Goal: Feedback & Contribution: Submit feedback/report problem

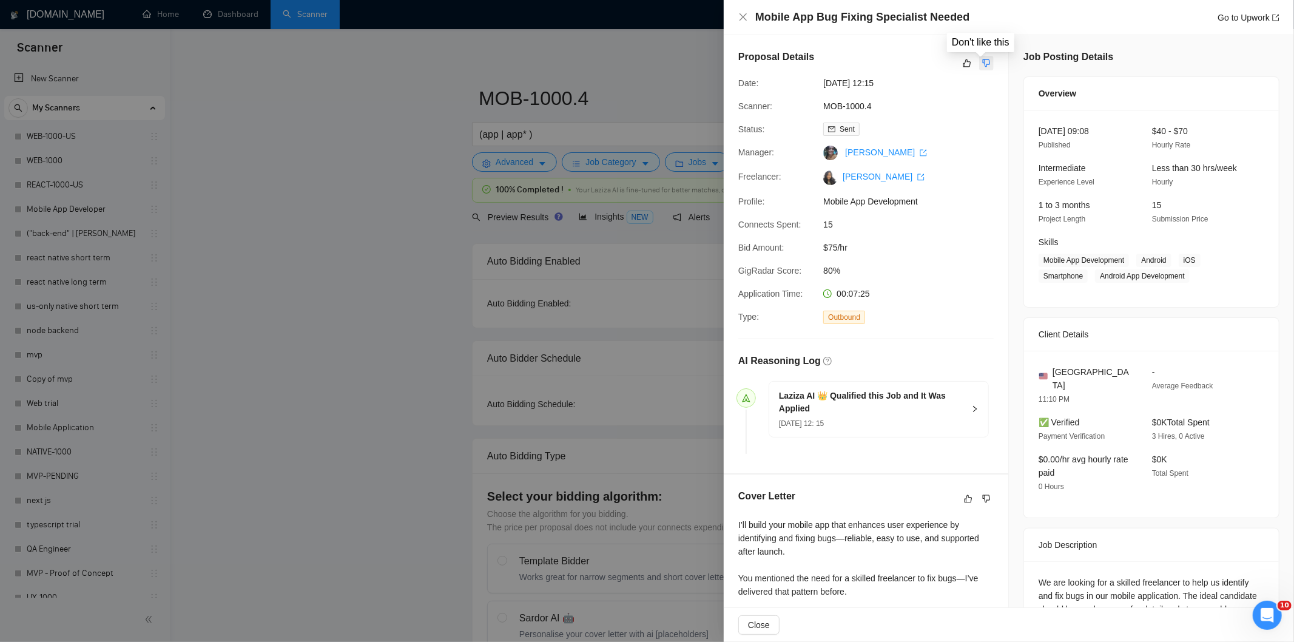
click at [982, 58] on icon "dislike" at bounding box center [986, 63] width 8 height 10
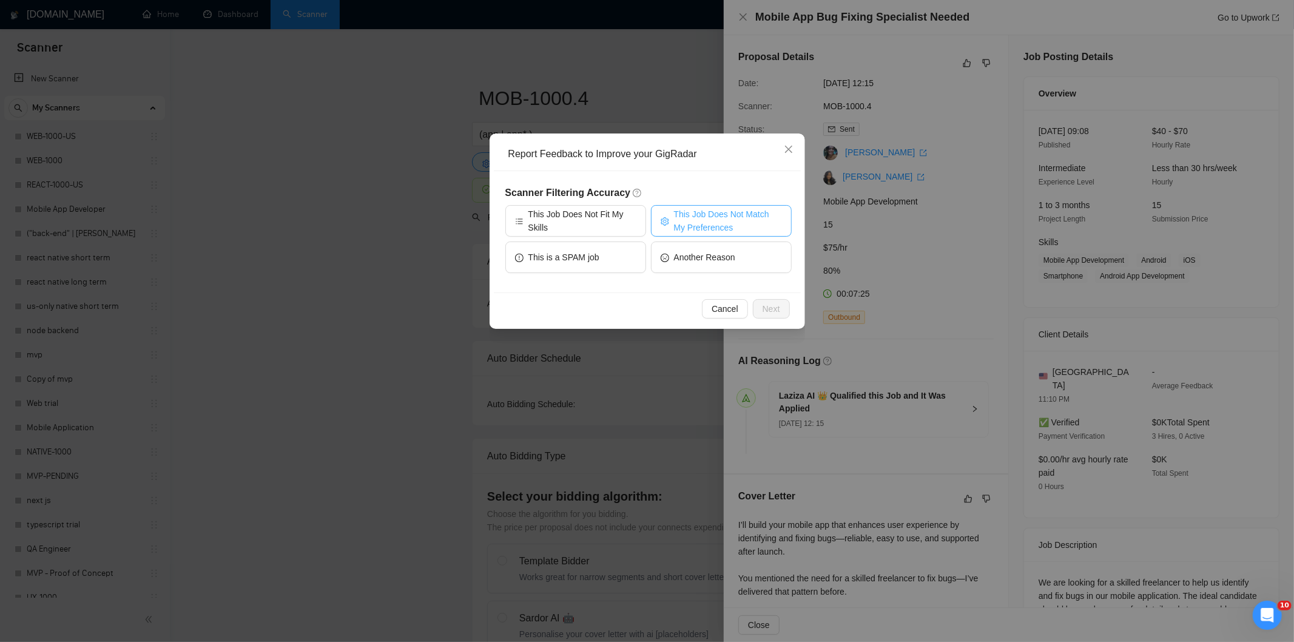
click at [719, 215] on span "This Job Does Not Match My Preferences" at bounding box center [728, 220] width 108 height 27
click at [766, 308] on span "Next" at bounding box center [771, 308] width 18 height 13
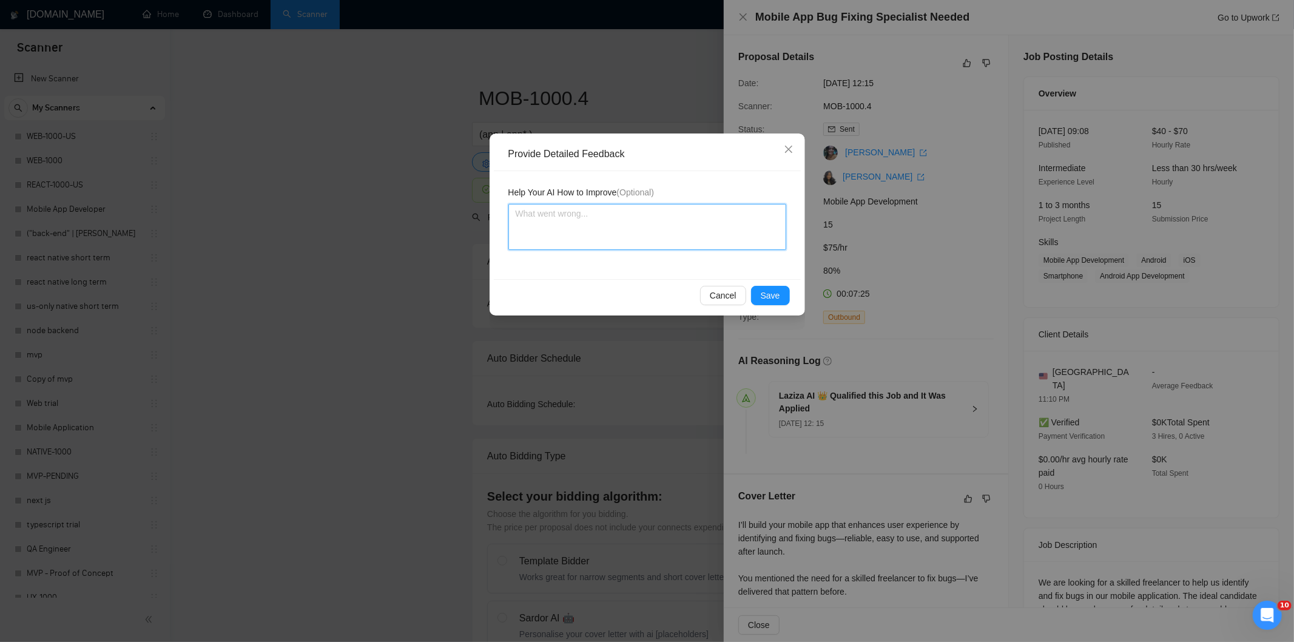
click at [650, 226] on textarea at bounding box center [647, 227] width 278 height 46
paste textarea "Not a fit — the description suggests an existing codebase, but Ria only works o…"
type textarea "Not a fit — the description suggests an existing codebase, but Ria only works o…"
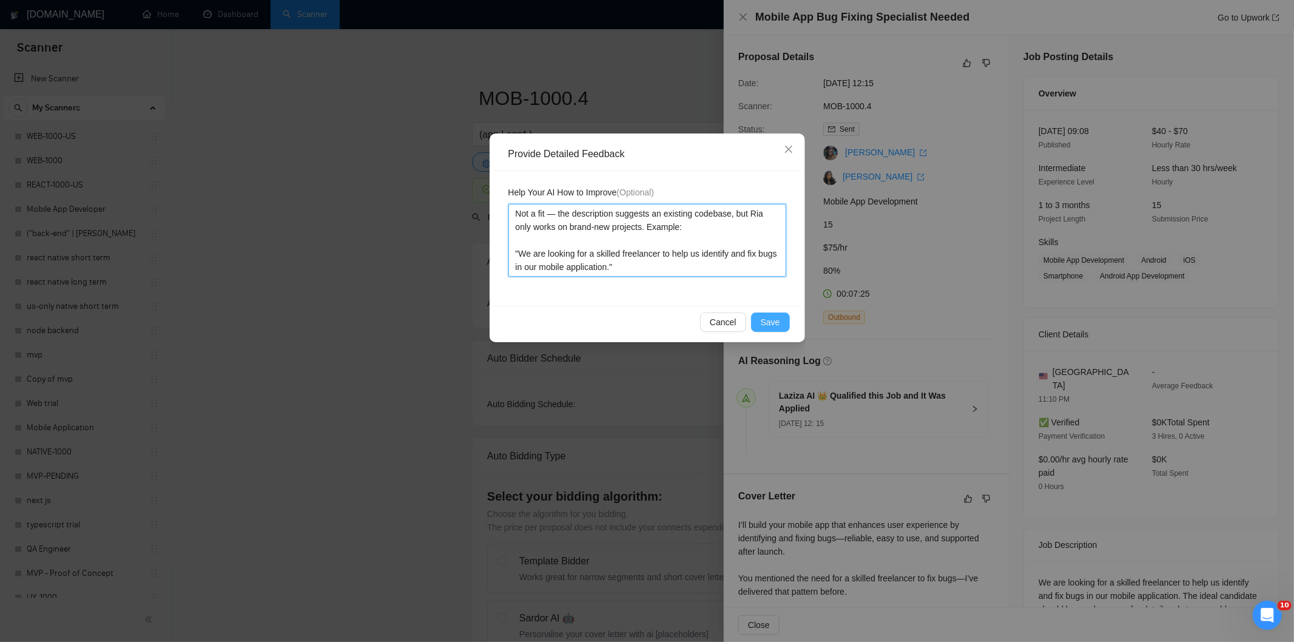
type textarea "Not a fit — the description suggests an existing codebase, but Ria only works o…"
click at [774, 316] on span "Save" at bounding box center [770, 321] width 19 height 13
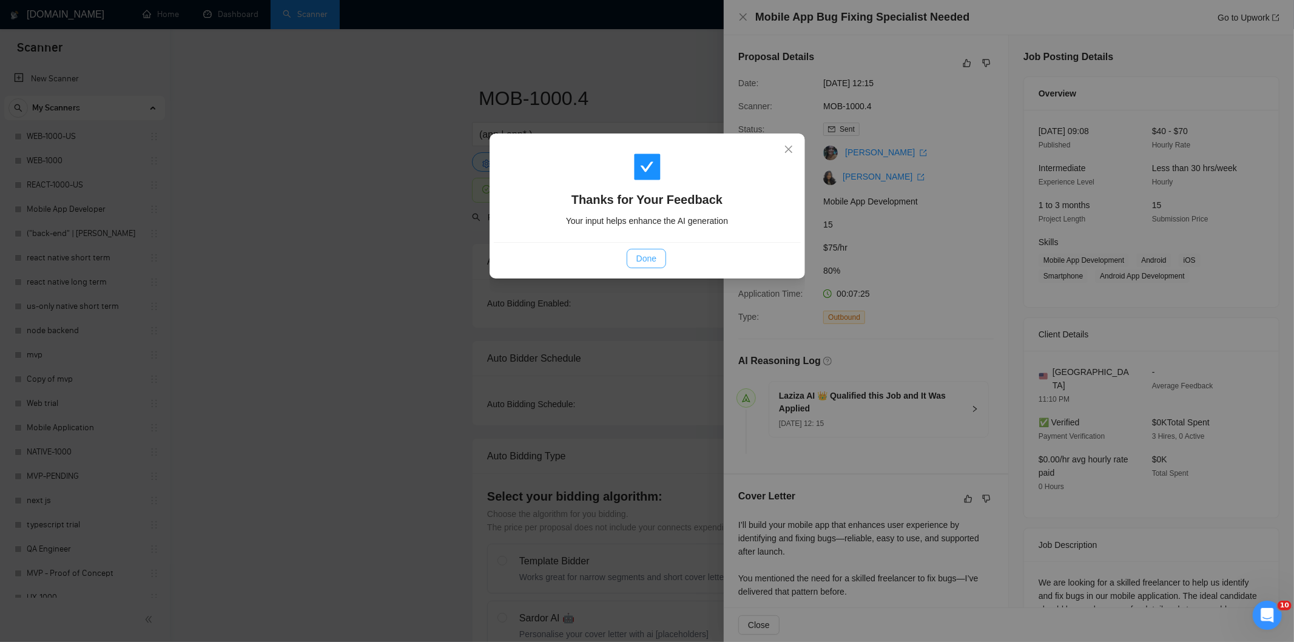
click at [657, 265] on button "Done" at bounding box center [646, 258] width 39 height 19
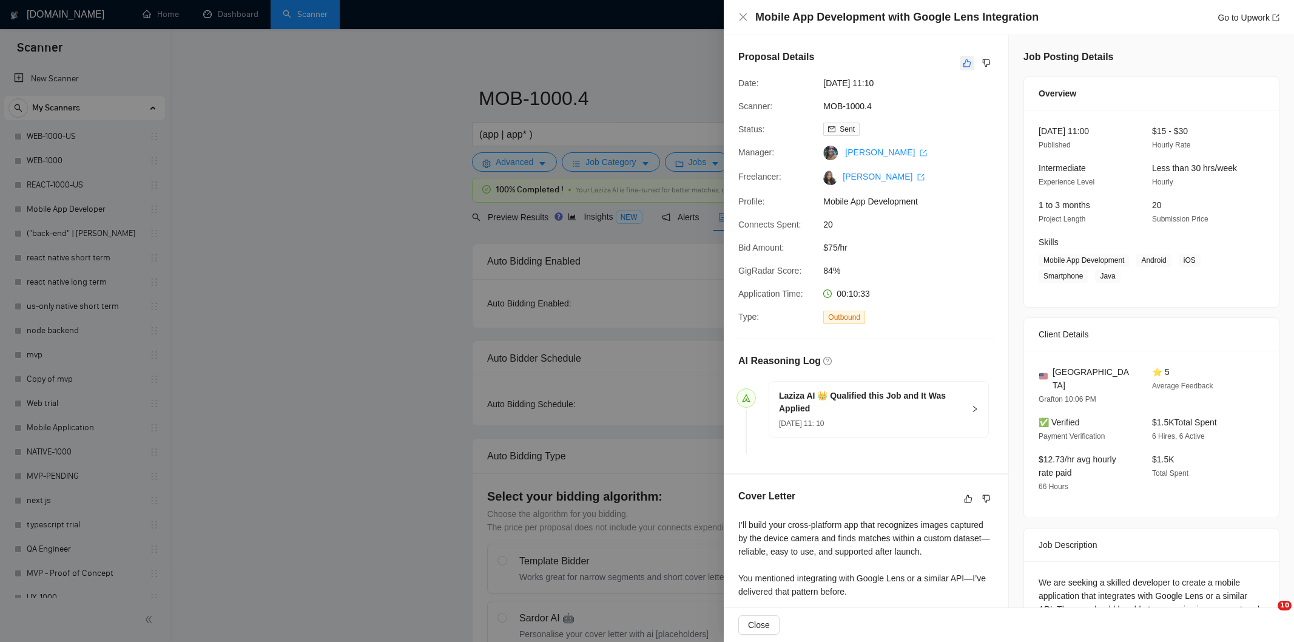
click at [963, 59] on icon "like" at bounding box center [967, 63] width 8 height 10
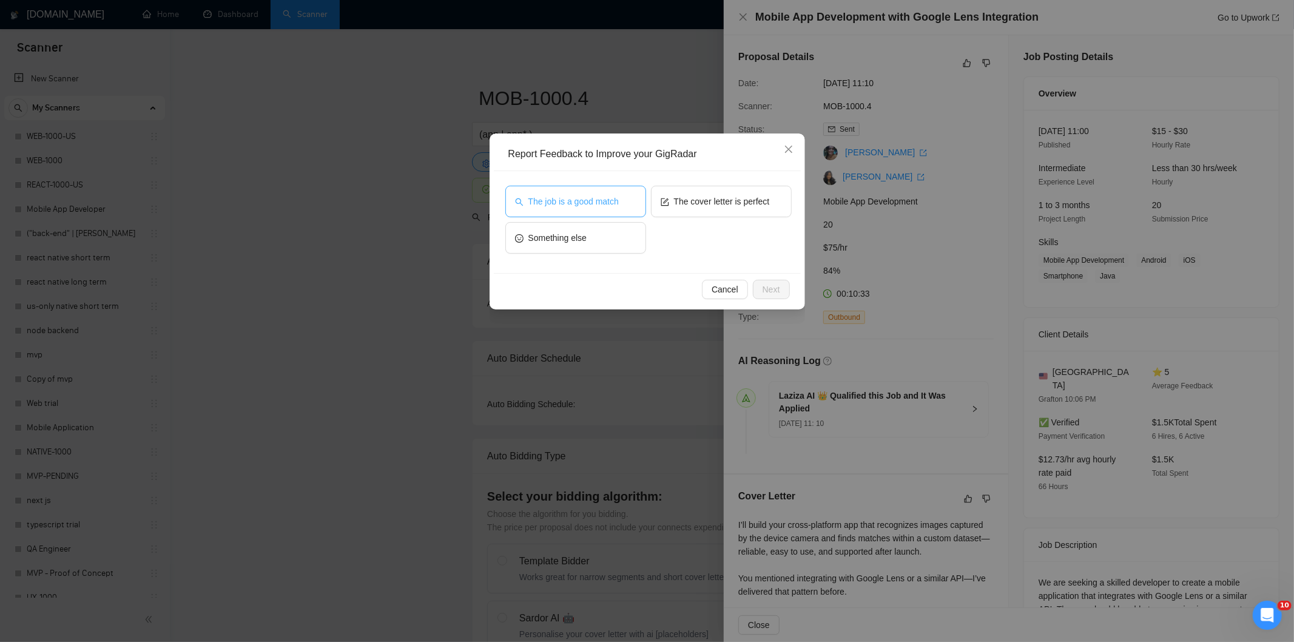
click at [588, 202] on span "The job is a good match" at bounding box center [573, 201] width 90 height 13
click at [581, 193] on button "The job is a good match" at bounding box center [575, 202] width 141 height 32
click at [766, 286] on span "Next" at bounding box center [771, 289] width 18 height 13
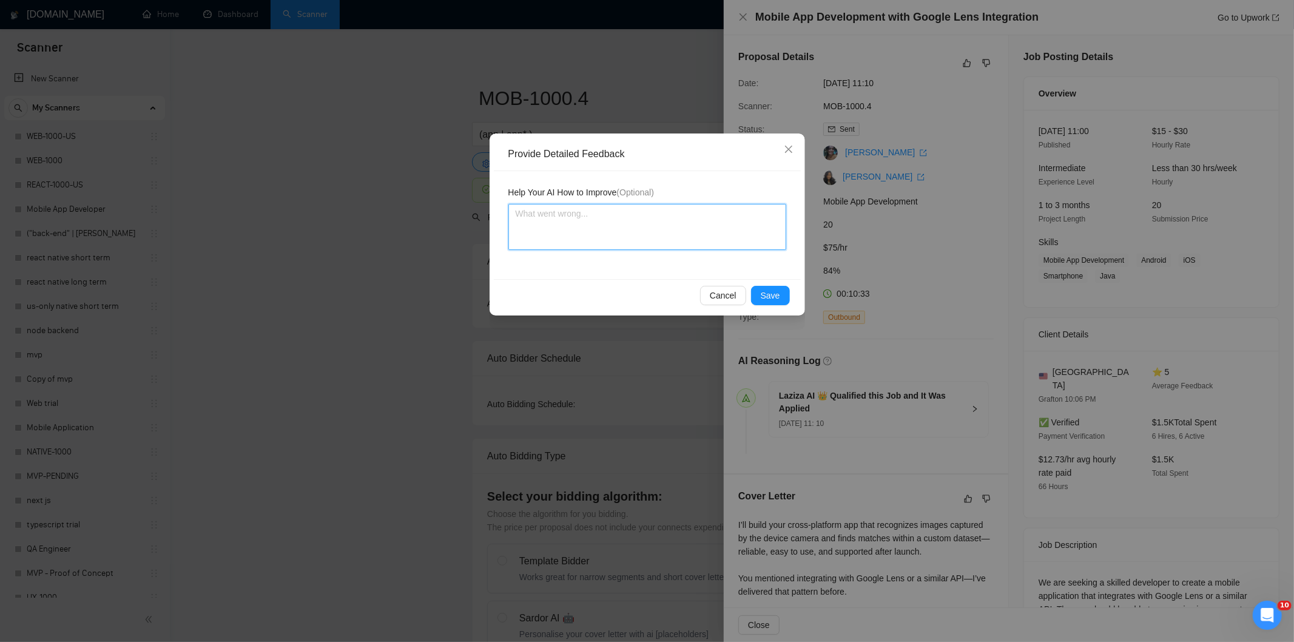
click at [677, 226] on textarea at bounding box center [647, 227] width 278 height 46
paste textarea "Good fit — the project is greenfield (no existing code), welcomes agencies, use…"
type textarea "Good fit — the project is greenfield (no existing code), welcomes agencies, use…"
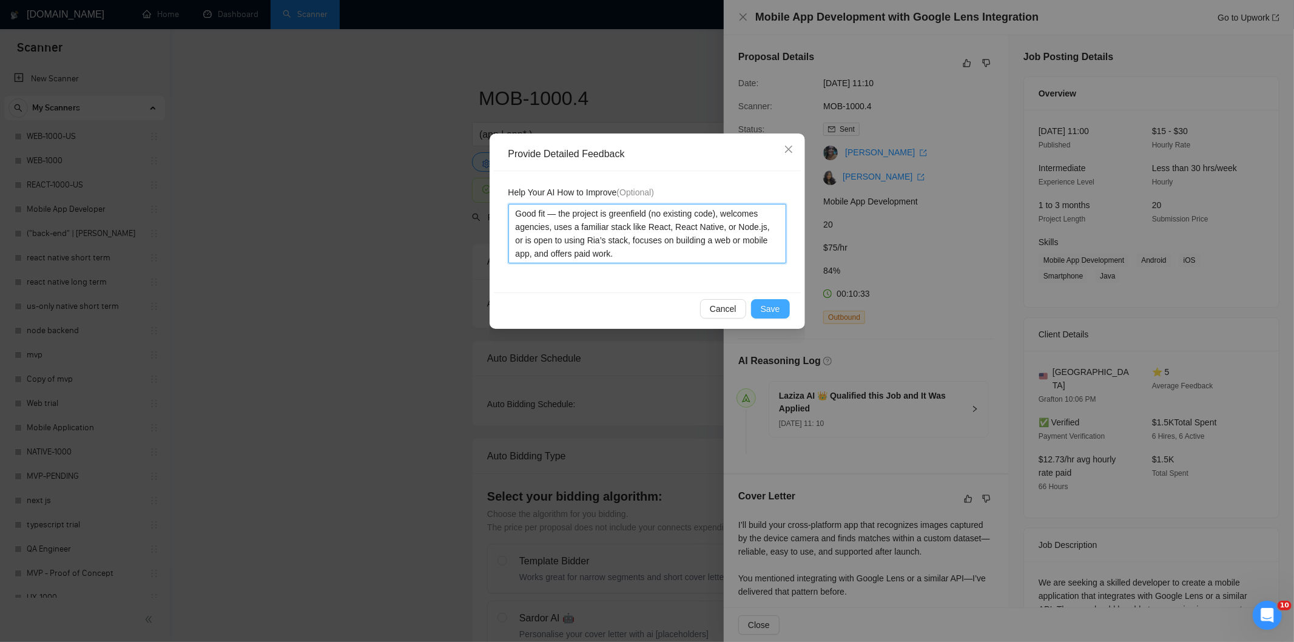
type textarea "Good fit — the project is greenfield (no existing code), welcomes agencies, use…"
click at [762, 305] on span "Save" at bounding box center [770, 308] width 19 height 13
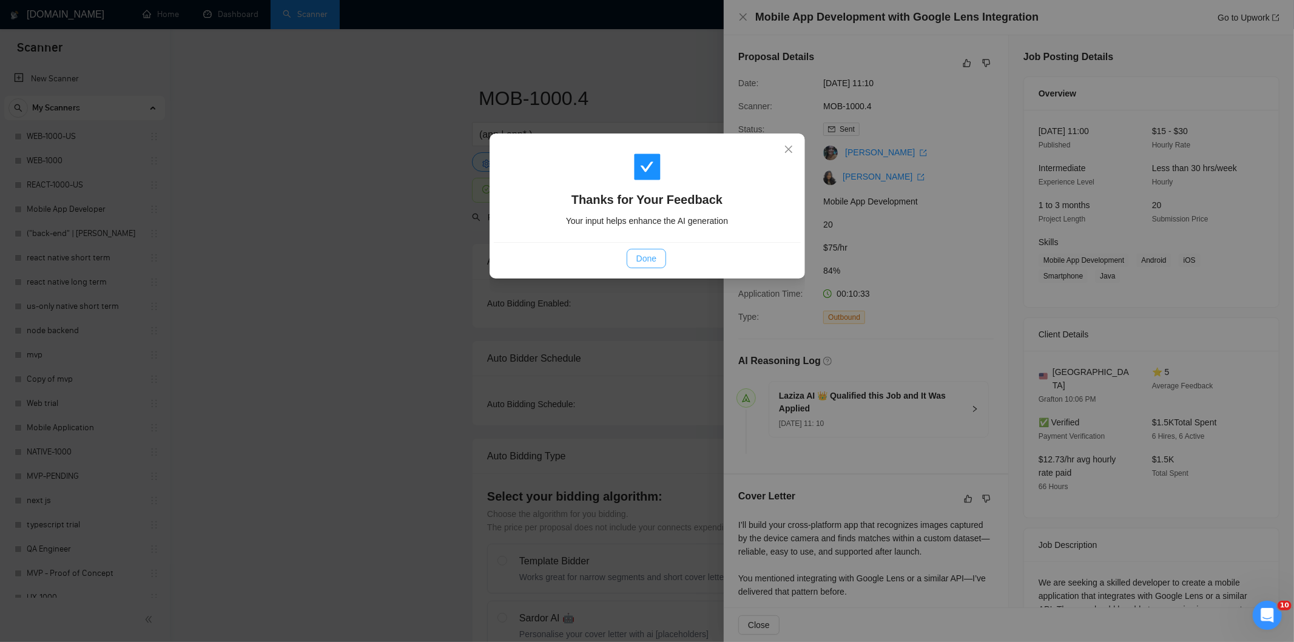
click at [659, 263] on button "Done" at bounding box center [646, 258] width 39 height 19
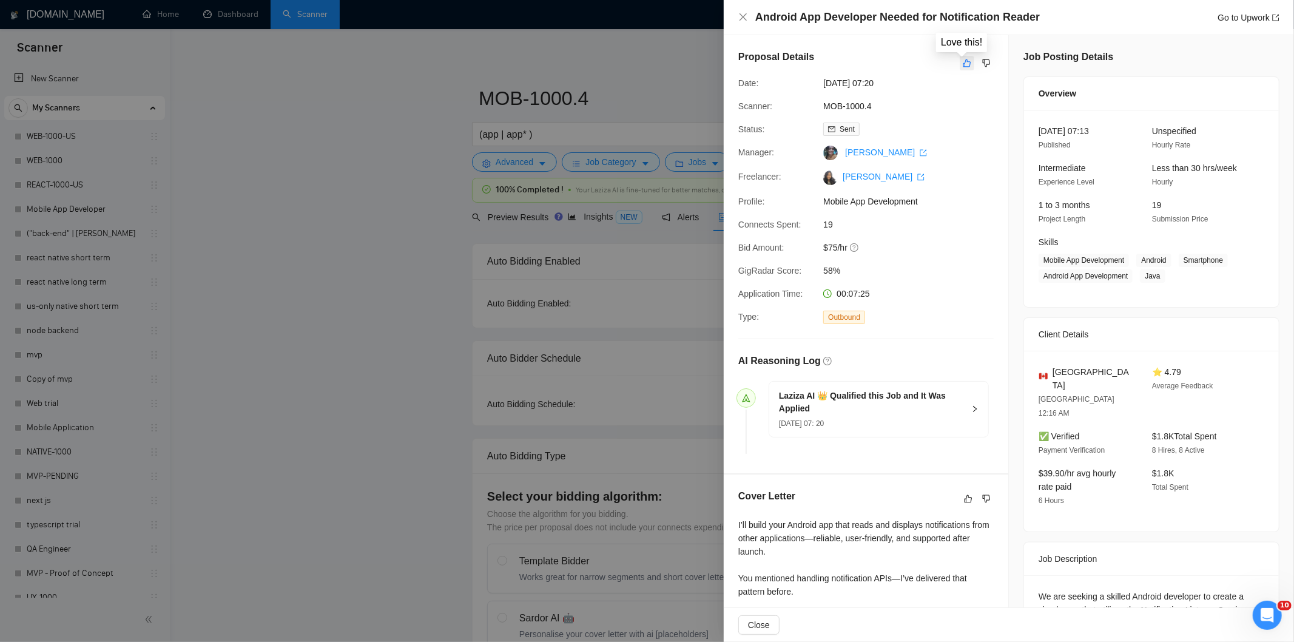
click at [963, 64] on icon "like" at bounding box center [967, 63] width 8 height 10
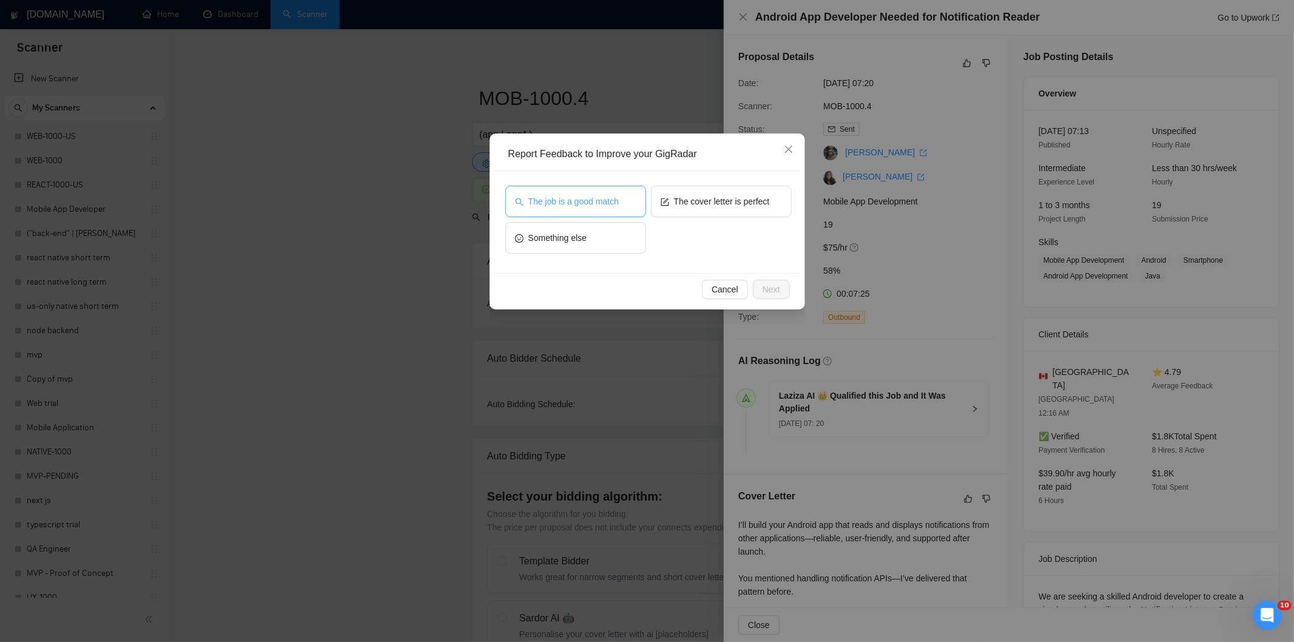
click at [587, 207] on span "The job is a good match" at bounding box center [573, 201] width 90 height 13
click at [770, 294] on span "Next" at bounding box center [771, 289] width 18 height 13
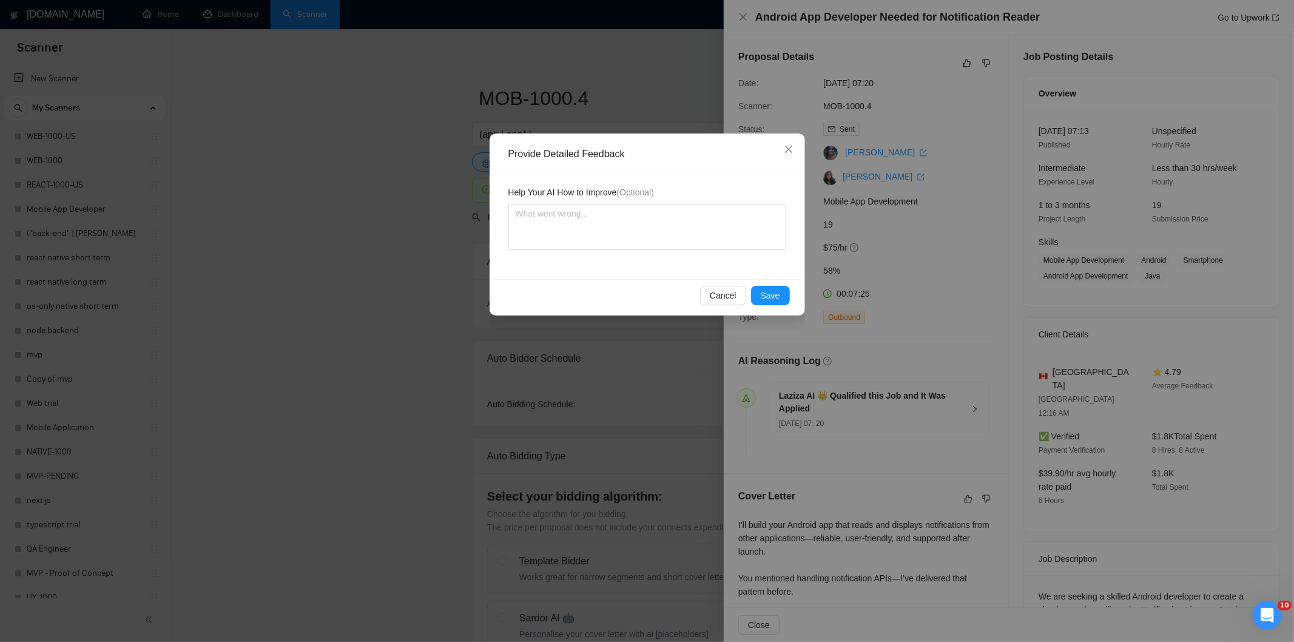
click at [718, 251] on div "Help Your AI How to Improve (Optional)" at bounding box center [647, 225] width 307 height 108
click at [707, 226] on textarea at bounding box center [647, 227] width 278 height 46
paste textarea "Good fit — the project is greenfield (no existing code), welcomes agencies, use…"
type textarea "Good fit — the project is greenfield (no existing code), welcomes agencies, use…"
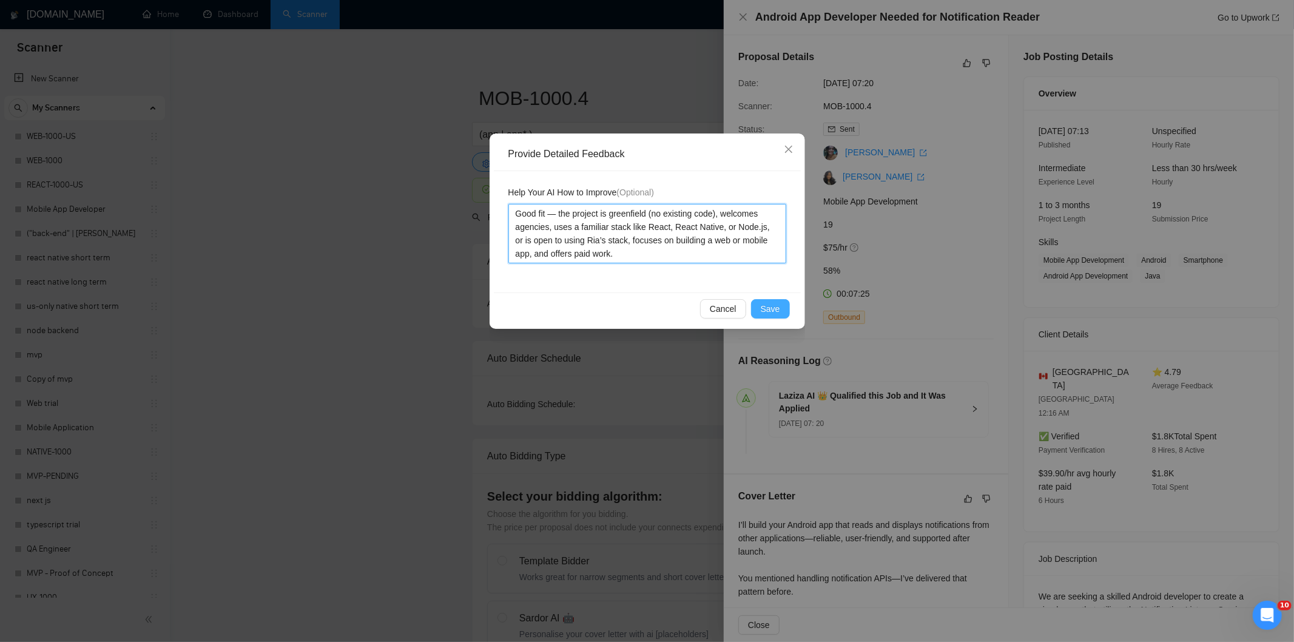
type textarea "Good fit — the project is greenfield (no existing code), welcomes agencies, use…"
click at [773, 305] on span "Save" at bounding box center [770, 308] width 19 height 13
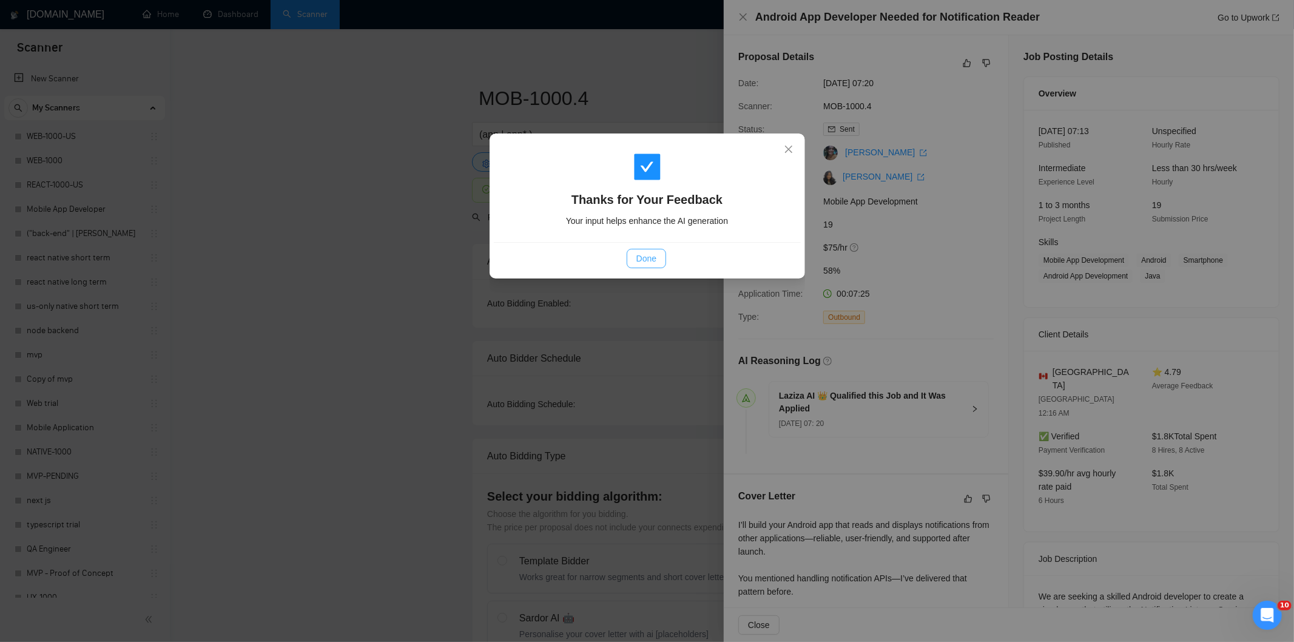
click at [651, 263] on span "Done" at bounding box center [646, 258] width 20 height 13
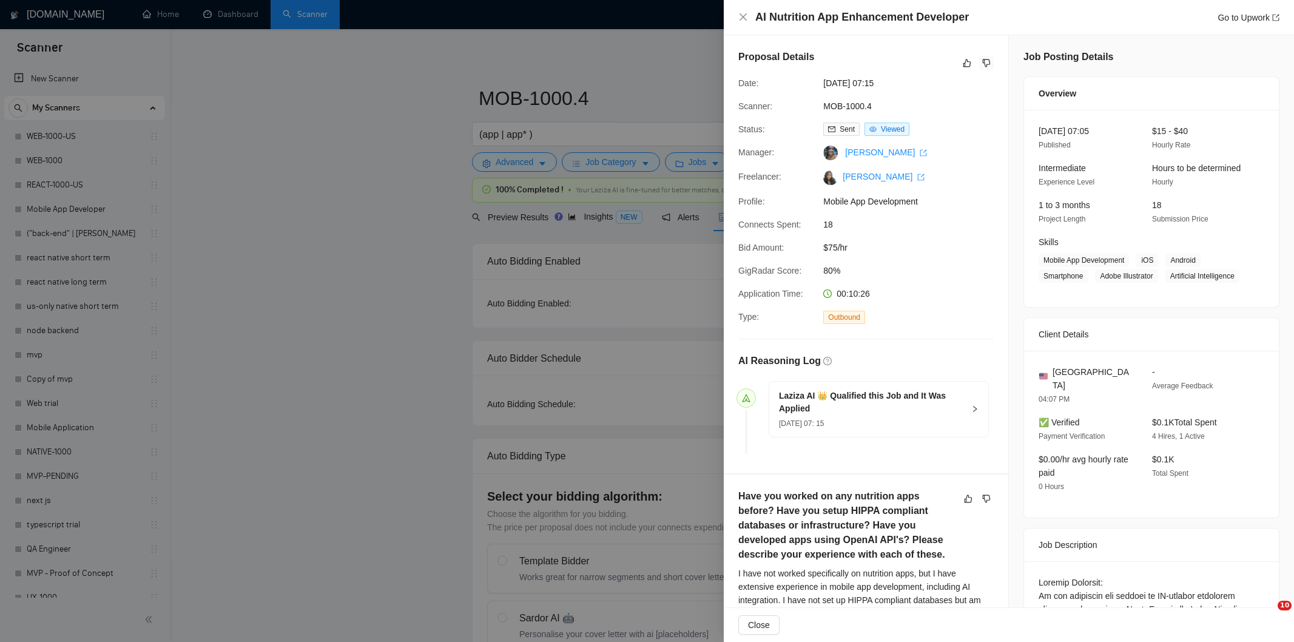
click at [982, 58] on icon "dislike" at bounding box center [986, 63] width 8 height 10
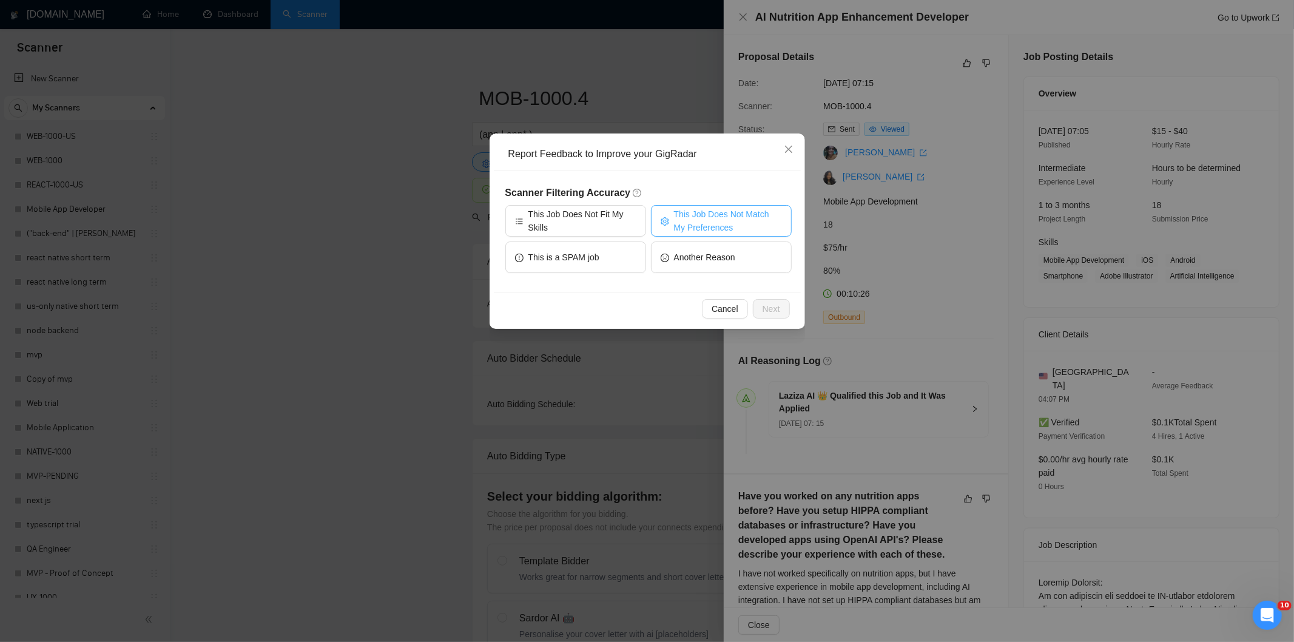
click at [750, 208] on span "This Job Does Not Match My Preferences" at bounding box center [728, 220] width 108 height 27
click at [774, 307] on span "Next" at bounding box center [771, 308] width 18 height 13
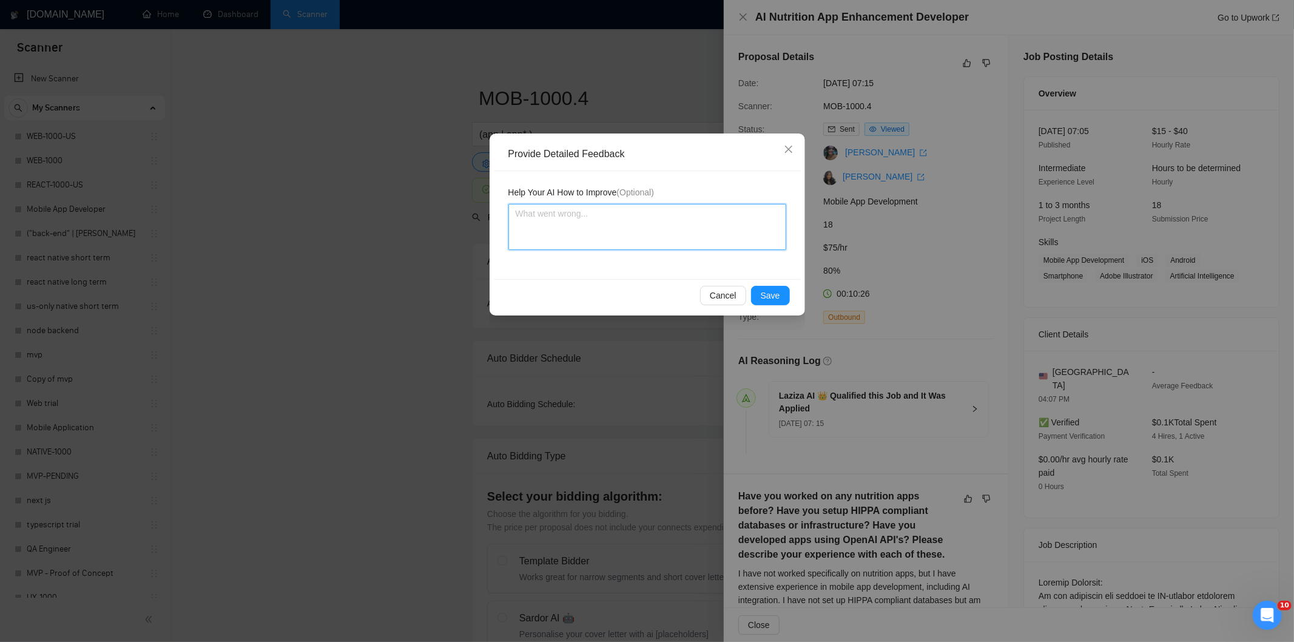
click at [705, 221] on textarea at bounding box center [647, 227] width 278 height 46
paste textarea "Not a fit — the description suggests an existing codebase, but Ria only works o…"
type textarea "Not a fit — the description suggests an existing codebase, but Ria only works o…"
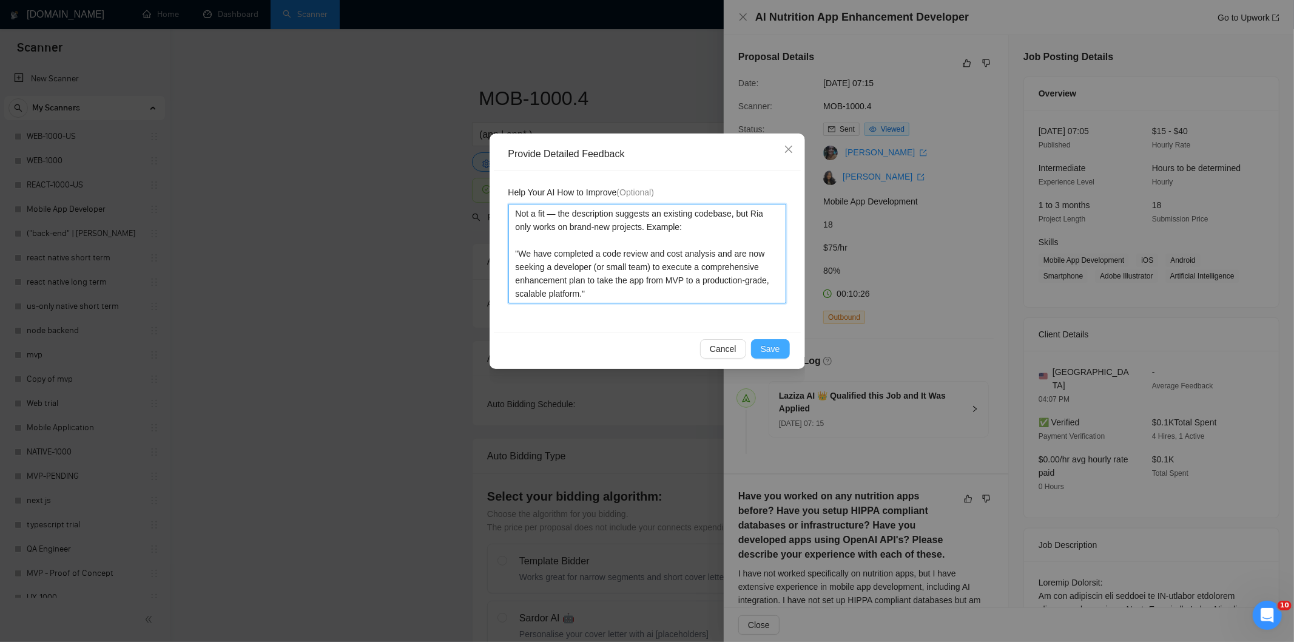
type textarea "Not a fit — the description suggests an existing codebase, but Ria only works o…"
click at [758, 350] on button "Save" at bounding box center [770, 348] width 39 height 19
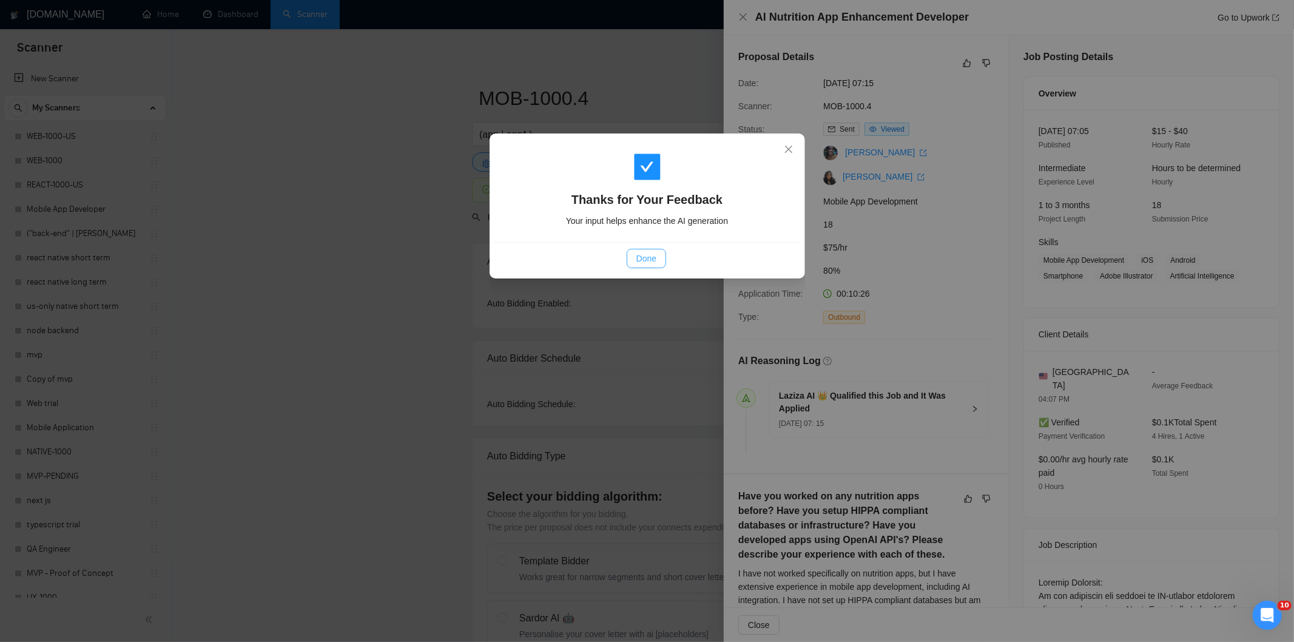
click at [651, 254] on span "Done" at bounding box center [646, 258] width 20 height 13
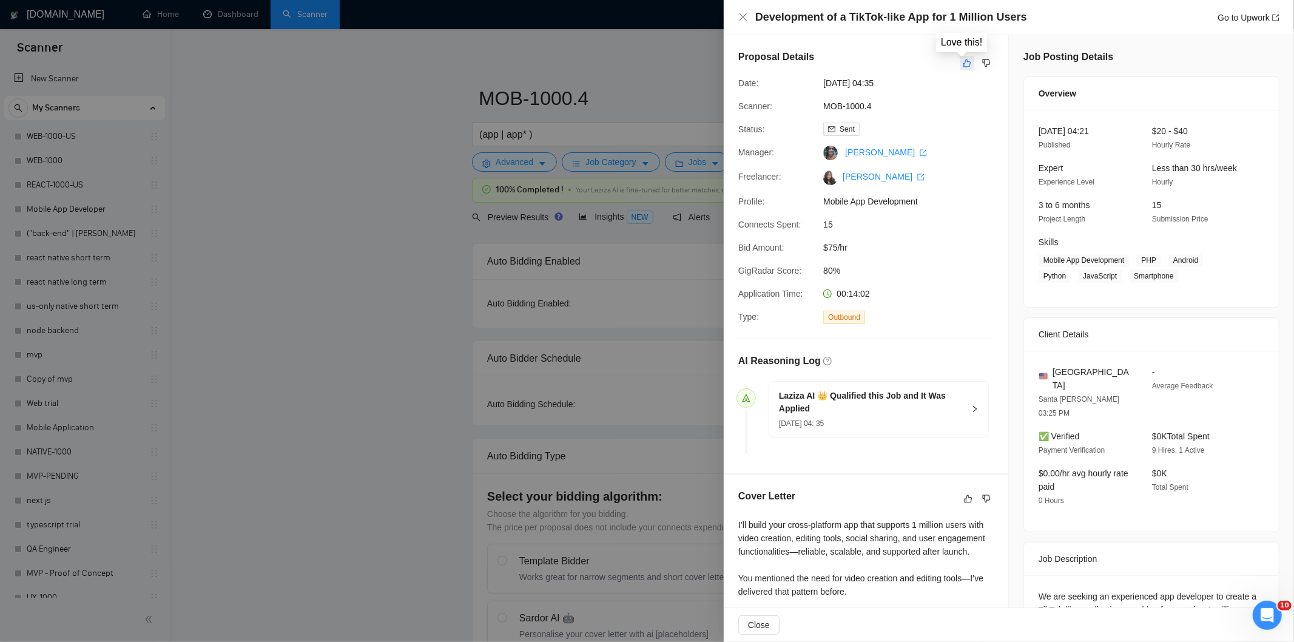
click at [963, 62] on icon "like" at bounding box center [967, 63] width 8 height 10
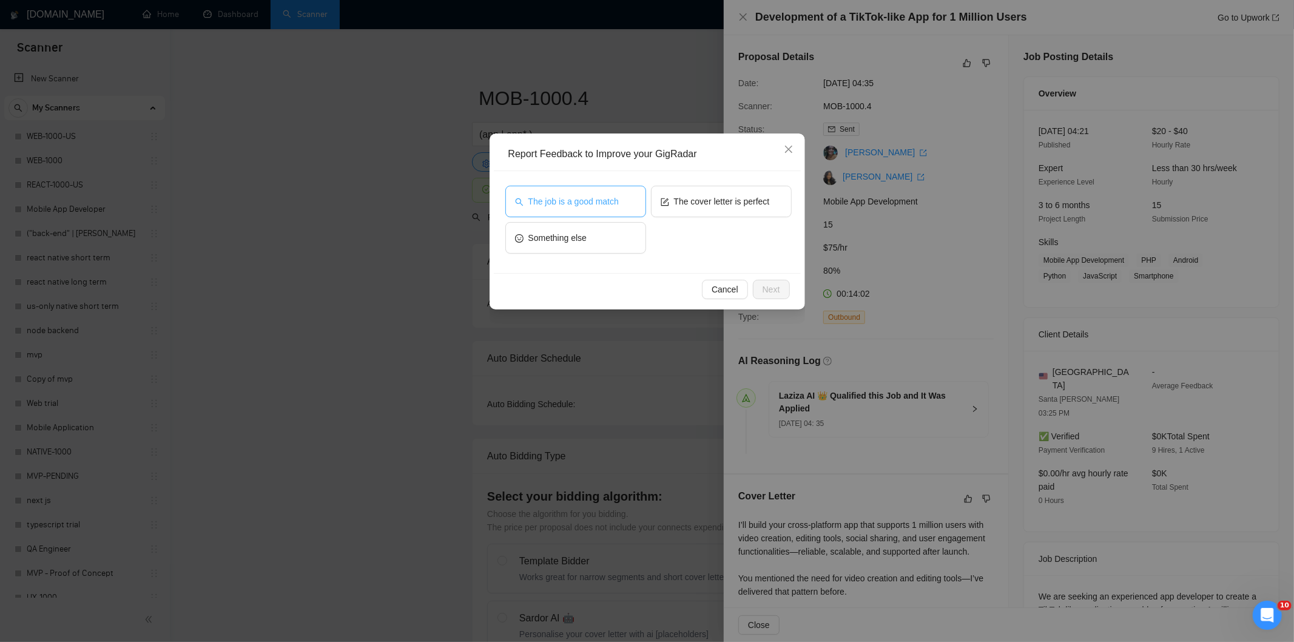
click at [610, 205] on span "The job is a good match" at bounding box center [573, 201] width 90 height 13
click at [770, 279] on div "Cancel Next" at bounding box center [647, 289] width 307 height 32
click at [756, 285] on button "Next" at bounding box center [771, 289] width 37 height 19
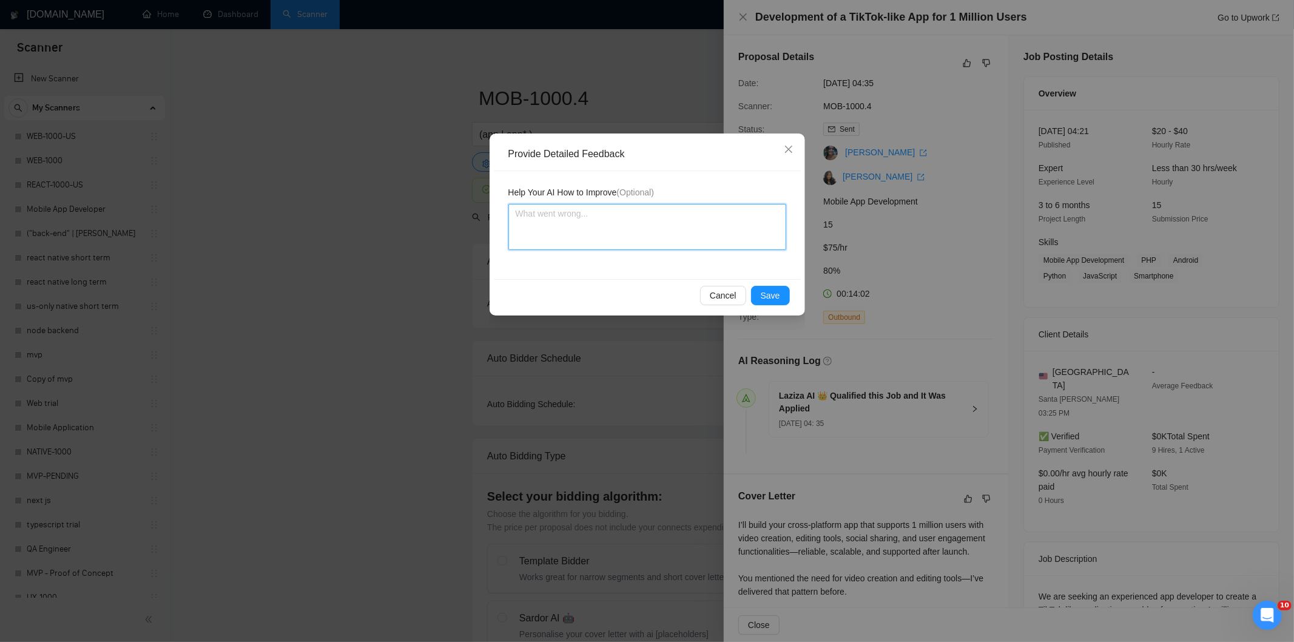
click at [690, 237] on textarea at bounding box center [647, 227] width 278 height 46
paste textarea "Good fit — the project is greenfield (no existing code), welcomes agencies, use…"
type textarea "Good fit — the project is greenfield (no existing code), welcomes agencies, use…"
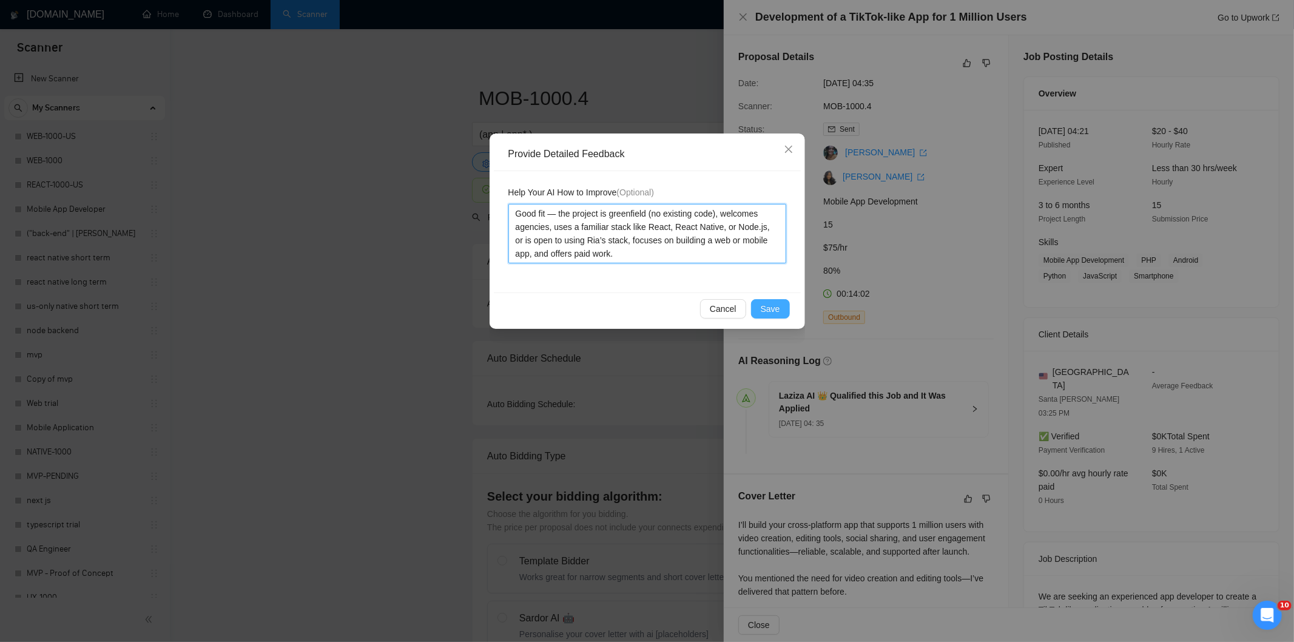
type textarea "Good fit — the project is greenfield (no existing code), welcomes agencies, use…"
click at [769, 305] on span "Save" at bounding box center [770, 308] width 19 height 13
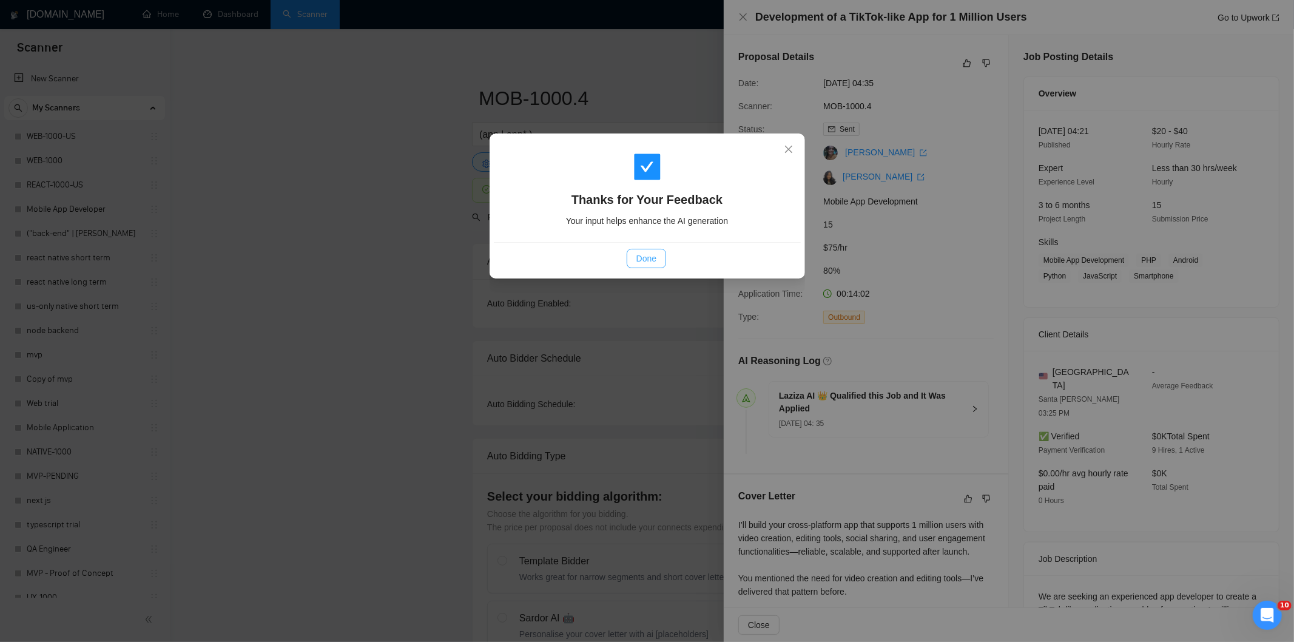
click at [654, 260] on span "Done" at bounding box center [646, 258] width 20 height 13
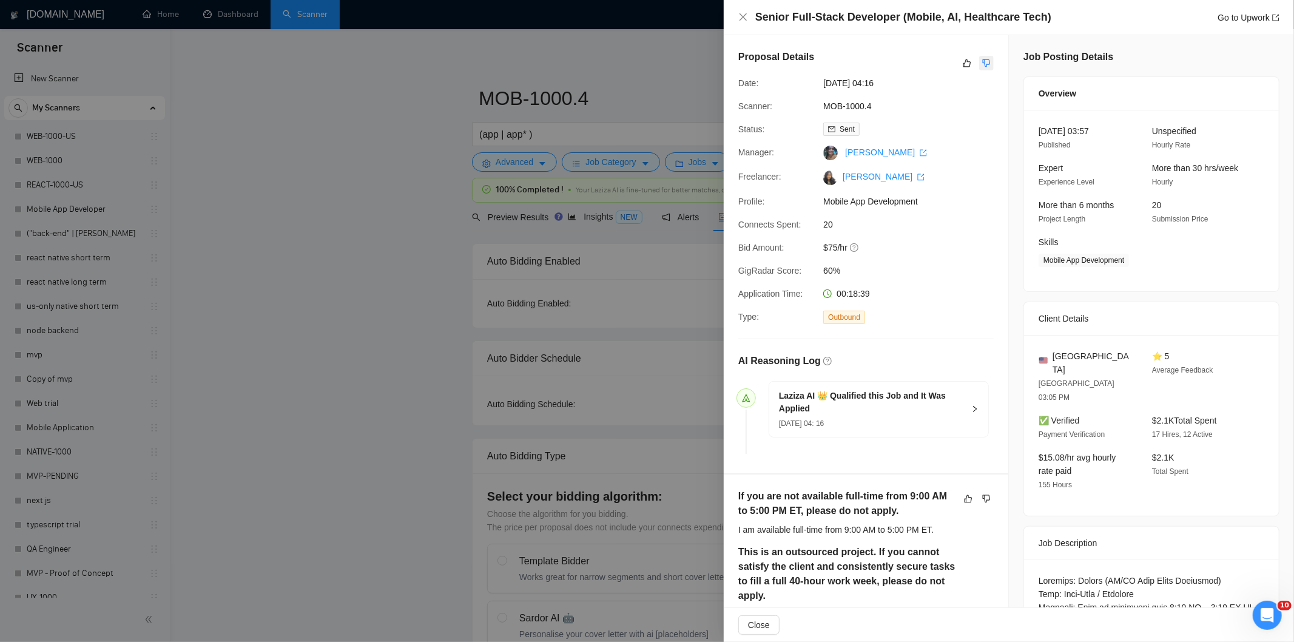
click at [982, 58] on icon "dislike" at bounding box center [986, 63] width 8 height 10
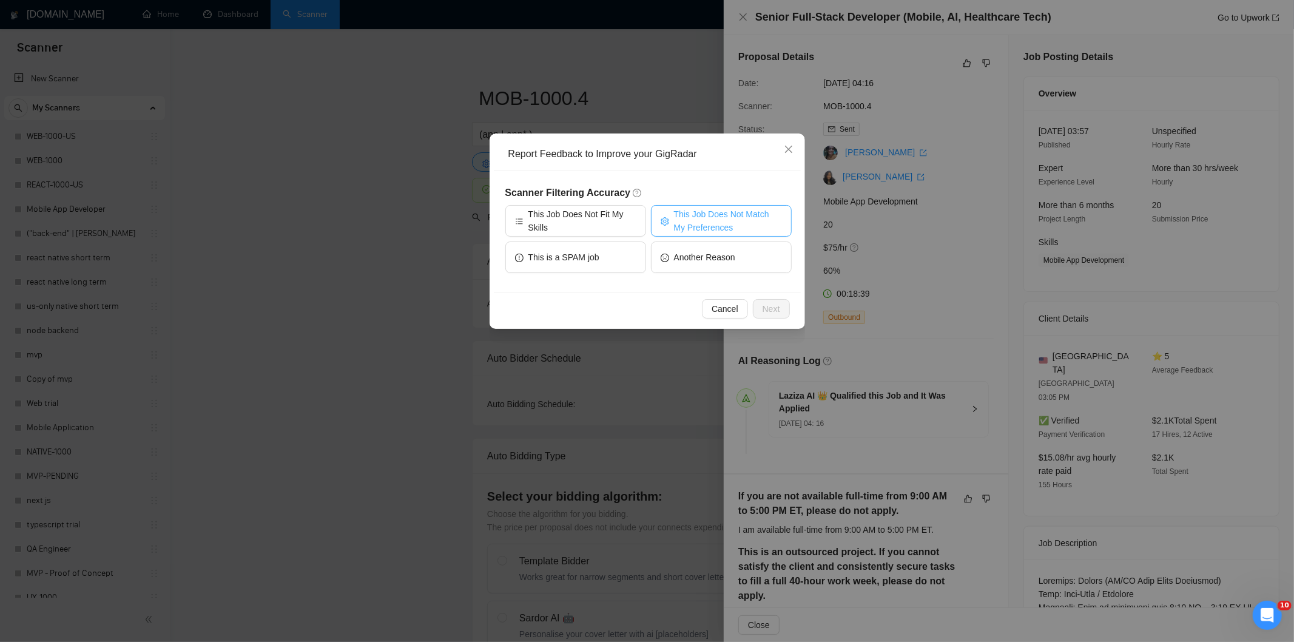
click at [683, 221] on span "This Job Does Not Match My Preferences" at bounding box center [728, 220] width 108 height 27
click at [773, 311] on span "Next" at bounding box center [771, 308] width 18 height 13
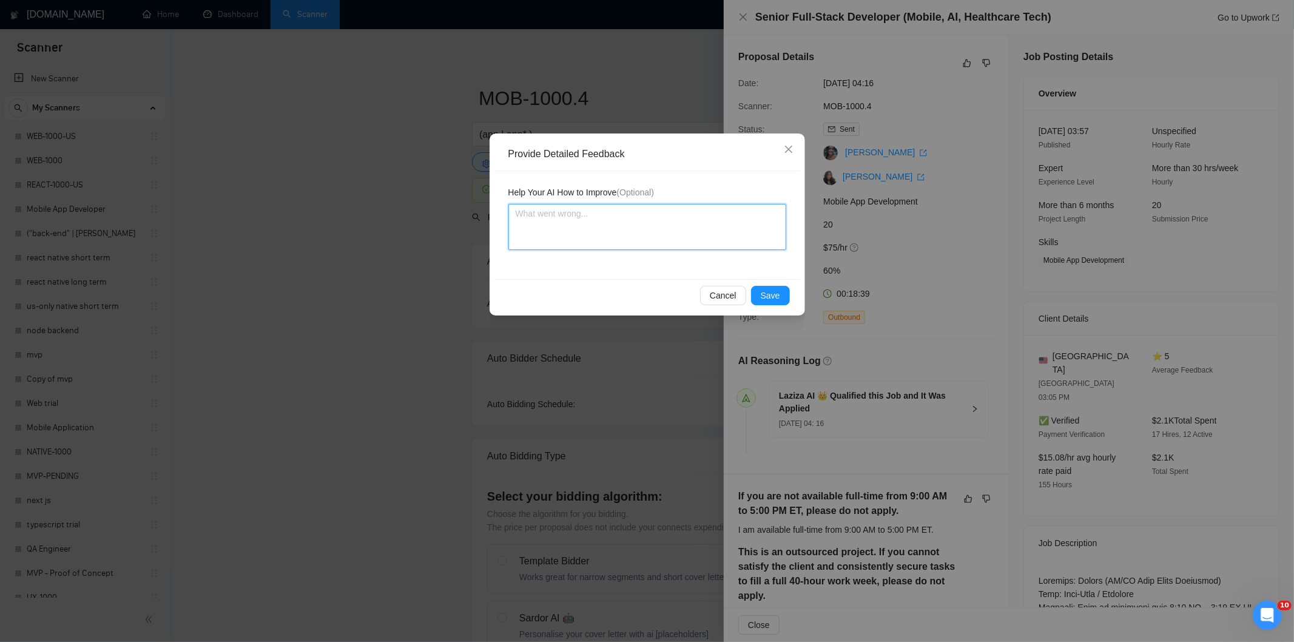
click at [690, 215] on textarea at bounding box center [647, 227] width 278 height 46
paste textarea "Not a fit — the client prefers to hire a solo developer, but Ria is an agency. …"
type textarea "Not a fit — the client prefers to hire a solo developer, but Ria is an agency. …"
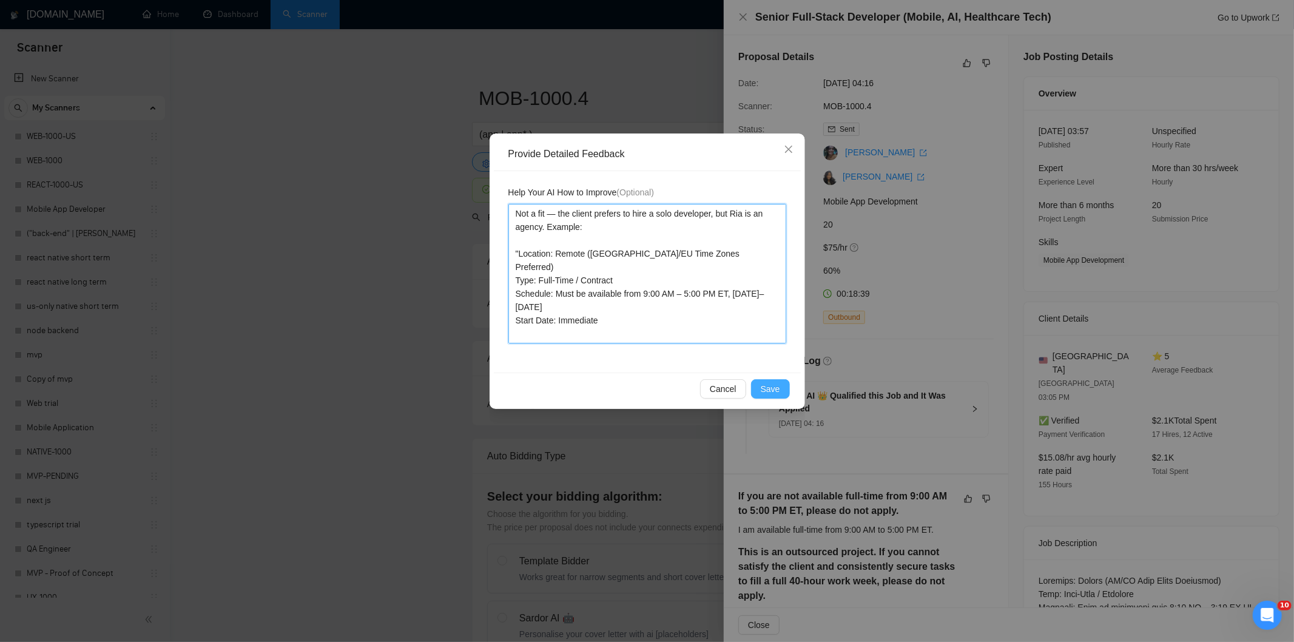
type textarea "Not a fit — the client prefers to hire a solo developer, but Ria is an agency. …"
click at [762, 388] on span "Save" at bounding box center [770, 388] width 19 height 13
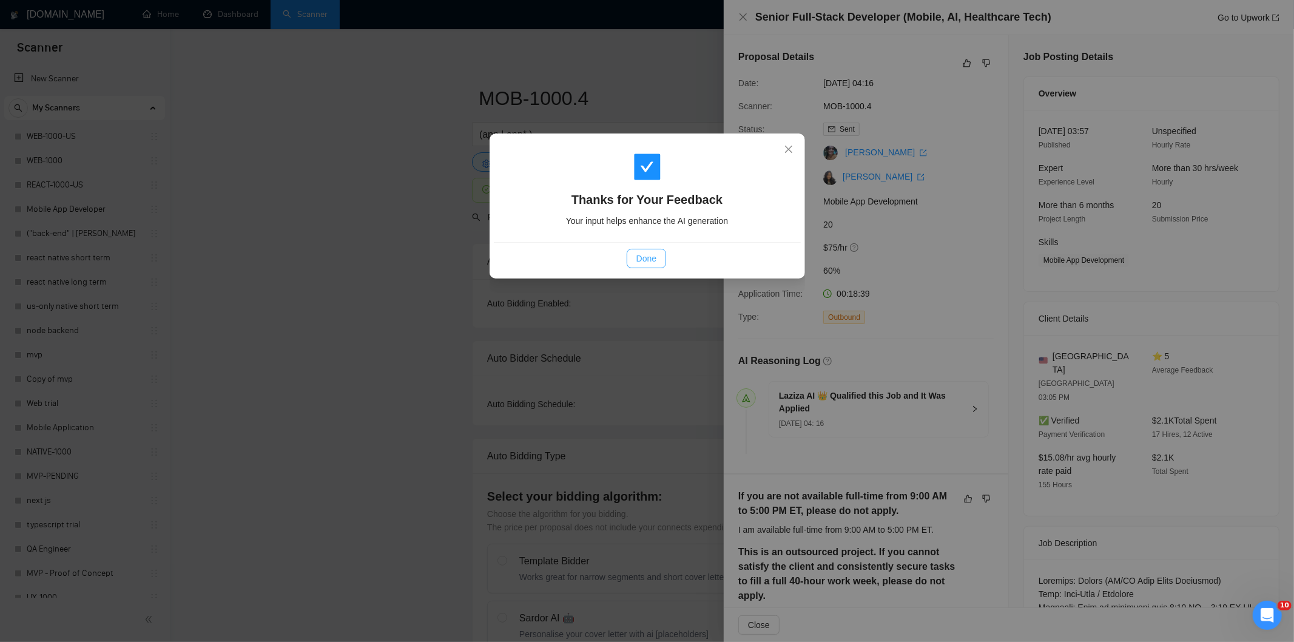
click at [644, 261] on span "Done" at bounding box center [646, 258] width 20 height 13
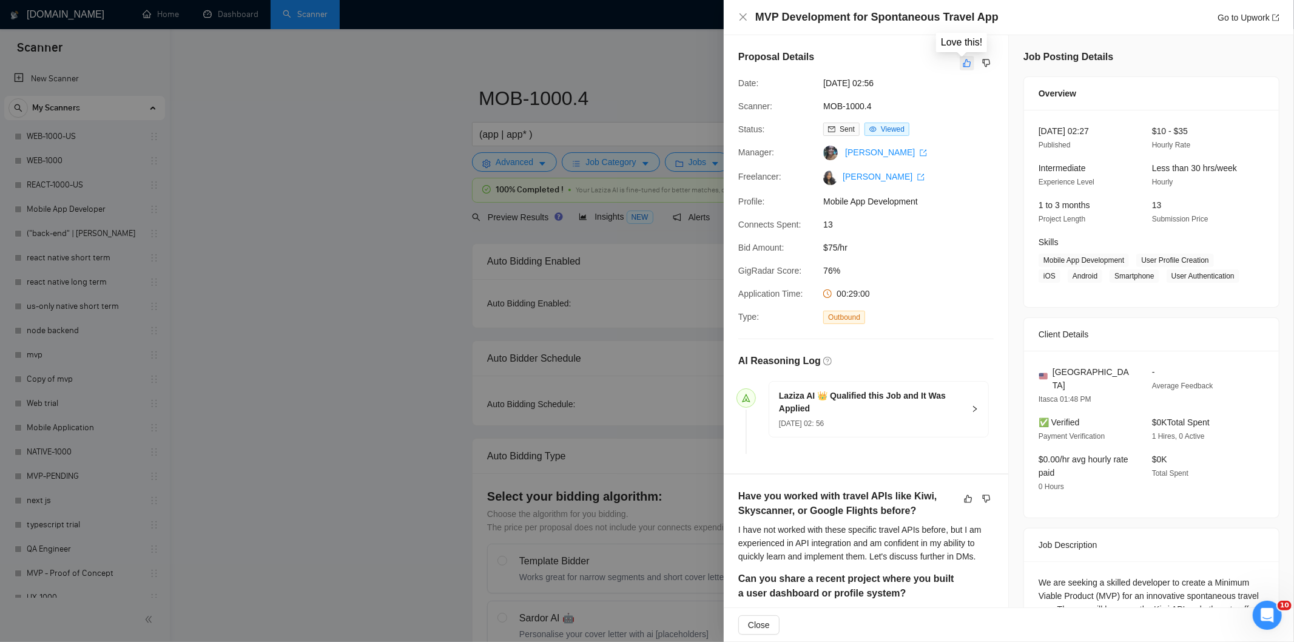
click at [963, 64] on icon "like" at bounding box center [967, 63] width 8 height 10
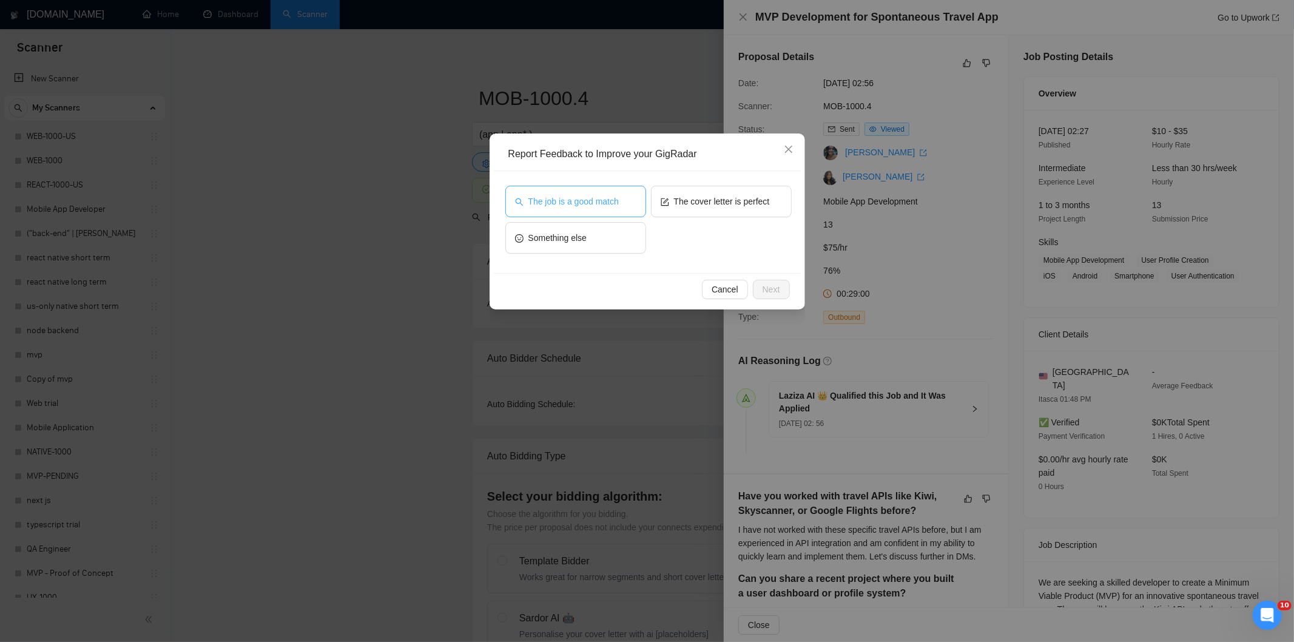
click at [536, 192] on button "The job is a good match" at bounding box center [575, 202] width 141 height 32
click at [767, 292] on span "Next" at bounding box center [771, 289] width 18 height 13
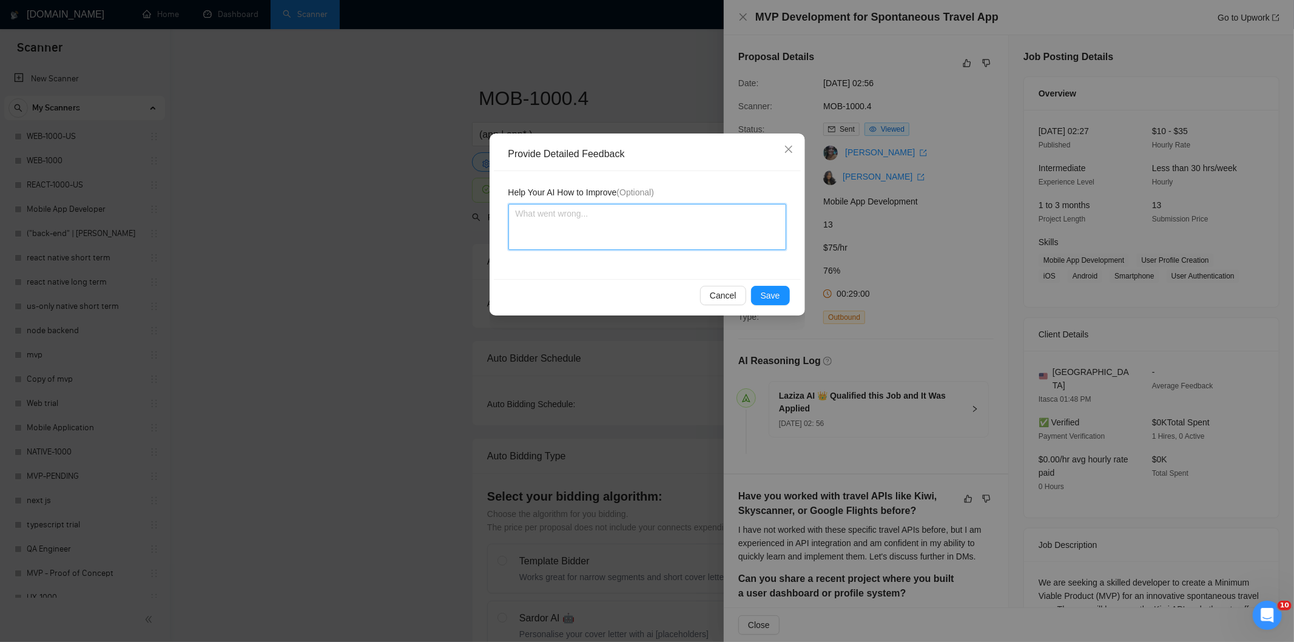
click at [646, 223] on textarea at bounding box center [647, 227] width 278 height 46
paste textarea "Good fit — the project is greenfield (no existing code), welcomes agencies, use…"
type textarea "Good fit — the project is greenfield (no existing code), welcomes agencies, use…"
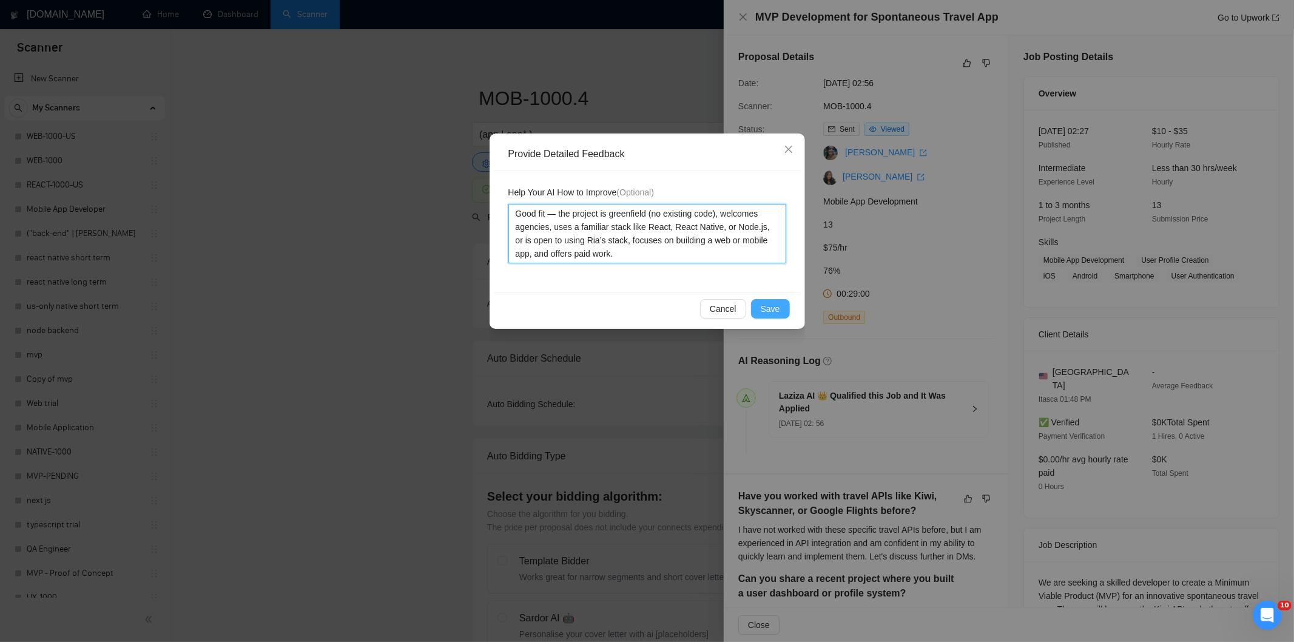
type textarea "Good fit — the project is greenfield (no existing code), welcomes agencies, use…"
click at [777, 302] on span "Save" at bounding box center [770, 308] width 19 height 13
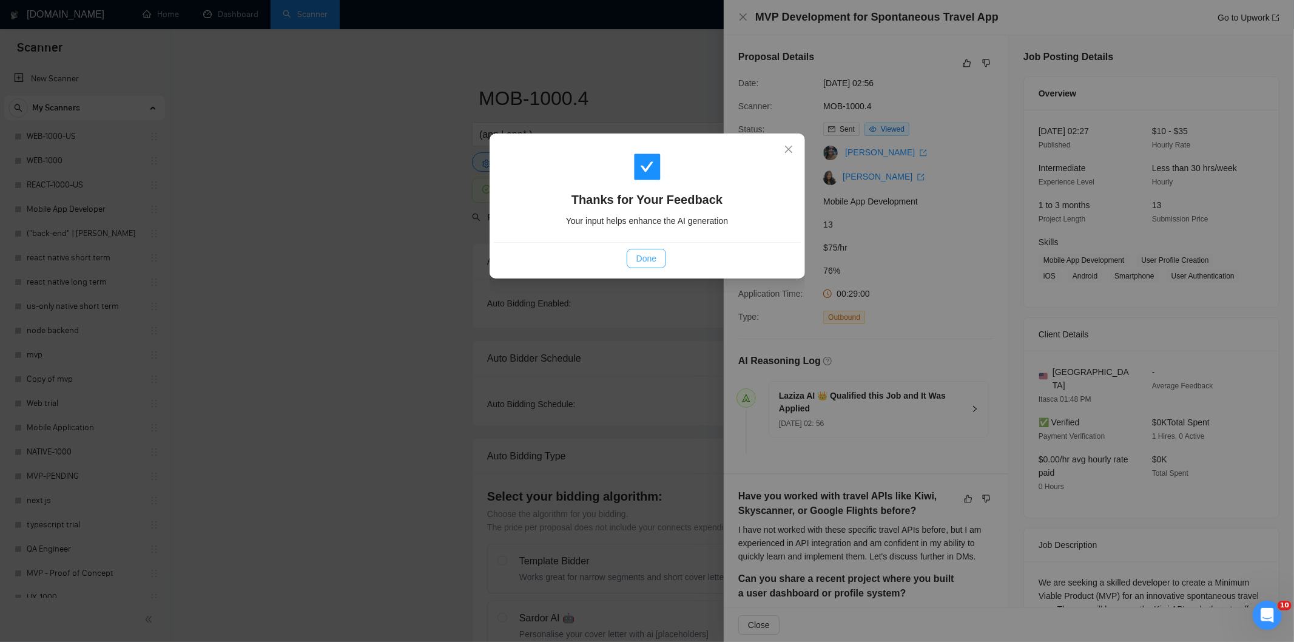
click at [648, 255] on span "Done" at bounding box center [646, 258] width 20 height 13
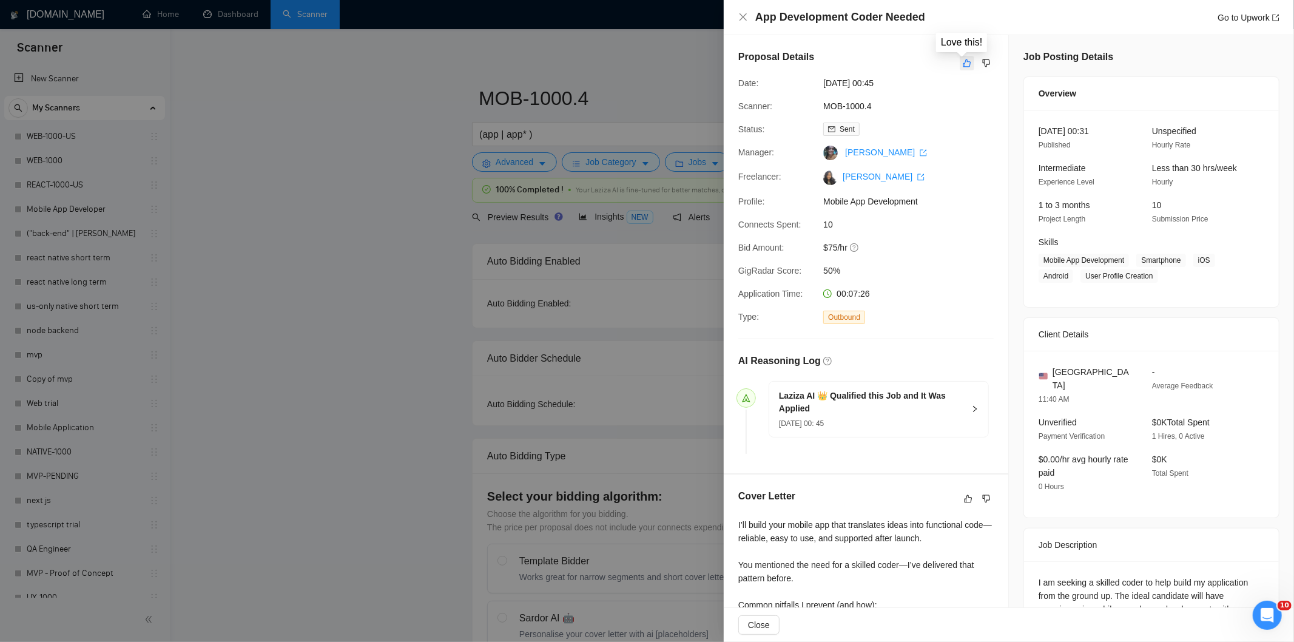
click at [963, 59] on icon "like" at bounding box center [967, 63] width 8 height 10
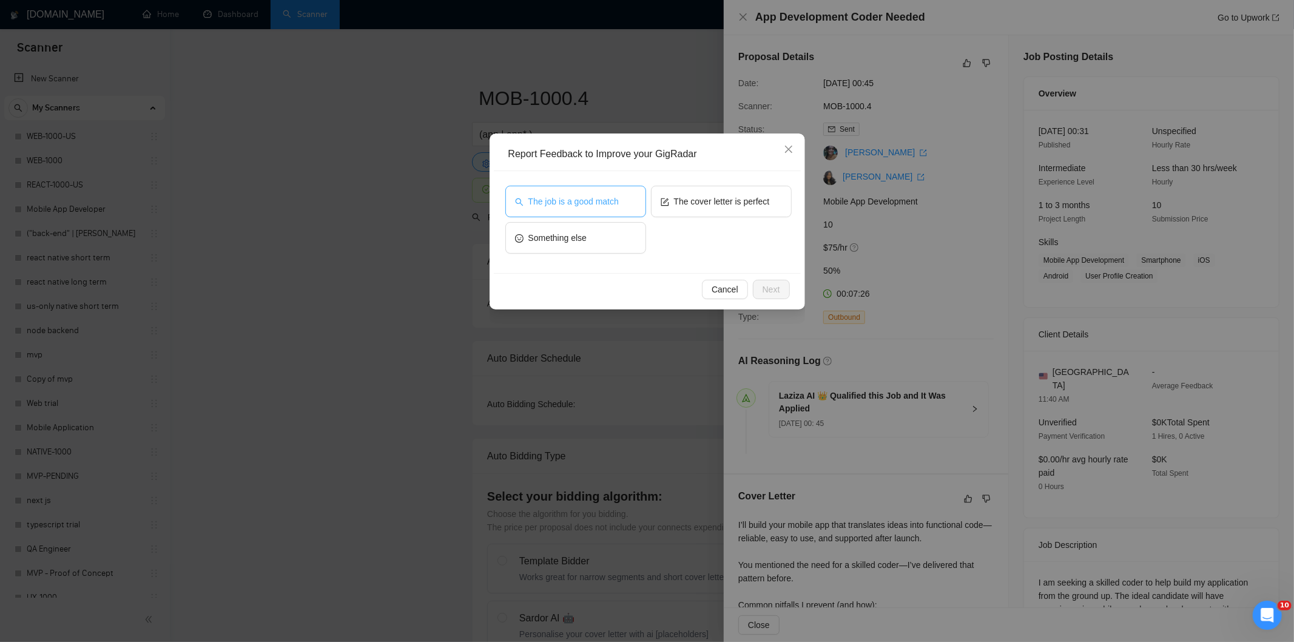
click at [565, 207] on span "The job is a good match" at bounding box center [573, 201] width 90 height 13
click at [783, 285] on button "Next" at bounding box center [771, 289] width 37 height 19
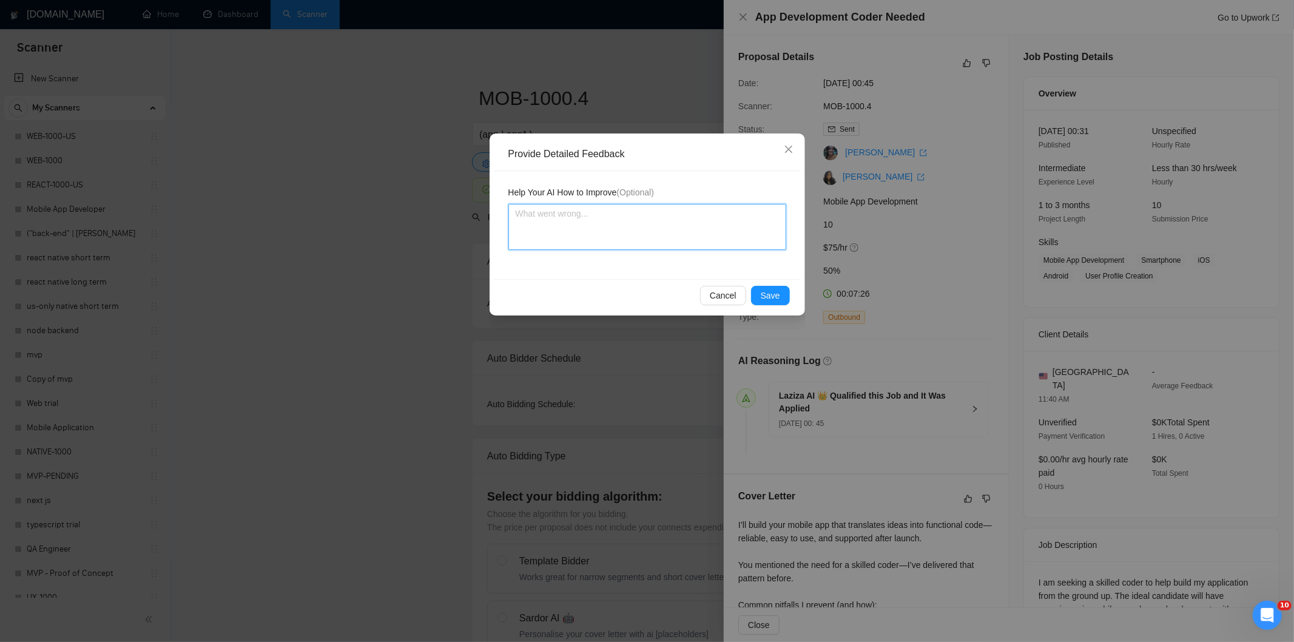
click at [714, 235] on textarea at bounding box center [647, 227] width 278 height 46
paste textarea "Good fit — the project is greenfield (no existing code), welcomes agencies, use…"
type textarea "Good fit — the project is greenfield (no existing code), welcomes agencies, use…"
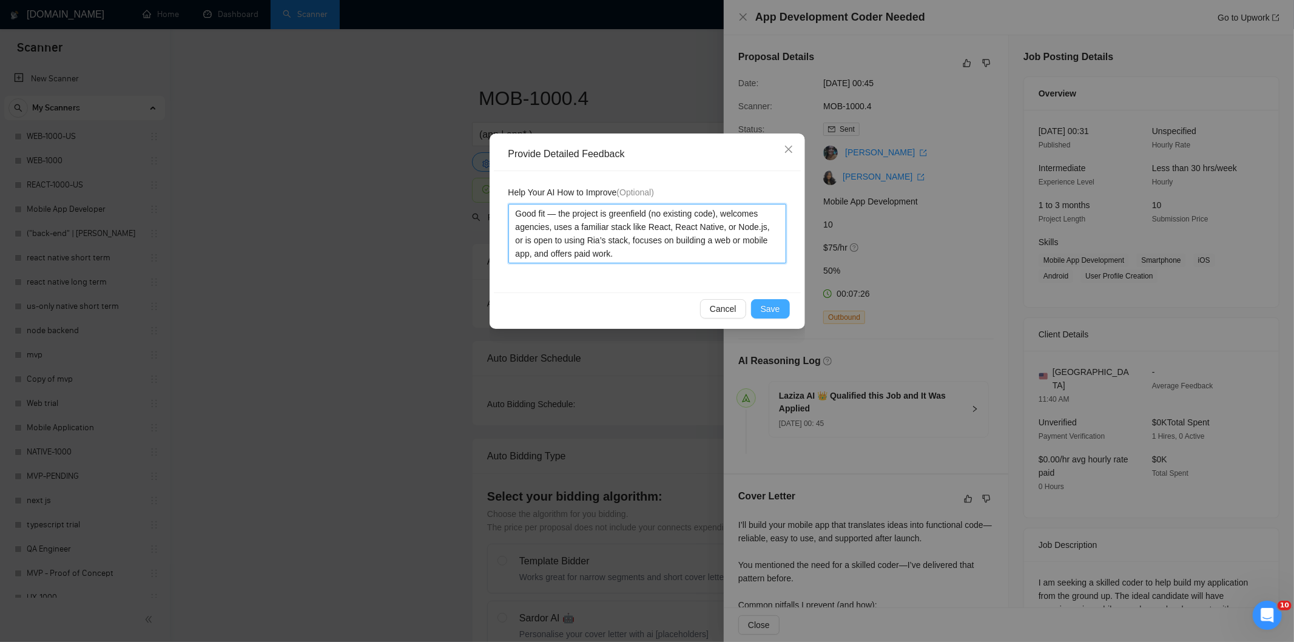
type textarea "Good fit — the project is greenfield (no existing code), welcomes agencies, use…"
click at [759, 302] on button "Save" at bounding box center [770, 308] width 39 height 19
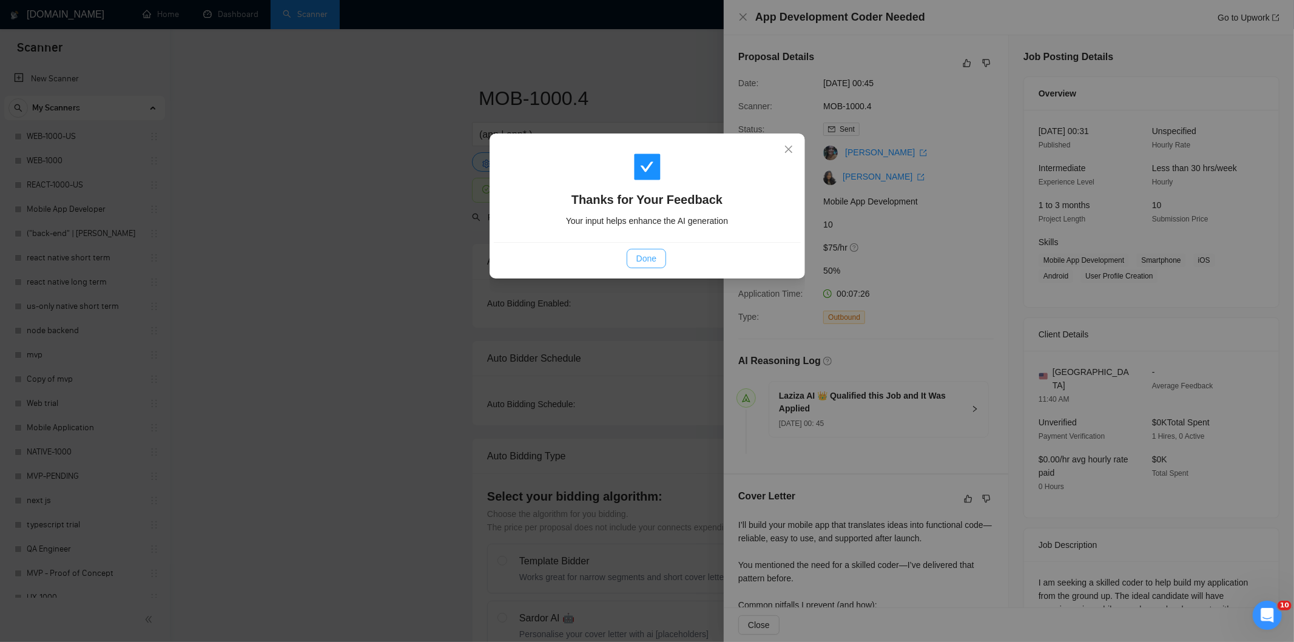
click at [650, 254] on span "Done" at bounding box center [646, 258] width 20 height 13
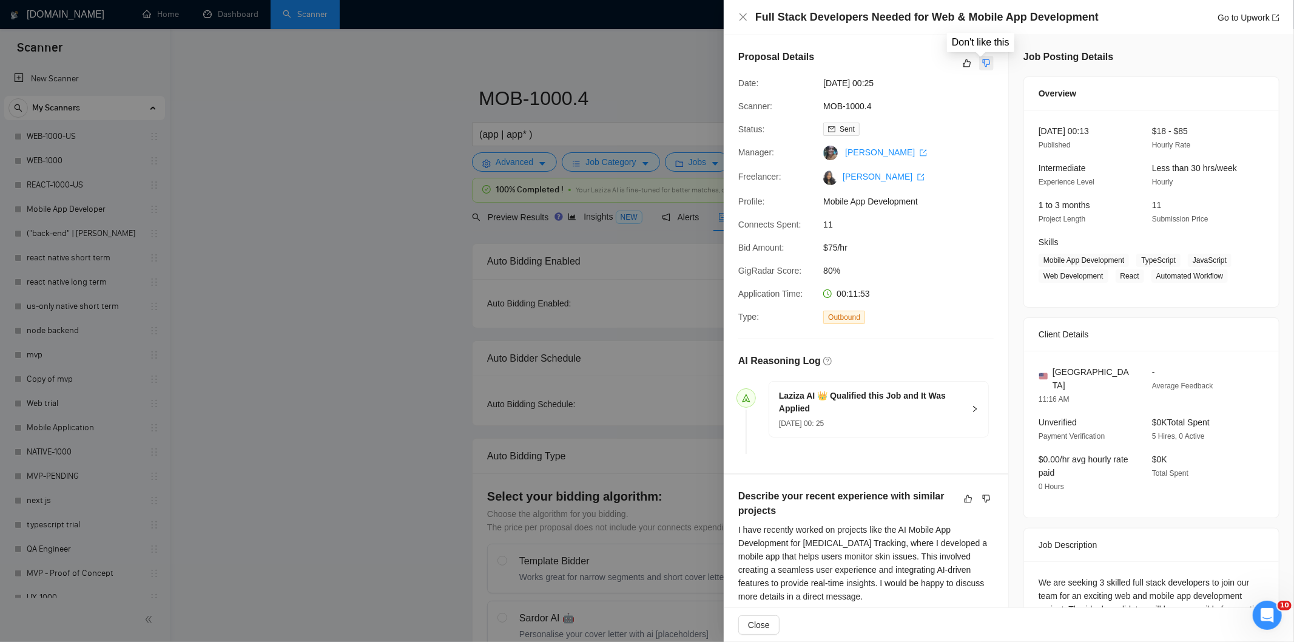
click at [983, 62] on icon "dislike" at bounding box center [987, 63] width 8 height 8
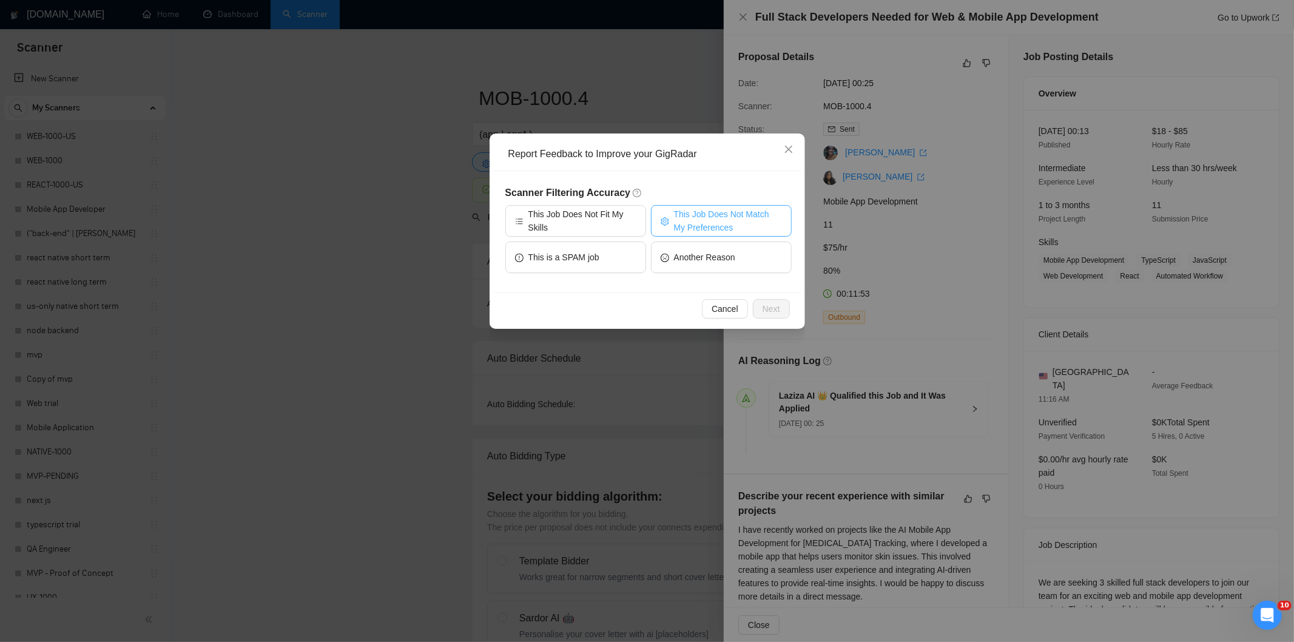
click at [696, 208] on span "This Job Does Not Match My Preferences" at bounding box center [728, 220] width 108 height 27
click at [769, 303] on span "Next" at bounding box center [771, 308] width 18 height 13
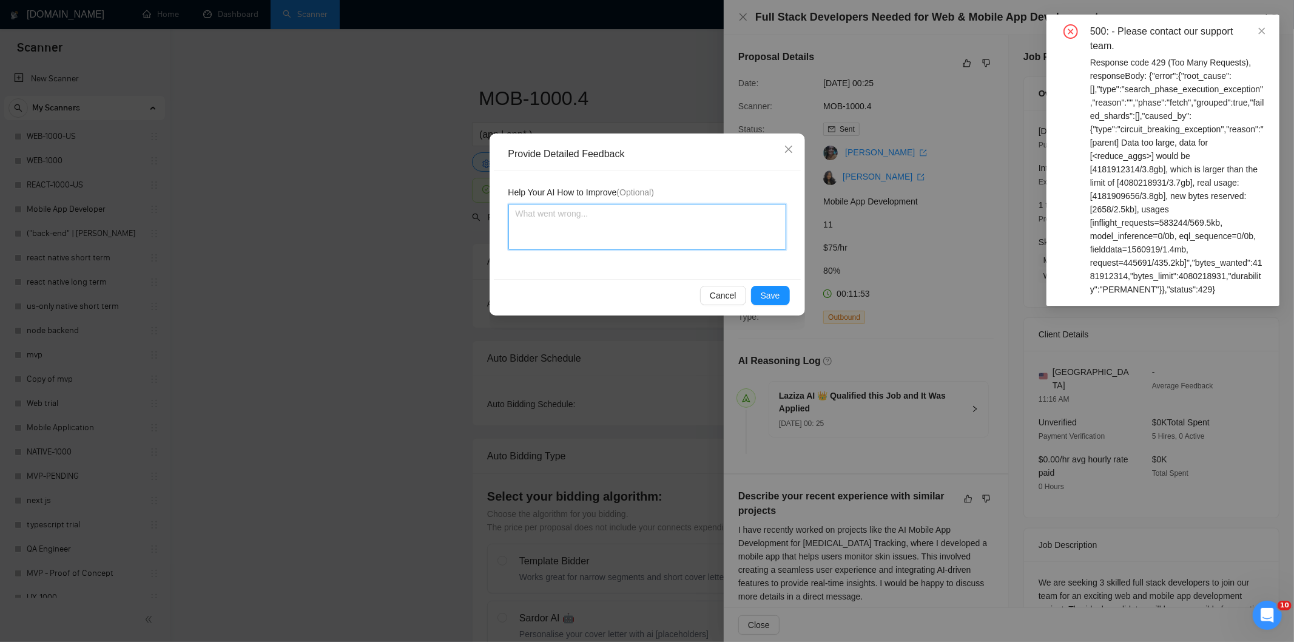
click at [702, 247] on textarea at bounding box center [647, 227] width 278 height 46
paste textarea "Not a fit — the client prefers to hire a solo developer, but Ria is an agency. …"
type textarea "Not a fit — the client prefers to hire a solo developer, but Ria is an agency. …"
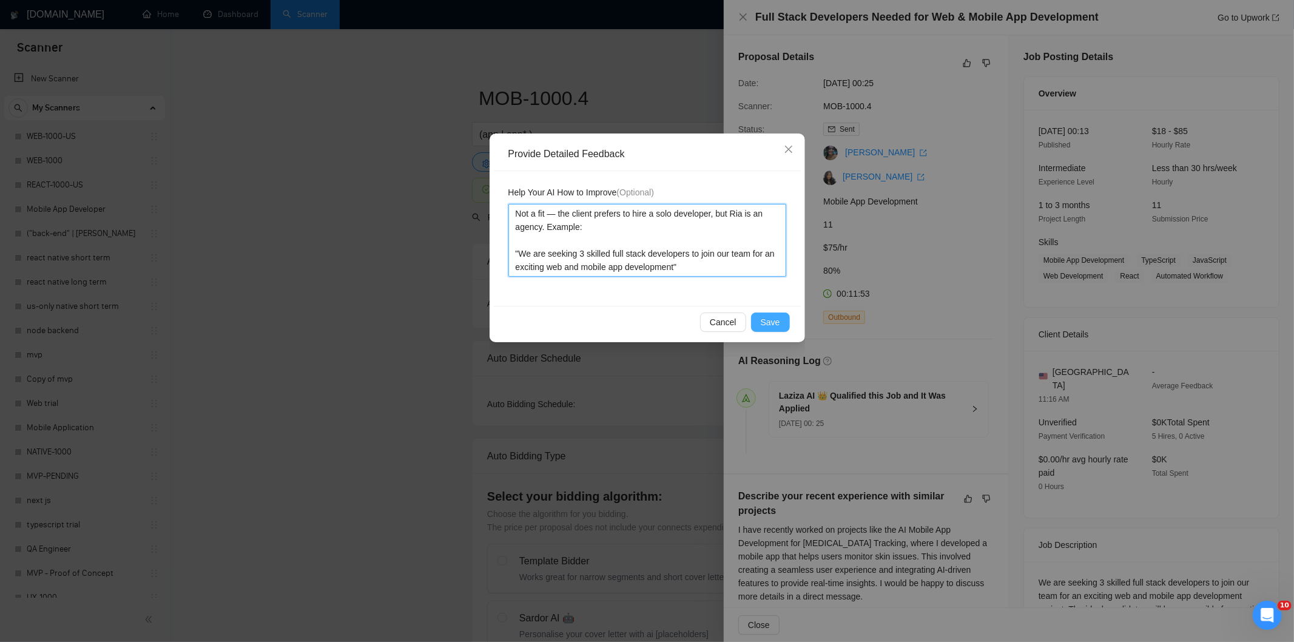
type textarea "Not a fit — the client prefers to hire a solo developer, but Ria is an agency. …"
click at [772, 321] on span "Save" at bounding box center [770, 321] width 19 height 13
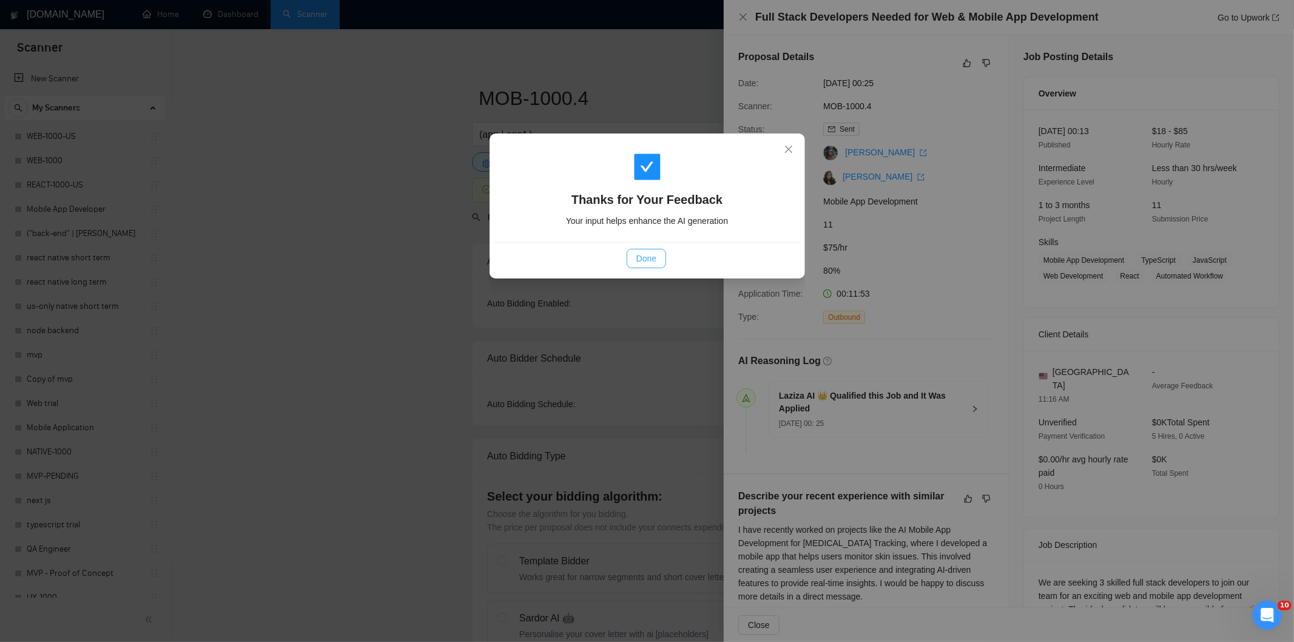
click at [651, 257] on span "Done" at bounding box center [646, 258] width 20 height 13
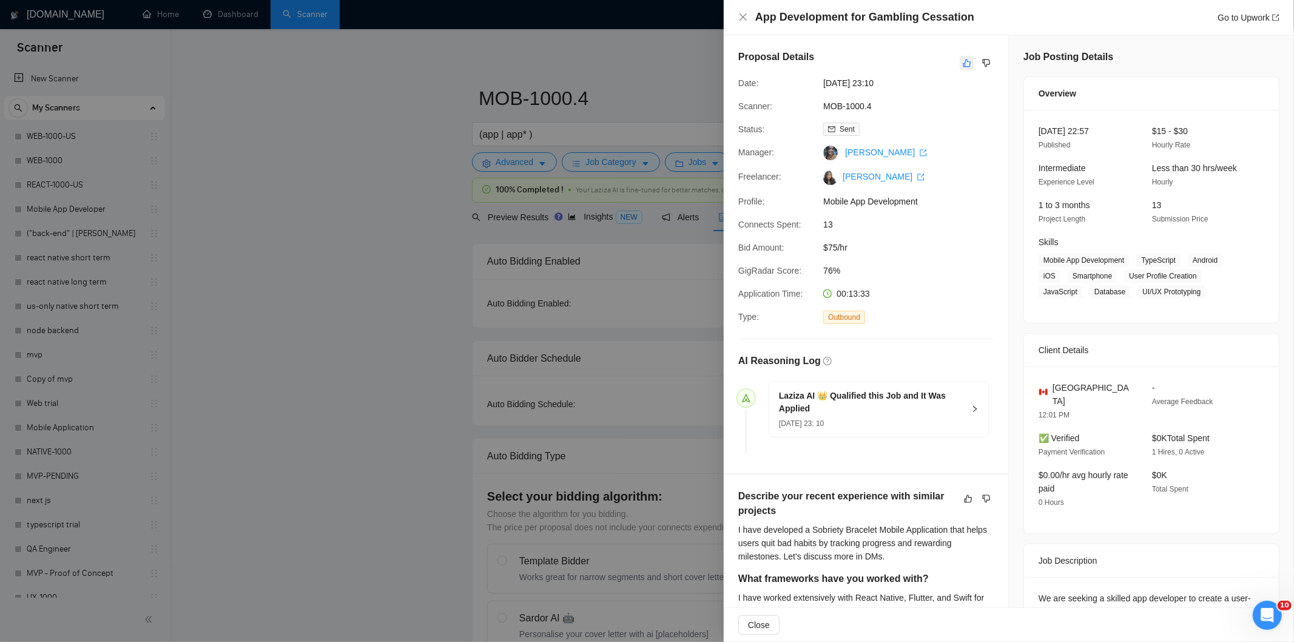
click at [963, 66] on icon "like" at bounding box center [967, 63] width 8 height 10
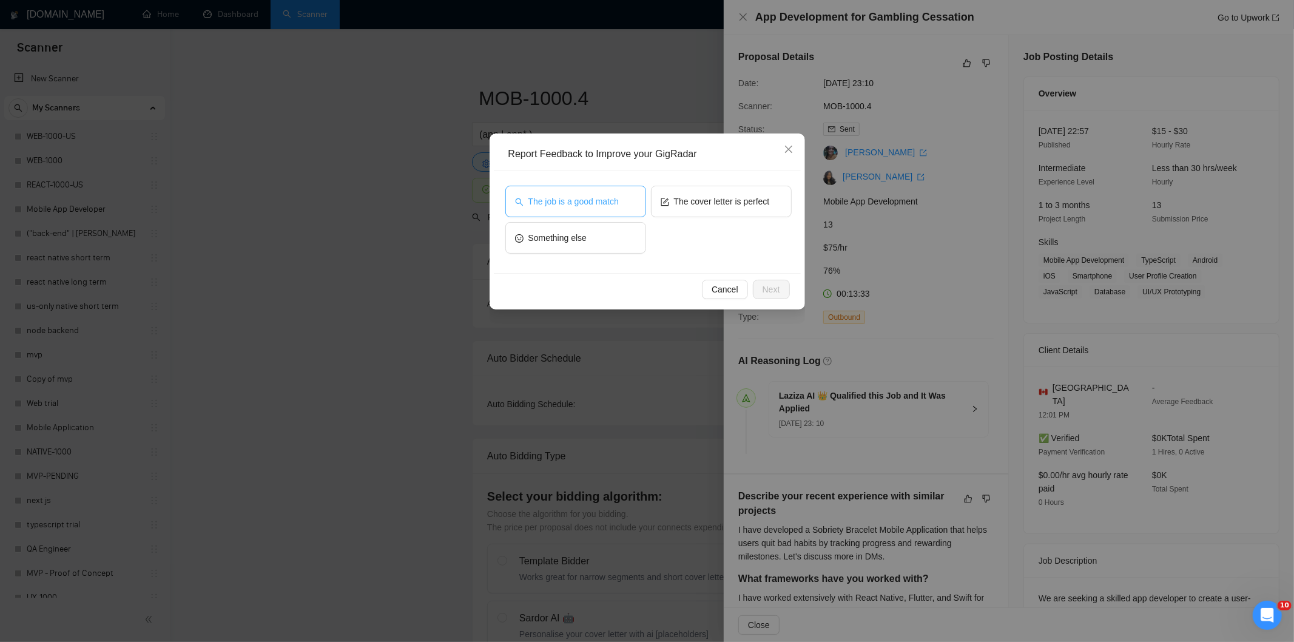
click at [591, 209] on button "The job is a good match" at bounding box center [575, 202] width 141 height 32
click at [773, 284] on span "Next" at bounding box center [771, 289] width 18 height 13
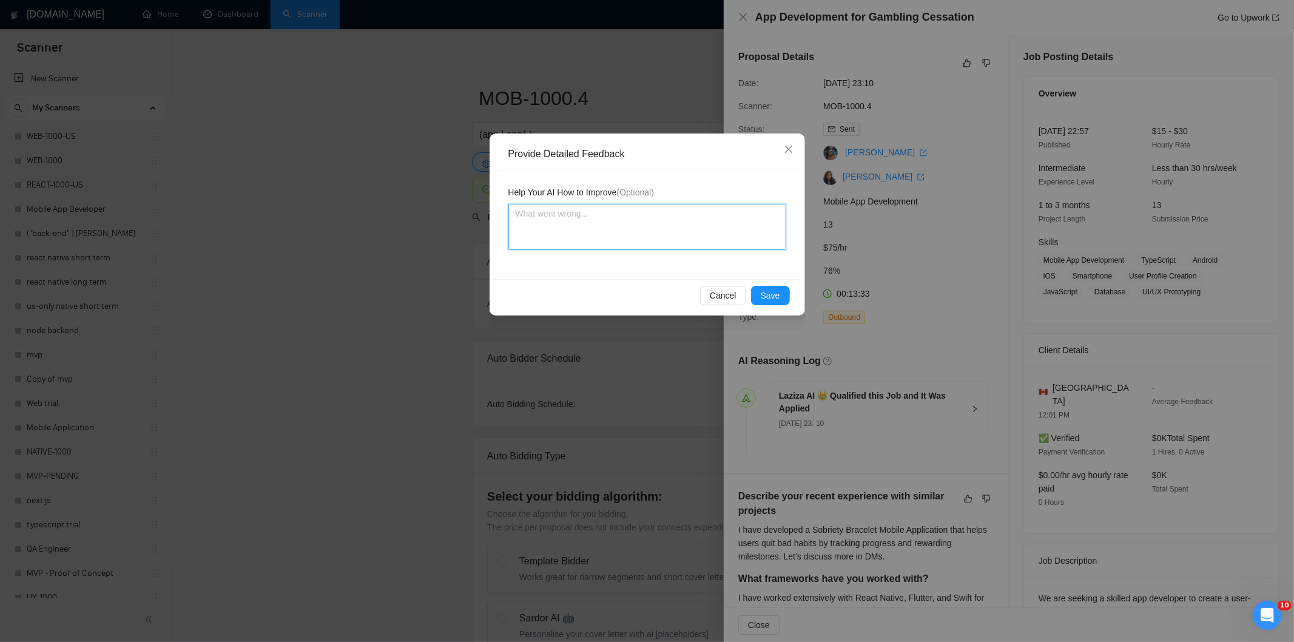
click at [705, 235] on textarea at bounding box center [647, 227] width 278 height 46
paste textarea "Good fit — the project is greenfield (no existing code), welcomes agencies, use…"
type textarea "Good fit — the project is greenfield (no existing code), welcomes agencies, use…"
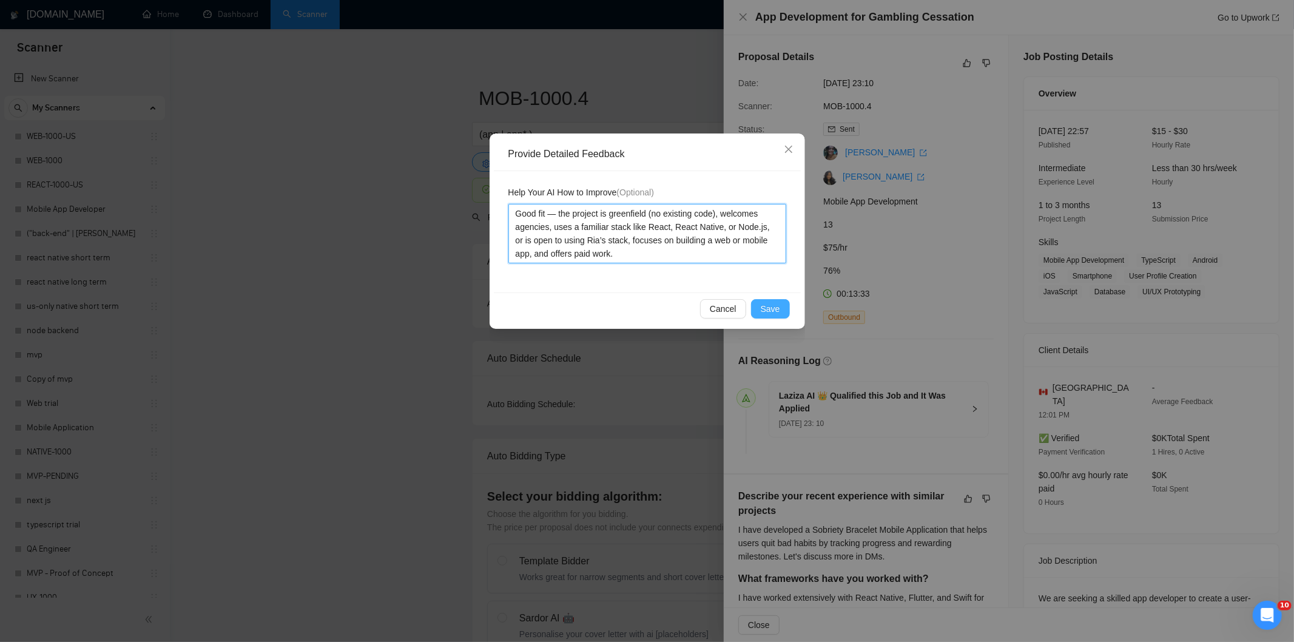
type textarea "Good fit — the project is greenfield (no existing code), welcomes agencies, use…"
click at [762, 306] on span "Save" at bounding box center [770, 308] width 19 height 13
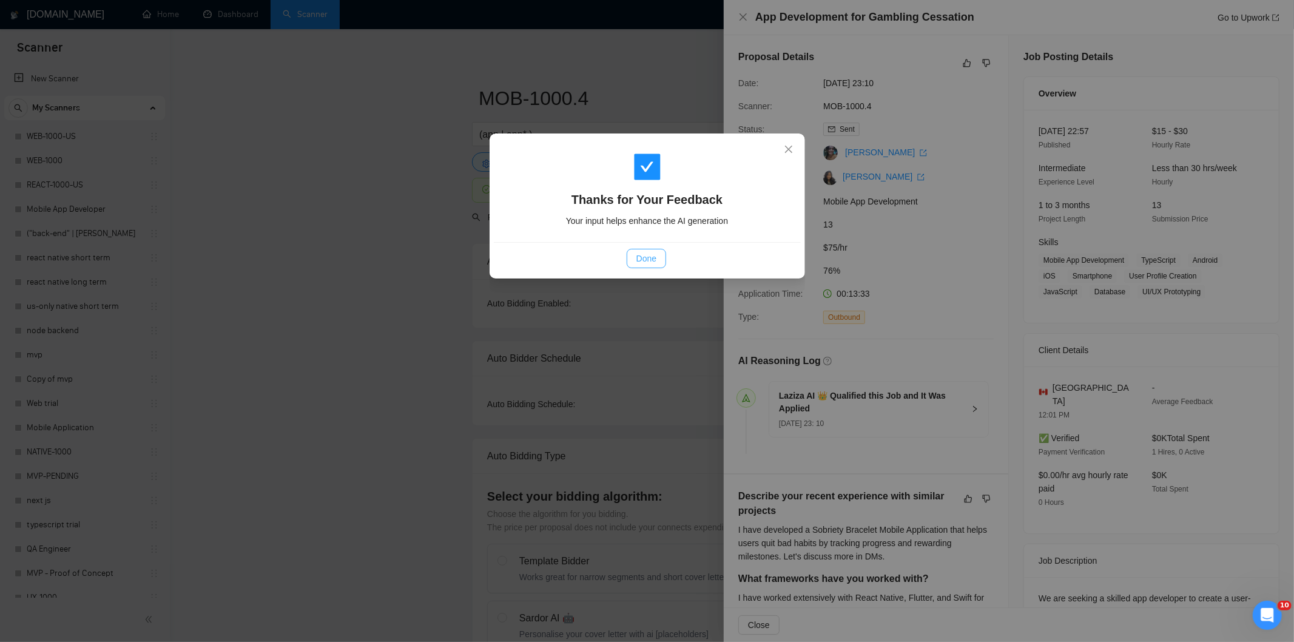
click at [639, 259] on span "Done" at bounding box center [646, 258] width 20 height 13
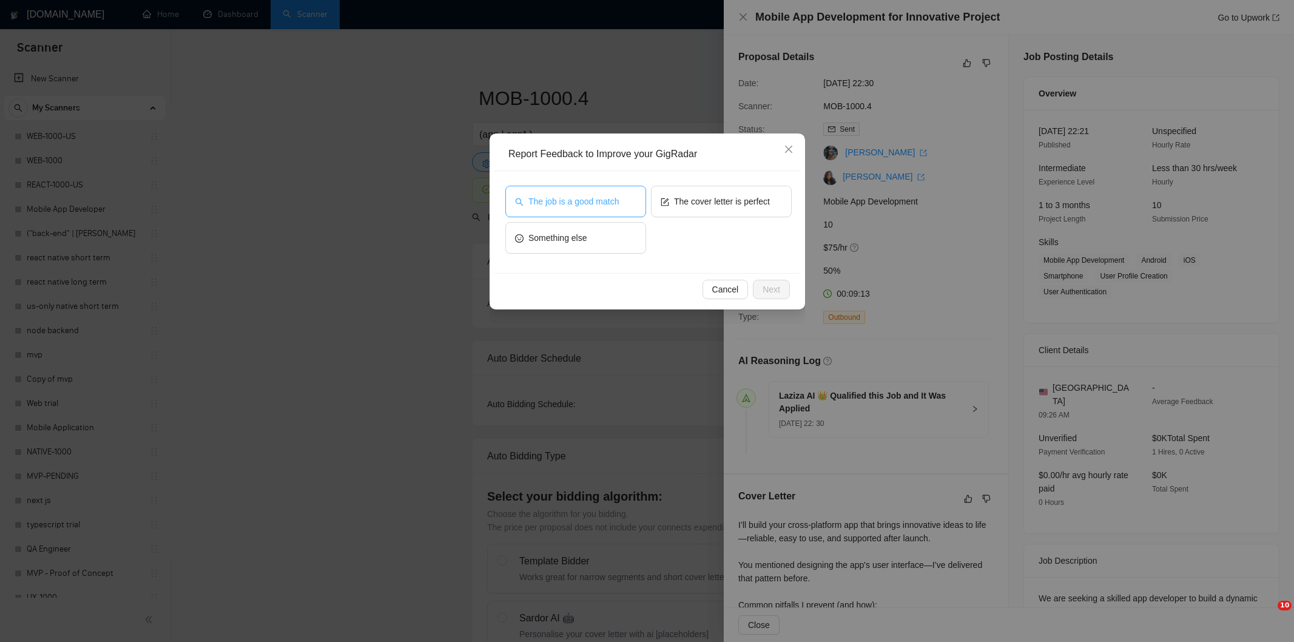
click at [568, 195] on span "The job is a good match" at bounding box center [573, 201] width 90 height 13
click at [767, 289] on span "Next" at bounding box center [771, 289] width 18 height 13
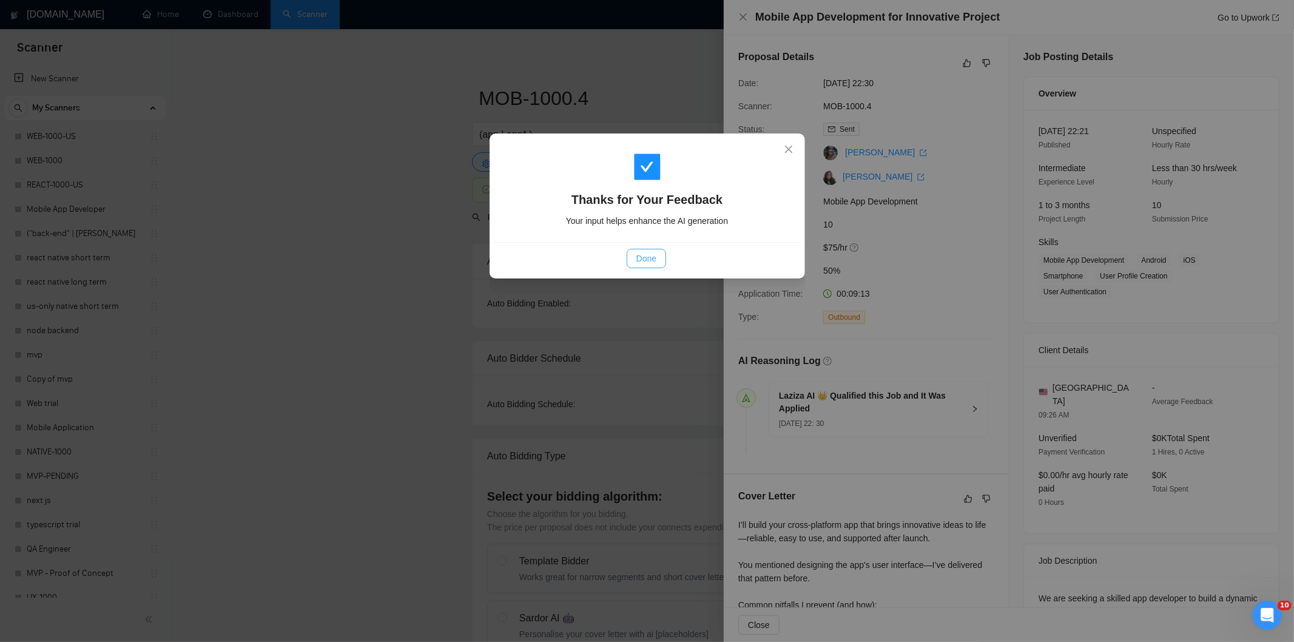
click at [657, 261] on button "Done" at bounding box center [646, 258] width 39 height 19
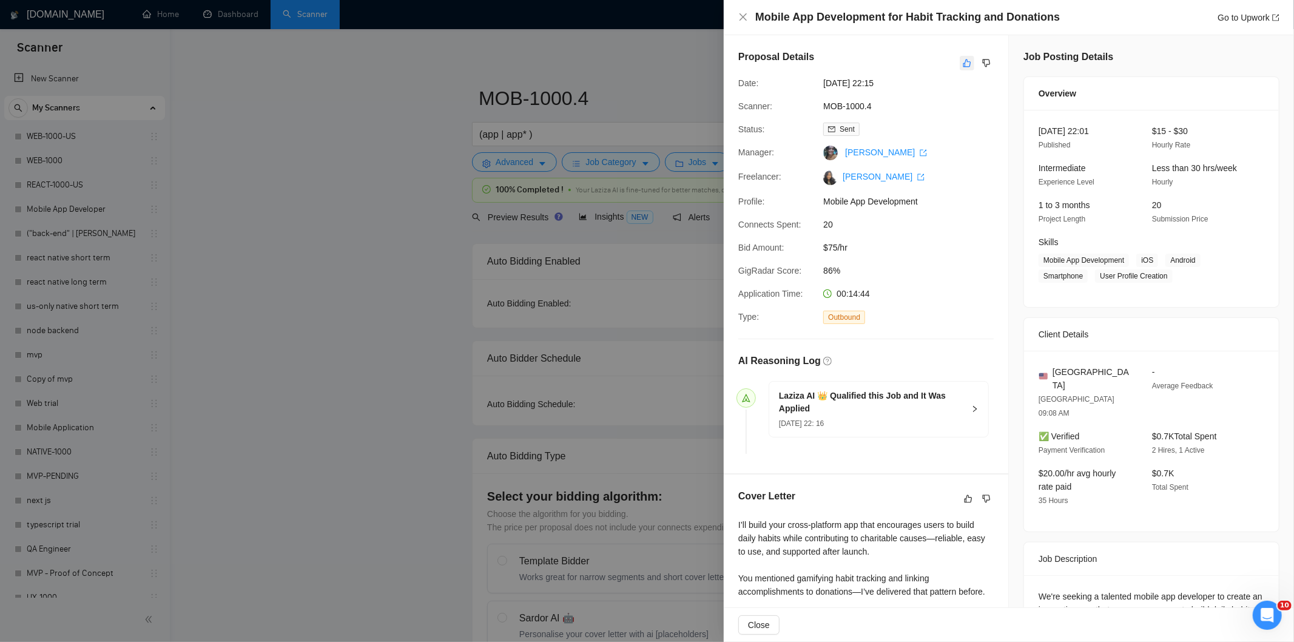
click at [963, 58] on icon "like" at bounding box center [967, 63] width 8 height 10
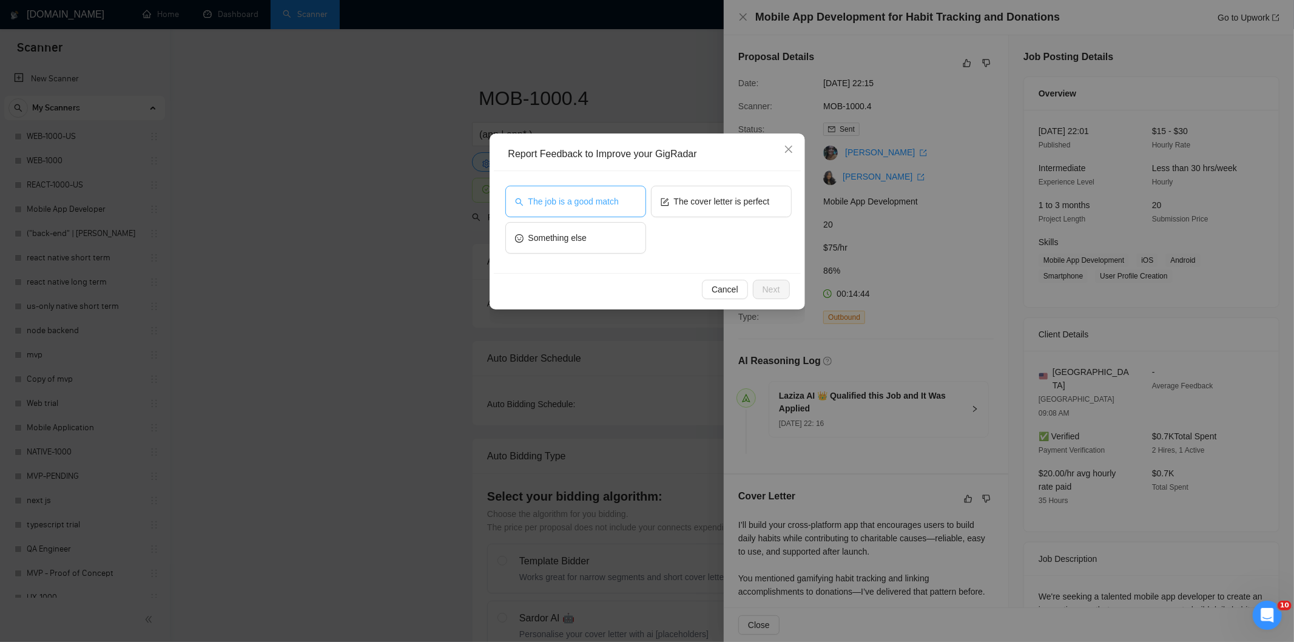
click at [578, 199] on span "The job is a good match" at bounding box center [573, 201] width 90 height 13
click at [781, 294] on button "Next" at bounding box center [771, 289] width 37 height 19
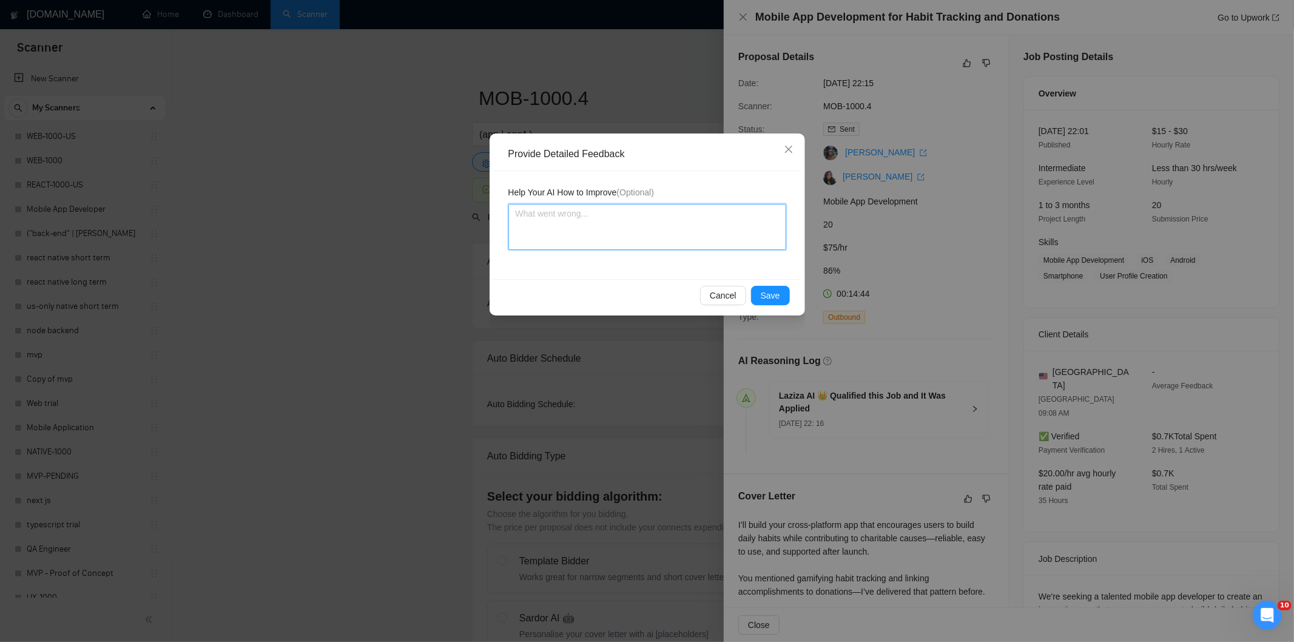
click at [645, 209] on textarea at bounding box center [647, 227] width 278 height 46
paste textarea "Good fit — the project is greenfield (no existing code), welcomes agencies, use…"
type textarea "Good fit — the project is greenfield (no existing code), welcomes agencies, use…"
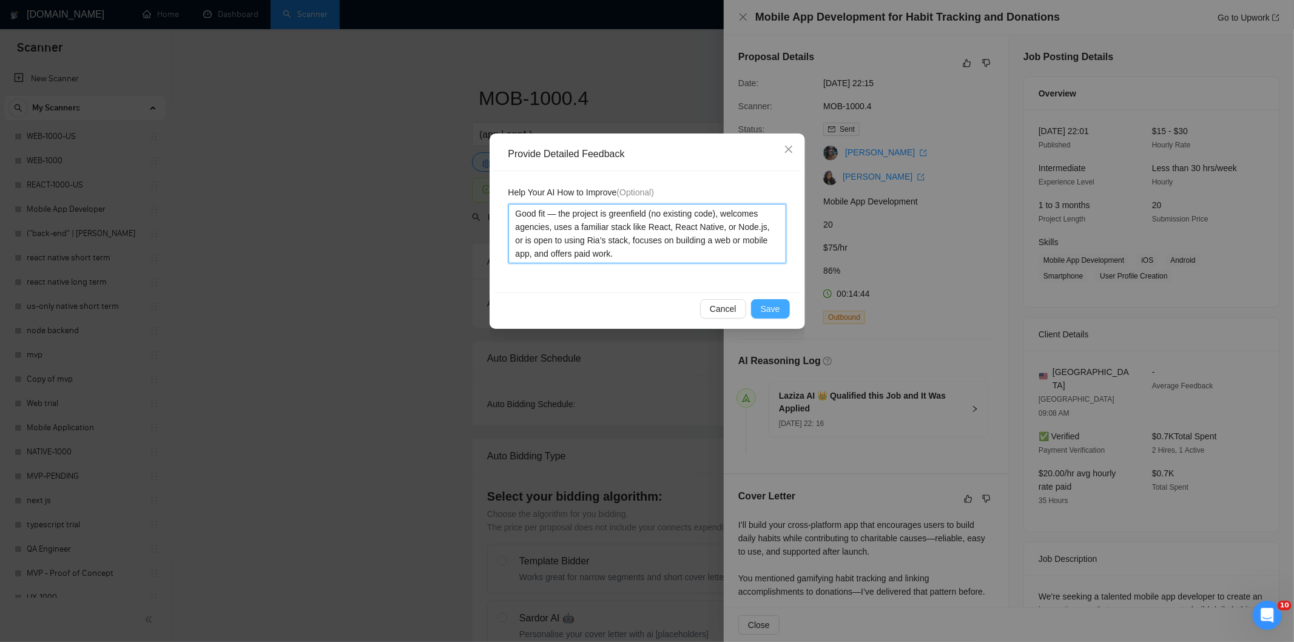
type textarea "Good fit — the project is greenfield (no existing code), welcomes agencies, use…"
click at [783, 312] on button "Save" at bounding box center [770, 308] width 39 height 19
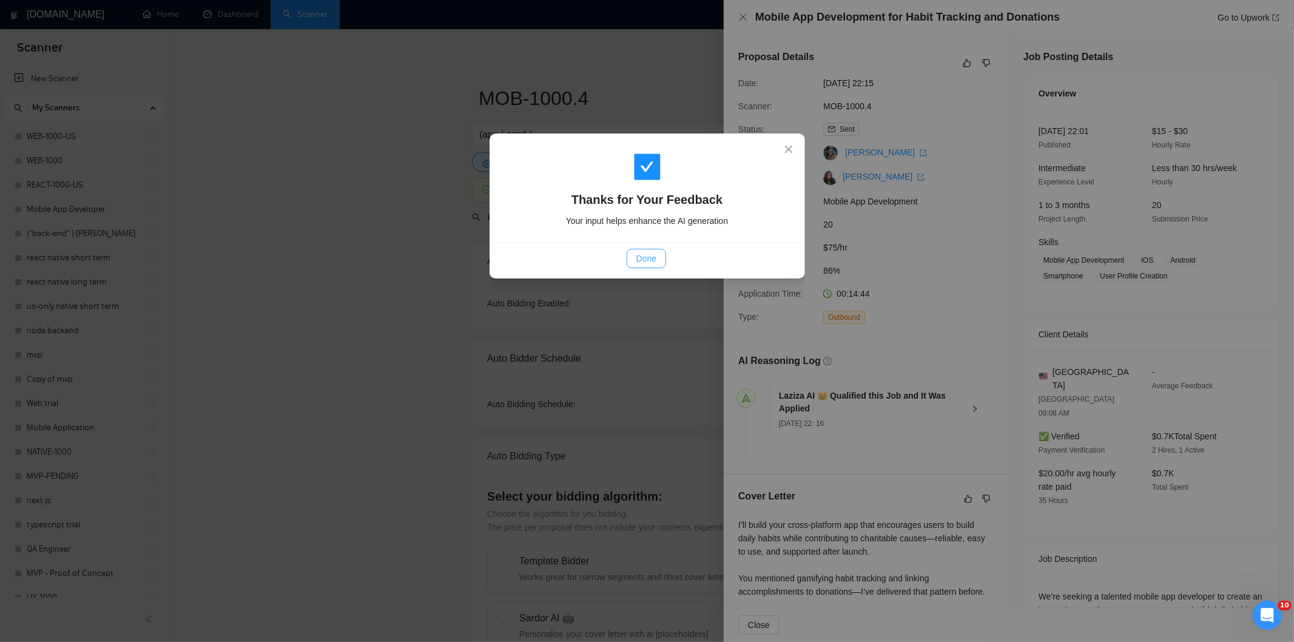
click at [640, 255] on span "Done" at bounding box center [646, 258] width 20 height 13
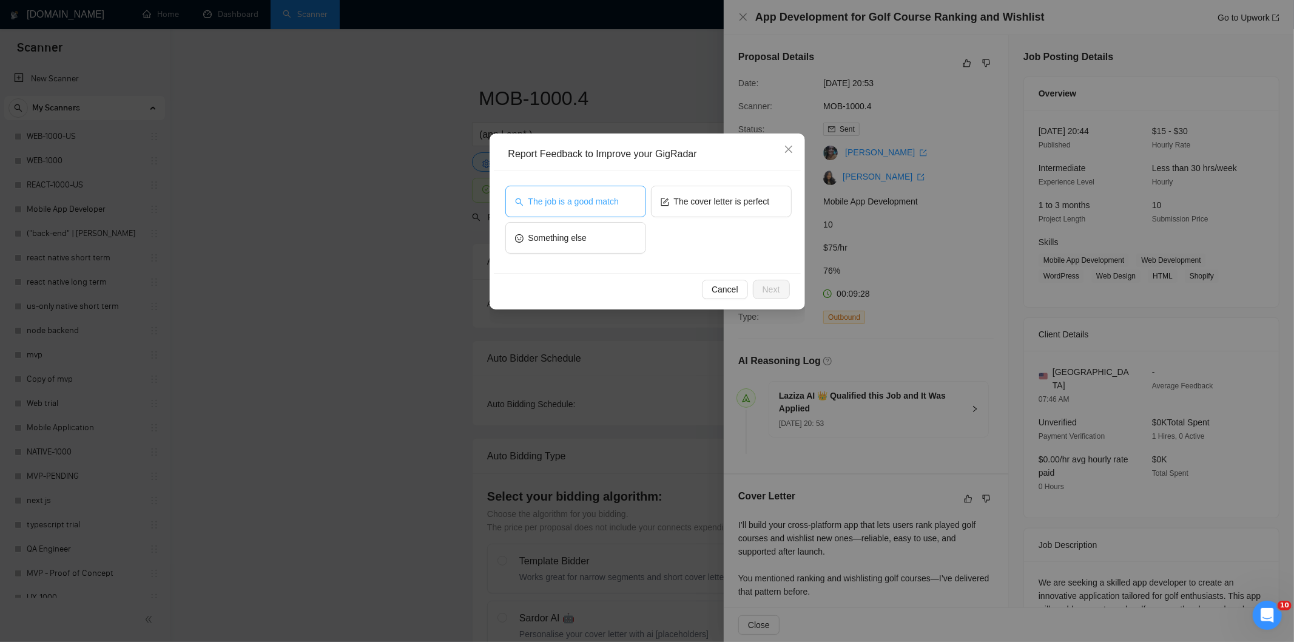
click at [617, 200] on span "The job is a good match" at bounding box center [573, 201] width 90 height 13
click at [779, 288] on button "Next" at bounding box center [771, 289] width 37 height 19
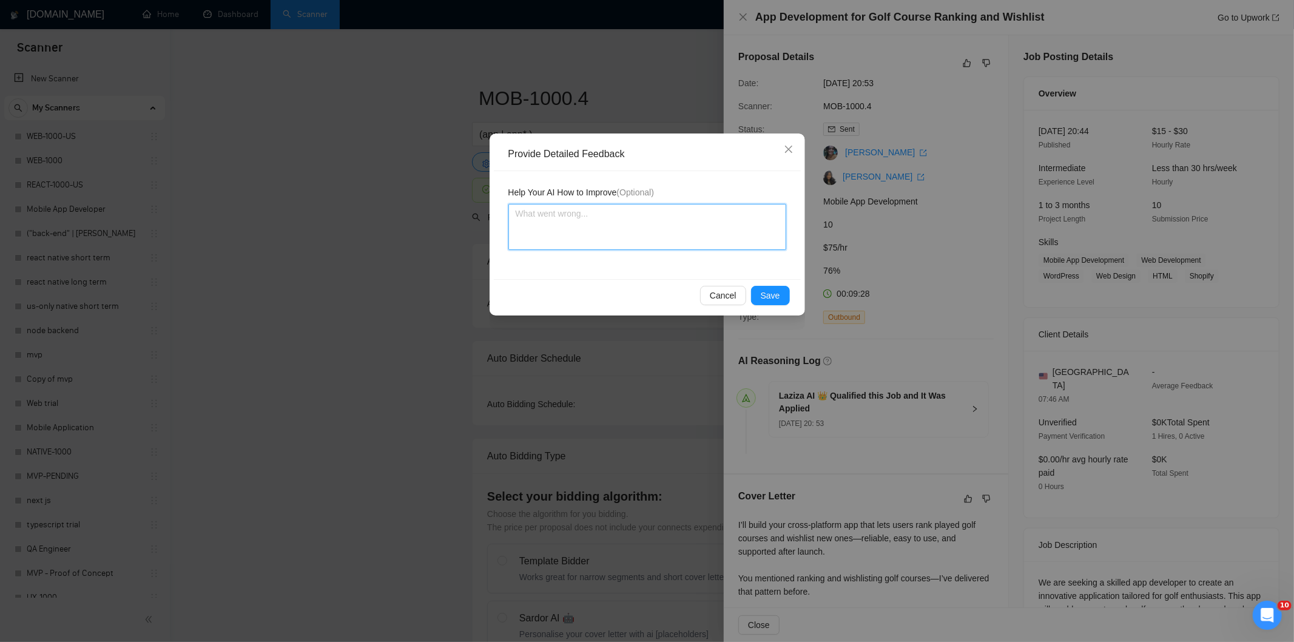
click at [689, 229] on textarea at bounding box center [647, 227] width 278 height 46
paste textarea "Good fit — the project is greenfield (no existing code), welcomes agencies, use…"
type textarea "Good fit — the project is greenfield (no existing code), welcomes agencies, use…"
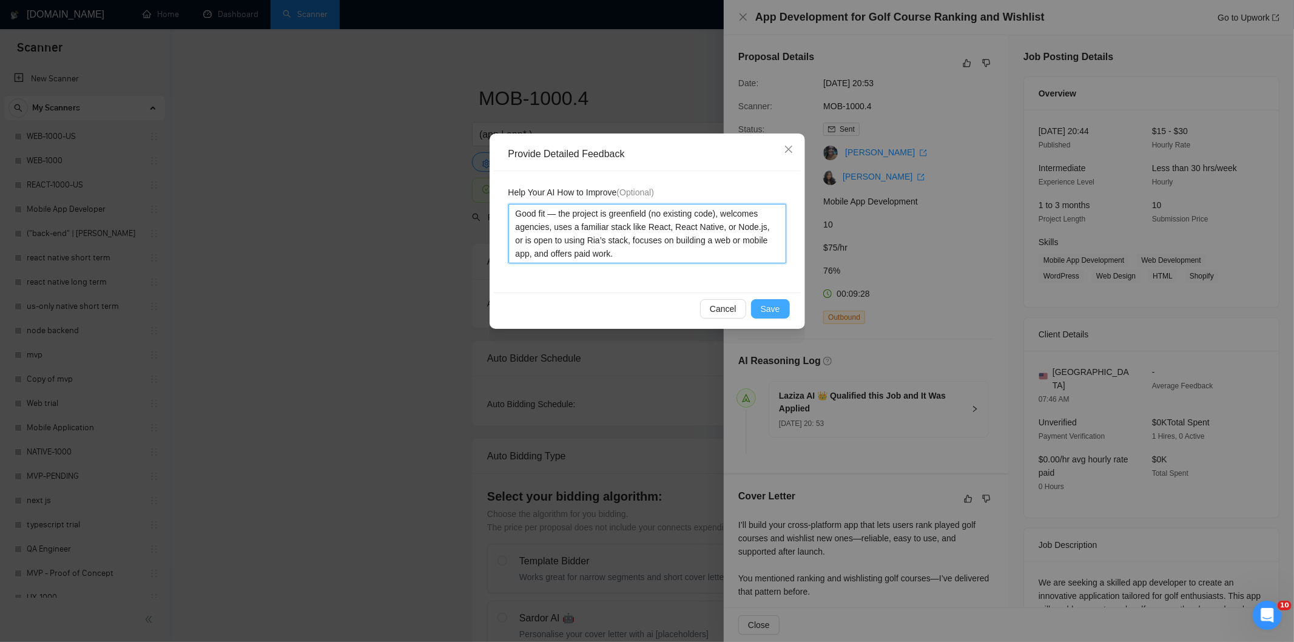
type textarea "Good fit — the project is greenfield (no existing code), welcomes agencies, use…"
click at [773, 305] on span "Save" at bounding box center [770, 308] width 19 height 13
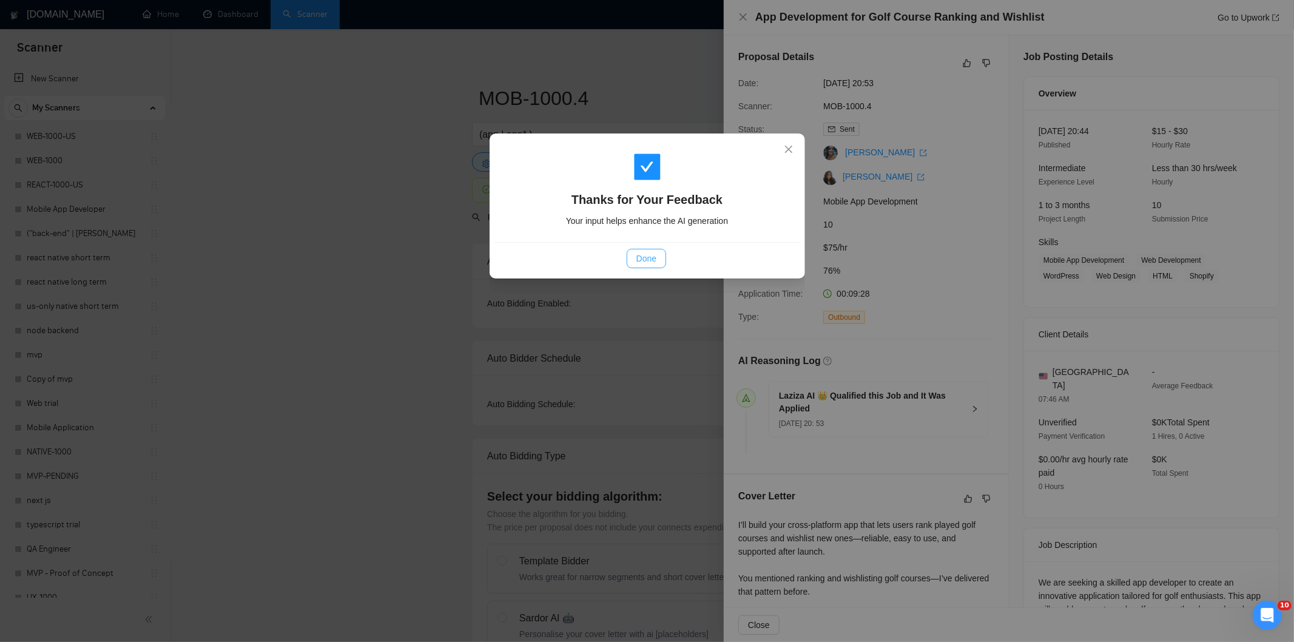
click at [643, 262] on span "Done" at bounding box center [646, 258] width 20 height 13
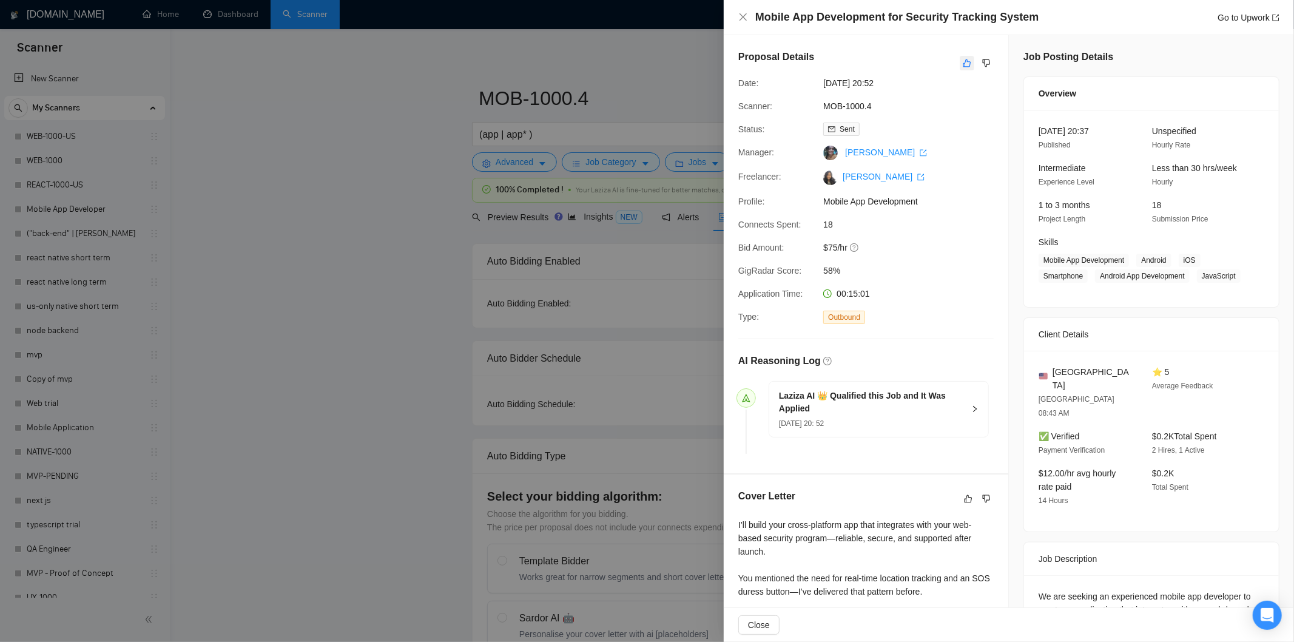
click at [963, 64] on icon "like" at bounding box center [967, 63] width 8 height 8
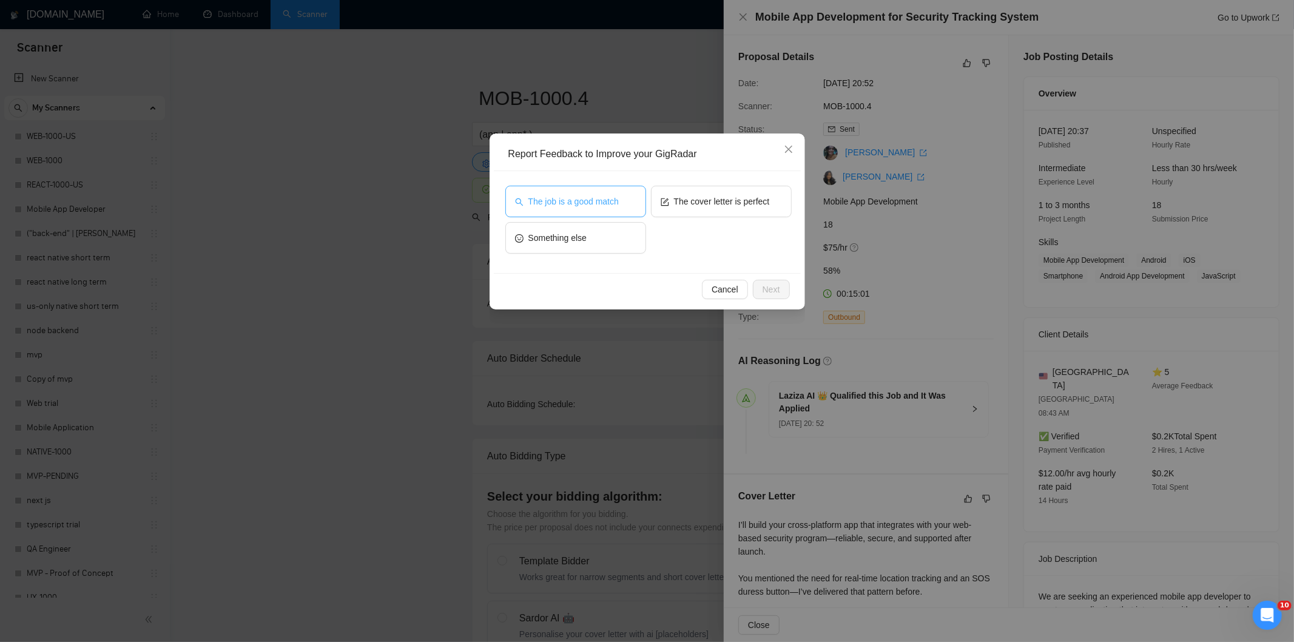
click at [604, 207] on span "The job is a good match" at bounding box center [573, 201] width 90 height 13
click at [783, 281] on button "Next" at bounding box center [771, 289] width 37 height 19
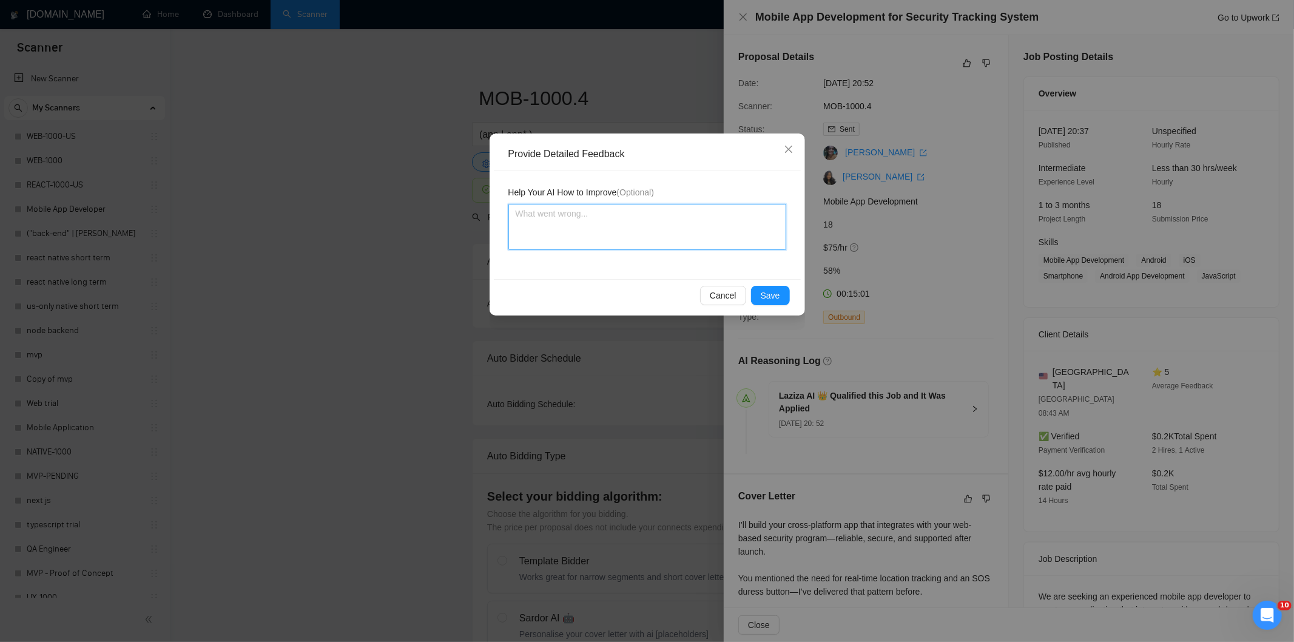
click at [693, 241] on textarea at bounding box center [647, 227] width 278 height 46
paste textarea "Good fit — the project is greenfield (no existing code), welcomes agencies, use…"
type textarea "Good fit — the project is greenfield (no existing code), welcomes agencies, use…"
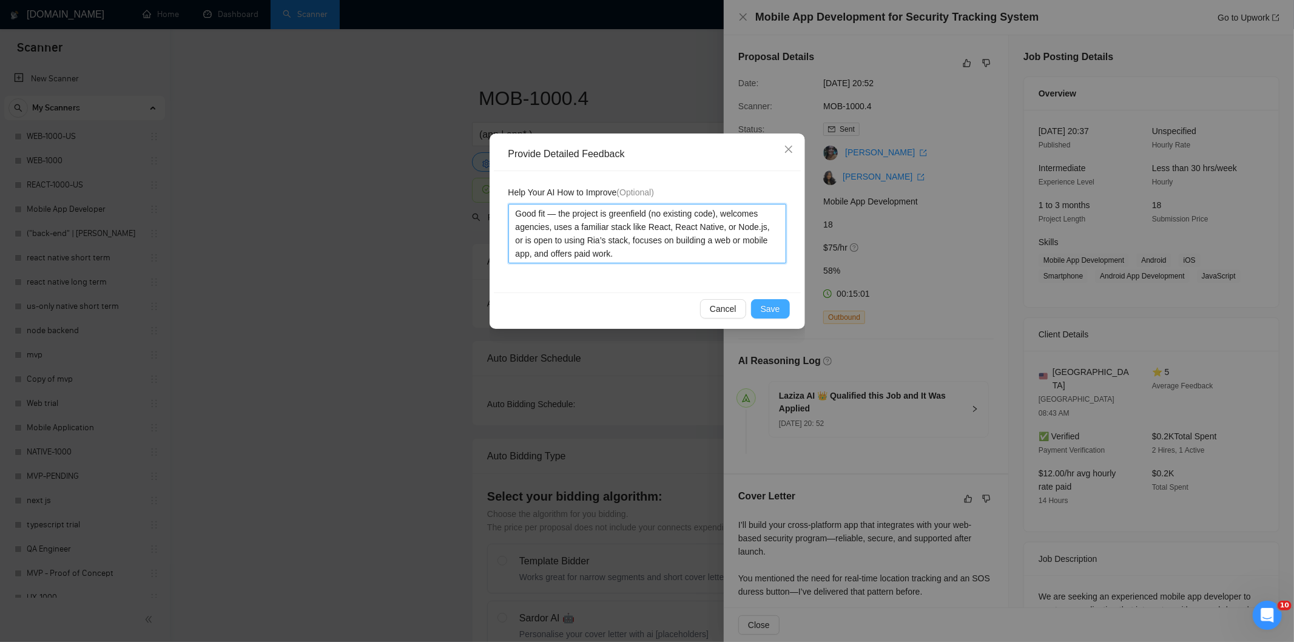
type textarea "Good fit — the project is greenfield (no existing code), welcomes agencies, use…"
click at [777, 309] on span "Save" at bounding box center [770, 308] width 19 height 13
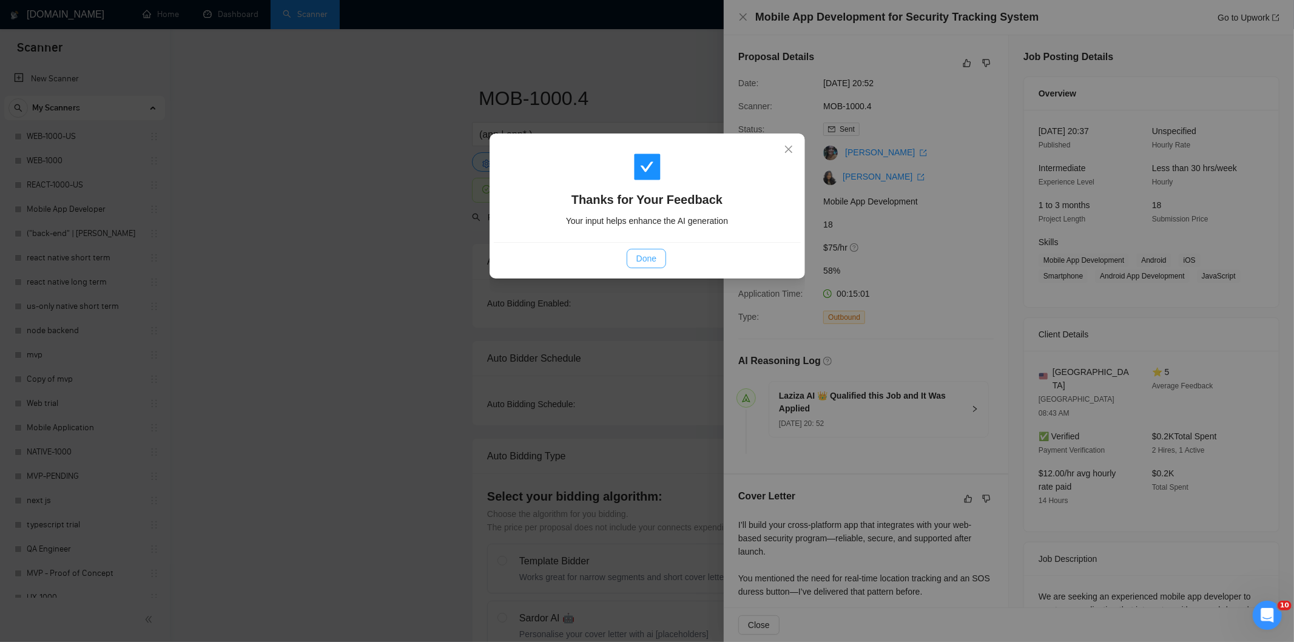
click at [662, 257] on button "Done" at bounding box center [646, 258] width 39 height 19
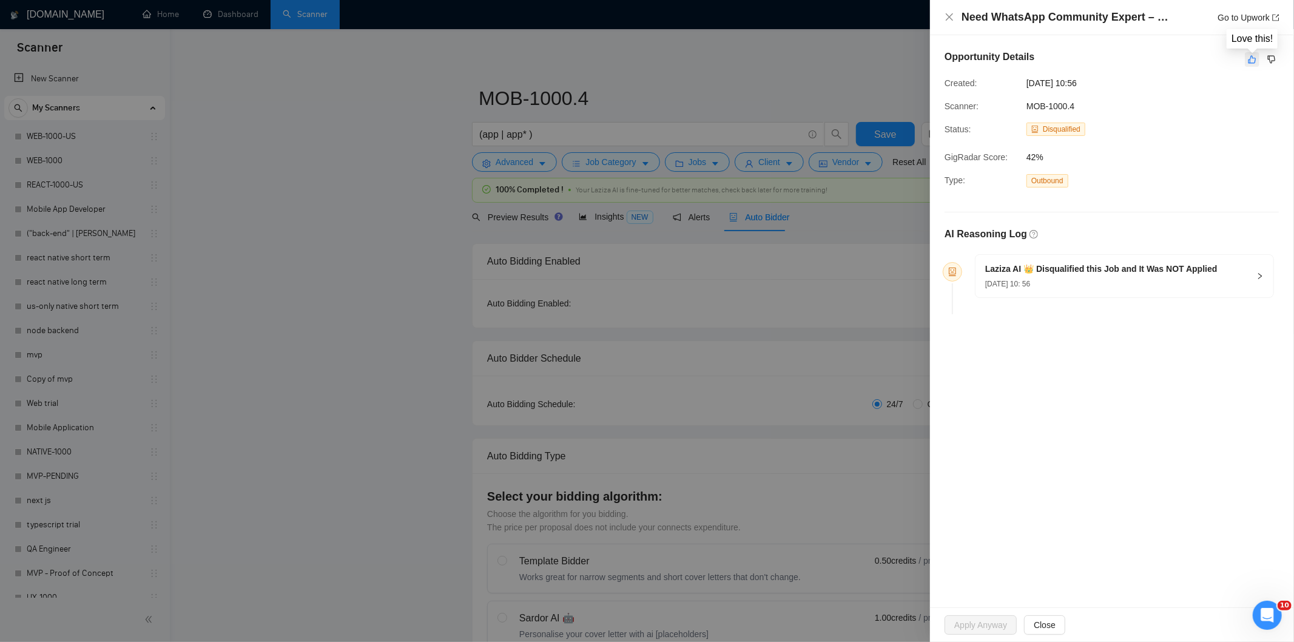
click at [1252, 58] on icon "like" at bounding box center [1252, 60] width 8 height 8
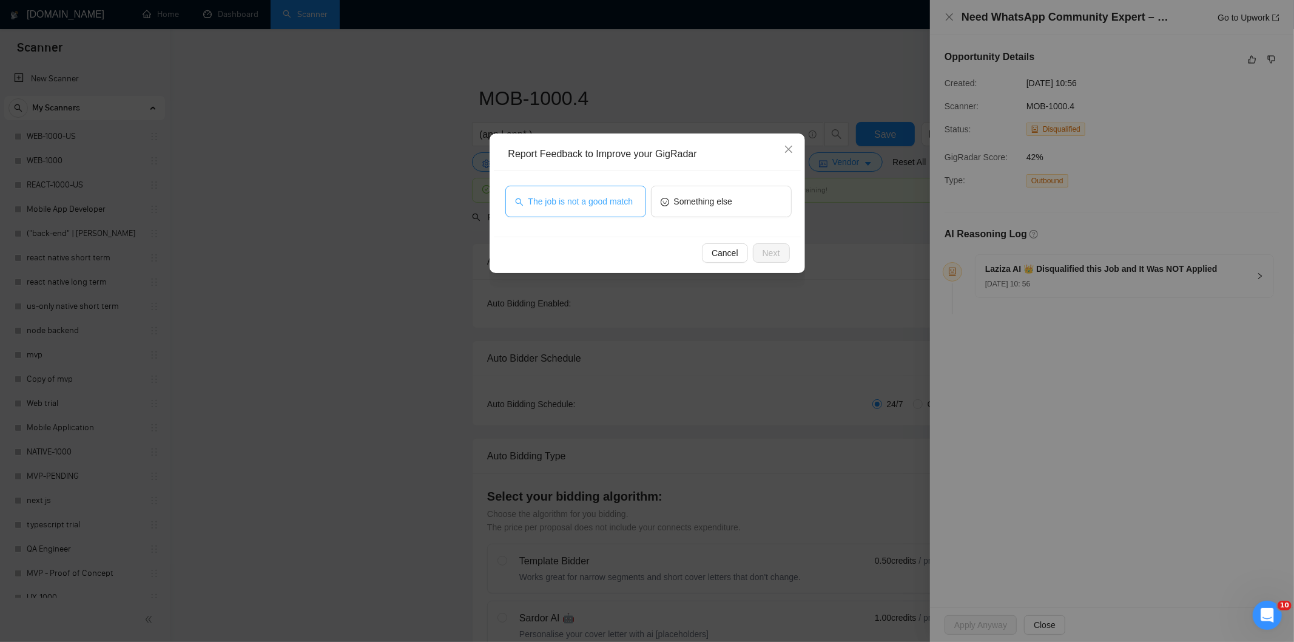
click at [607, 204] on span "The job is not a good match" at bounding box center [580, 201] width 105 height 13
click at [774, 255] on span "Next" at bounding box center [771, 252] width 18 height 13
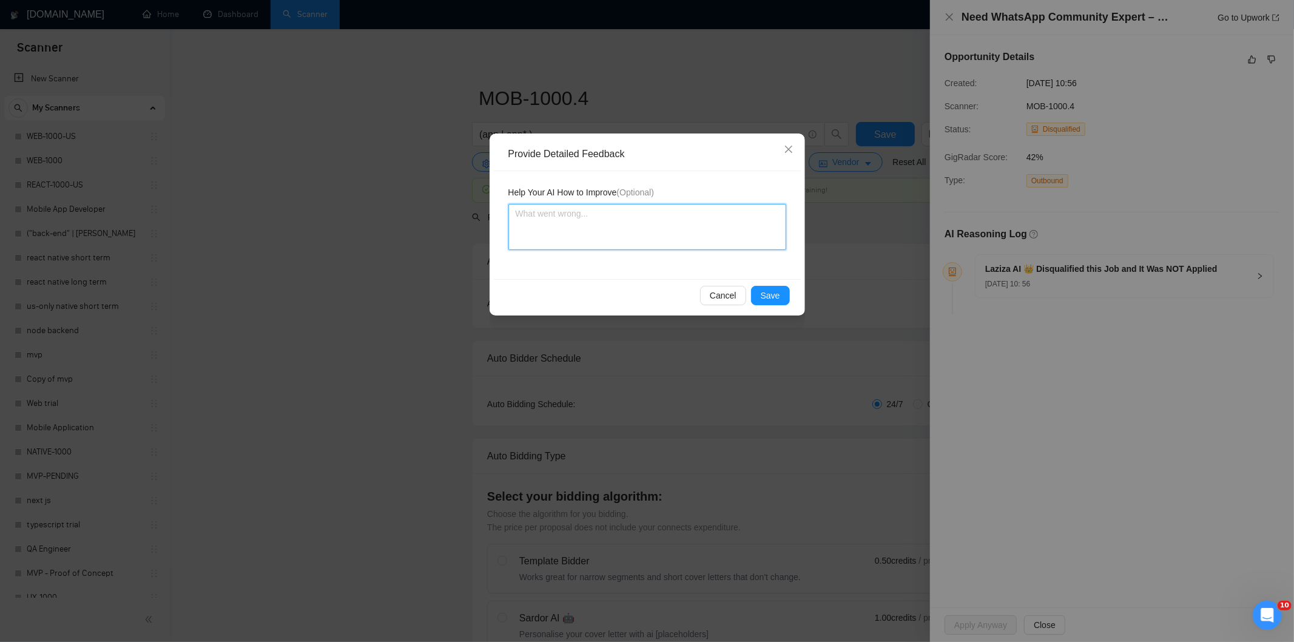
click at [684, 211] on textarea at bounding box center [647, 227] width 278 height 46
paste textarea "Not a fit — this project has been disqualified for other reasons. Example: "The…"
type textarea "Not a fit — this project has been disqualified for other reasons. Example: "The…"
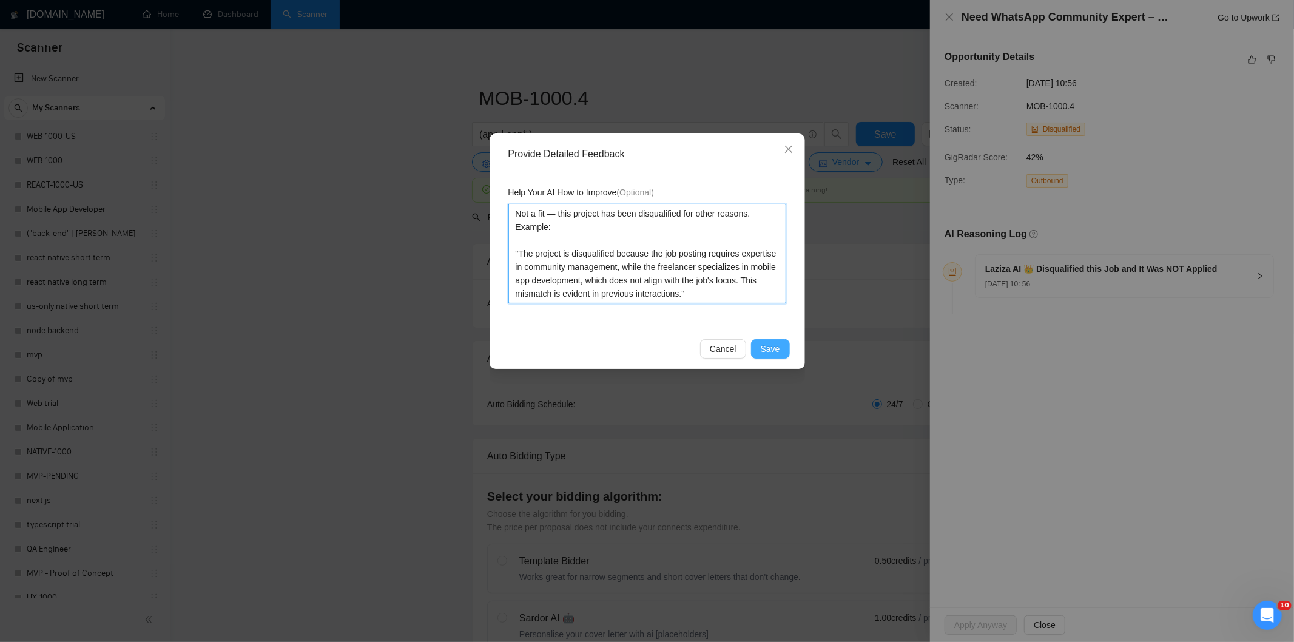
type textarea "Not a fit — this project has been disqualified for other reasons. Example: "The…"
click at [772, 349] on span "Save" at bounding box center [770, 348] width 19 height 13
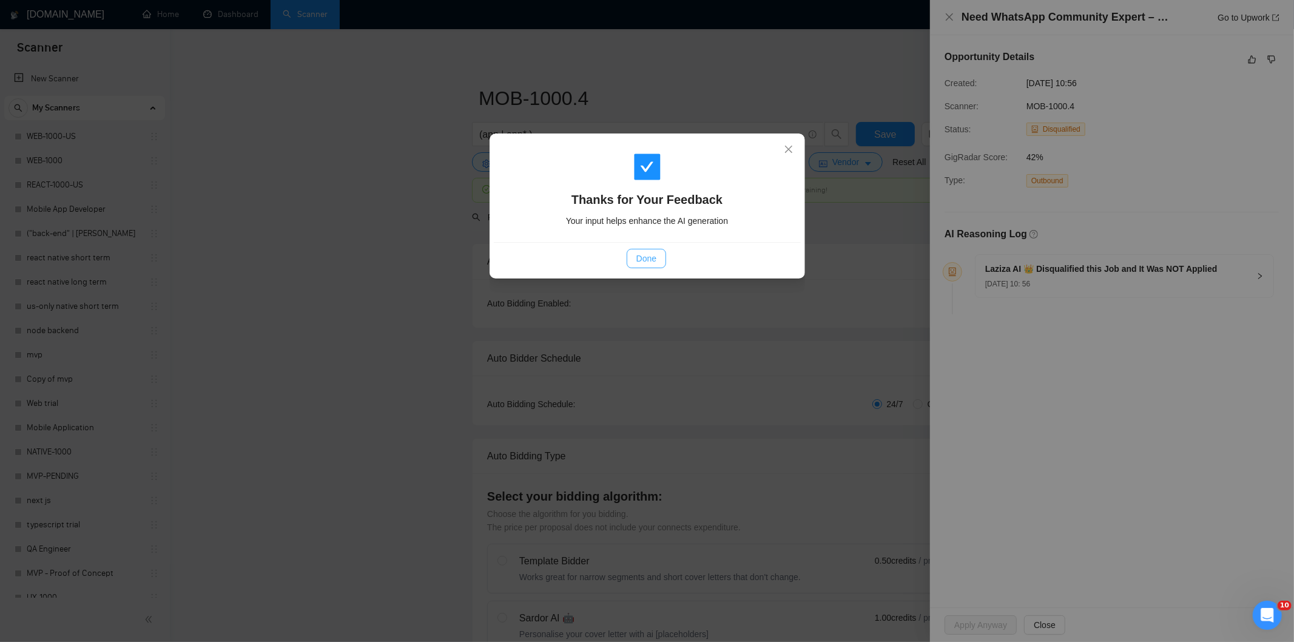
click at [645, 265] on button "Done" at bounding box center [646, 258] width 39 height 19
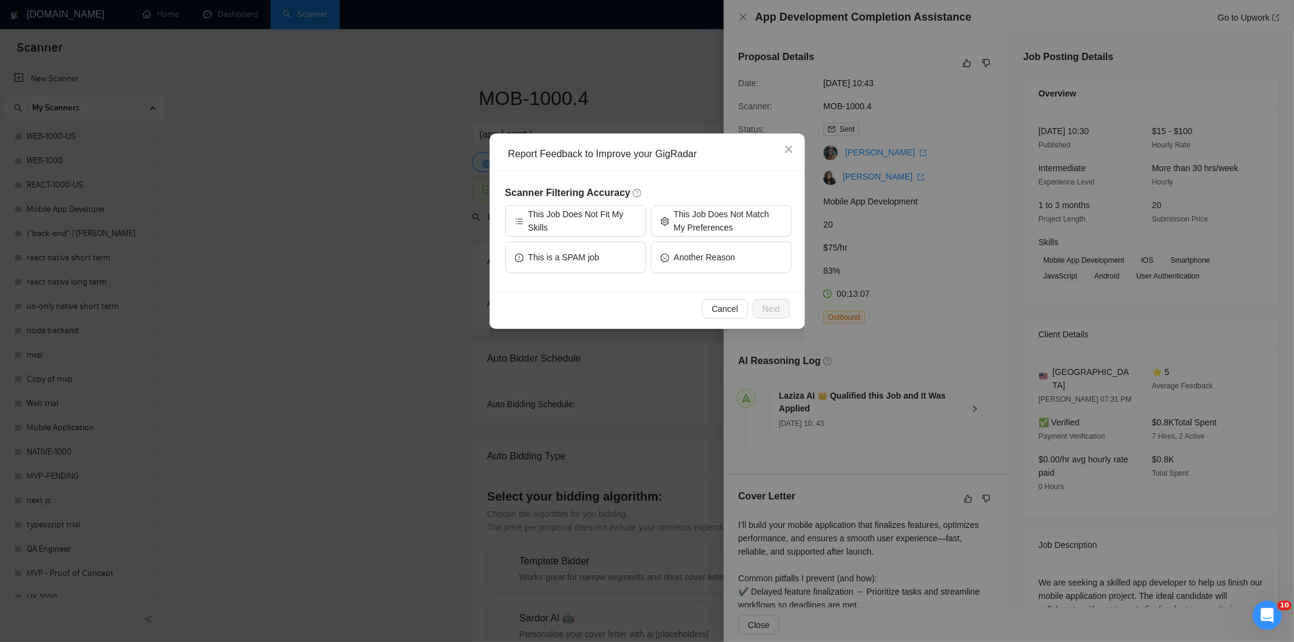
click at [747, 198] on h5 "Scanner Filtering Accuracy" at bounding box center [648, 193] width 286 height 15
click at [739, 217] on span "This Job Does Not Match My Preferences" at bounding box center [728, 220] width 108 height 27
click at [764, 301] on button "Next" at bounding box center [771, 308] width 37 height 19
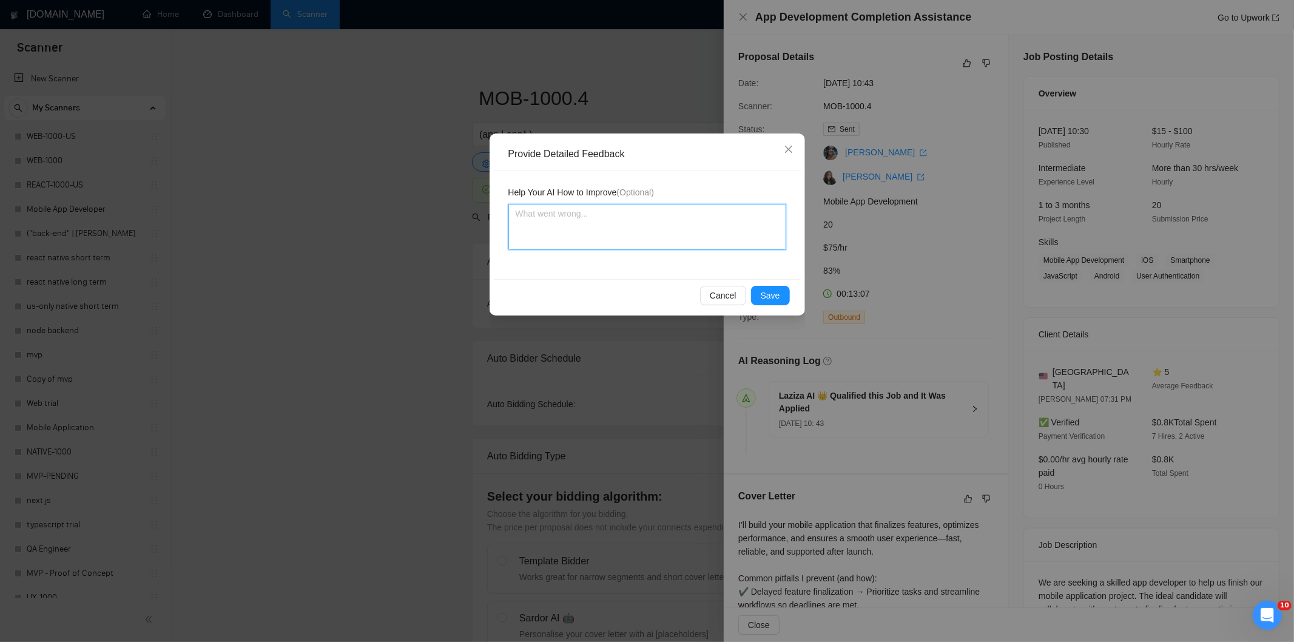
click at [682, 231] on textarea at bounding box center [647, 227] width 278 height 46
paste textarea "Not a fit — the description suggests an existing codebase, but Ria only works o…"
type textarea "Not a fit — the description suggests an existing codebase, but Ria only works o…"
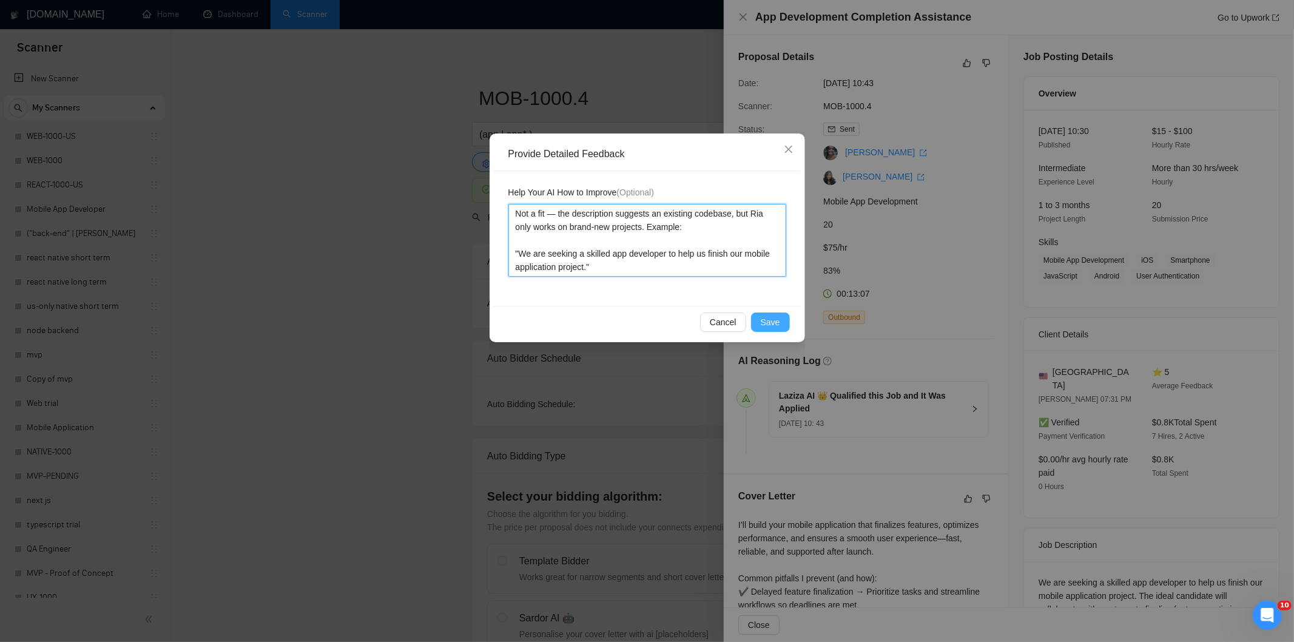
type textarea "Not a fit — the description suggests an existing codebase, but Ria only works o…"
click at [774, 321] on span "Save" at bounding box center [770, 321] width 19 height 13
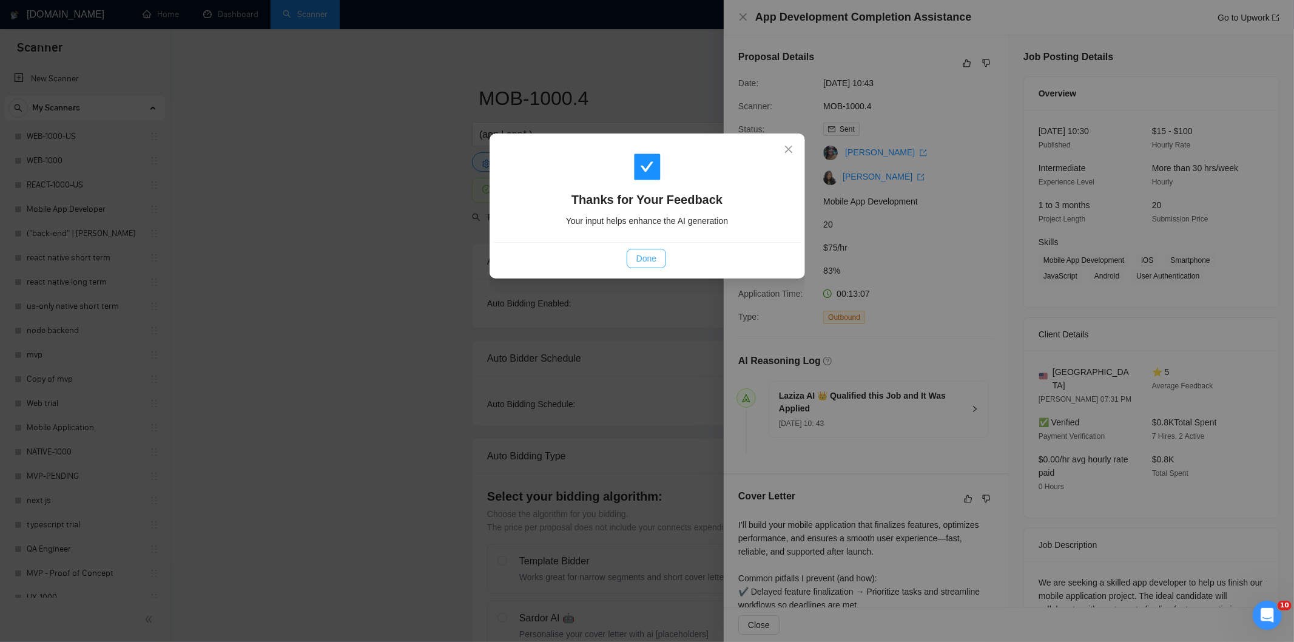
click at [658, 257] on button "Done" at bounding box center [646, 258] width 39 height 19
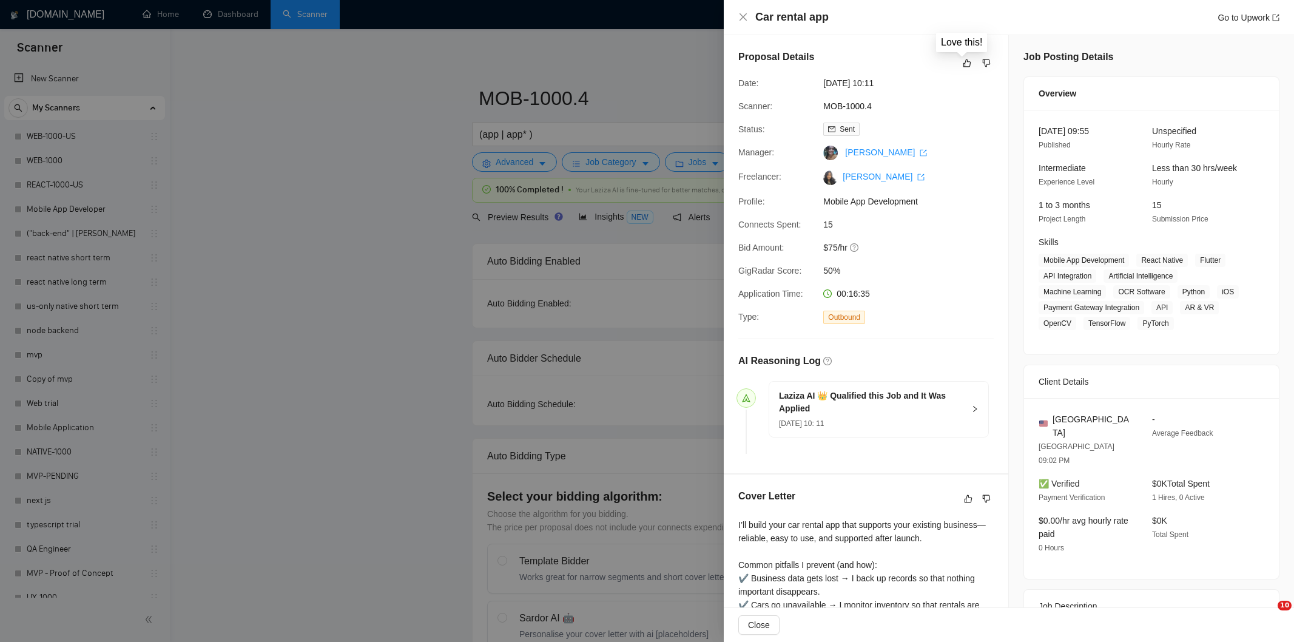
click at [963, 64] on icon "like" at bounding box center [967, 63] width 8 height 10
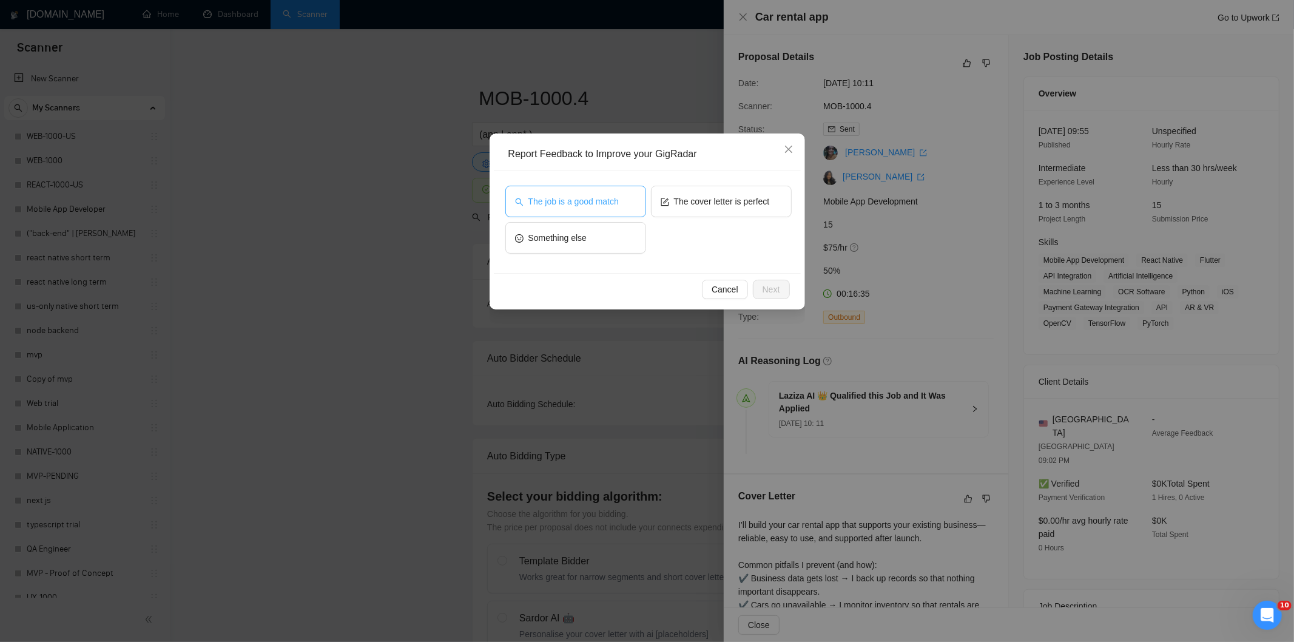
click at [625, 203] on button "The job is a good match" at bounding box center [575, 202] width 141 height 32
click at [773, 286] on span "Next" at bounding box center [771, 289] width 18 height 13
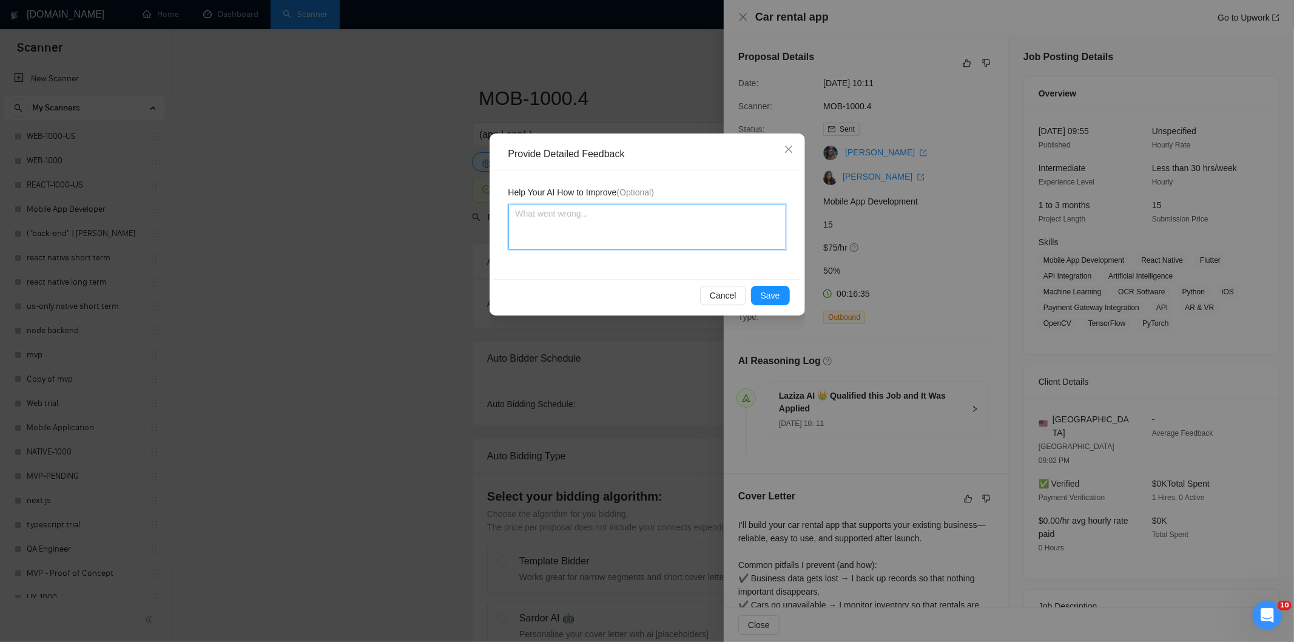
click at [693, 224] on textarea at bounding box center [647, 227] width 278 height 46
paste textarea "Good fit — the project is greenfield (no existing code), welcomes agencies, use…"
type textarea "Good fit — the project is greenfield (no existing code), welcomes agencies, use…"
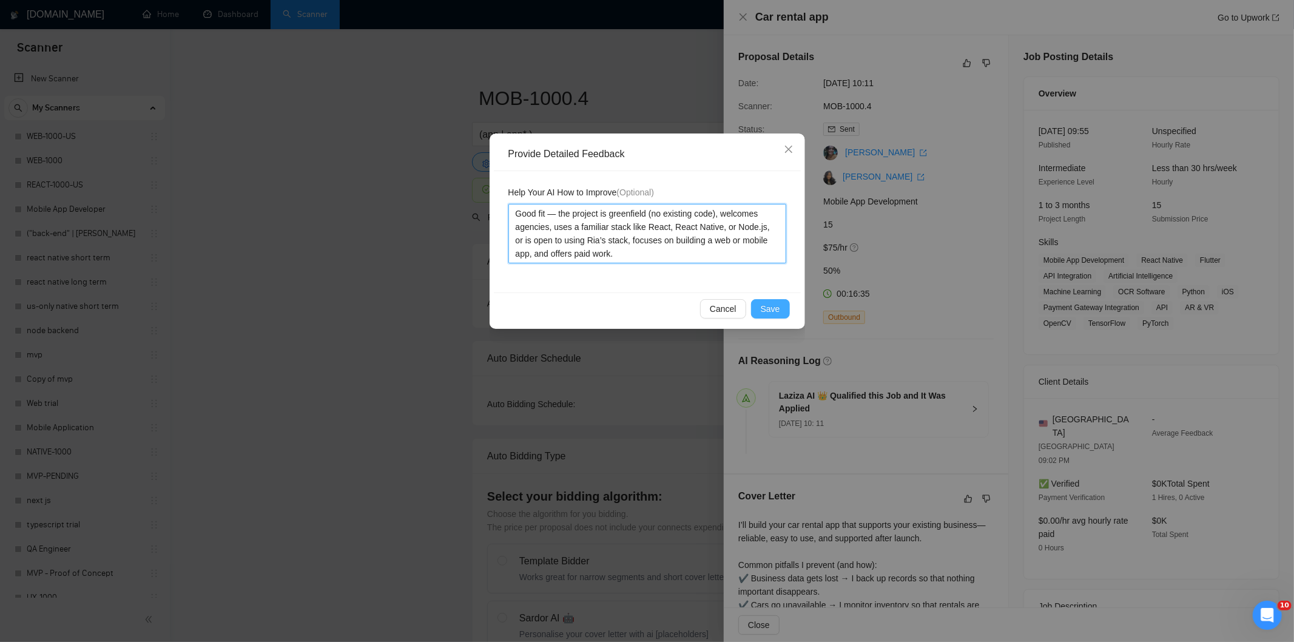
type textarea "Good fit — the project is greenfield (no existing code), welcomes agencies, use…"
click at [769, 302] on span "Save" at bounding box center [770, 308] width 19 height 13
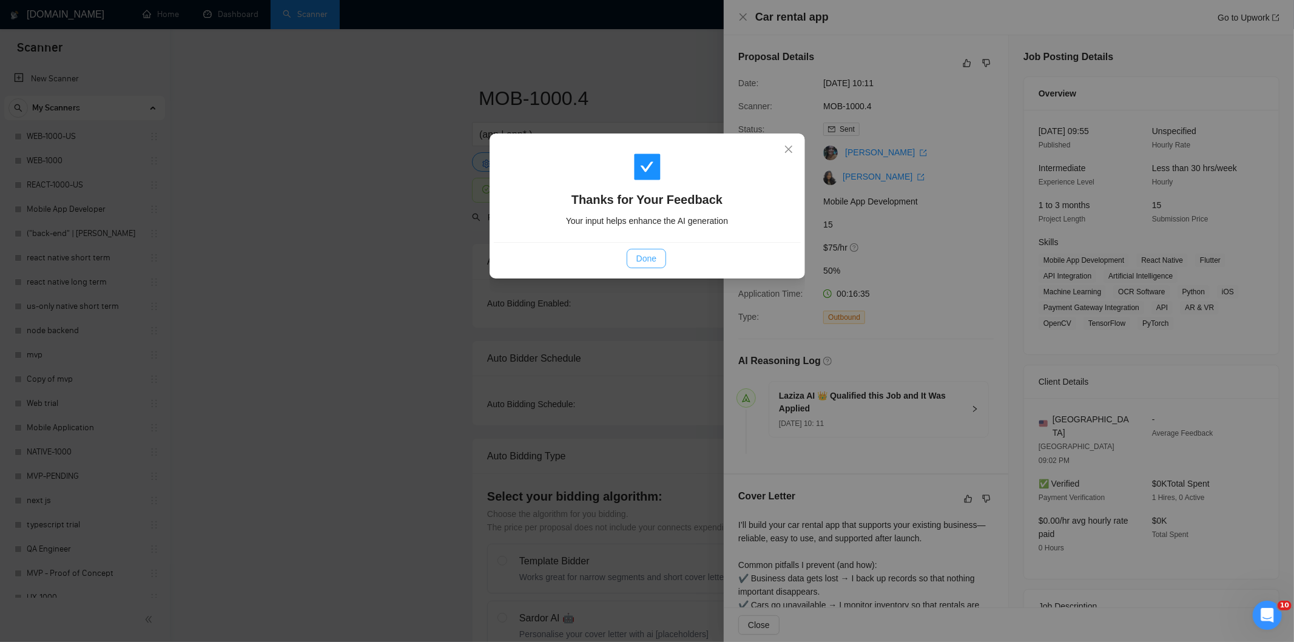
click at [659, 256] on button "Done" at bounding box center [646, 258] width 39 height 19
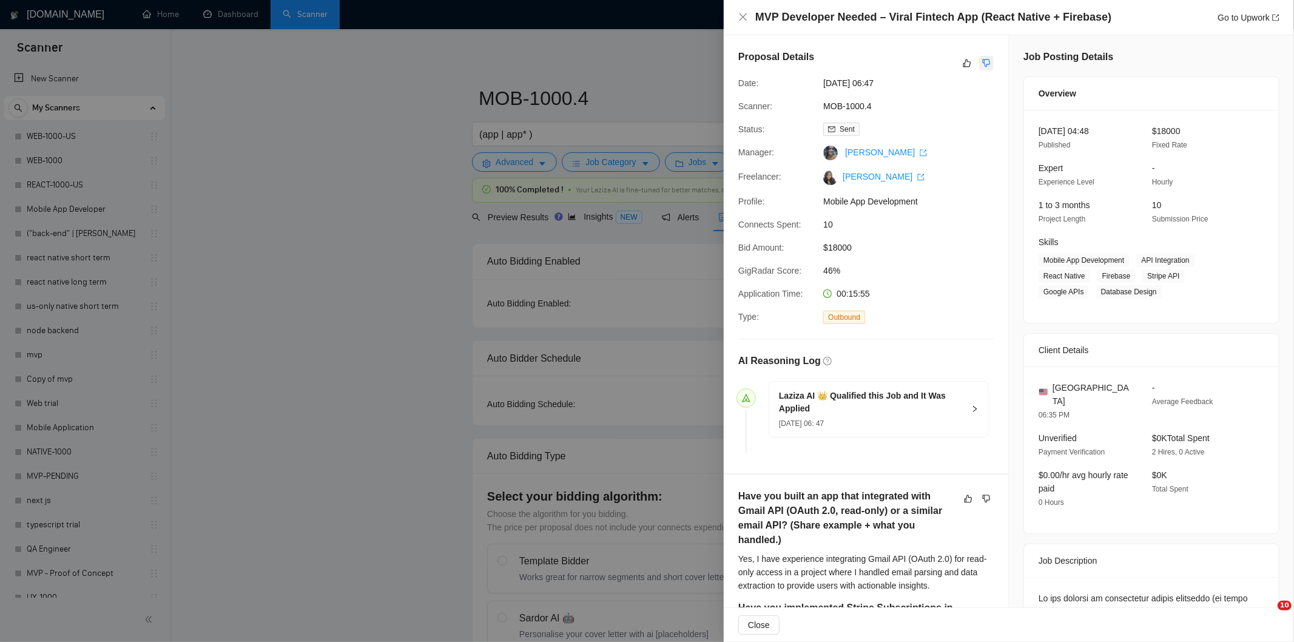
click at [982, 64] on icon "dislike" at bounding box center [986, 63] width 8 height 10
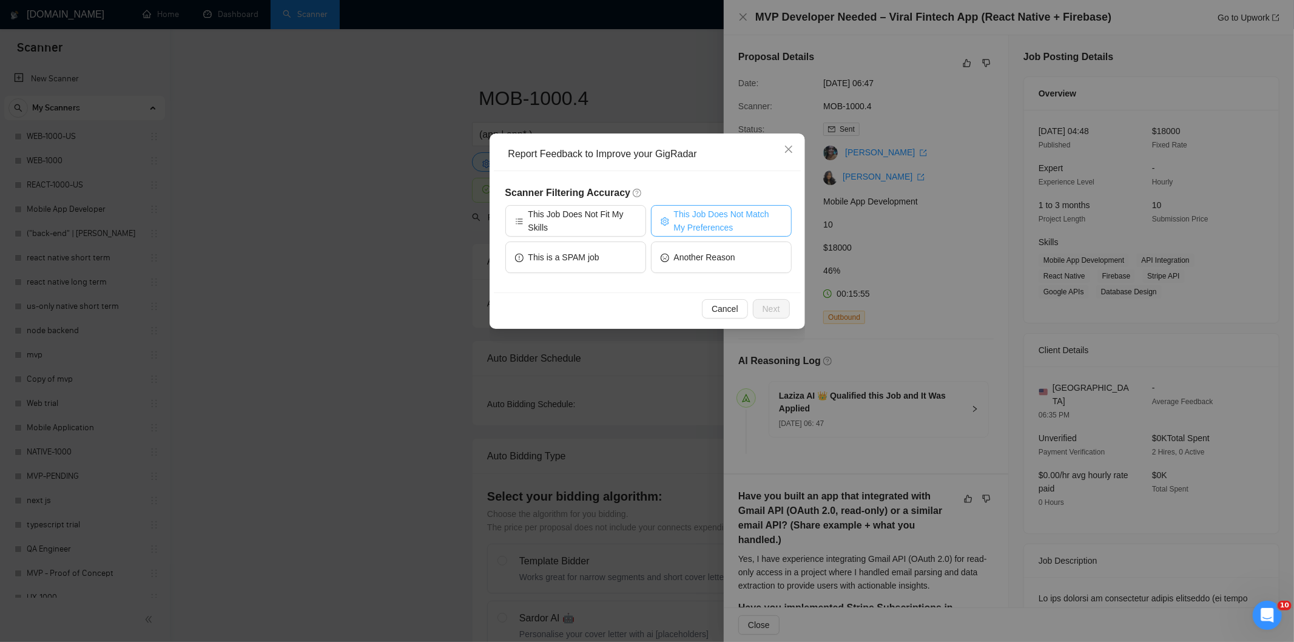
click at [741, 219] on span "This Job Does Not Match My Preferences" at bounding box center [728, 220] width 108 height 27
click at [778, 308] on span "Next" at bounding box center [771, 308] width 18 height 13
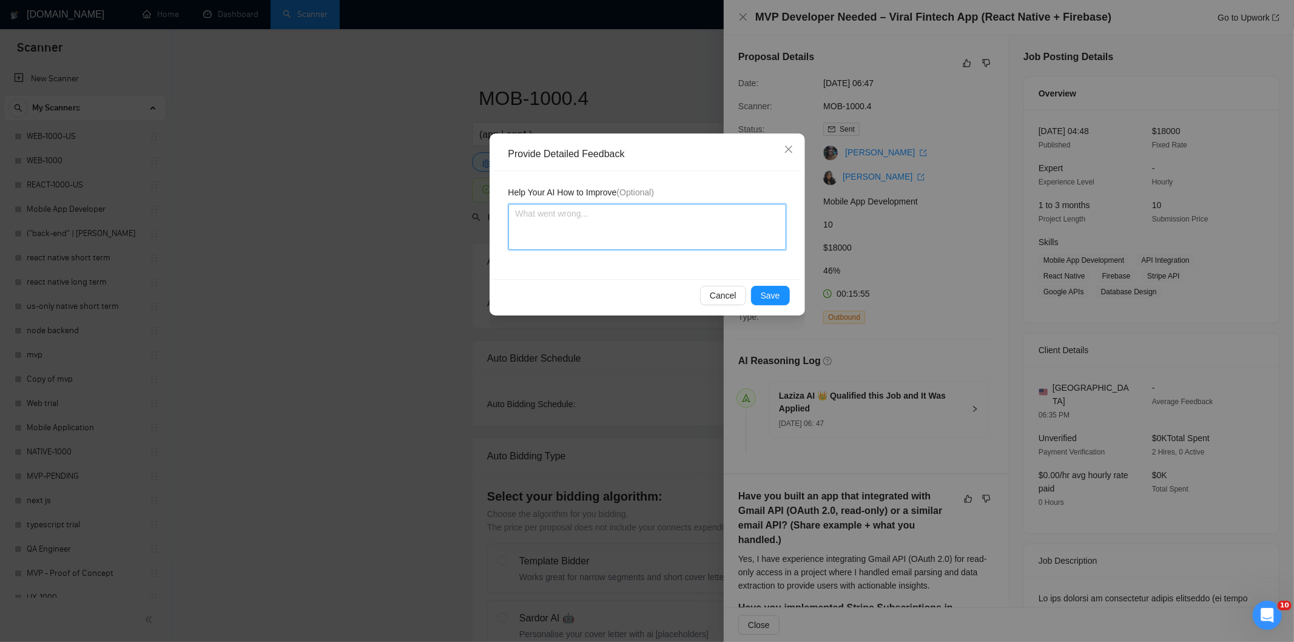
click at [633, 237] on textarea at bounding box center [647, 227] width 278 height 46
paste textarea "Not a fit — the job asks for unpaid work, offers equity, or has a small budget,…"
type textarea "Not a fit — the job asks for unpaid work, offers equity, or has a small budget,…"
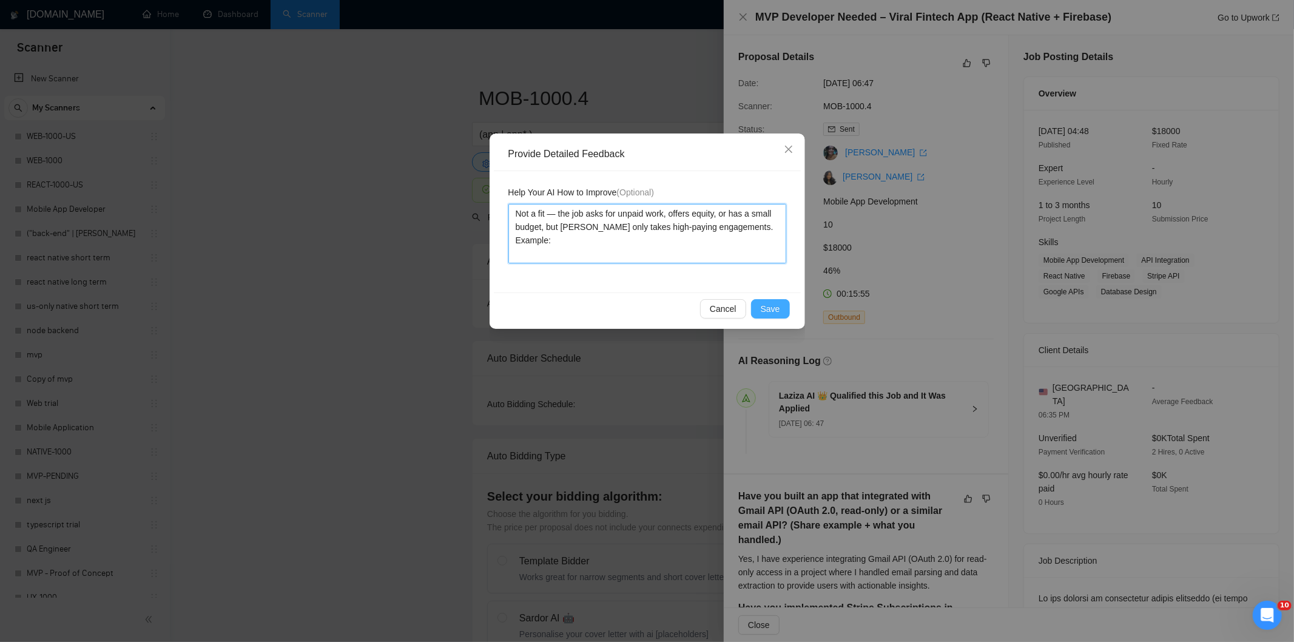
type textarea "Not a fit — the job asks for unpaid work, offers equity, or has a small budget,…"
click at [781, 305] on button "Save" at bounding box center [770, 308] width 39 height 19
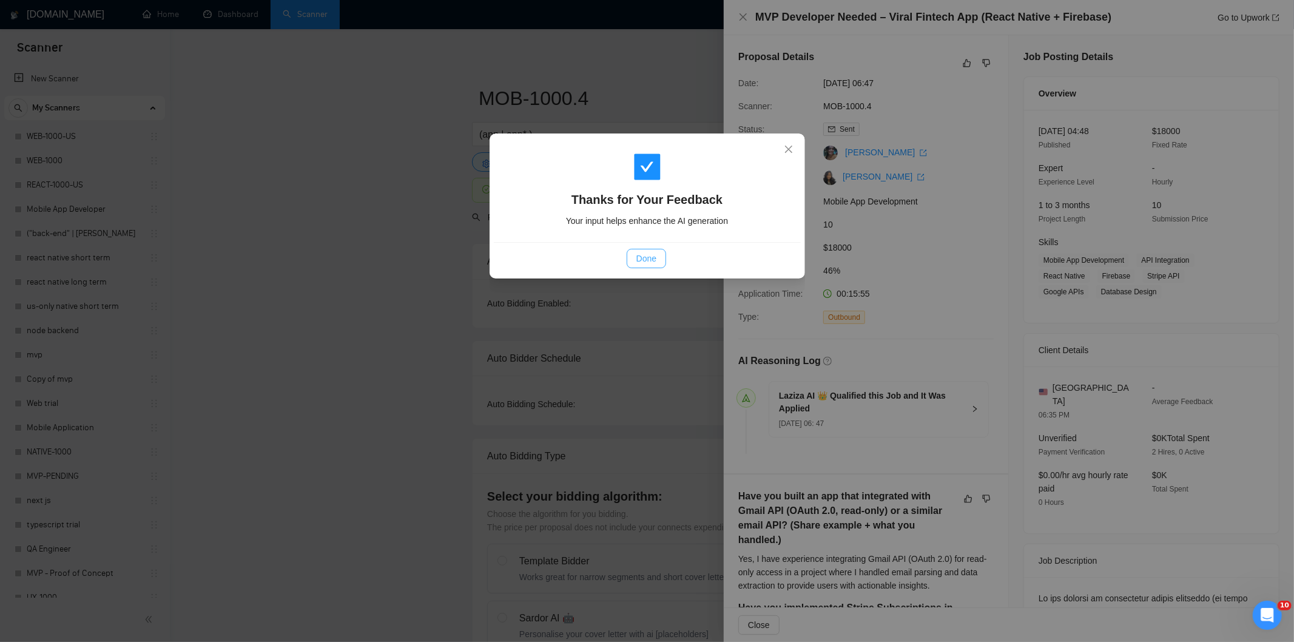
click at [661, 258] on button "Done" at bounding box center [646, 258] width 39 height 19
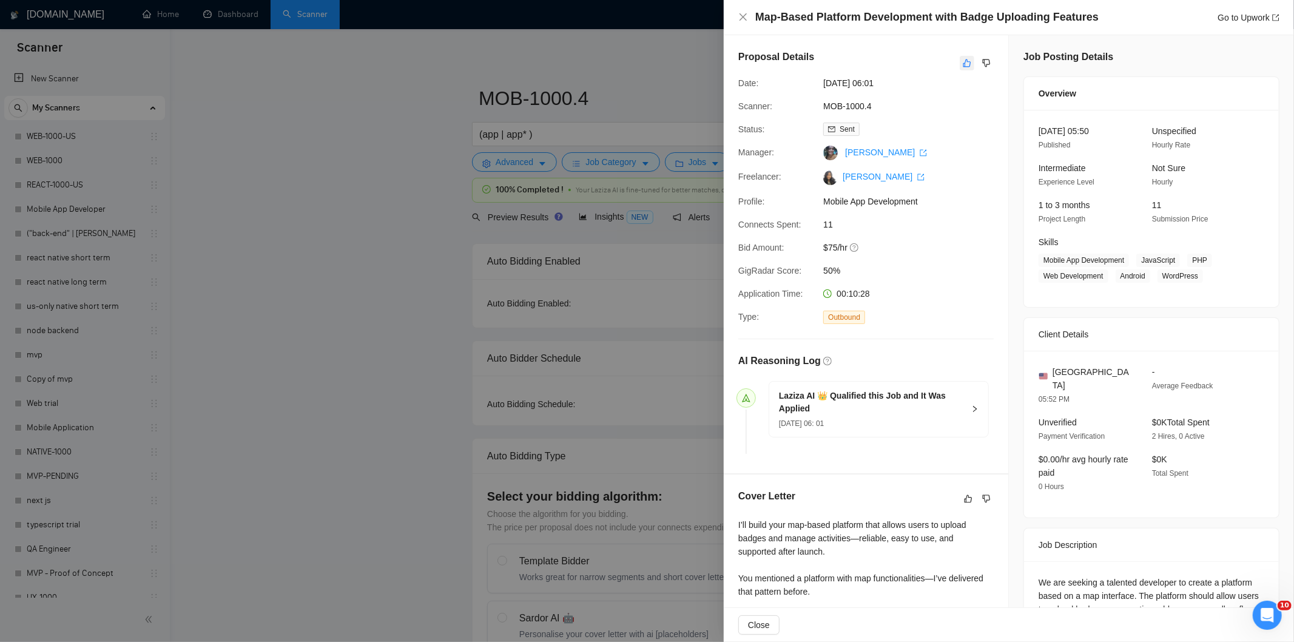
click at [963, 58] on icon "like" at bounding box center [967, 63] width 8 height 10
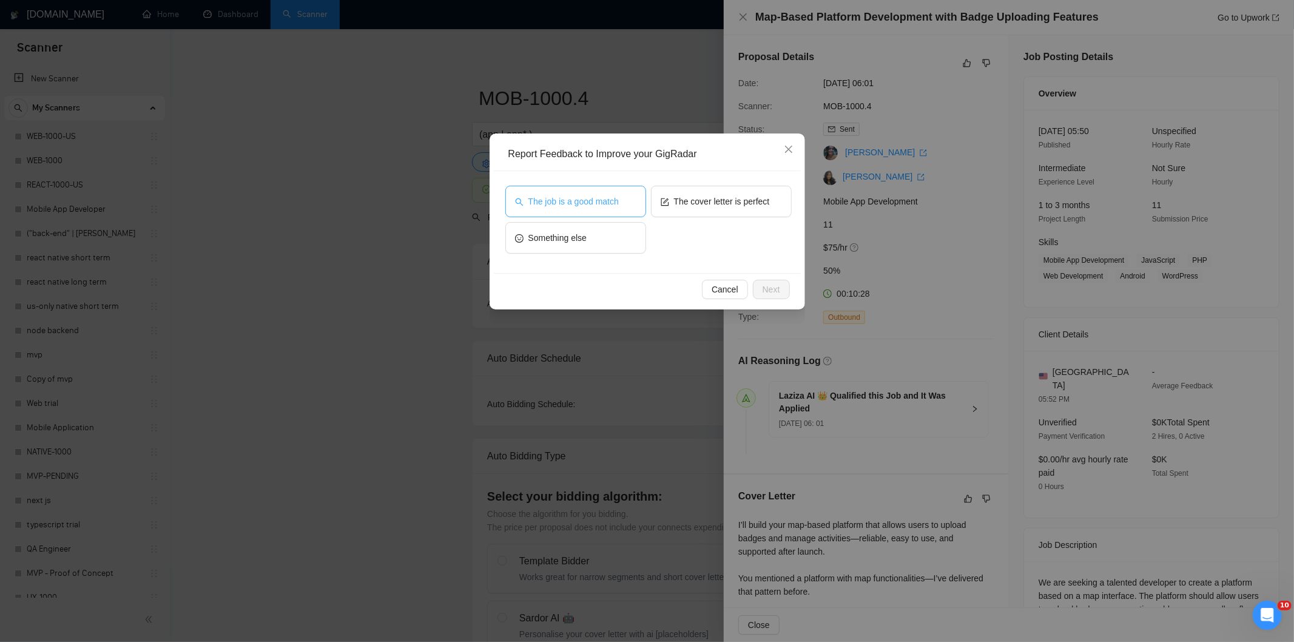
click at [598, 193] on button "The job is a good match" at bounding box center [575, 202] width 141 height 32
click at [776, 287] on span "Next" at bounding box center [771, 289] width 18 height 13
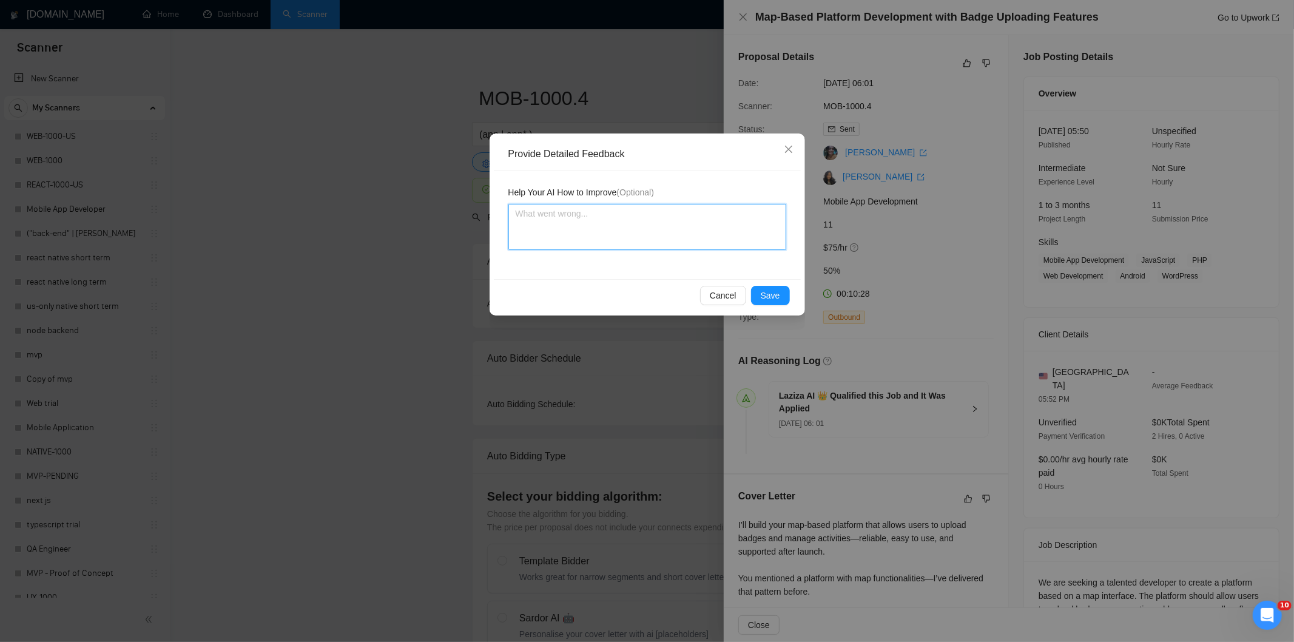
click at [676, 233] on textarea at bounding box center [647, 227] width 278 height 46
paste textarea "Good fit — the project is greenfield (no existing code), welcomes agencies, use…"
type textarea "Good fit — the project is greenfield (no existing code), welcomes agencies, use…"
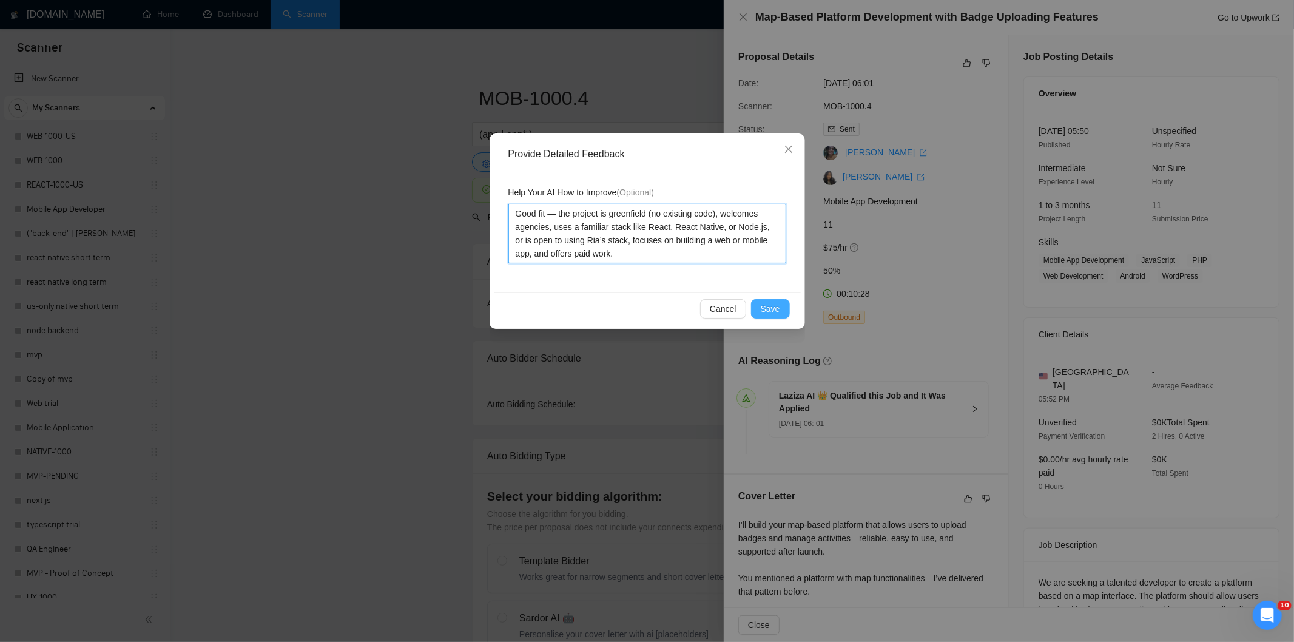
type textarea "Good fit — the project is greenfield (no existing code), welcomes agencies, use…"
click at [759, 308] on button "Save" at bounding box center [770, 308] width 39 height 19
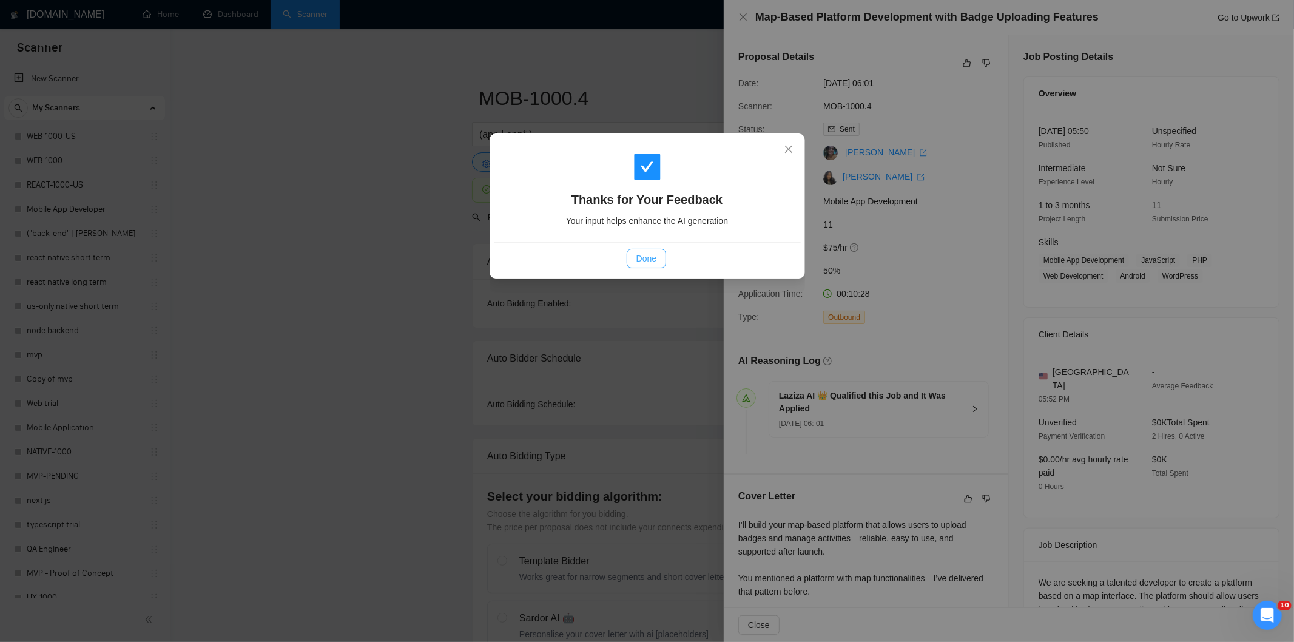
click at [658, 262] on button "Done" at bounding box center [646, 258] width 39 height 19
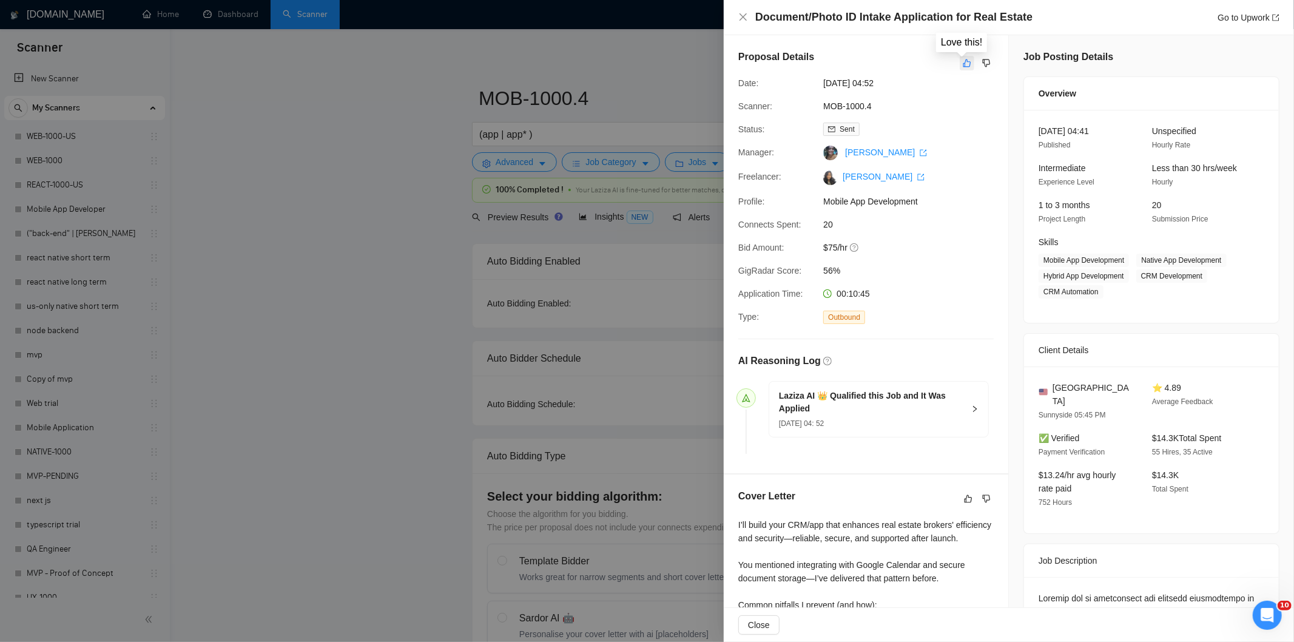
click at [963, 63] on icon "like" at bounding box center [967, 63] width 8 height 10
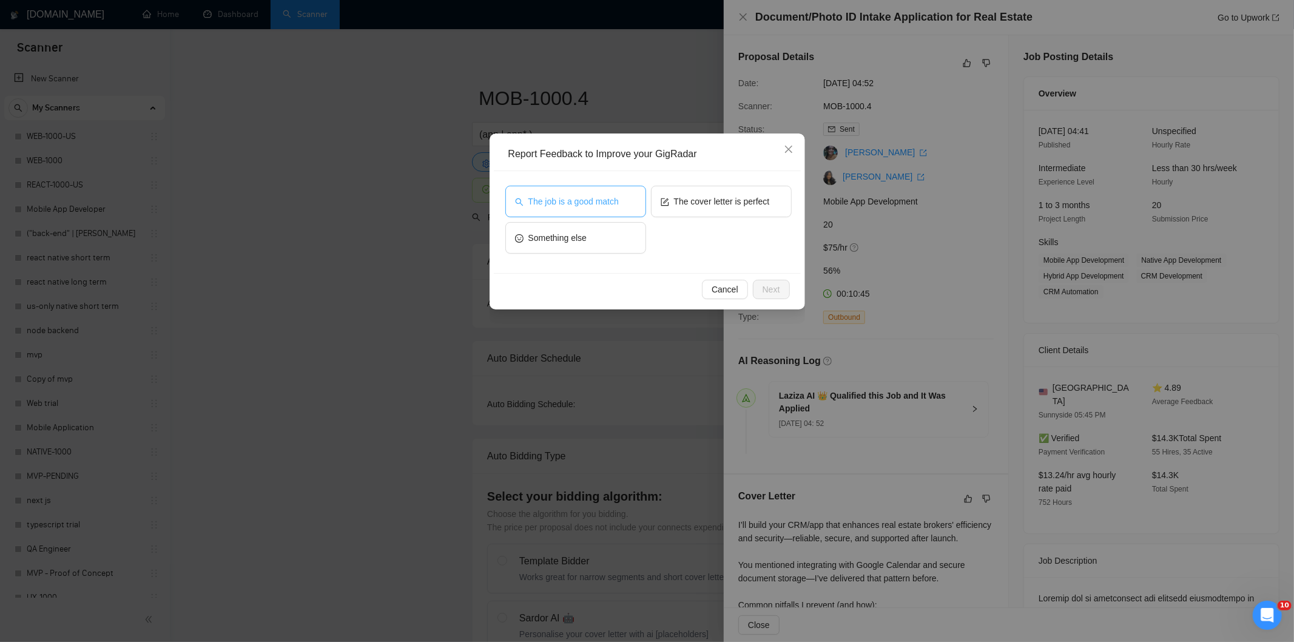
click at [572, 207] on span "The job is a good match" at bounding box center [573, 201] width 90 height 13
click at [769, 288] on span "Next" at bounding box center [771, 289] width 18 height 13
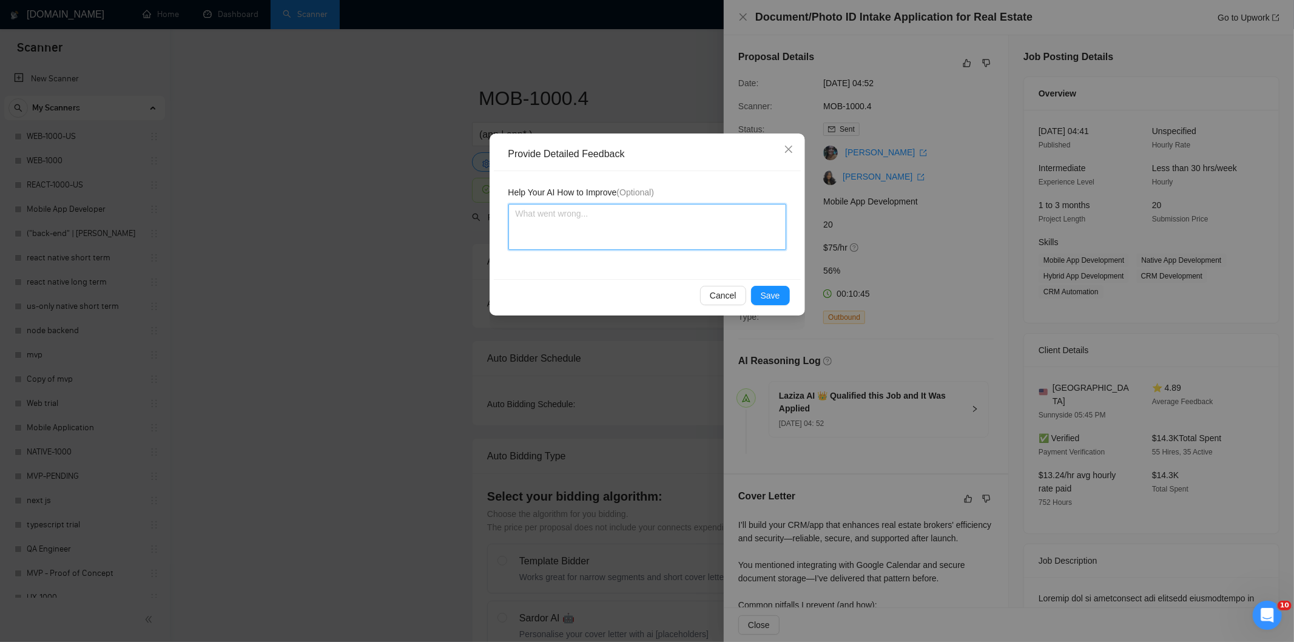
click at [683, 227] on textarea at bounding box center [647, 227] width 278 height 46
paste textarea "Good fit — the project is greenfield (no existing code), welcomes agencies, use…"
type textarea "Good fit — the project is greenfield (no existing code), welcomes agencies, use…"
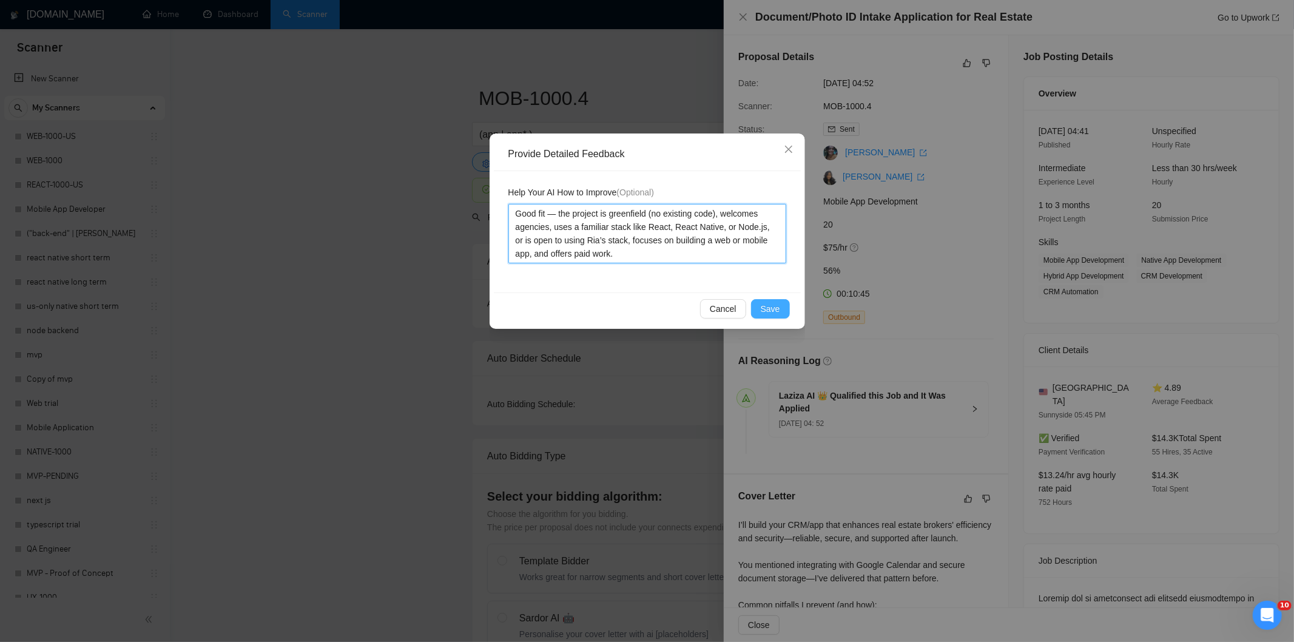
type textarea "Good fit — the project is greenfield (no existing code), welcomes agencies, use…"
click at [766, 310] on span "Save" at bounding box center [770, 308] width 19 height 13
click at [766, 310] on div "Provide Detailed Feedback Help Your AI How to Improve (Optional) Good fit — the…" at bounding box center [647, 321] width 1294 height 642
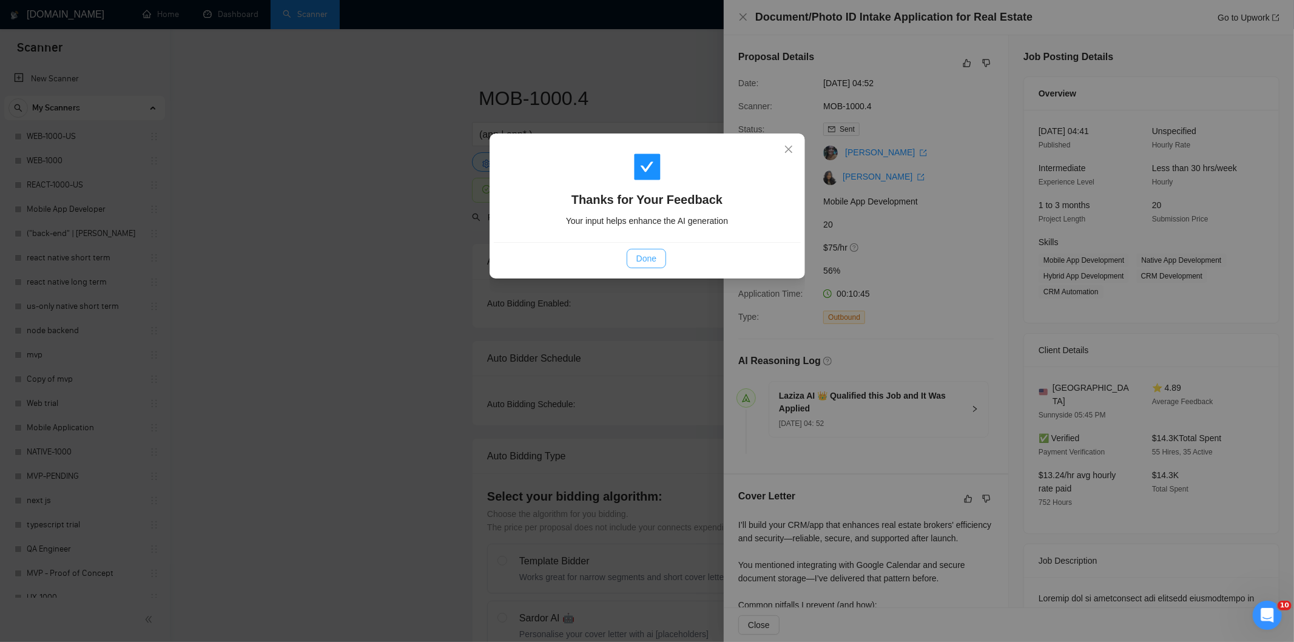
click at [660, 261] on button "Done" at bounding box center [646, 258] width 39 height 19
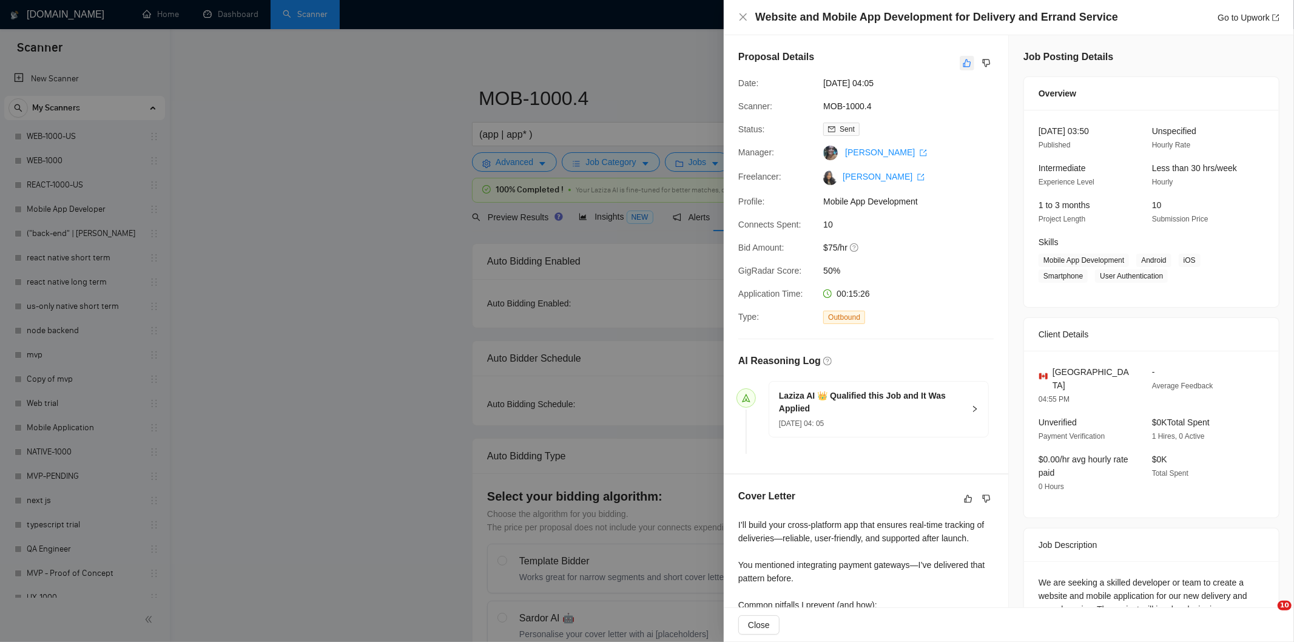
click at [966, 66] on icon "like" at bounding box center [967, 63] width 8 height 10
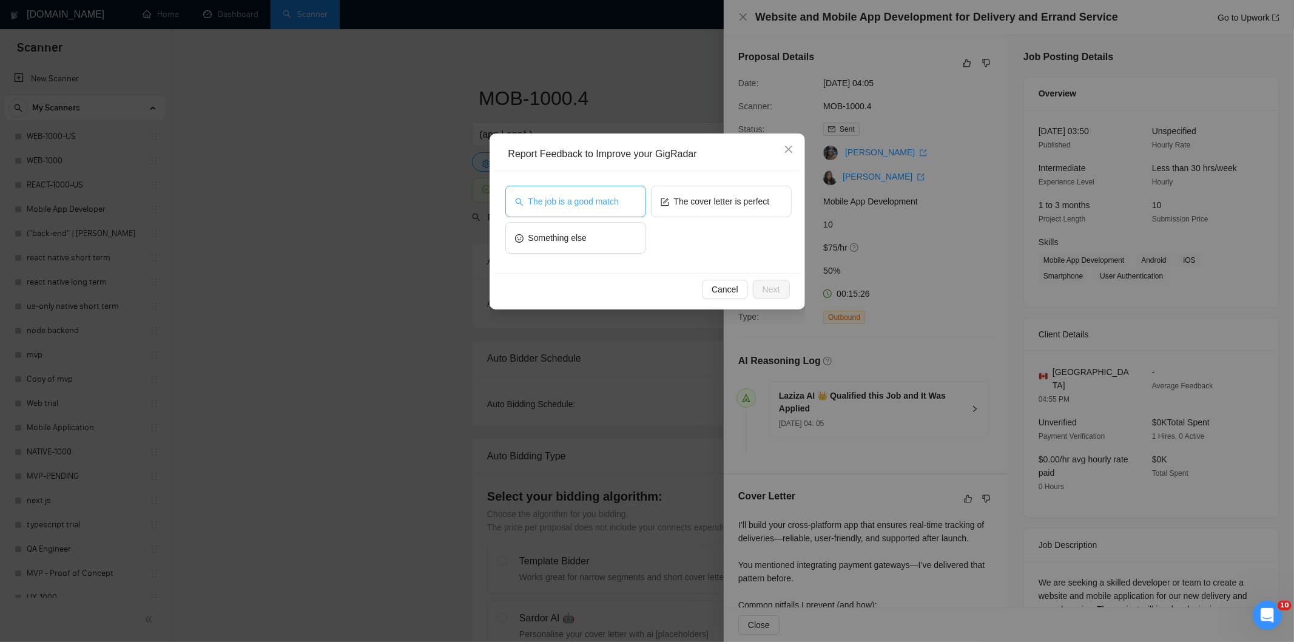
click at [628, 204] on button "The job is a good match" at bounding box center [575, 202] width 141 height 32
click at [775, 286] on span "Next" at bounding box center [771, 289] width 18 height 13
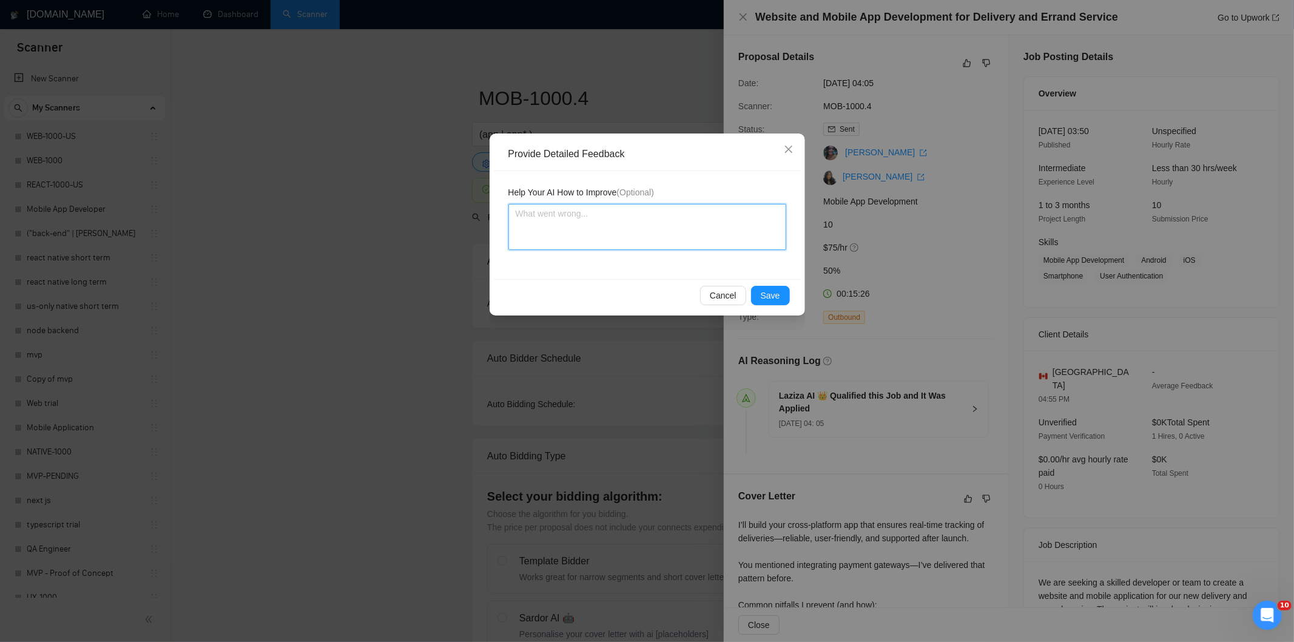
click at [717, 235] on textarea at bounding box center [647, 227] width 278 height 46
paste textarea "Good fit — the project is greenfield (no existing code), welcomes agencies, use…"
type textarea "Good fit — the project is greenfield (no existing code), welcomes agencies, use…"
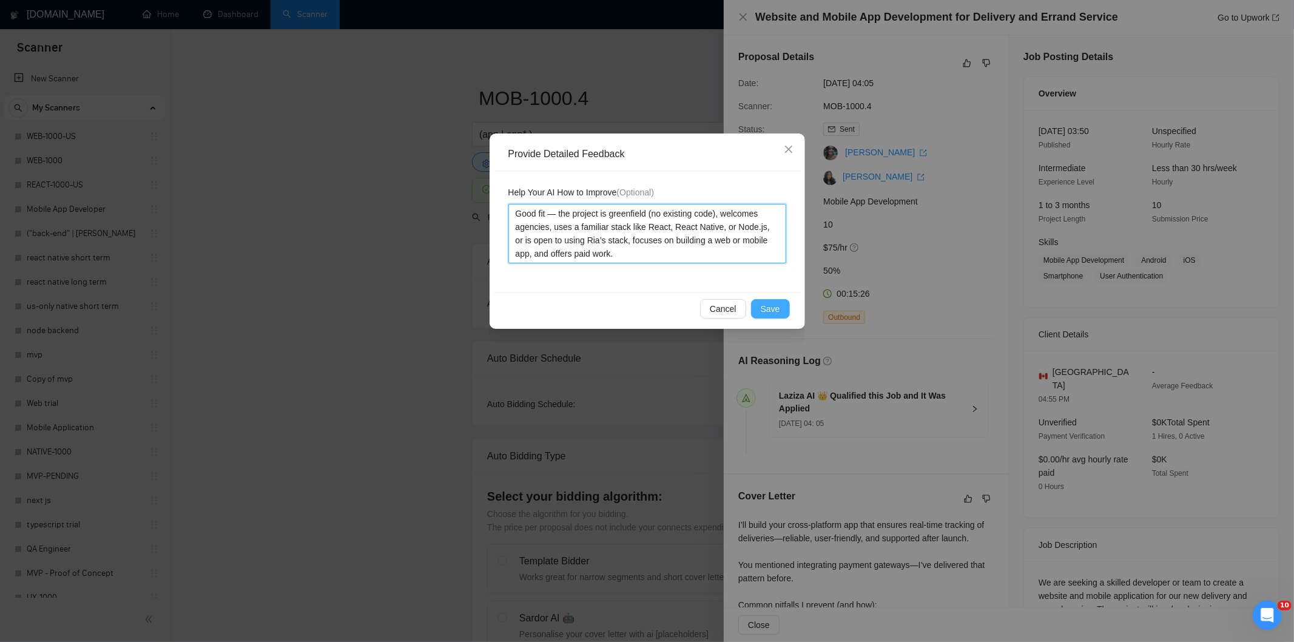
type textarea "Good fit — the project is greenfield (no existing code), welcomes agencies, use…"
click at [772, 305] on span "Save" at bounding box center [770, 308] width 19 height 13
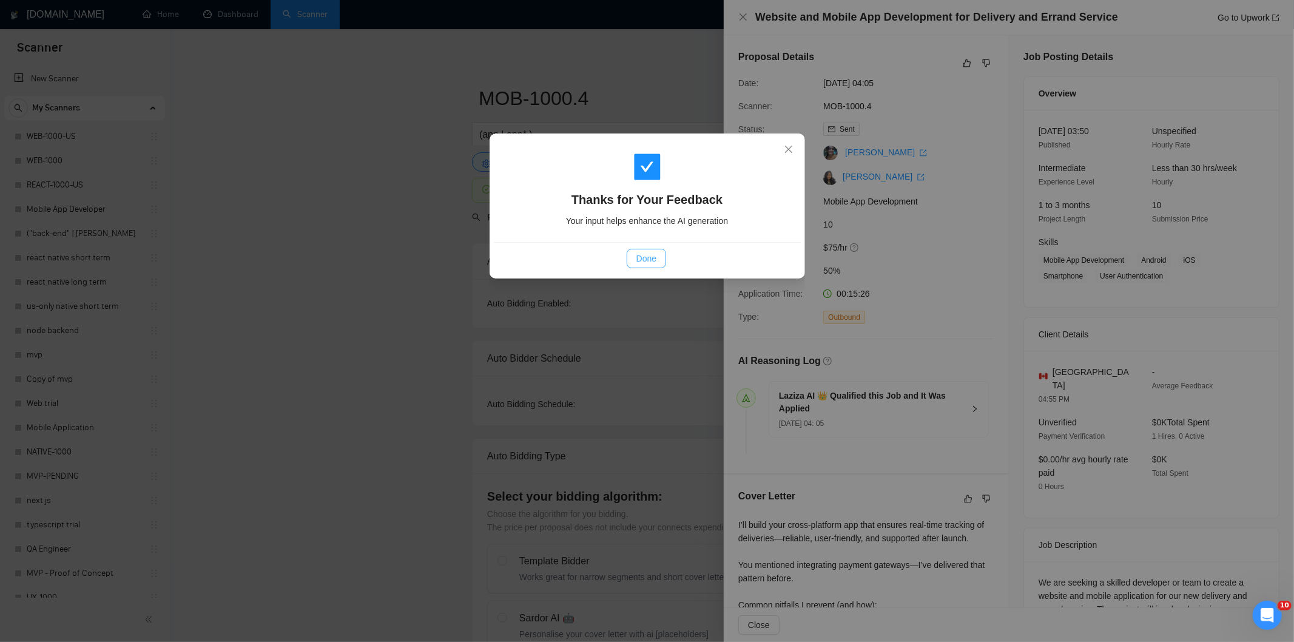
click at [646, 263] on span "Done" at bounding box center [646, 258] width 20 height 13
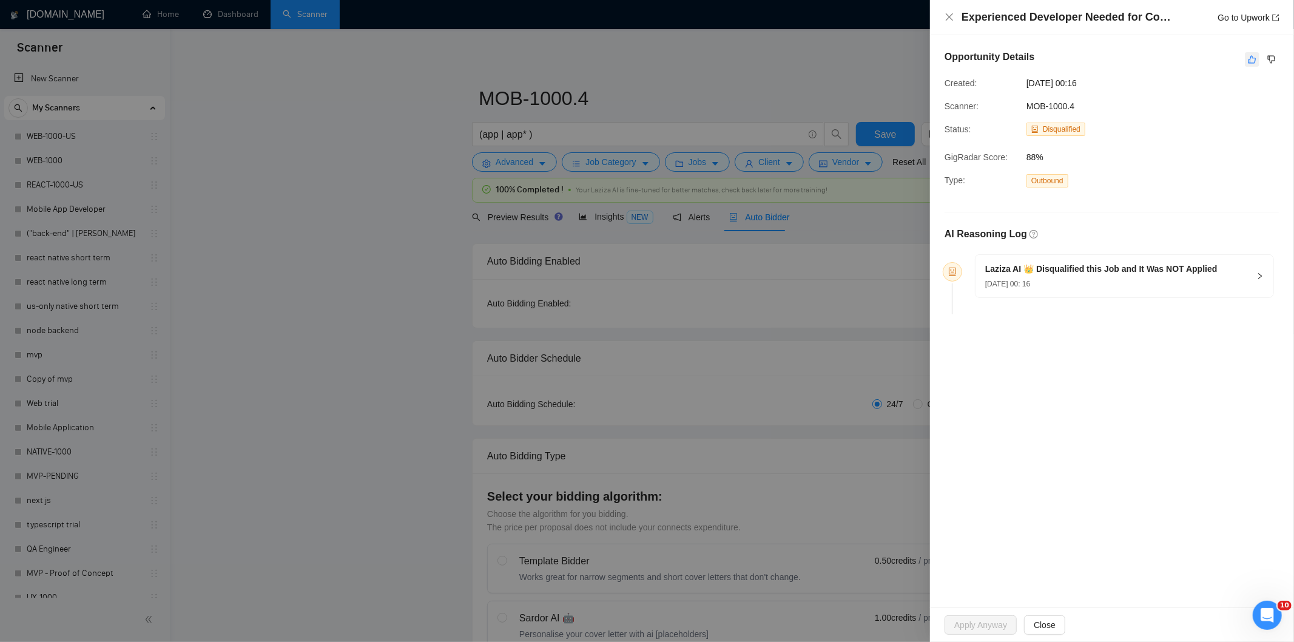
click at [1256, 61] on icon "like" at bounding box center [1252, 60] width 8 height 10
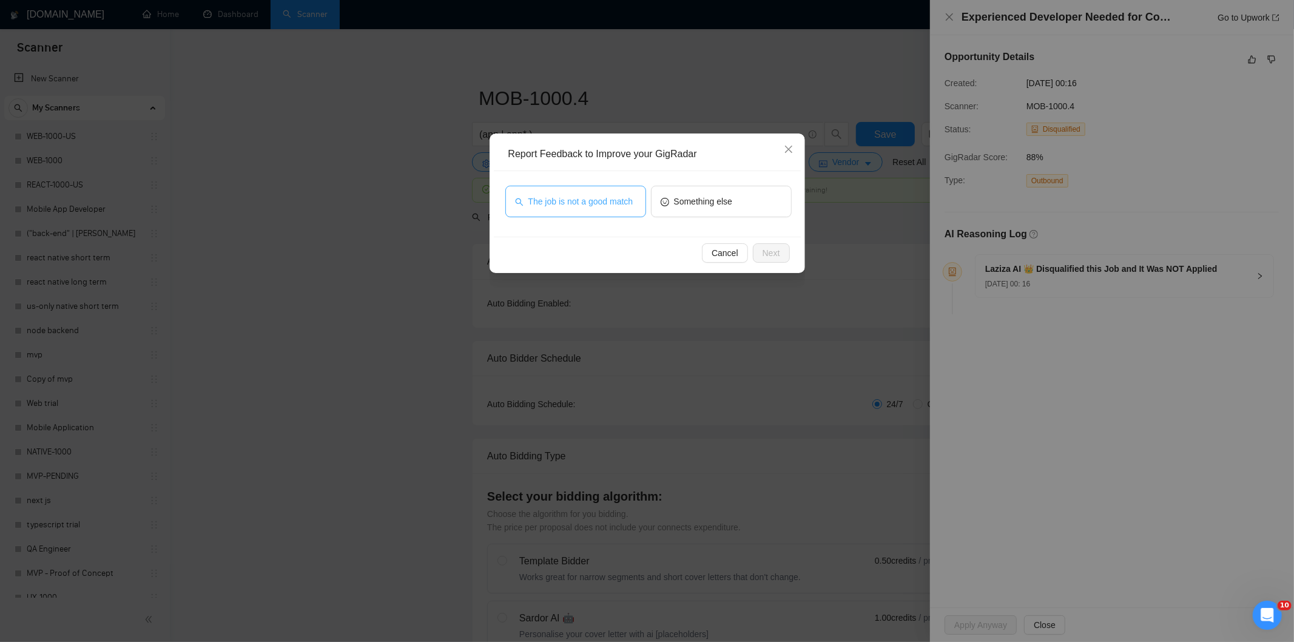
click at [627, 192] on button "The job is not a good match" at bounding box center [575, 202] width 141 height 32
click at [766, 249] on span "Next" at bounding box center [771, 252] width 18 height 13
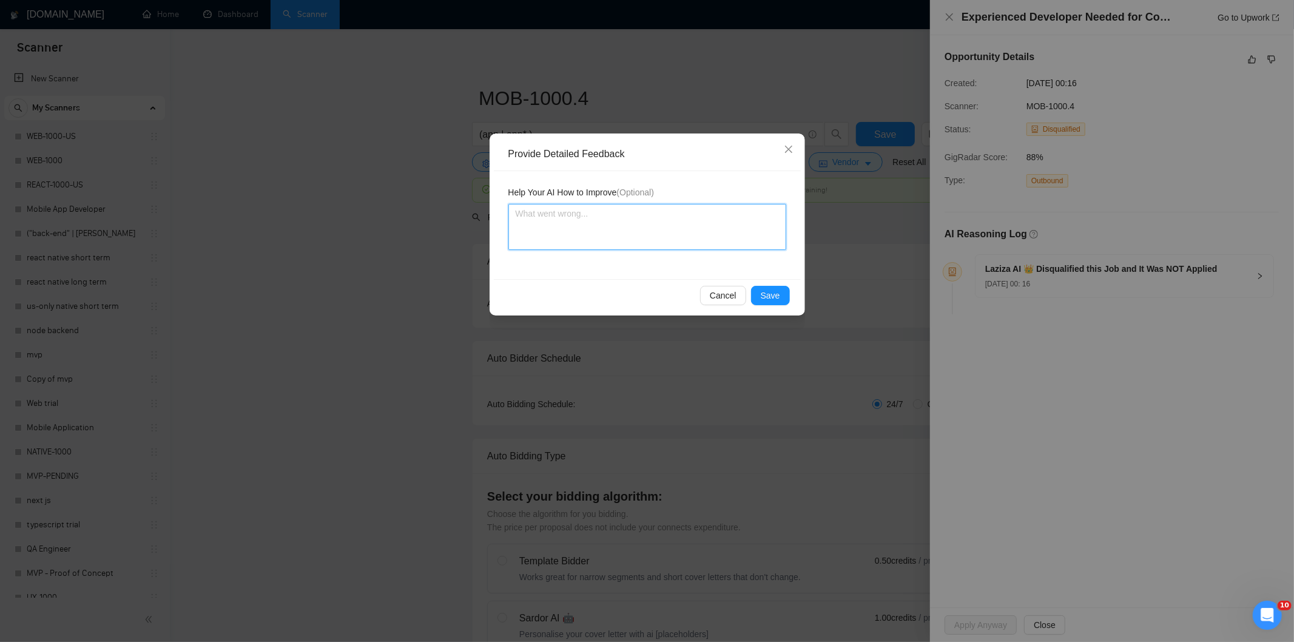
click at [748, 218] on textarea at bounding box center [647, 227] width 278 height 46
paste textarea "Not a fit — this project has been disqualified for other reasons. Example: "The…"
type textarea "Not a fit — this project has been disqualified for other reasons. Example: "The…"
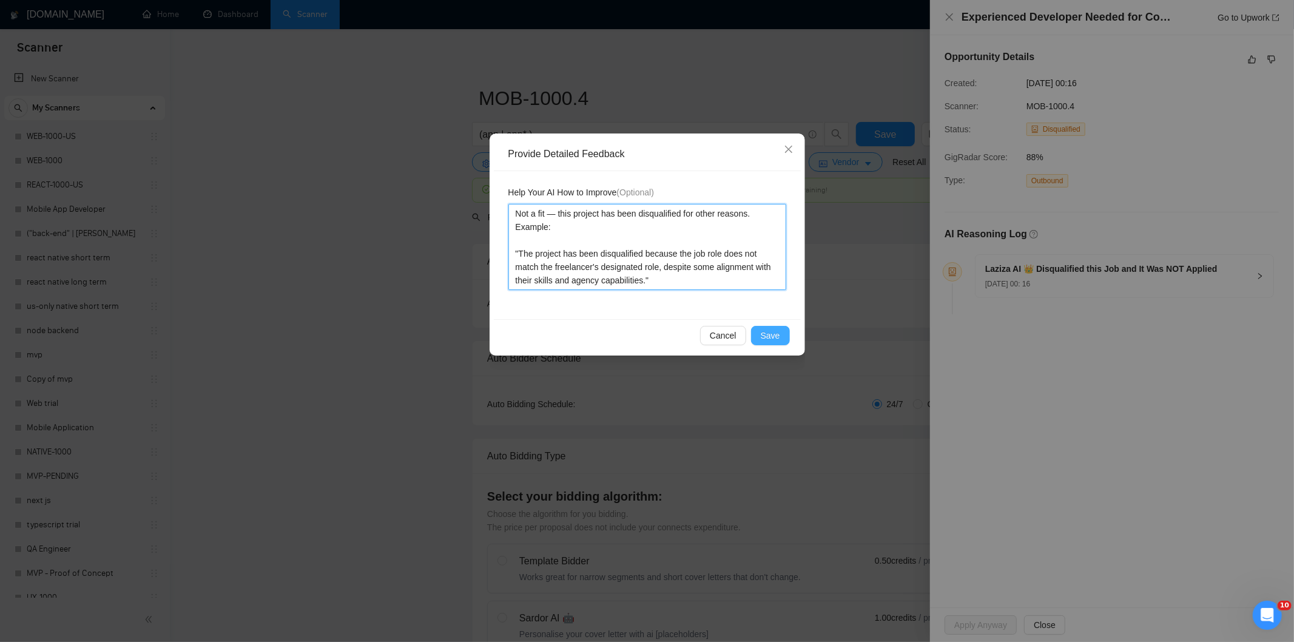
type textarea "Not a fit — this project has been disqualified for other reasons. Example: "The…"
click at [762, 340] on span "Save" at bounding box center [770, 335] width 19 height 13
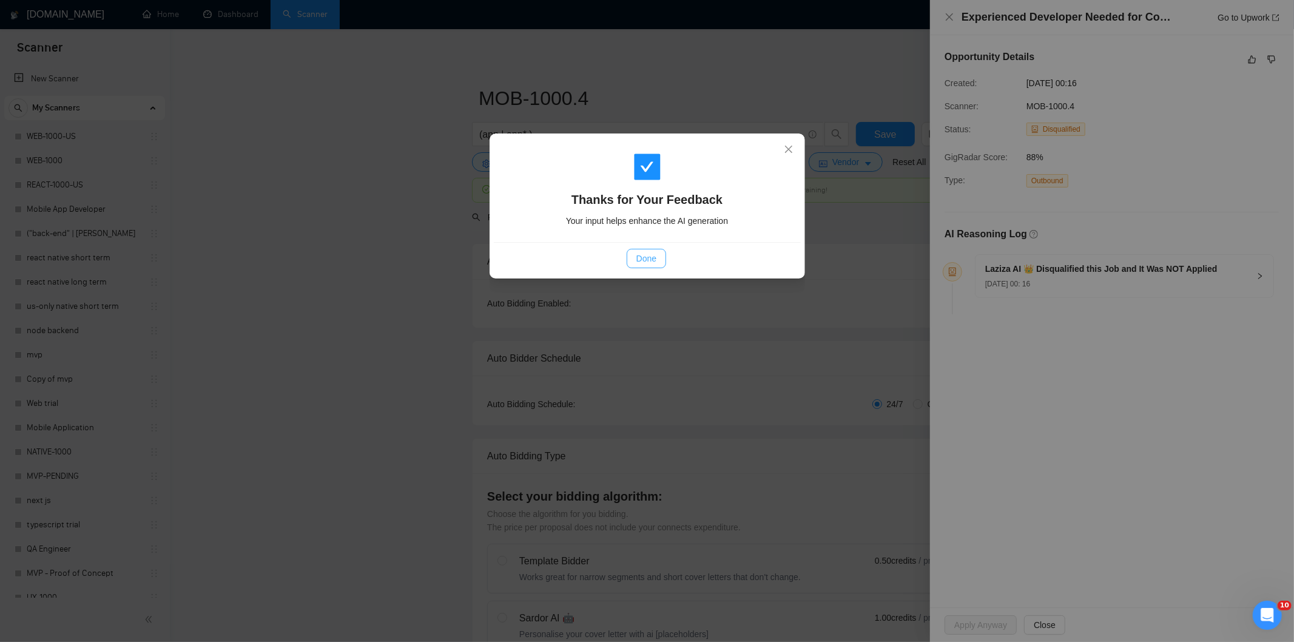
click at [646, 262] on span "Done" at bounding box center [646, 258] width 20 height 13
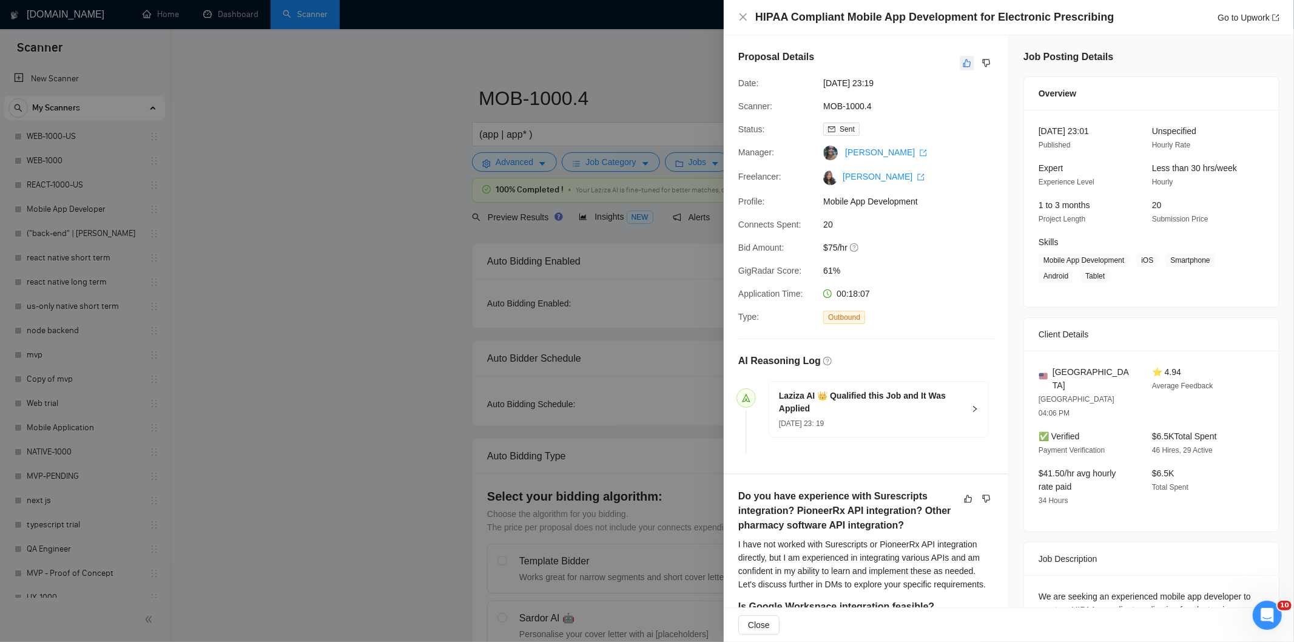
click at [963, 63] on icon "like" at bounding box center [967, 63] width 8 height 10
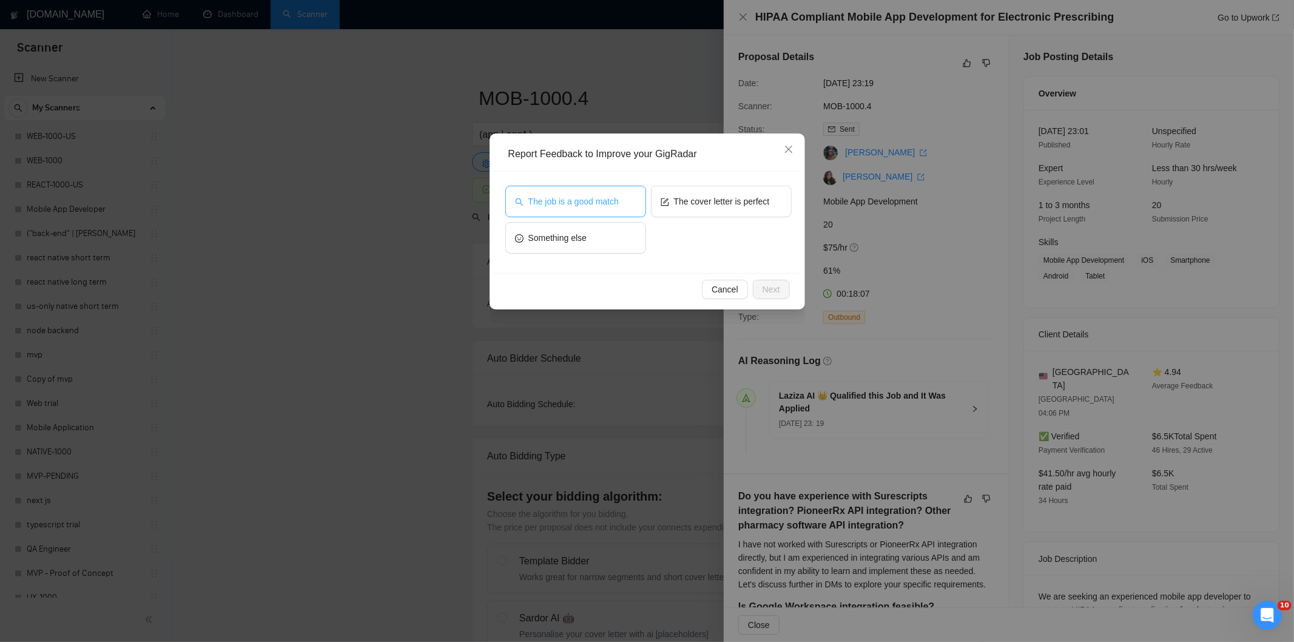
click at [568, 189] on button "The job is a good match" at bounding box center [575, 202] width 141 height 32
click at [784, 289] on button "Next" at bounding box center [771, 289] width 37 height 19
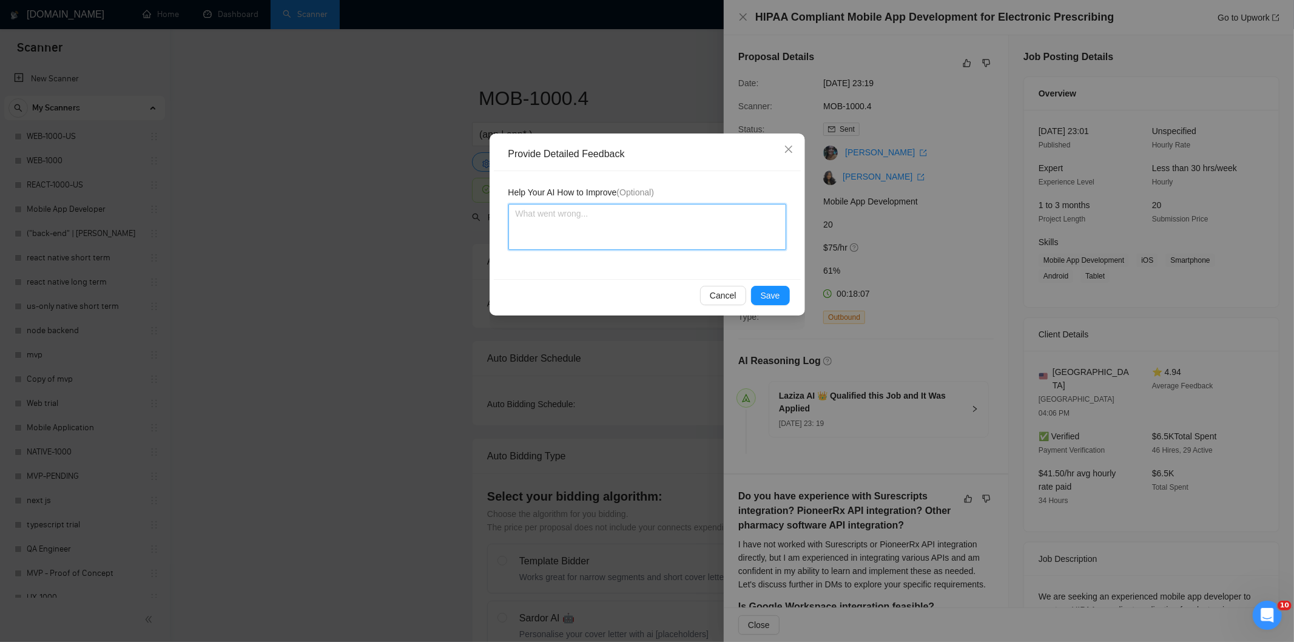
click at [684, 233] on textarea at bounding box center [647, 227] width 278 height 46
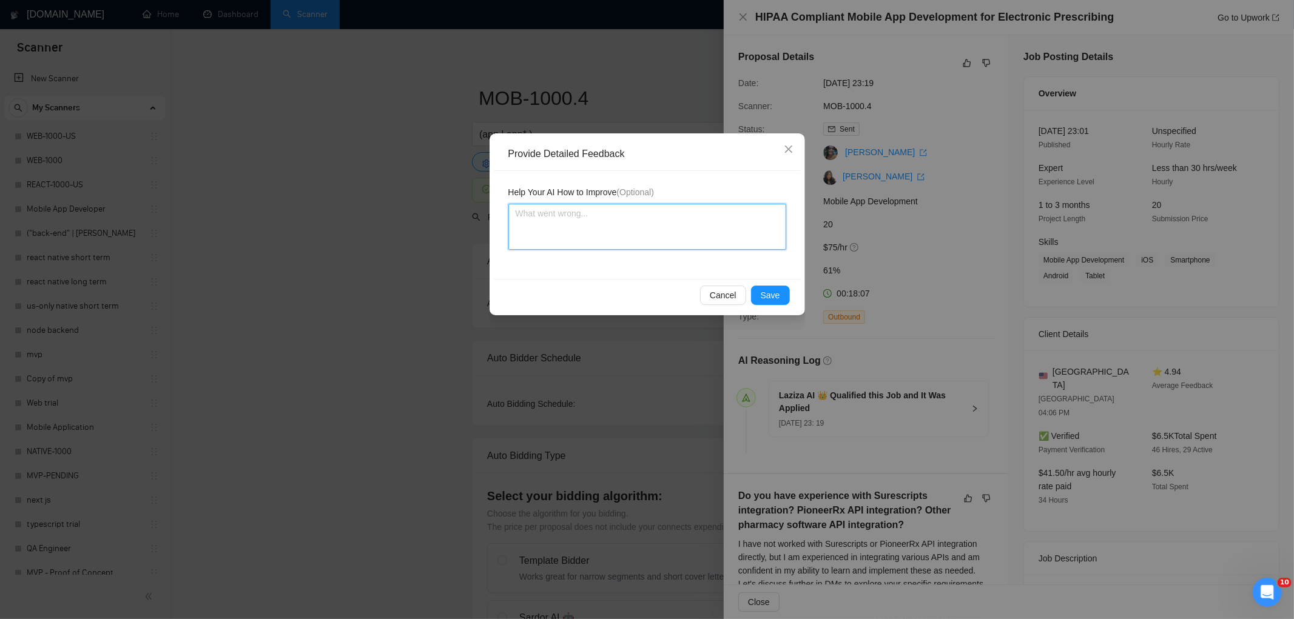
click at [684, 210] on textarea at bounding box center [647, 227] width 278 height 46
paste textarea "Good fit — the project is greenfield (no existing code), welcomes agencies, use…"
type textarea "Good fit — the project is greenfield (no existing code), welcomes agencies, use…"
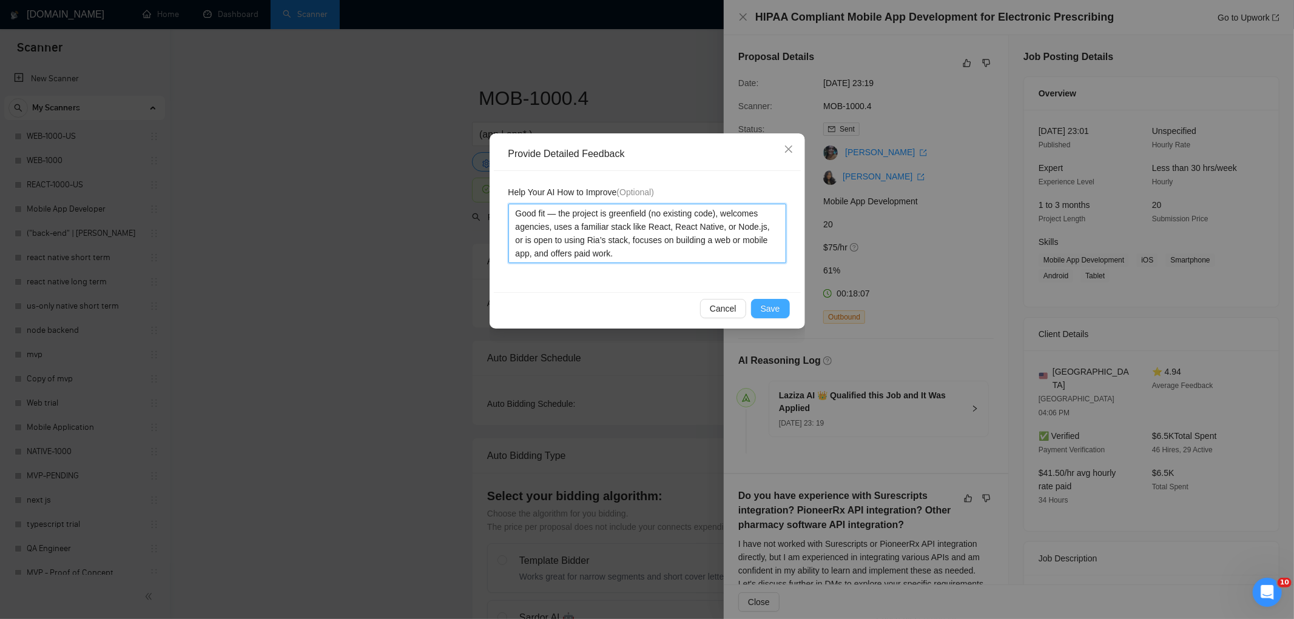
type textarea "Good fit — the project is greenfield (no existing code), welcomes agencies, use…"
click at [779, 306] on button "Save" at bounding box center [770, 308] width 39 height 19
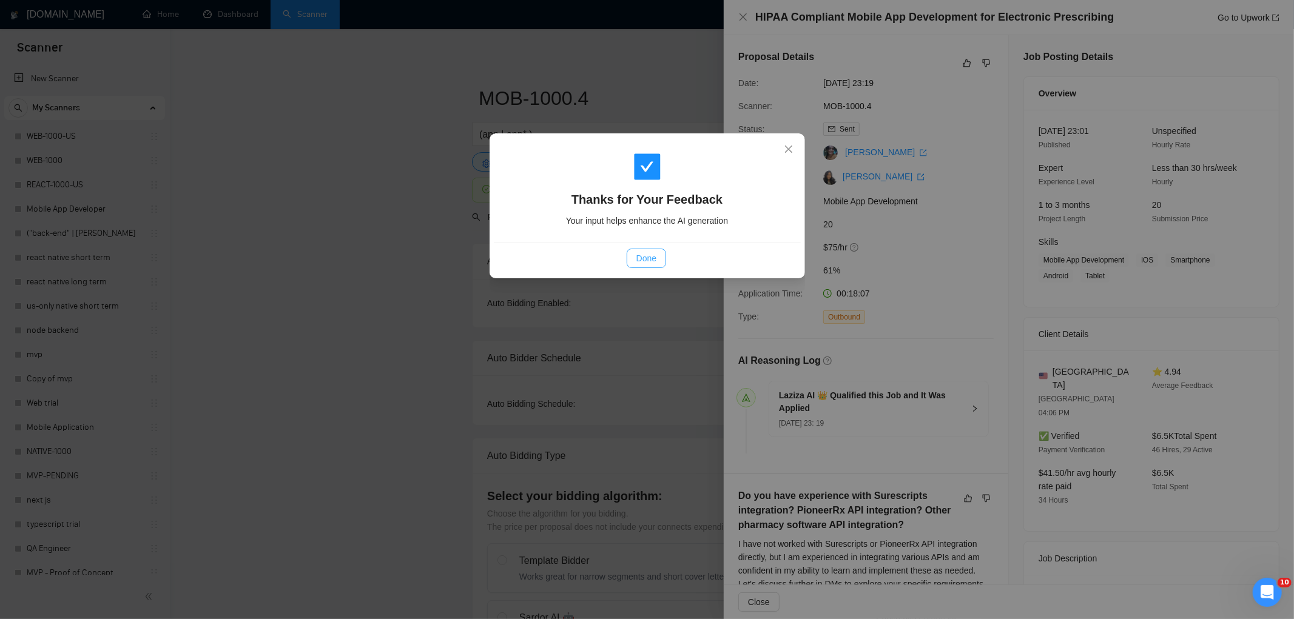
click at [664, 258] on button "Done" at bounding box center [646, 258] width 39 height 19
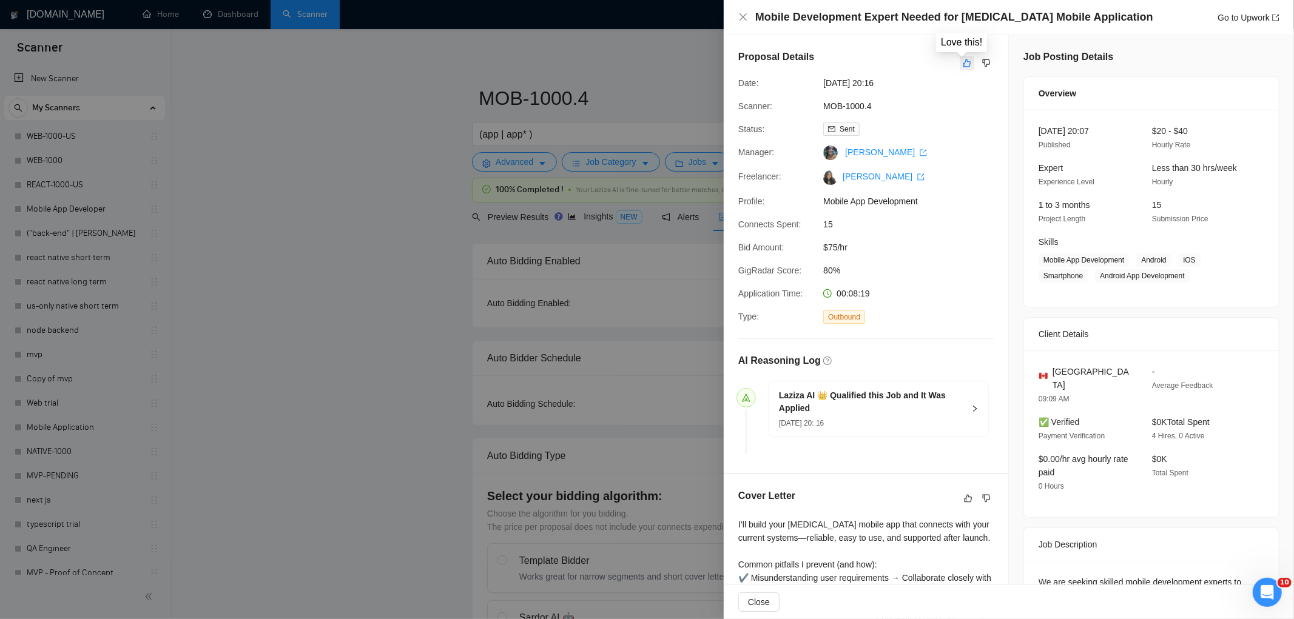
click at [966, 62] on icon "like" at bounding box center [967, 63] width 8 height 10
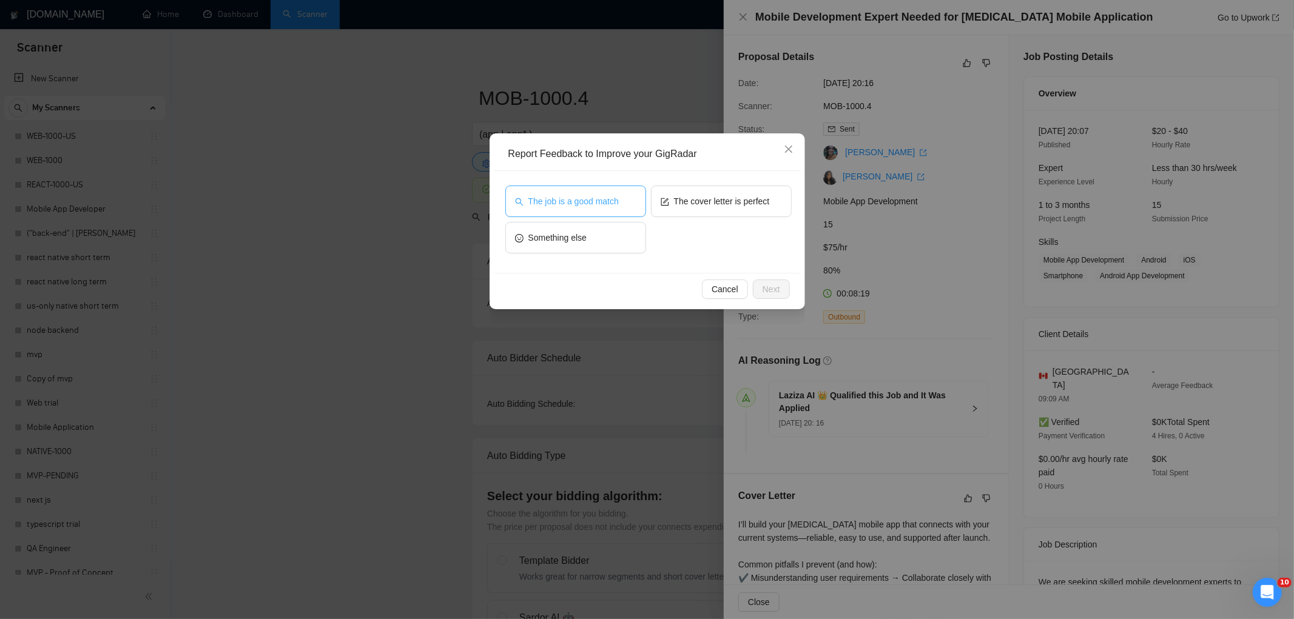
click at [629, 203] on button "The job is a good match" at bounding box center [575, 202] width 141 height 32
click at [774, 285] on span "Next" at bounding box center [771, 289] width 18 height 13
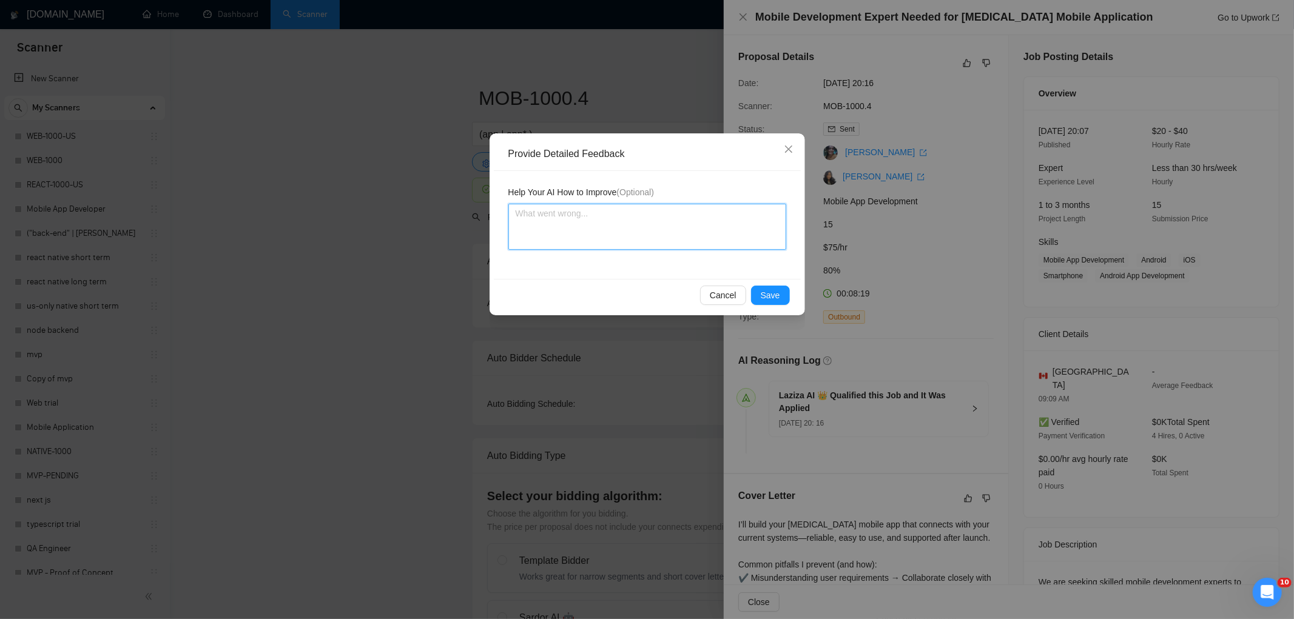
click at [707, 231] on textarea at bounding box center [647, 227] width 278 height 46
paste textarea "Good fit — the project is greenfield (no existing code), welcomes agencies, use…"
type textarea "Good fit — the project is greenfield (no existing code), welcomes agencies, use…"
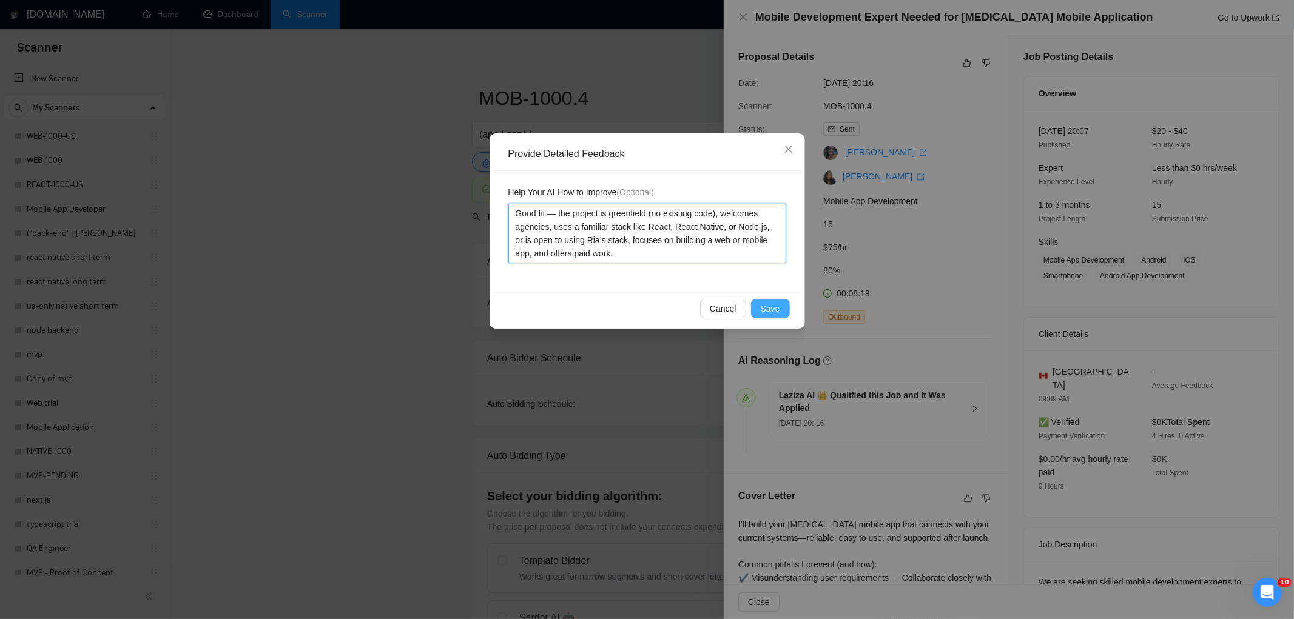
type textarea "Good fit — the project is greenfield (no existing code), welcomes agencies, use…"
click at [766, 302] on span "Save" at bounding box center [770, 308] width 19 height 13
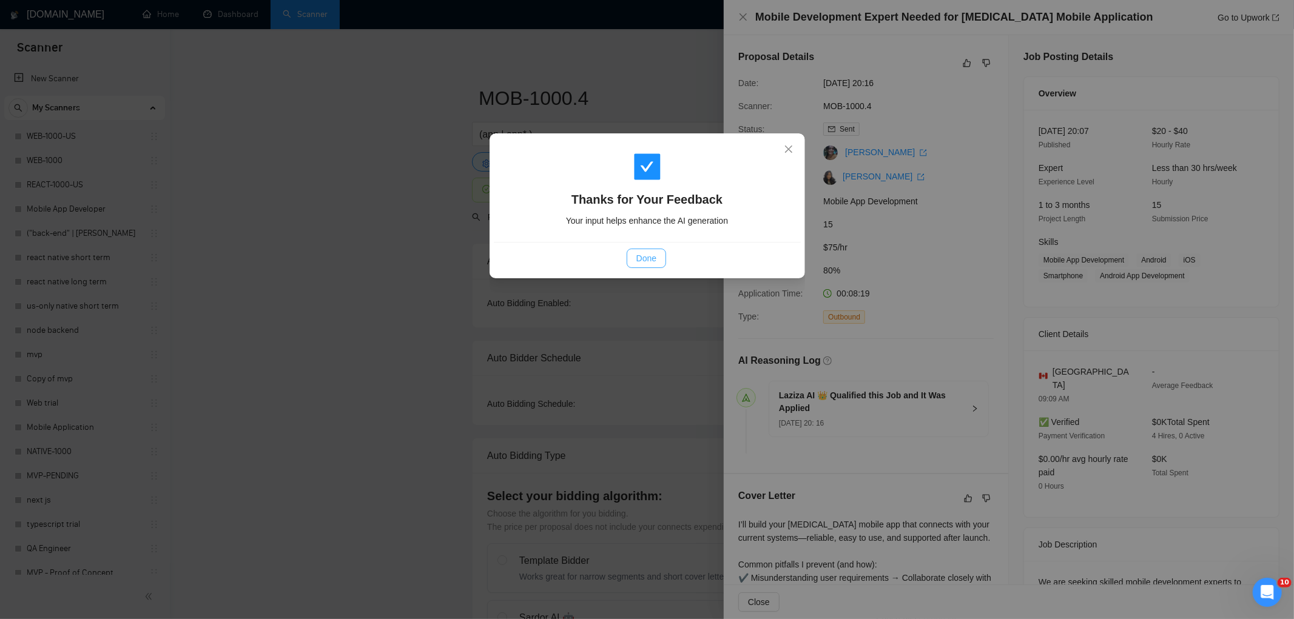
click at [644, 258] on span "Done" at bounding box center [646, 258] width 20 height 13
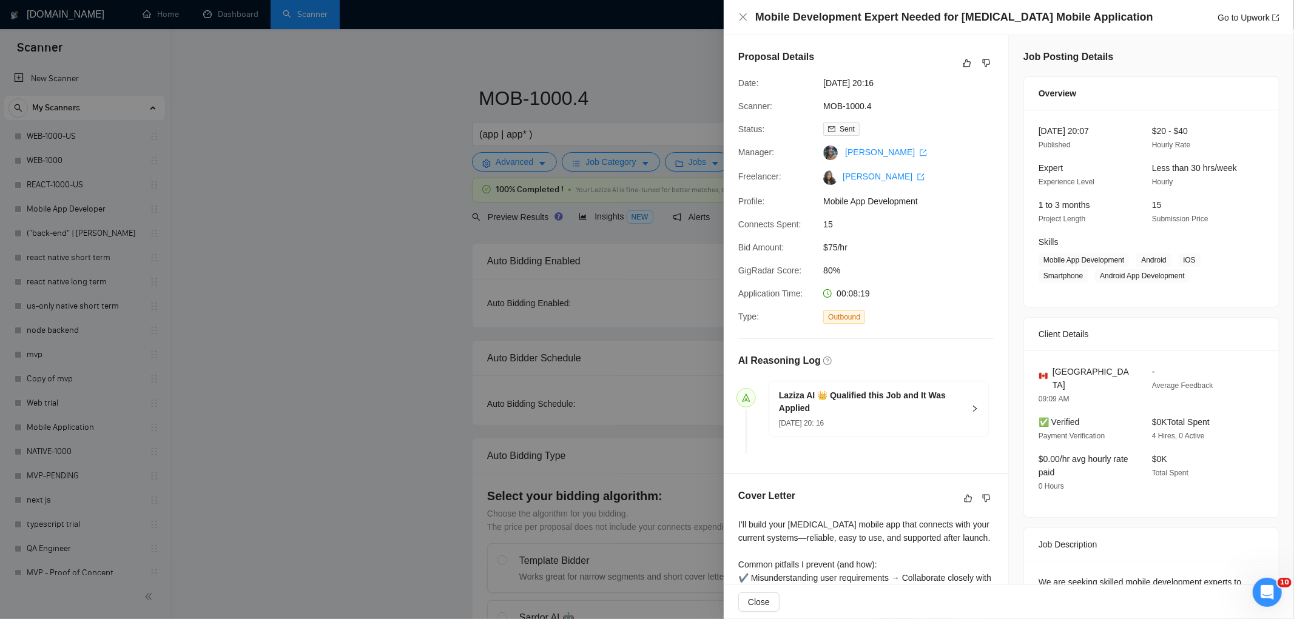
click at [361, 65] on div at bounding box center [647, 309] width 1294 height 619
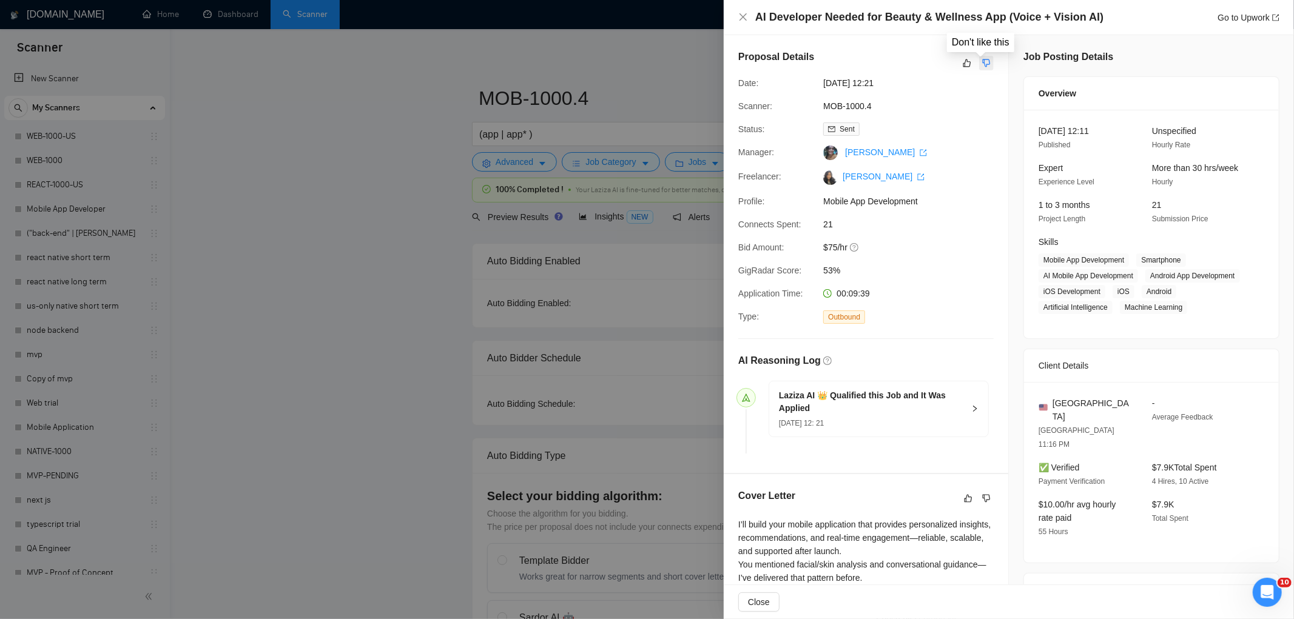
click at [982, 62] on icon "dislike" at bounding box center [986, 63] width 8 height 10
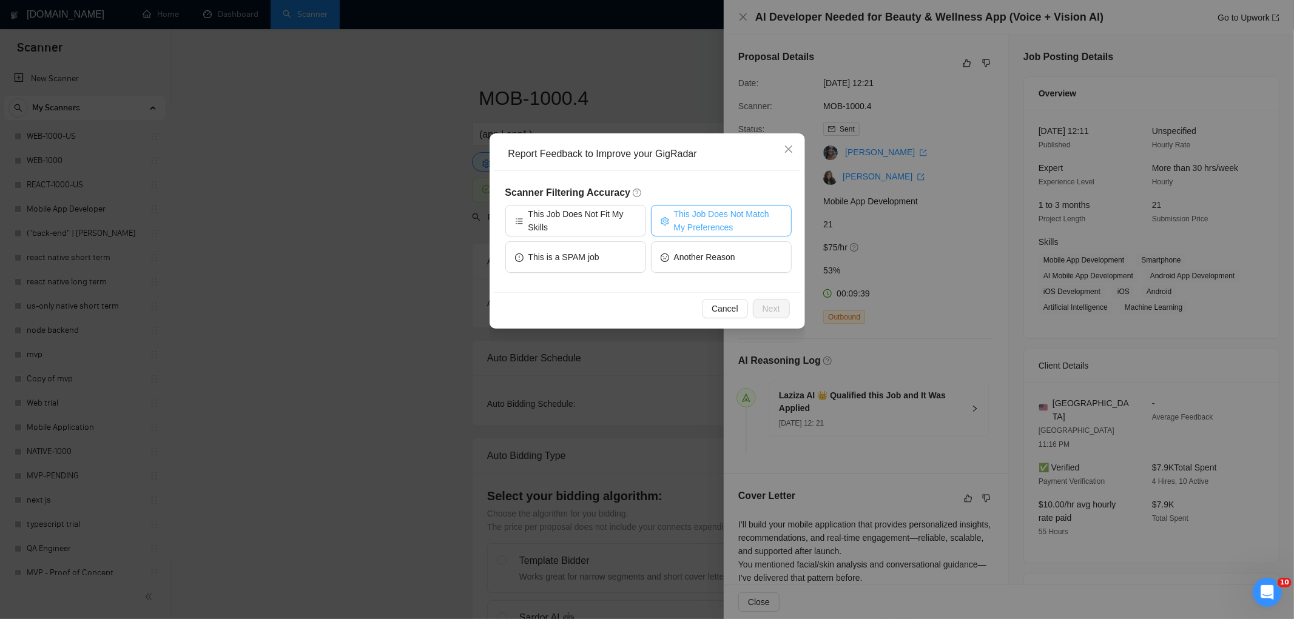
click at [698, 217] on span "This Job Does Not Match My Preferences" at bounding box center [728, 220] width 108 height 27
click at [772, 305] on span "Next" at bounding box center [771, 308] width 18 height 13
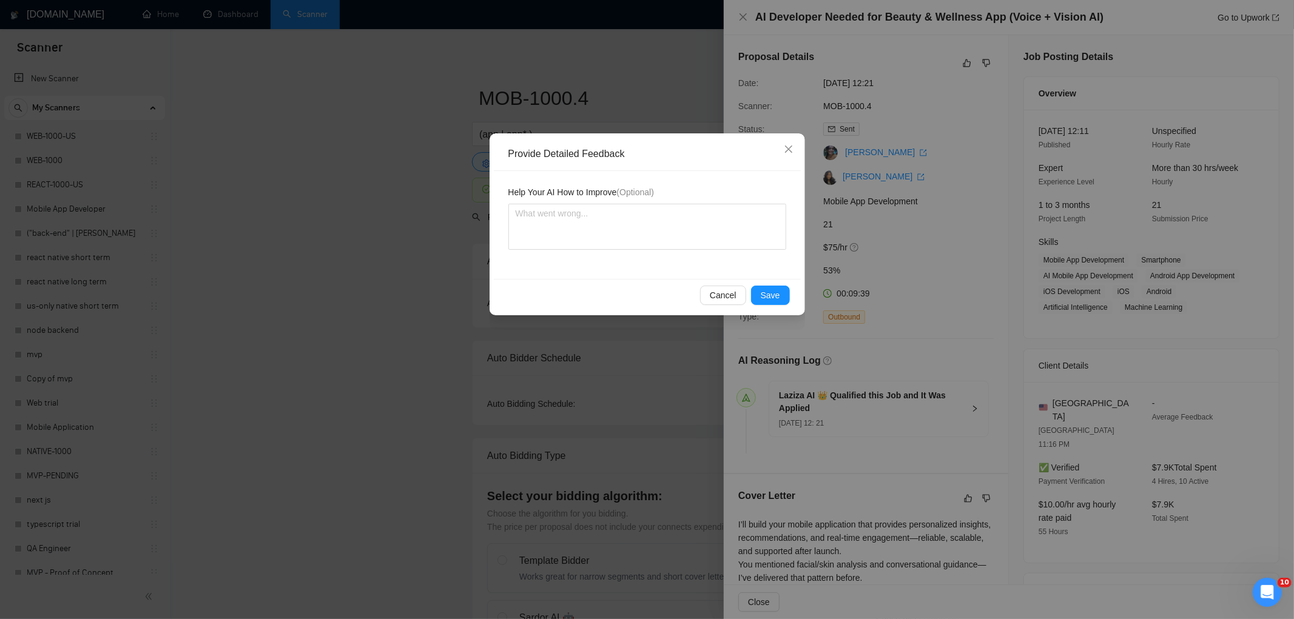
click at [684, 252] on div "Help Your AI How to Improve (Optional)" at bounding box center [647, 225] width 307 height 108
click at [672, 223] on textarea at bounding box center [647, 227] width 278 height 46
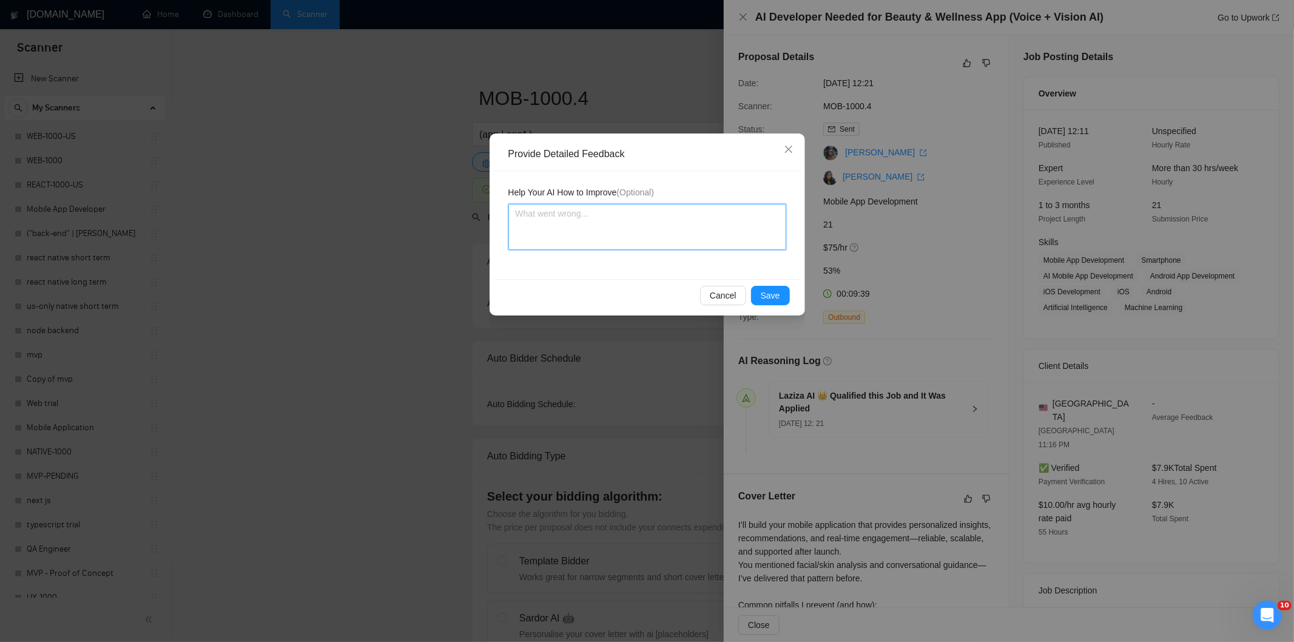
paste textarea "Not a fit — the description suggests an existing codebase, but Ria only works o…"
type textarea "Not a fit — the description suggests an existing codebase, but Ria only works o…"
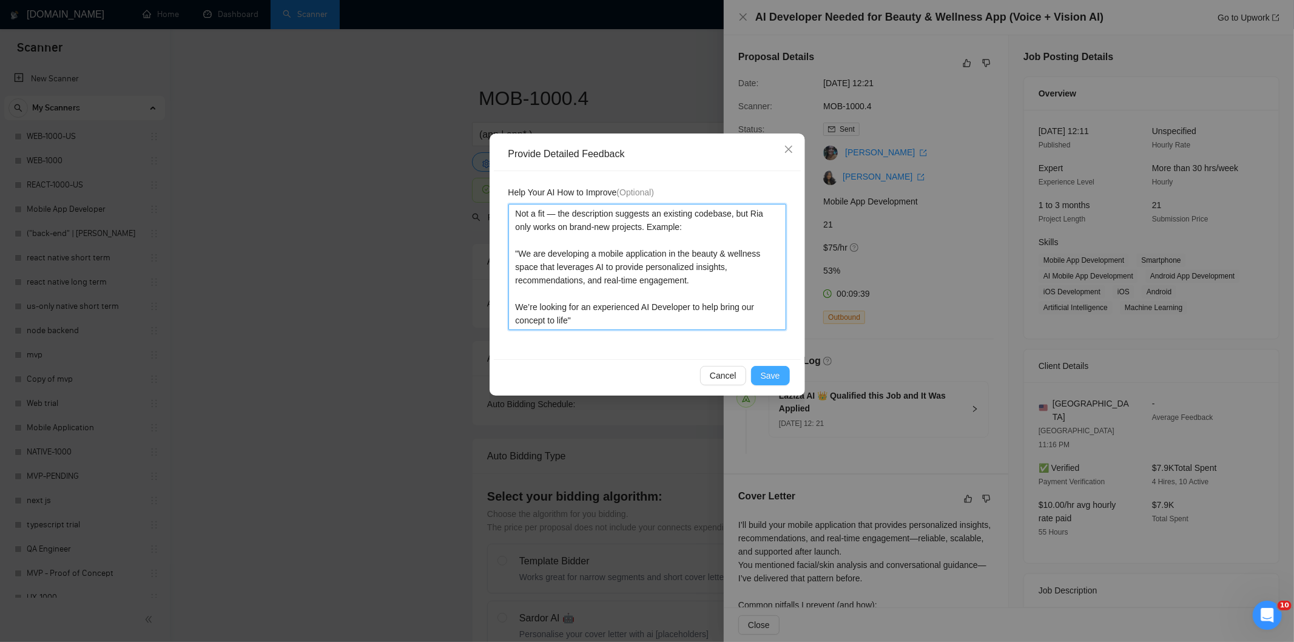
type textarea "Not a fit — the description suggests an existing codebase, but Ria only works o…"
click at [770, 377] on span "Save" at bounding box center [770, 375] width 19 height 13
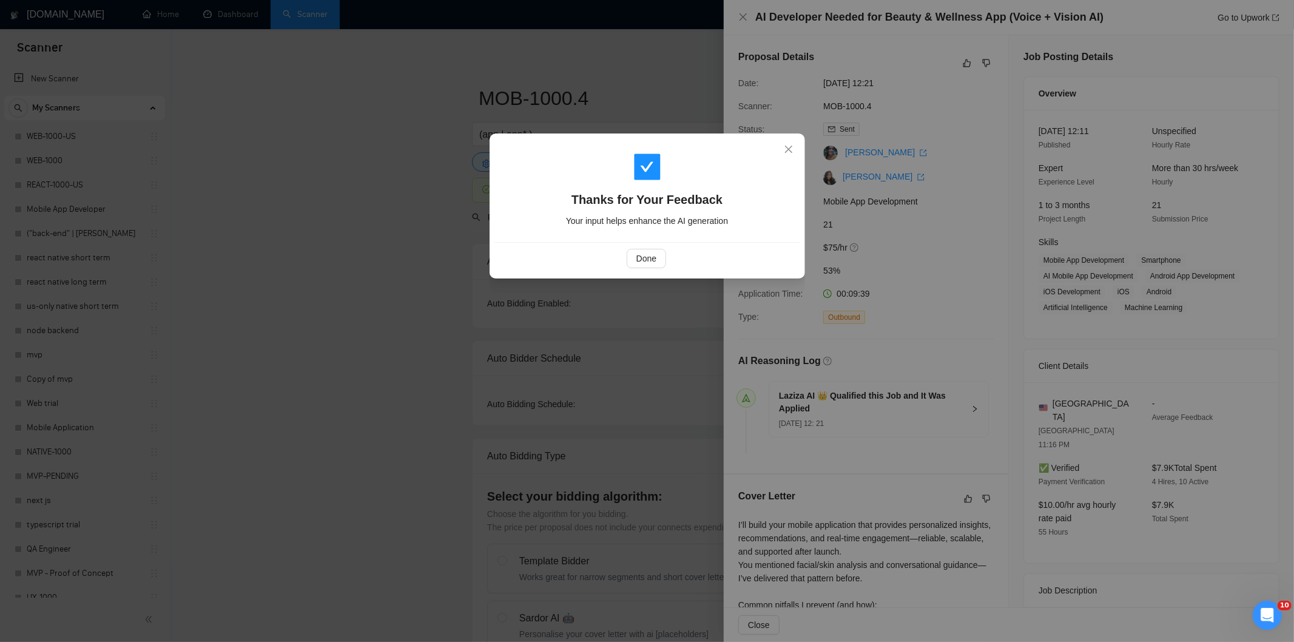
click at [770, 377] on div "Thanks for Your Feedback Your input helps enhance the AI generation Done" at bounding box center [647, 321] width 1294 height 642
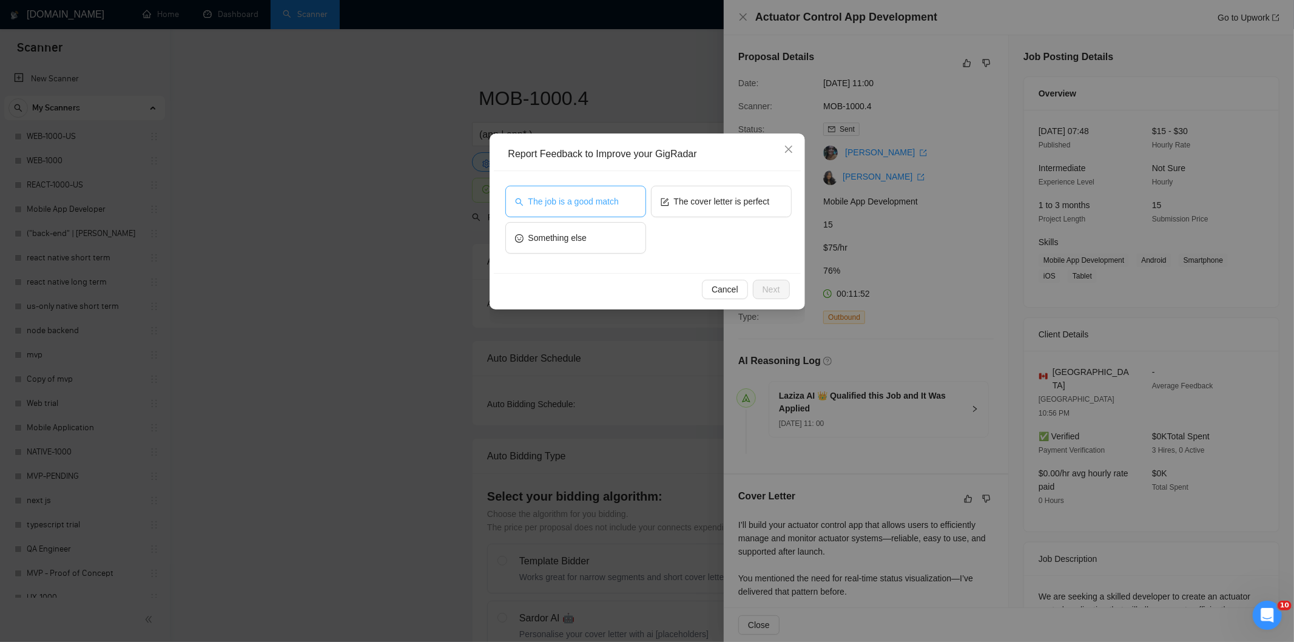
click at [581, 197] on span "The job is a good match" at bounding box center [573, 201] width 90 height 13
click at [779, 283] on button "Next" at bounding box center [771, 289] width 37 height 19
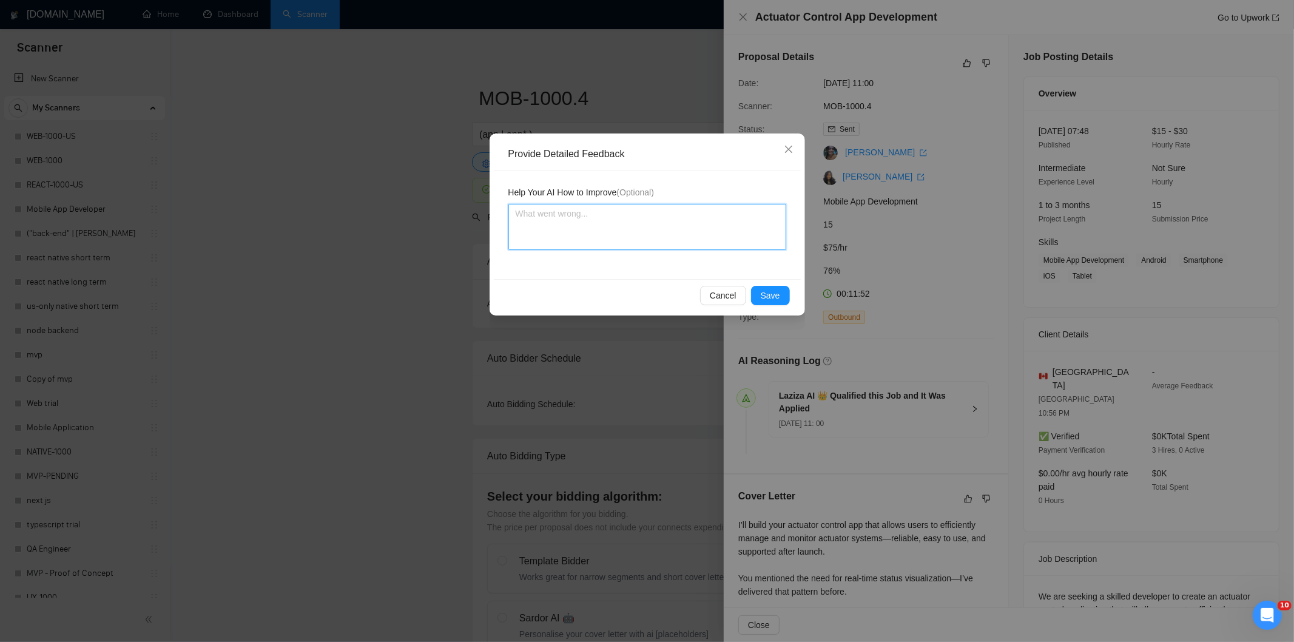
click at [730, 228] on textarea at bounding box center [647, 227] width 278 height 46
paste textarea "Good fit — the project is greenfield (no existing code), welcomes agencies, use…"
type textarea "Good fit — the project is greenfield (no existing code), welcomes agencies, use…"
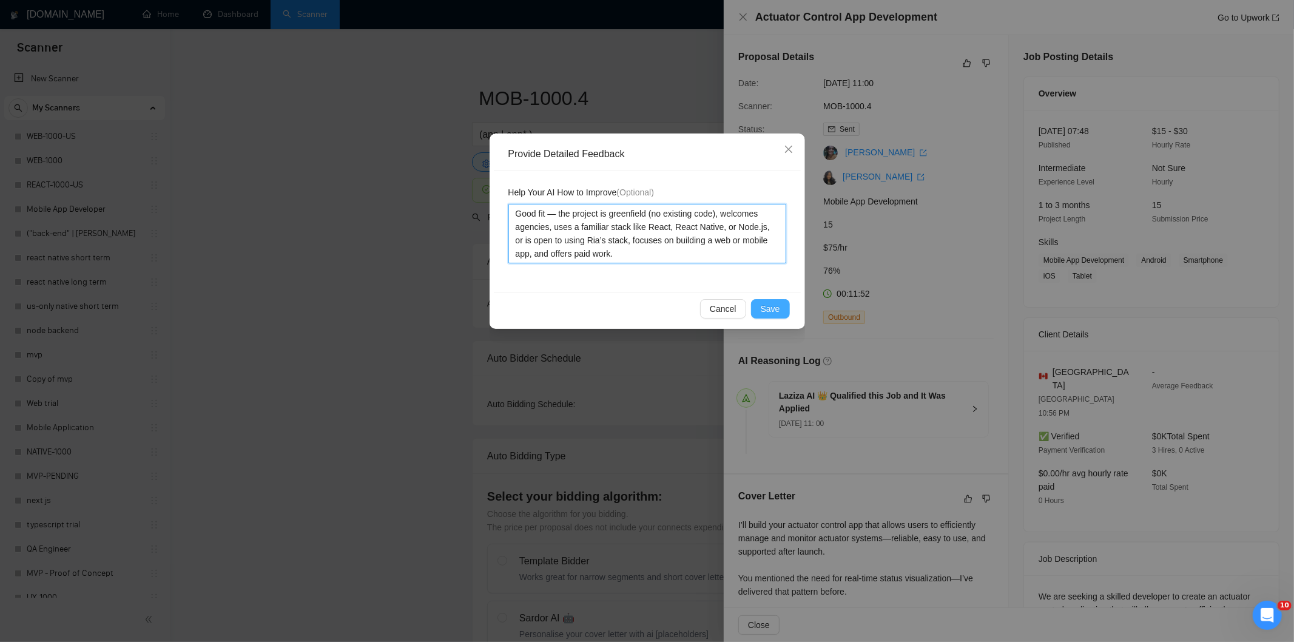
type textarea "Good fit — the project is greenfield (no existing code), welcomes agencies, use…"
click at [767, 311] on span "Save" at bounding box center [770, 308] width 19 height 13
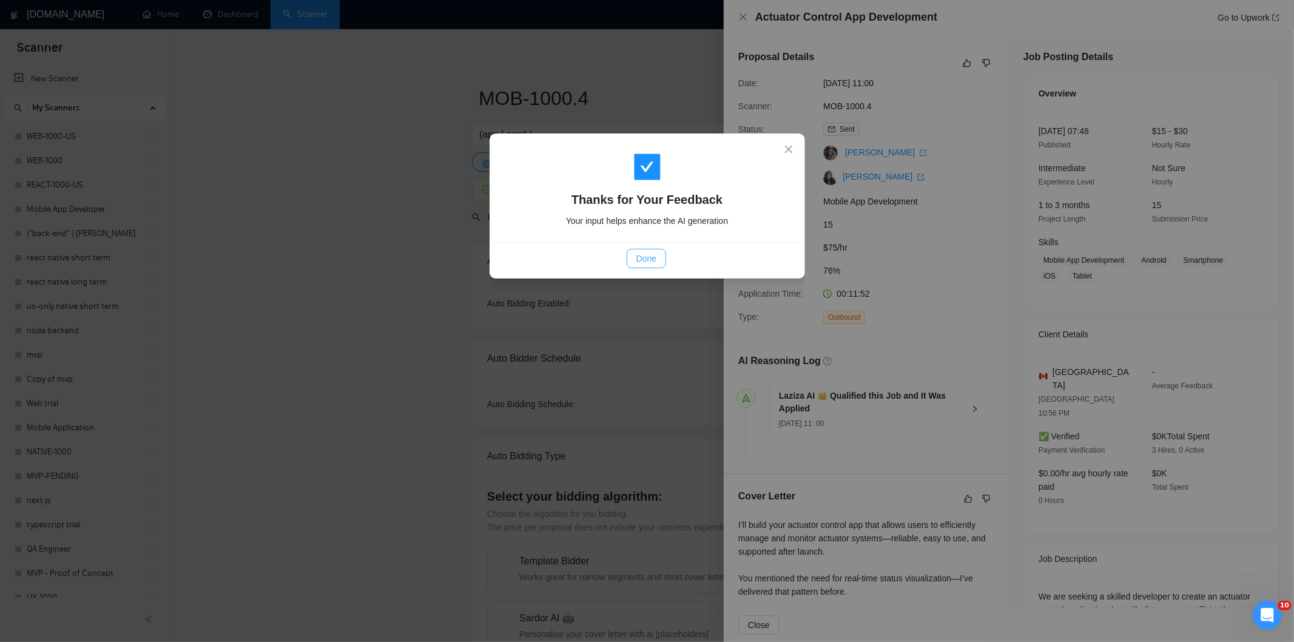
click at [646, 253] on span "Done" at bounding box center [646, 258] width 20 height 13
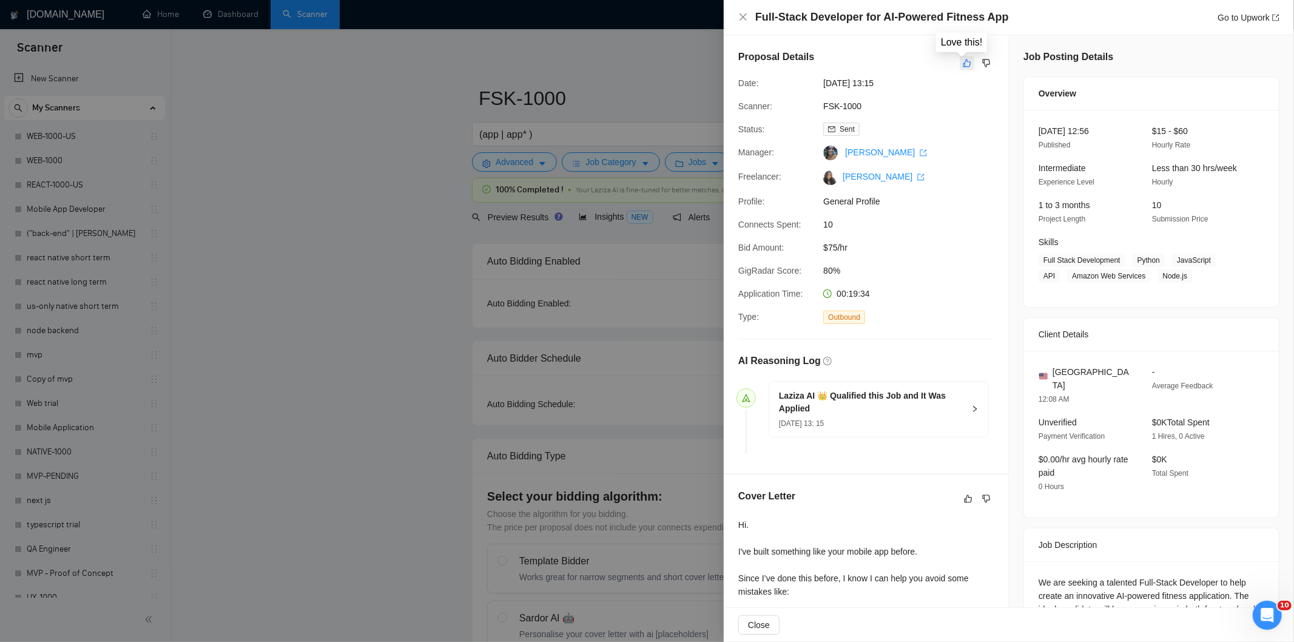
click at [963, 61] on icon "like" at bounding box center [967, 63] width 8 height 10
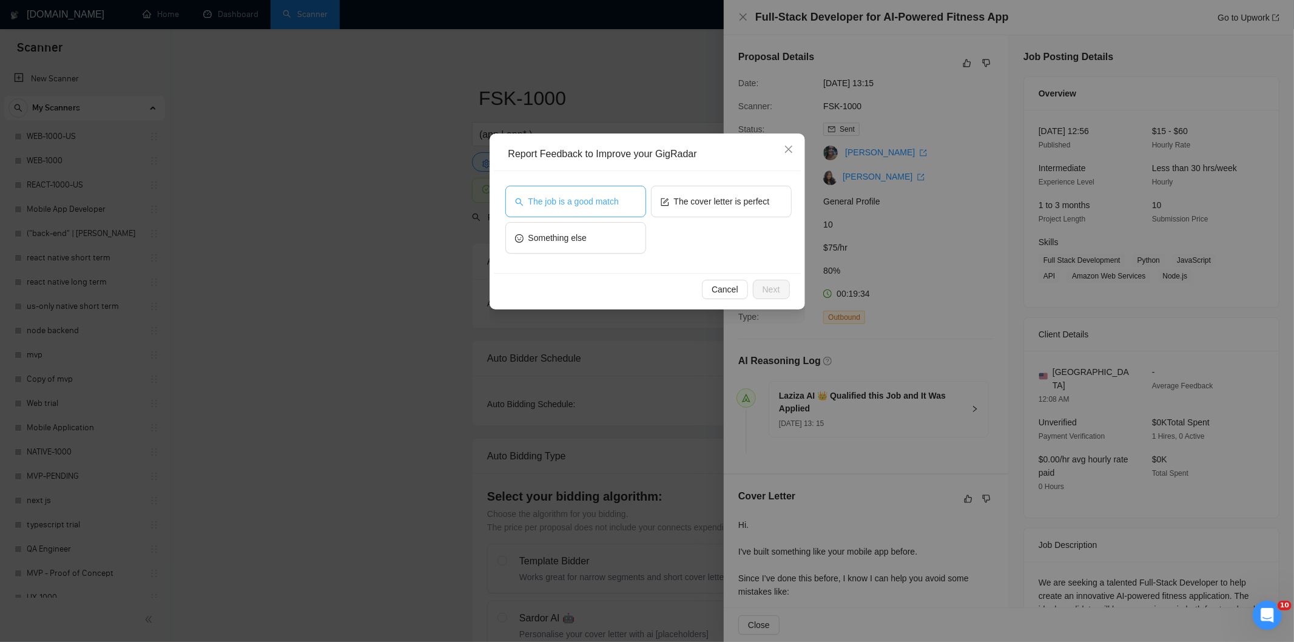
click at [602, 202] on span "The job is a good match" at bounding box center [573, 201] width 90 height 13
click at [769, 286] on span "Next" at bounding box center [771, 289] width 18 height 13
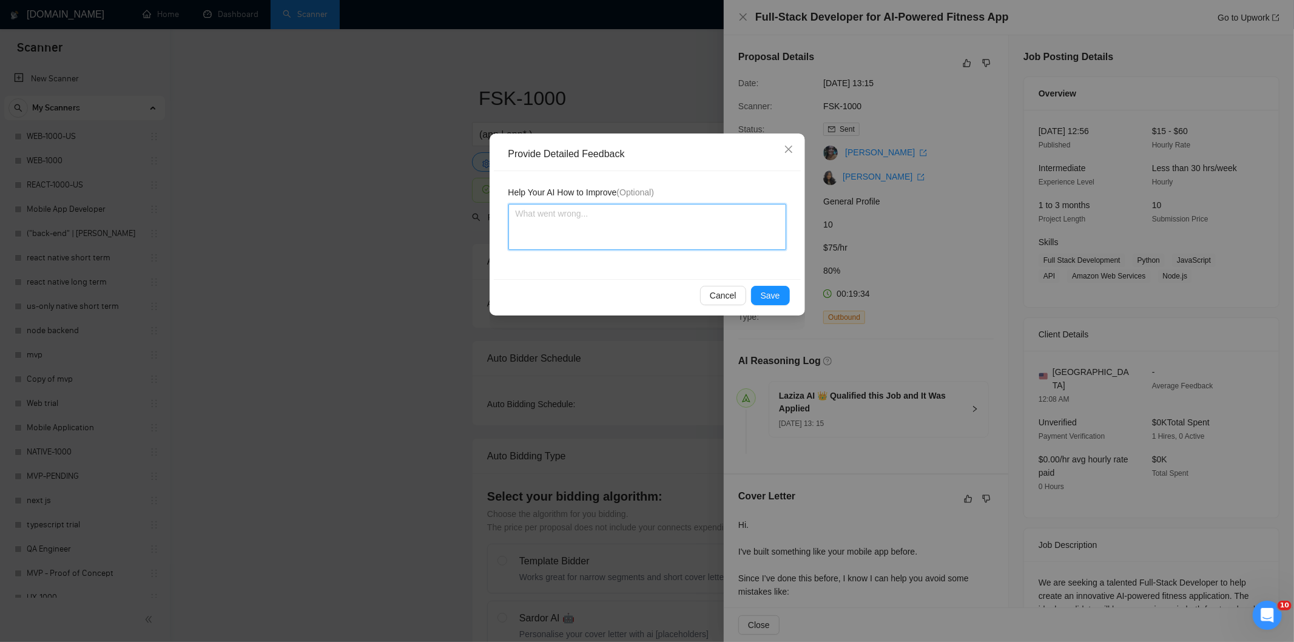
click at [710, 235] on textarea at bounding box center [647, 227] width 278 height 46
paste textarea "Good fit — the project is greenfield (no existing code), welcomes agencies, use…"
type textarea "Good fit — the project is greenfield (no existing code), welcomes agencies, use…"
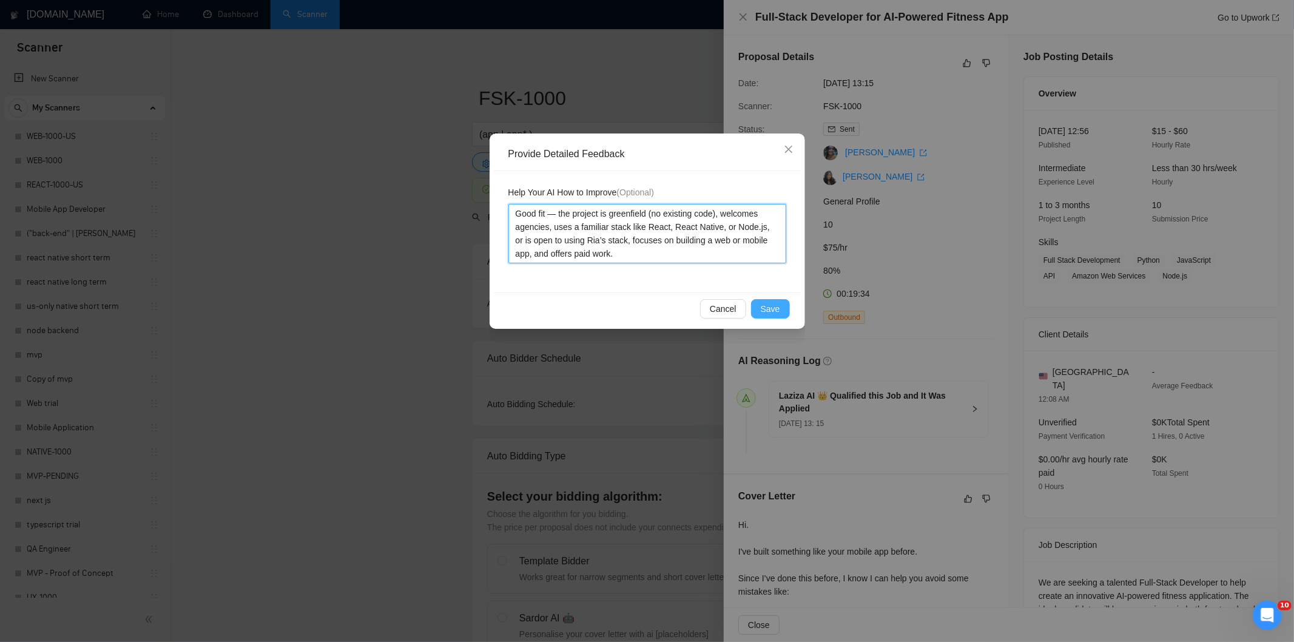
type textarea "Good fit — the project is greenfield (no existing code), welcomes agencies, use…"
click at [762, 302] on span "Save" at bounding box center [770, 308] width 19 height 13
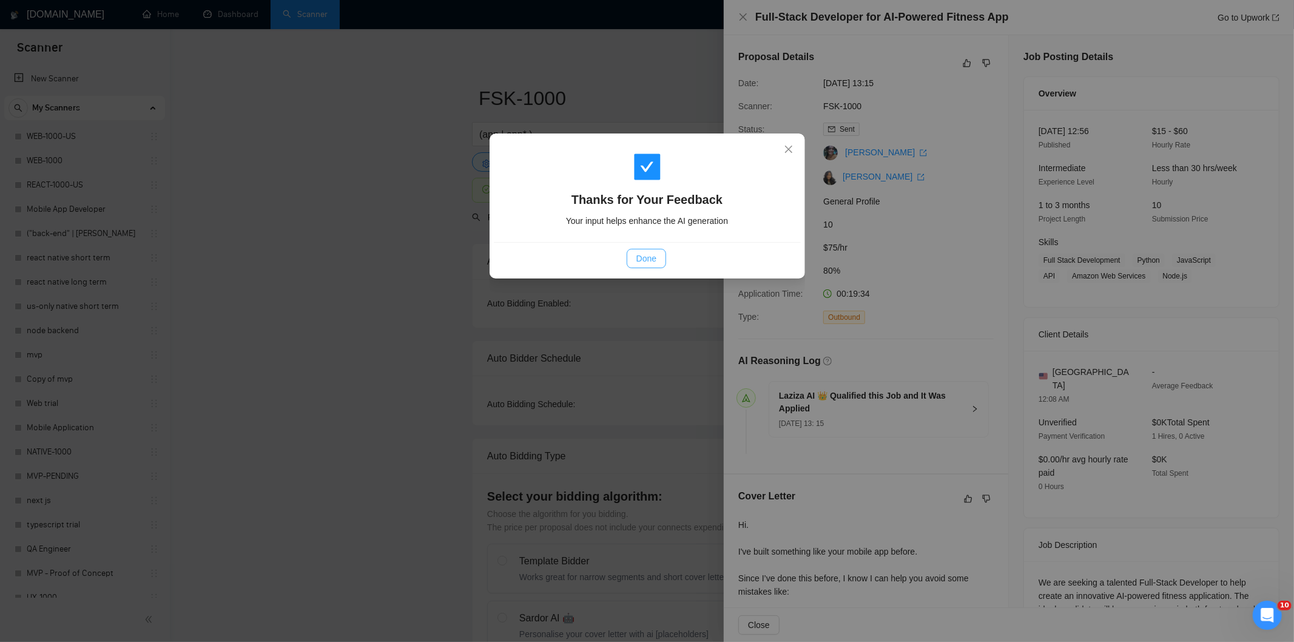
click at [652, 252] on span "Done" at bounding box center [646, 258] width 20 height 13
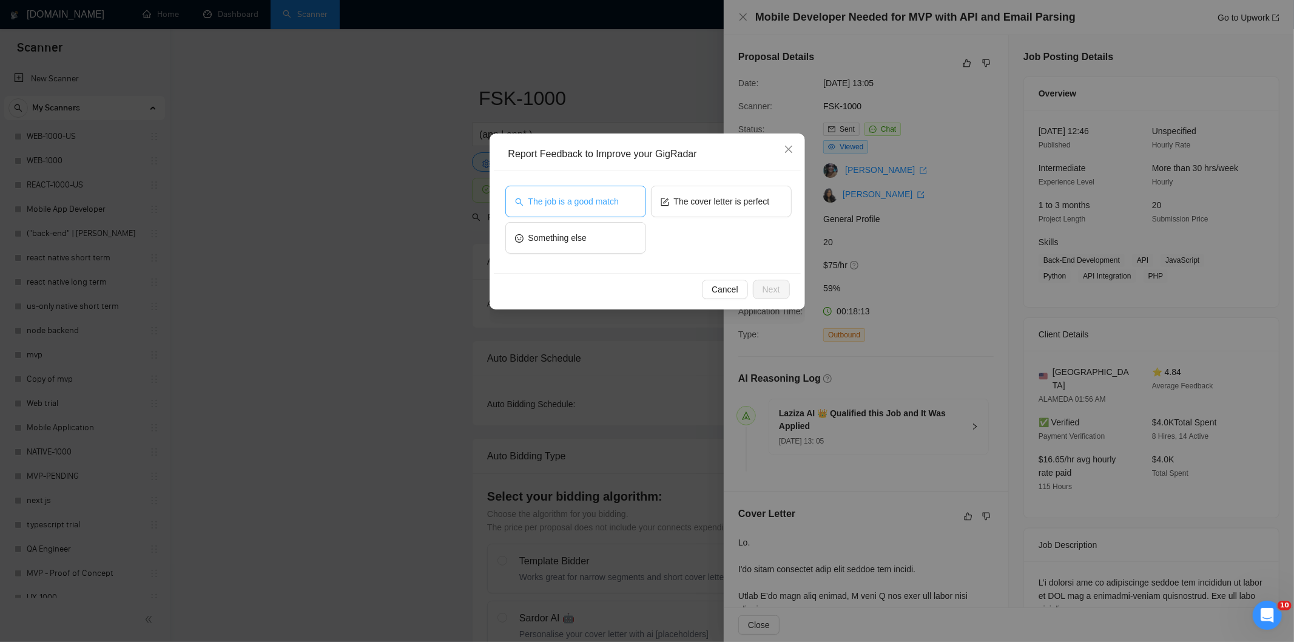
click at [574, 209] on button "The job is a good match" at bounding box center [575, 202] width 141 height 32
click at [783, 284] on button "Next" at bounding box center [771, 289] width 37 height 19
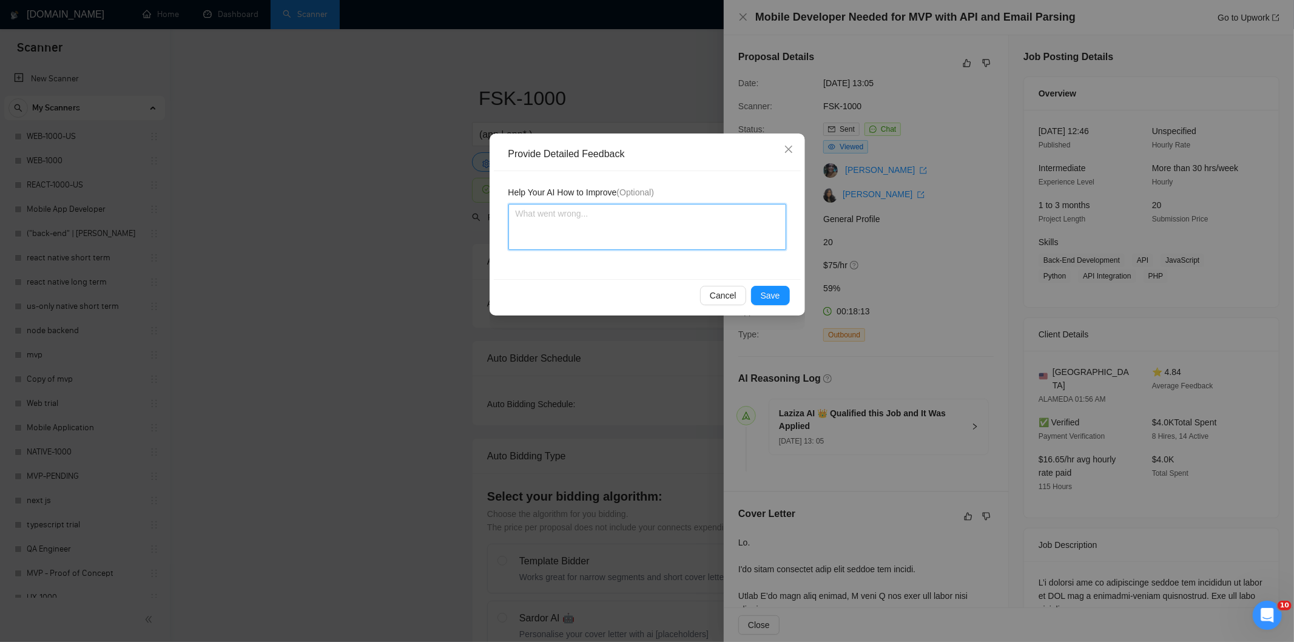
click at [709, 229] on textarea at bounding box center [647, 227] width 278 height 46
paste textarea "Good fit — the project is greenfield (no existing code), welcomes agencies, use…"
type textarea "Good fit — the project is greenfield (no existing code), welcomes agencies, use…"
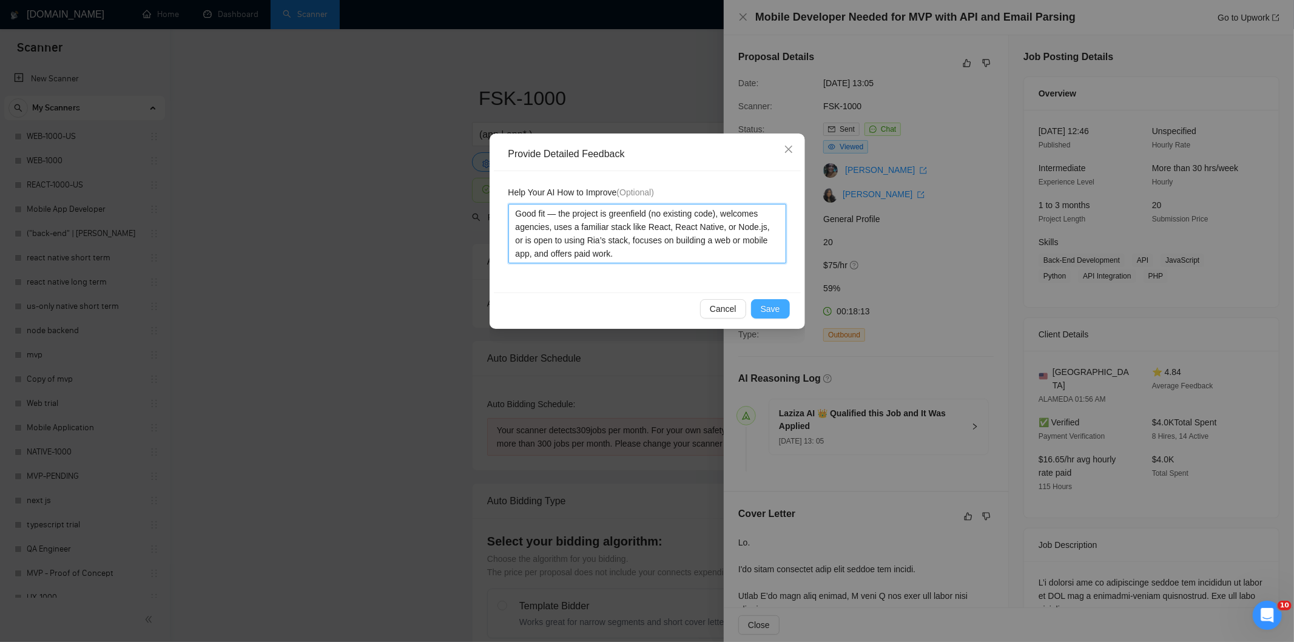
type textarea "Good fit — the project is greenfield (no existing code), welcomes agencies, use…"
click at [771, 313] on span "Save" at bounding box center [770, 308] width 19 height 13
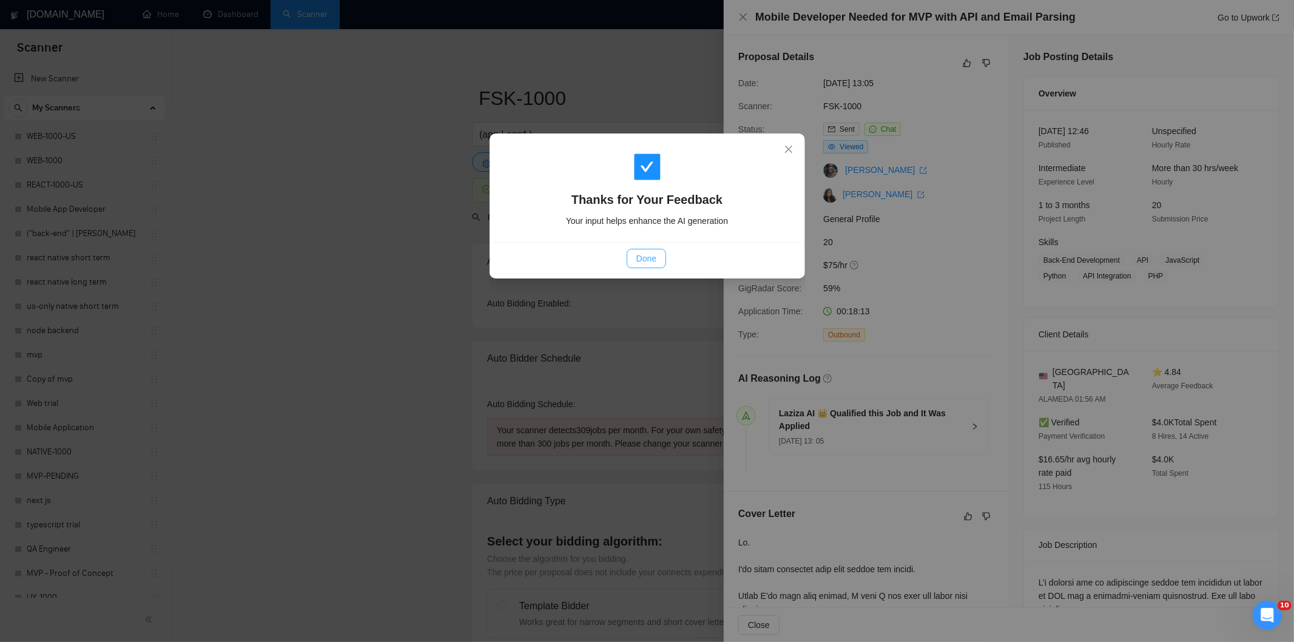
click at [662, 258] on button "Done" at bounding box center [646, 258] width 39 height 19
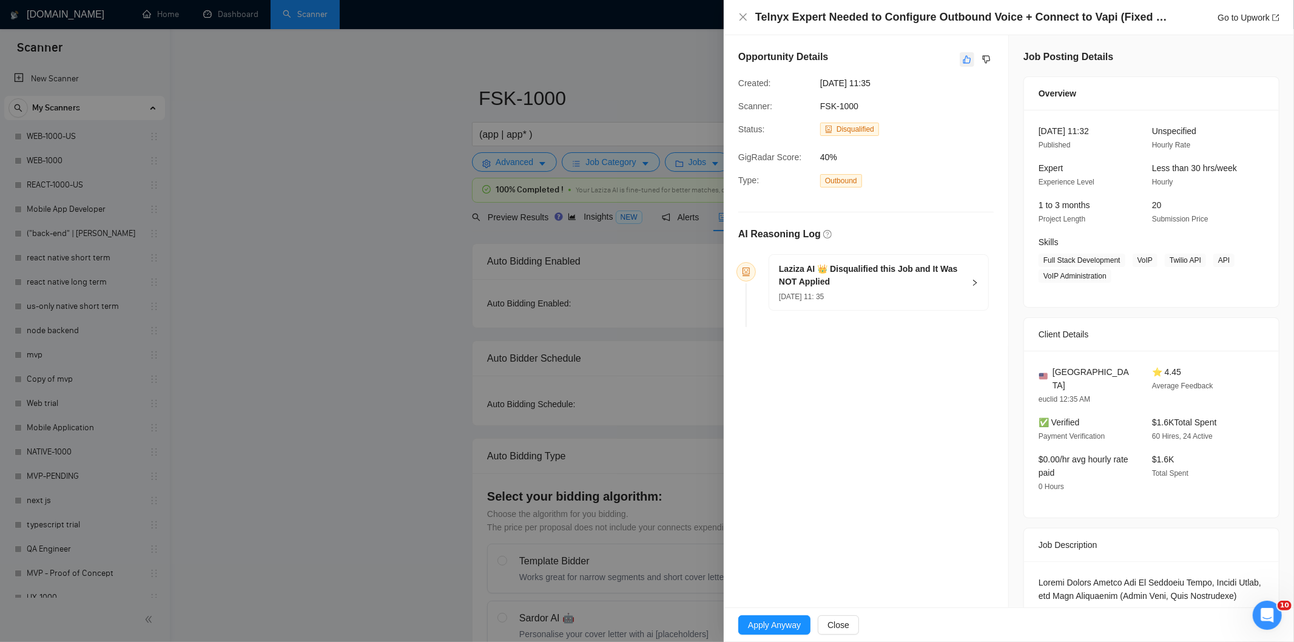
click at [966, 61] on icon "like" at bounding box center [967, 60] width 8 height 10
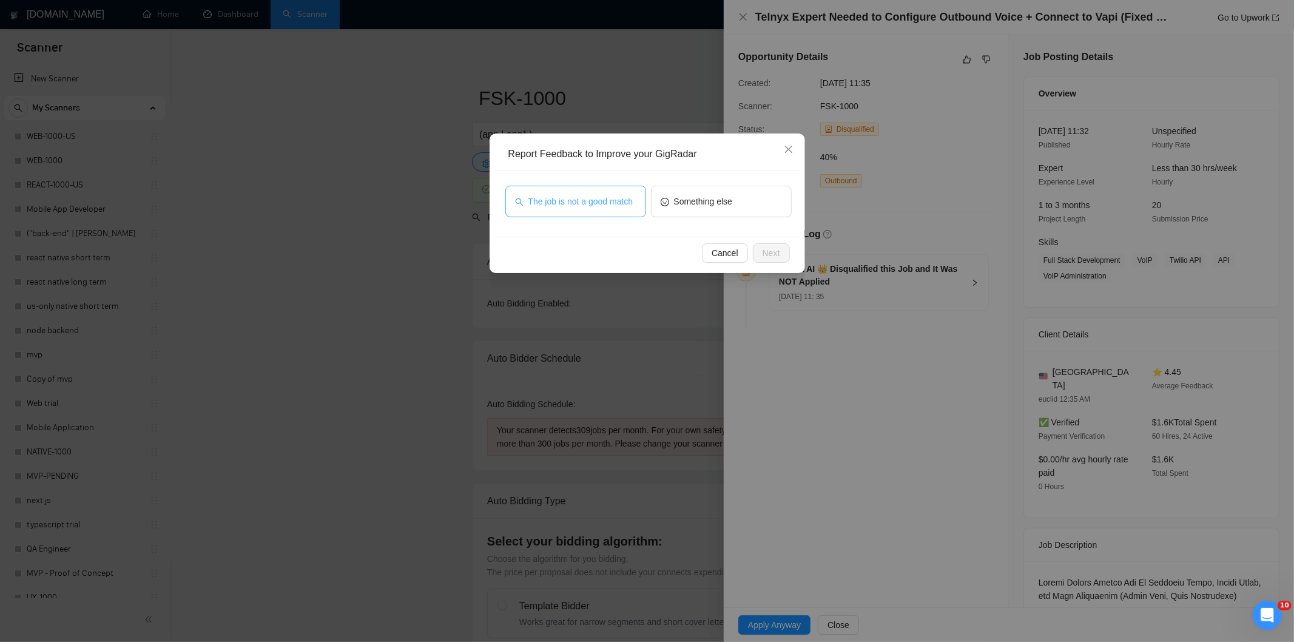
click at [574, 205] on span "The job is not a good match" at bounding box center [580, 201] width 105 height 13
click at [771, 249] on span "Next" at bounding box center [771, 252] width 18 height 13
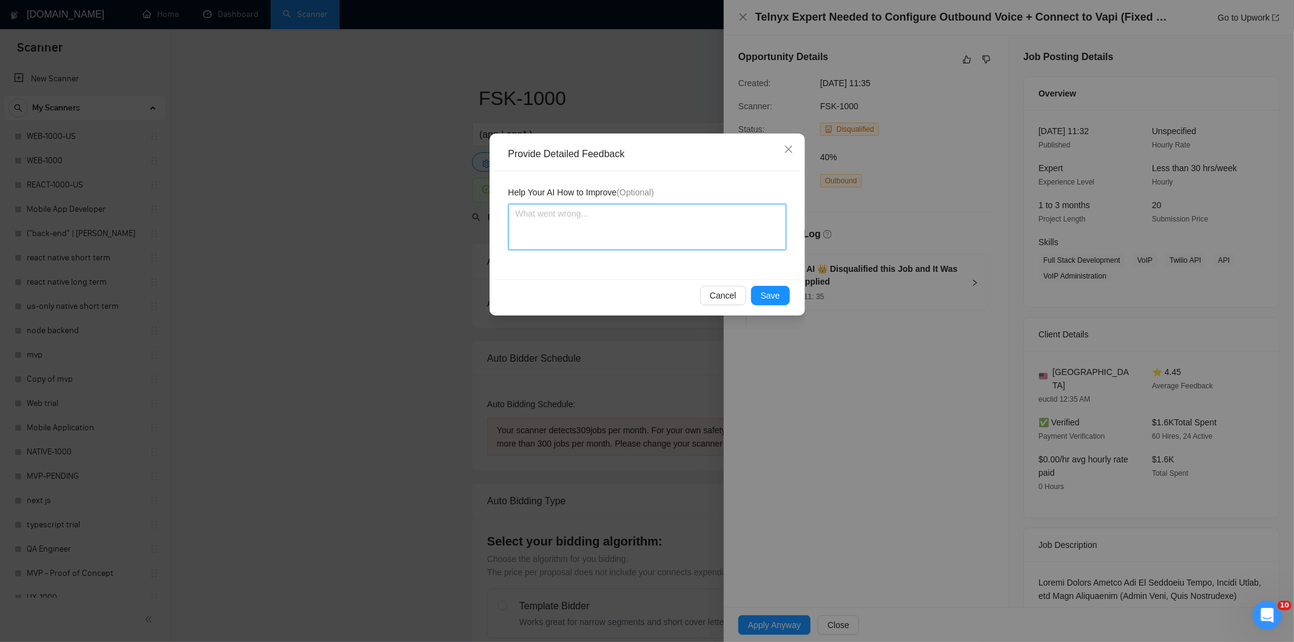
click at [716, 214] on textarea at bounding box center [647, 227] width 278 height 46
paste textarea "Not a fit — this project has been disqualified for other reasons. Example: "The…"
type textarea "Not a fit — this project has been disqualified for other reasons. Example: "The…"
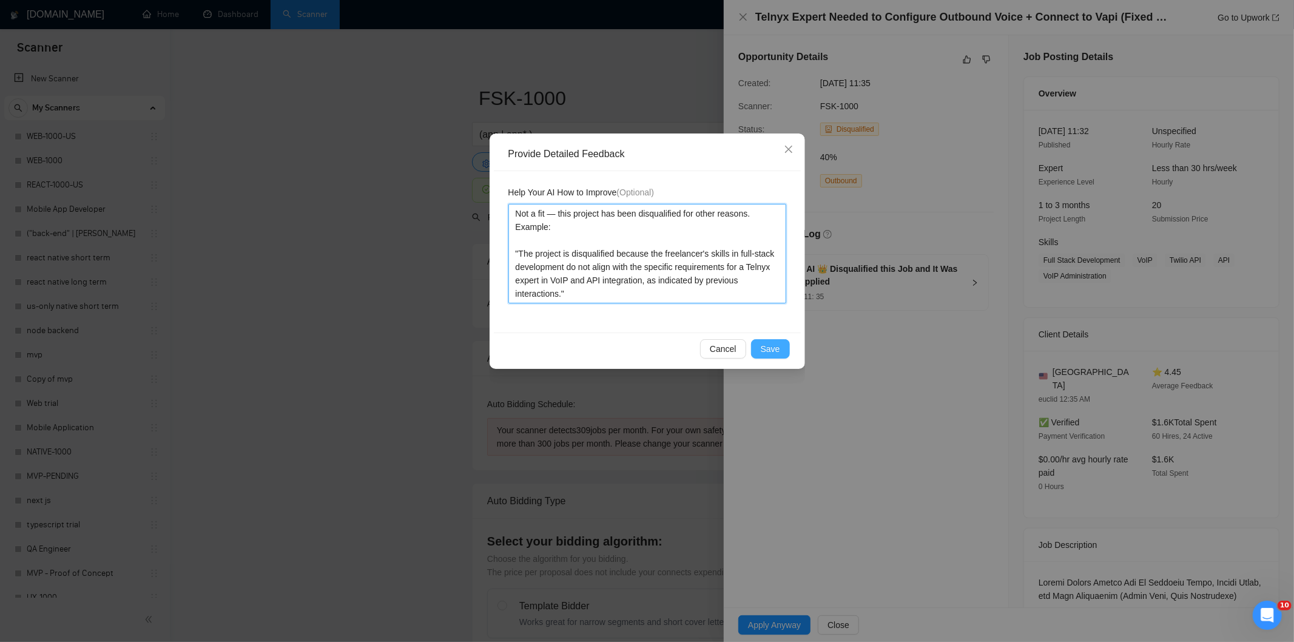
type textarea "Not a fit — this project has been disqualified for other reasons. Example: "The…"
click at [774, 344] on span "Save" at bounding box center [770, 348] width 19 height 13
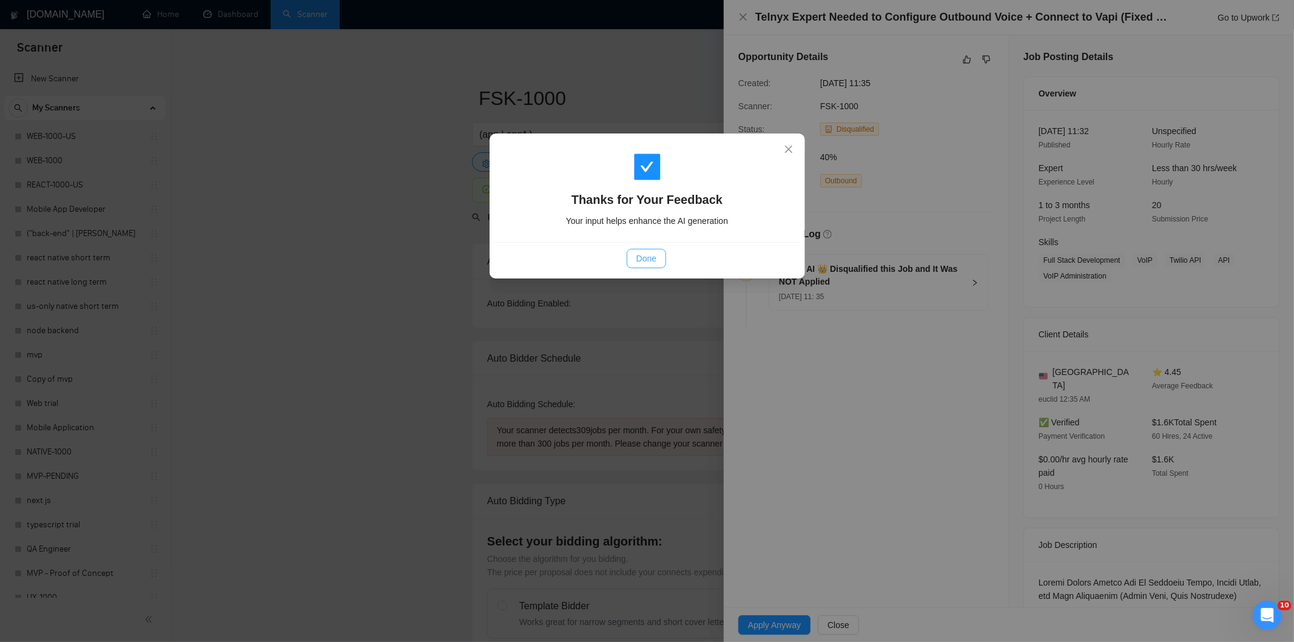
click at [651, 262] on span "Done" at bounding box center [646, 258] width 20 height 13
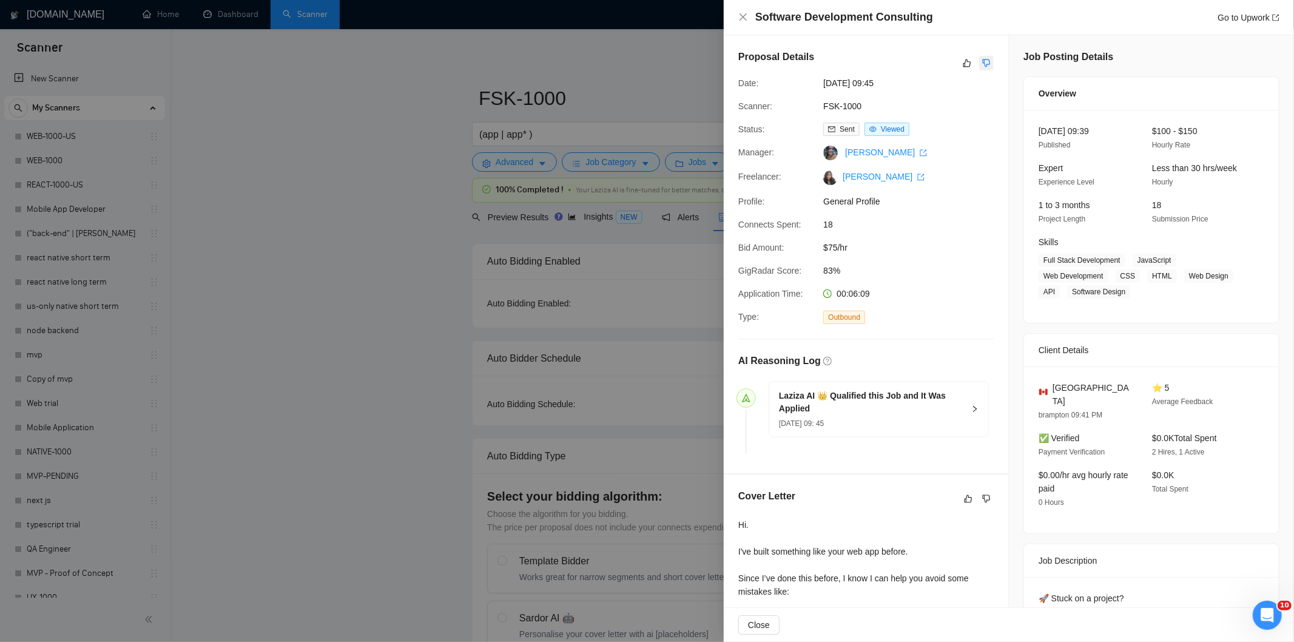
click at [983, 64] on icon "dislike" at bounding box center [987, 63] width 8 height 8
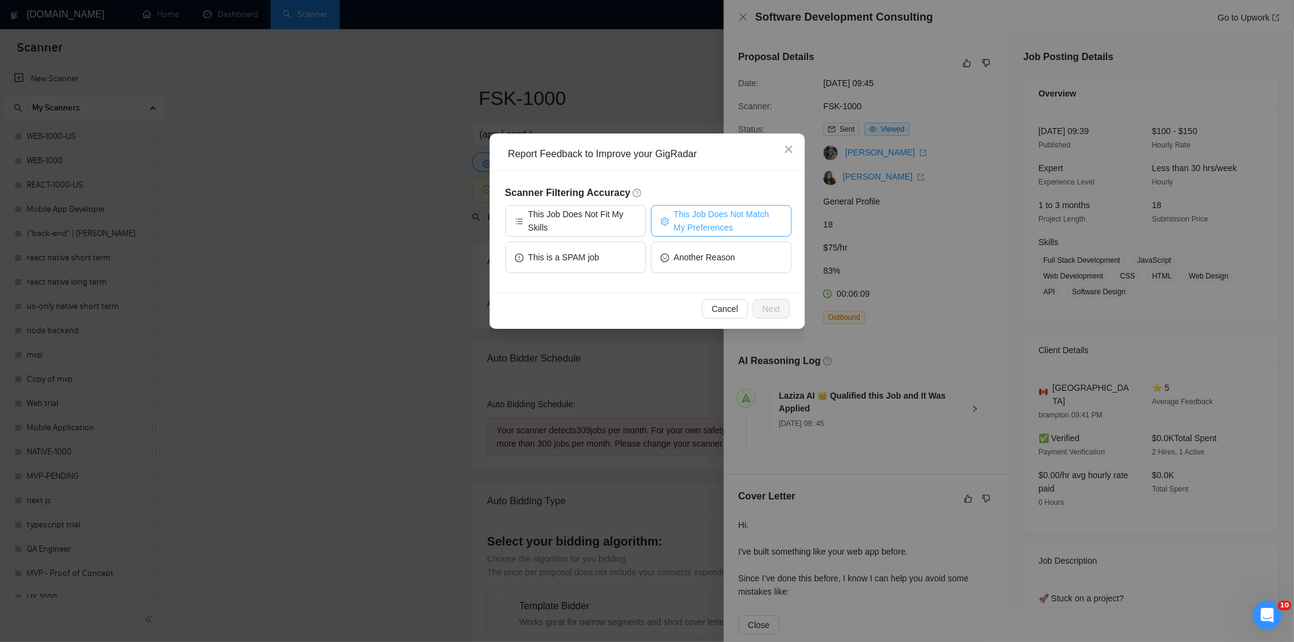
click at [734, 223] on span "This Job Does Not Match My Preferences" at bounding box center [728, 220] width 108 height 27
click at [778, 311] on span "Next" at bounding box center [771, 308] width 18 height 13
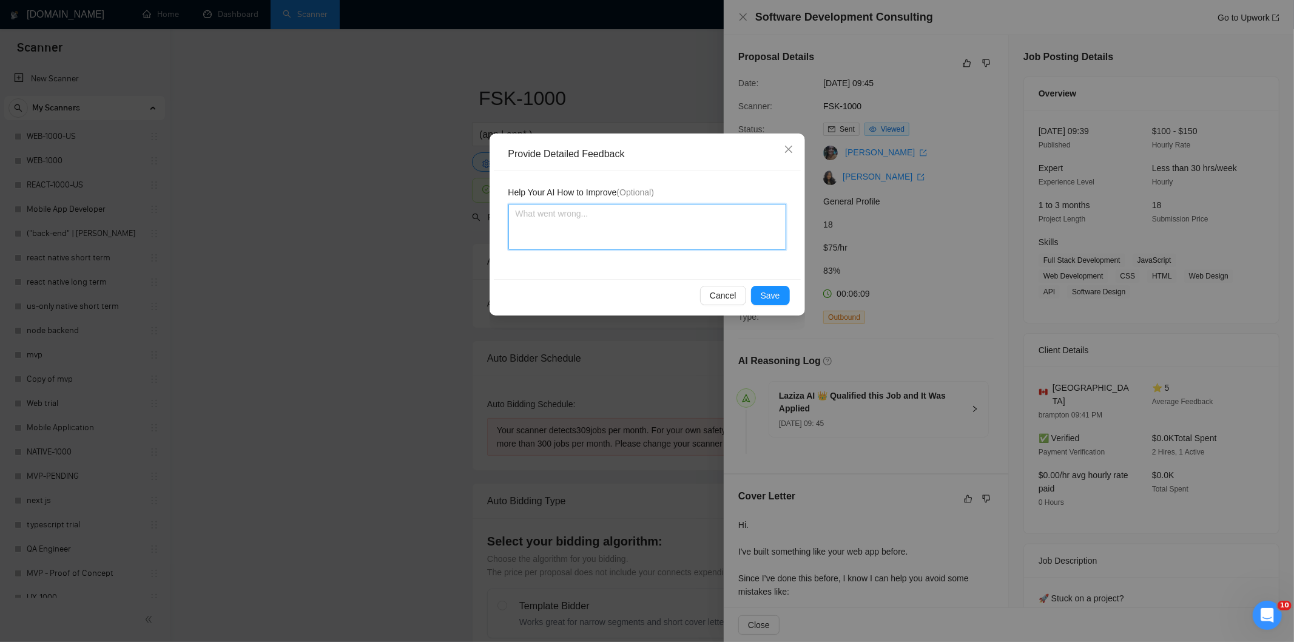
click at [699, 243] on textarea at bounding box center [647, 227] width 278 height 46
paste textarea "Not a fit — the project isn't for a web or mobile app, which is Ria's focus. Ex…"
type textarea "Not a fit — the project isn't for a web or mobile app, which is Ria's focus. Ex…"
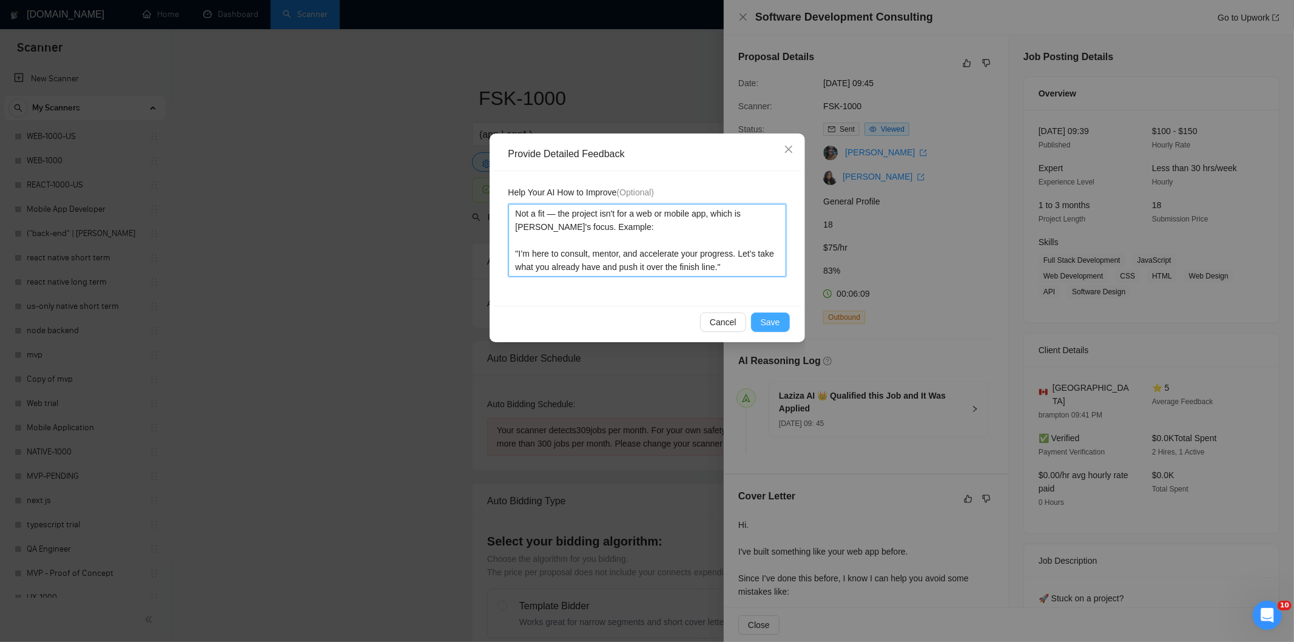
type textarea "Not a fit — the project isn't for a web or mobile app, which is Ria's focus. Ex…"
click at [768, 320] on span "Save" at bounding box center [770, 321] width 19 height 13
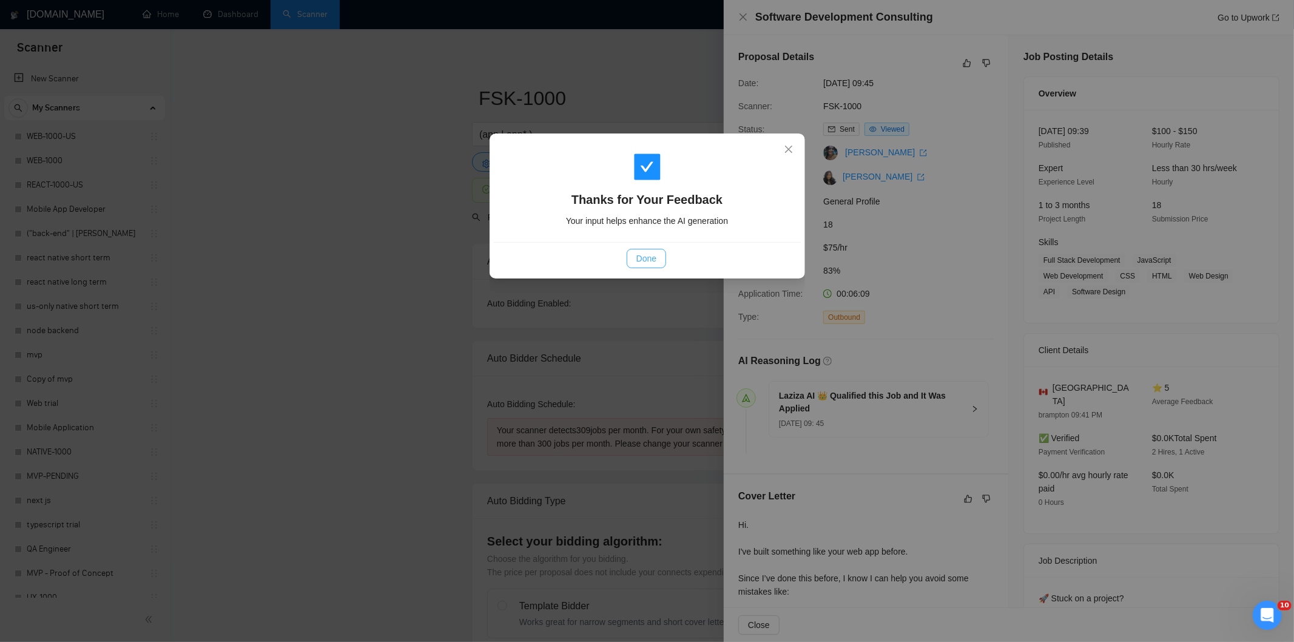
click at [644, 252] on span "Done" at bounding box center [646, 258] width 20 height 13
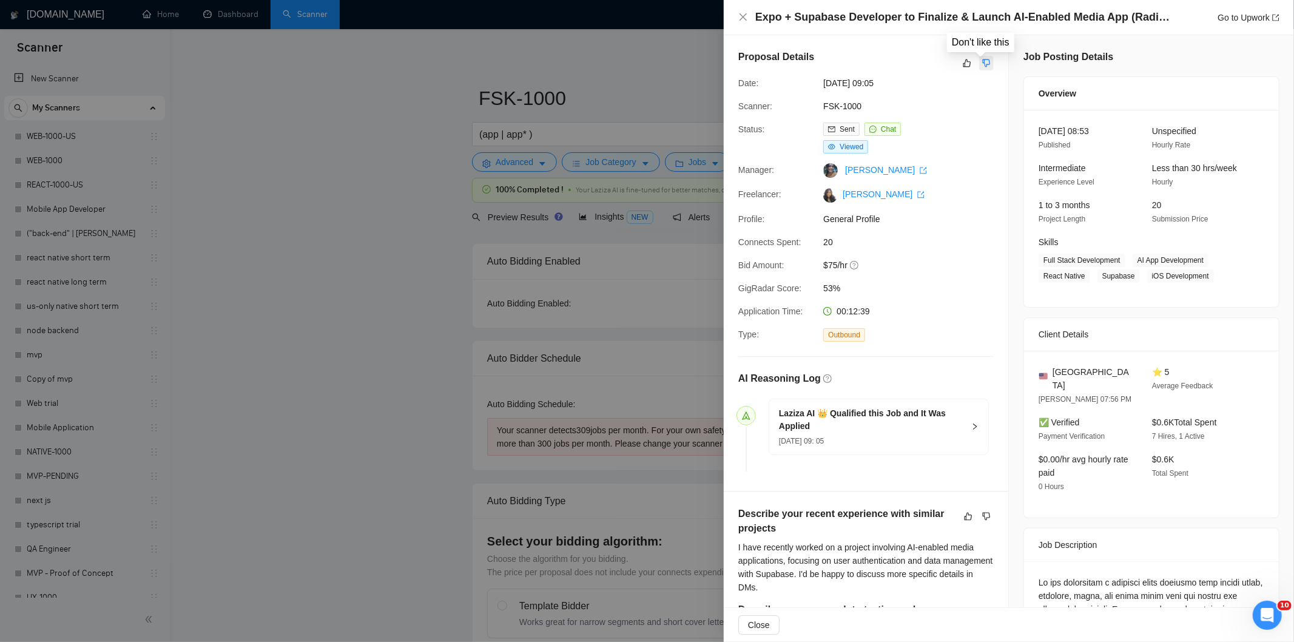
click at [986, 64] on button "button" at bounding box center [986, 63] width 15 height 15
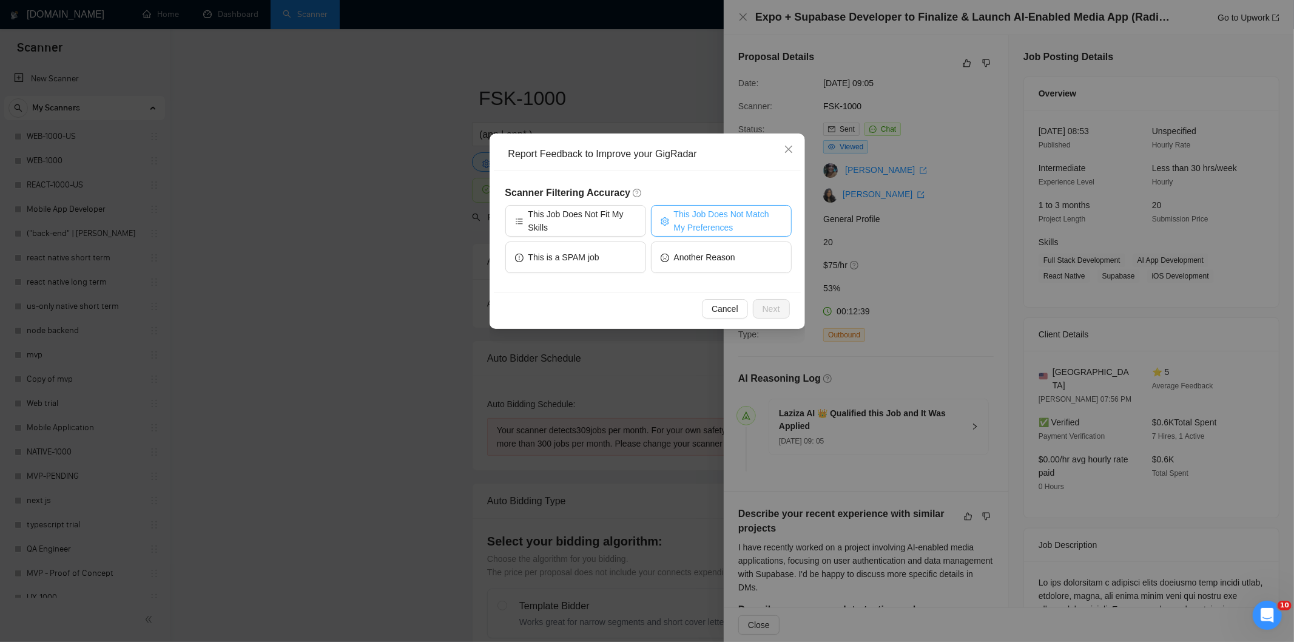
click at [695, 209] on span "This Job Does Not Match My Preferences" at bounding box center [728, 220] width 108 height 27
click at [772, 312] on span "Next" at bounding box center [771, 308] width 18 height 13
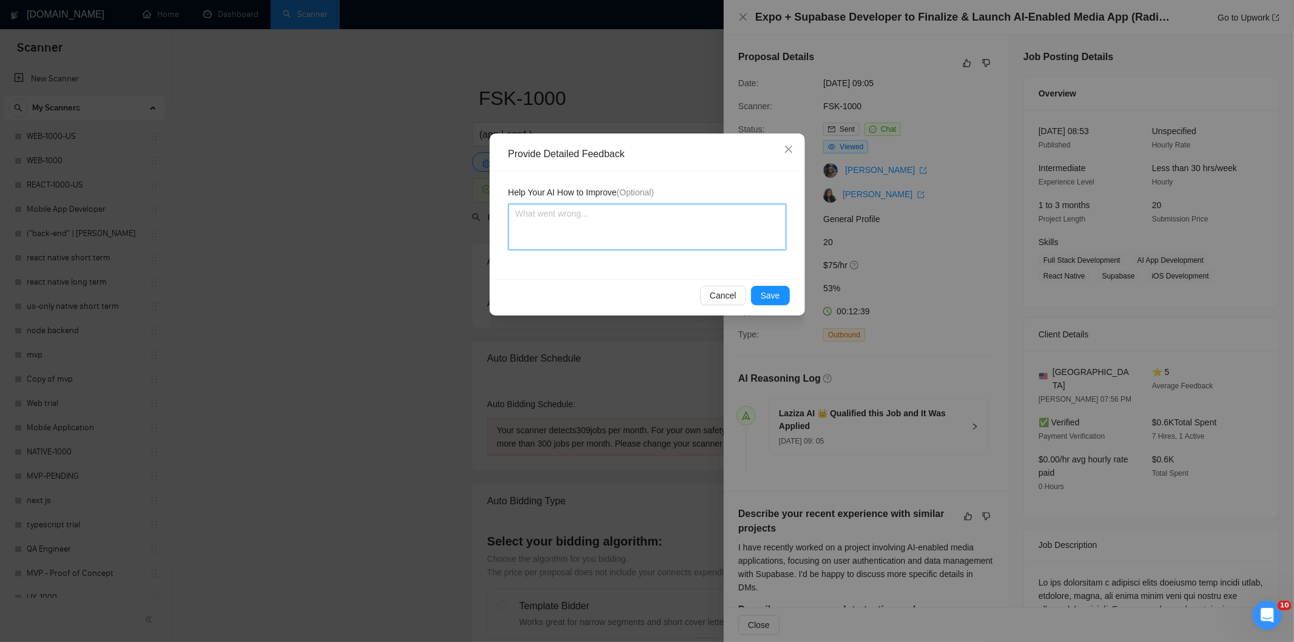
click at [684, 243] on textarea at bounding box center [647, 227] width 278 height 46
paste textarea "Not a fit — the description suggests an existing codebase, but Ria only works o…"
type textarea "Not a fit — the description suggests an existing codebase, but Ria only works o…"
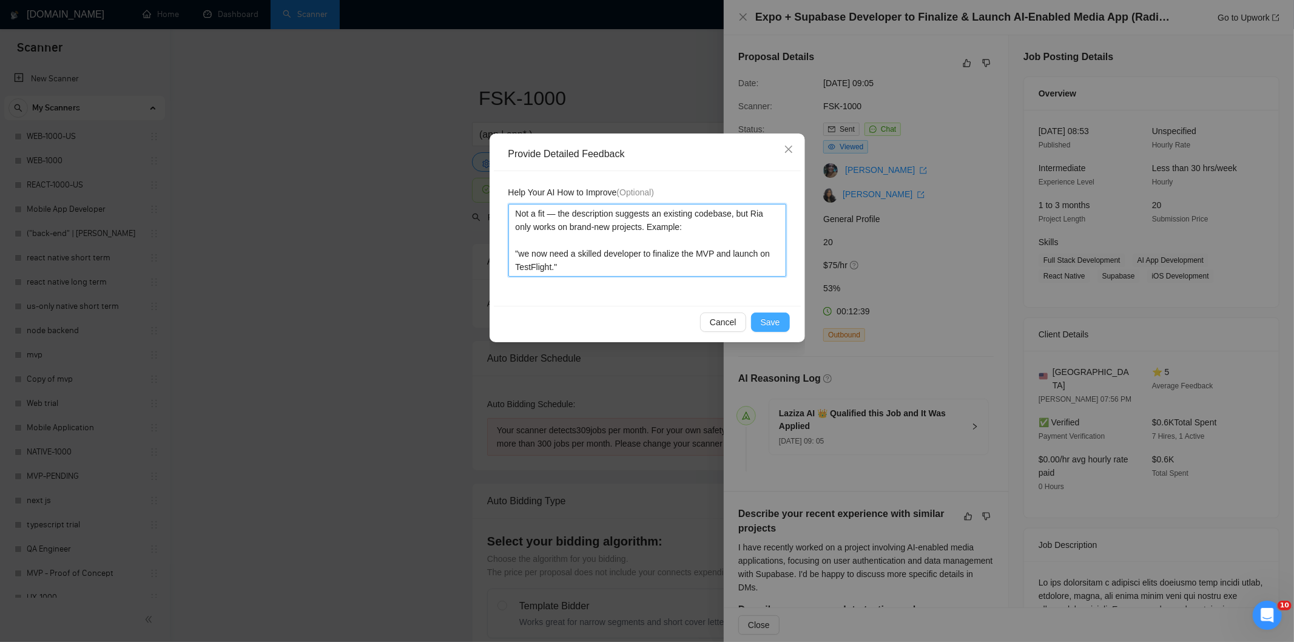
type textarea "Not a fit — the description suggests an existing codebase, but Ria only works o…"
click at [771, 326] on span "Save" at bounding box center [770, 321] width 19 height 13
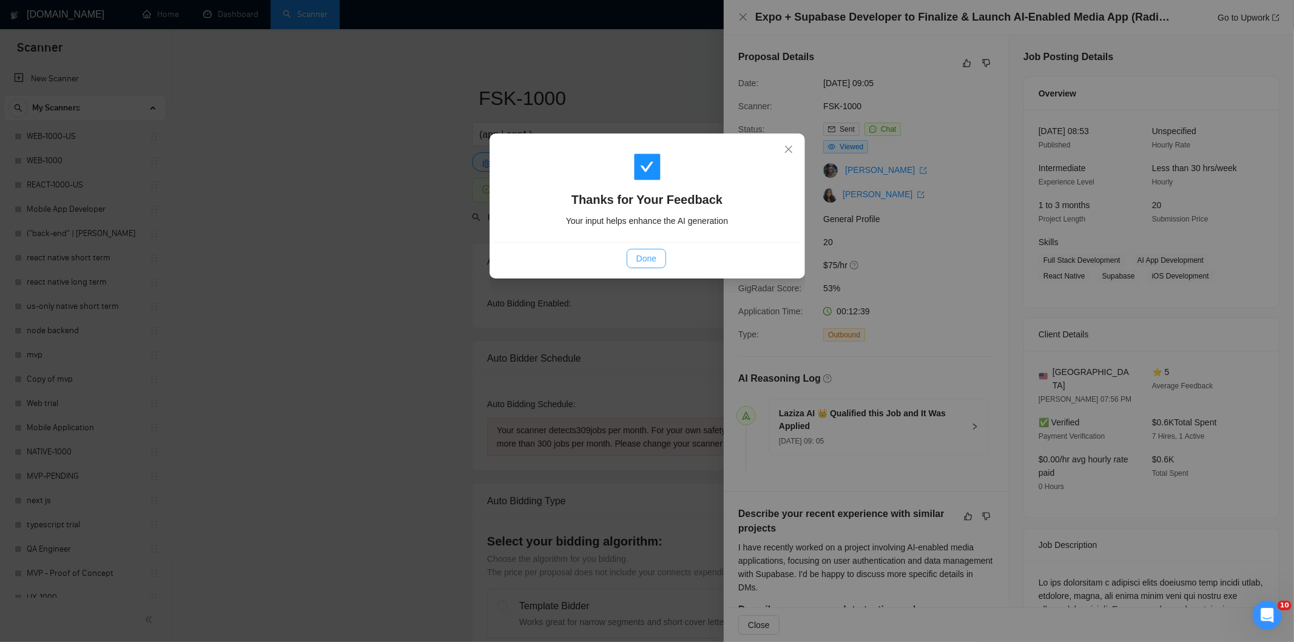
click at [654, 258] on span "Done" at bounding box center [646, 258] width 20 height 13
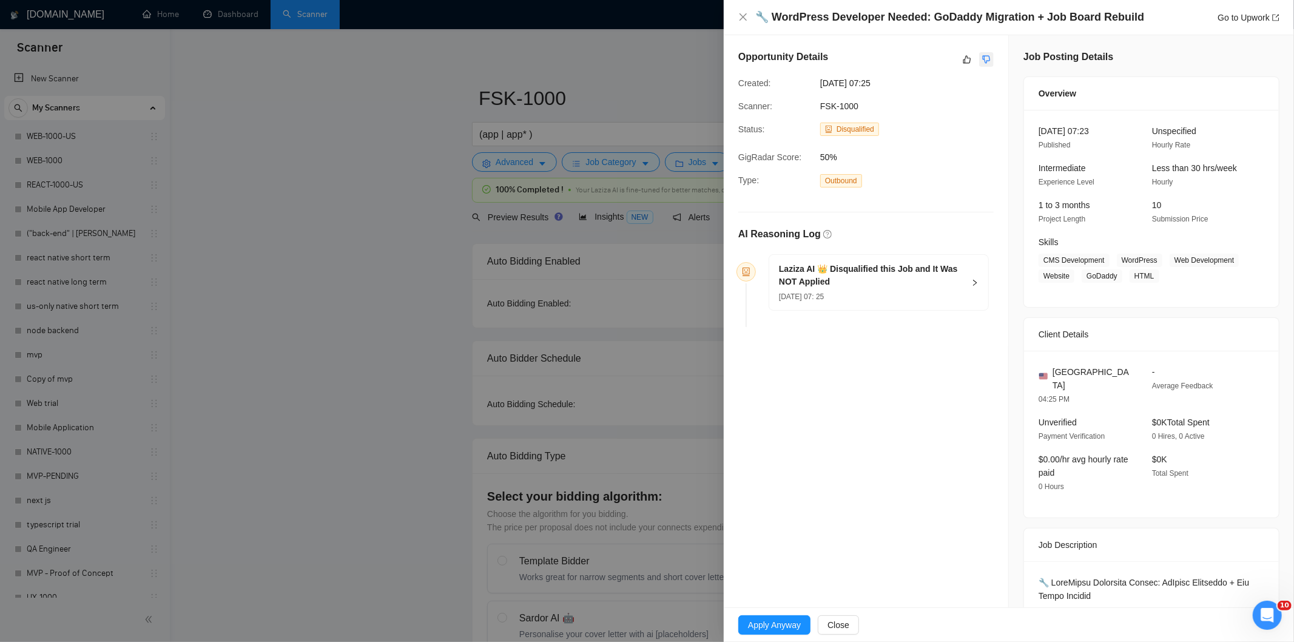
click at [982, 61] on icon "dislike" at bounding box center [986, 60] width 8 height 10
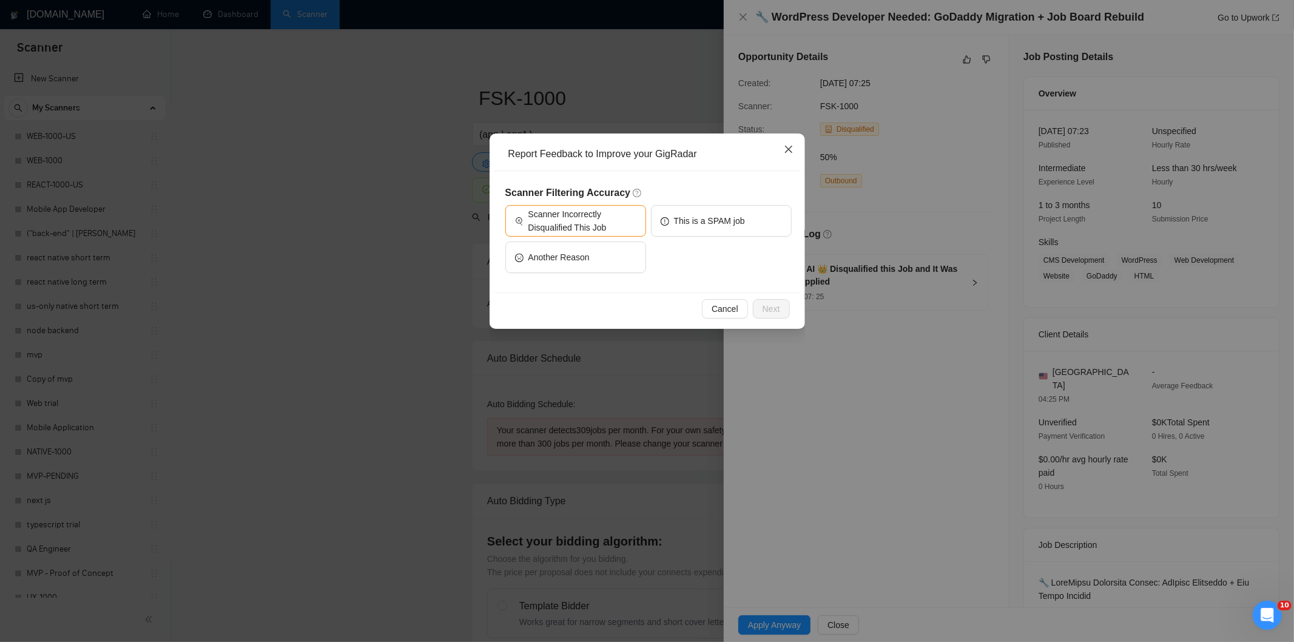
click at [792, 150] on icon "close" at bounding box center [789, 149] width 10 height 10
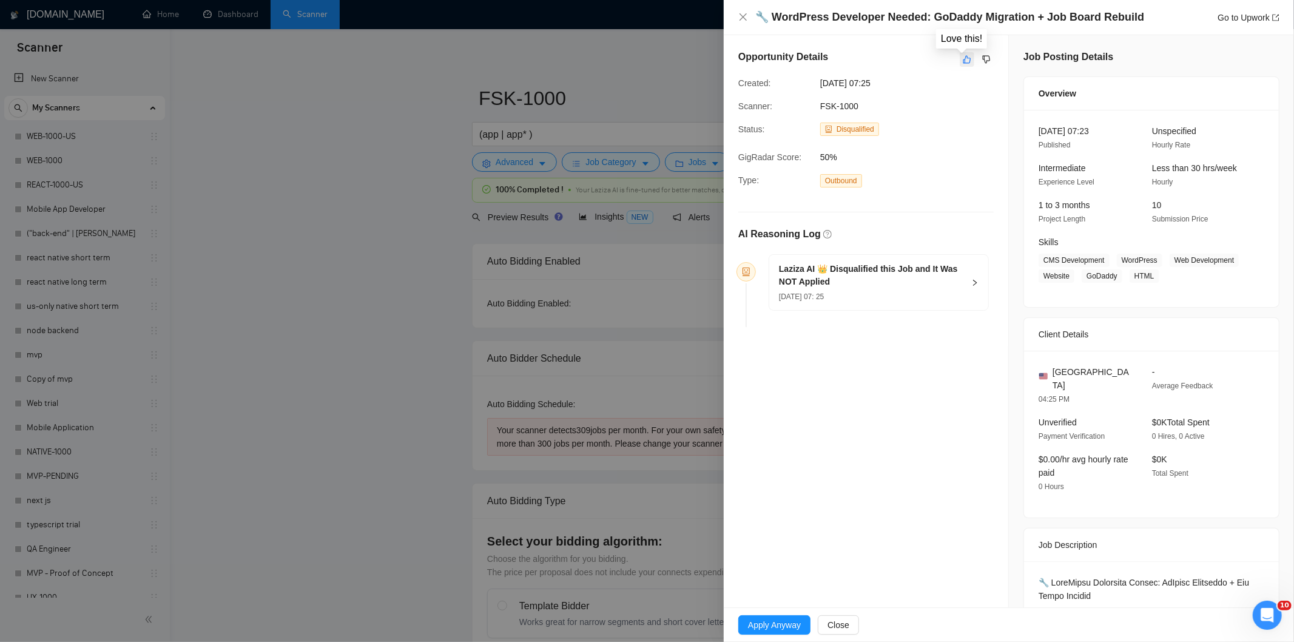
click at [963, 55] on icon "like" at bounding box center [967, 60] width 8 height 10
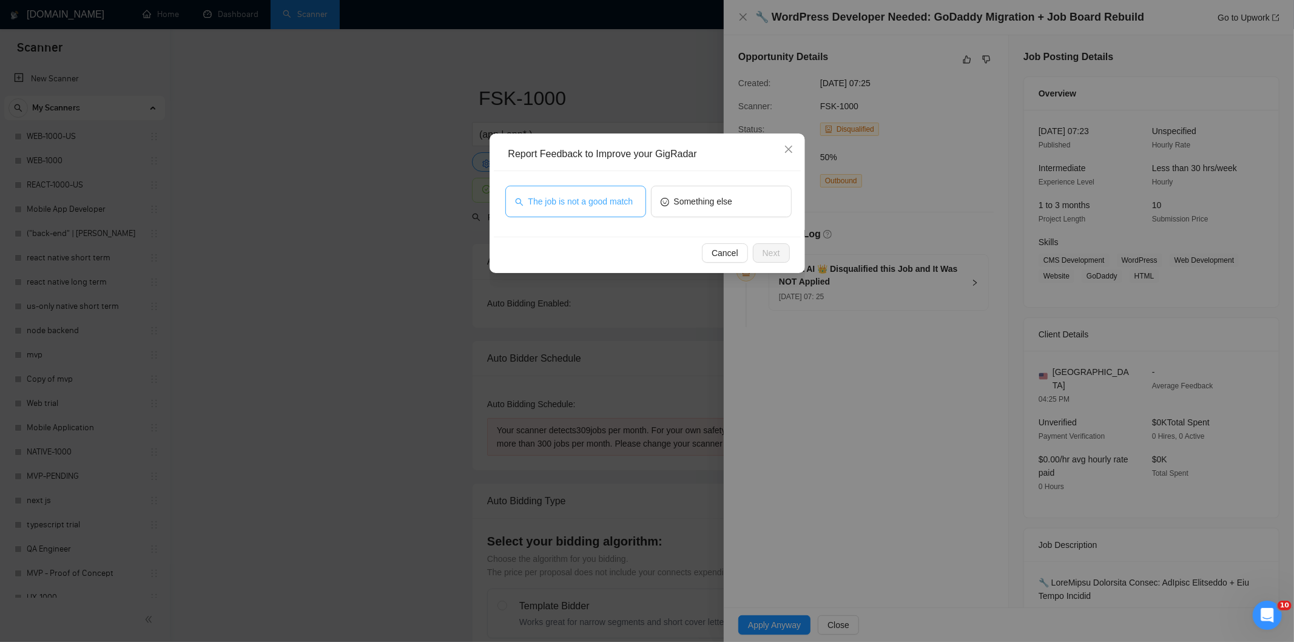
click at [583, 207] on span "The job is not a good match" at bounding box center [580, 201] width 105 height 13
click at [771, 257] on span "Next" at bounding box center [771, 252] width 18 height 13
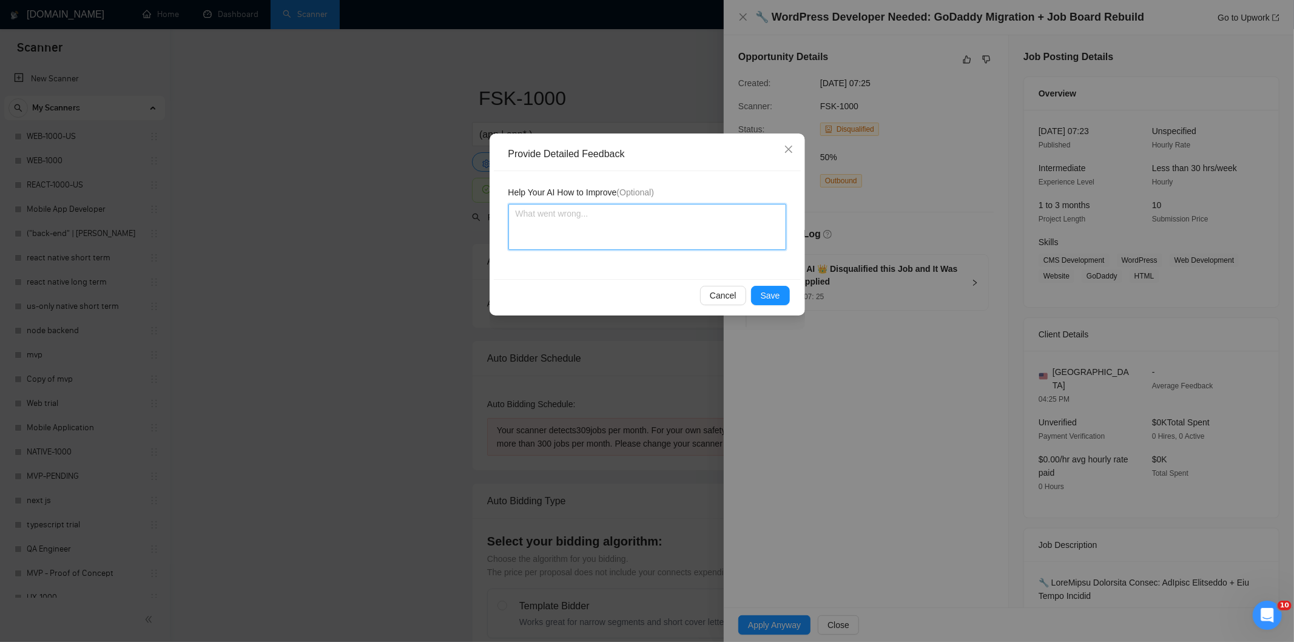
click at [741, 232] on textarea at bounding box center [647, 227] width 278 height 46
paste textarea "Not a fit — this project has been disqualified for other reasons. Example: "The…"
type textarea "Not a fit — this project has been disqualified for other reasons. Example: "The…"
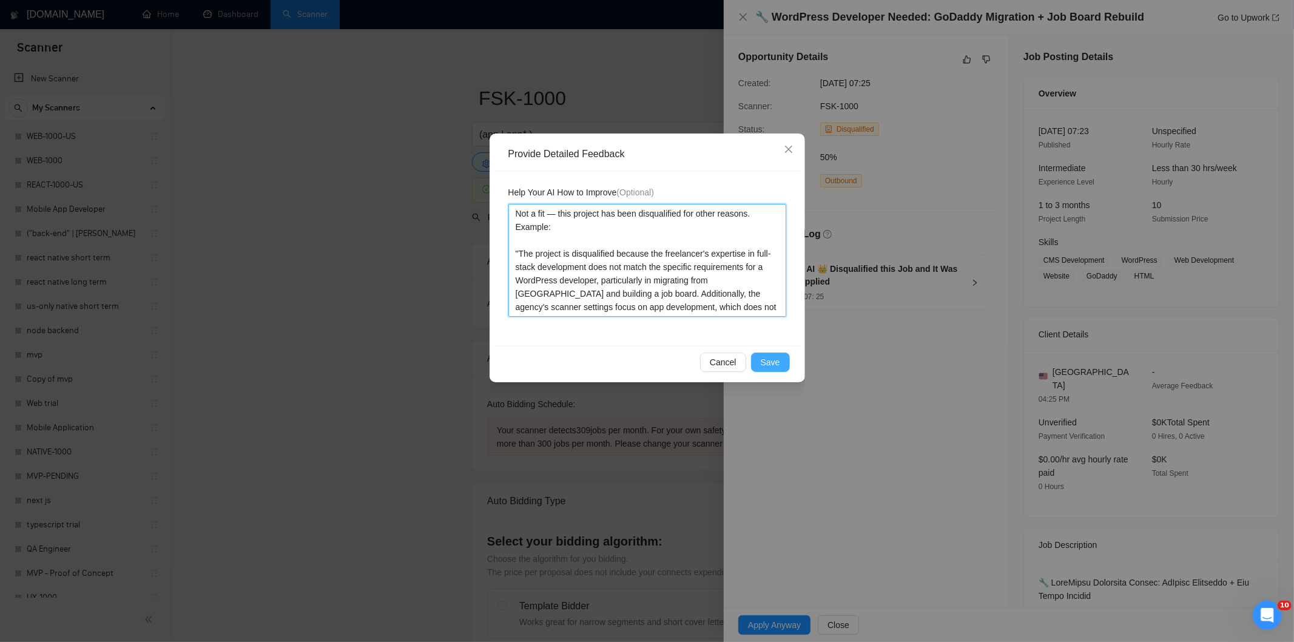
type textarea "Not a fit — this project has been disqualified for other reasons. Example: "The…"
click at [777, 358] on span "Save" at bounding box center [770, 361] width 19 height 13
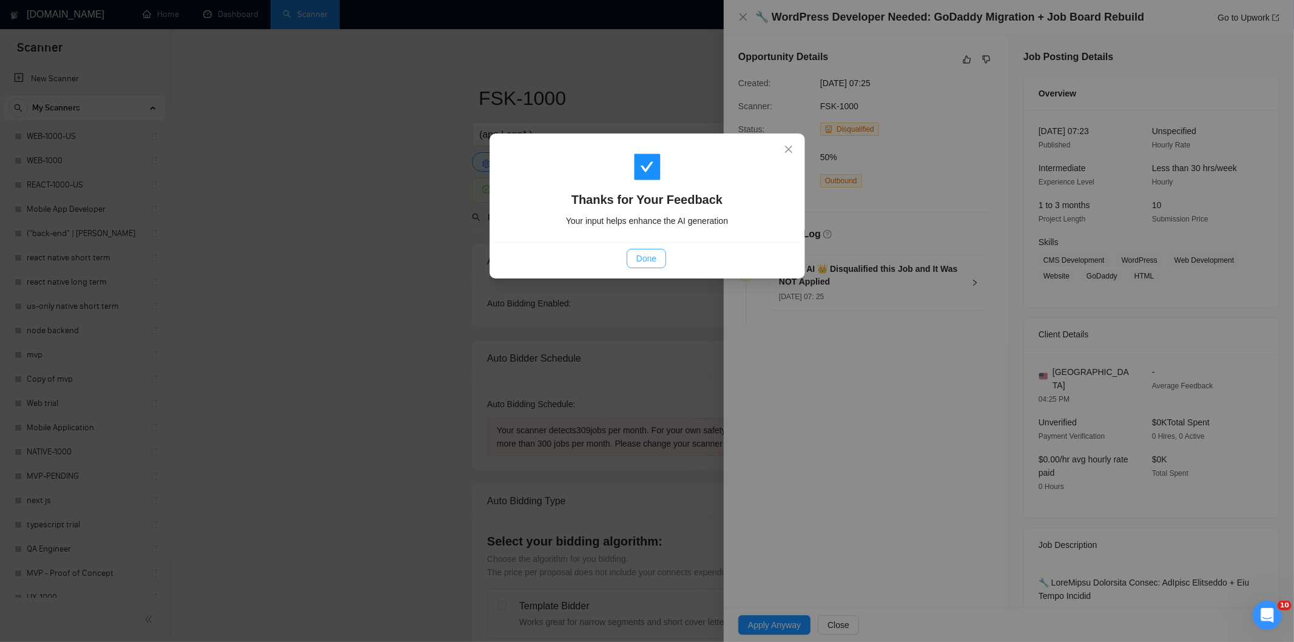
click at [643, 261] on span "Done" at bounding box center [646, 258] width 20 height 13
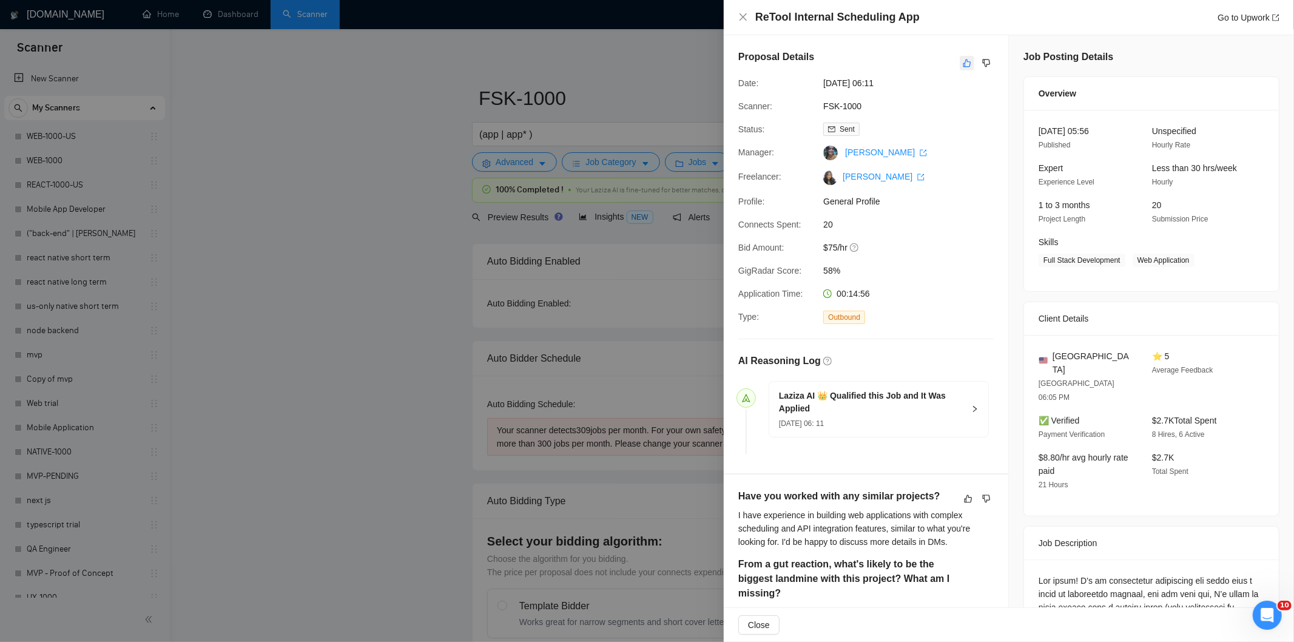
click at [963, 70] on button "button" at bounding box center [967, 63] width 15 height 15
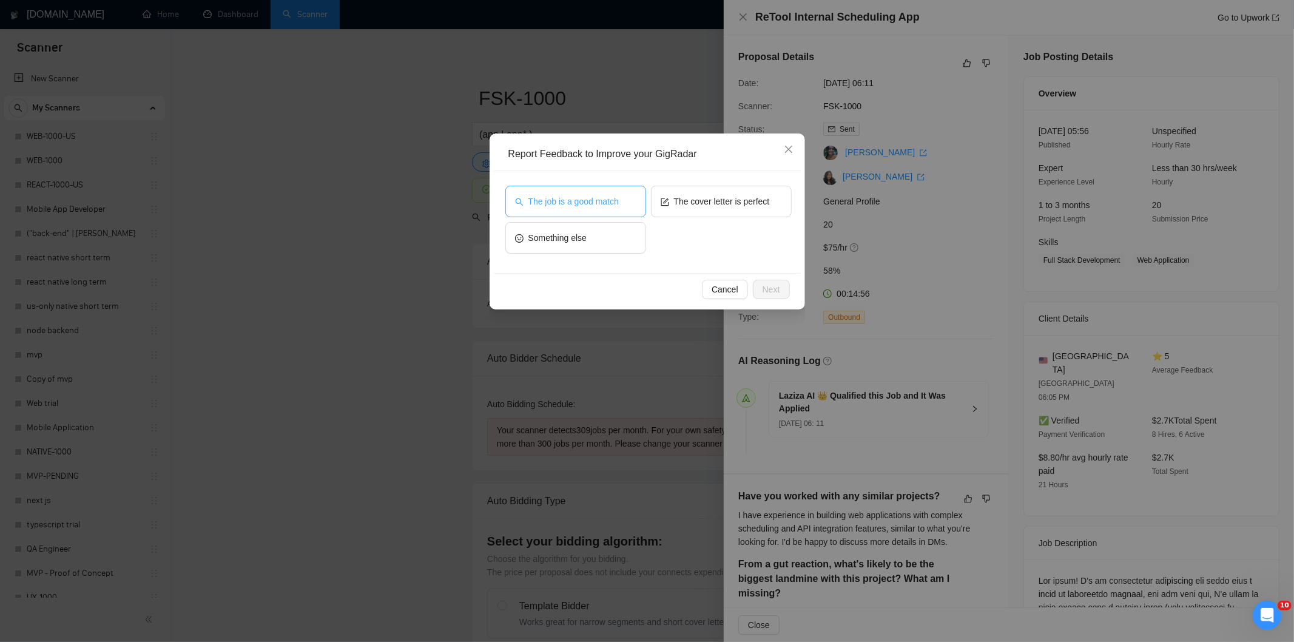
click at [607, 197] on span "The job is a good match" at bounding box center [573, 201] width 90 height 13
click at [762, 280] on button "Next" at bounding box center [771, 289] width 37 height 19
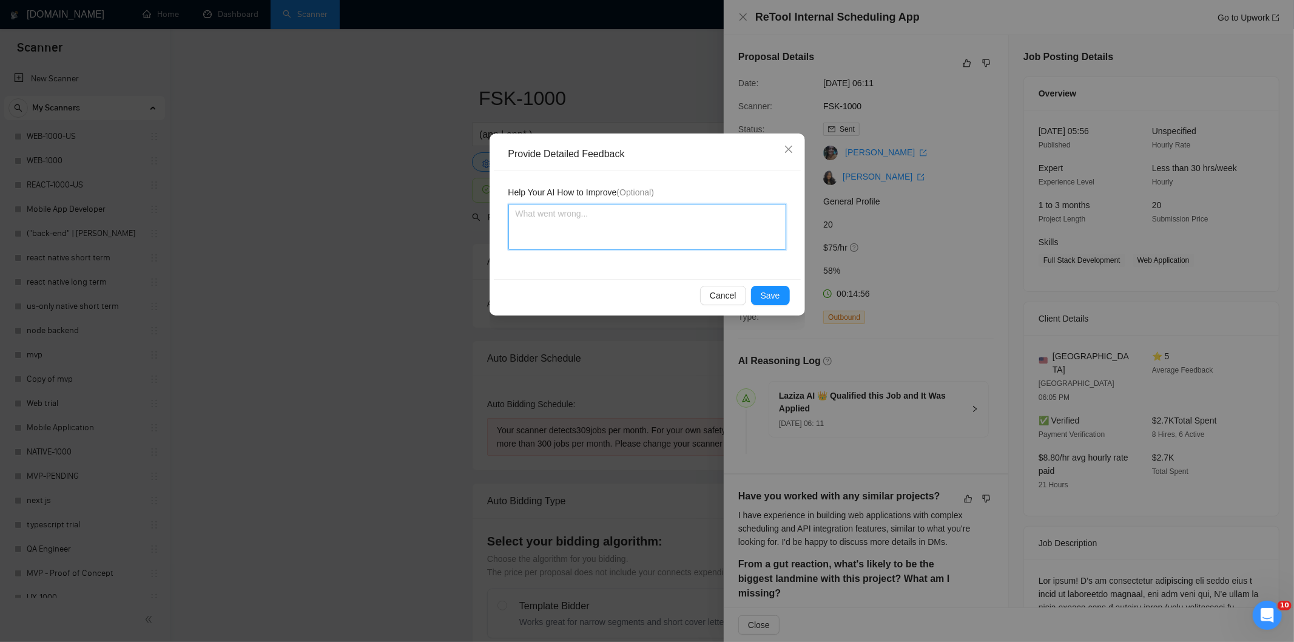
click at [714, 243] on textarea at bounding box center [647, 227] width 278 height 46
paste textarea "Good fit — the project is greenfield (no existing code), welcomes agencies, use…"
type textarea "Good fit — the project is greenfield (no existing code), welcomes agencies, use…"
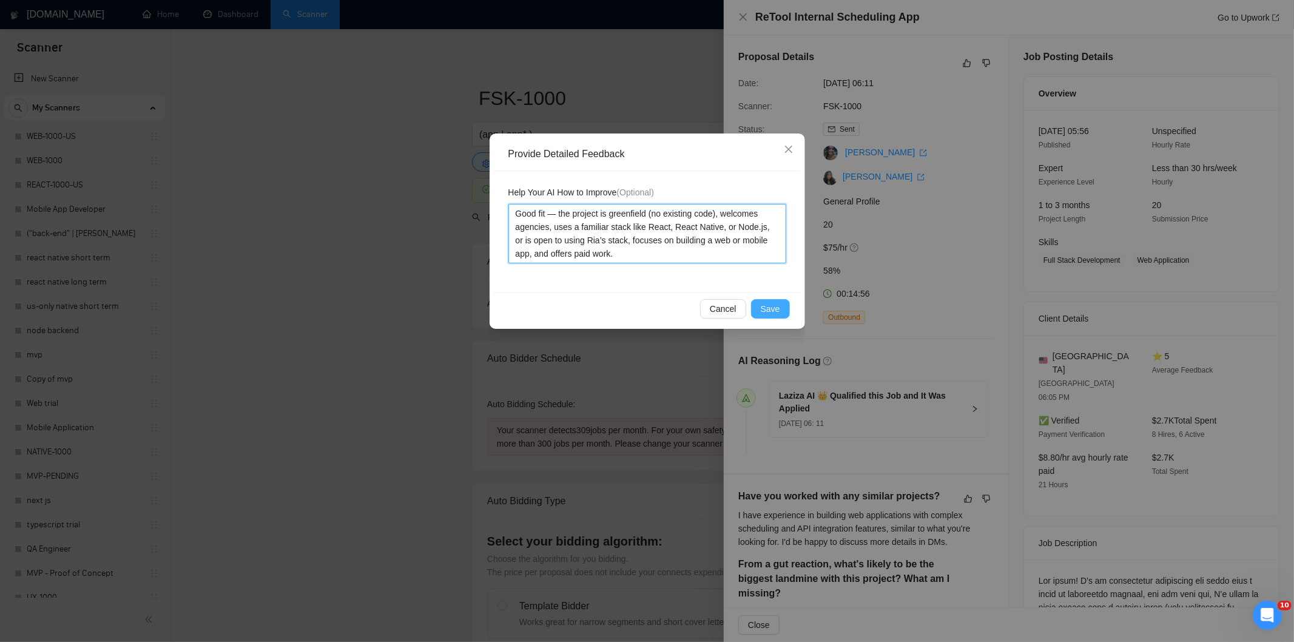
type textarea "Good fit — the project is greenfield (no existing code), welcomes agencies, use…"
click at [769, 312] on span "Save" at bounding box center [770, 308] width 19 height 13
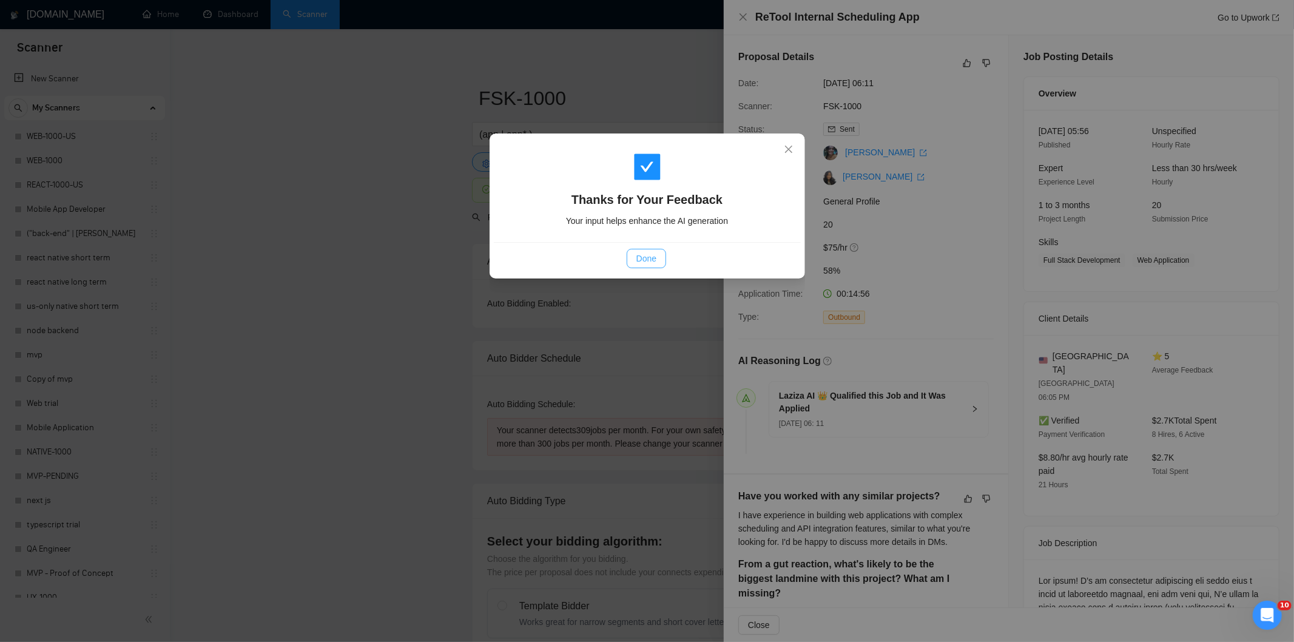
click at [642, 259] on span "Done" at bounding box center [646, 258] width 20 height 13
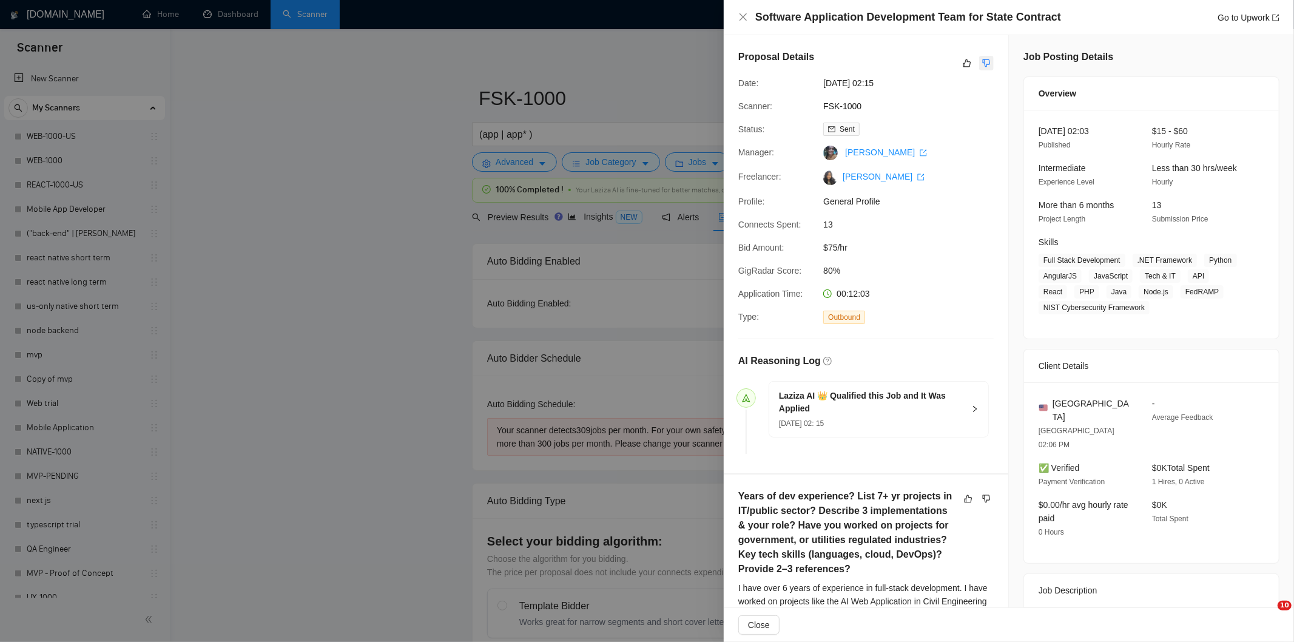
click at [982, 62] on icon "dislike" at bounding box center [986, 63] width 8 height 10
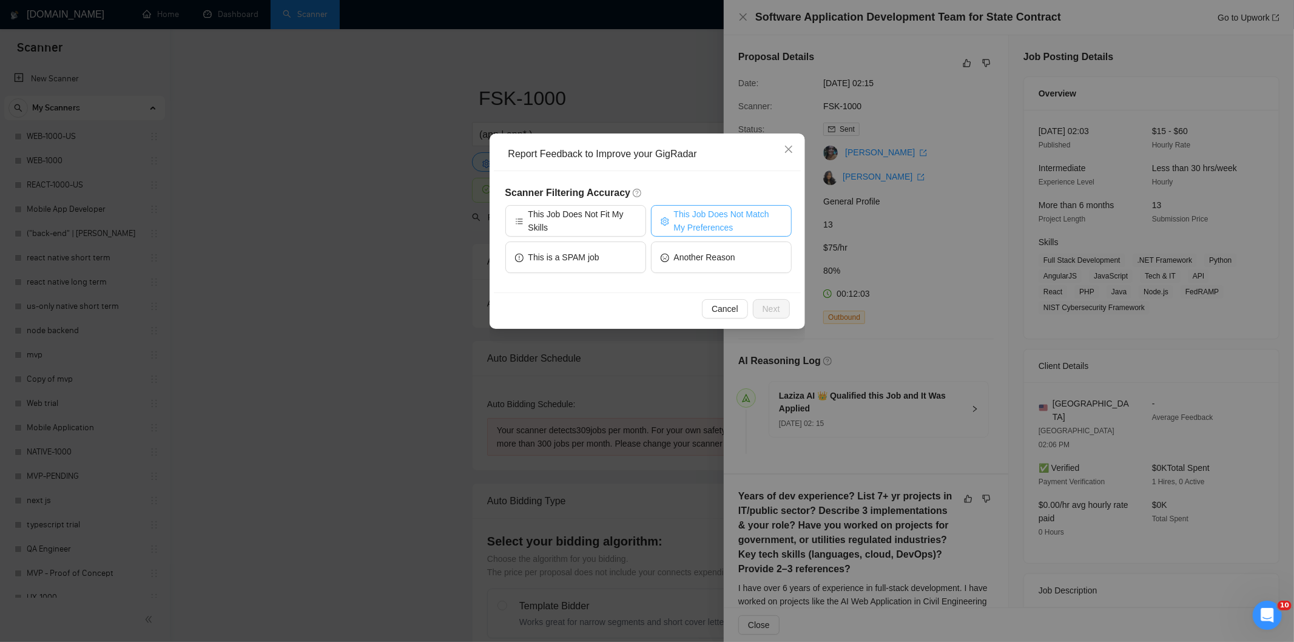
click at [705, 216] on span "This Job Does Not Match My Preferences" at bounding box center [728, 220] width 108 height 27
click at [769, 308] on span "Next" at bounding box center [771, 308] width 18 height 13
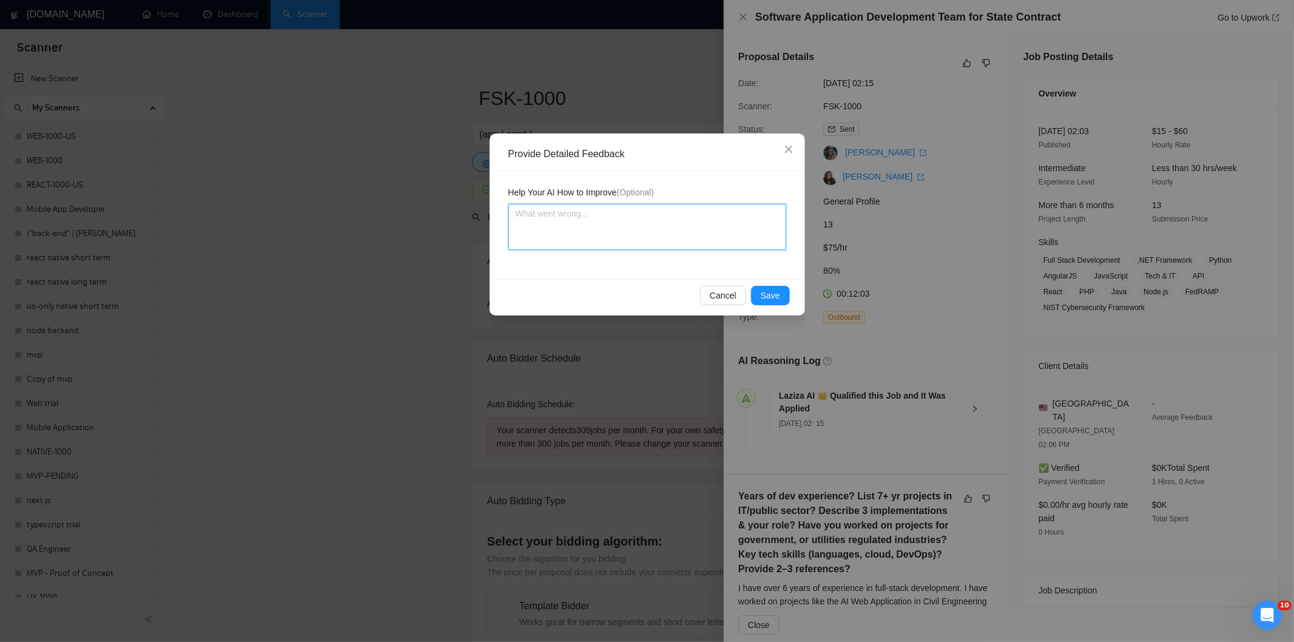
click at [689, 234] on textarea at bounding box center [647, 227] width 278 height 46
paste textarea "Not a fit — the project isn't for a web or mobile app, which is Ria's focus. Ex…"
type textarea "Not a fit — the project isn't for a web or mobile app, which is Ria's focus. Ex…"
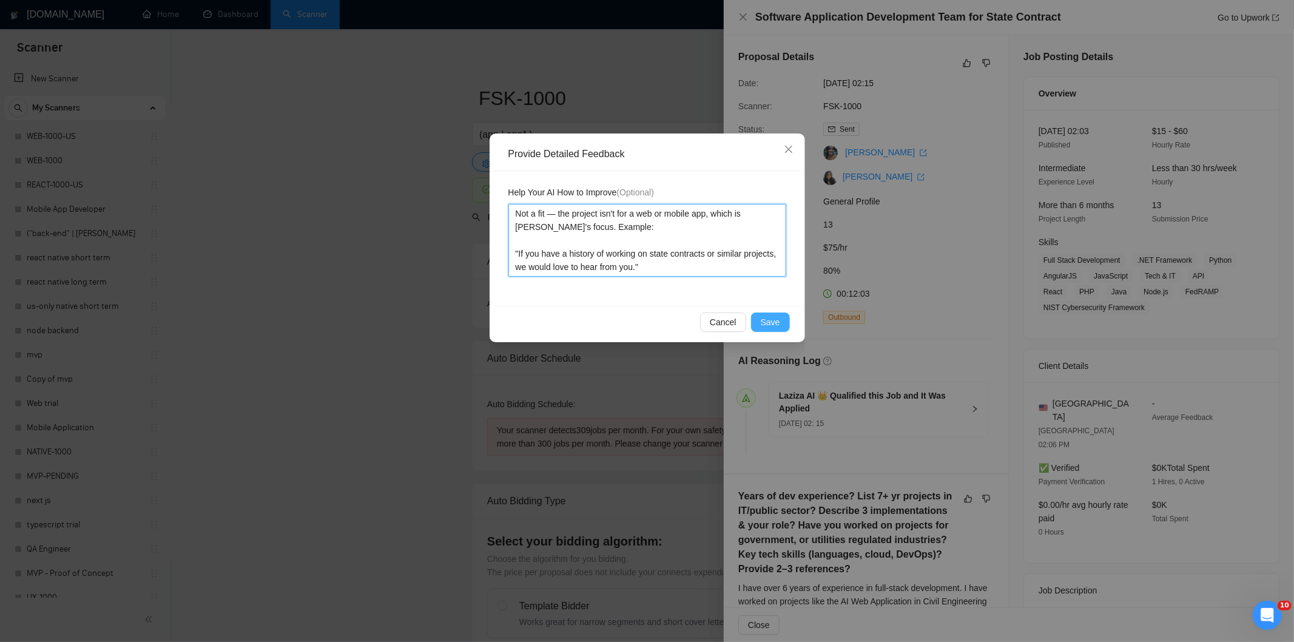
type textarea "Not a fit — the project isn't for a web or mobile app, which is Ria's focus. Ex…"
click at [773, 324] on span "Save" at bounding box center [770, 321] width 19 height 13
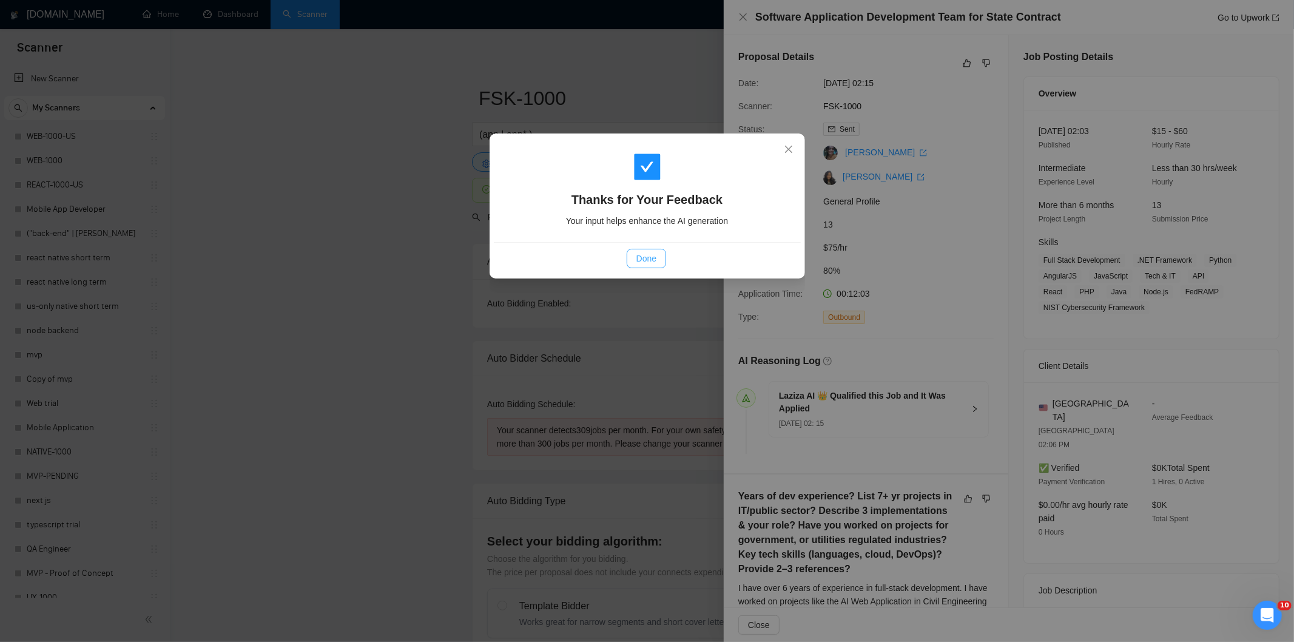
click at [654, 258] on span "Done" at bounding box center [646, 258] width 20 height 13
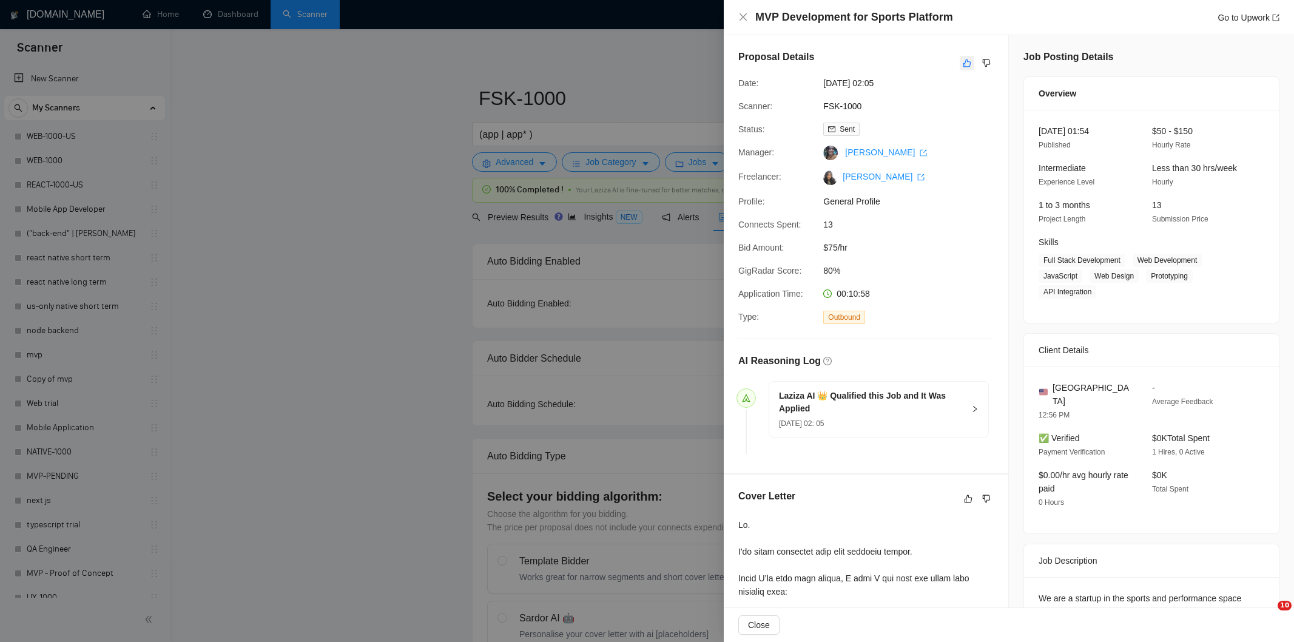
click at [963, 63] on icon "like" at bounding box center [967, 63] width 8 height 8
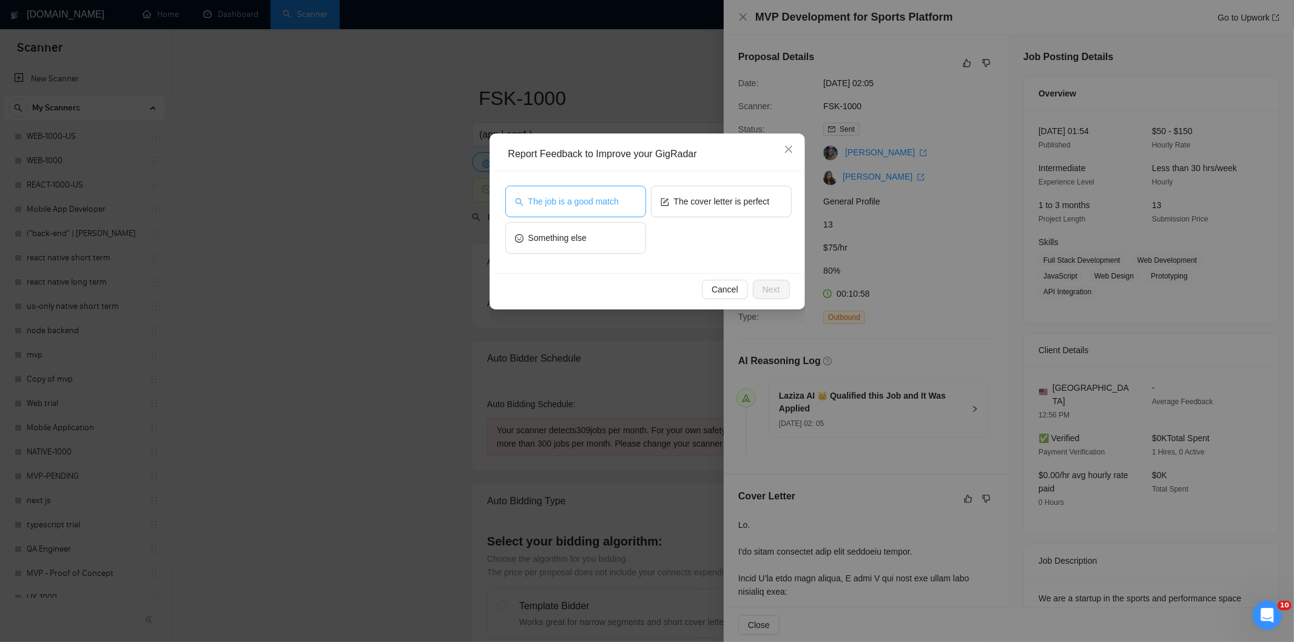
click at [581, 195] on span "The job is a good match" at bounding box center [573, 201] width 90 height 13
click at [773, 290] on span "Next" at bounding box center [771, 289] width 18 height 13
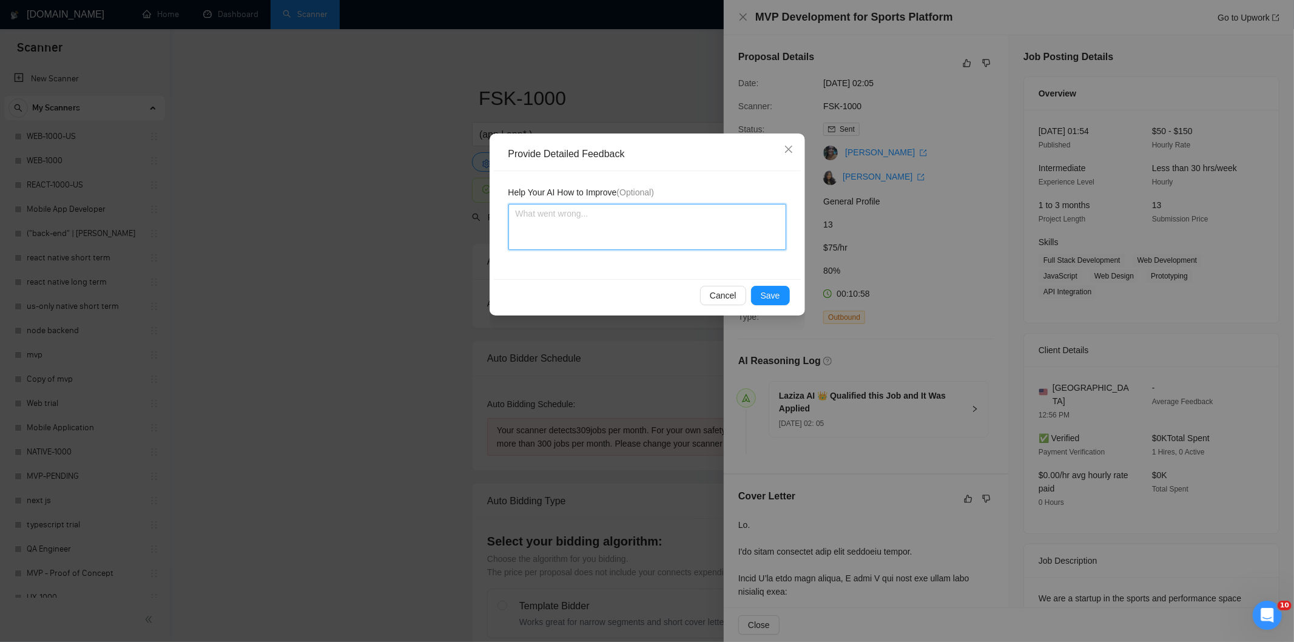
click at [665, 213] on textarea at bounding box center [647, 227] width 278 height 46
paste textarea "Good fit — the project is greenfield (no existing code), welcomes agencies, use…"
type textarea "Good fit — the project is greenfield (no existing code), welcomes agencies, use…"
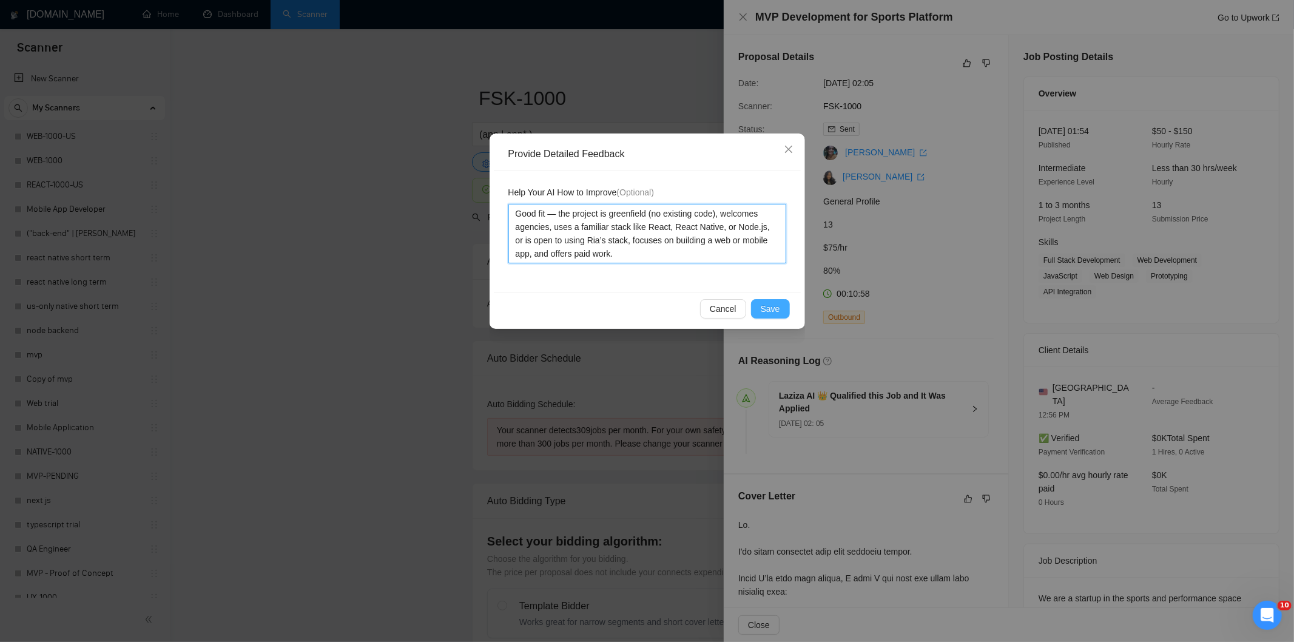
type textarea "Good fit — the project is greenfield (no existing code), welcomes agencies, use…"
click at [763, 306] on span "Save" at bounding box center [770, 308] width 19 height 13
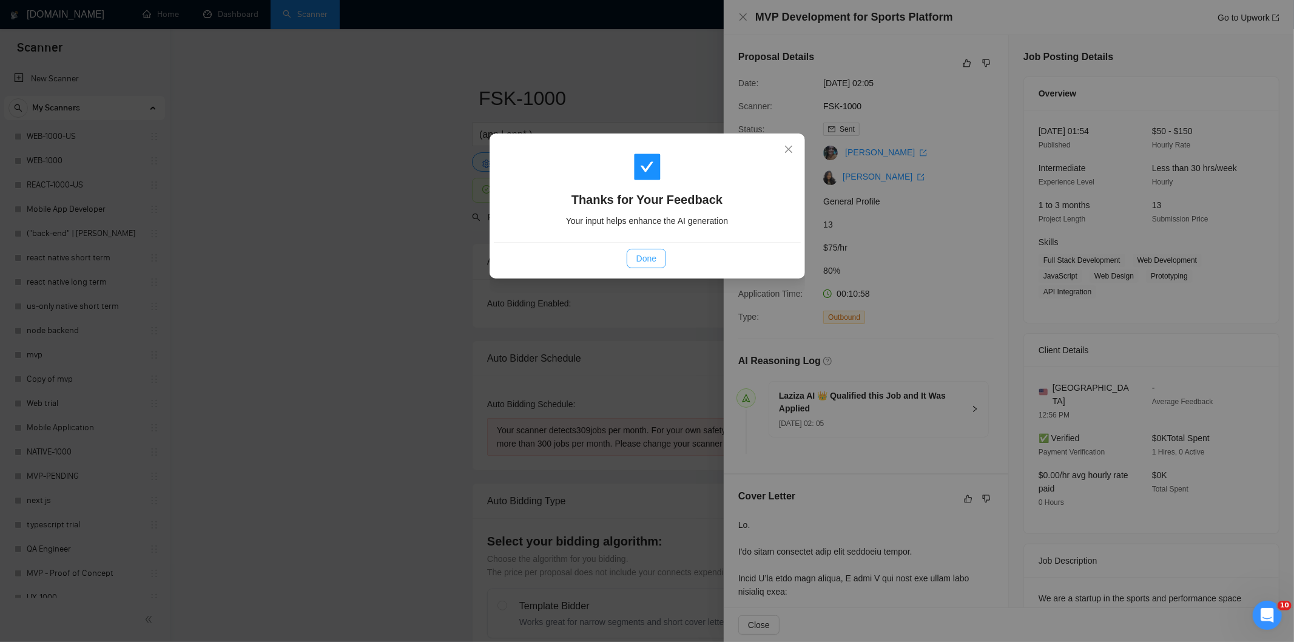
click at [642, 256] on span "Done" at bounding box center [646, 258] width 20 height 13
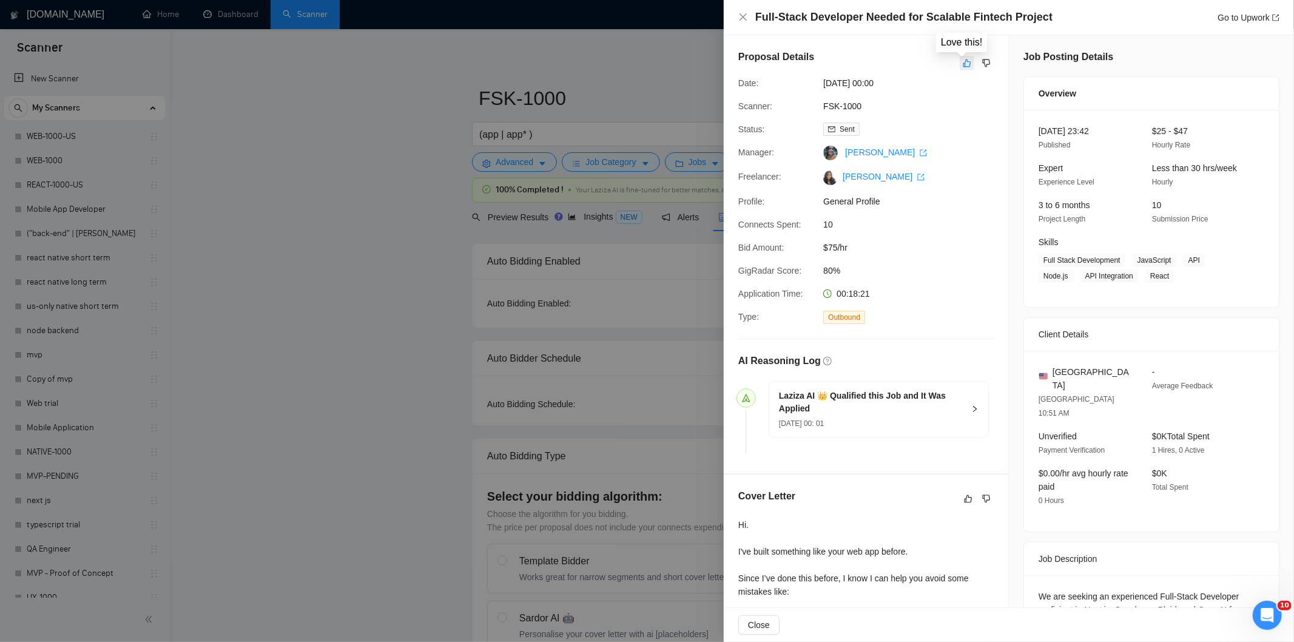
click at [963, 58] on icon "like" at bounding box center [967, 63] width 8 height 10
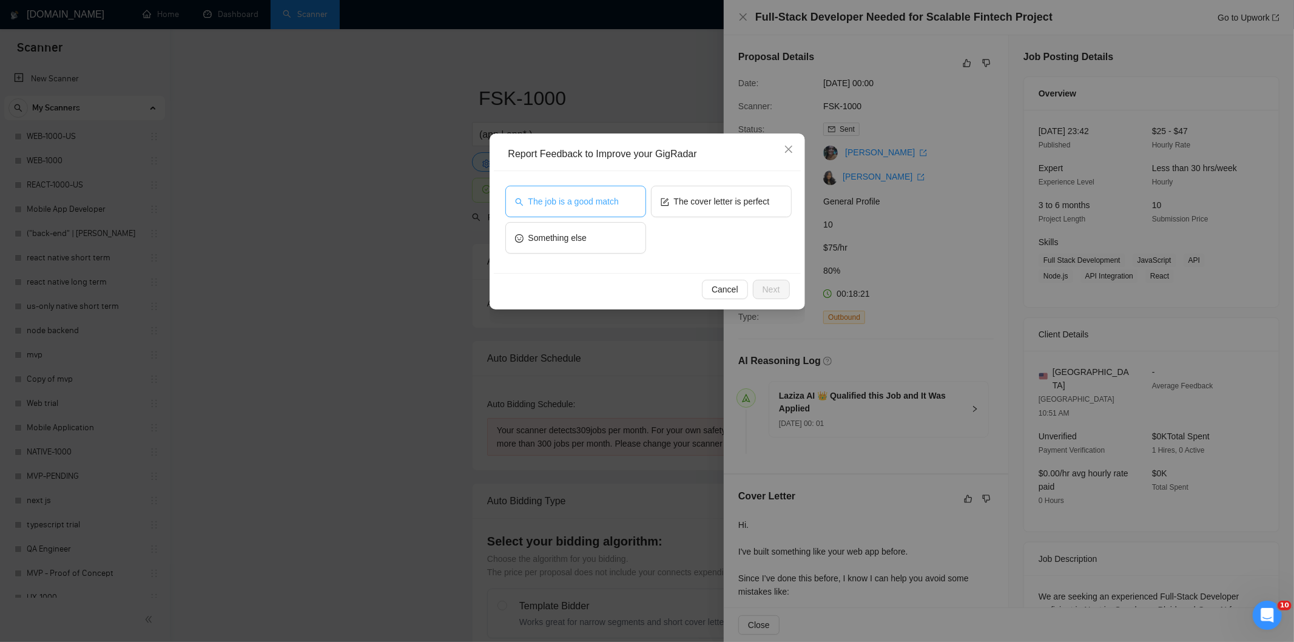
click at [593, 201] on span "The job is a good match" at bounding box center [573, 201] width 90 height 13
click at [778, 293] on span "Next" at bounding box center [771, 289] width 18 height 13
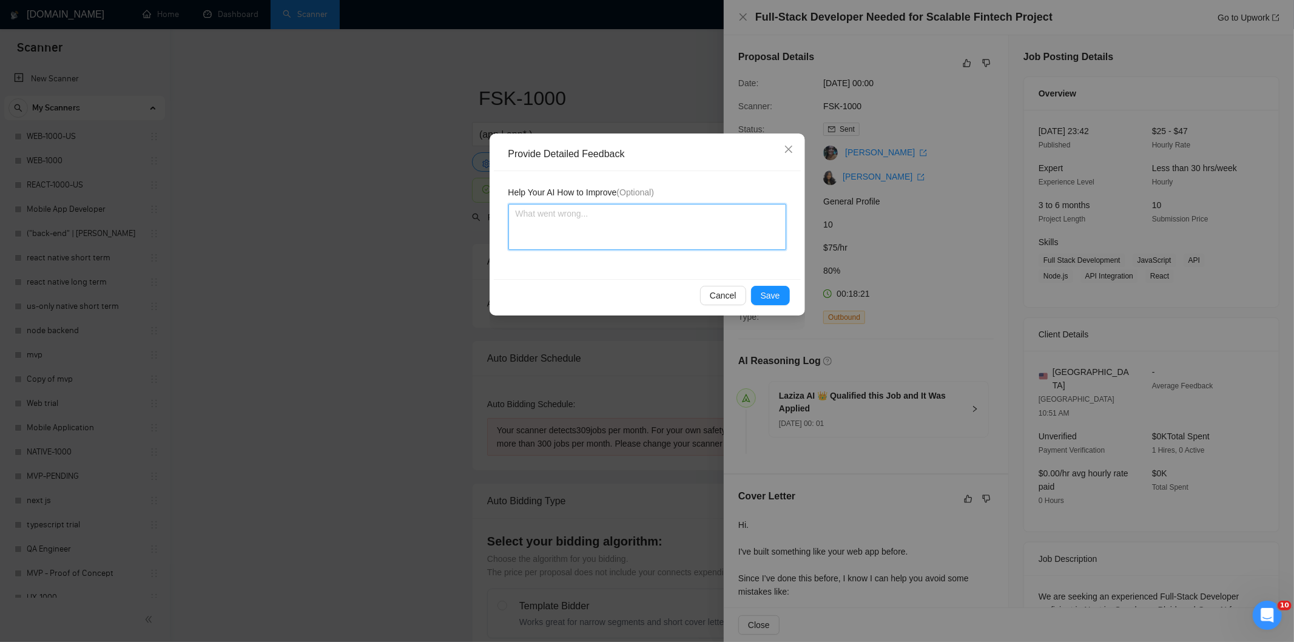
click at [707, 227] on textarea at bounding box center [647, 227] width 278 height 46
paste textarea "Good fit — the project is greenfield (no existing code), welcomes agencies, use…"
type textarea "Good fit — the project is greenfield (no existing code), welcomes agencies, use…"
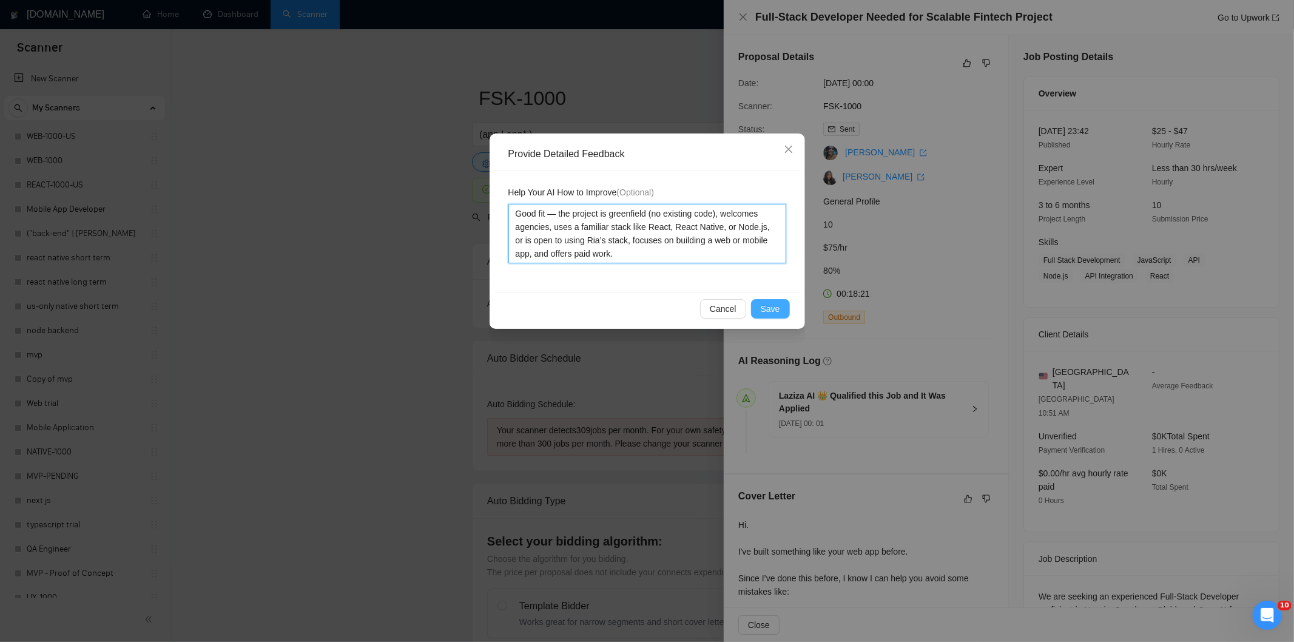
type textarea "Good fit — the project is greenfield (no existing code), welcomes agencies, use…"
click at [781, 306] on button "Save" at bounding box center [770, 308] width 39 height 19
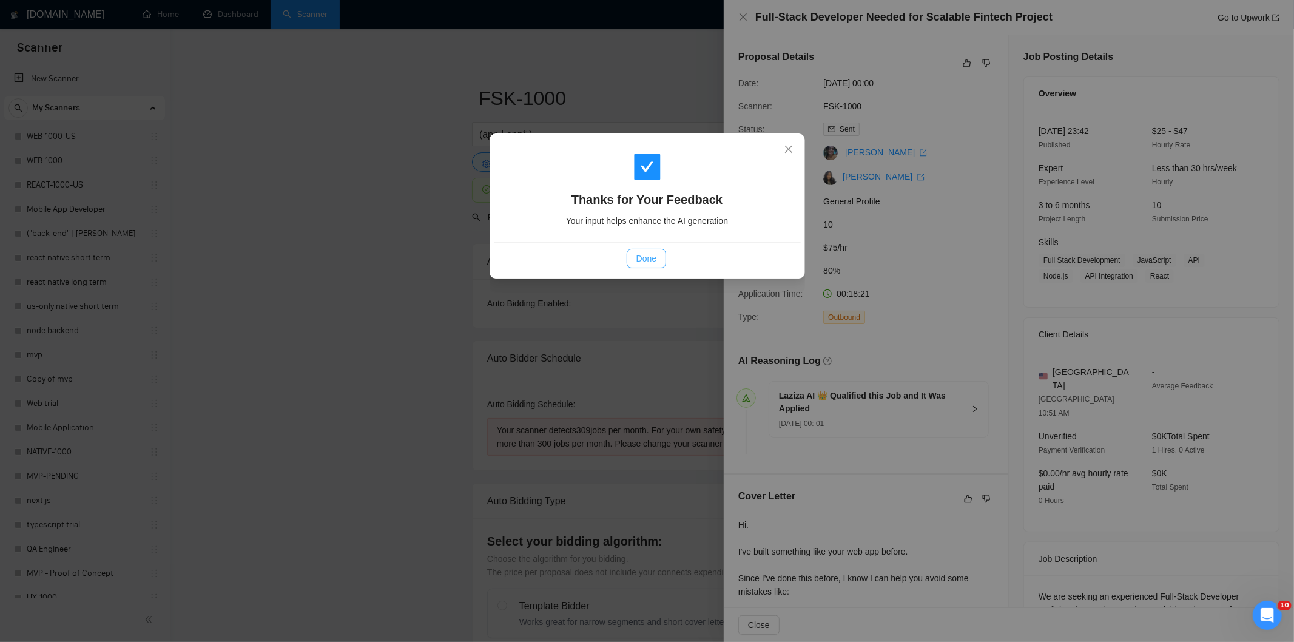
click at [644, 255] on span "Done" at bounding box center [646, 258] width 20 height 13
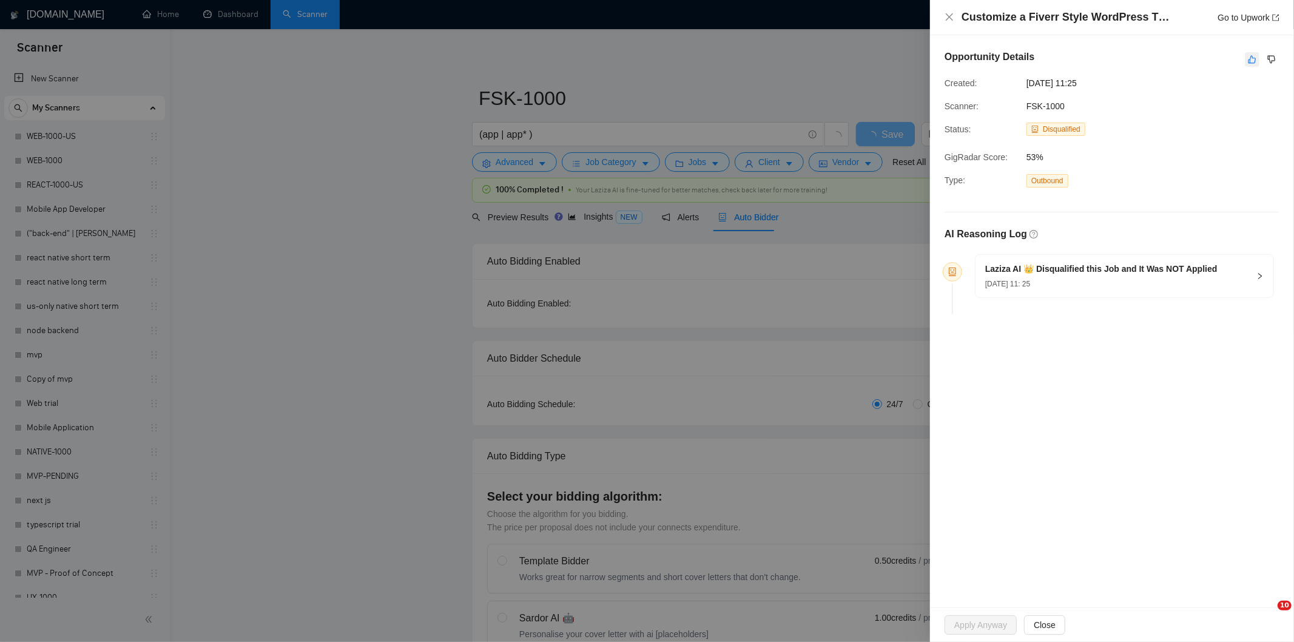
click at [1254, 64] on icon "like" at bounding box center [1252, 60] width 8 height 10
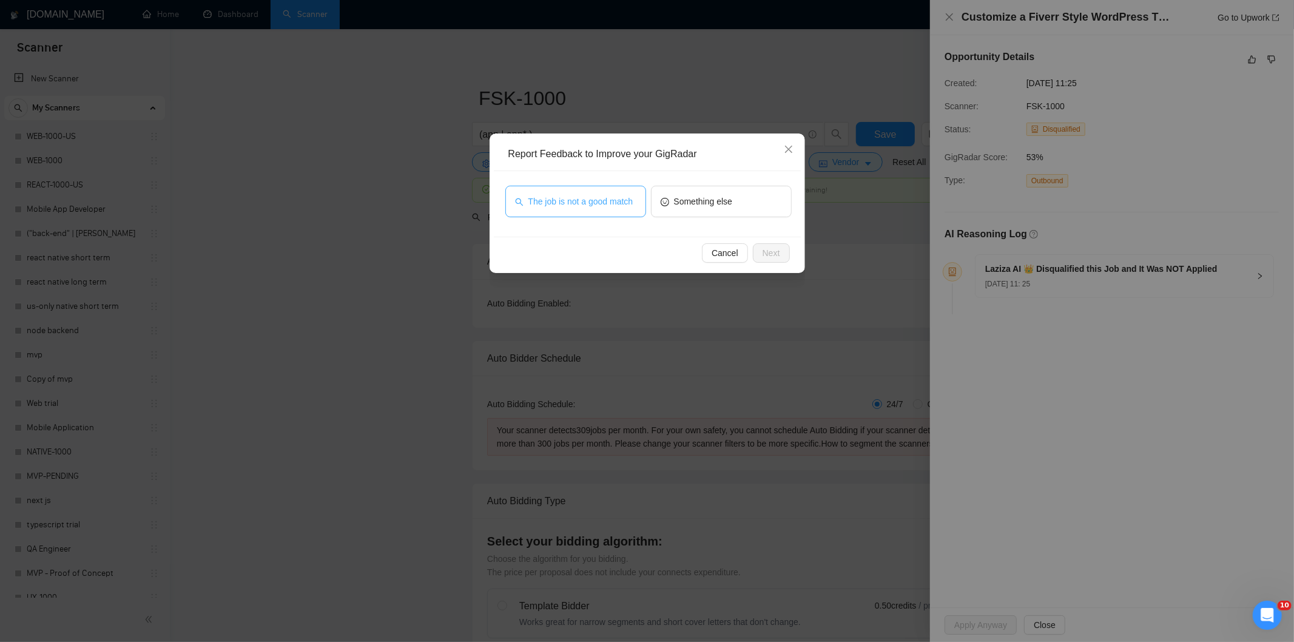
click at [628, 198] on span "The job is not a good match" at bounding box center [580, 201] width 105 height 13
click at [769, 244] on button "Next" at bounding box center [771, 252] width 37 height 19
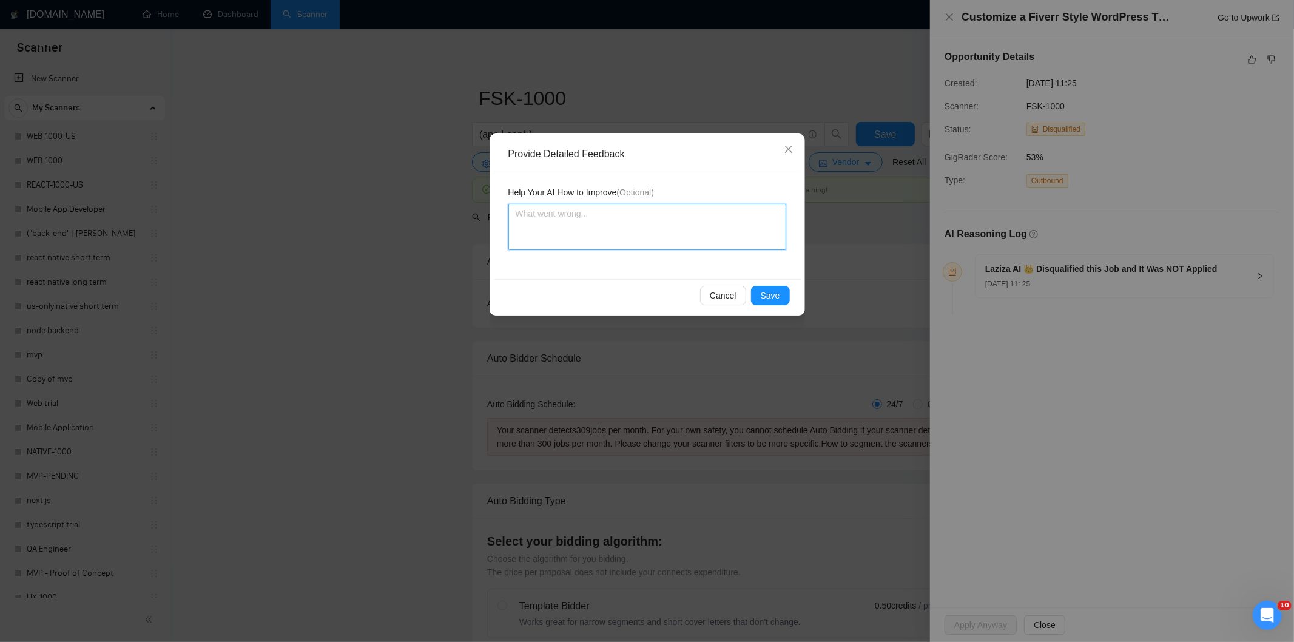
click at [741, 217] on textarea at bounding box center [647, 227] width 278 height 46
paste textarea "Not a fit — this project has been disqualified for other reasons. Example: "The…"
type textarea "Not a fit — this project has been disqualified for other reasons. Example: "The…"
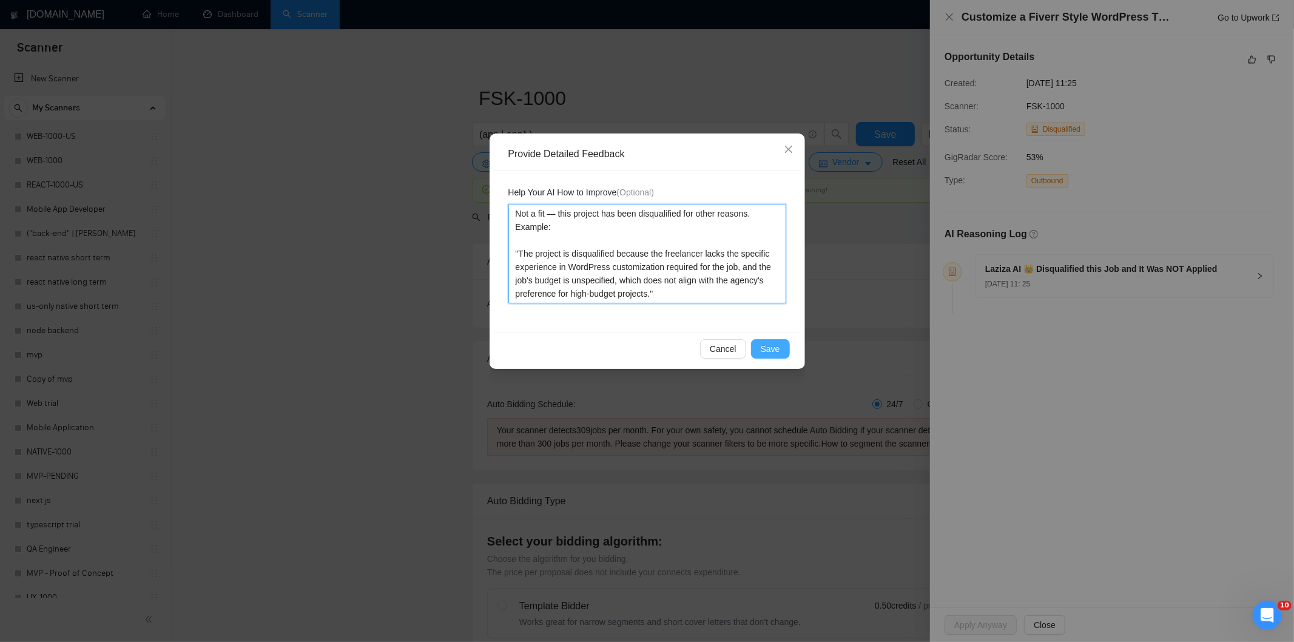
type textarea "Not a fit — this project has been disqualified for other reasons. Example: "The…"
click at [775, 351] on span "Save" at bounding box center [770, 348] width 19 height 13
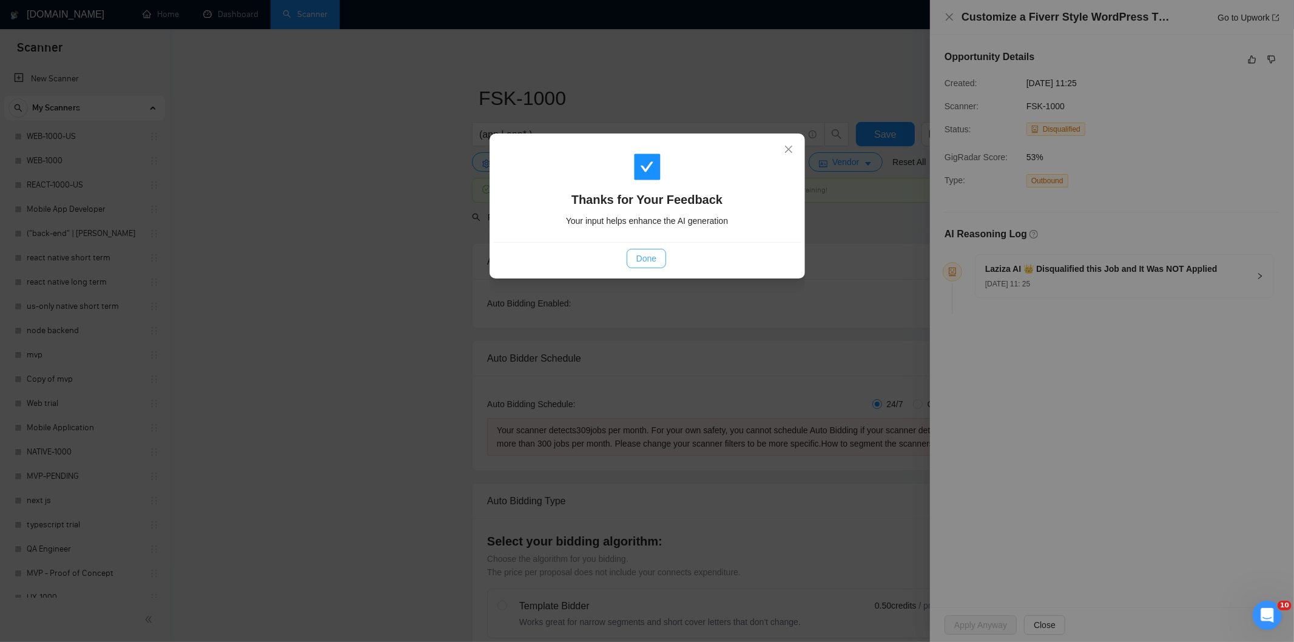
click at [653, 259] on span "Done" at bounding box center [646, 258] width 20 height 13
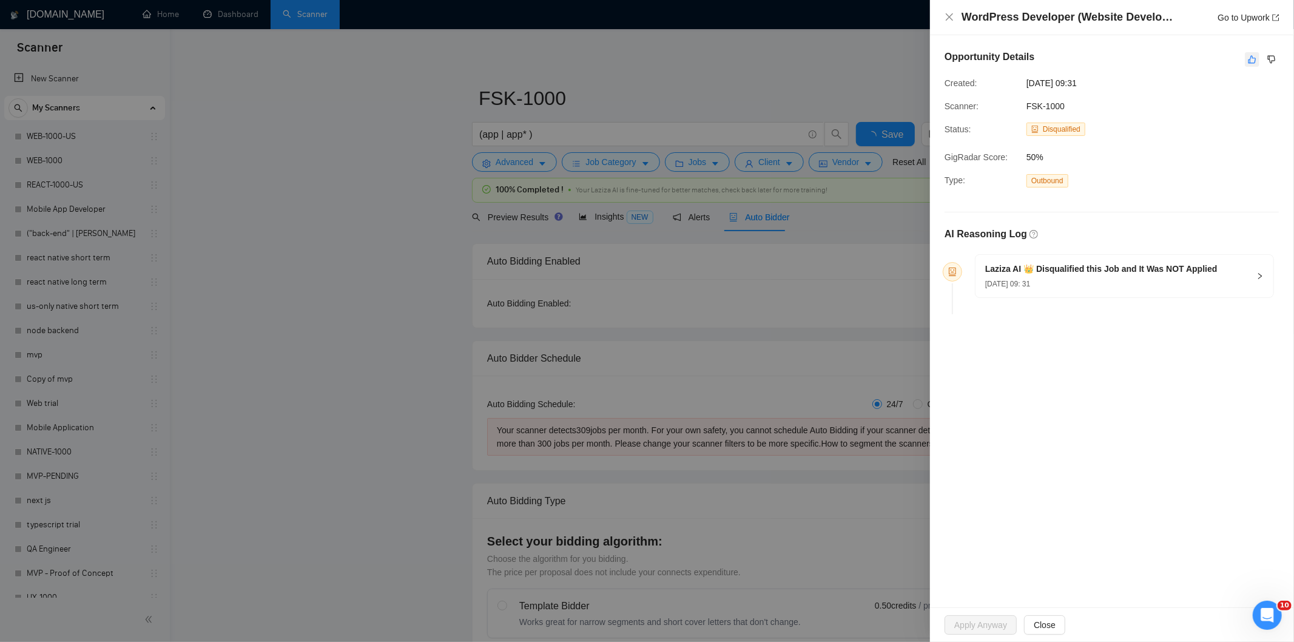
click at [1254, 61] on icon "like" at bounding box center [1252, 60] width 8 height 8
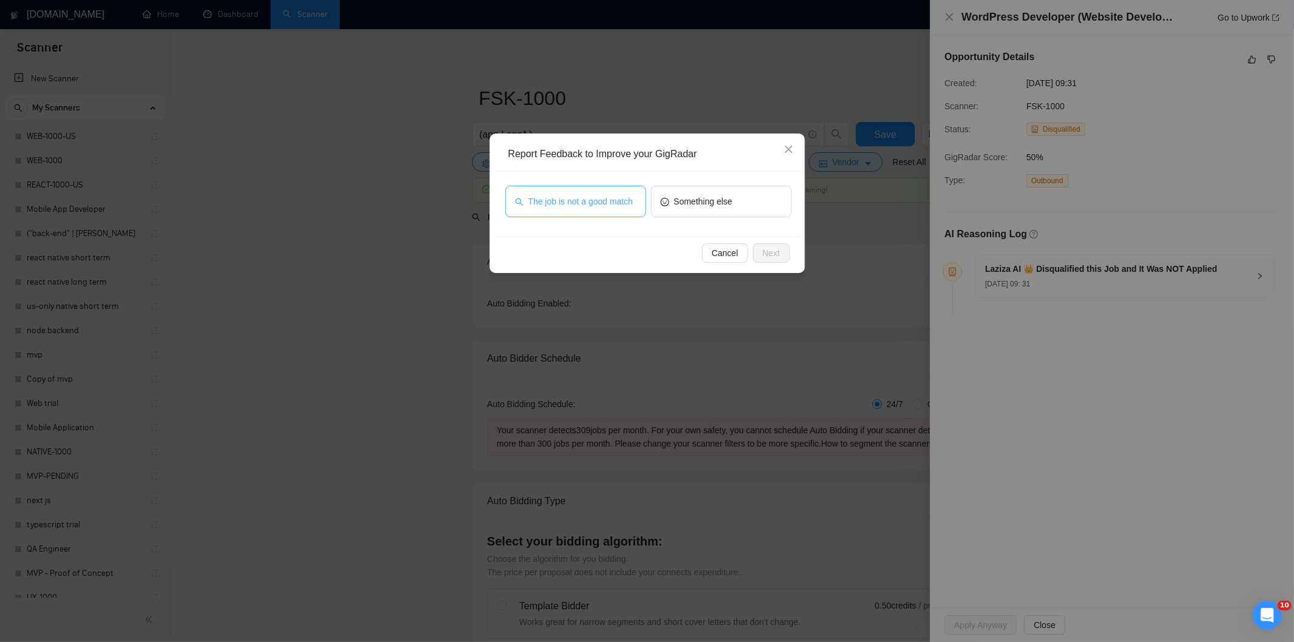
click at [624, 203] on span "The job is not a good match" at bounding box center [580, 201] width 105 height 13
click at [776, 255] on span "Next" at bounding box center [771, 252] width 18 height 13
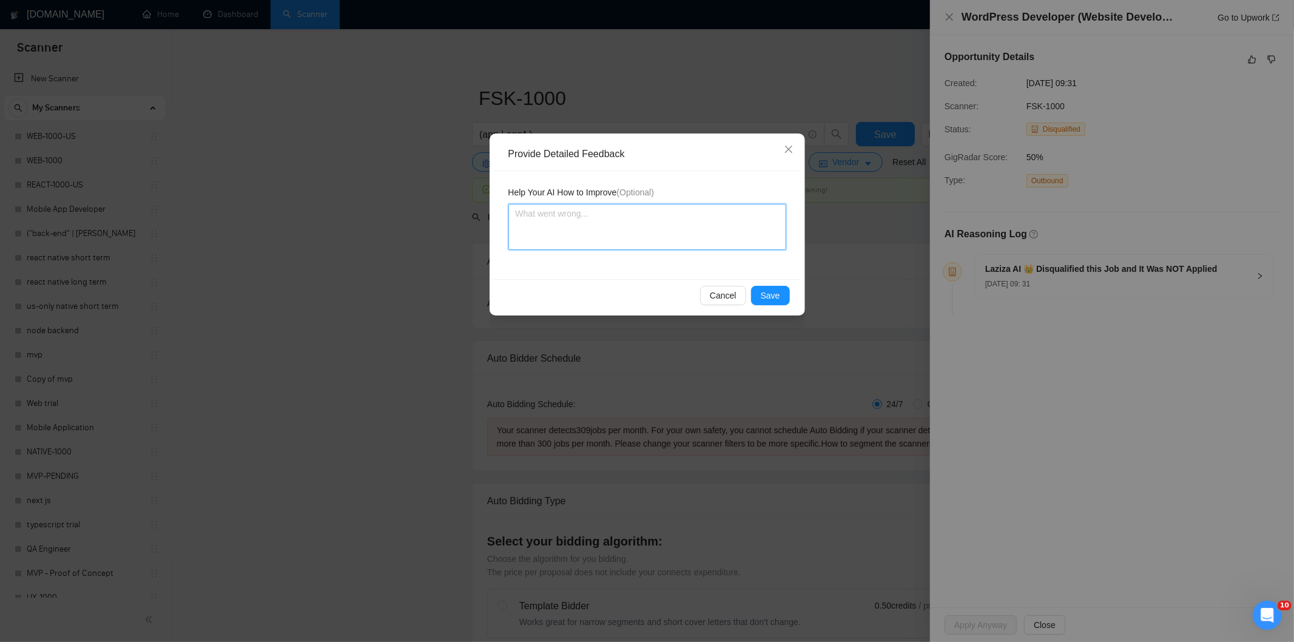
click at [705, 214] on textarea at bounding box center [647, 227] width 278 height 46
paste textarea "Not a fit — this project has been disqualified for other reasons. Example: "he …"
type textarea "Not a fit — this project has been disqualified for other reasons. Example: "he …"
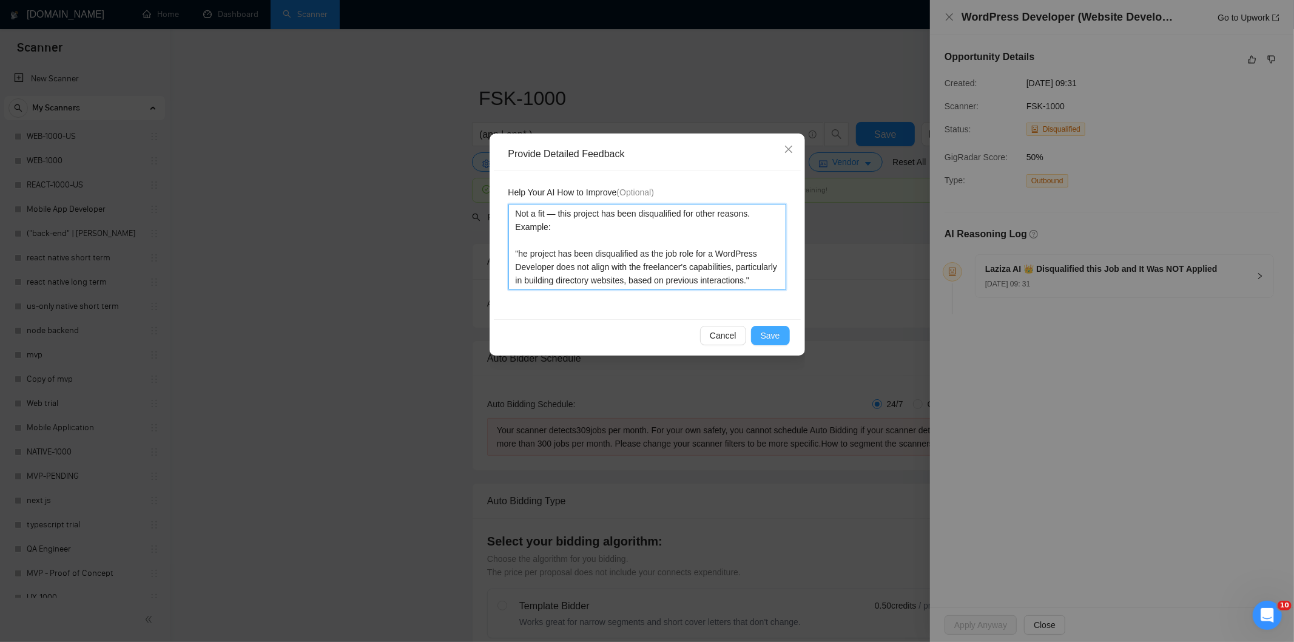
type textarea "Not a fit — this project has been disqualified for other reasons. Example: "he …"
click at [768, 335] on span "Save" at bounding box center [770, 335] width 19 height 13
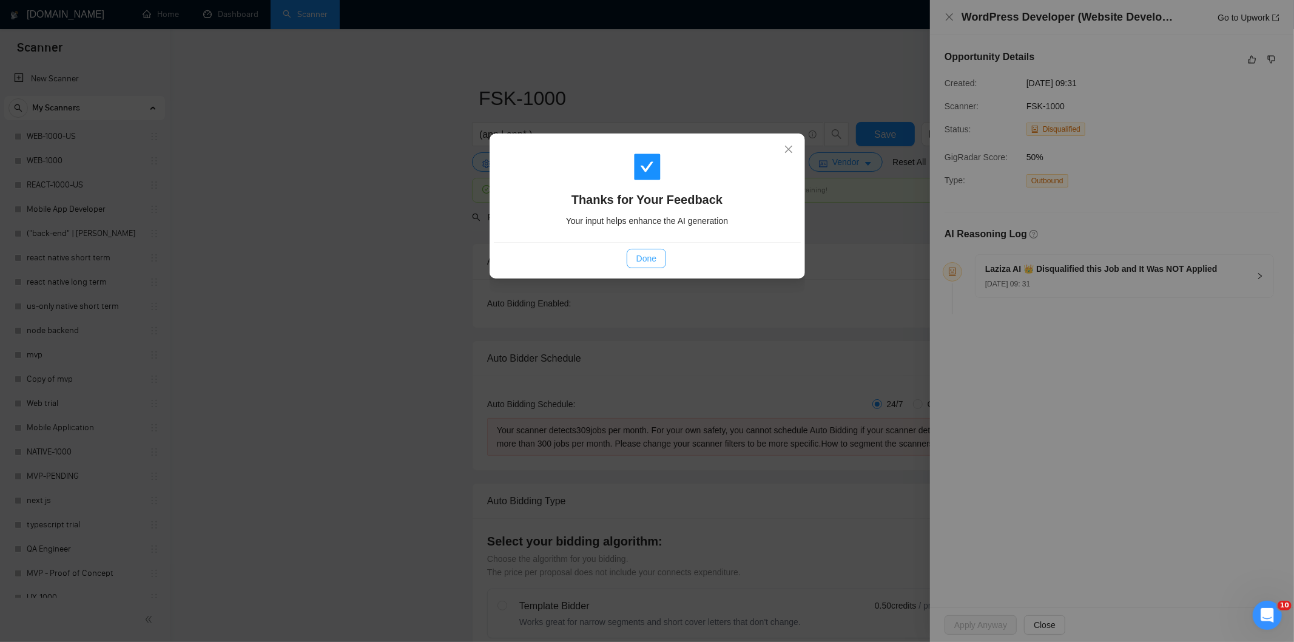
click at [644, 261] on span "Done" at bounding box center [646, 258] width 20 height 13
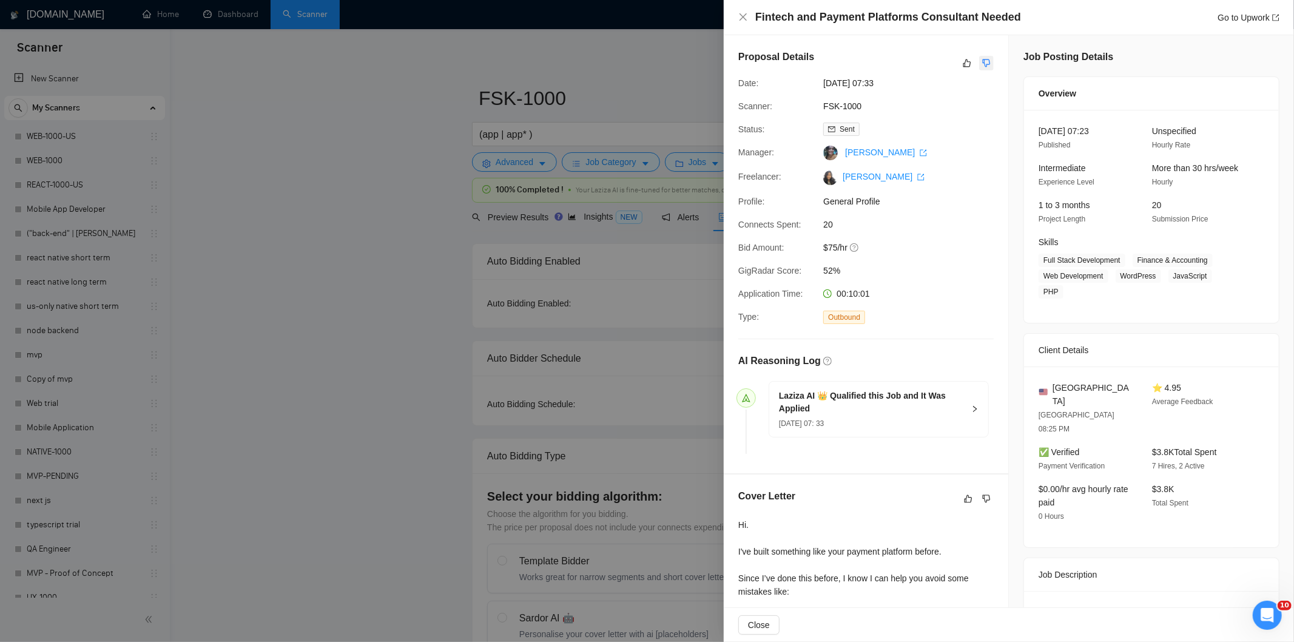
click at [985, 64] on icon "dislike" at bounding box center [986, 63] width 8 height 10
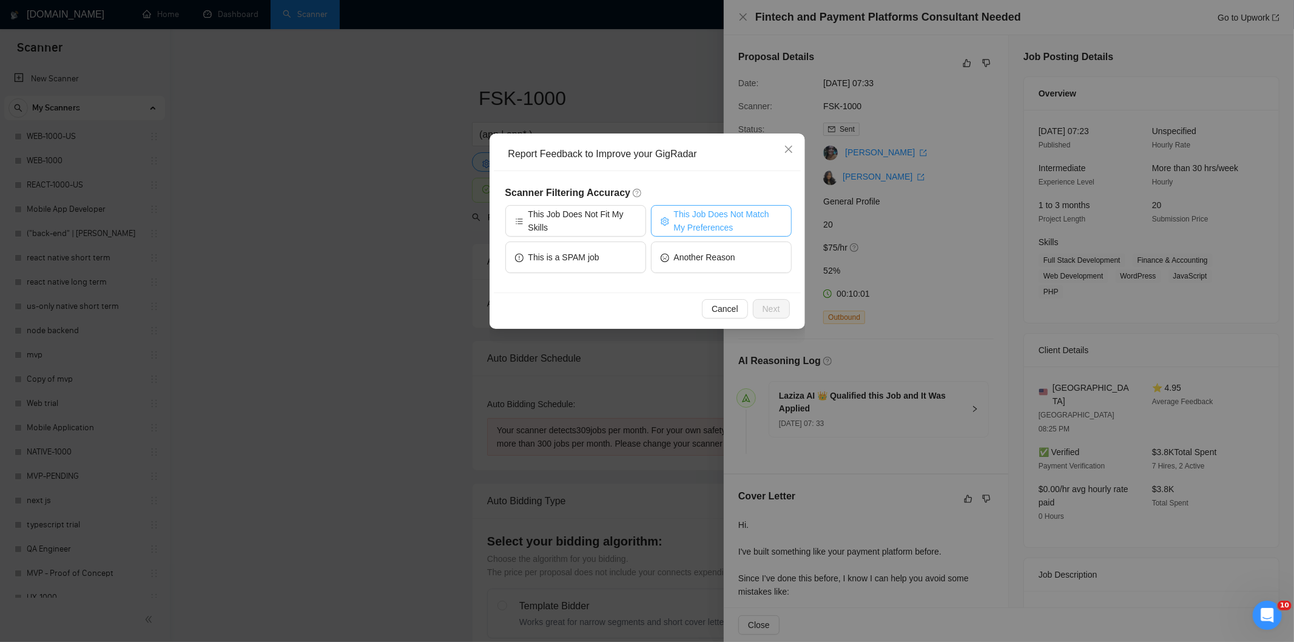
click at [736, 212] on span "This Job Does Not Match My Preferences" at bounding box center [728, 220] width 108 height 27
click at [775, 309] on span "Next" at bounding box center [771, 308] width 18 height 13
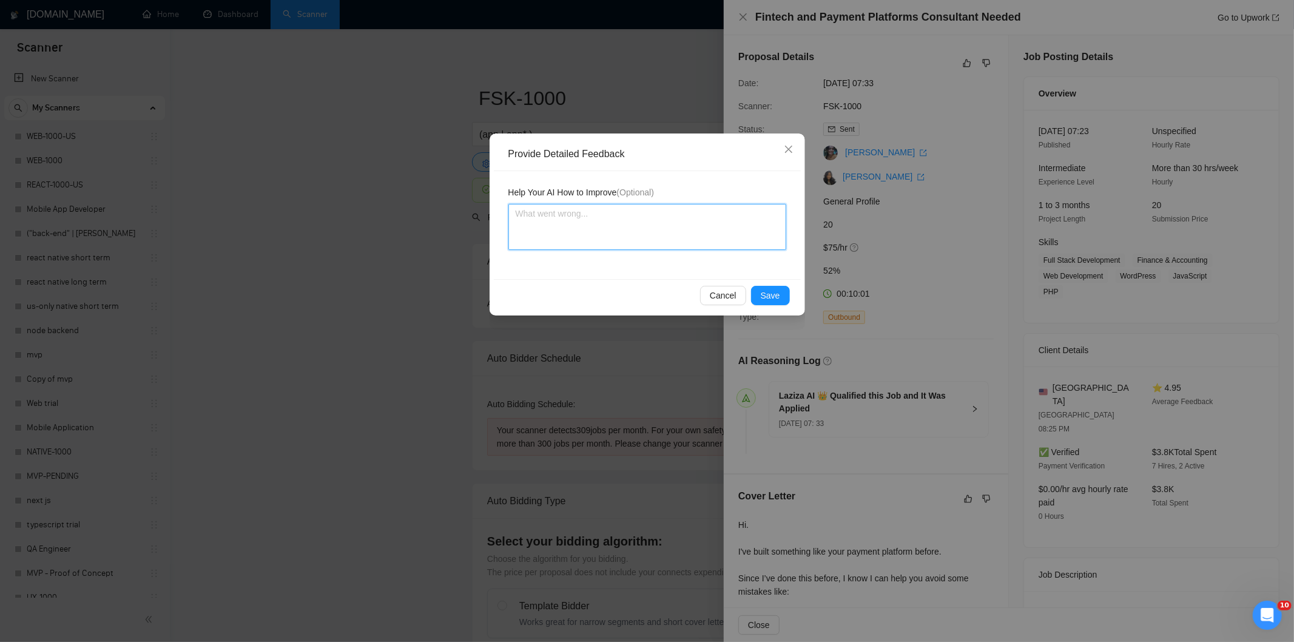
click at [675, 246] on textarea at bounding box center [647, 227] width 278 height 46
paste textarea "Not a fit — the project isn't for a web or mobile app, which is Ria's focus. Ex…"
type textarea "Not a fit — the project isn't for a web or mobile app, which is Ria's focus. Ex…"
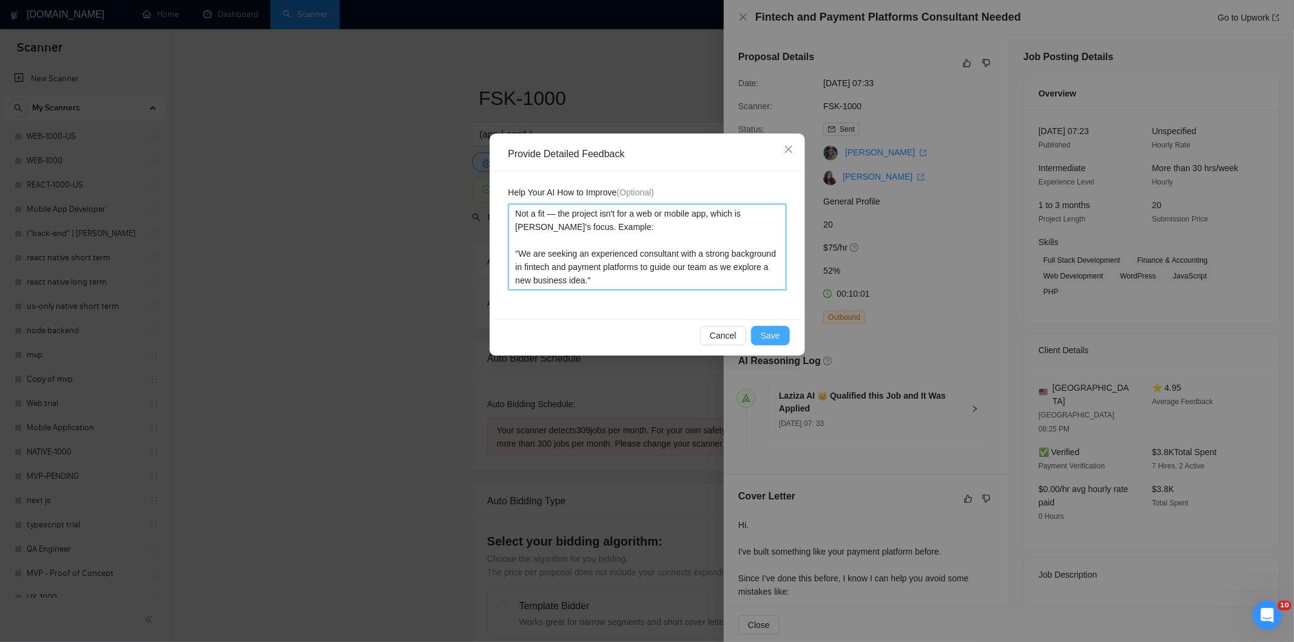
type textarea "Not a fit — the project isn't for a web or mobile app, which is Ria's focus. Ex…"
click at [768, 329] on span "Save" at bounding box center [770, 335] width 19 height 13
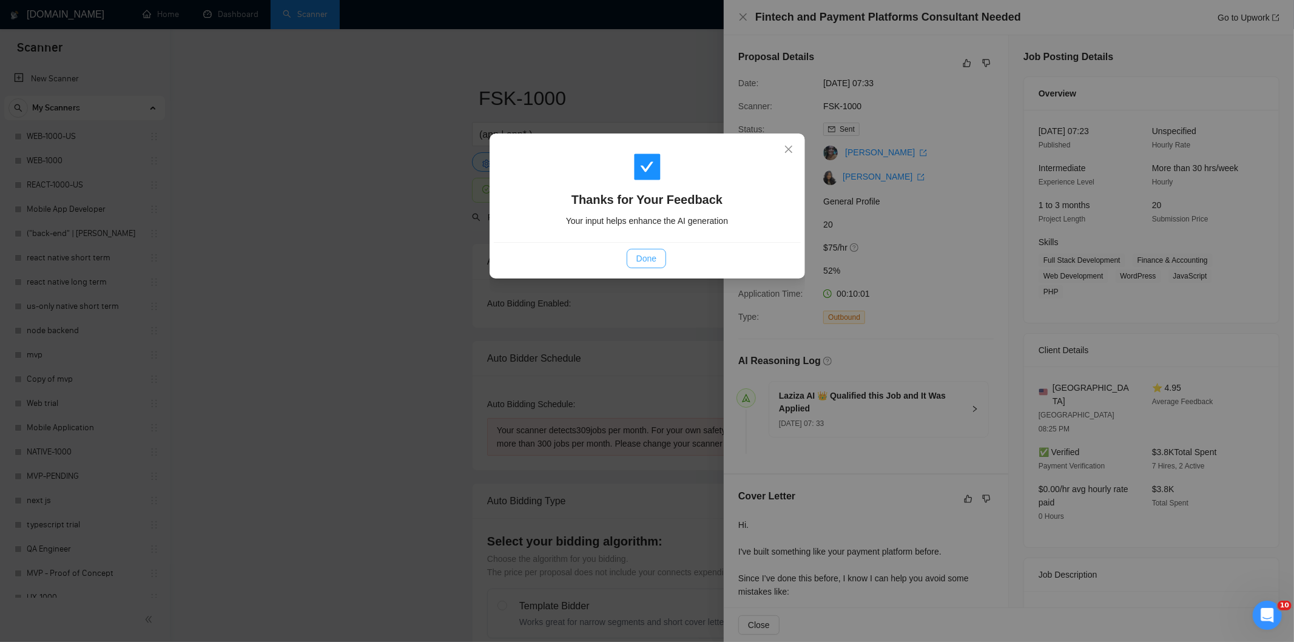
click at [638, 252] on span "Done" at bounding box center [646, 258] width 20 height 13
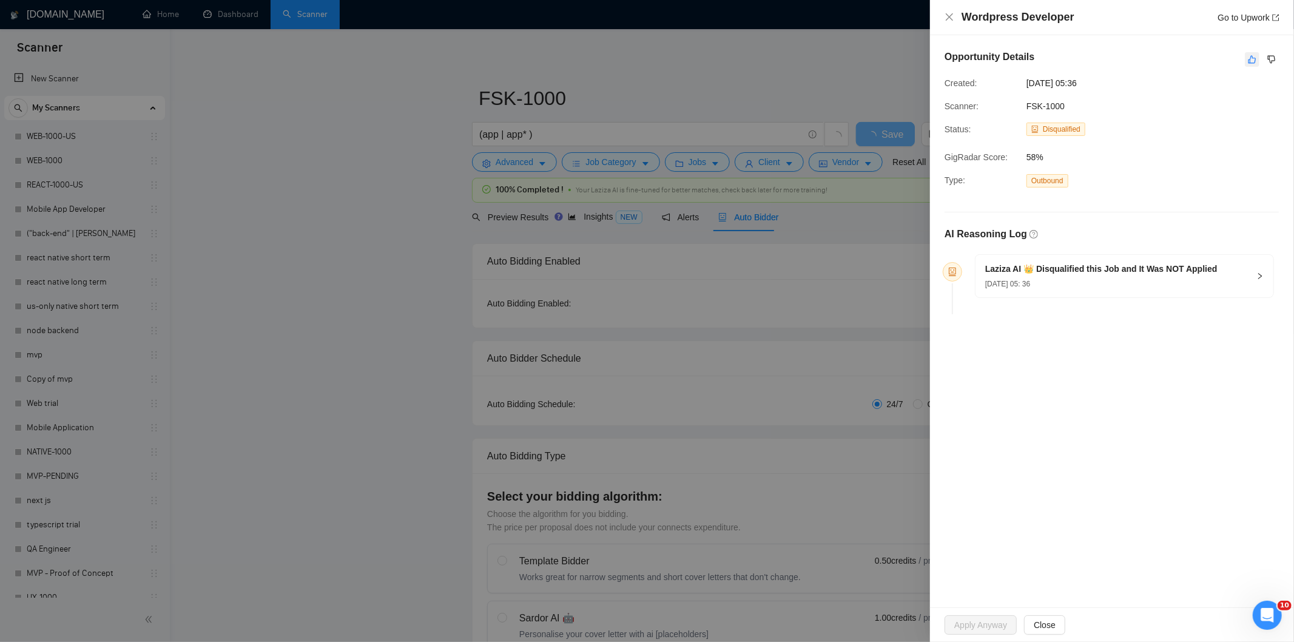
click at [1256, 59] on icon "like" at bounding box center [1252, 60] width 8 height 8
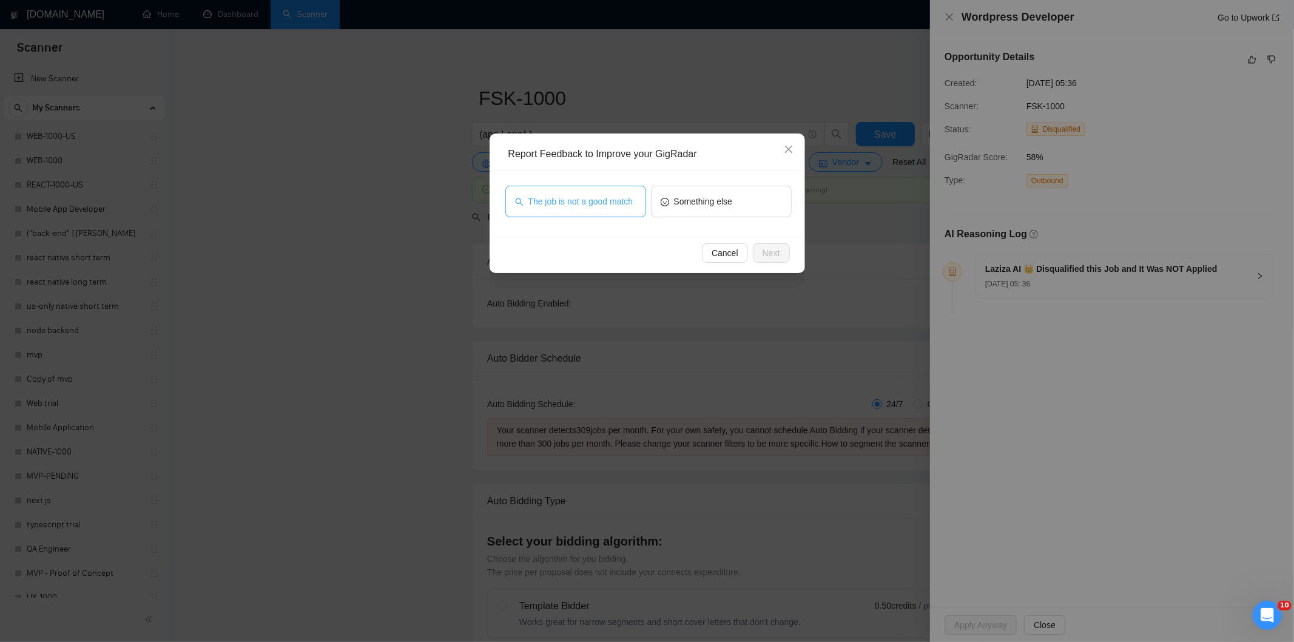
click at [597, 208] on button "The job is not a good match" at bounding box center [575, 202] width 141 height 32
click at [777, 249] on span "Next" at bounding box center [771, 252] width 18 height 13
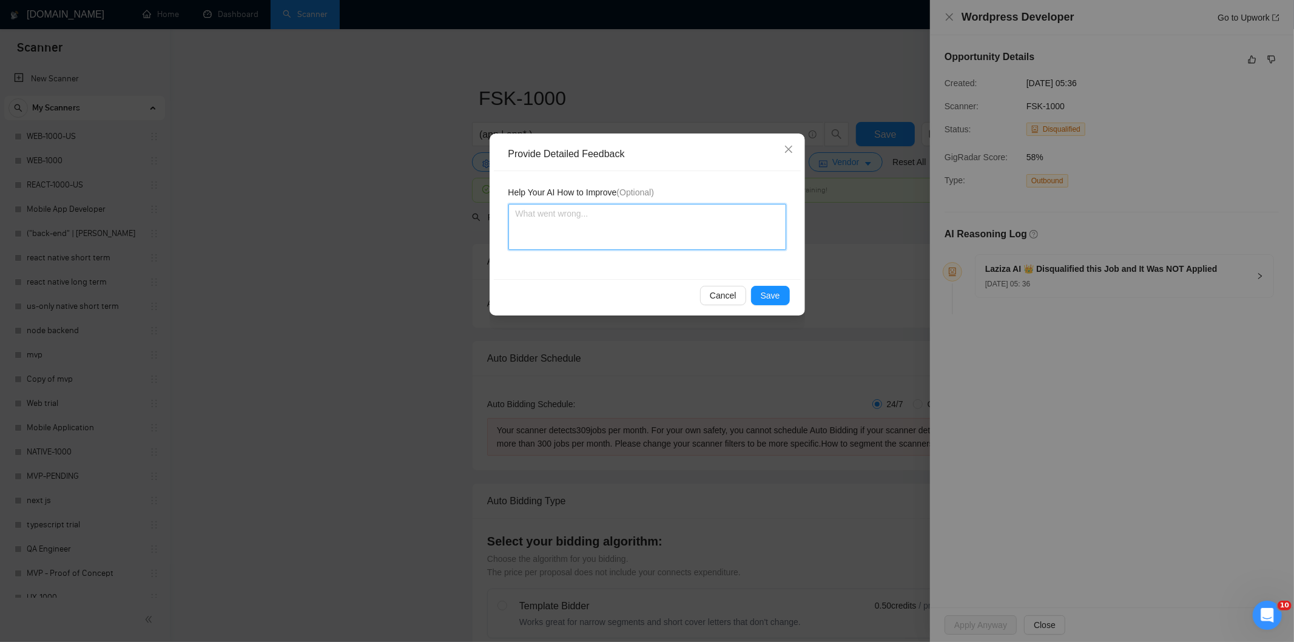
click at [701, 223] on textarea at bounding box center [647, 227] width 278 height 46
paste textarea "Not a fit — this project has been disqualified for other reasons. Example: "The…"
type textarea "Not a fit — this project has been disqualified for other reasons. Example: "The…"
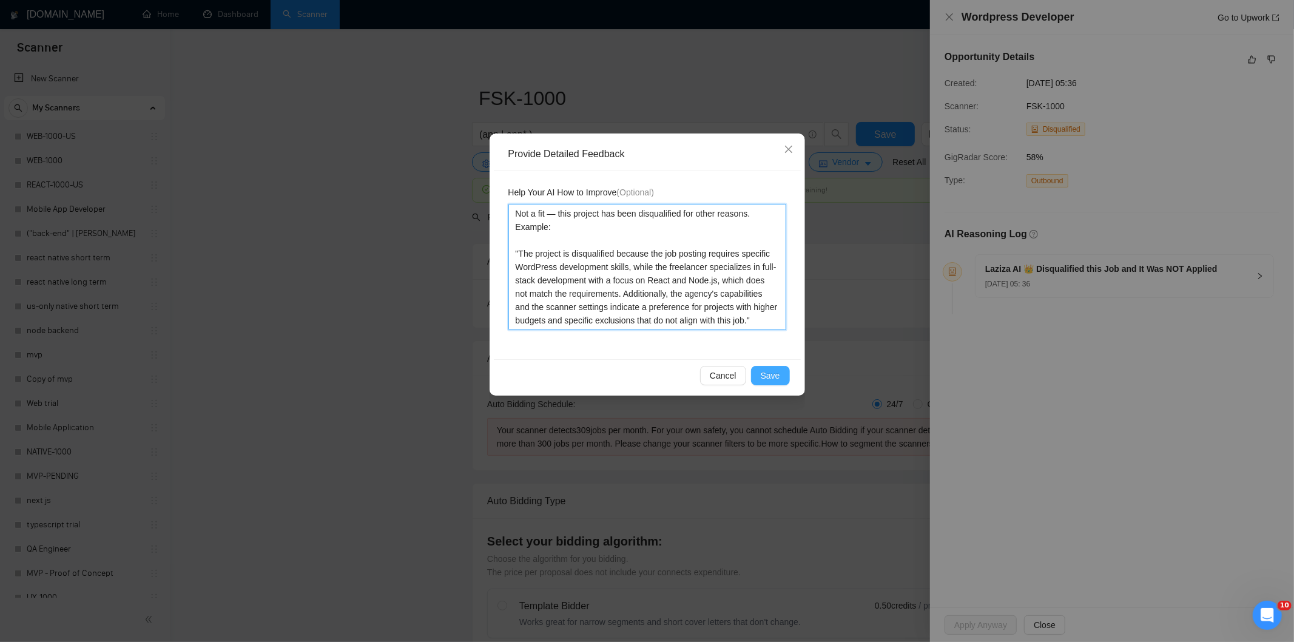
type textarea "Not a fit — this project has been disqualified for other reasons. Example: "The…"
click at [775, 375] on span "Save" at bounding box center [770, 375] width 19 height 13
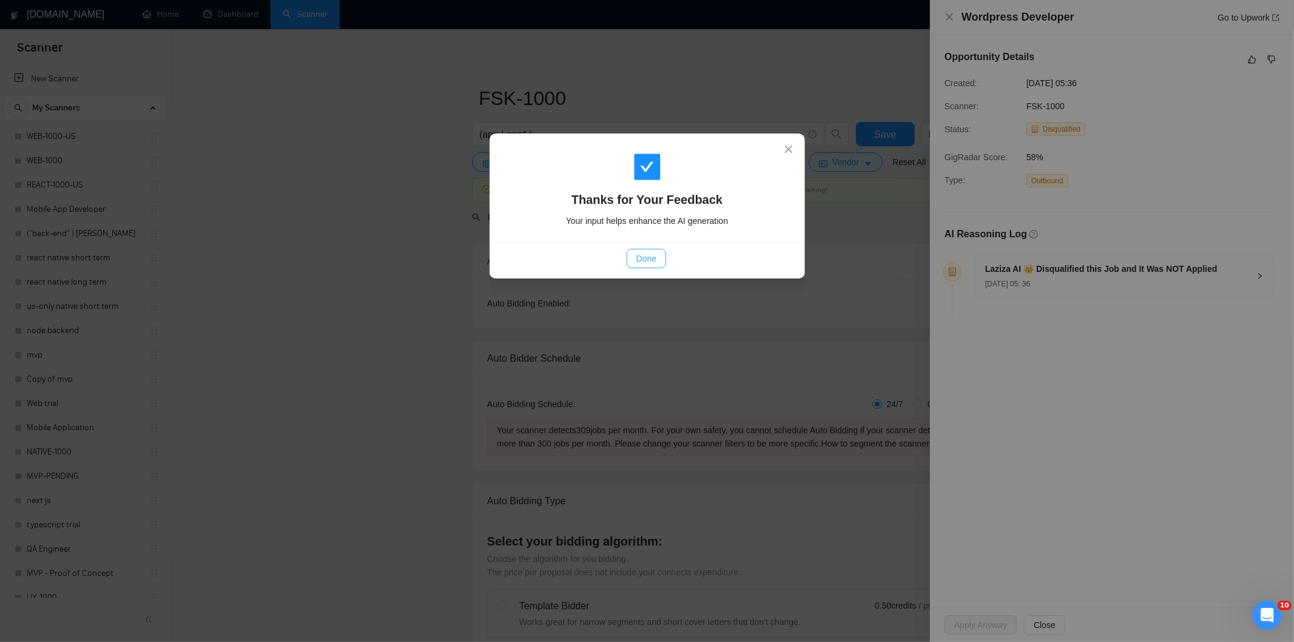
click at [651, 255] on span "Done" at bounding box center [646, 258] width 20 height 13
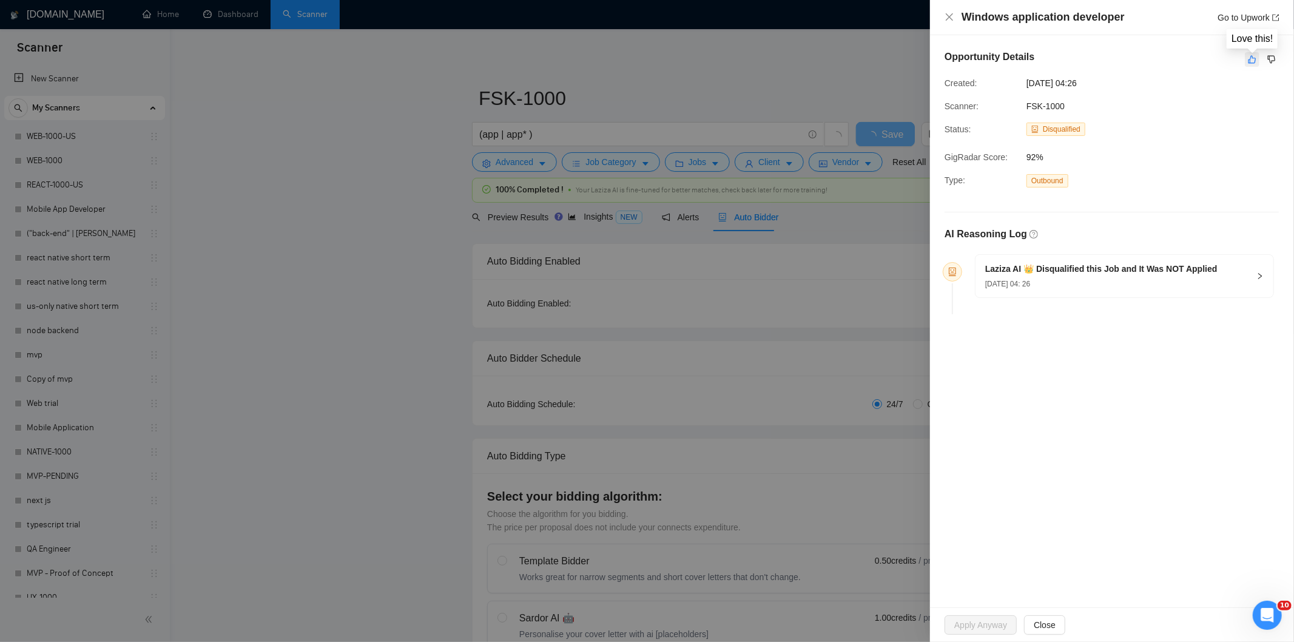
click at [1256, 61] on icon "like" at bounding box center [1252, 60] width 8 height 10
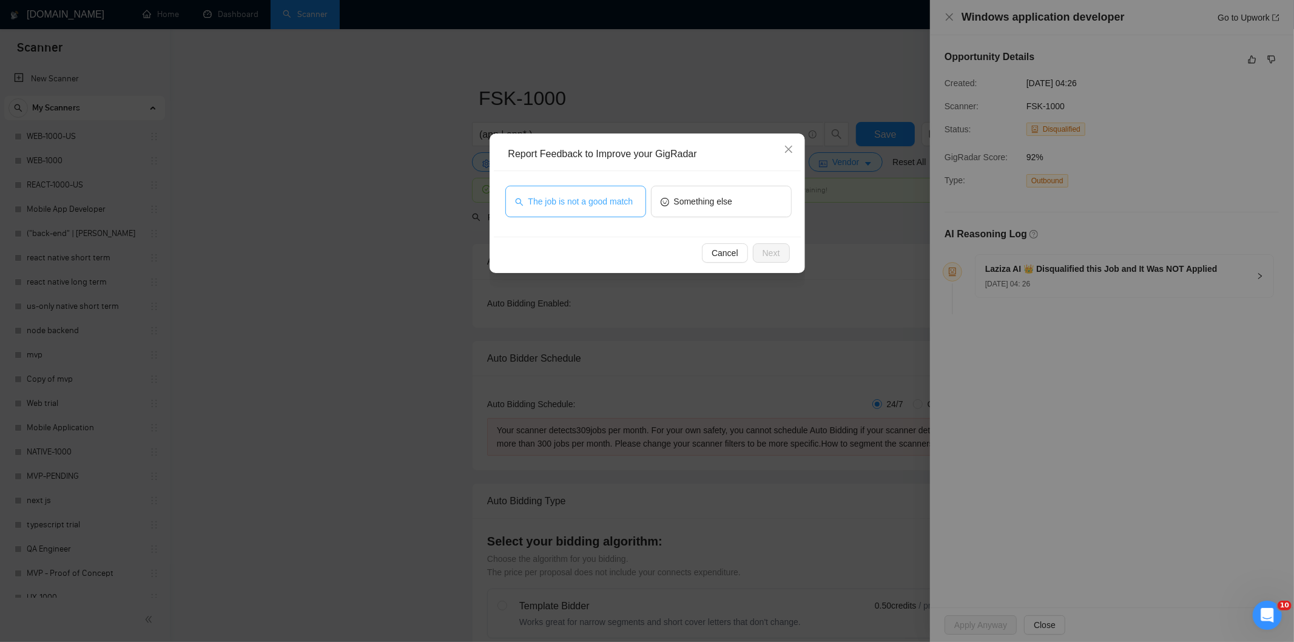
click at [622, 198] on span "The job is not a good match" at bounding box center [580, 201] width 105 height 13
click at [780, 257] on button "Next" at bounding box center [771, 252] width 37 height 19
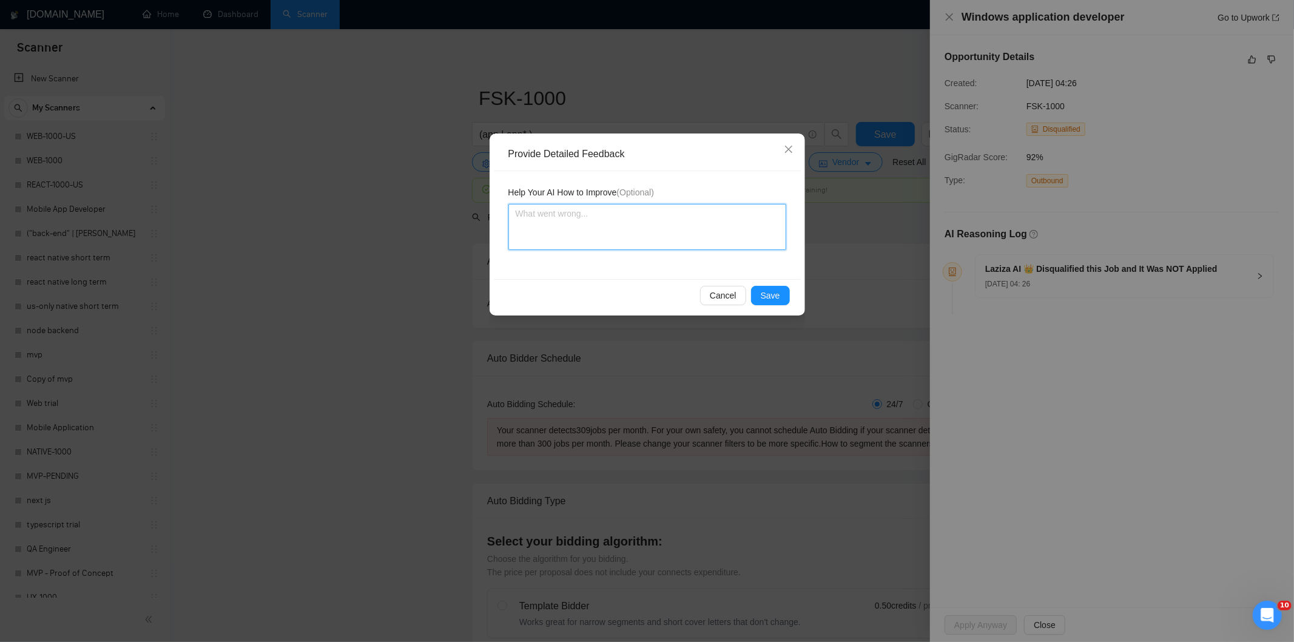
click at [636, 229] on textarea at bounding box center [647, 227] width 278 height 46
paste textarea "Not a fit — this project has been disqualified for other reasons. Example: "The…"
type textarea "Not a fit — this project has been disqualified for other reasons. Example: "The…"
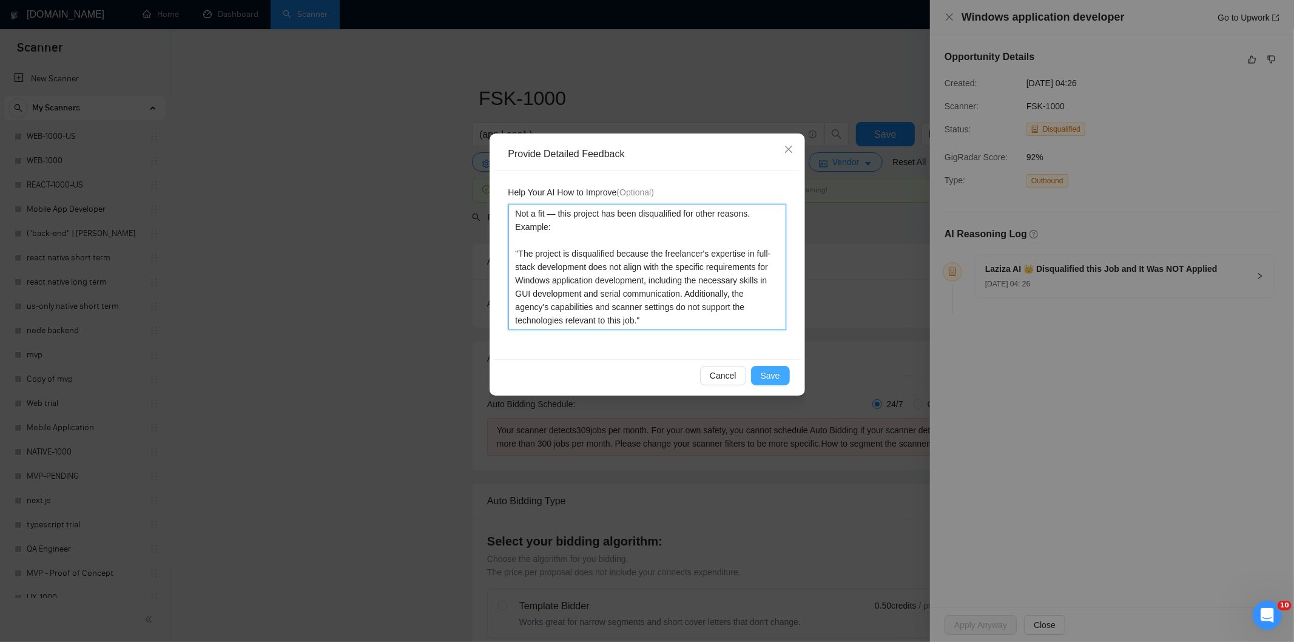
type textarea "Not a fit — this project has been disqualified for other reasons. Example: "The…"
click at [773, 371] on span "Save" at bounding box center [770, 375] width 19 height 13
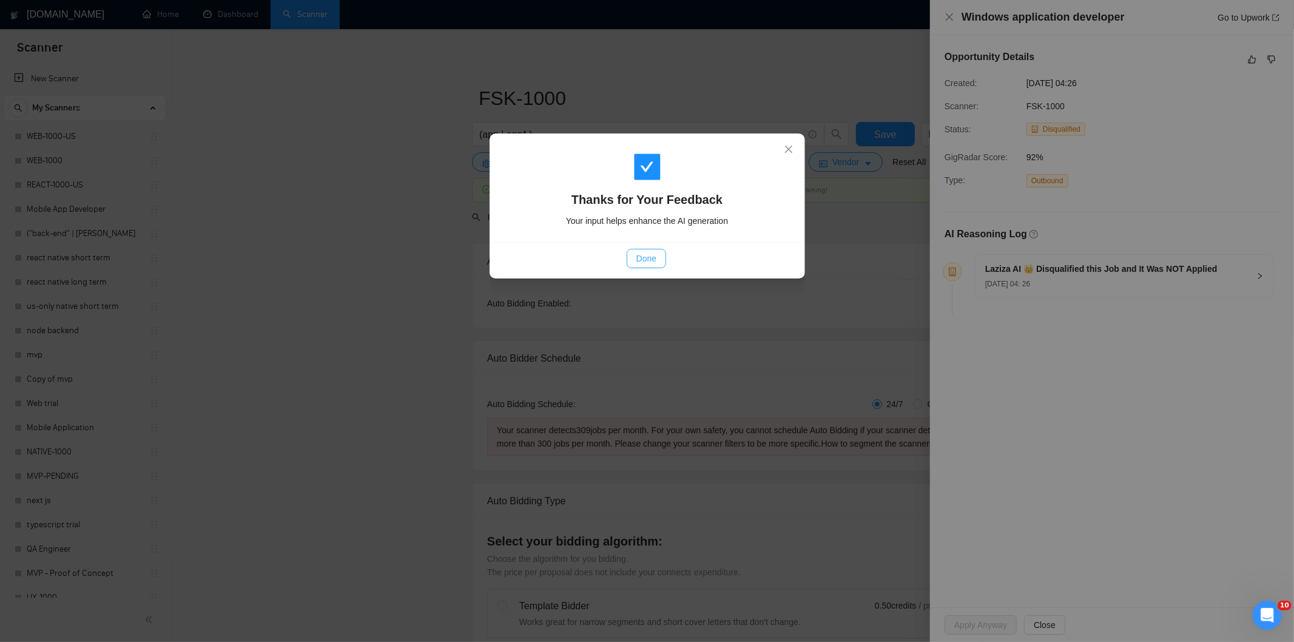
click at [652, 252] on span "Done" at bounding box center [646, 258] width 20 height 13
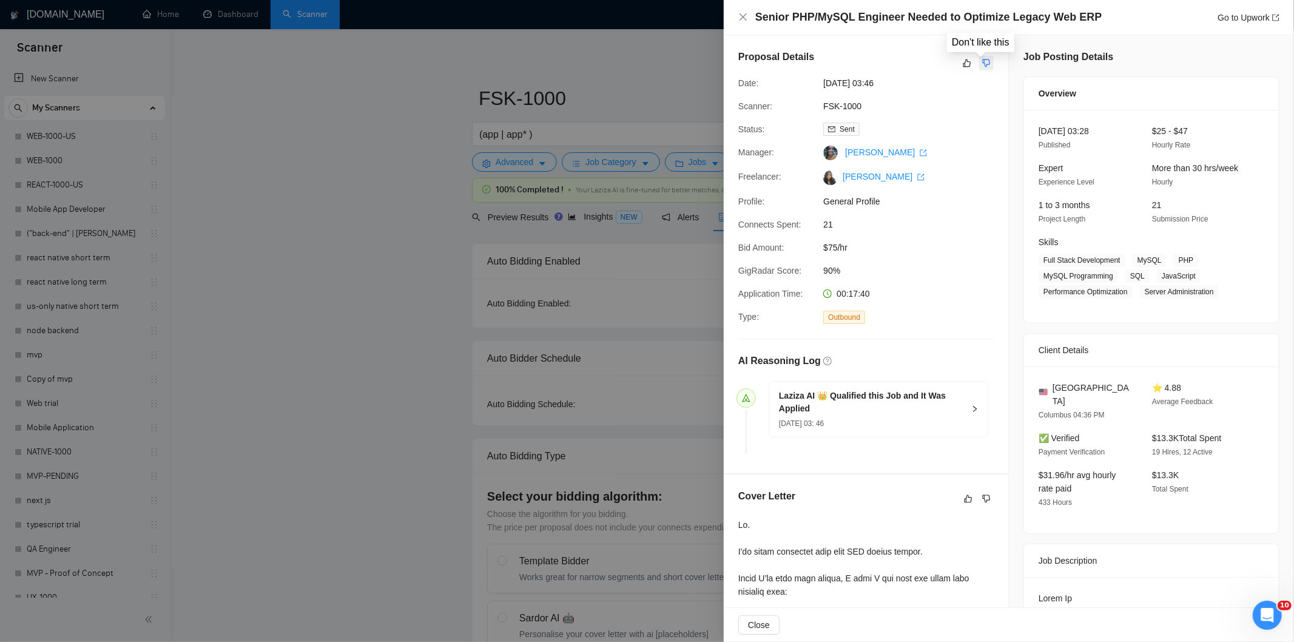
click at [983, 59] on icon "dislike" at bounding box center [987, 63] width 8 height 8
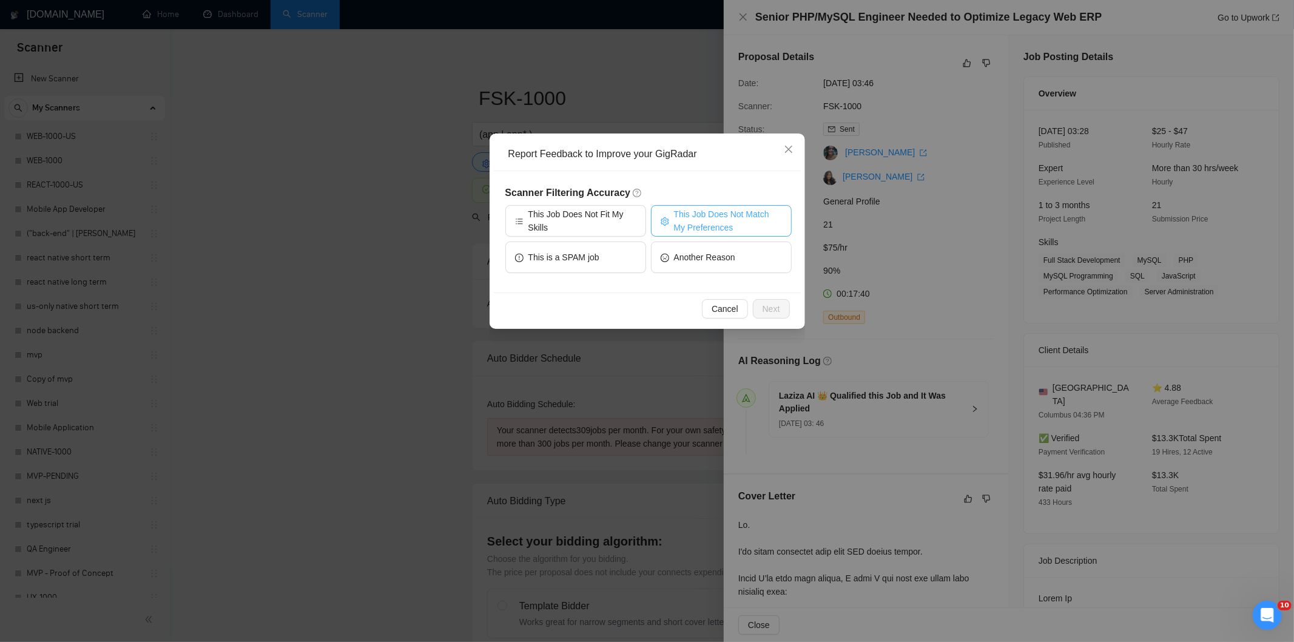
click at [744, 217] on span "This Job Does Not Match My Preferences" at bounding box center [728, 220] width 108 height 27
click at [769, 307] on span "Next" at bounding box center [771, 308] width 18 height 13
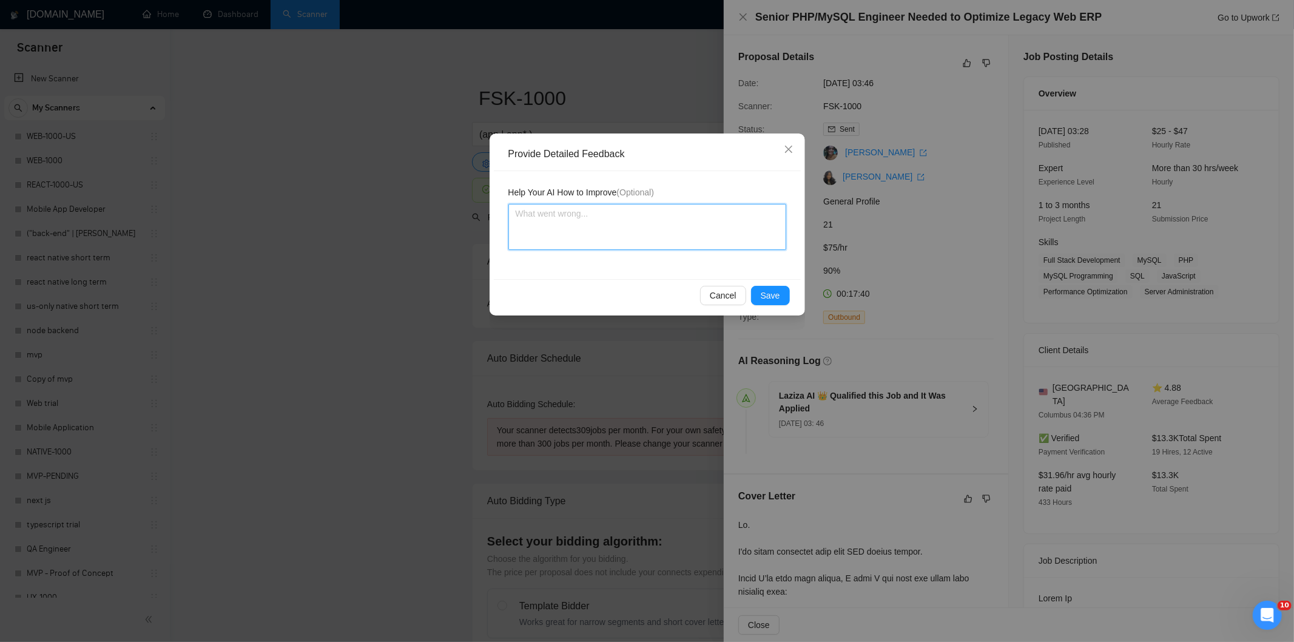
click at [701, 237] on textarea at bounding box center [647, 227] width 278 height 46
paste textarea "Not a fit — the description suggests an existing codebase, but Ria only works o…"
type textarea "Not a fit — the description suggests an existing codebase, but Ria only works o…"
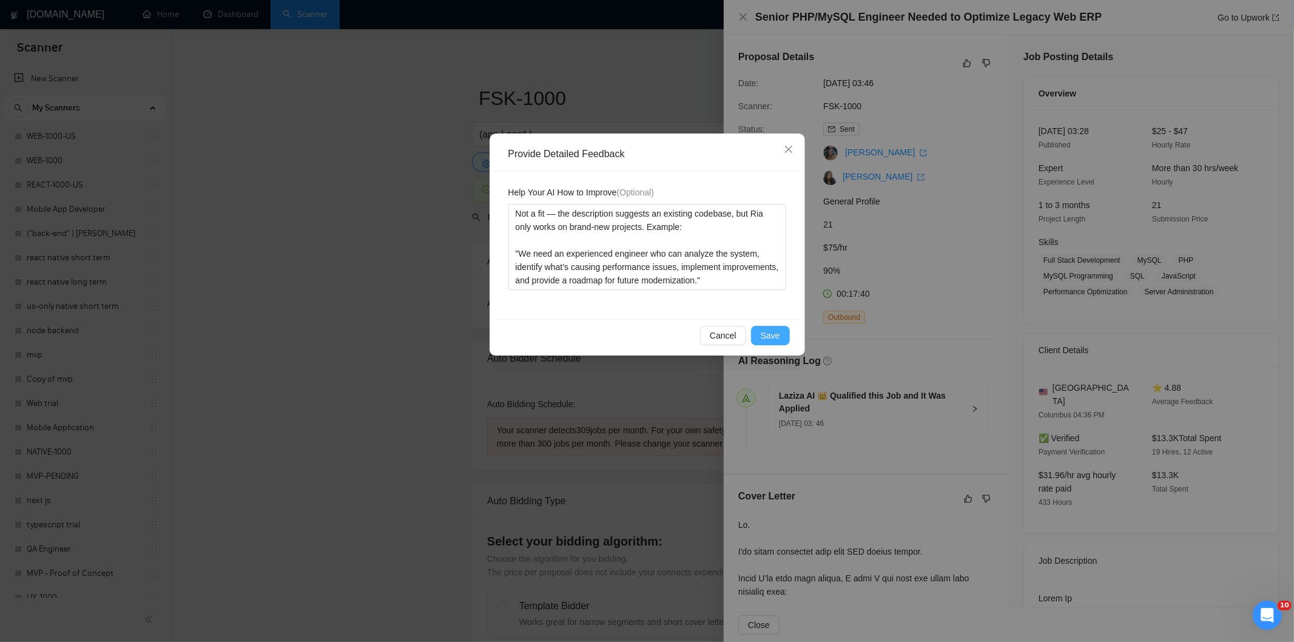
click at [779, 338] on span "Save" at bounding box center [770, 335] width 19 height 13
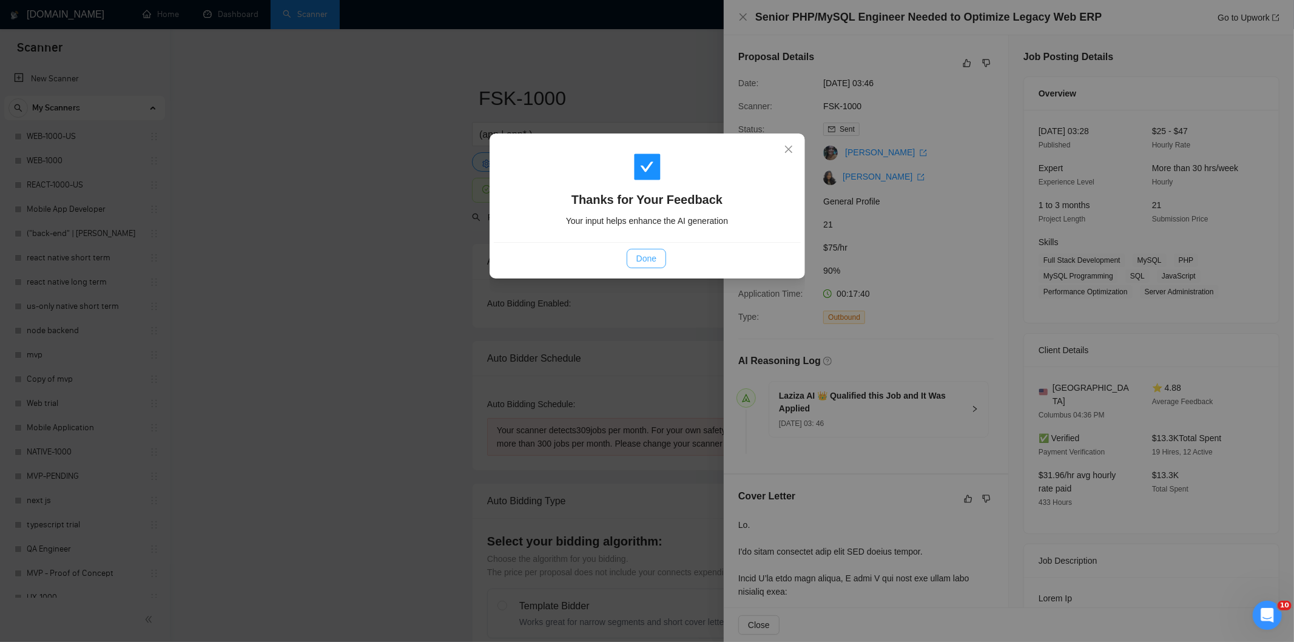
click at [648, 257] on span "Done" at bounding box center [646, 258] width 20 height 13
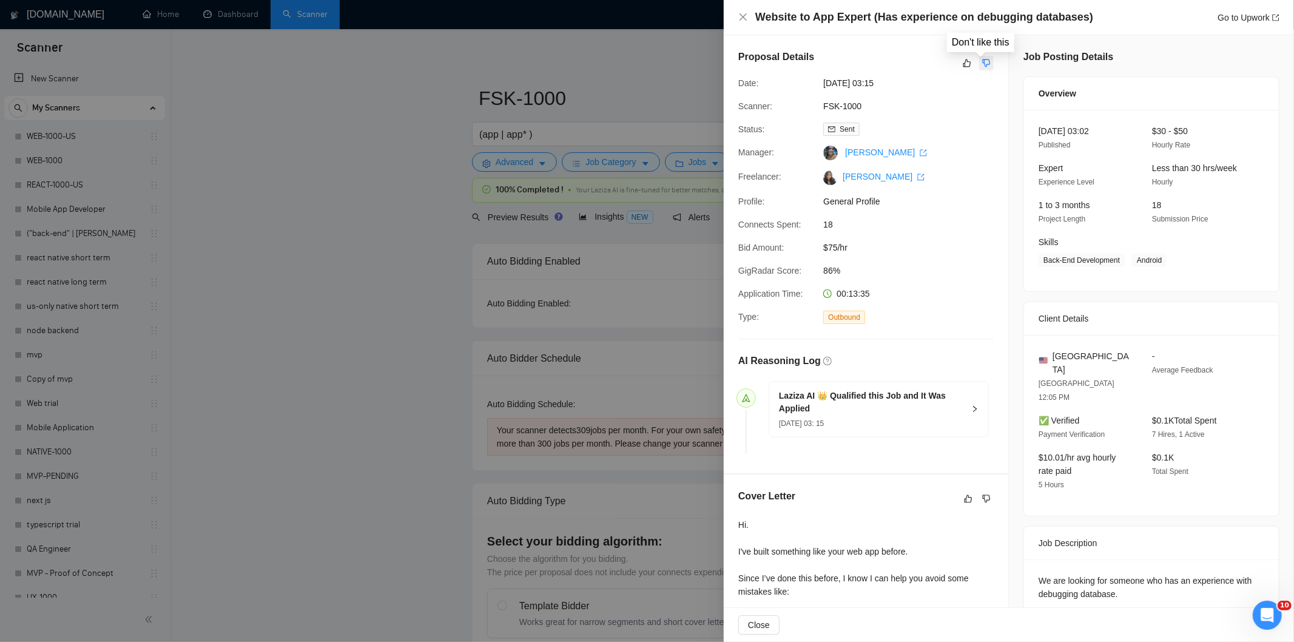
click at [985, 62] on icon "dislike" at bounding box center [986, 63] width 8 height 10
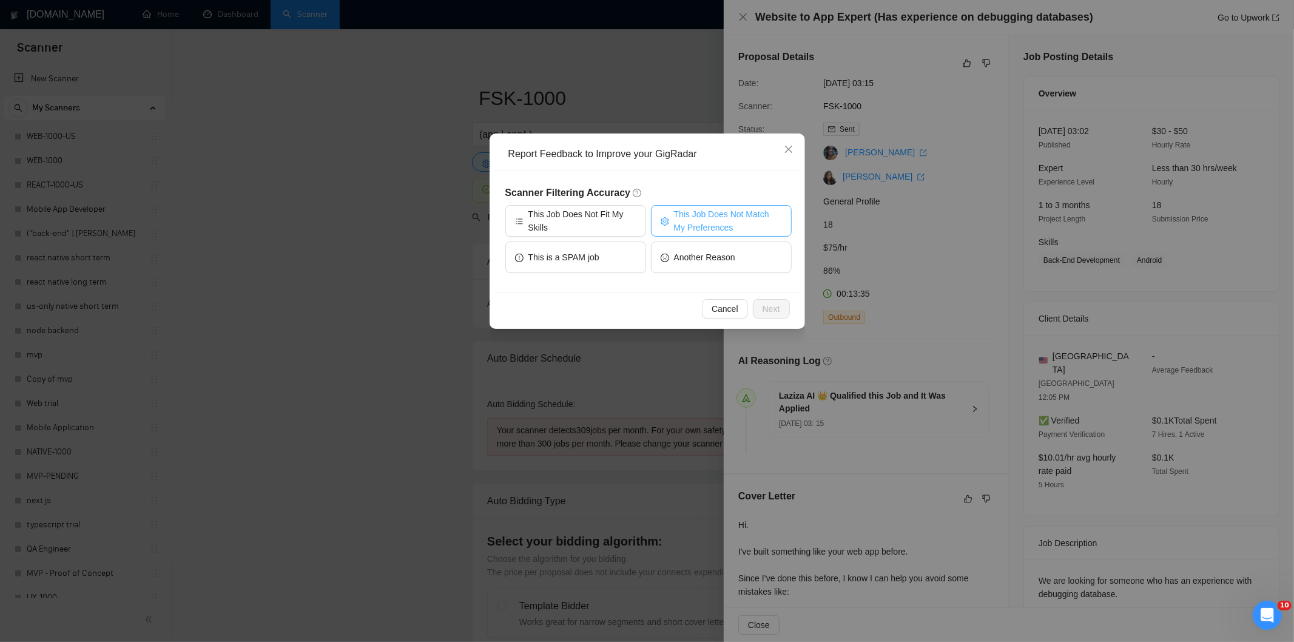
click at [722, 220] on span "This Job Does Not Match My Preferences" at bounding box center [728, 220] width 108 height 27
click at [766, 303] on span "Next" at bounding box center [771, 308] width 18 height 13
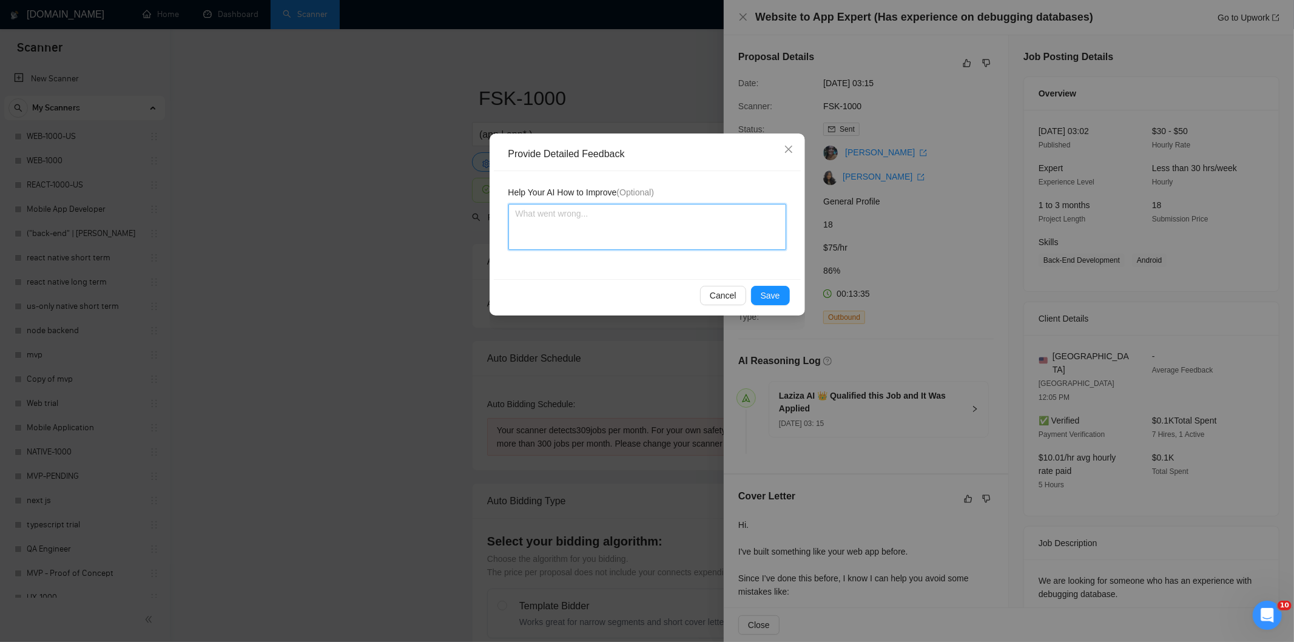
click at [676, 233] on textarea at bounding box center [647, 227] width 278 height 46
paste textarea "Not a fit — the project isn't for a web or mobile app, which is Ria's focus. Ex…"
type textarea "Not a fit — the project isn't for a web or mobile app, which is Ria's focus. Ex…"
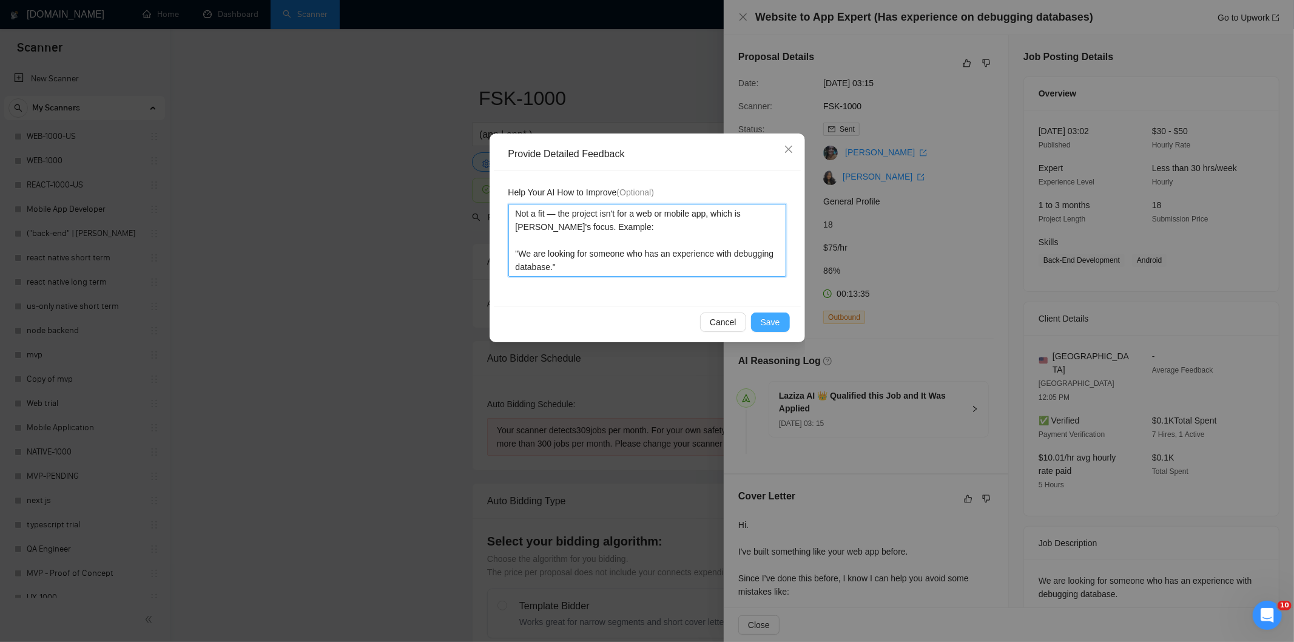
type textarea "Not a fit — the project isn't for a web or mobile app, which is Ria's focus. Ex…"
click at [772, 324] on span "Save" at bounding box center [770, 321] width 19 height 13
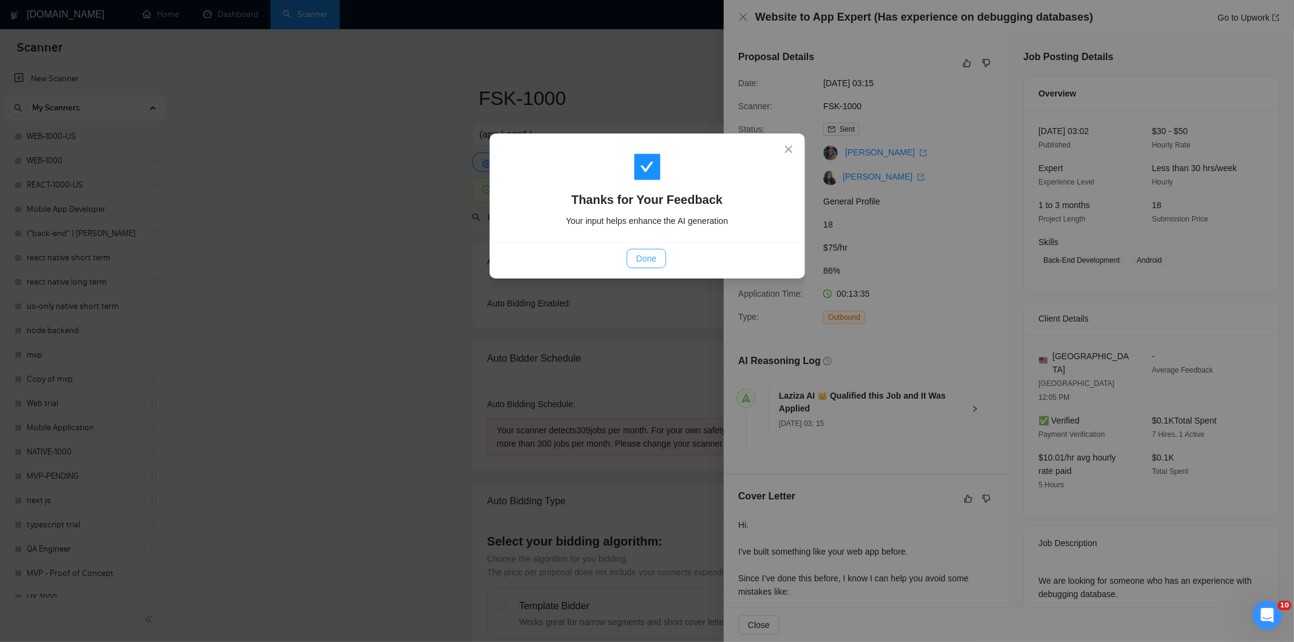
click at [649, 261] on span "Done" at bounding box center [646, 258] width 20 height 13
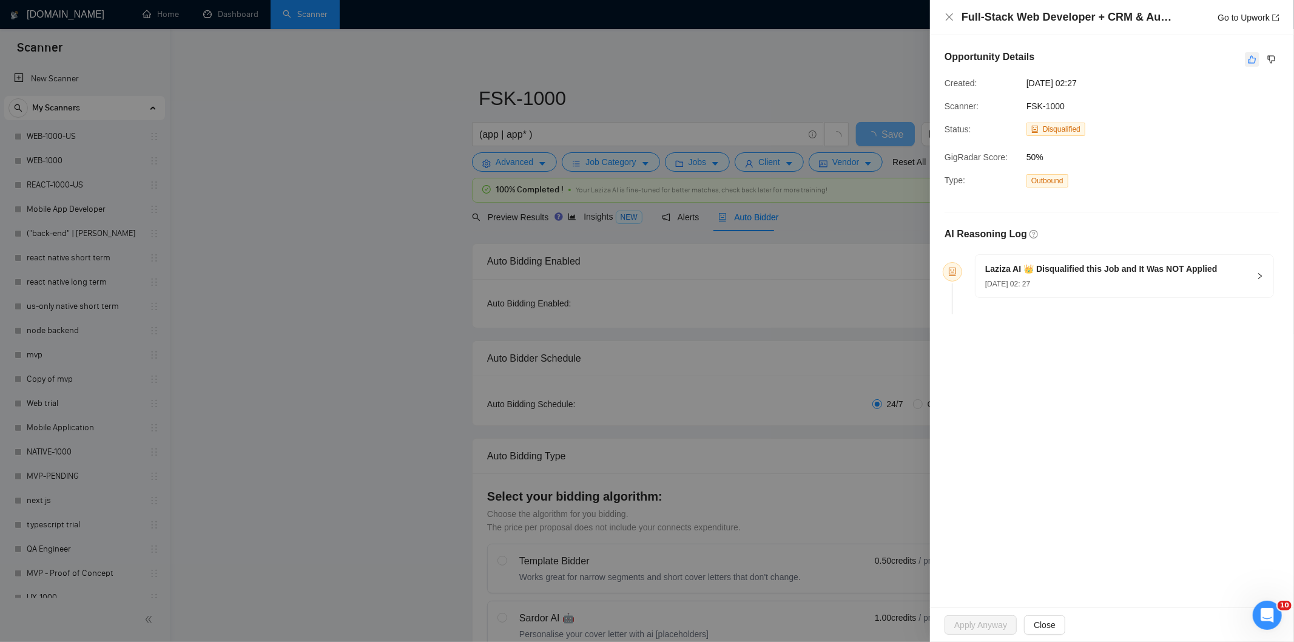
click at [1253, 59] on icon "like" at bounding box center [1252, 60] width 8 height 10
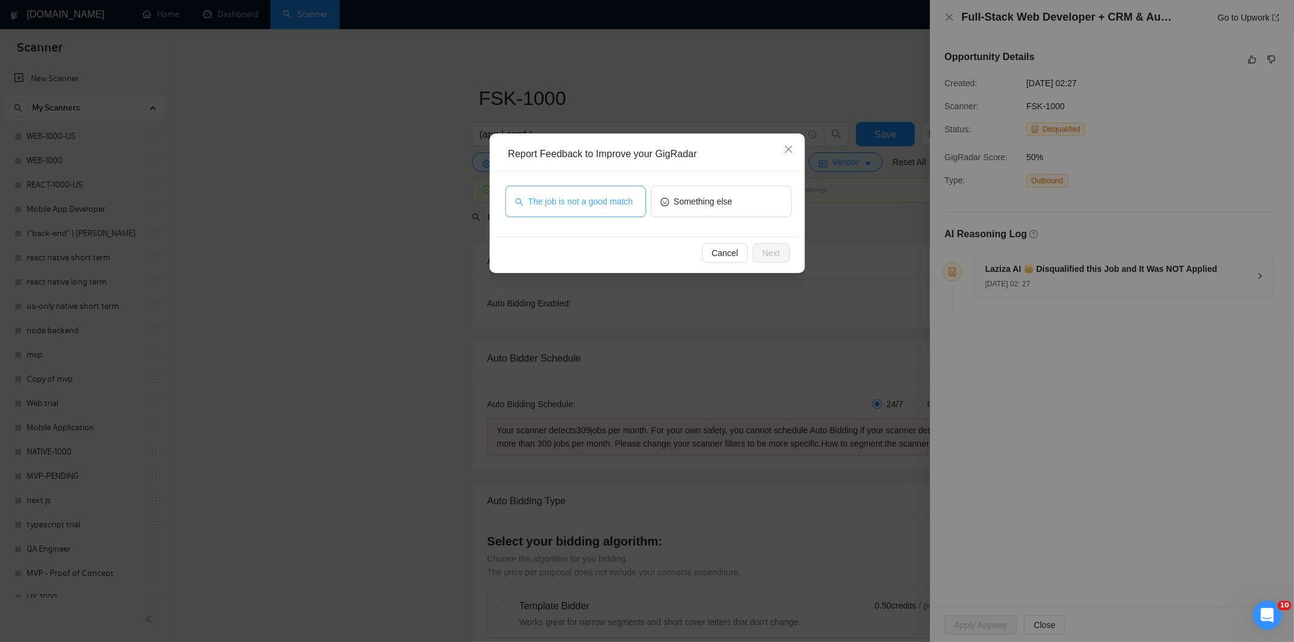
click at [585, 198] on span "The job is not a good match" at bounding box center [580, 201] width 105 height 13
click at [772, 254] on span "Next" at bounding box center [771, 252] width 18 height 13
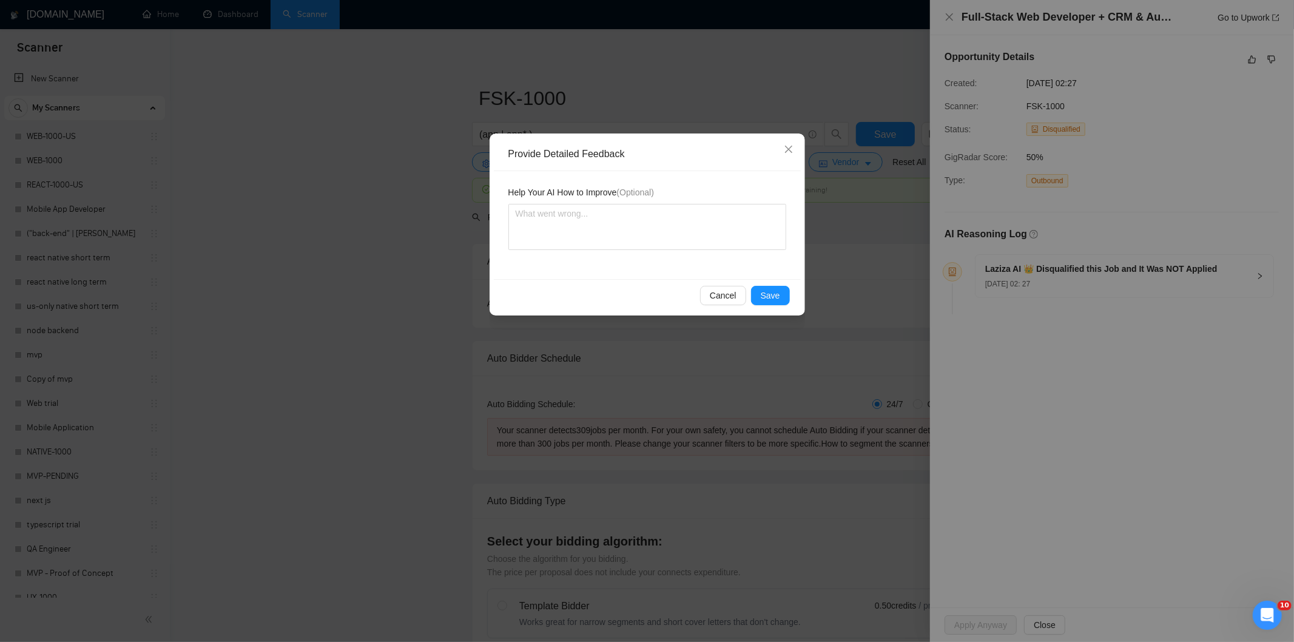
click at [772, 254] on div "Help Your AI How to Improve (Optional)" at bounding box center [647, 225] width 307 height 108
click at [713, 249] on textarea at bounding box center [647, 227] width 278 height 46
paste textarea "Not a fit — this project has been disqualified for other reasons. Example: "Job…"
type textarea "Not a fit — this project has been disqualified for other reasons. Example: "Job…"
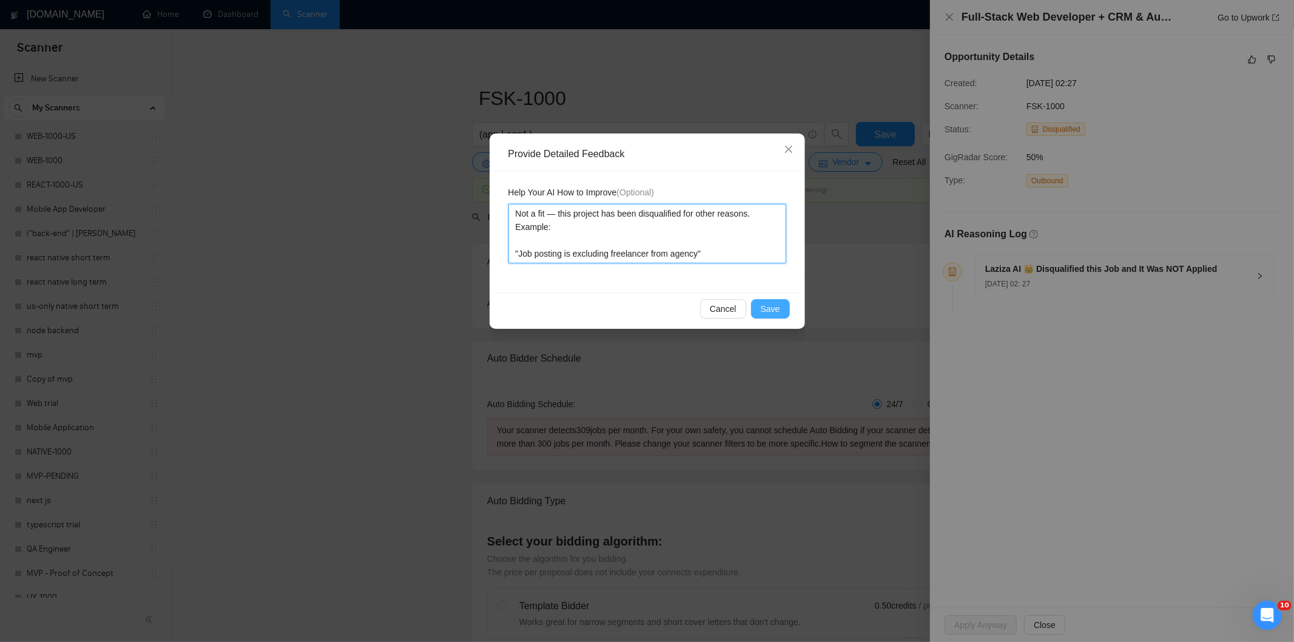
type textarea "Not a fit — this project has been disqualified for other reasons. Example: "Job…"
click at [769, 309] on span "Save" at bounding box center [770, 308] width 19 height 13
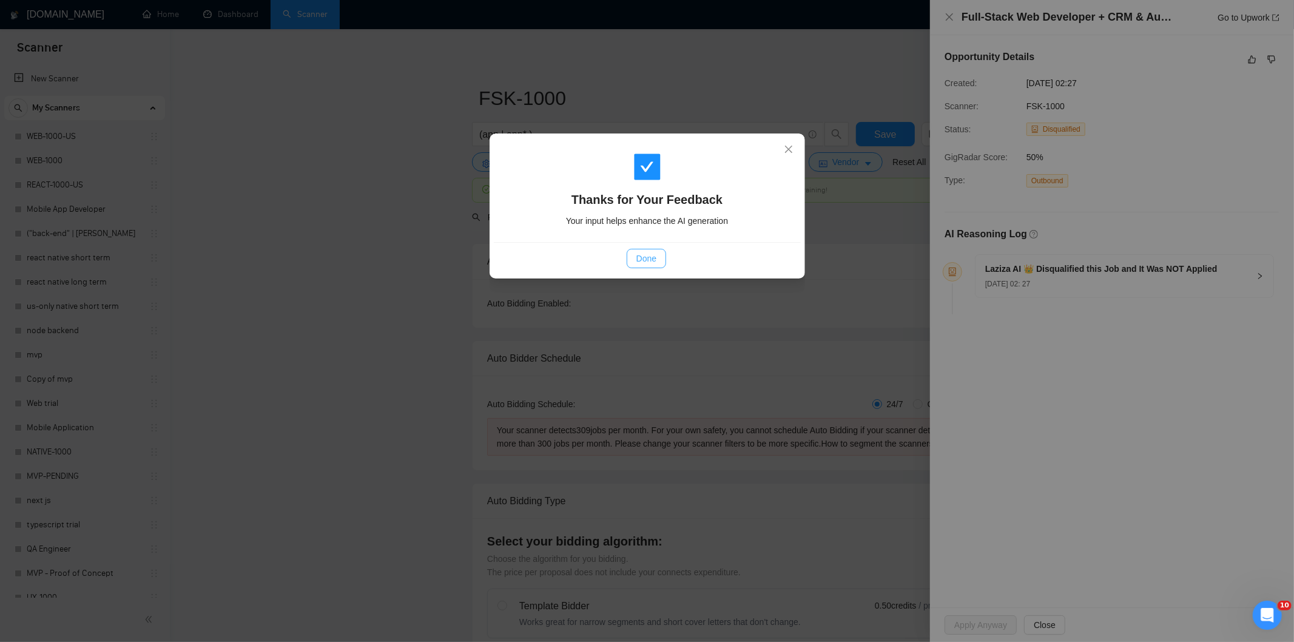
click at [661, 264] on button "Done" at bounding box center [646, 258] width 39 height 19
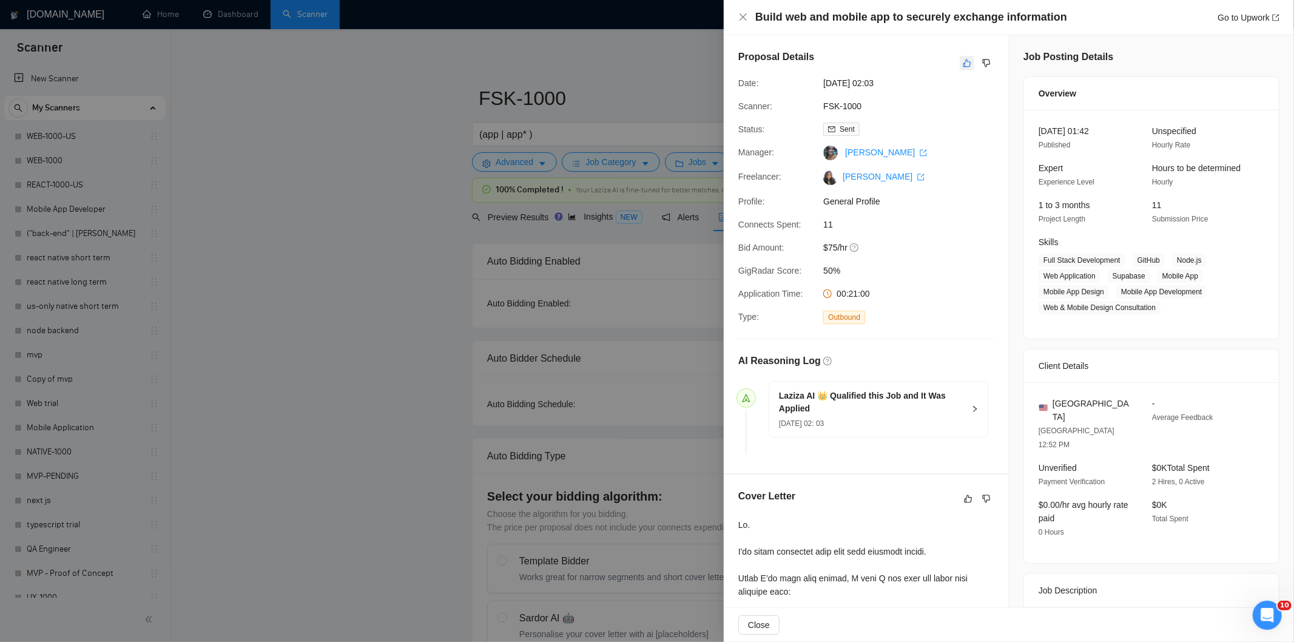
click at [963, 62] on icon "like" at bounding box center [967, 63] width 8 height 10
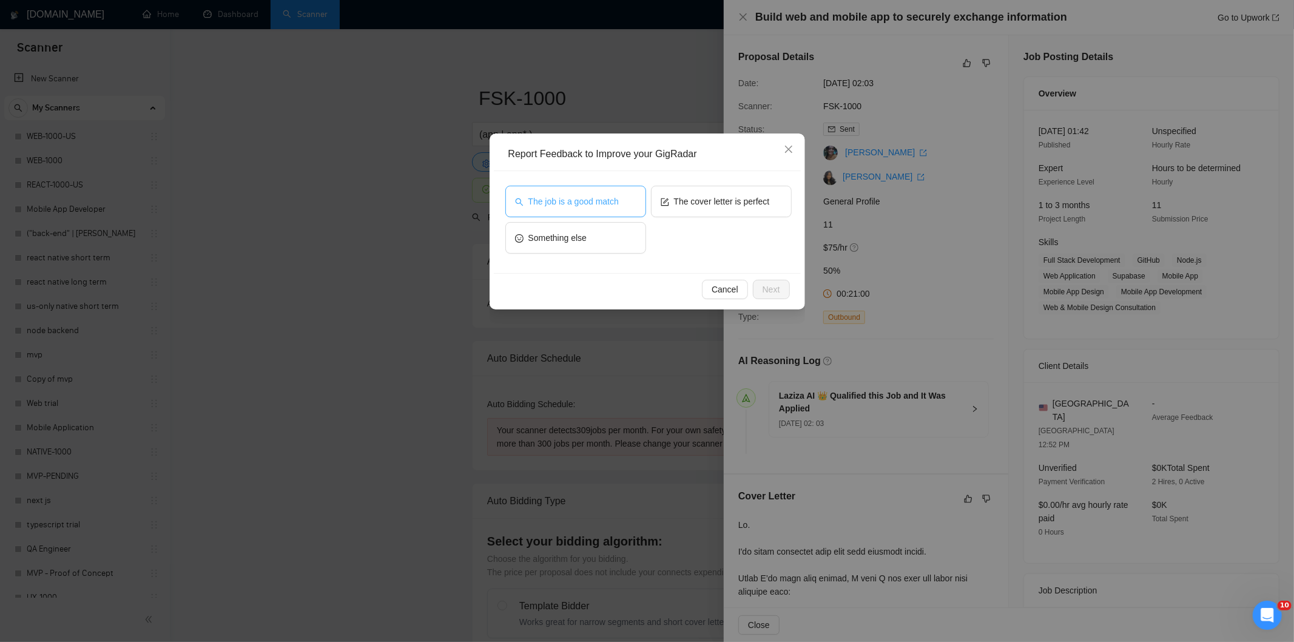
click at [631, 197] on button "The job is a good match" at bounding box center [575, 202] width 141 height 32
click at [765, 280] on button "Next" at bounding box center [771, 289] width 37 height 19
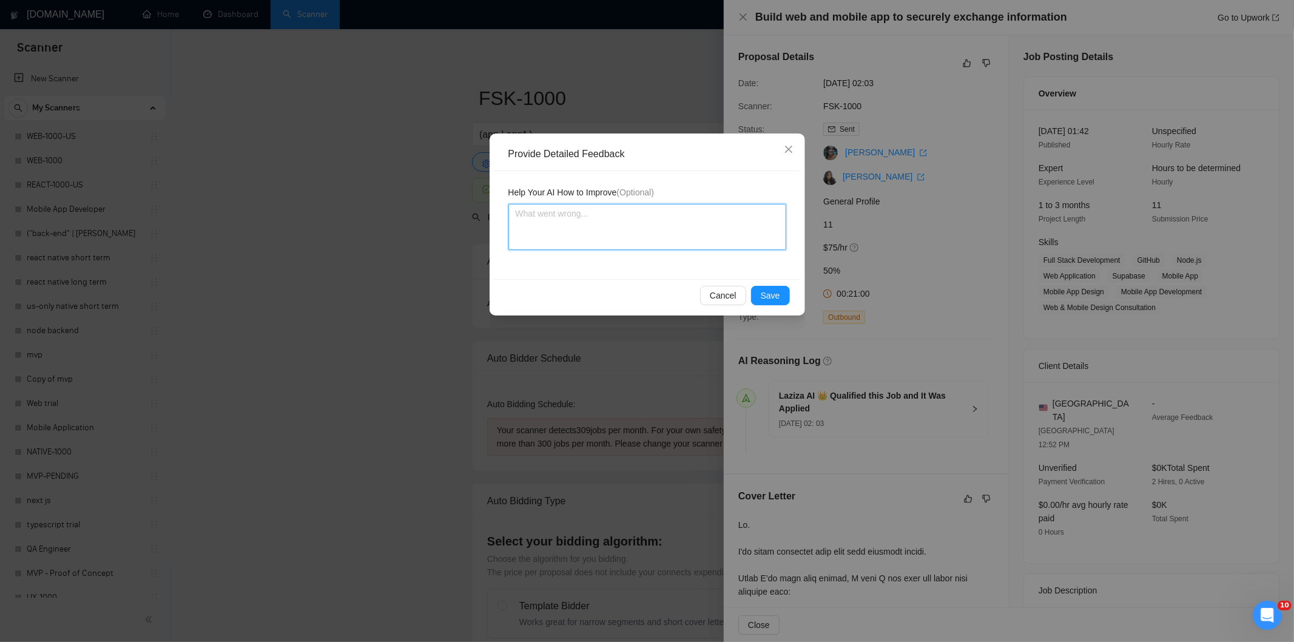
click at [722, 241] on textarea at bounding box center [647, 227] width 278 height 46
paste textarea "Good fit — the project is greenfield (no existing code), welcomes agencies, use…"
type textarea "Good fit — the project is greenfield (no existing code), welcomes agencies, use…"
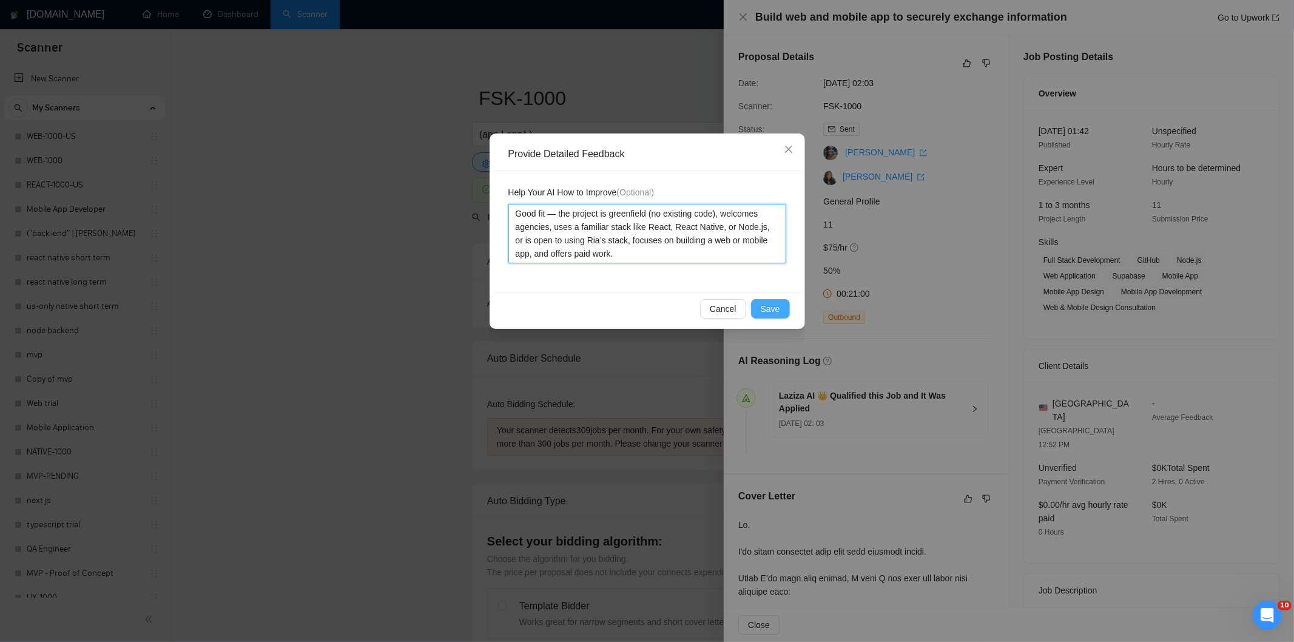
type textarea "Good fit — the project is greenfield (no existing code), welcomes agencies, use…"
click at [768, 308] on span "Save" at bounding box center [770, 308] width 19 height 13
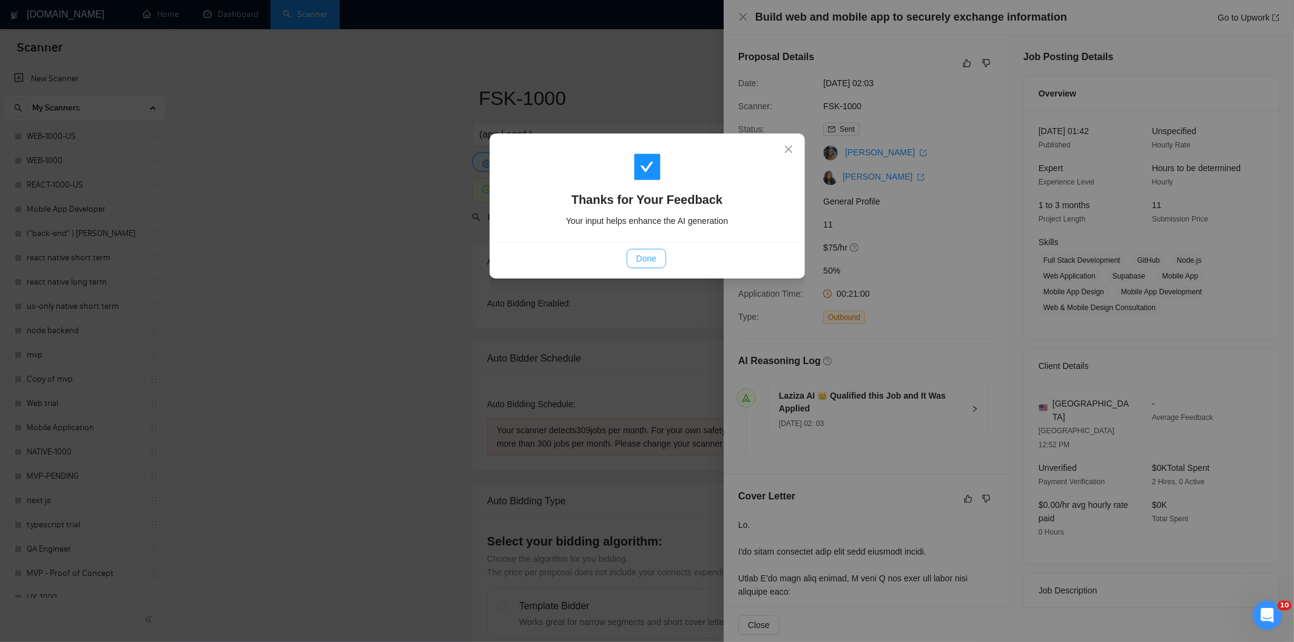
click at [646, 257] on span "Done" at bounding box center [646, 258] width 20 height 13
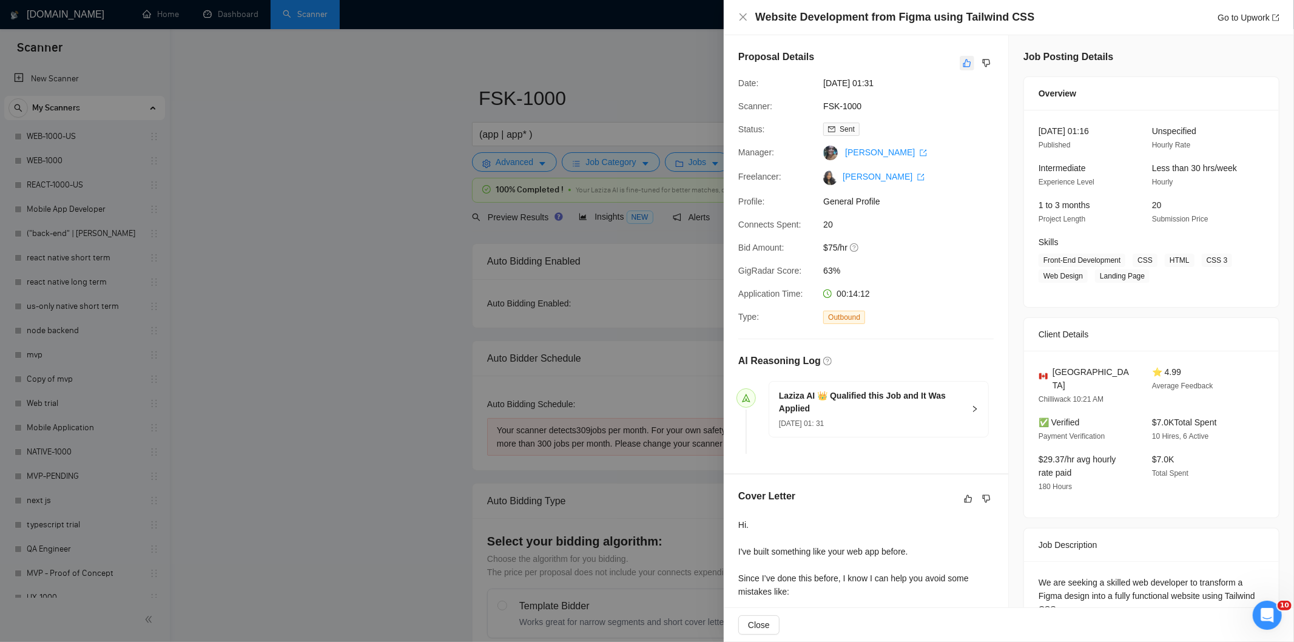
click at [966, 59] on icon "like" at bounding box center [967, 63] width 8 height 10
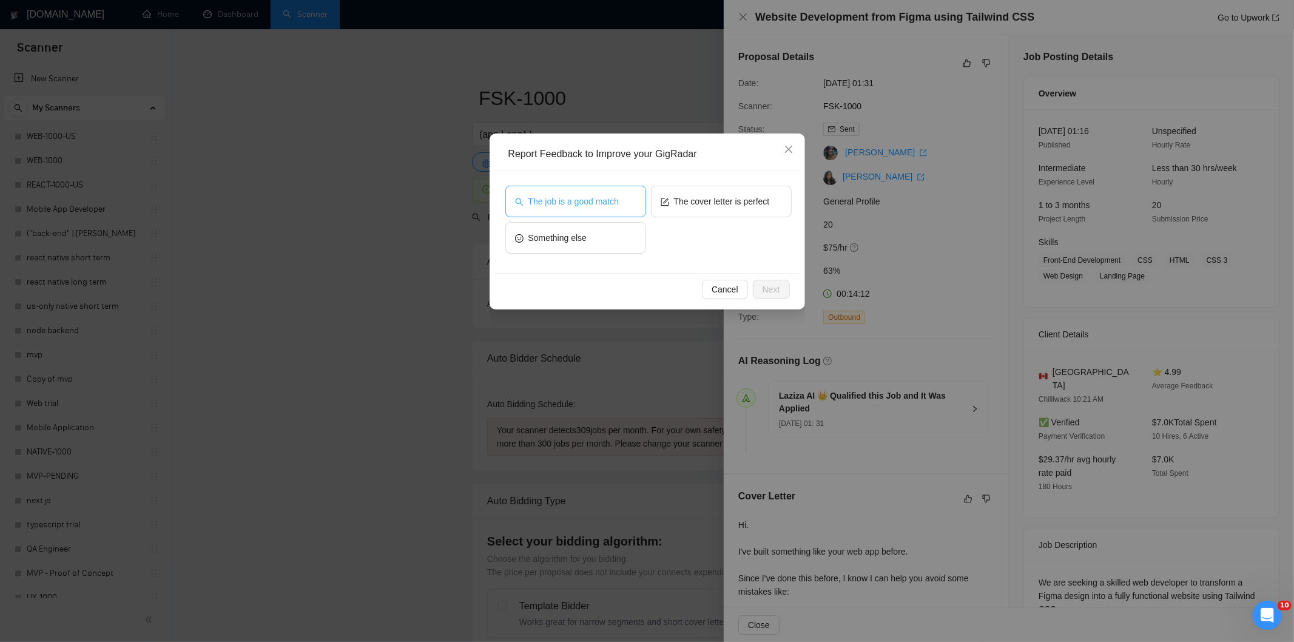
click at [596, 189] on button "The job is a good match" at bounding box center [575, 202] width 141 height 32
click at [787, 142] on span "Close" at bounding box center [788, 149] width 33 height 33
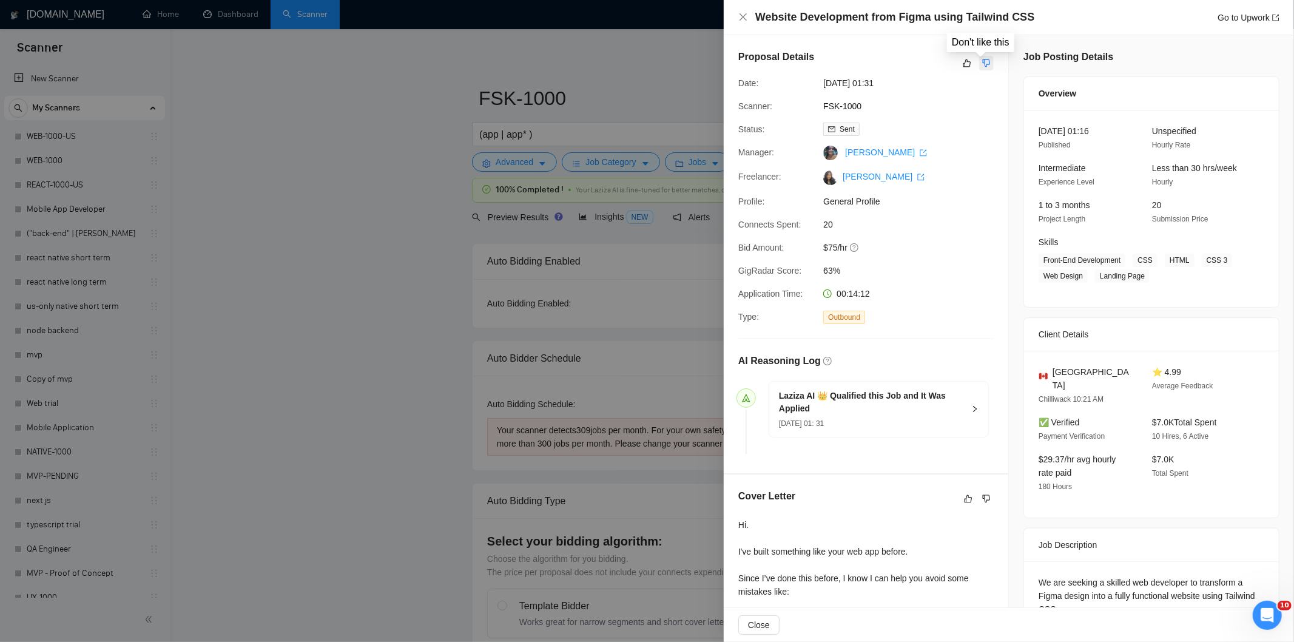
click at [982, 65] on icon "dislike" at bounding box center [986, 63] width 8 height 10
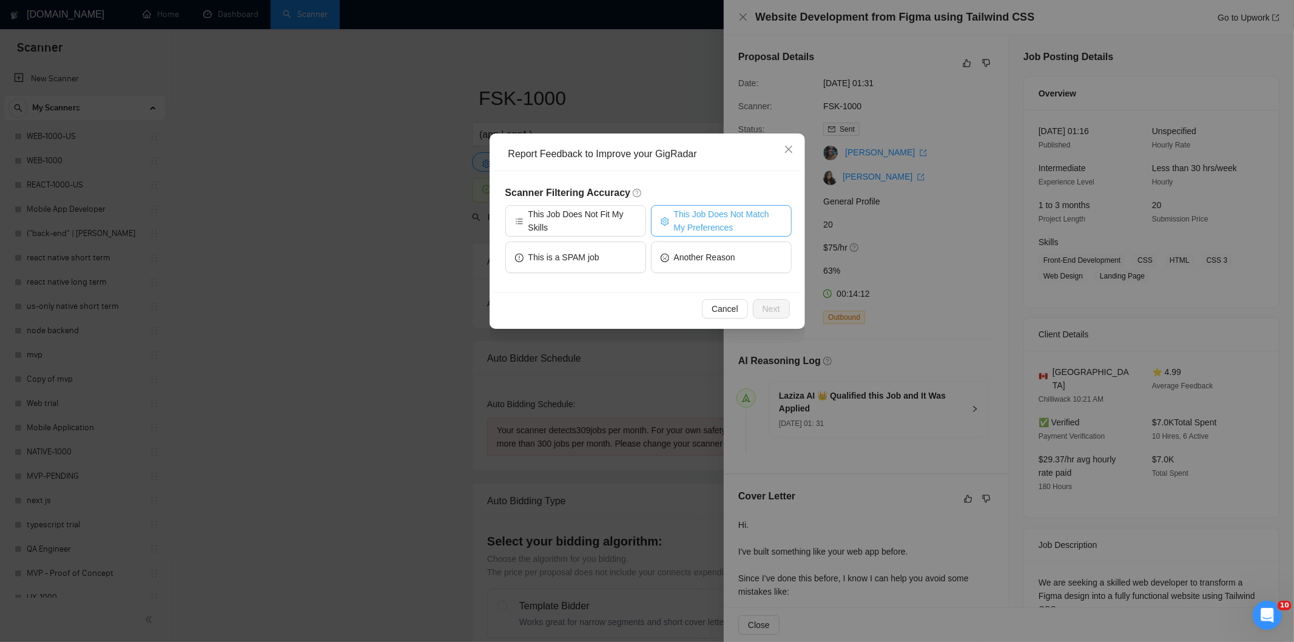
click at [702, 216] on span "This Job Does Not Match My Preferences" at bounding box center [728, 220] width 108 height 27
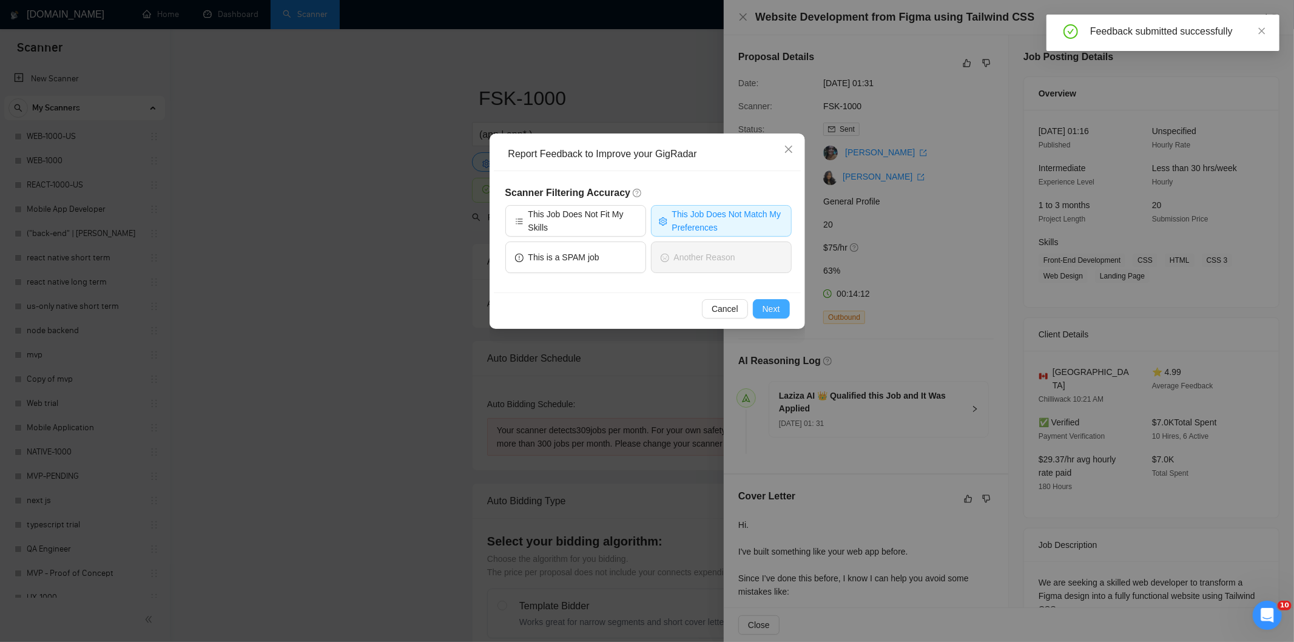
click at [772, 308] on span "Next" at bounding box center [771, 308] width 18 height 13
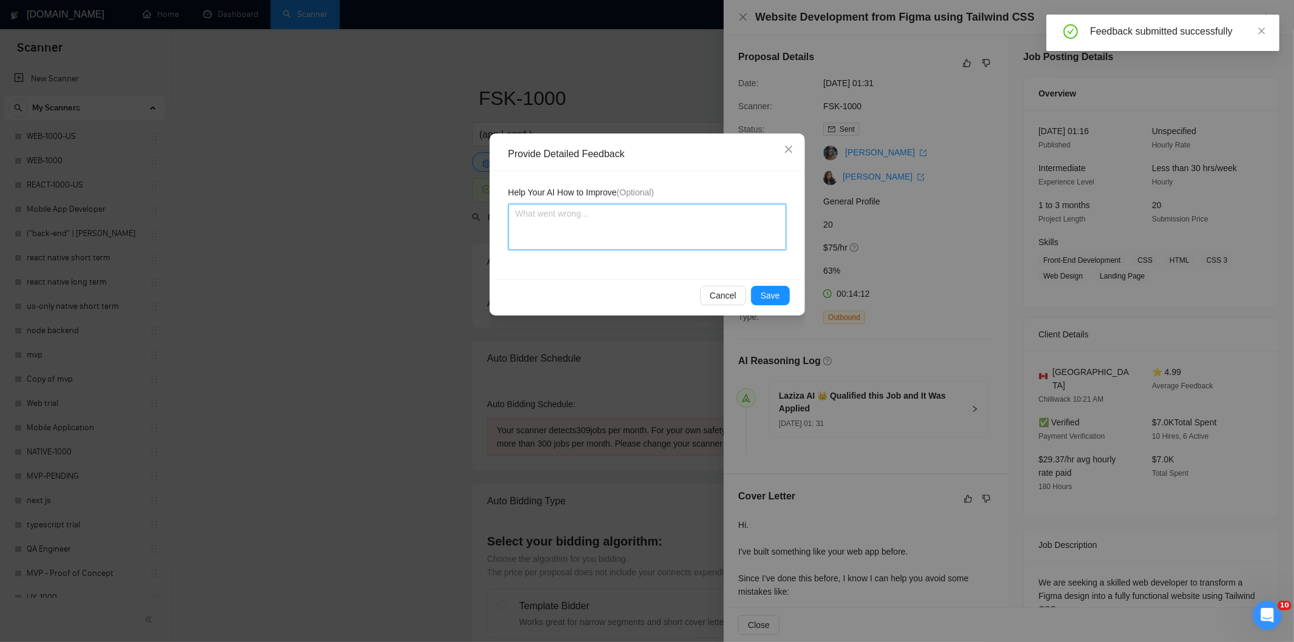
click at [725, 222] on textarea at bounding box center [647, 227] width 278 height 46
paste textarea "Not a fit — the project isn't for a web or mobile app, which is Ria's focus. Ex…"
type textarea "Not a fit — the project isn't for a web or mobile app, which is Ria's focus. Ex…"
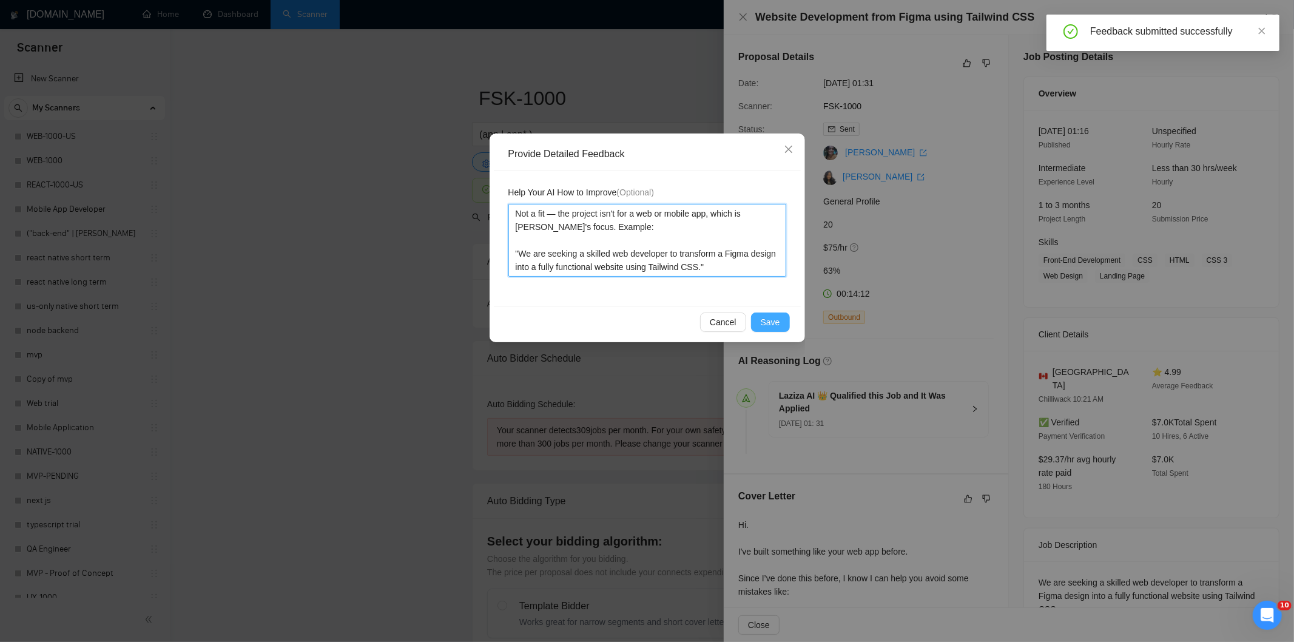
type textarea "Not a fit — the project isn't for a web or mobile app, which is Ria's focus. Ex…"
click at [770, 317] on span "Save" at bounding box center [770, 321] width 19 height 13
click at [770, 317] on div "Provide Detailed Feedback Help Your AI How to Improve (Optional) Not a fit — th…" at bounding box center [647, 321] width 1294 height 642
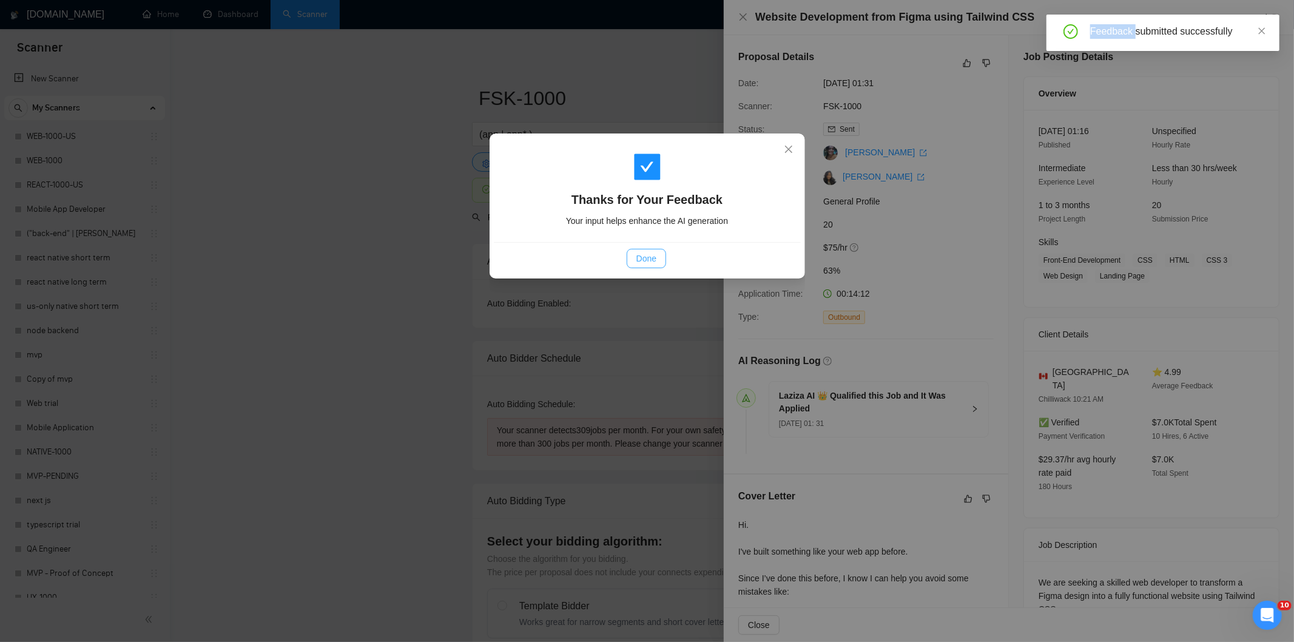
click at [651, 259] on span "Done" at bounding box center [646, 258] width 20 height 13
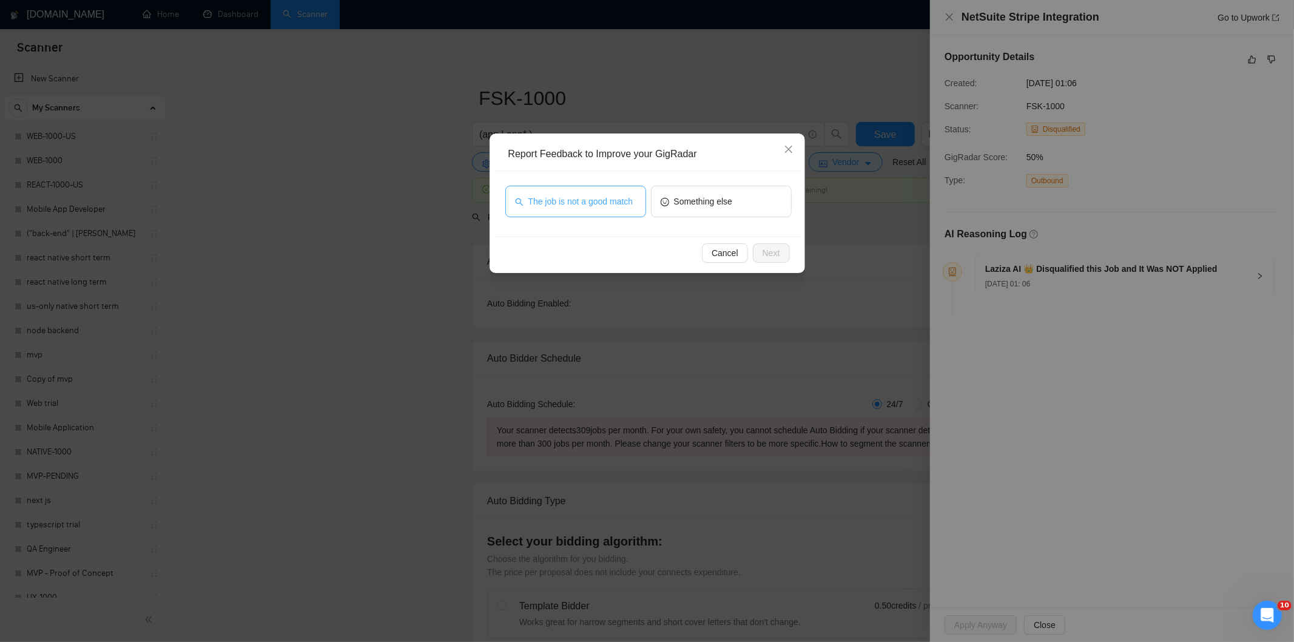
click at [593, 196] on span "The job is not a good match" at bounding box center [580, 201] width 105 height 13
click at [780, 251] on button "Next" at bounding box center [771, 252] width 37 height 19
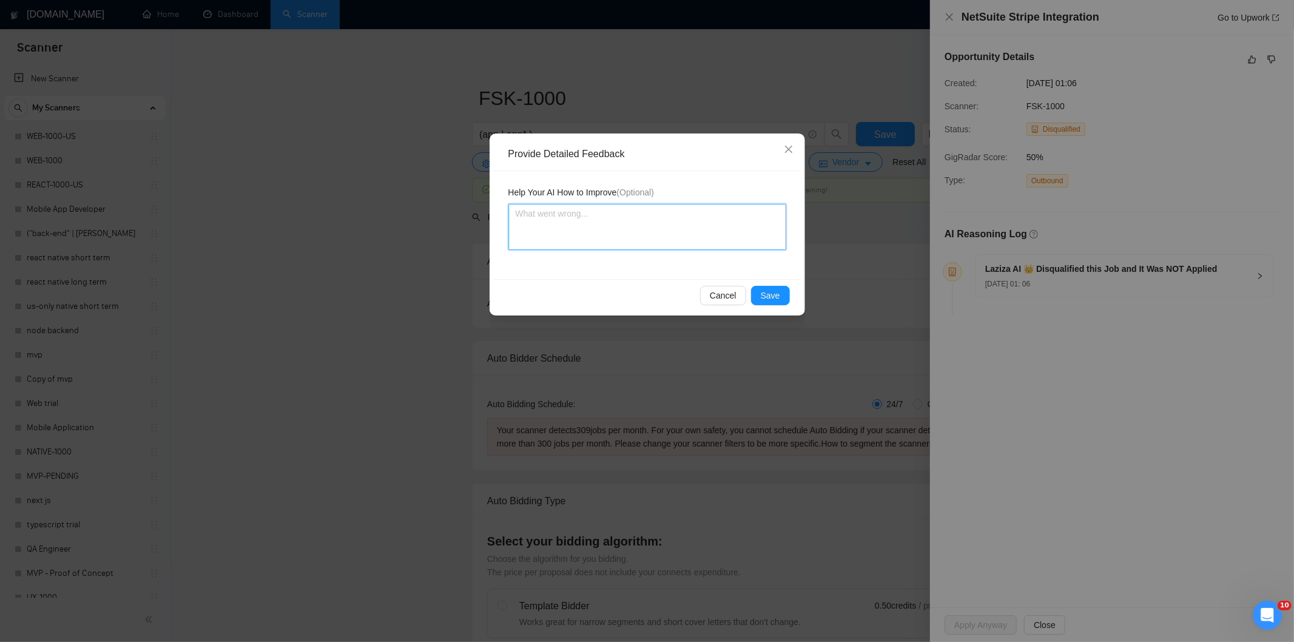
click at [684, 215] on textarea at bounding box center [647, 227] width 278 height 46
paste textarea "Not a fit — this project has been disqualified for other reasons. Example: "The…"
type textarea "Not a fit — this project has been disqualified for other reasons. Example: "The…"
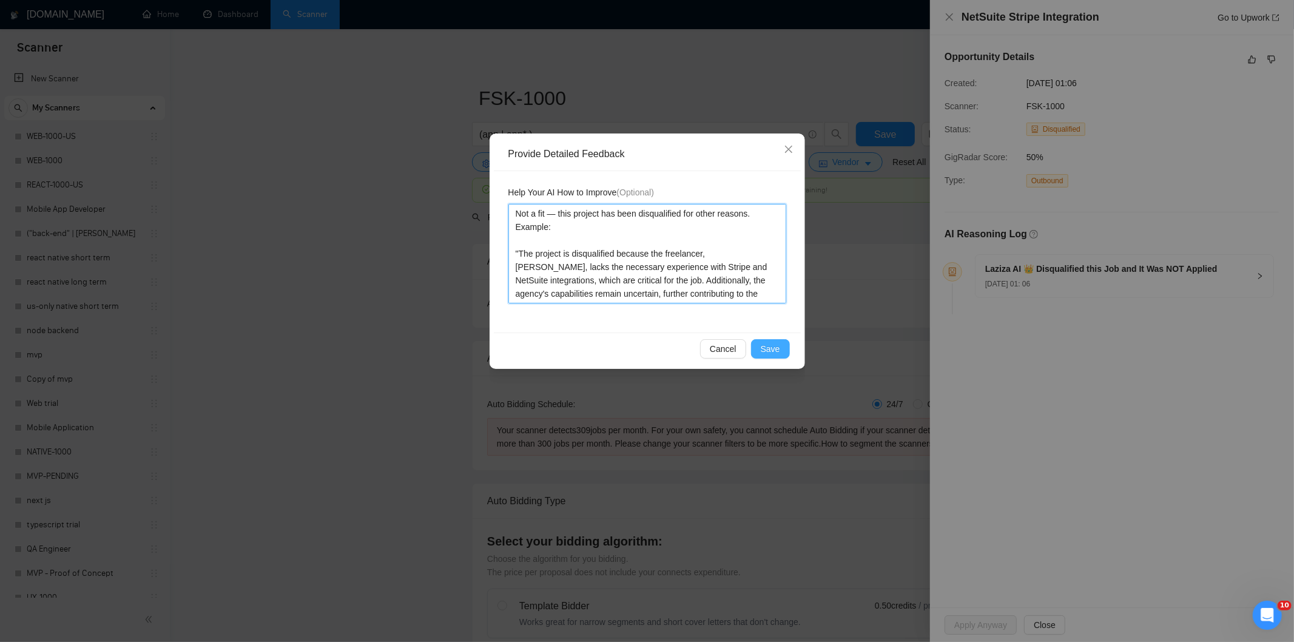
type textarea "Not a fit — this project has been disqualified for other reasons. Example: "The…"
click at [777, 343] on span "Save" at bounding box center [770, 348] width 19 height 13
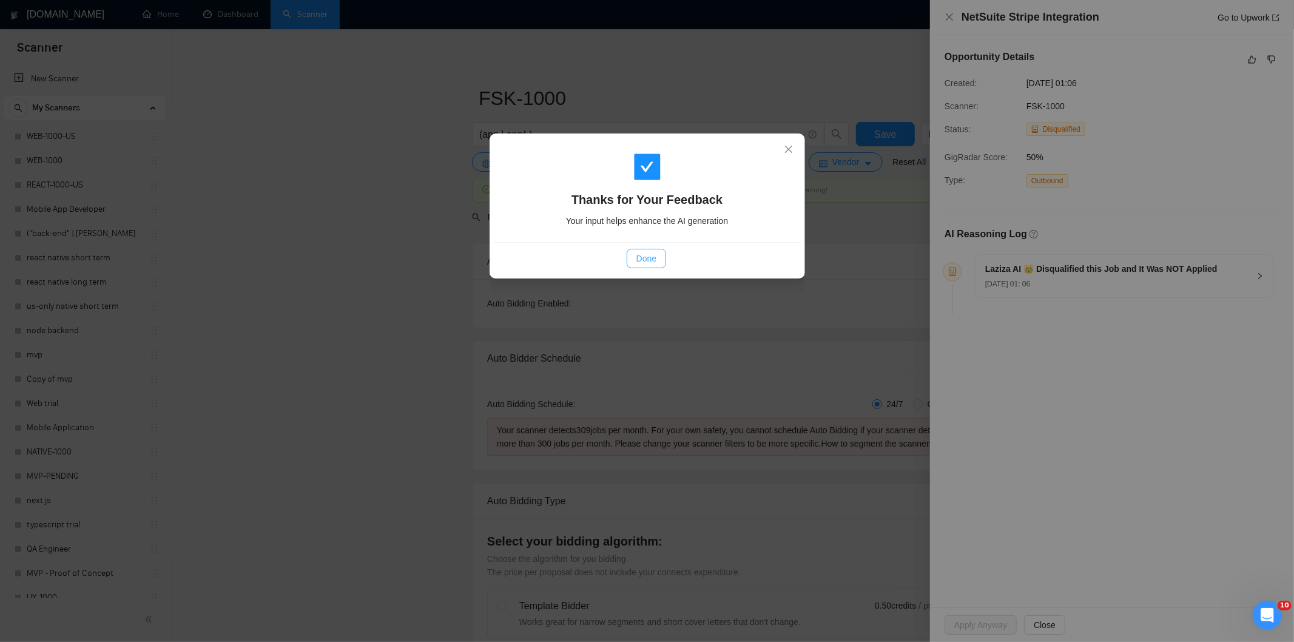
click at [649, 258] on span "Done" at bounding box center [646, 258] width 20 height 13
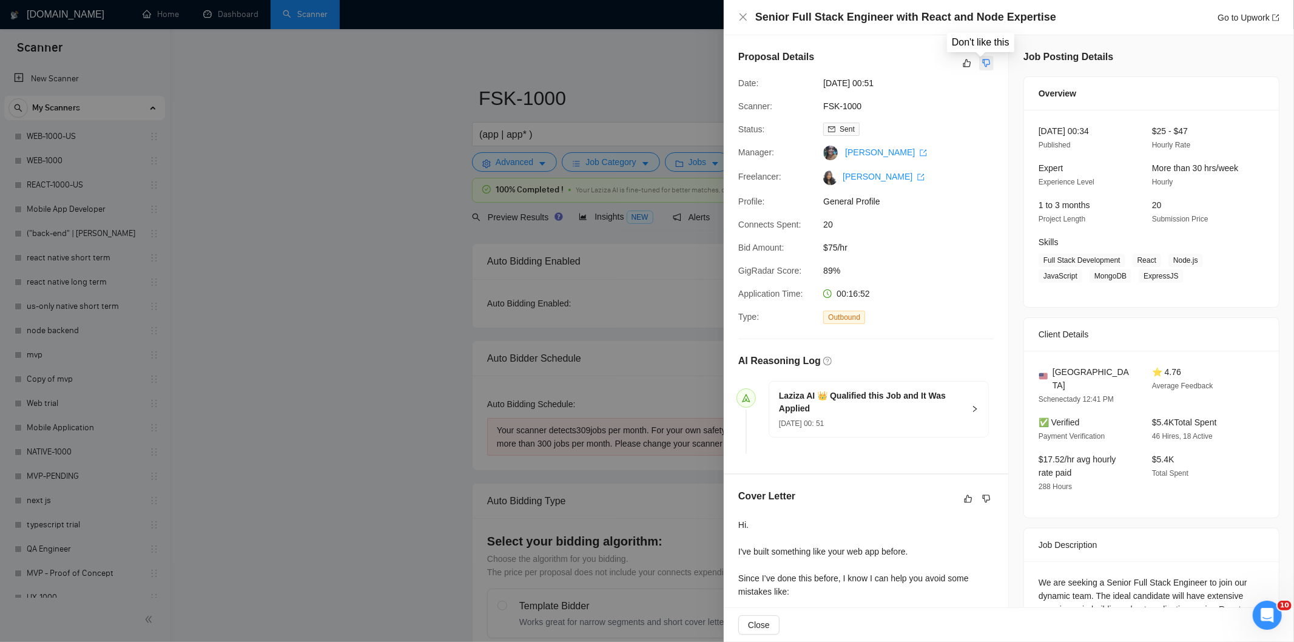
click at [986, 61] on button "button" at bounding box center [986, 63] width 15 height 15
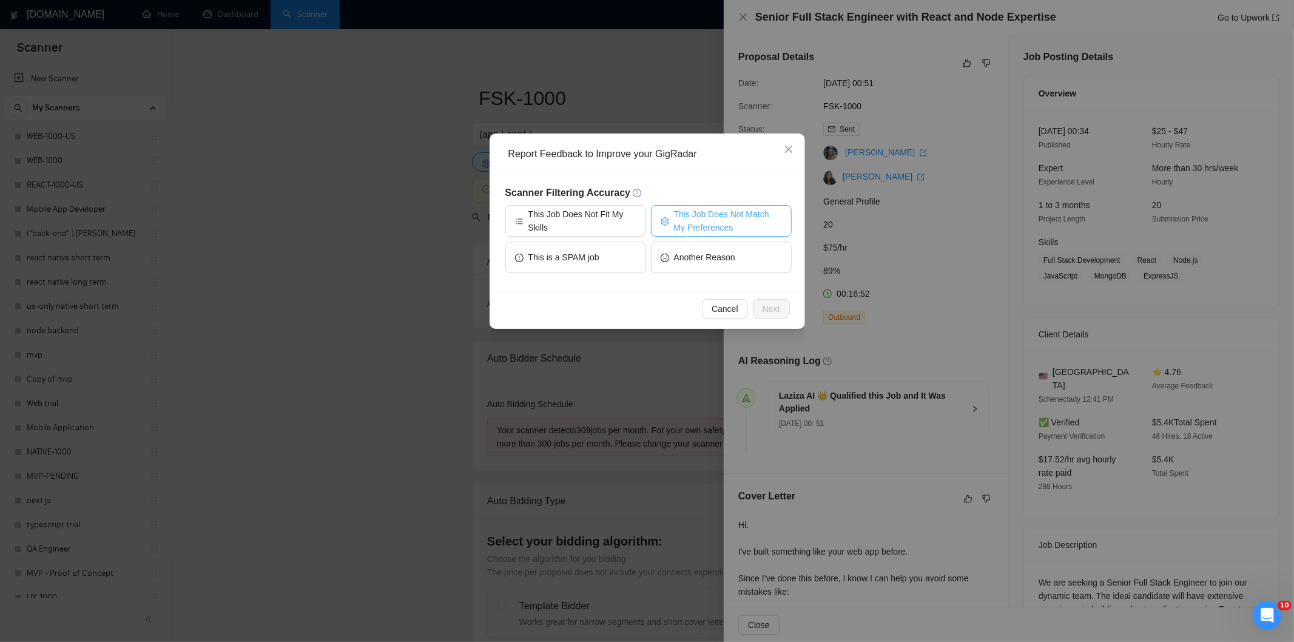
click at [712, 220] on span "This Job Does Not Match My Preferences" at bounding box center [728, 220] width 108 height 27
click at [771, 305] on span "Next" at bounding box center [771, 308] width 18 height 13
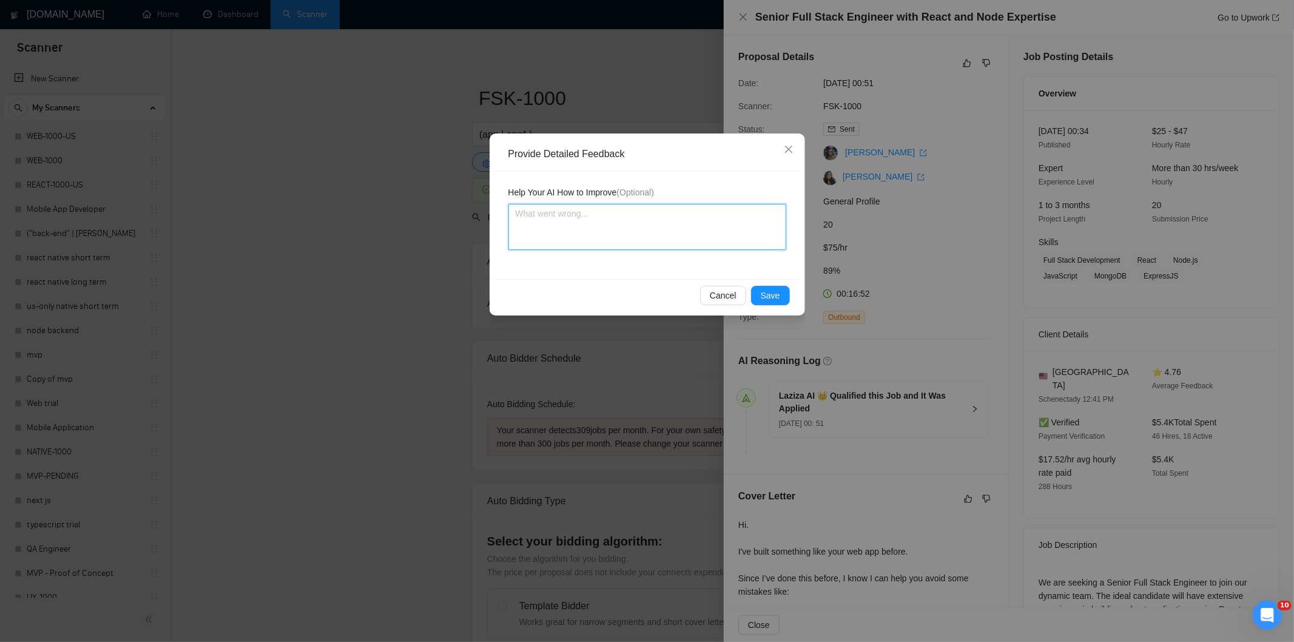
click at [712, 237] on textarea at bounding box center [647, 227] width 278 height 46
paste textarea "Not a fit — the client prefers to hire a solo developer, but Ria is an agency. …"
type textarea "Not a fit — the client prefers to hire a solo developer, but Ria is an agency. …"
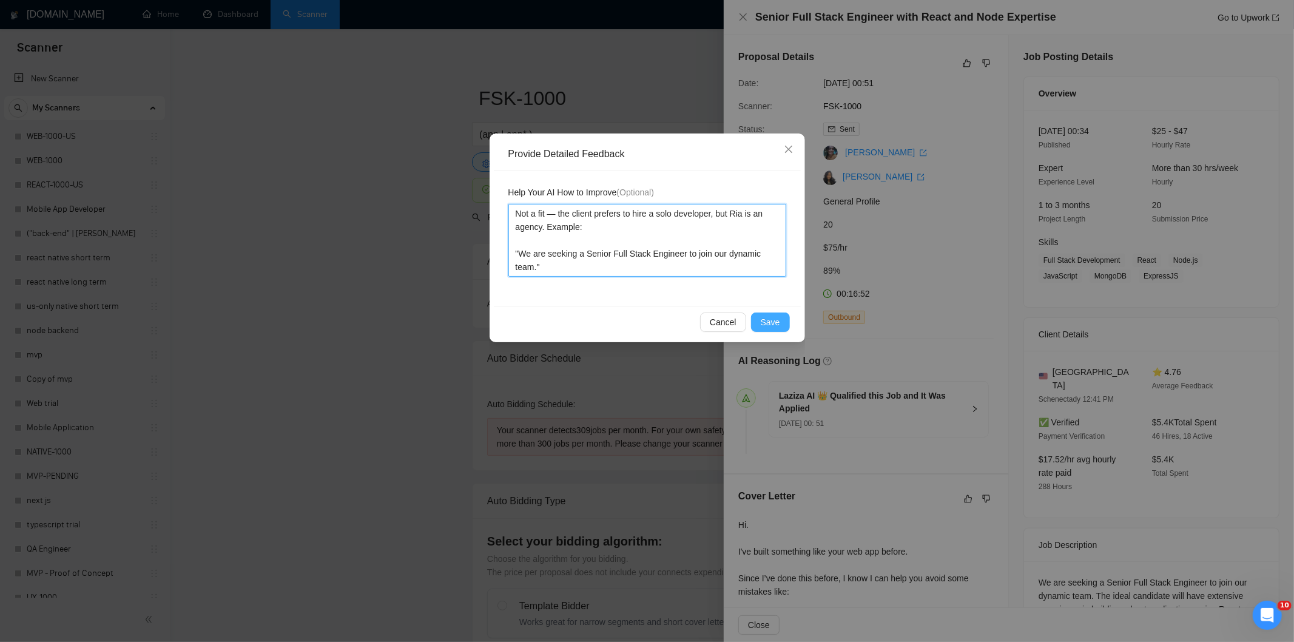
type textarea "Not a fit — the client prefers to hire a solo developer, but Ria is an agency. …"
click at [778, 325] on span "Save" at bounding box center [770, 321] width 19 height 13
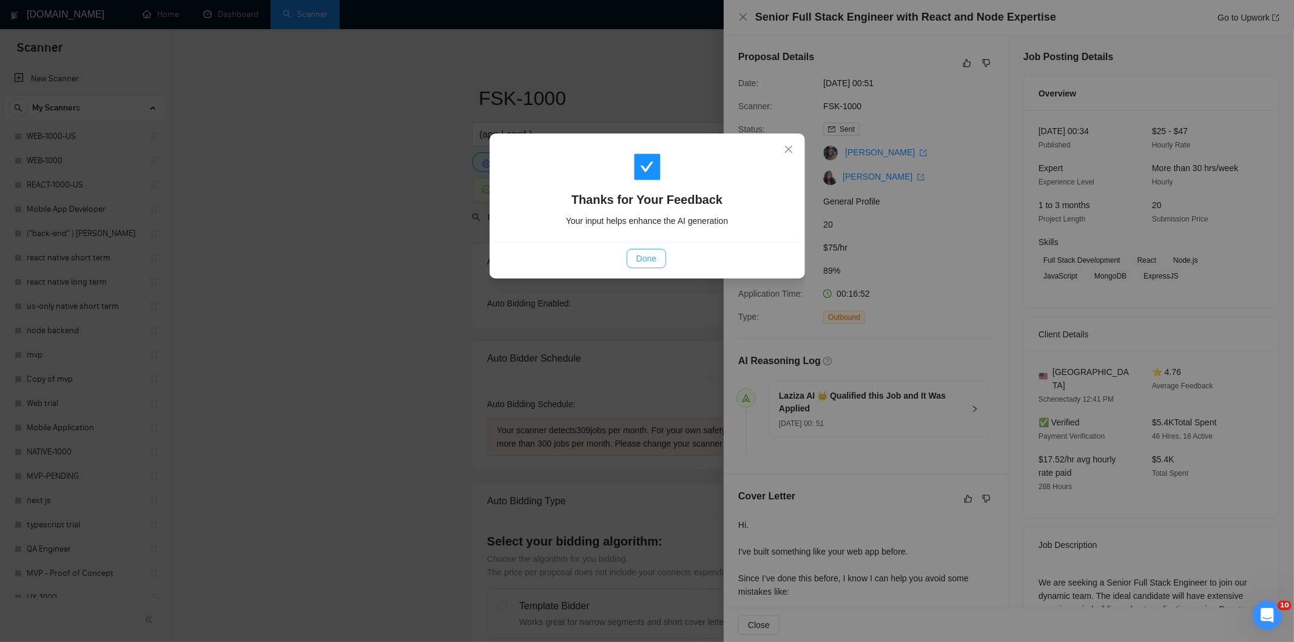
click at [651, 257] on span "Done" at bounding box center [646, 258] width 20 height 13
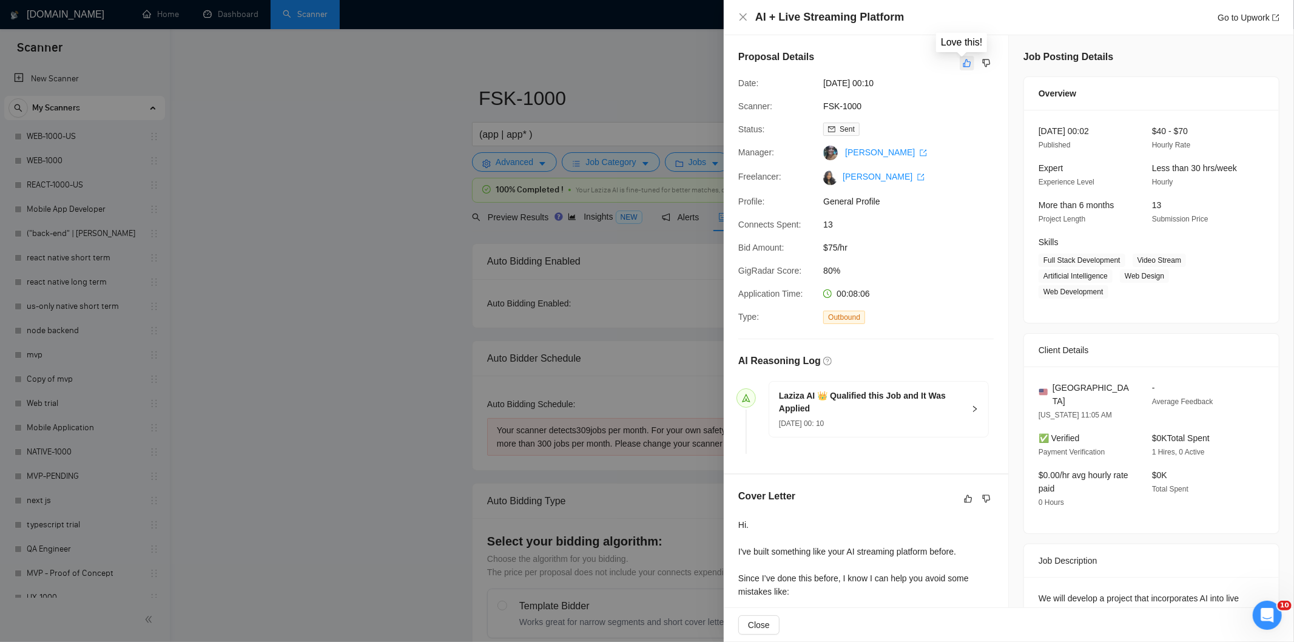
click at [963, 62] on icon "like" at bounding box center [967, 63] width 8 height 8
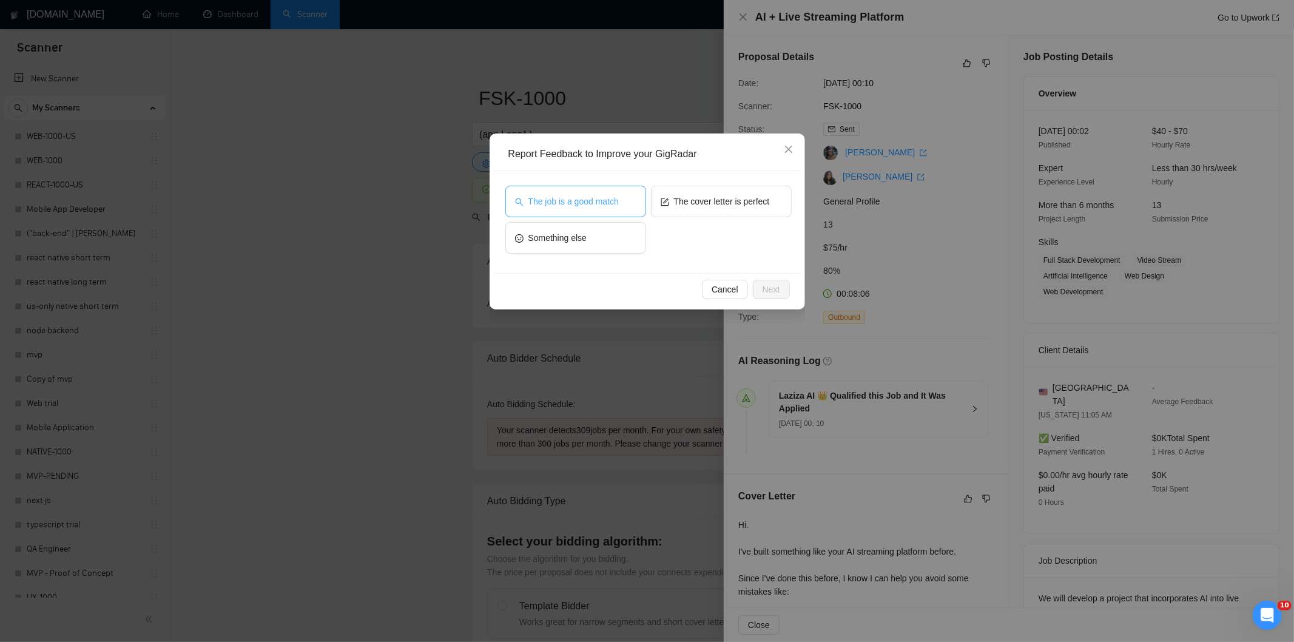
click at [616, 209] on button "The job is a good match" at bounding box center [575, 202] width 141 height 32
click at [572, 197] on span "The job is a good match" at bounding box center [573, 201] width 90 height 13
click at [779, 289] on button "Next" at bounding box center [771, 289] width 37 height 19
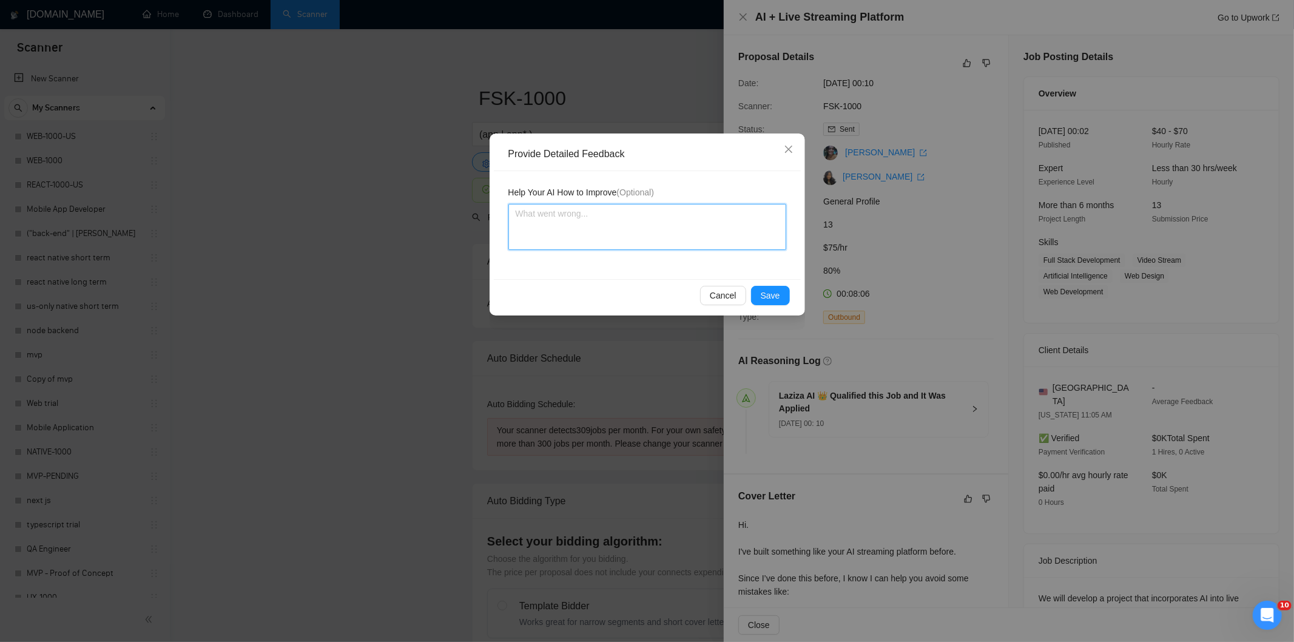
click at [672, 227] on textarea at bounding box center [647, 227] width 278 height 46
paste textarea "Good fit — the project is greenfield (no existing code), welcomes agencies, use…"
type textarea "Good fit — the project is greenfield (no existing code), welcomes agencies, use…"
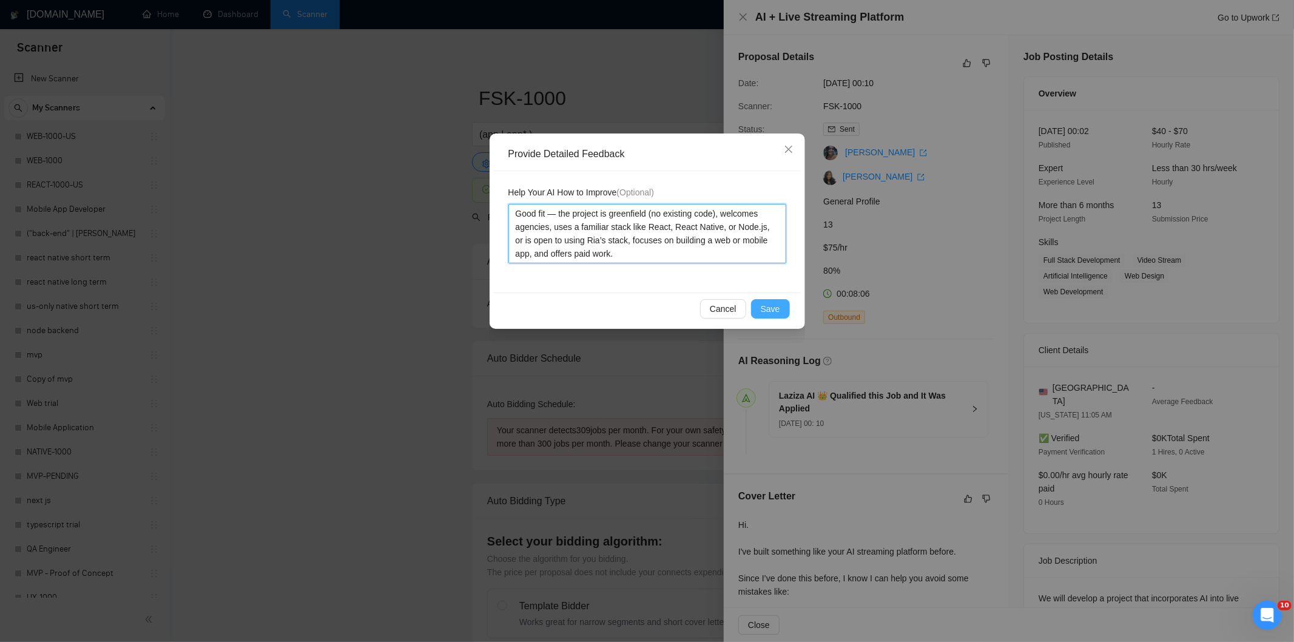
type textarea "Good fit — the project is greenfield (no existing code), welcomes agencies, use…"
click at [763, 308] on span "Save" at bounding box center [770, 308] width 19 height 13
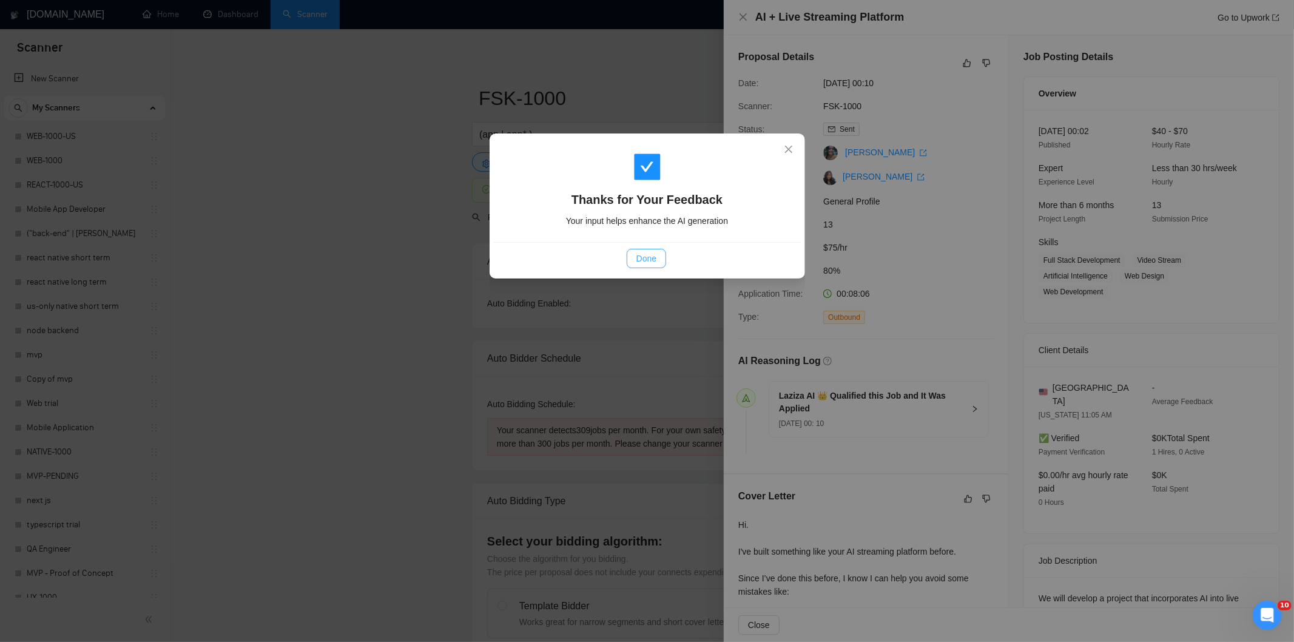
click at [647, 259] on span "Done" at bounding box center [646, 258] width 20 height 13
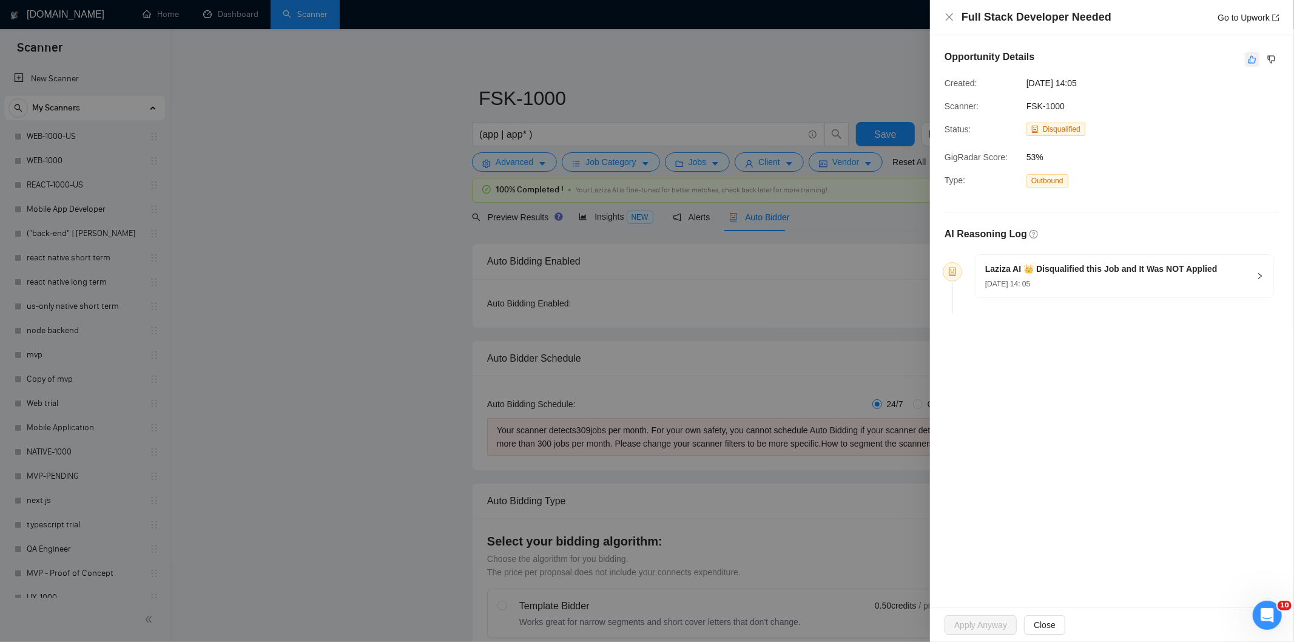
click at [1253, 57] on icon "like" at bounding box center [1252, 60] width 8 height 10
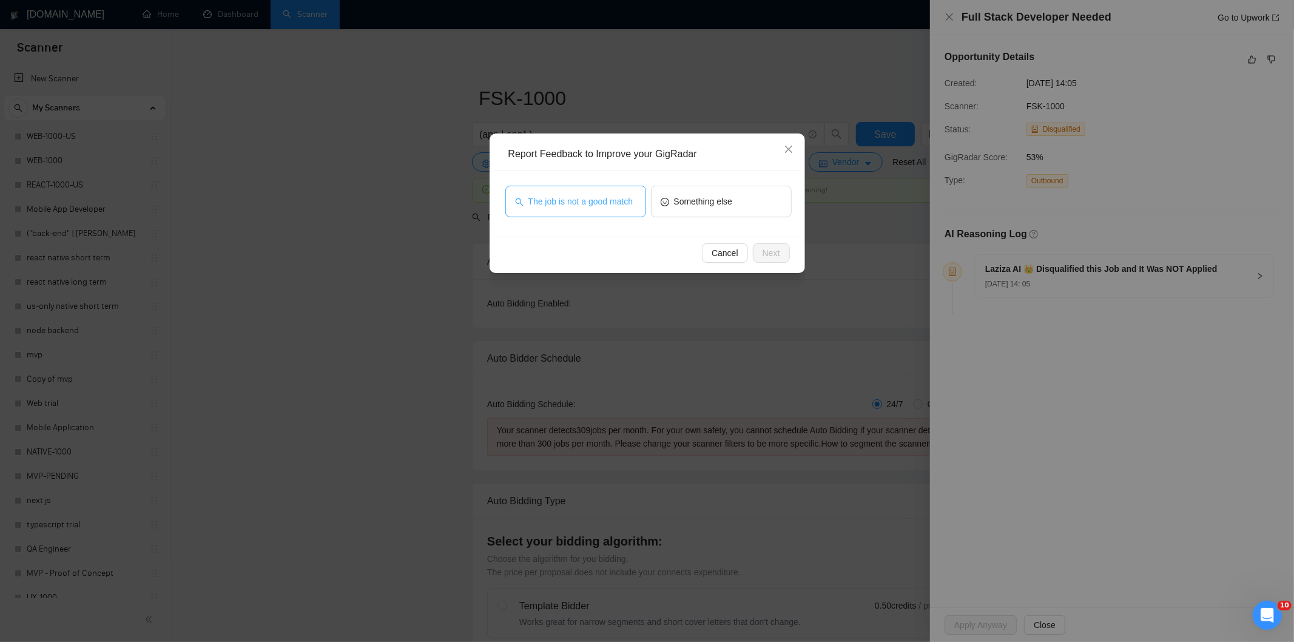
click at [625, 203] on span "The job is not a good match" at bounding box center [580, 201] width 105 height 13
click at [773, 244] on button "Next" at bounding box center [771, 252] width 37 height 19
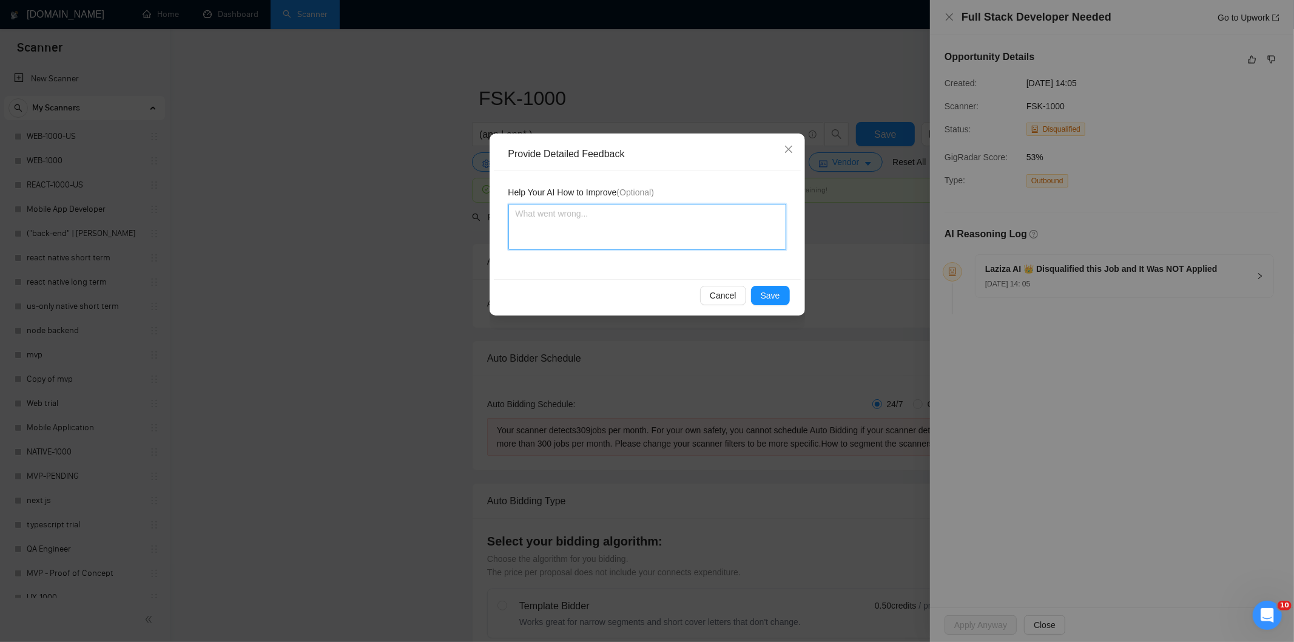
click at [735, 216] on textarea at bounding box center [647, 227] width 278 height 46
paste textarea "Not a fit — this project has been disqualified for other reasons. Example: "The…"
type textarea "Not a fit — this project has been disqualified for other reasons. Example: "The…"
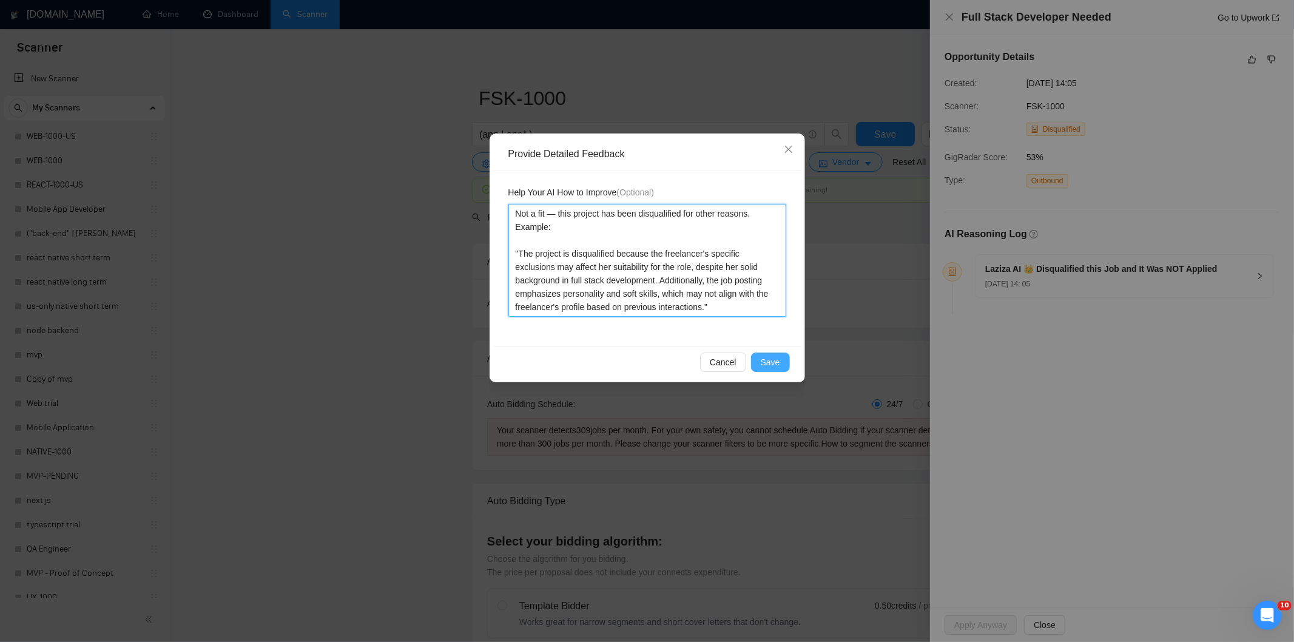
type textarea "Not a fit — this project has been disqualified for other reasons. Example: "The…"
click at [761, 359] on button "Save" at bounding box center [770, 361] width 39 height 19
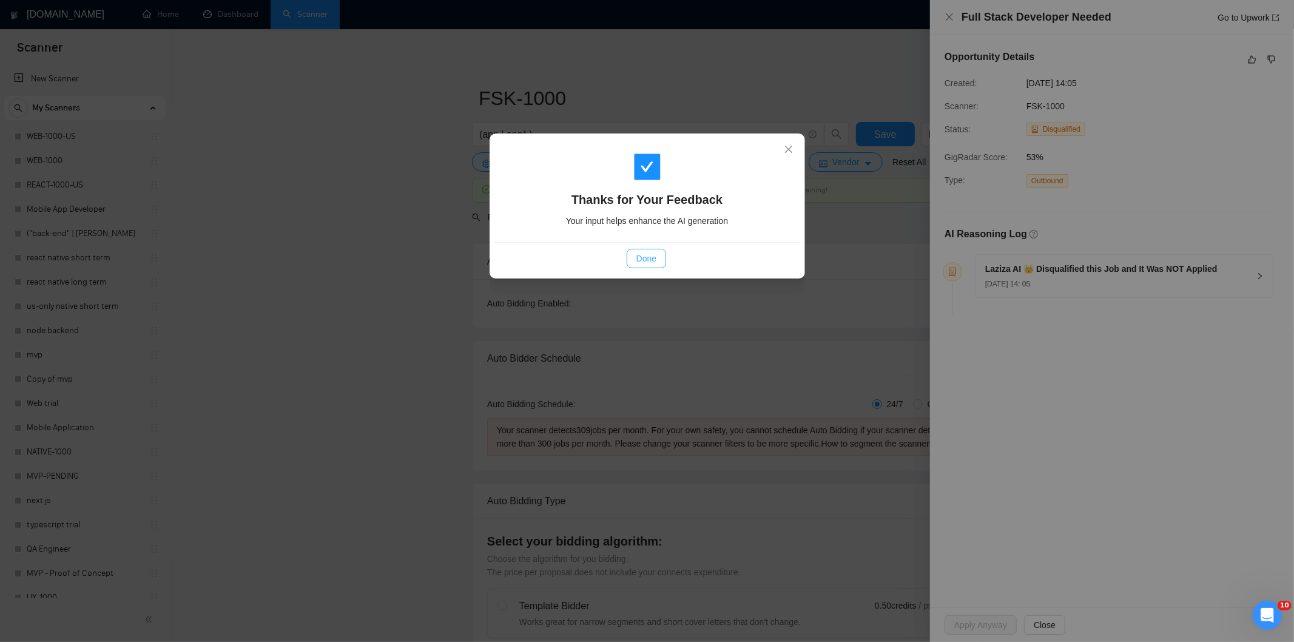
click at [645, 258] on span "Done" at bounding box center [646, 258] width 20 height 13
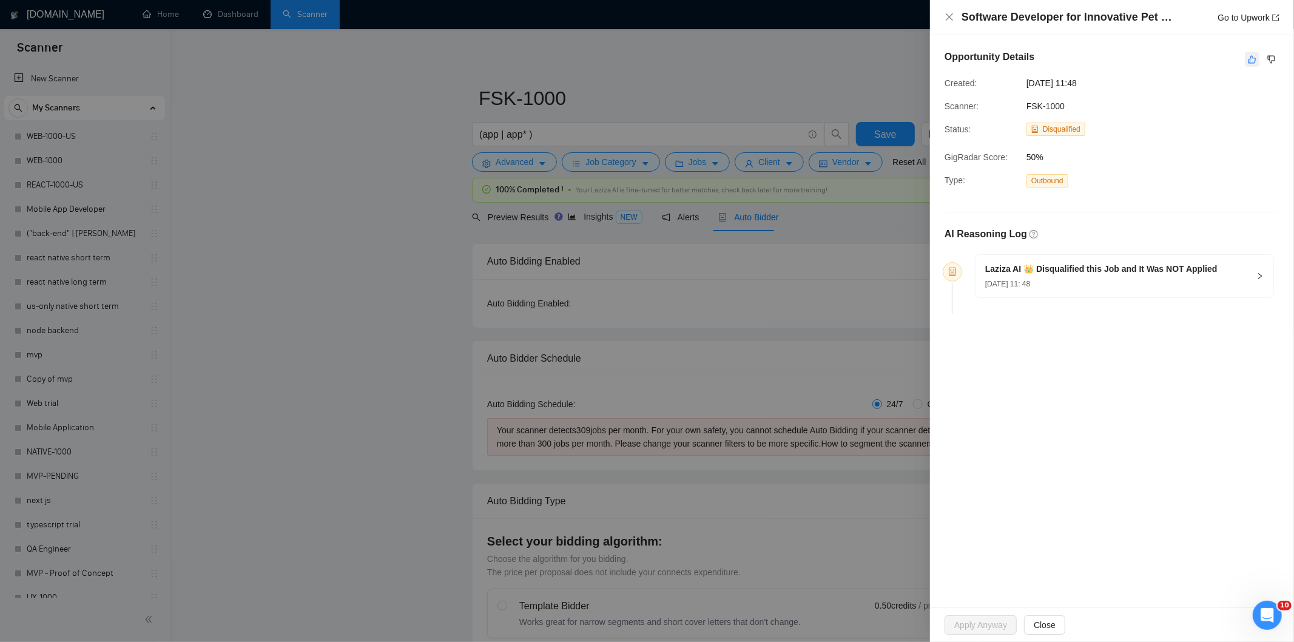
click at [1257, 59] on button "button" at bounding box center [1252, 59] width 15 height 15
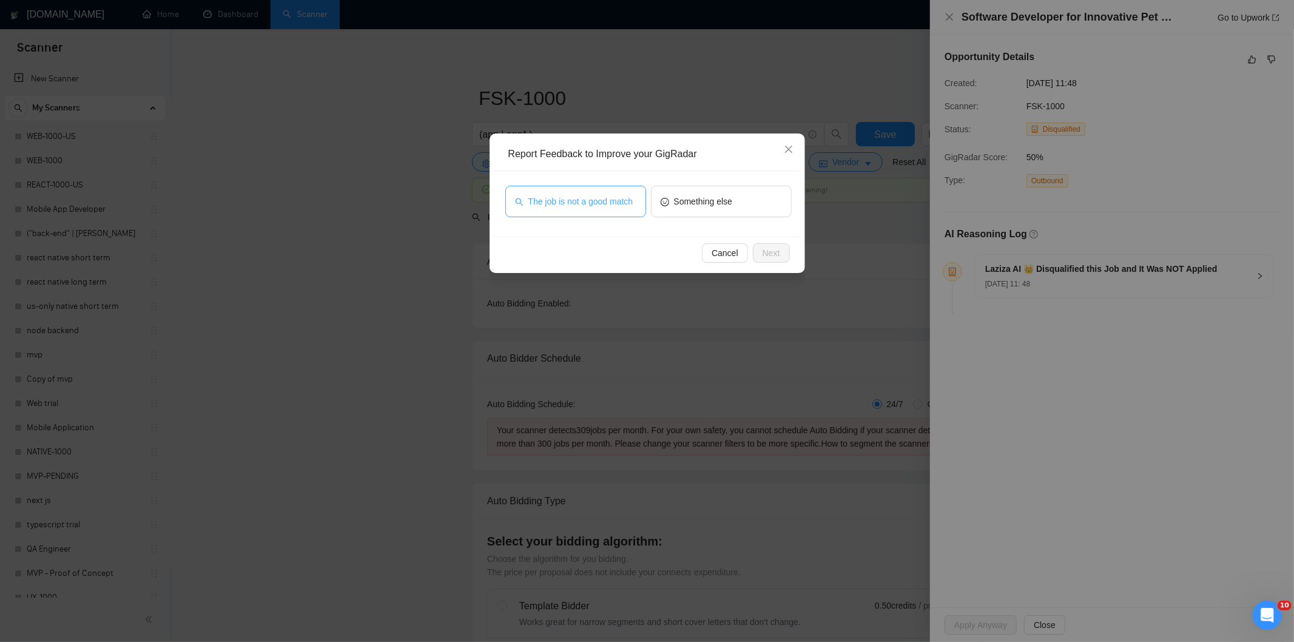
click at [598, 210] on button "The job is not a good match" at bounding box center [575, 202] width 141 height 32
click at [771, 251] on span "Next" at bounding box center [771, 252] width 18 height 13
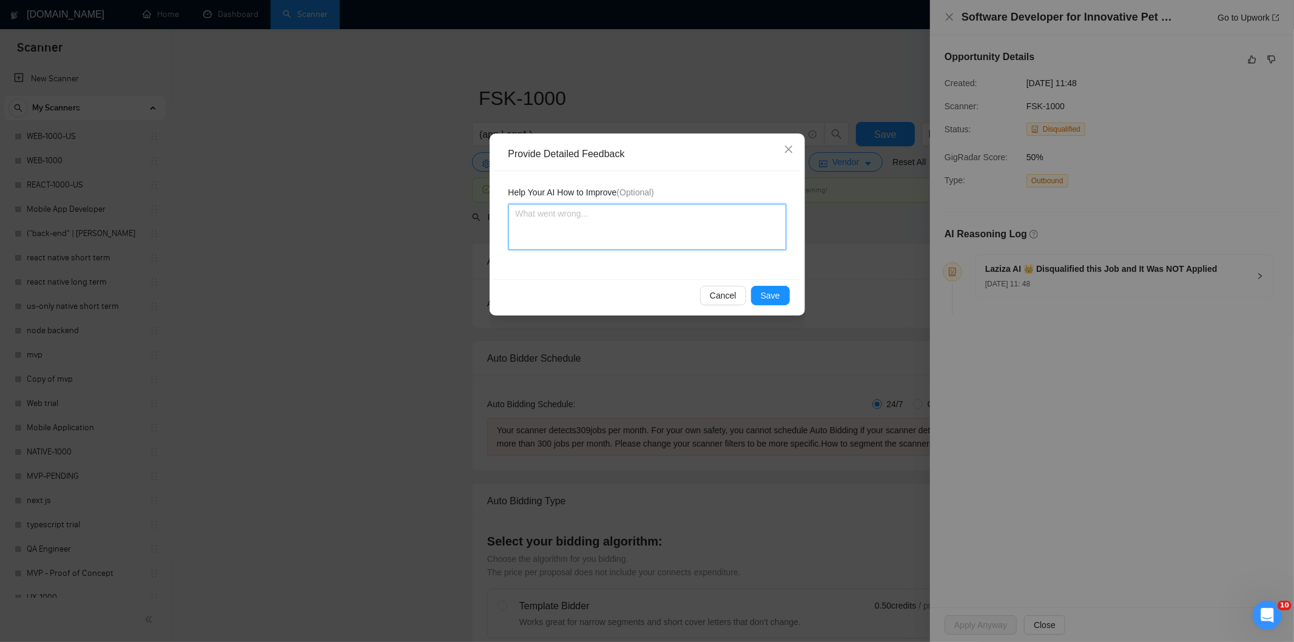
click at [747, 221] on textarea at bounding box center [647, 227] width 278 height 46
paste textarea "Good fit — the project is greenfield (no existing code), welcomes agencies, use…"
type textarea "Good fit — the project is greenfield (no existing code), welcomes agencies, use…"
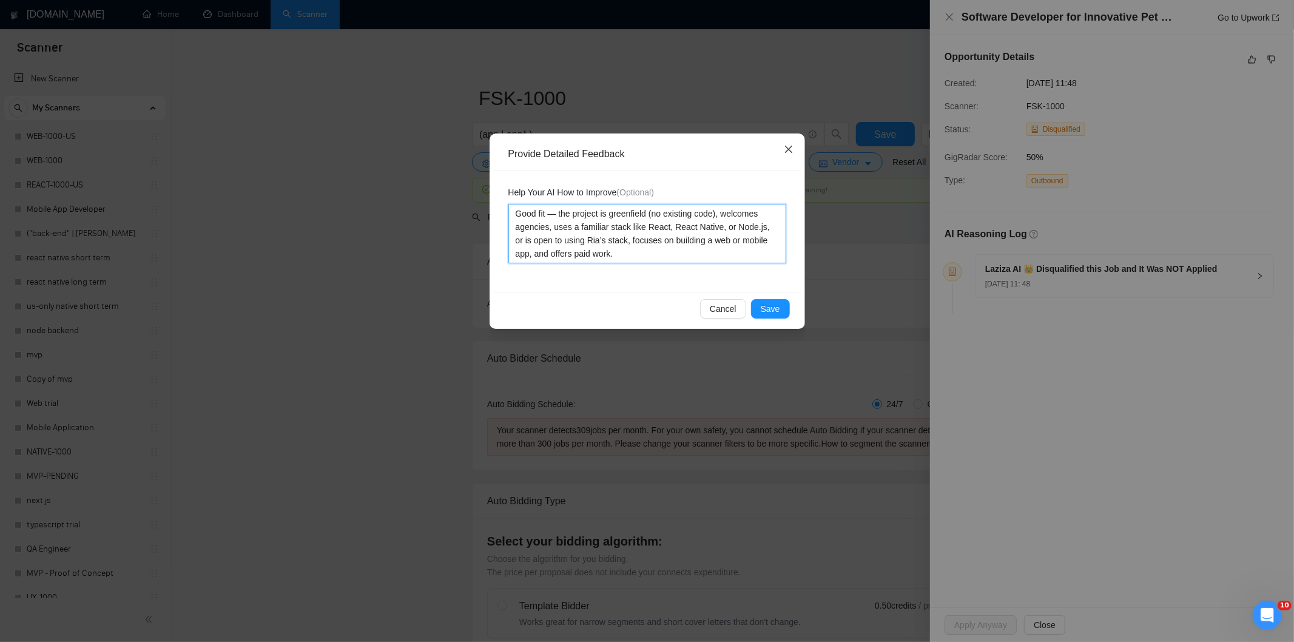
type textarea "Good fit — the project is greenfield (no existing code), welcomes agencies, use…"
click at [790, 150] on icon "close" at bounding box center [789, 149] width 10 height 10
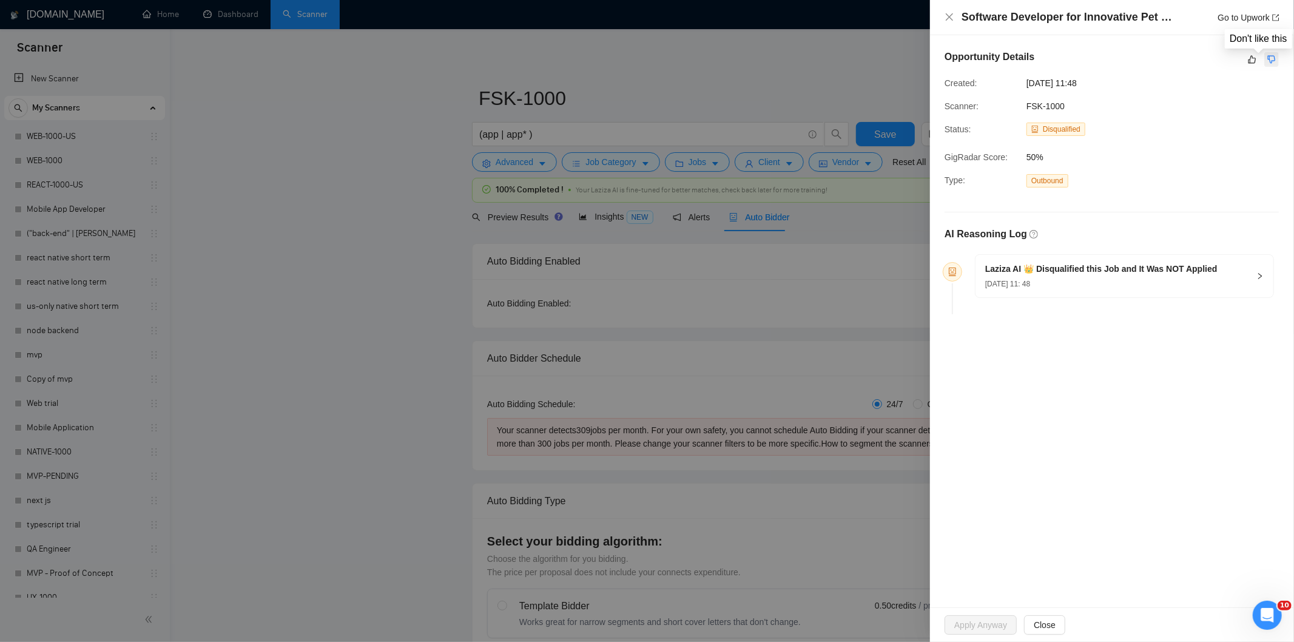
click at [1273, 55] on icon "dislike" at bounding box center [1271, 60] width 8 height 10
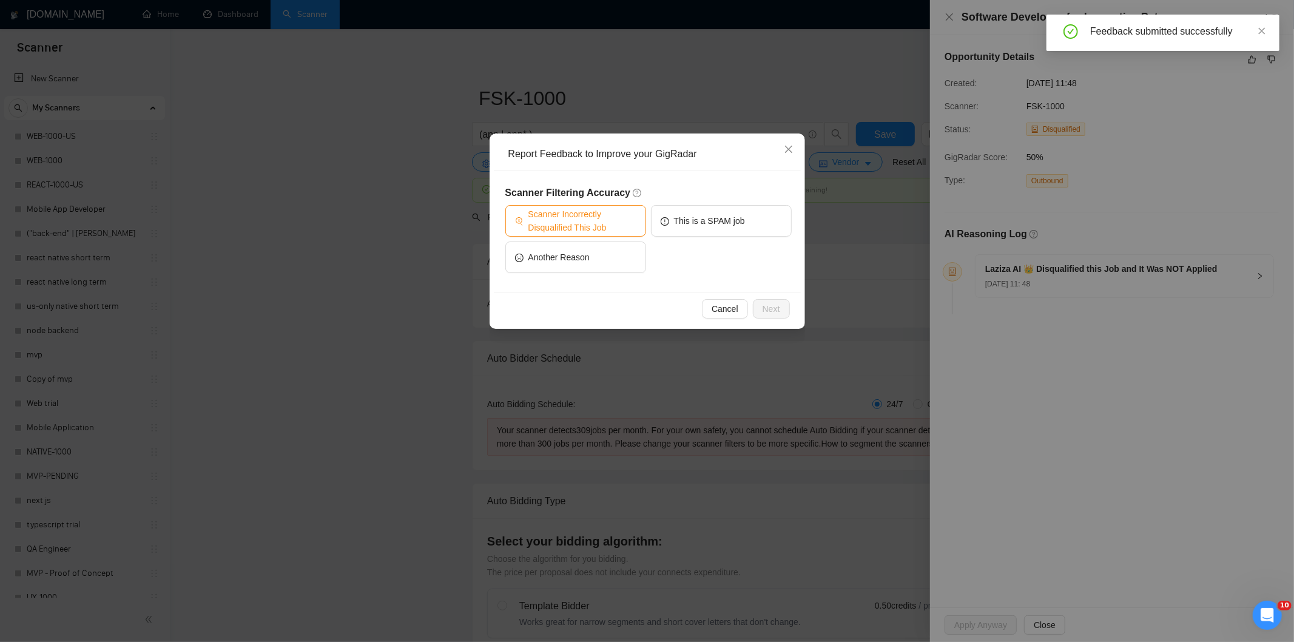
click at [601, 226] on span "Scanner Incorrectly Disqualified This Job" at bounding box center [582, 220] width 108 height 27
click at [772, 306] on span "Next" at bounding box center [771, 308] width 18 height 13
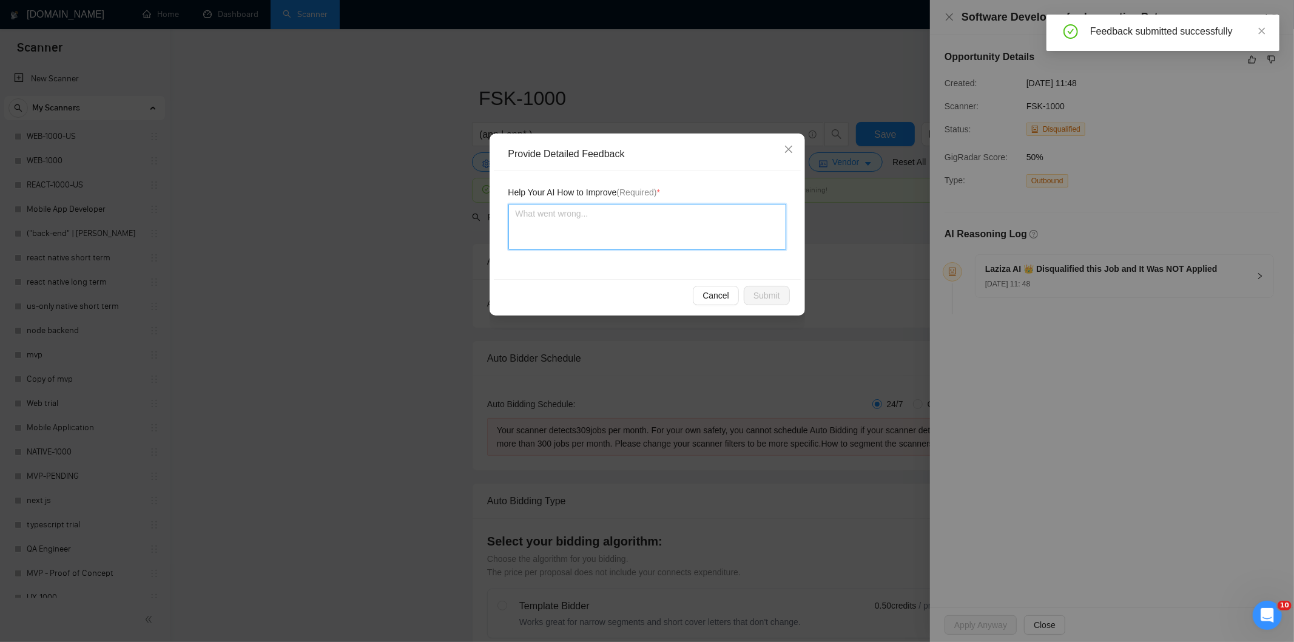
click at [704, 231] on textarea at bounding box center [647, 227] width 278 height 46
paste textarea "Good fit — the project is greenfield (no existing code), welcomes agencies, use…"
type textarea "Good fit — the project is greenfield (no existing code), welcomes agencies, use…"
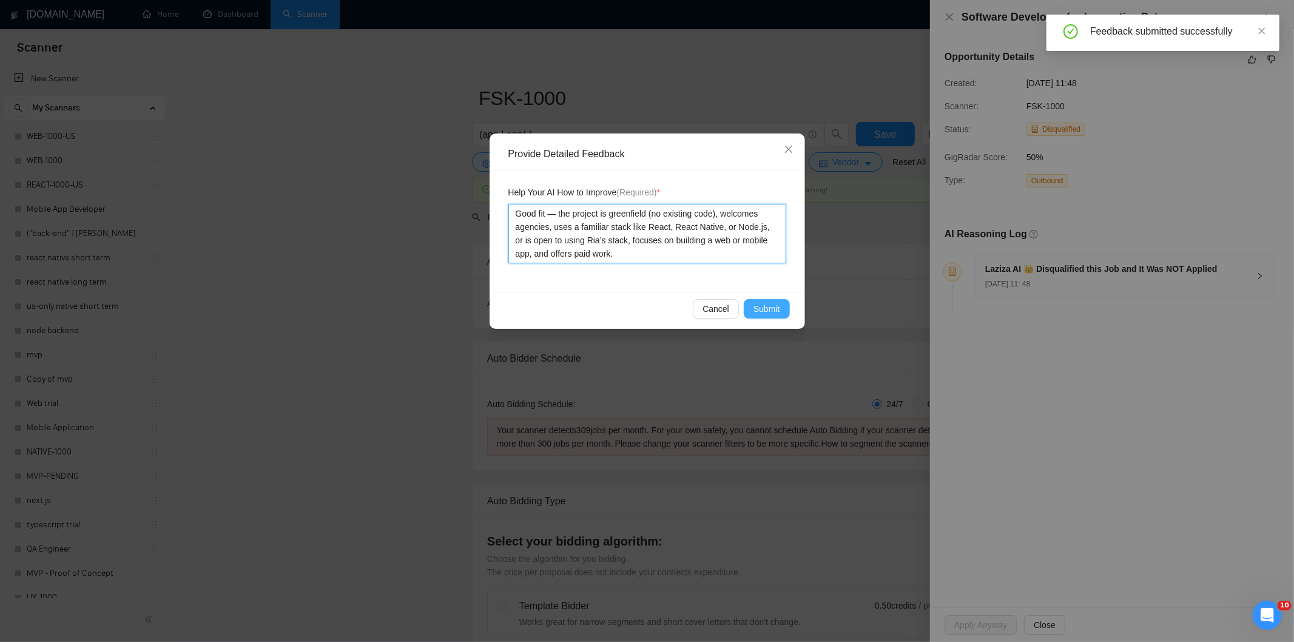
type textarea "Good fit — the project is greenfield (no existing code), welcomes agencies, use…"
click at [762, 302] on span "Submit" at bounding box center [766, 308] width 27 height 13
click at [762, 302] on div "Provide Detailed Feedback Help Your AI How to Improve (Required) * Good fit — t…" at bounding box center [647, 321] width 1294 height 642
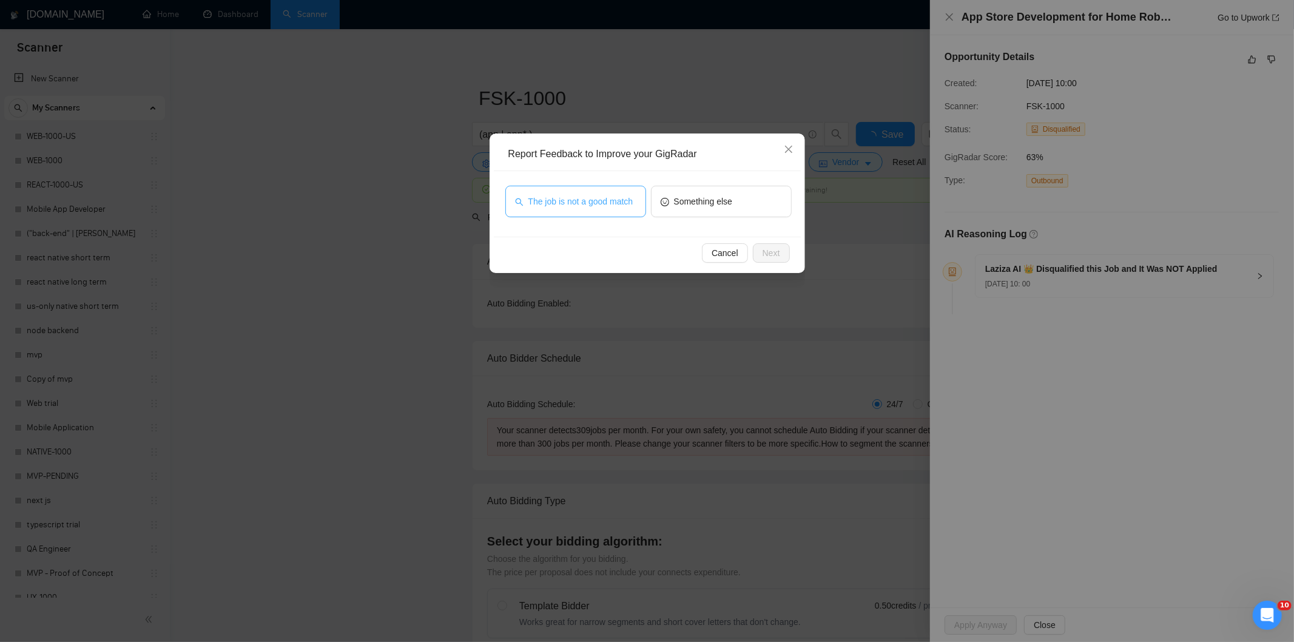
click at [630, 202] on span "The job is not a good match" at bounding box center [580, 201] width 105 height 13
click at [769, 255] on span "Next" at bounding box center [771, 252] width 18 height 13
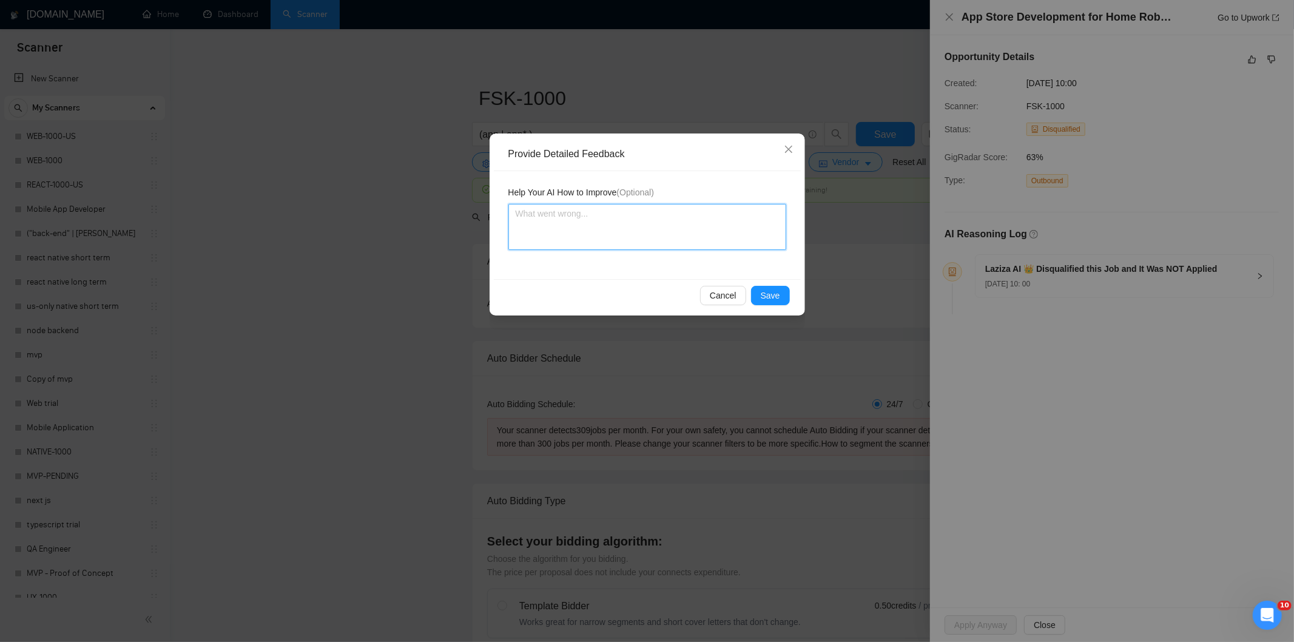
click at [740, 214] on textarea at bounding box center [647, 227] width 278 height 46
paste textarea "Not a fit — this project has been disqualified for other reasons. Example: "Laz…"
type textarea "Not a fit — this project has been disqualified for other reasons. Example: "Laz…"
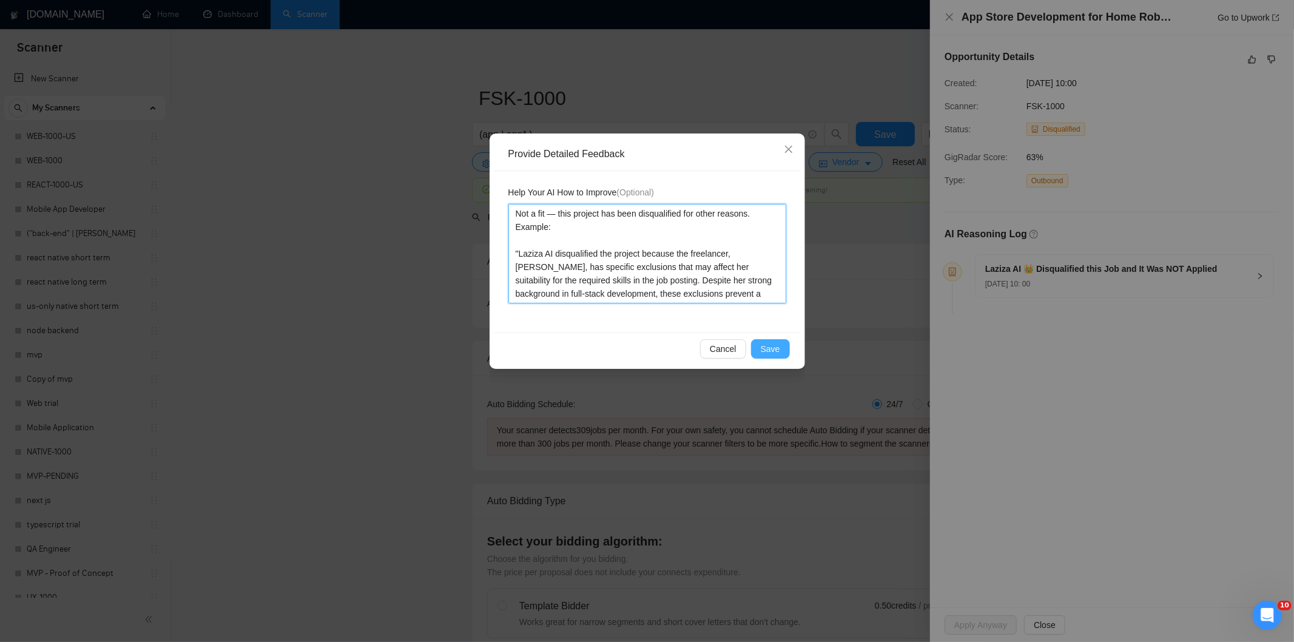
type textarea "Not a fit — this project has been disqualified for other reasons. Example: "Laz…"
click at [772, 350] on span "Save" at bounding box center [770, 348] width 19 height 13
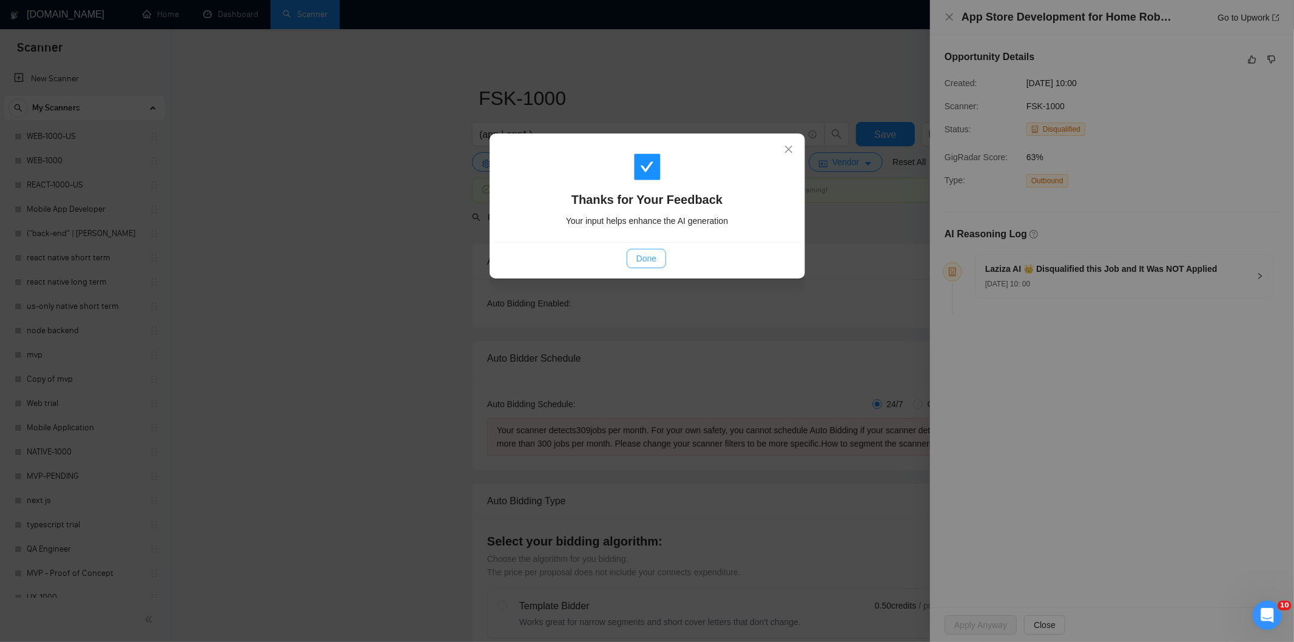
click at [647, 258] on span "Done" at bounding box center [646, 258] width 20 height 13
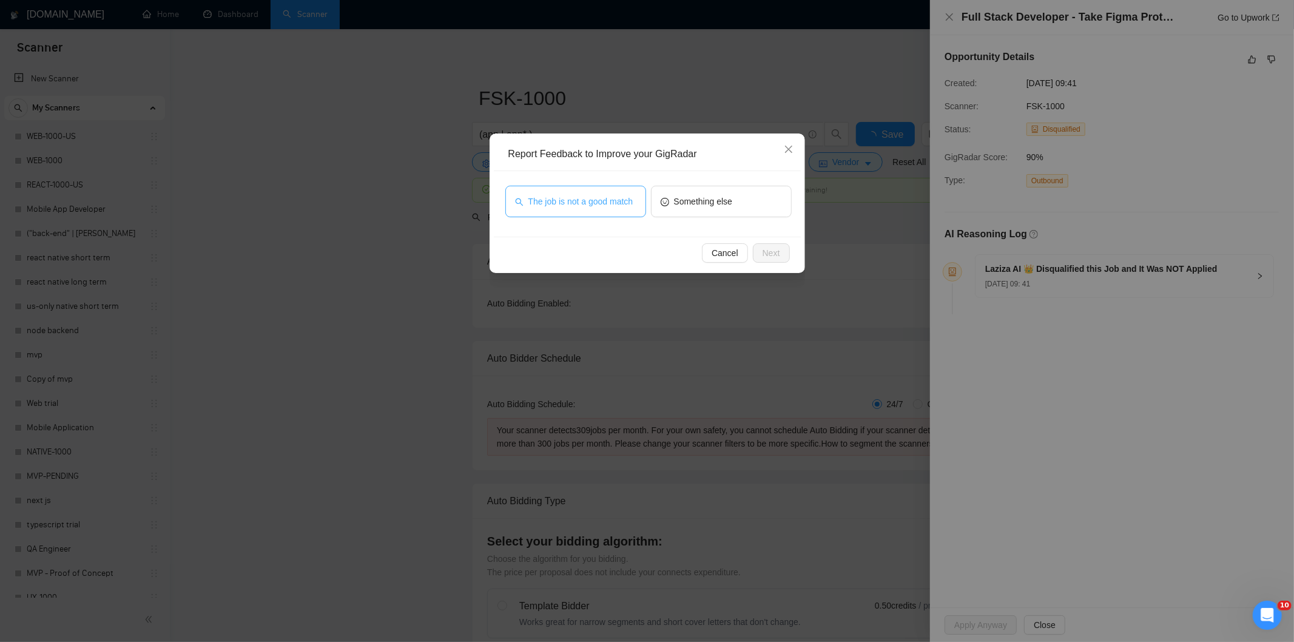
click at [639, 200] on button "The job is not a good match" at bounding box center [575, 202] width 141 height 32
click at [773, 246] on span "Next" at bounding box center [771, 252] width 18 height 13
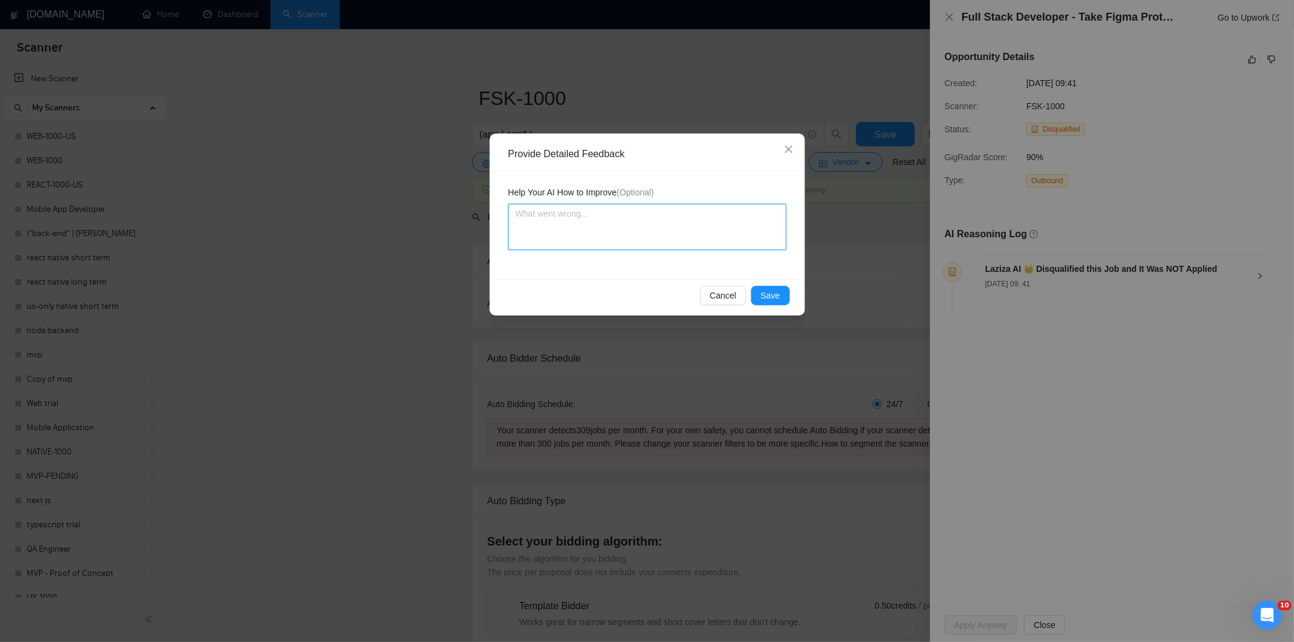
click at [731, 212] on textarea at bounding box center [647, 227] width 278 height 46
paste textarea "Not a fit — this project has been disqualified for other reasons. Example: "The…"
type textarea "Not a fit — this project has been disqualified for other reasons. Example: "The…"
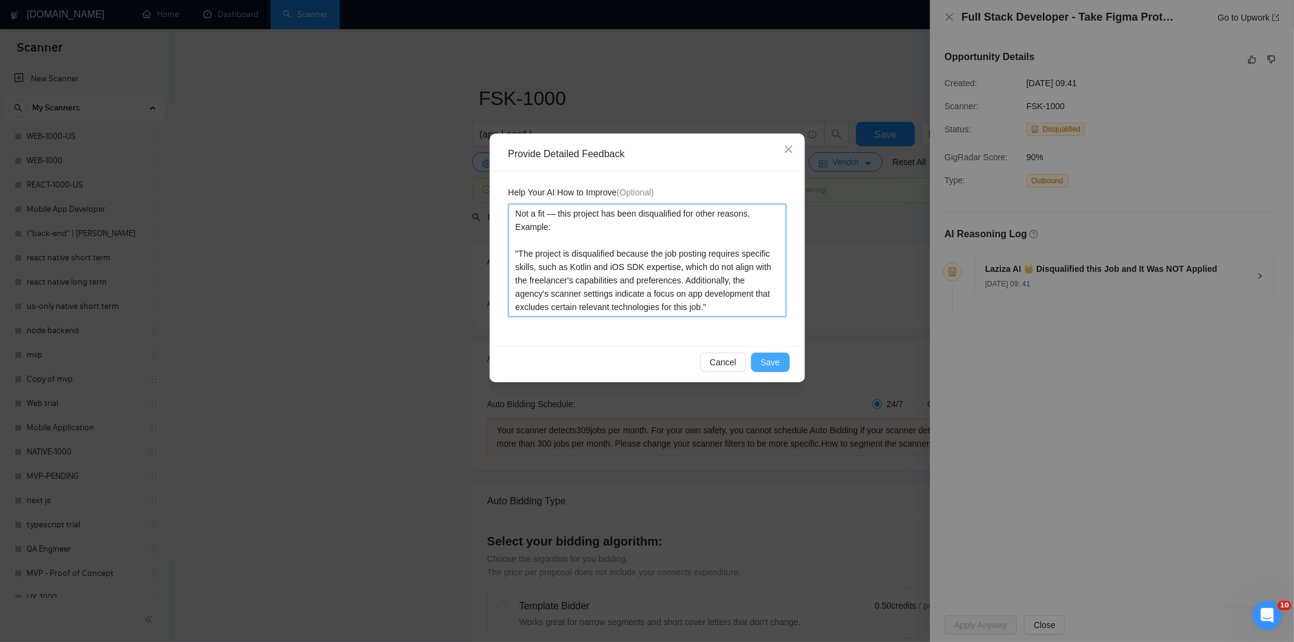
type textarea "Not a fit — this project has been disqualified for other reasons. Example: "The…"
click at [781, 362] on button "Save" at bounding box center [770, 361] width 39 height 19
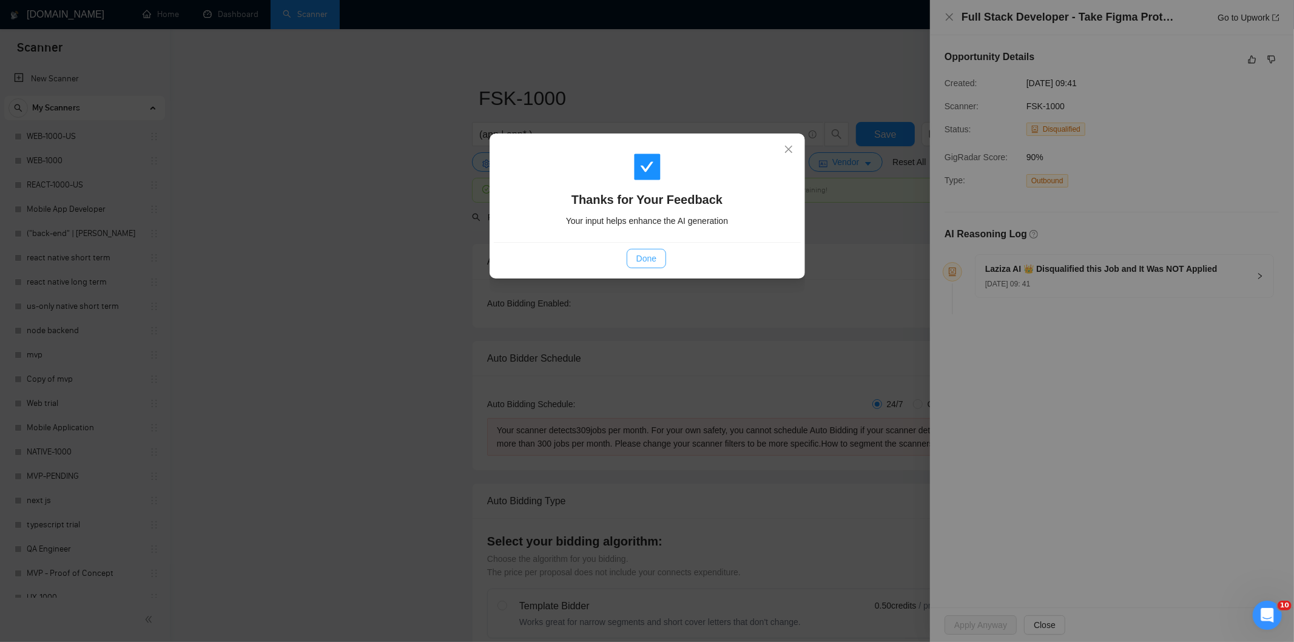
click at [658, 261] on button "Done" at bounding box center [646, 258] width 39 height 19
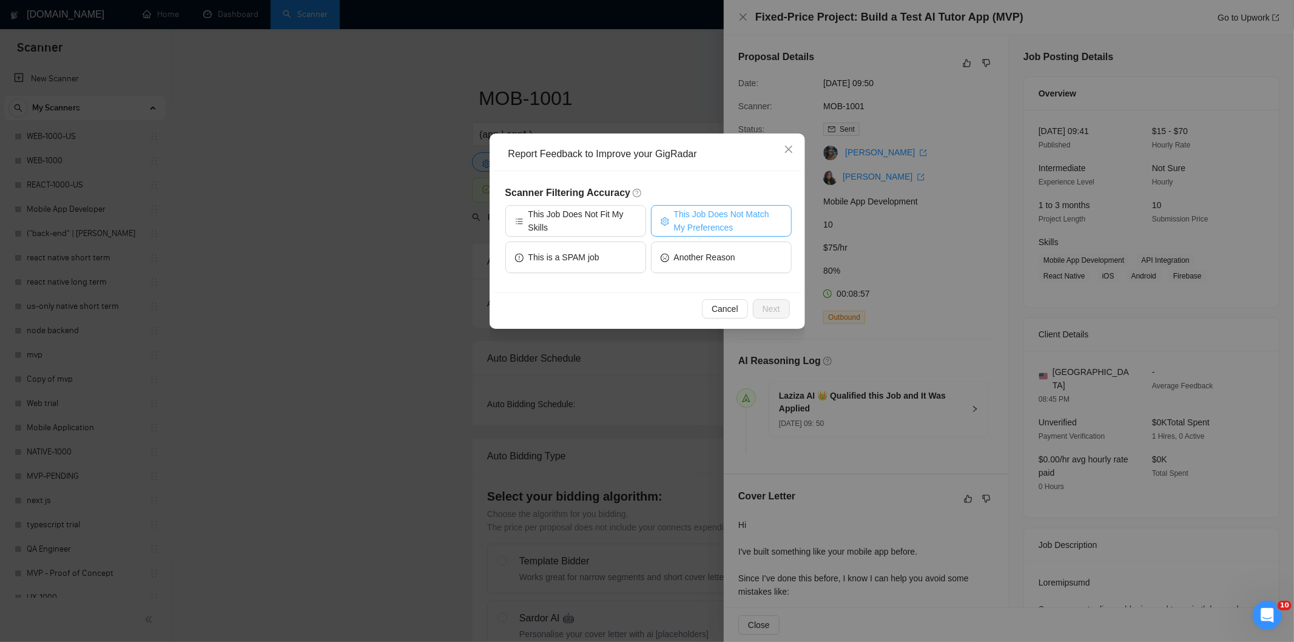
click at [750, 205] on button "This Job Does Not Match My Preferences" at bounding box center [721, 221] width 141 height 32
click at [779, 305] on button "Next" at bounding box center [771, 308] width 37 height 19
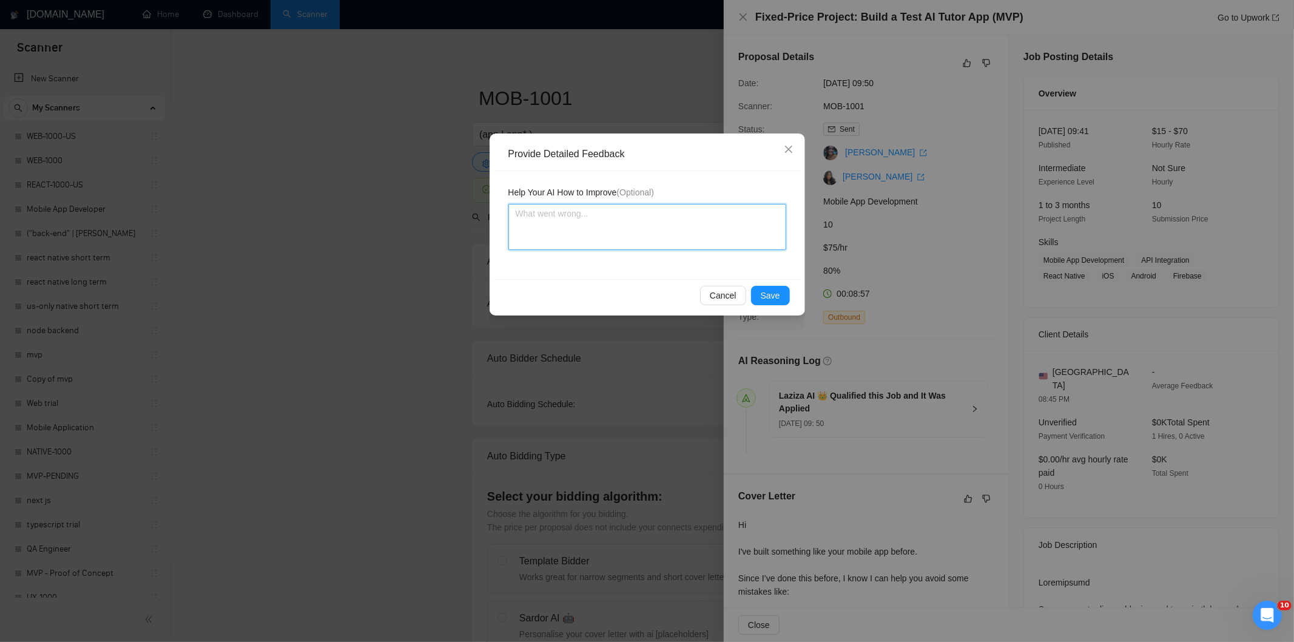
click at [749, 241] on textarea at bounding box center [647, 227] width 278 height 46
paste textarea "Not a fit — the job asks for unpaid work, offers equity, or has a small budget,…"
type textarea "Not a fit — the job asks for unpaid work, offers equity, or has a small budget,…"
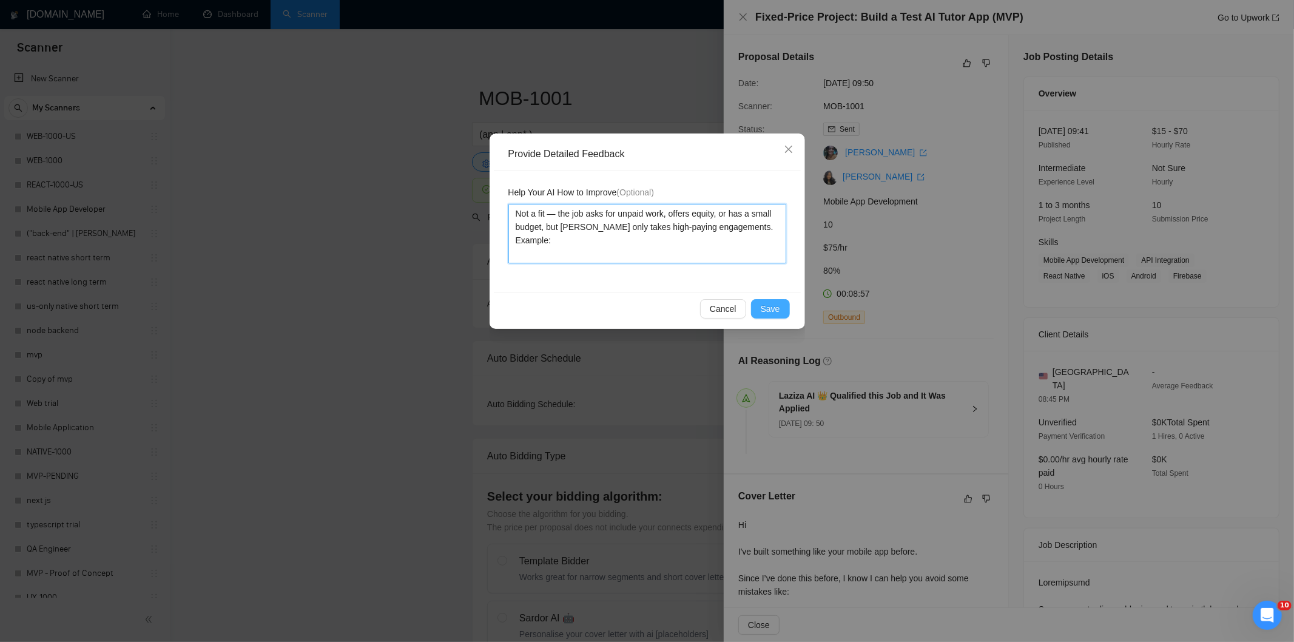
type textarea "Not a fit — the job asks for unpaid work, offers equity, or has a small budget,…"
click at [781, 303] on button "Save" at bounding box center [770, 308] width 39 height 19
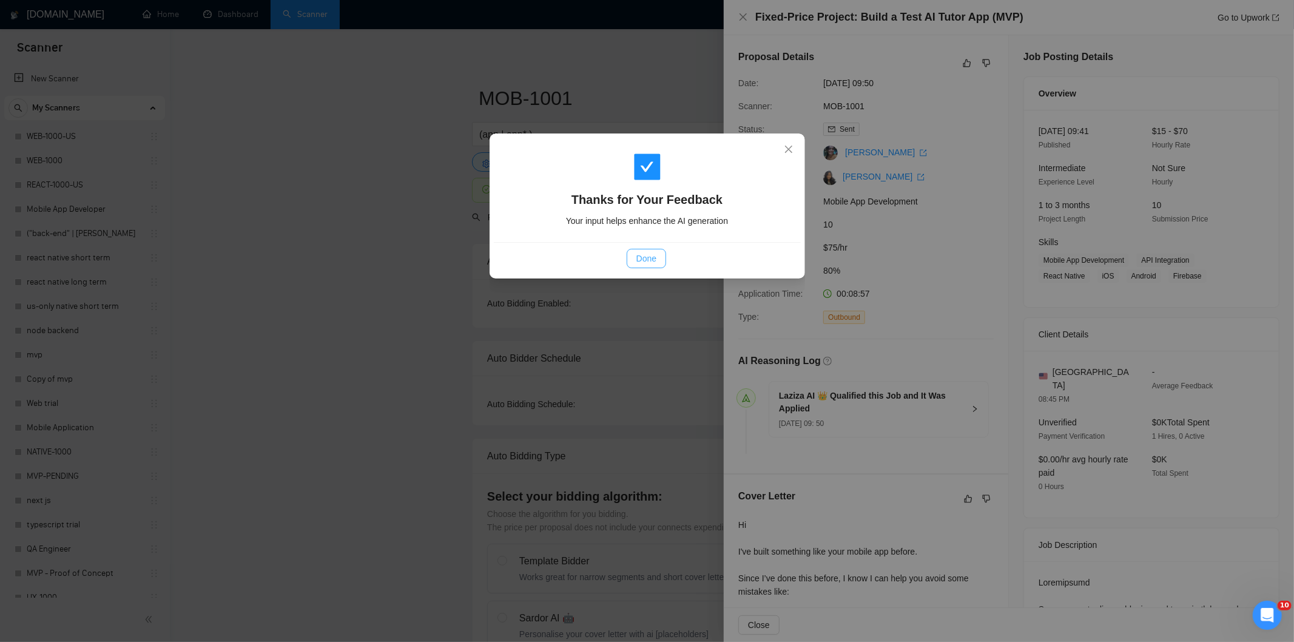
click at [646, 259] on span "Done" at bounding box center [646, 258] width 20 height 13
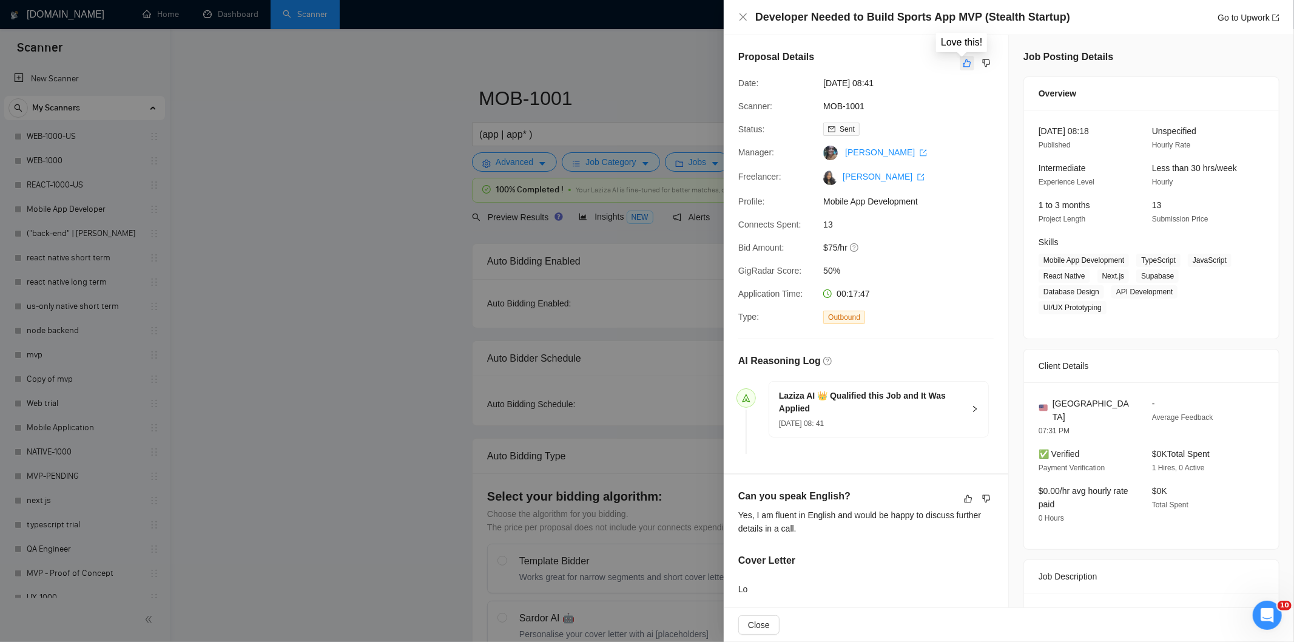
click at [964, 61] on icon "like" at bounding box center [967, 63] width 8 height 10
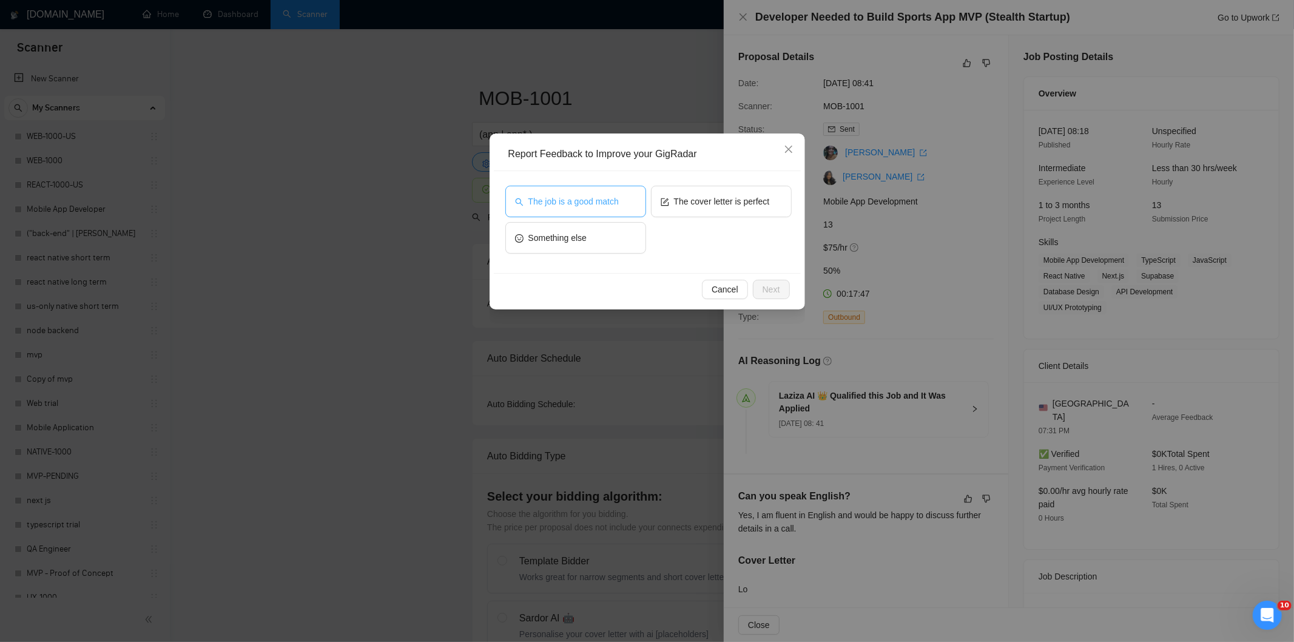
click at [579, 196] on span "The job is a good match" at bounding box center [573, 201] width 90 height 13
click at [773, 286] on span "Next" at bounding box center [771, 289] width 18 height 13
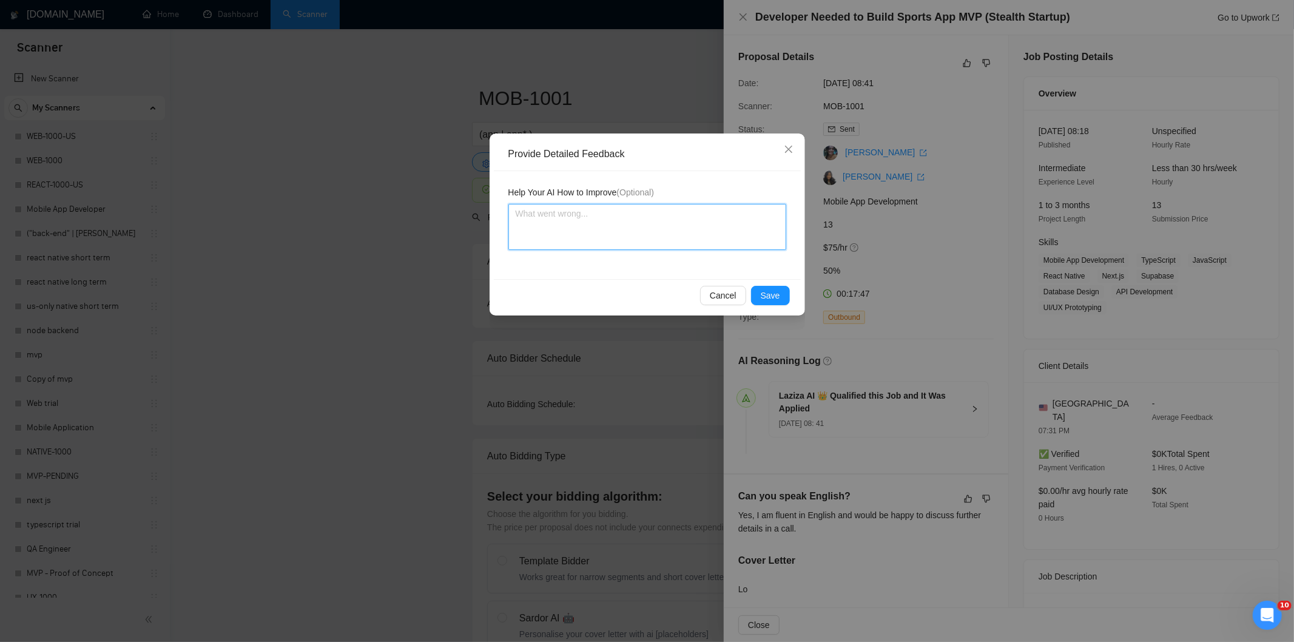
click at [626, 204] on textarea at bounding box center [647, 227] width 278 height 46
click at [618, 226] on textarea at bounding box center [647, 227] width 278 height 46
paste textarea "Good fit — the project is greenfield (no existing code), welcomes agencies, use…"
type textarea "Good fit — the project is greenfield (no existing code), welcomes agencies, use…"
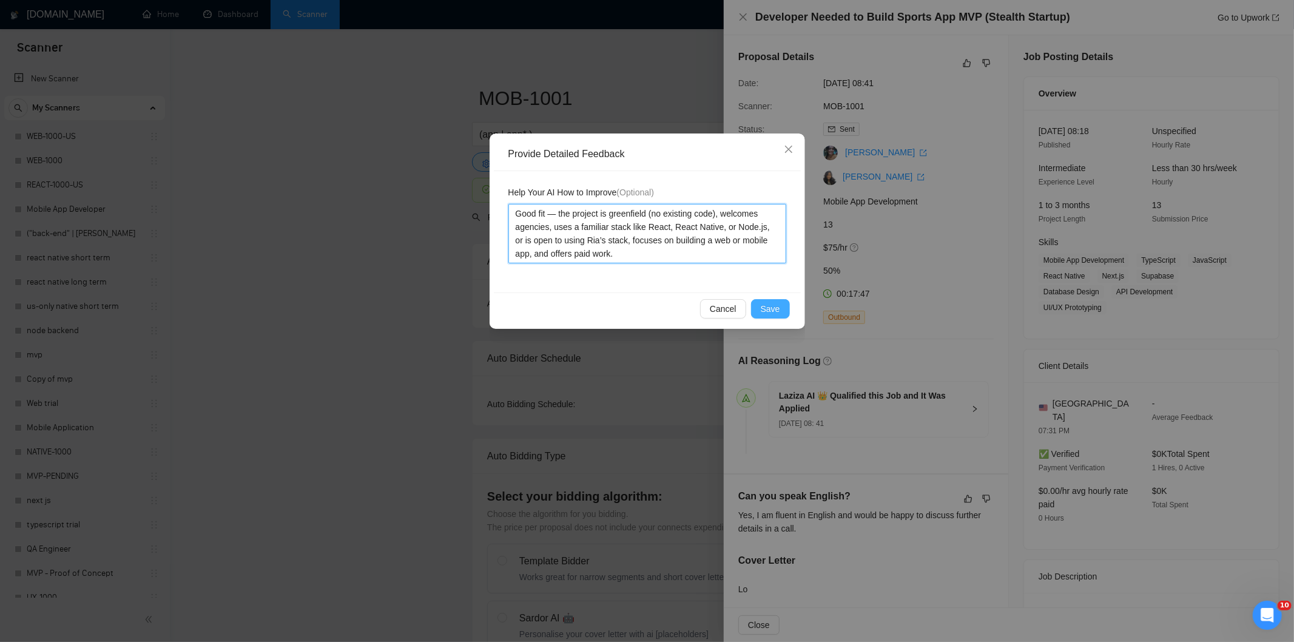
type textarea "Good fit — the project is greenfield (no existing code), welcomes agencies, use…"
click at [766, 303] on span "Save" at bounding box center [770, 308] width 19 height 13
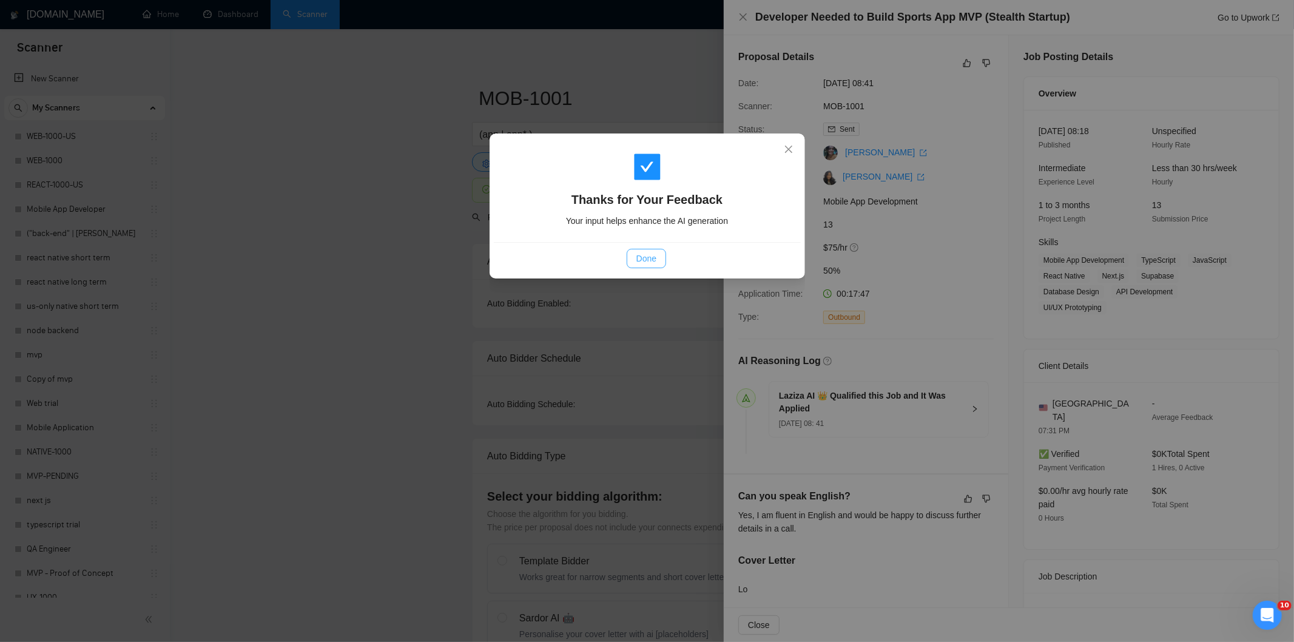
click at [649, 258] on span "Done" at bounding box center [646, 258] width 20 height 13
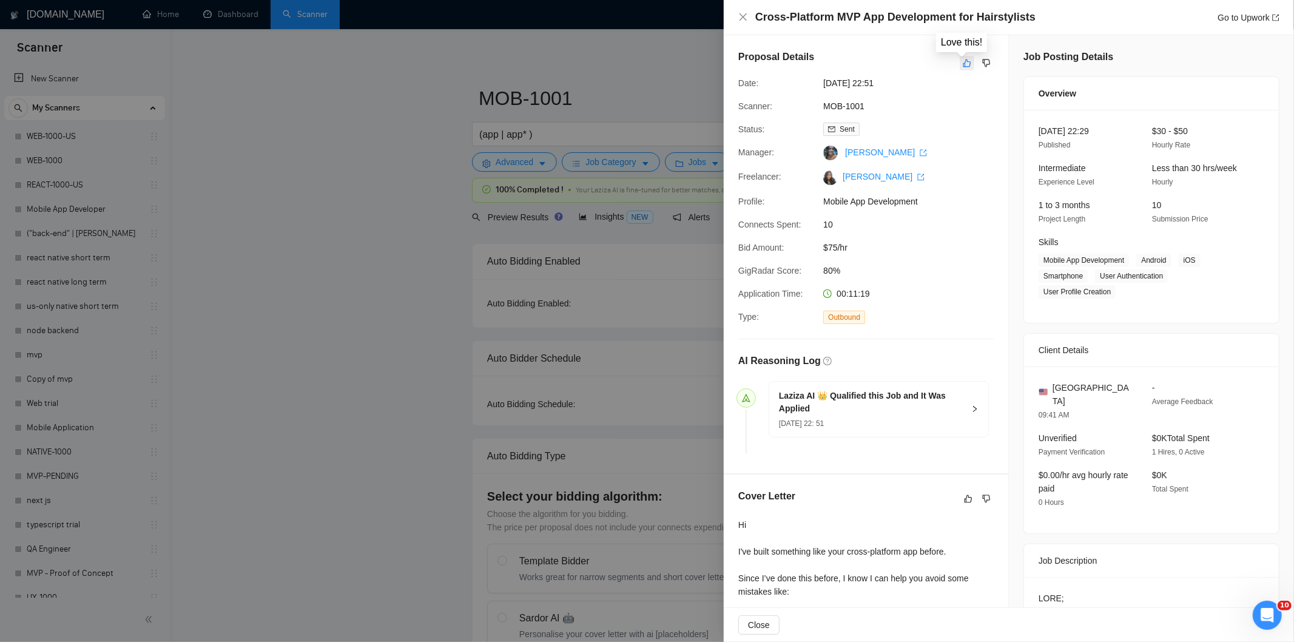
click at [966, 62] on icon "like" at bounding box center [967, 63] width 8 height 10
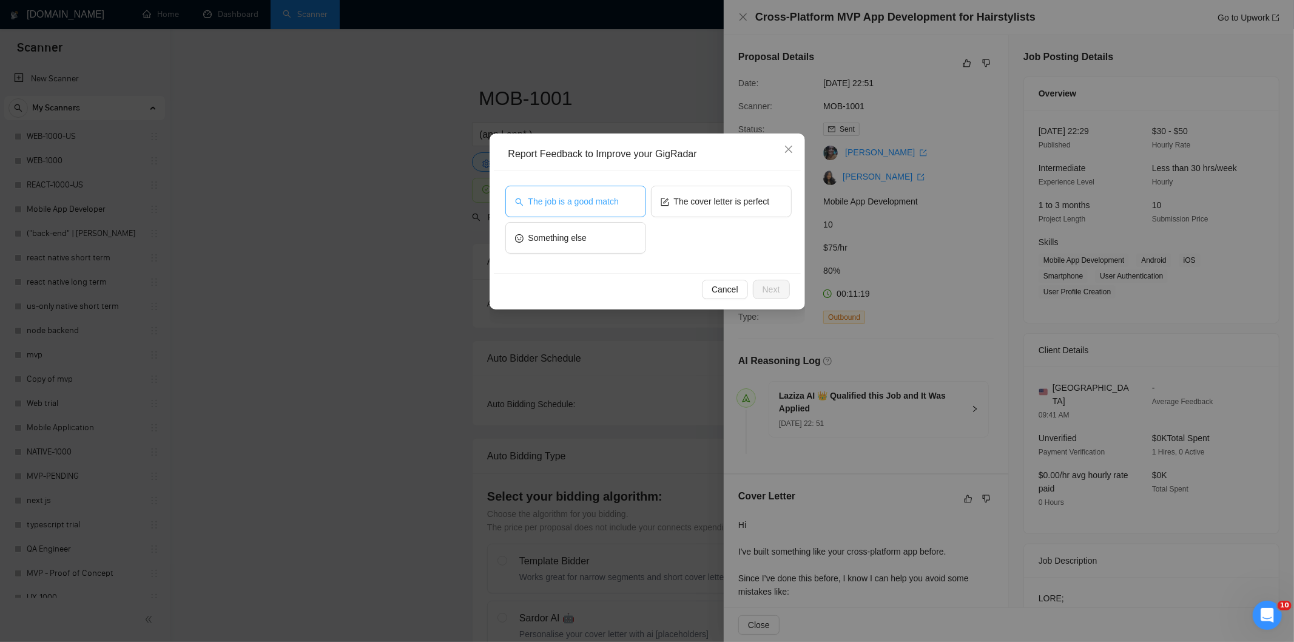
click at [581, 192] on button "The job is a good match" at bounding box center [575, 202] width 141 height 32
click at [766, 286] on span "Next" at bounding box center [771, 289] width 18 height 13
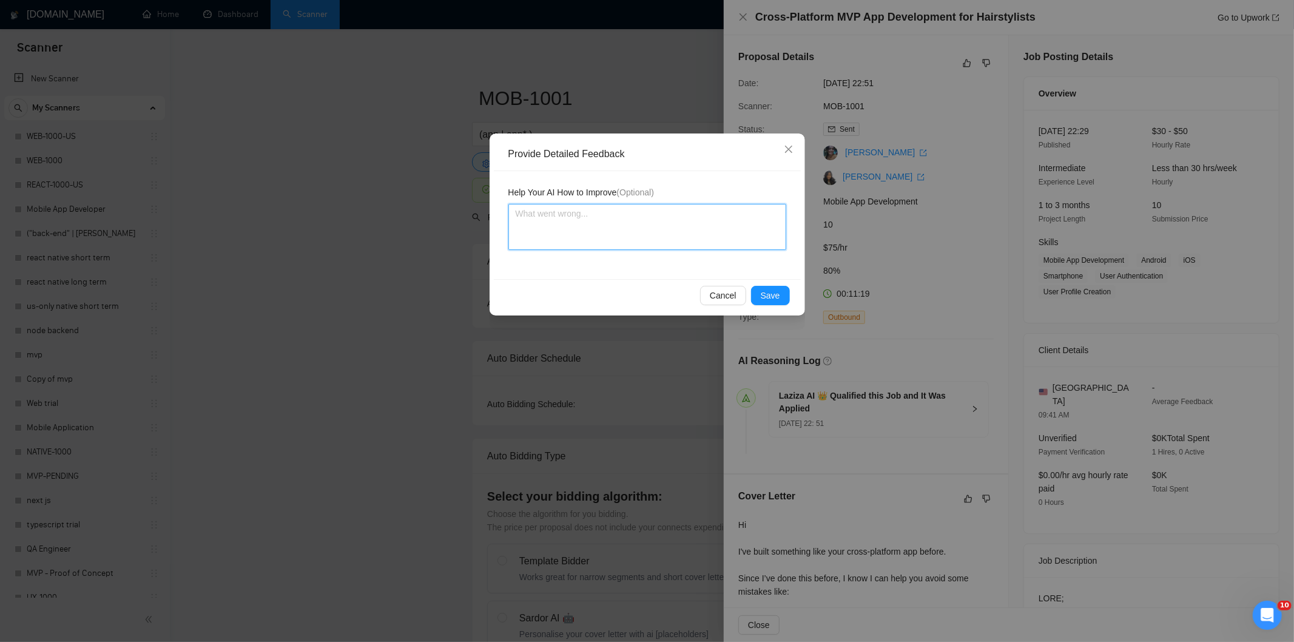
click at [714, 228] on textarea at bounding box center [647, 227] width 278 height 46
paste textarea "Good fit — the project is greenfield (no existing code), welcomes agencies, use…"
type textarea "Good fit — the project is greenfield (no existing code), welcomes agencies, use…"
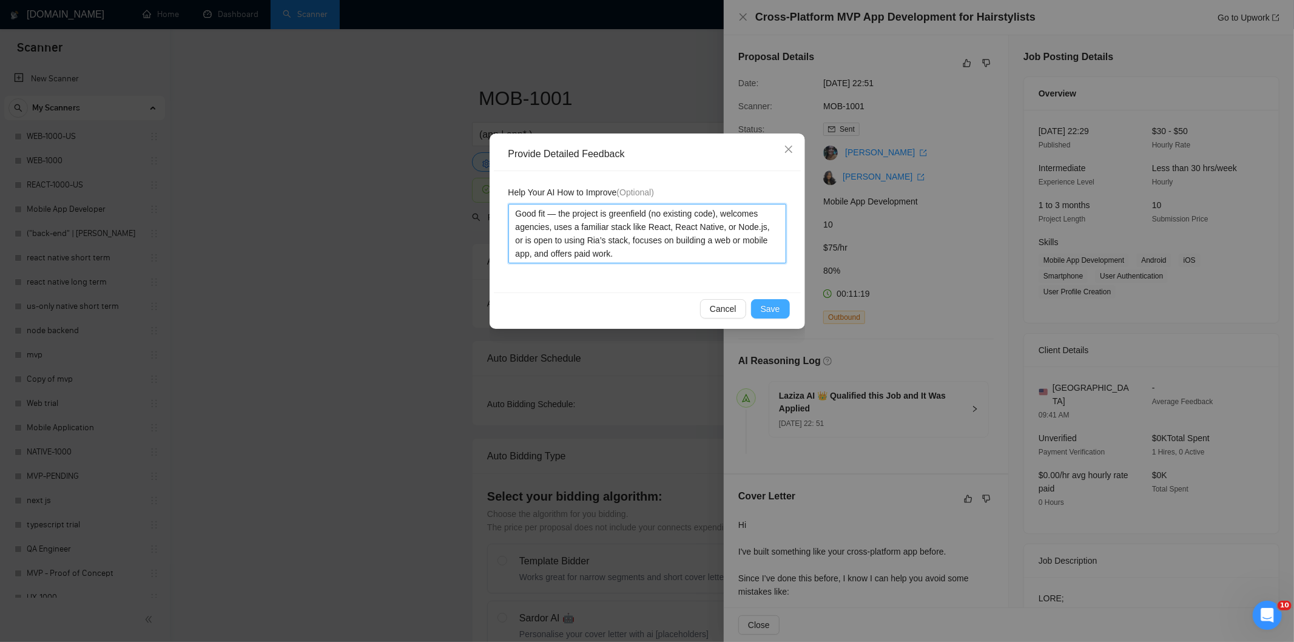
type textarea "Good fit — the project is greenfield (no existing code), welcomes agencies, use…"
click at [769, 302] on span "Save" at bounding box center [770, 308] width 19 height 13
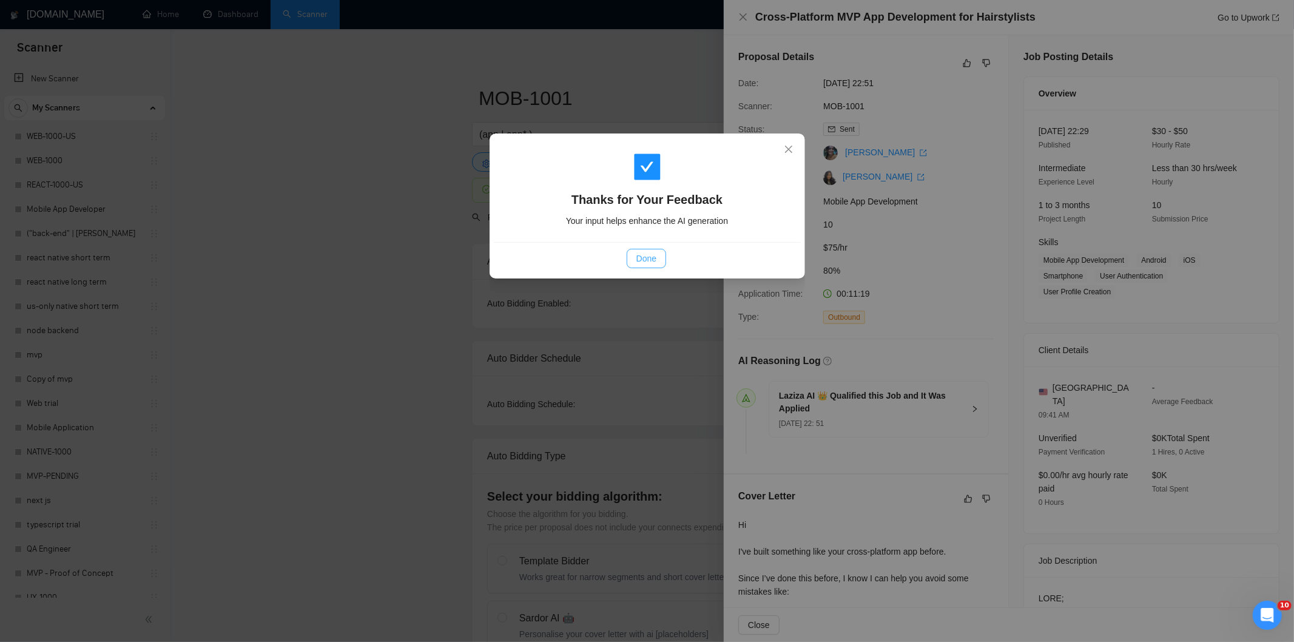
click at [651, 261] on span "Done" at bounding box center [646, 258] width 20 height 13
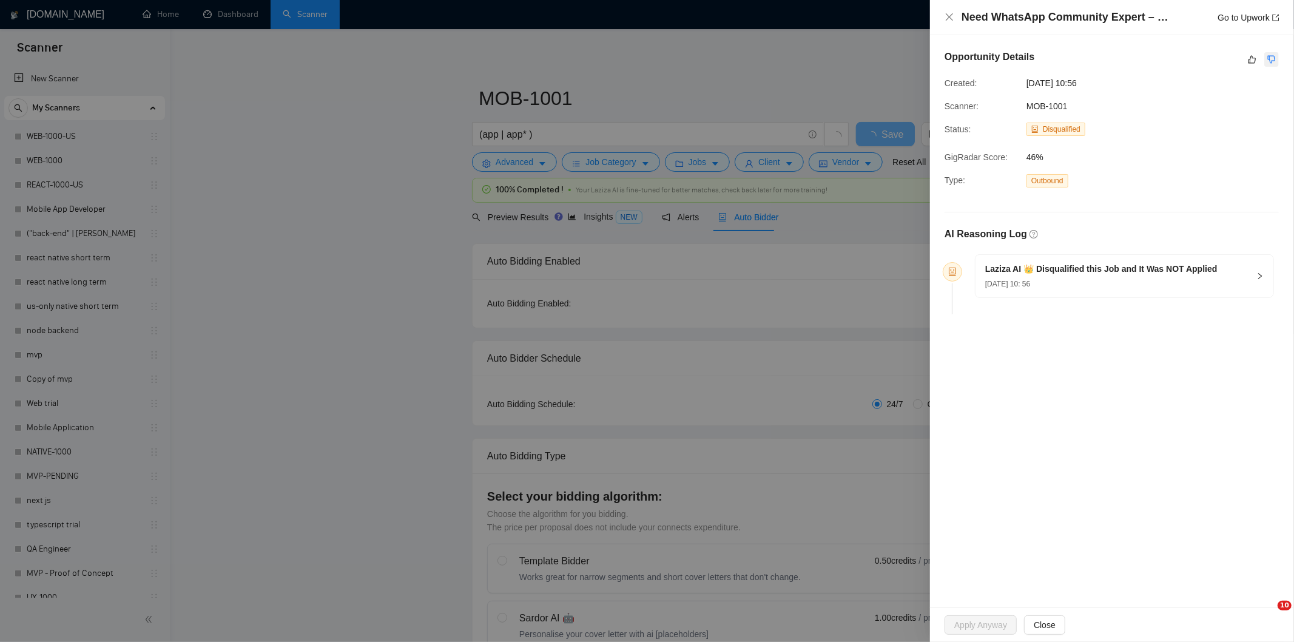
click at [1271, 56] on icon "dislike" at bounding box center [1271, 60] width 8 height 10
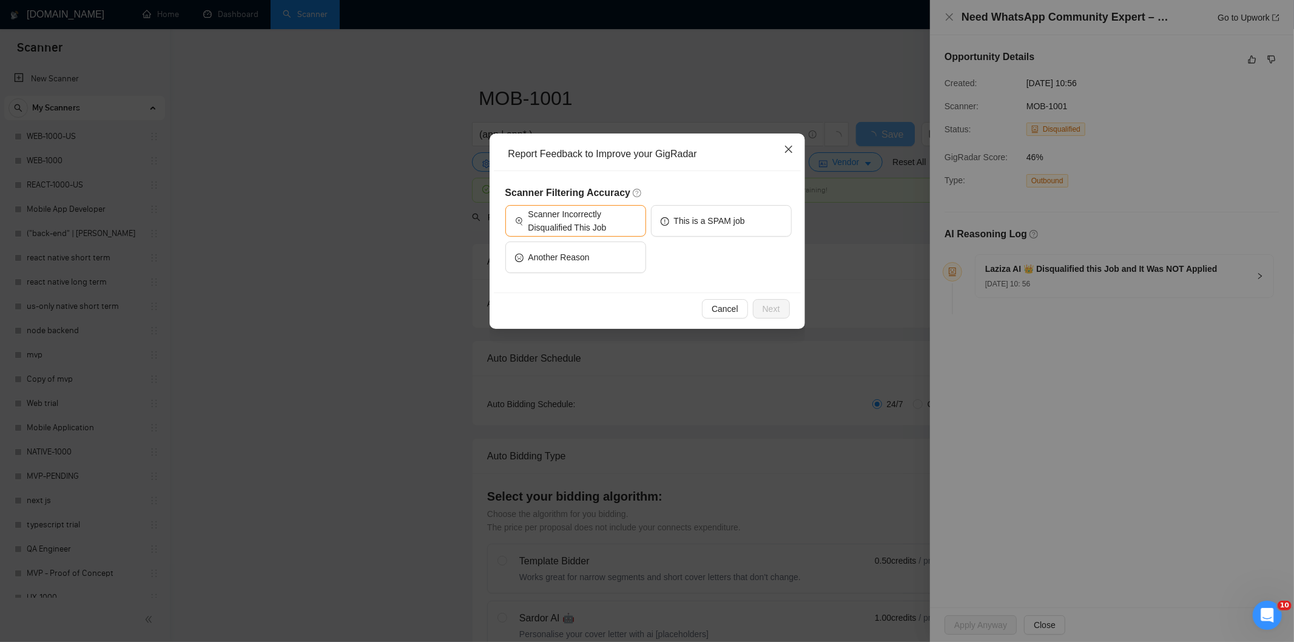
click at [789, 147] on icon "close" at bounding box center [789, 149] width 10 height 10
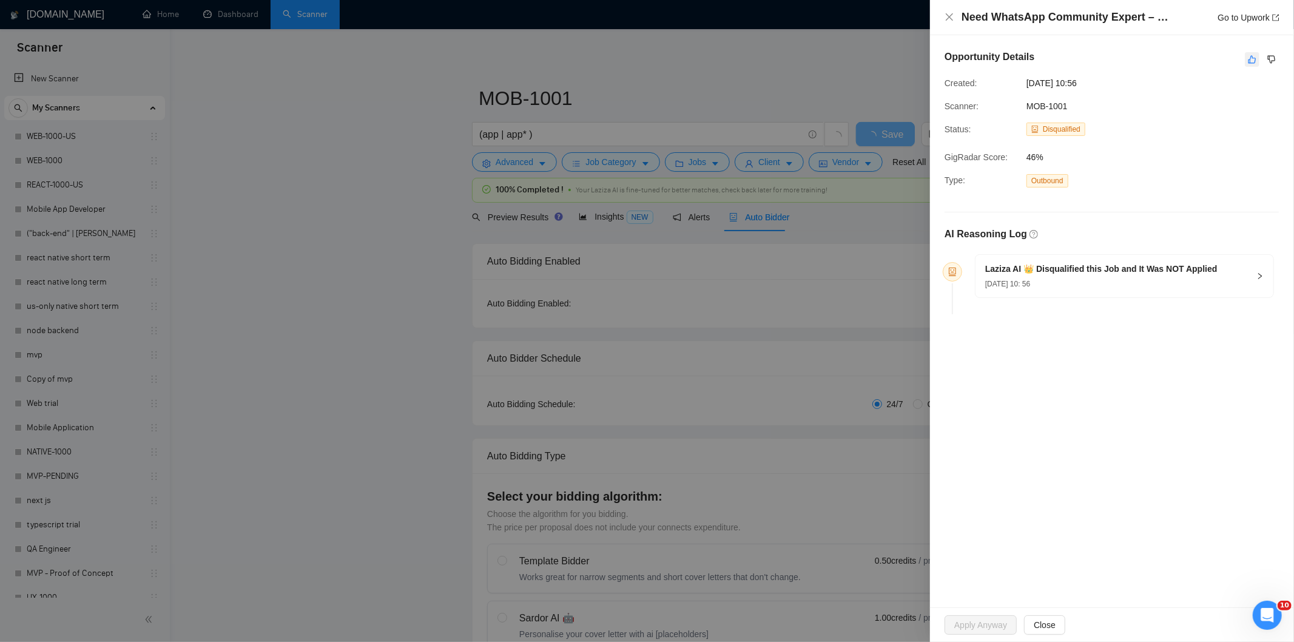
click at [1254, 67] on button "button" at bounding box center [1252, 59] width 15 height 15
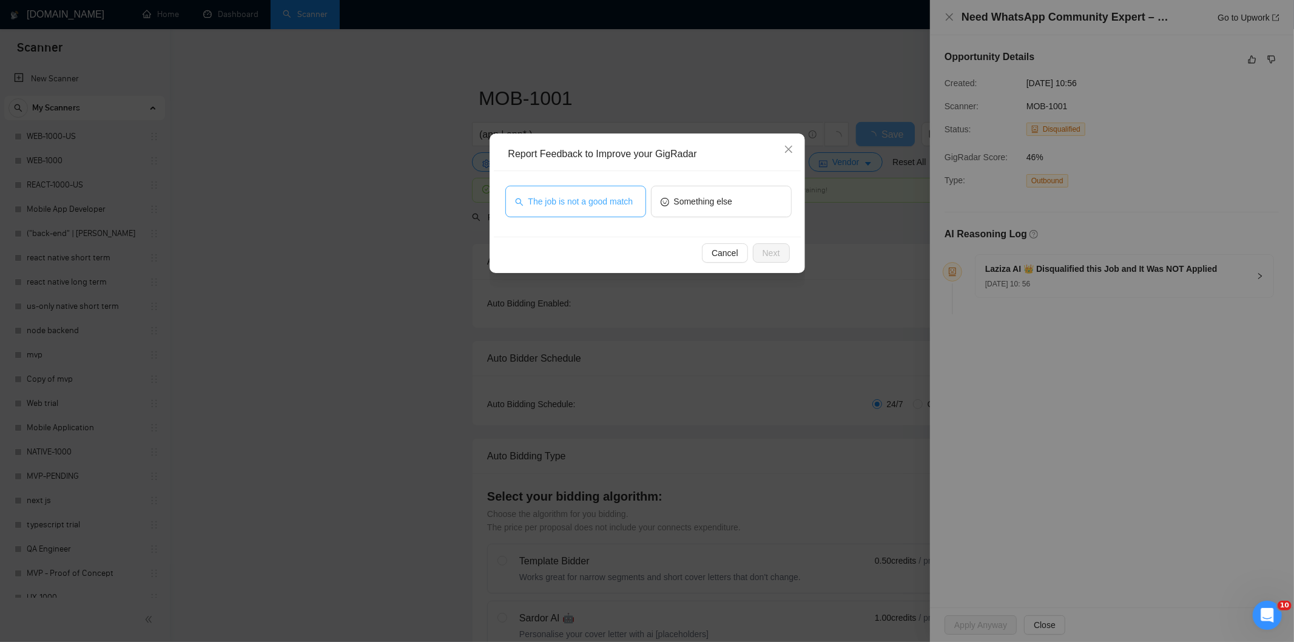
click at [547, 201] on span "The job is not a good match" at bounding box center [580, 201] width 105 height 13
click at [767, 249] on span "Next" at bounding box center [771, 252] width 18 height 13
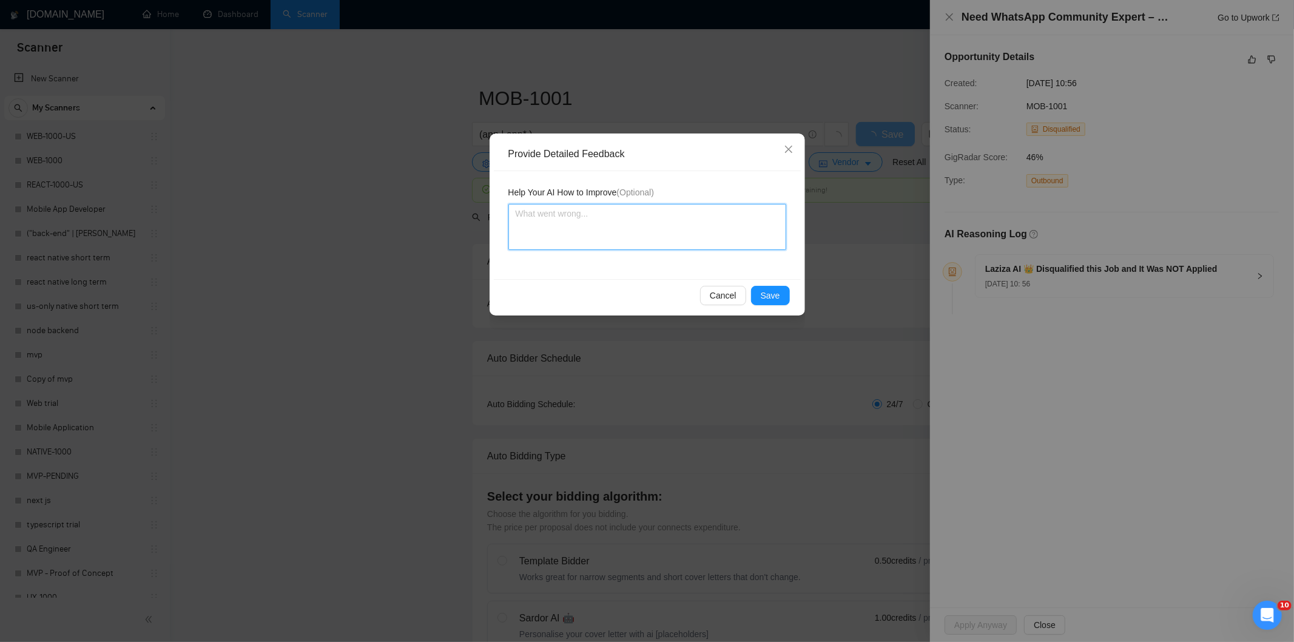
click at [719, 216] on textarea at bounding box center [647, 227] width 278 height 46
paste textarea "Not a fit — this project has been disqualified for other reasons. Example: "Laz…"
type textarea "Not a fit — this project has been disqualified for other reasons. Example: "Laz…"
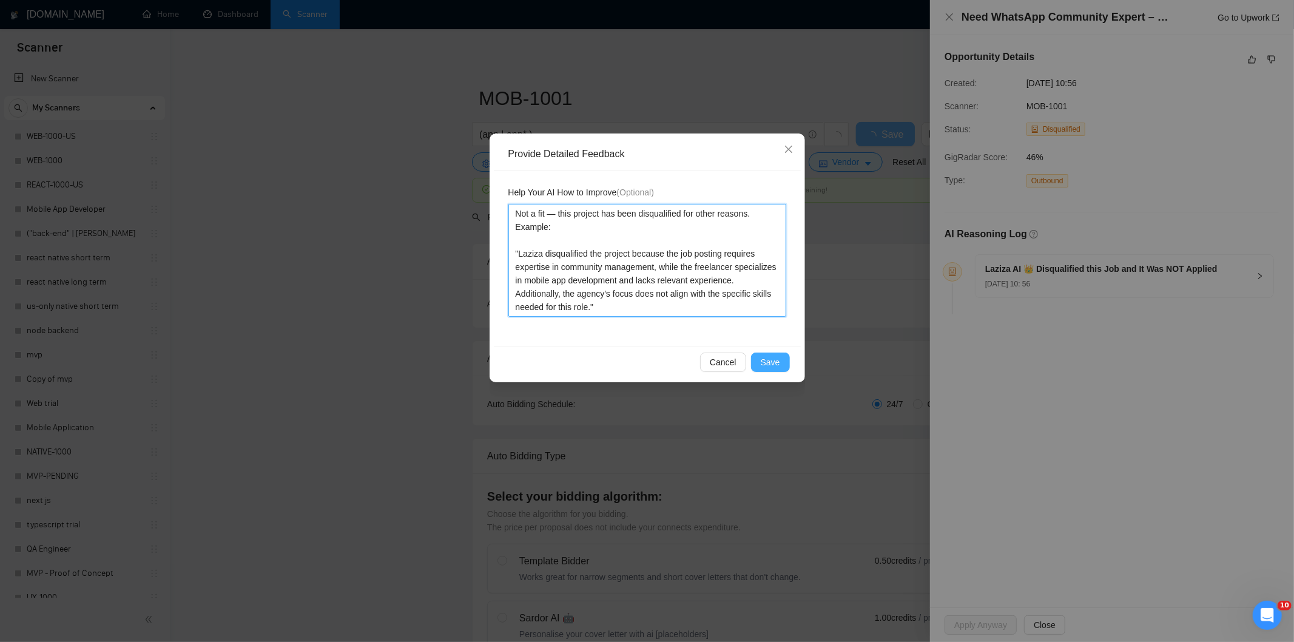
type textarea "Not a fit — this project has been disqualified for other reasons. Example: "Laz…"
click at [767, 365] on span "Save" at bounding box center [770, 361] width 19 height 13
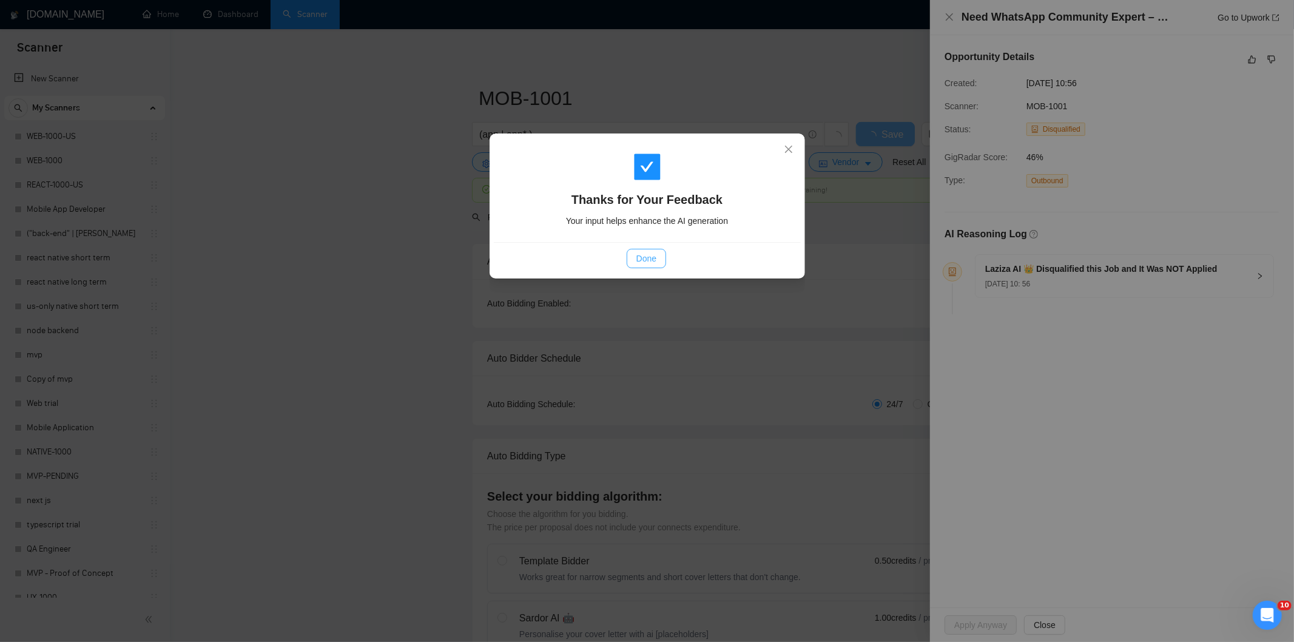
click at [659, 261] on button "Done" at bounding box center [646, 258] width 39 height 19
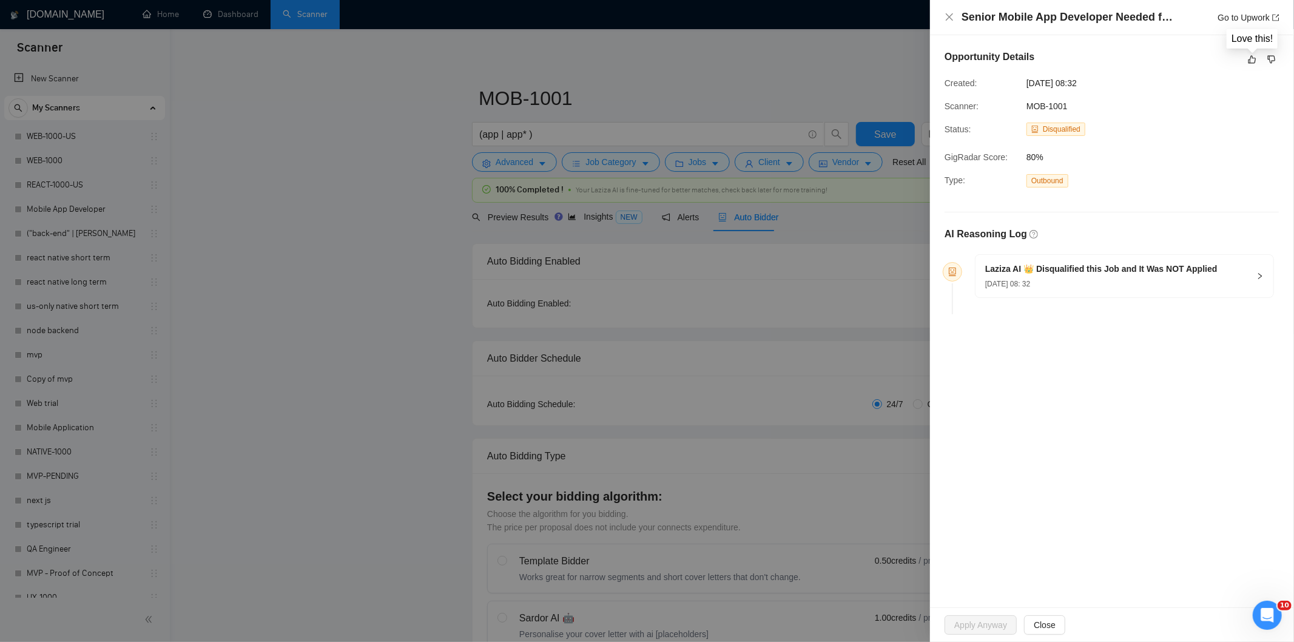
click at [1261, 59] on div at bounding box center [1262, 59] width 34 height 15
click at [1248, 59] on icon "like" at bounding box center [1252, 60] width 8 height 10
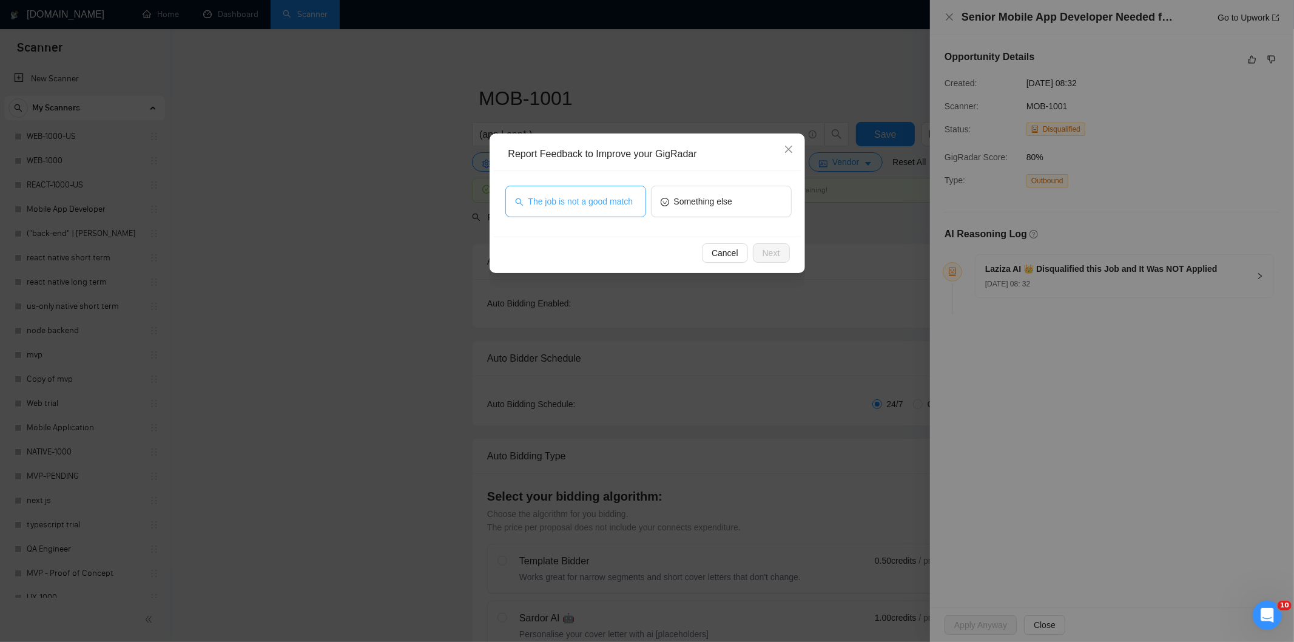
click at [587, 207] on span "The job is not a good match" at bounding box center [580, 201] width 105 height 13
click at [596, 195] on span "The job is not a good match" at bounding box center [580, 201] width 105 height 13
click at [779, 252] on button "Next" at bounding box center [771, 252] width 37 height 19
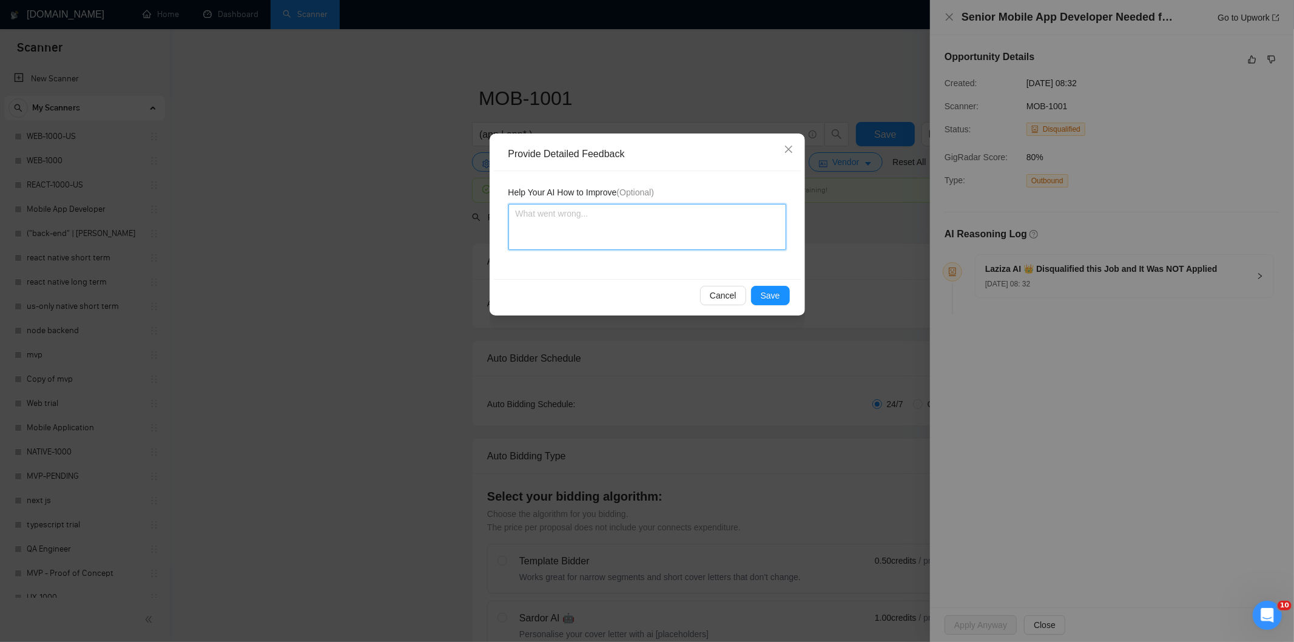
click at [722, 231] on textarea at bounding box center [647, 227] width 278 height 46
paste textarea "Not a fit — this project has been disqualified for other reasons. Example: "The…"
type textarea "Not a fit — this project has been disqualified for other reasons. Example: "The…"
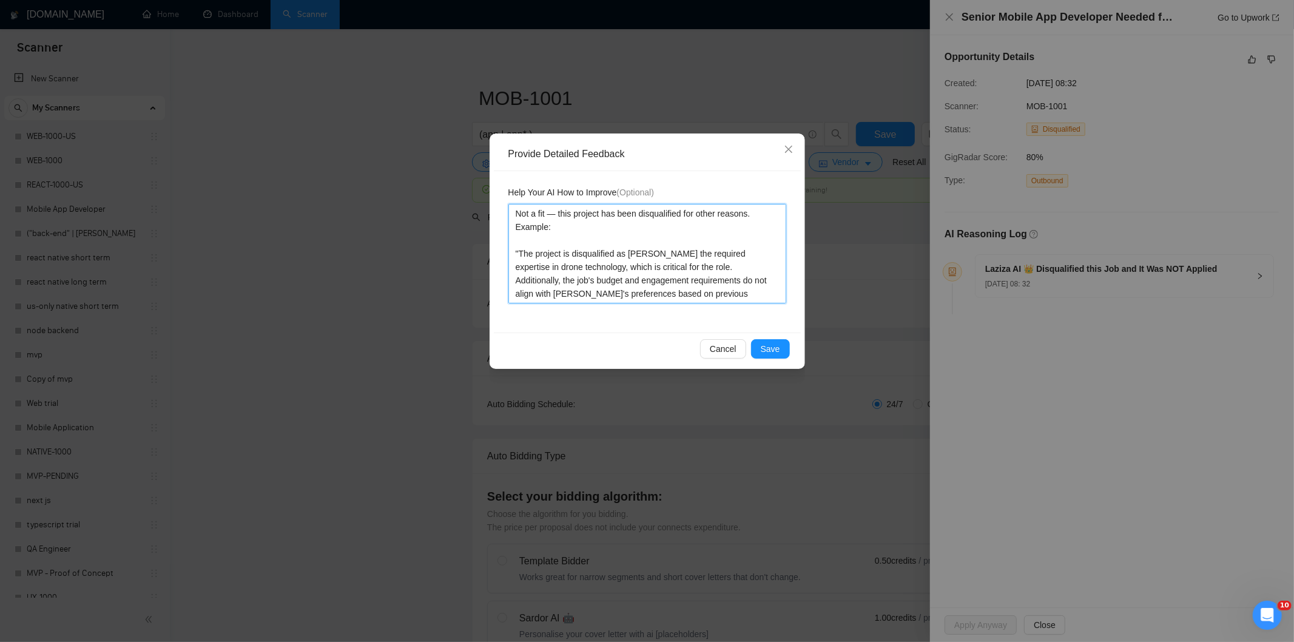
type textarea "Not a fit — this project has been disqualified for other reasons. Example: "The…"
click at [781, 338] on div "Cancel Save" at bounding box center [647, 348] width 307 height 32
click at [775, 349] on span "Save" at bounding box center [770, 348] width 19 height 13
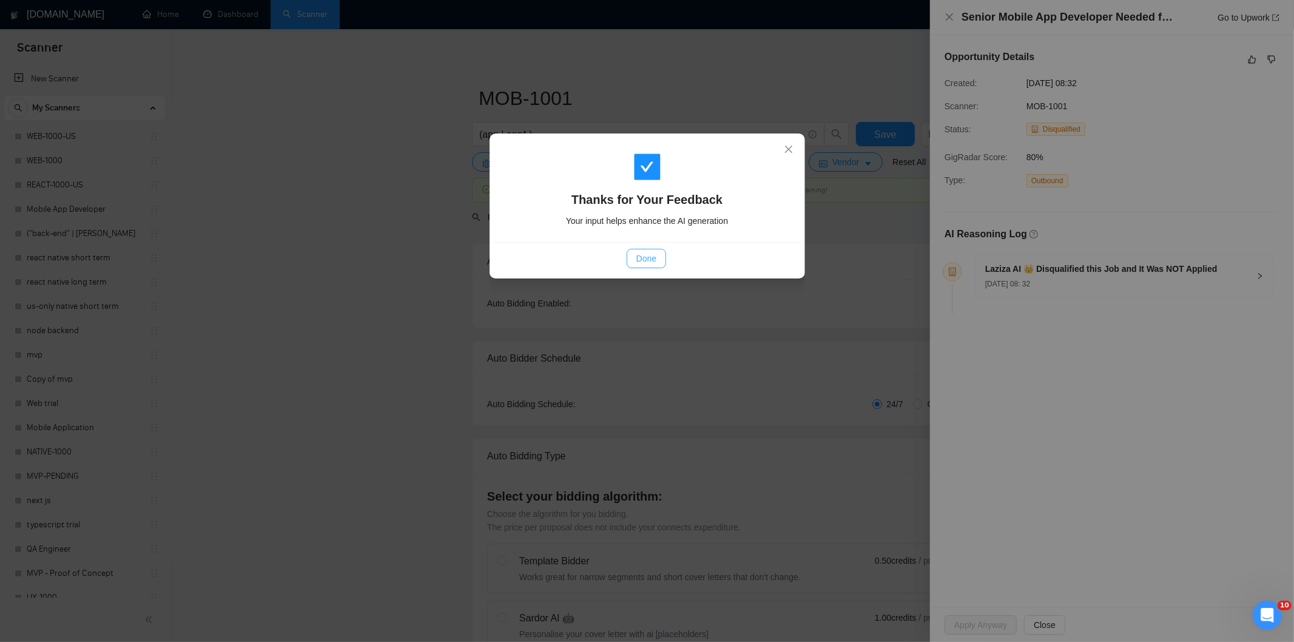
click at [649, 251] on button "Done" at bounding box center [646, 258] width 39 height 19
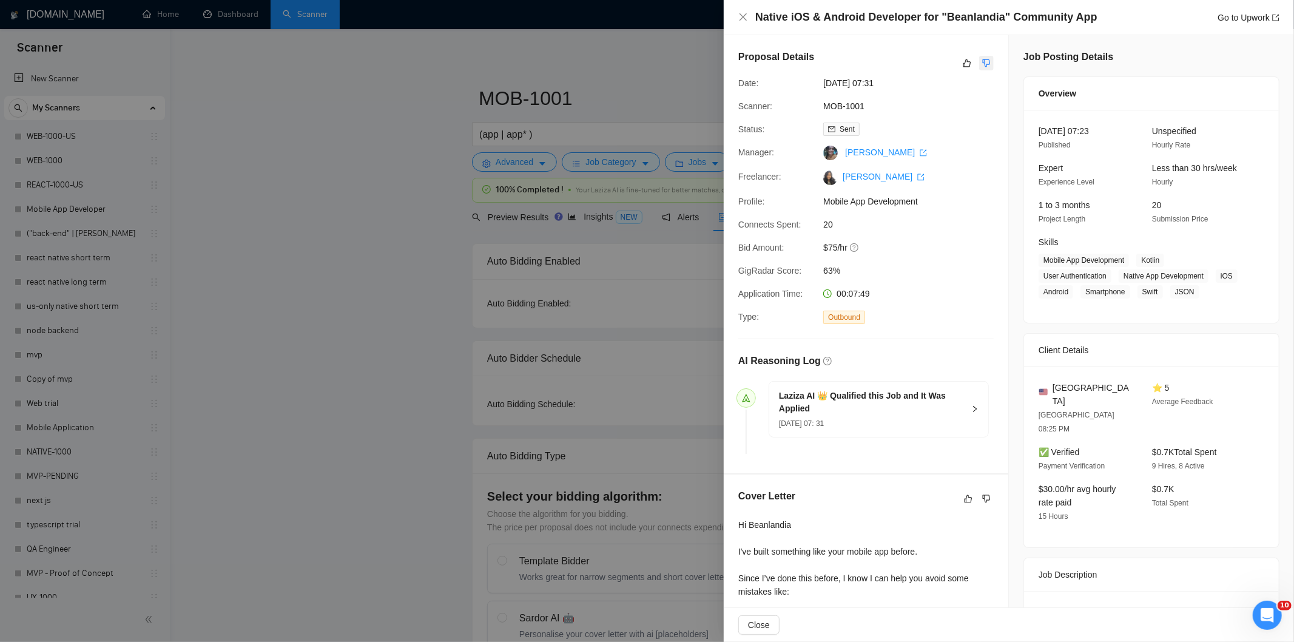
click at [981, 56] on button "button" at bounding box center [986, 63] width 15 height 15
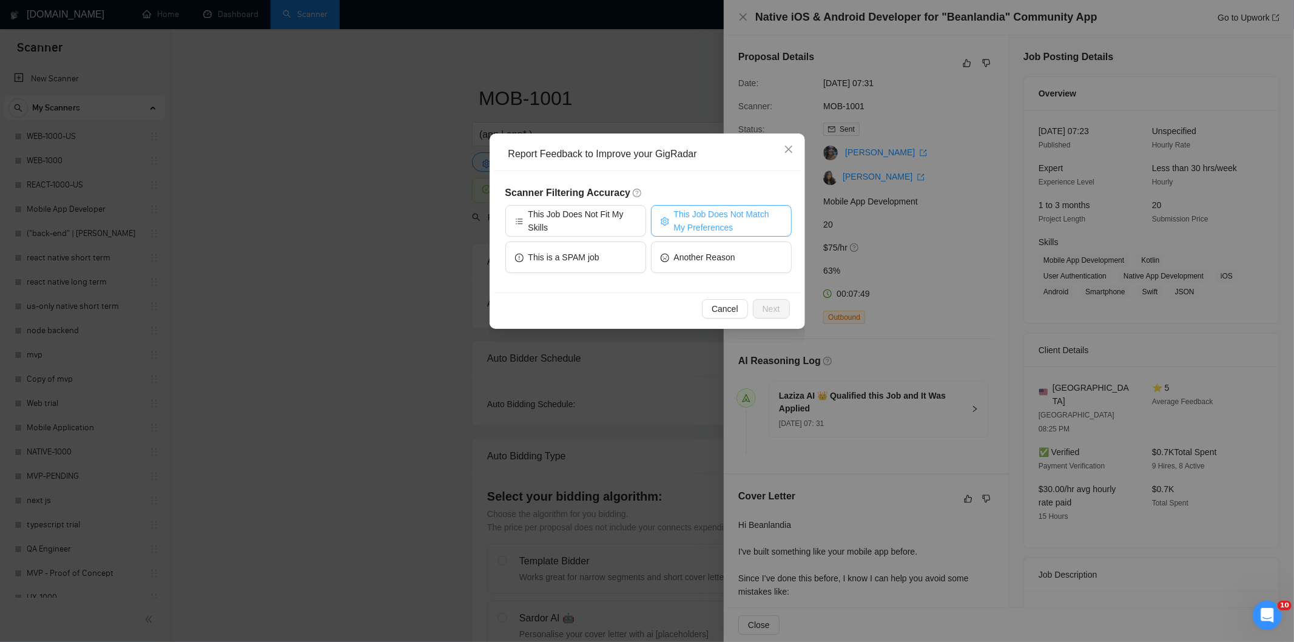
click at [665, 216] on span "setting" at bounding box center [665, 220] width 8 height 9
click at [778, 313] on span "Next" at bounding box center [771, 308] width 18 height 13
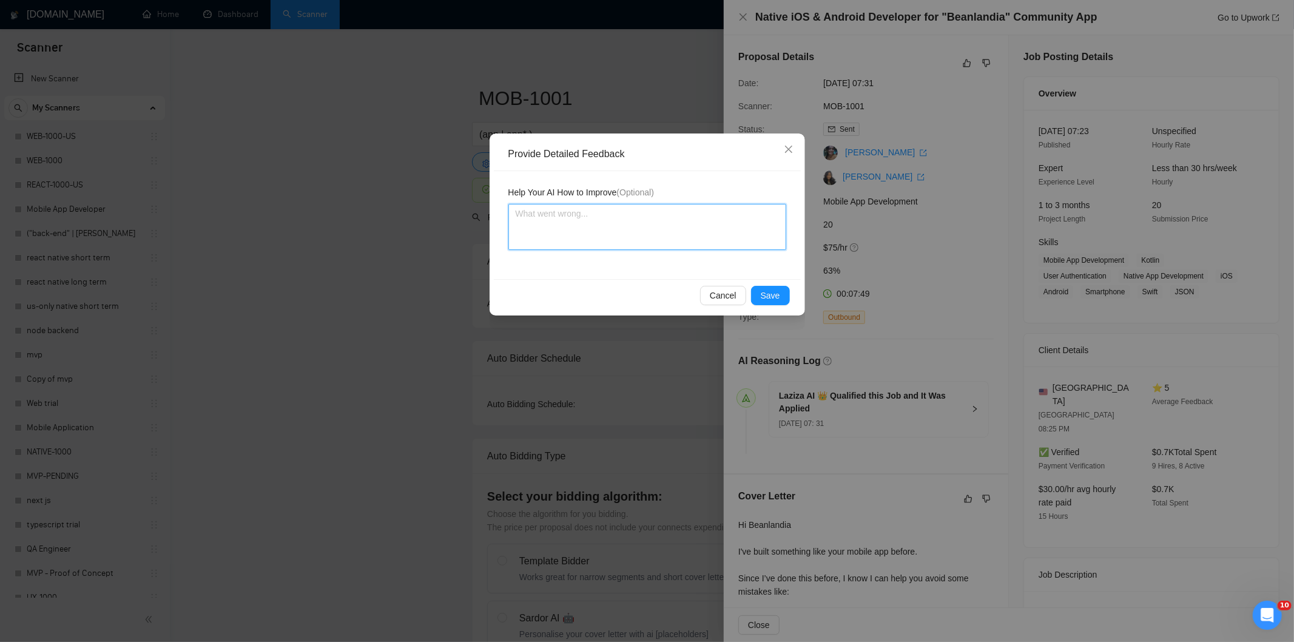
click at [716, 249] on textarea at bounding box center [647, 227] width 278 height 46
paste textarea "Not a fit — the client prefers to hire a solo developer, but Ria is an agency. …"
type textarea "Not a fit — the client prefers to hire a solo developer, but Ria is an agency. …"
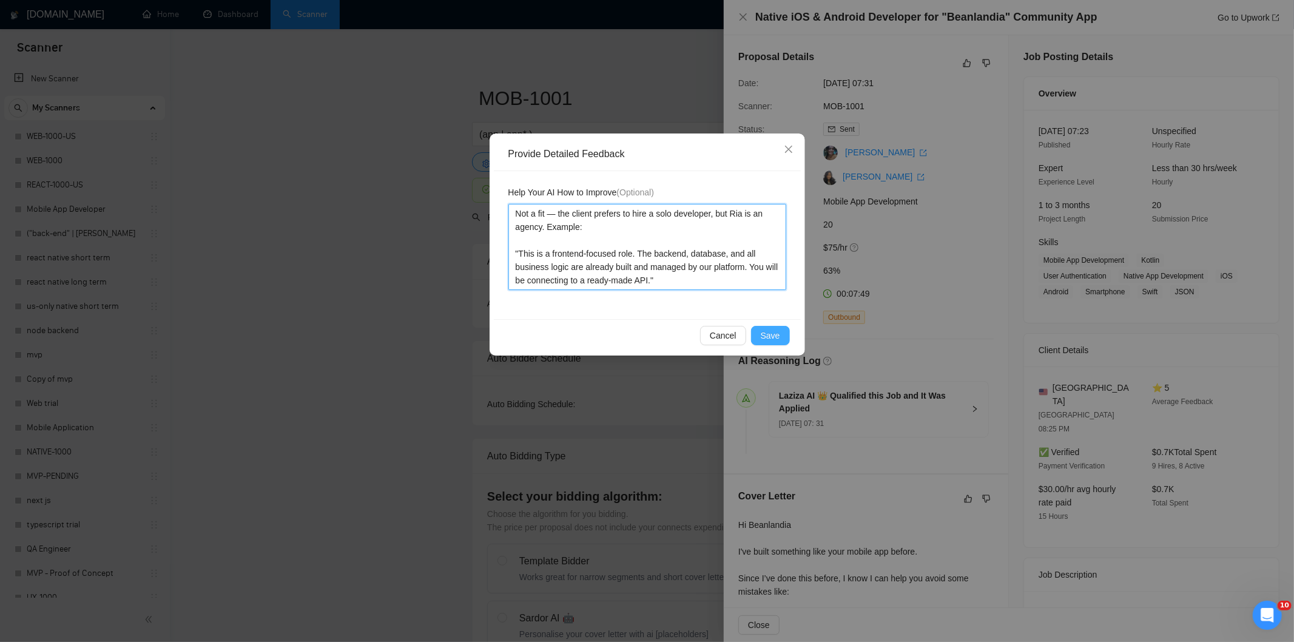
type textarea "Not a fit — the client prefers to hire a solo developer, but Ria is an agency. …"
click at [778, 338] on span "Save" at bounding box center [770, 335] width 19 height 13
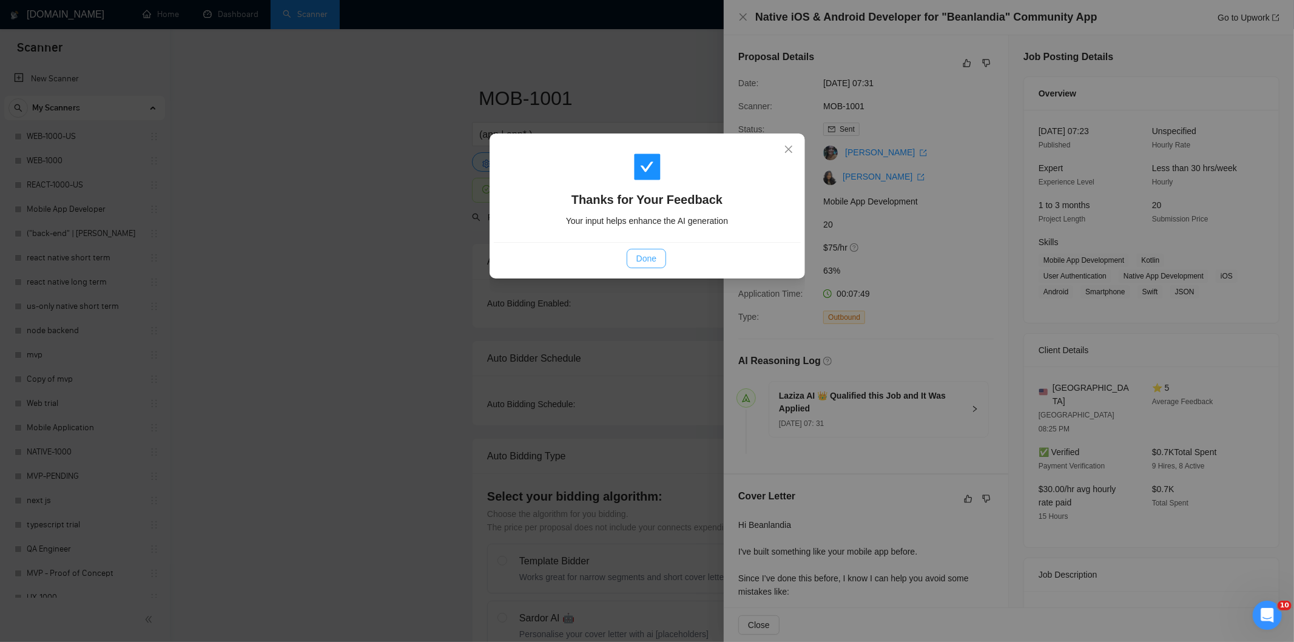
click at [651, 258] on span "Done" at bounding box center [646, 258] width 20 height 13
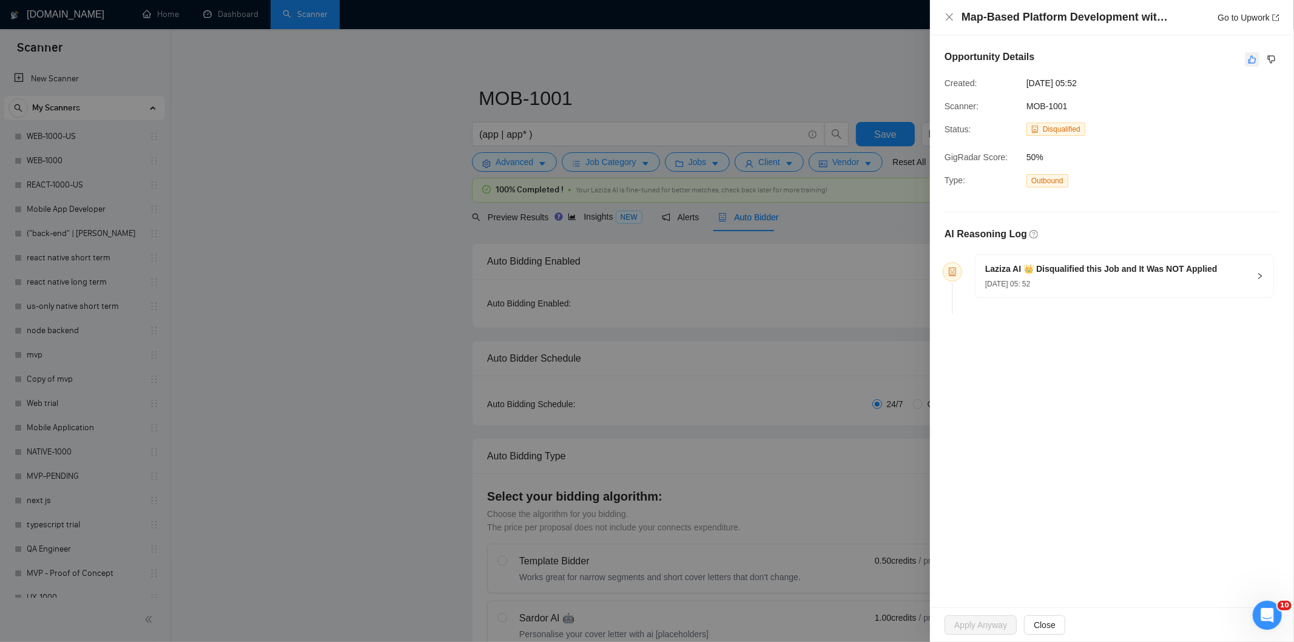
click at [1254, 62] on icon "like" at bounding box center [1252, 60] width 8 height 10
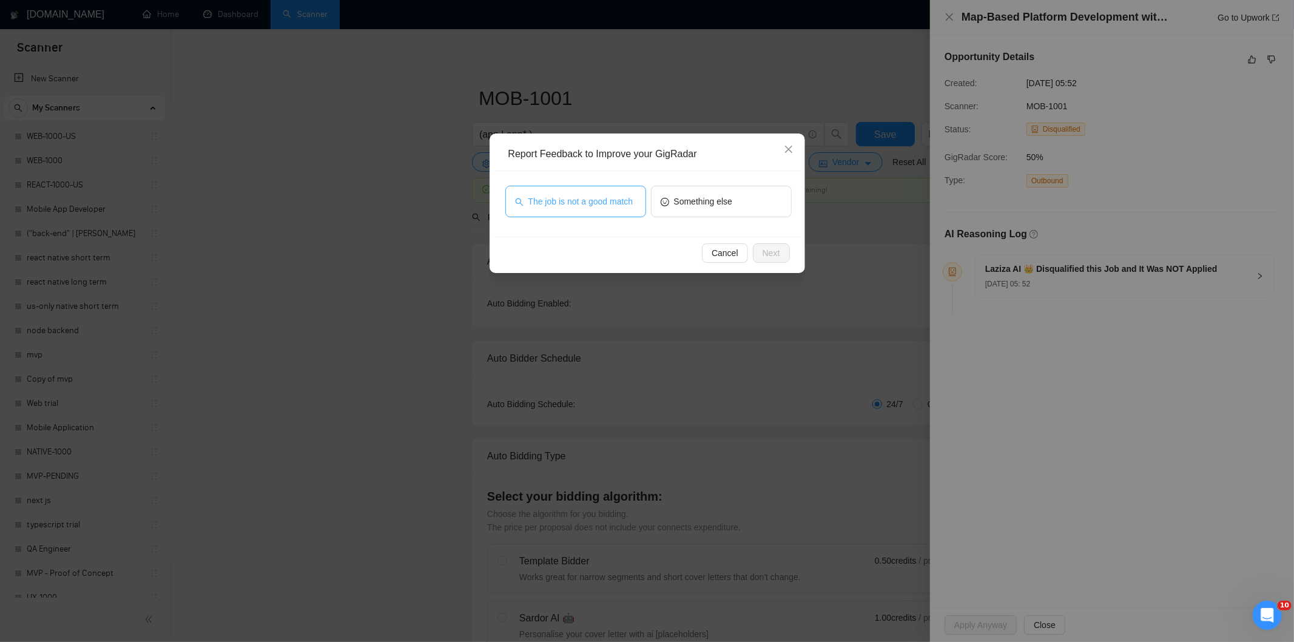
click at [627, 204] on span "The job is not a good match" at bounding box center [580, 201] width 105 height 13
click at [786, 252] on button "Next" at bounding box center [771, 252] width 37 height 19
click at [786, 237] on div "The job is not a good match Something else" at bounding box center [647, 204] width 307 height 66
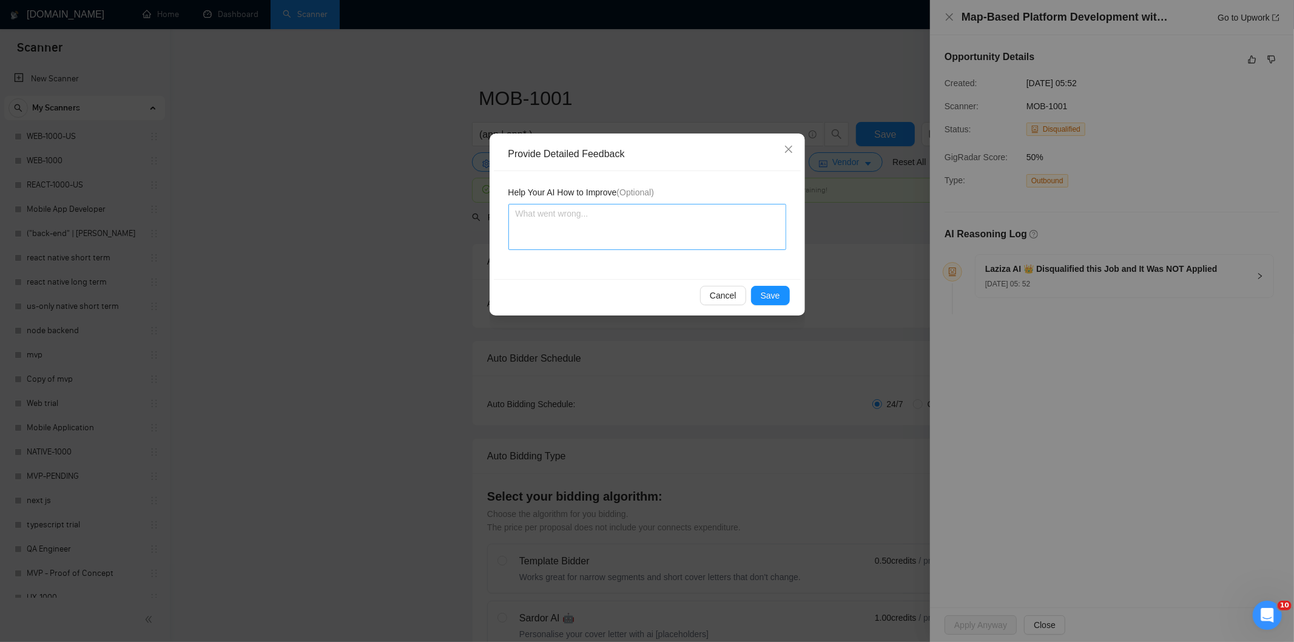
click at [711, 226] on textarea at bounding box center [647, 227] width 278 height 46
paste textarea "Not a fit — this project has been disqualified for other reasons. Example: "The…"
type textarea "Not a fit — this project has been disqualified for other reasons. Example: "The…"
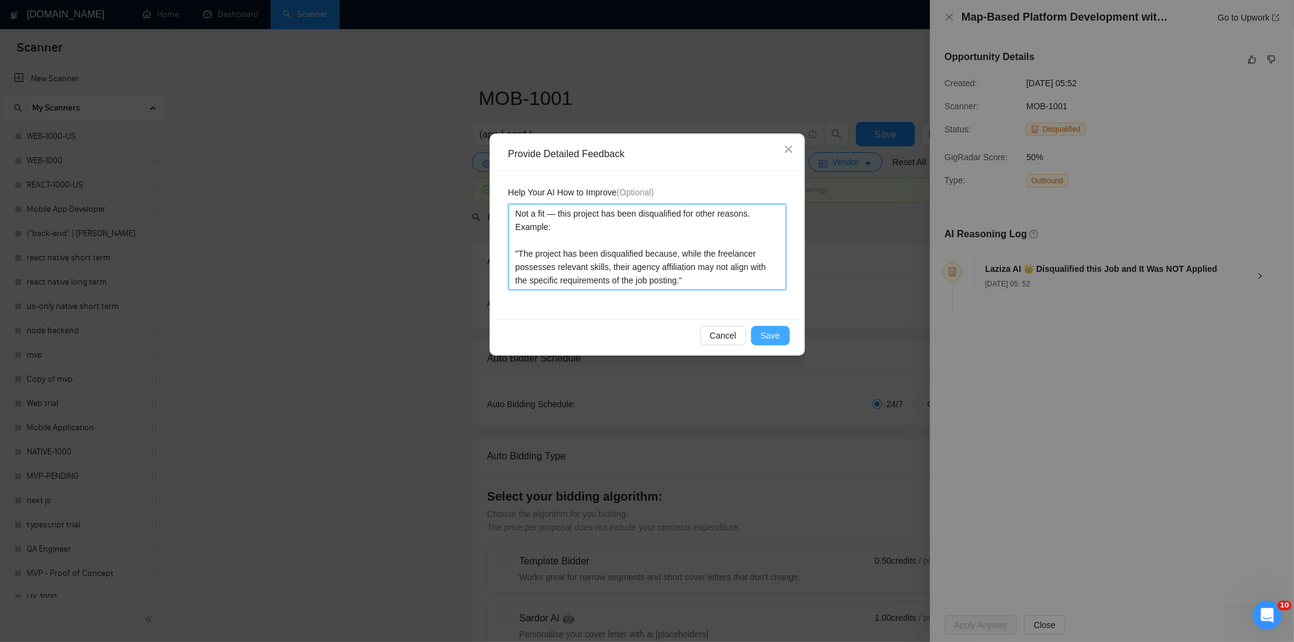
type textarea "Not a fit — this project has been disqualified for other reasons. Example: "The…"
click at [773, 337] on span "Save" at bounding box center [770, 335] width 19 height 13
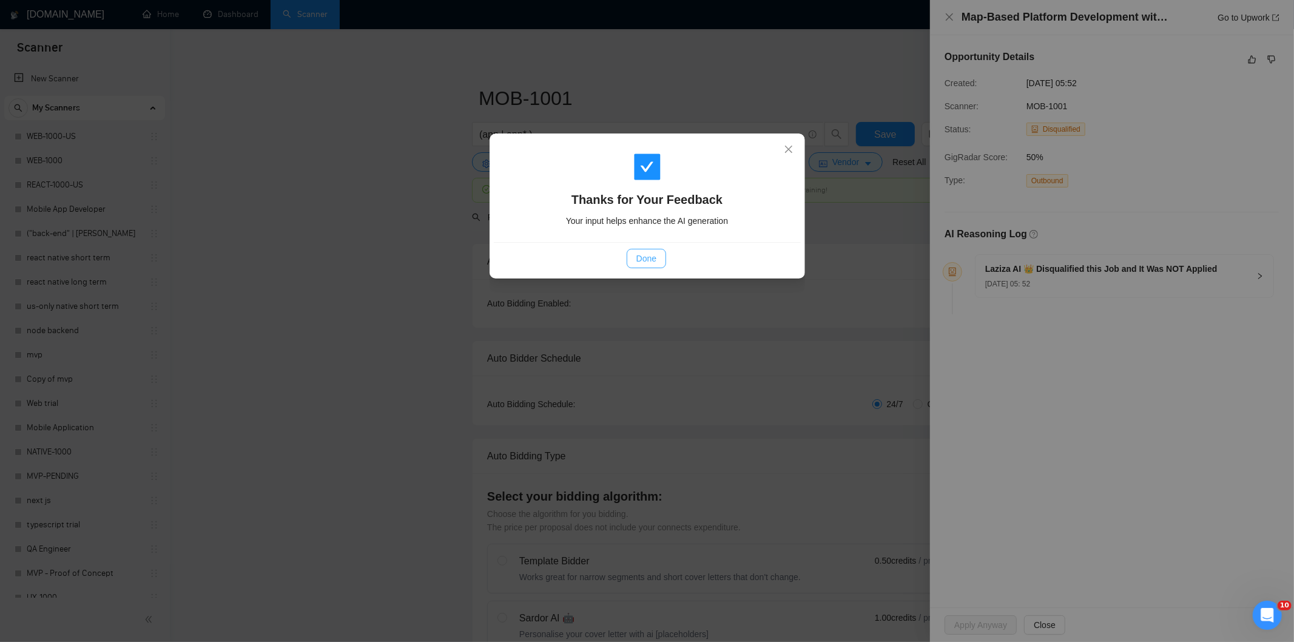
click at [645, 263] on span "Done" at bounding box center [646, 258] width 20 height 13
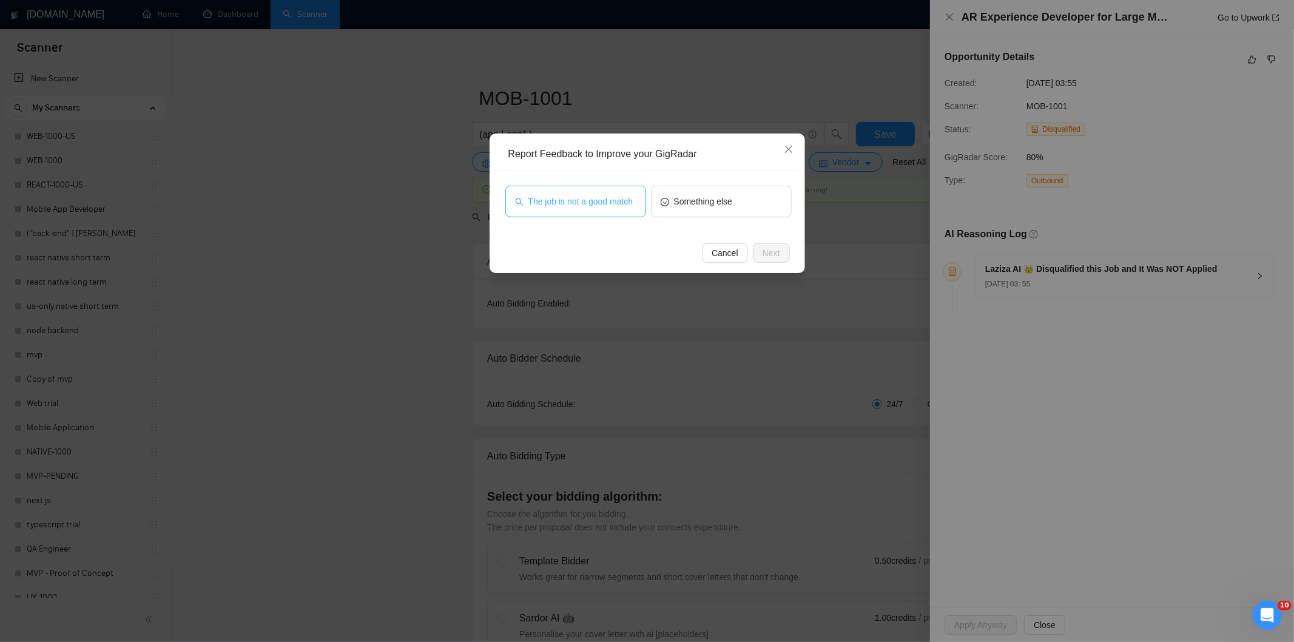
click at [640, 210] on button "The job is not a good match" at bounding box center [575, 202] width 141 height 32
click at [761, 253] on button "Next" at bounding box center [771, 252] width 37 height 19
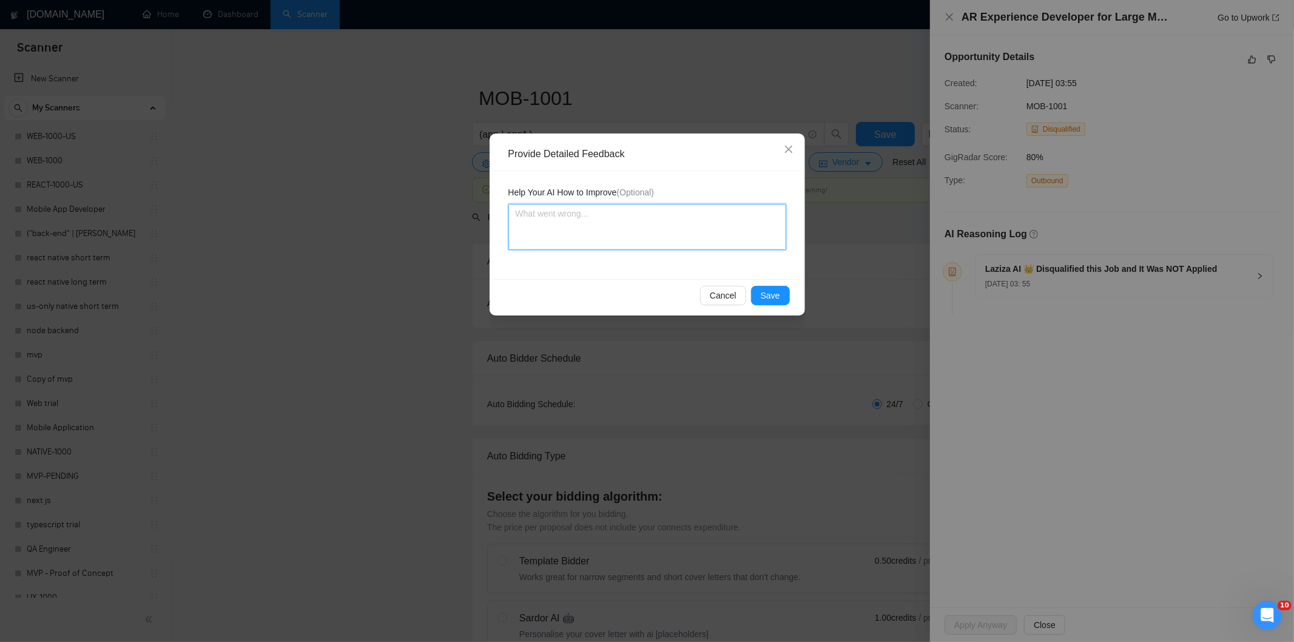
click at [713, 226] on textarea at bounding box center [647, 227] width 278 height 46
paste textarea "Not a fit — this project has been disqualified for other reasons. Example: "The…"
type textarea "Not a fit — this project has been disqualified for other reasons. Example: "The…"
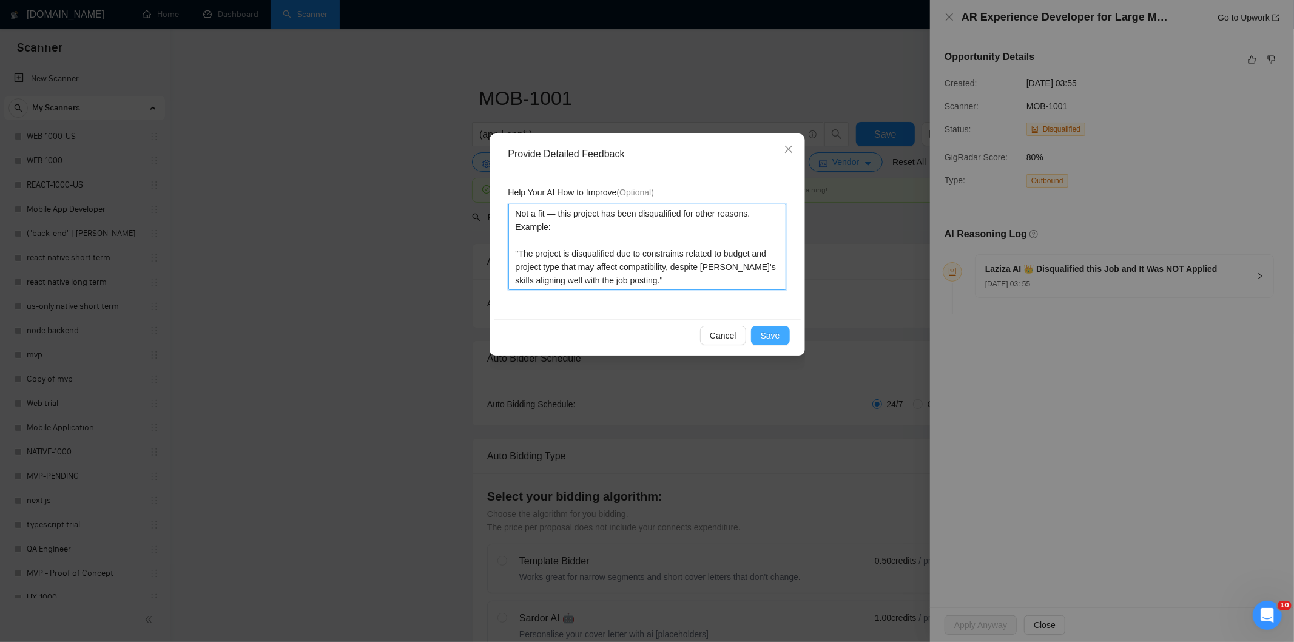
type textarea "Not a fit — this project has been disqualified for other reasons. Example: "The…"
click at [769, 332] on span "Save" at bounding box center [770, 335] width 19 height 13
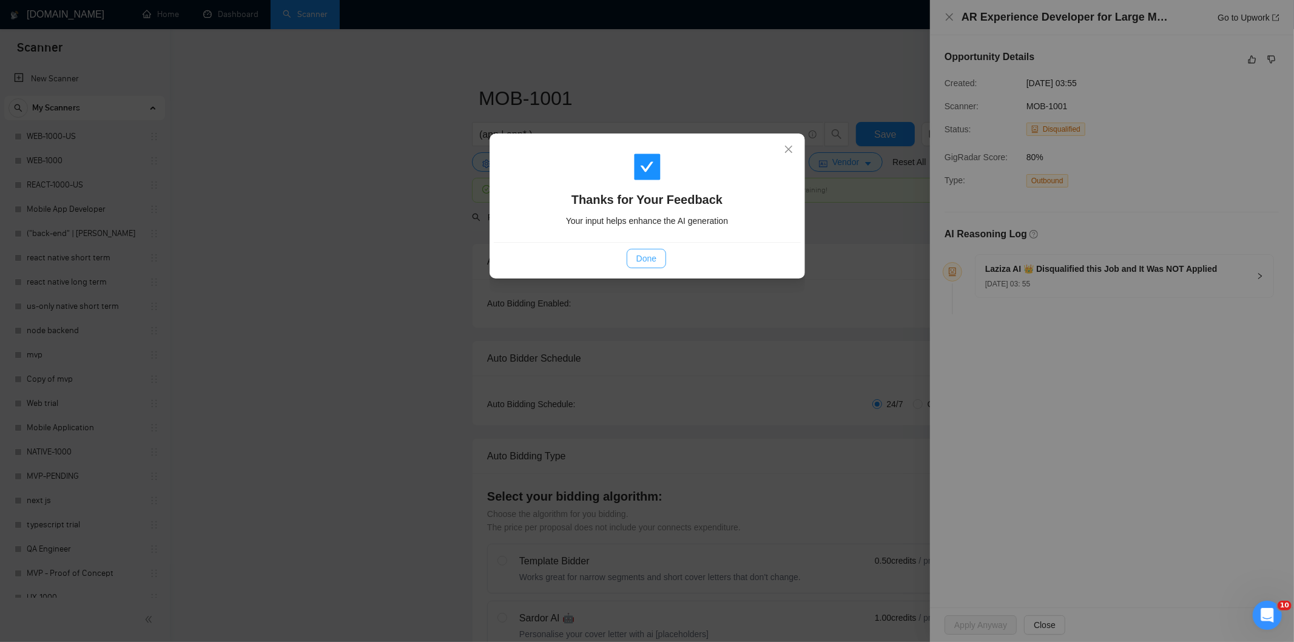
click at [642, 250] on button "Done" at bounding box center [646, 258] width 39 height 19
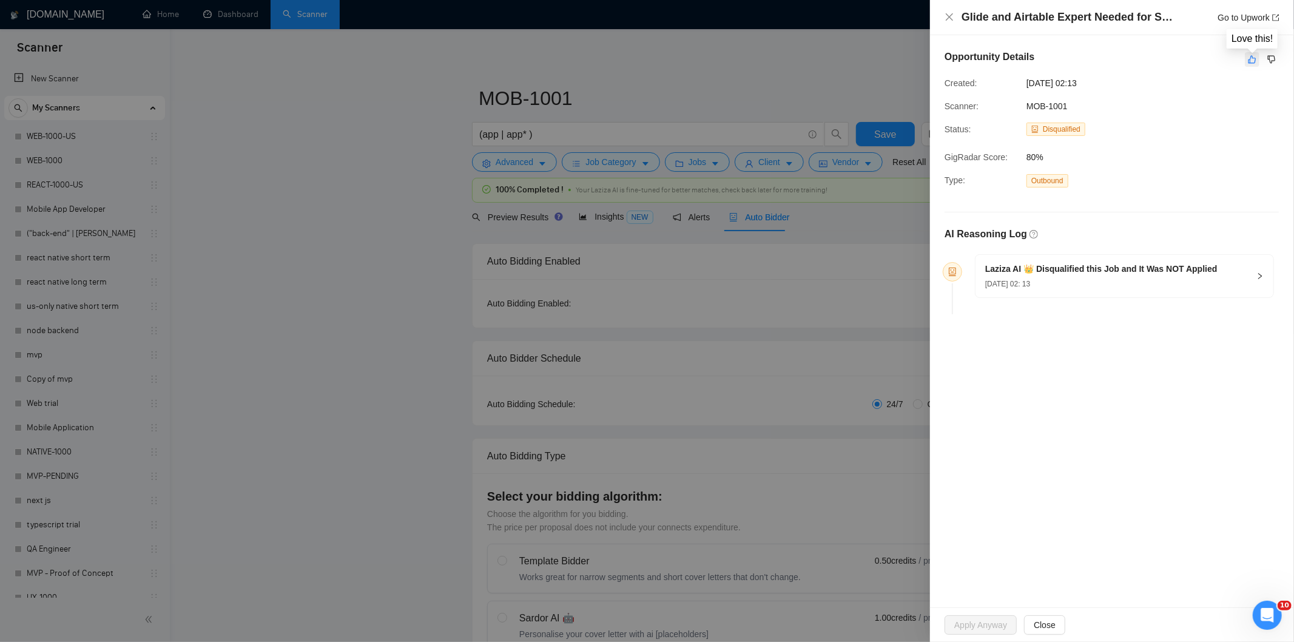
click at [1254, 55] on icon "like" at bounding box center [1252, 60] width 8 height 10
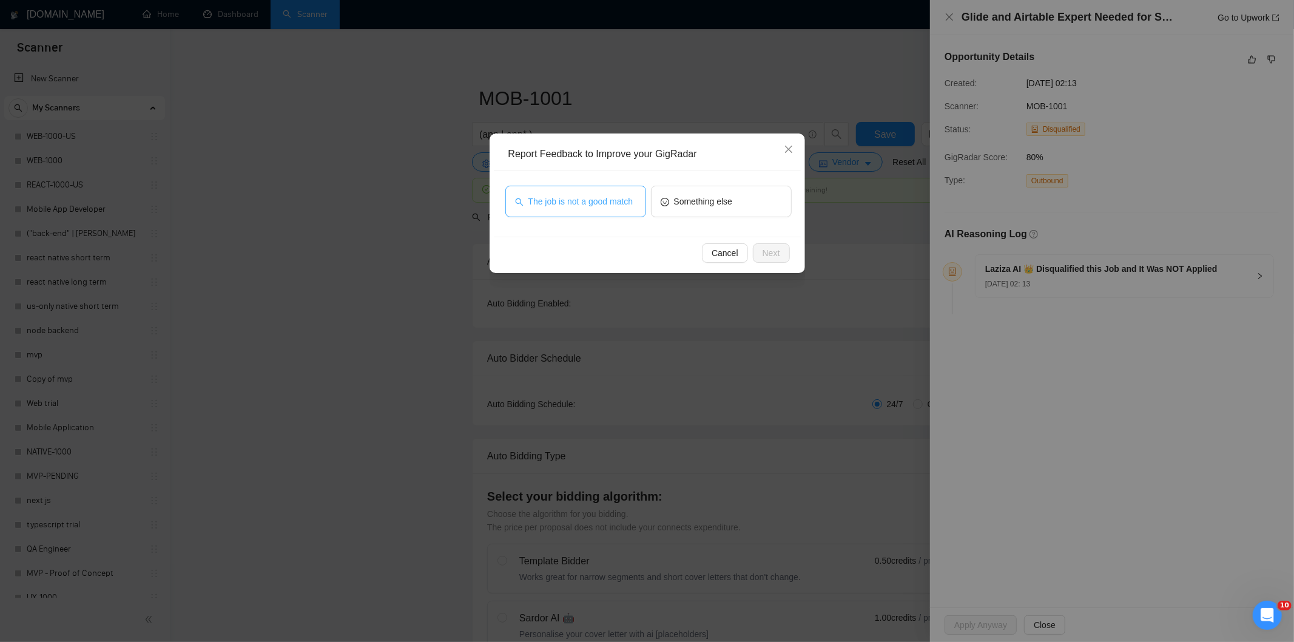
click at [621, 210] on button "The job is not a good match" at bounding box center [575, 202] width 141 height 32
click at [631, 210] on button "The job is not a good match" at bounding box center [575, 202] width 141 height 32
click at [764, 252] on span "Next" at bounding box center [771, 252] width 18 height 13
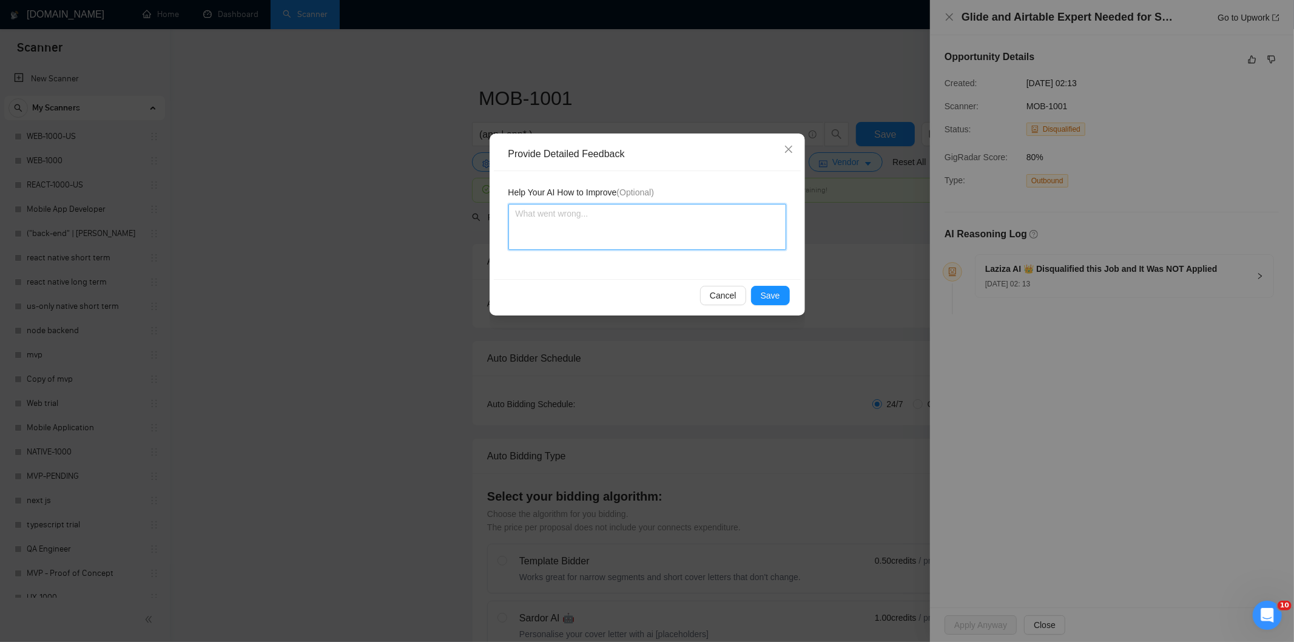
click at [707, 227] on textarea at bounding box center [647, 227] width 278 height 46
type textarea "V"
paste textarea "Not a fit — this project has been disqualified for other reasons. Example: "The…"
type textarea "Not a fit — this project has been disqualified for other reasons. Example: "The…"
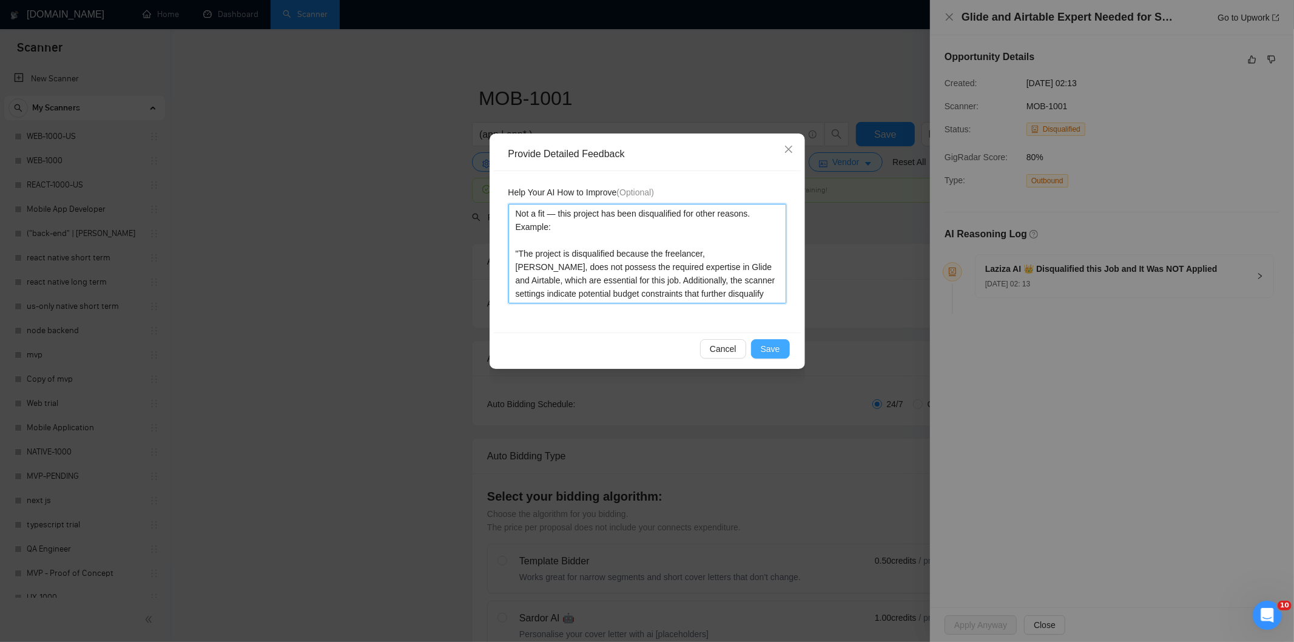
type textarea "Not a fit — this project has been disqualified for other reasons. Example: "The…"
click at [775, 350] on span "Save" at bounding box center [770, 348] width 19 height 13
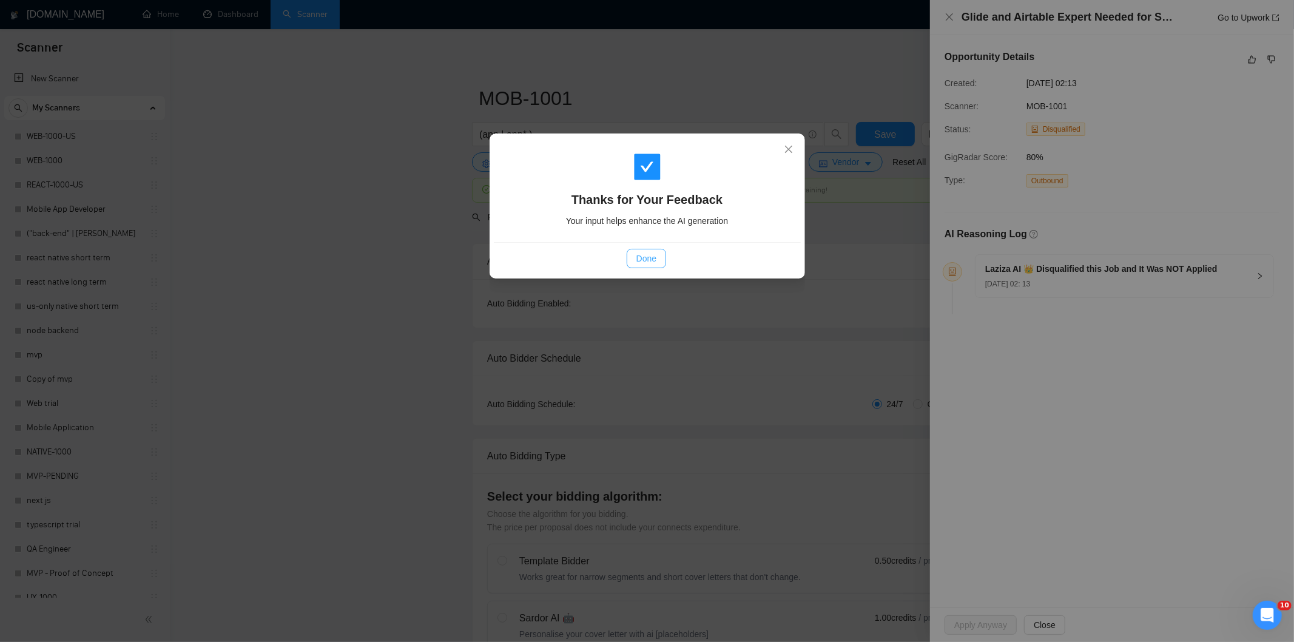
click at [650, 263] on span "Done" at bounding box center [646, 258] width 20 height 13
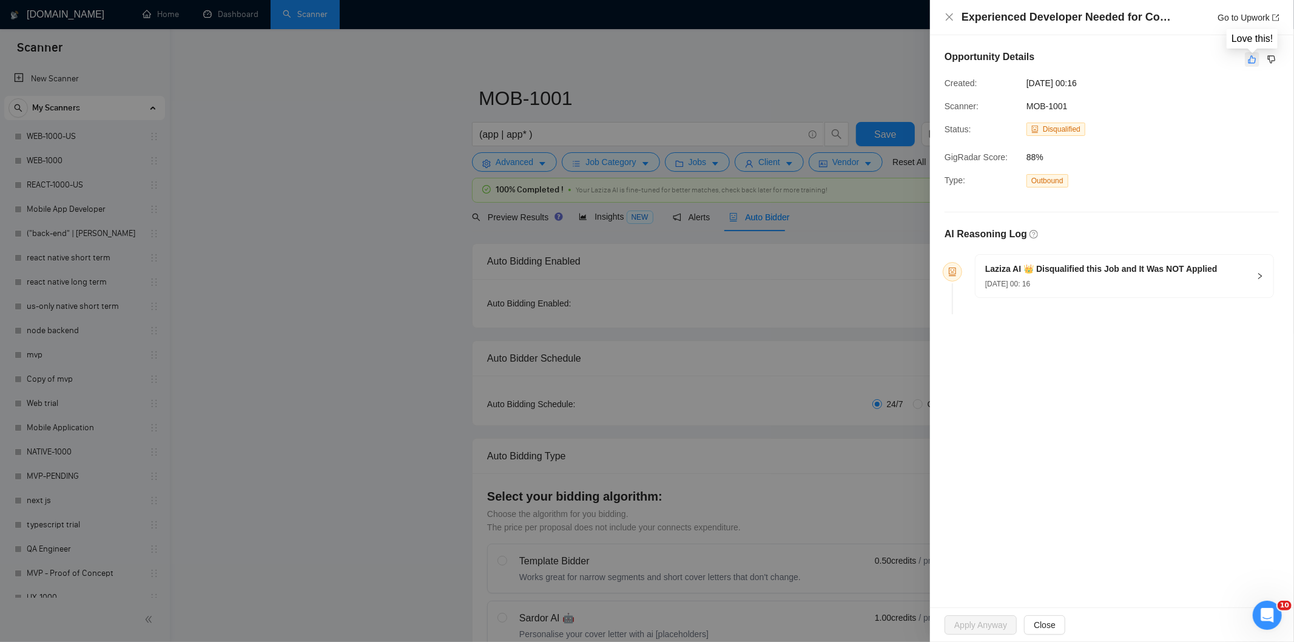
click at [1258, 55] on button "button" at bounding box center [1252, 59] width 15 height 15
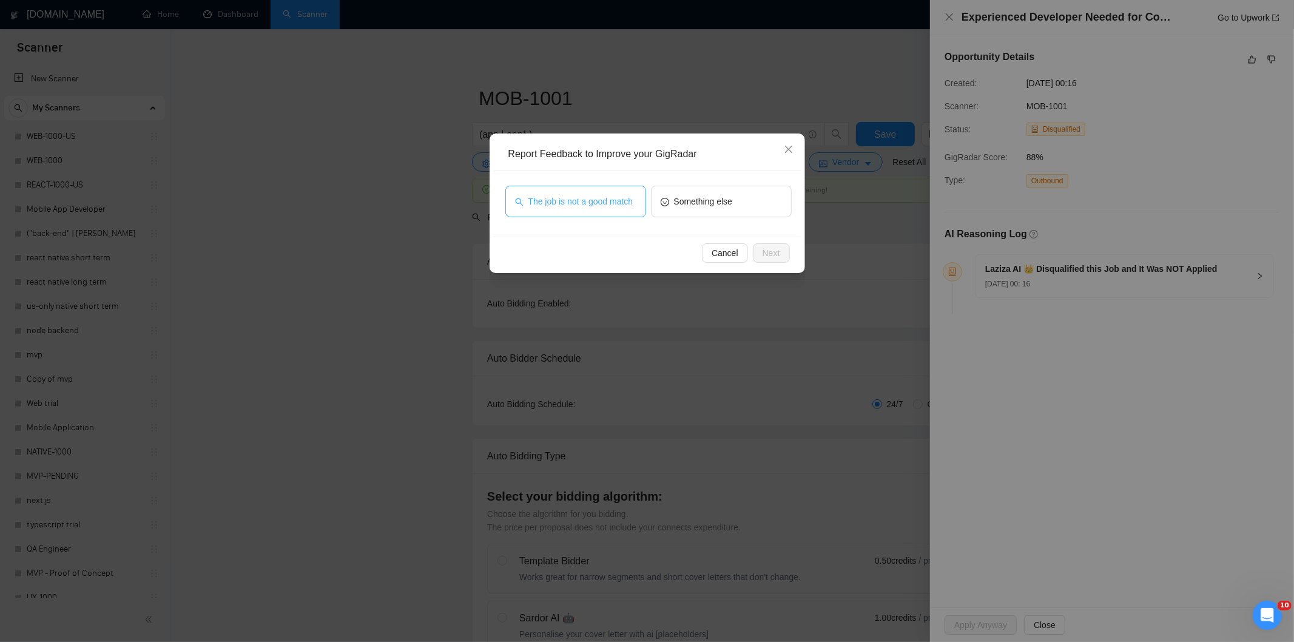
click at [595, 195] on span "The job is not a good match" at bounding box center [580, 201] width 105 height 13
click at [784, 252] on button "Next" at bounding box center [771, 252] width 37 height 19
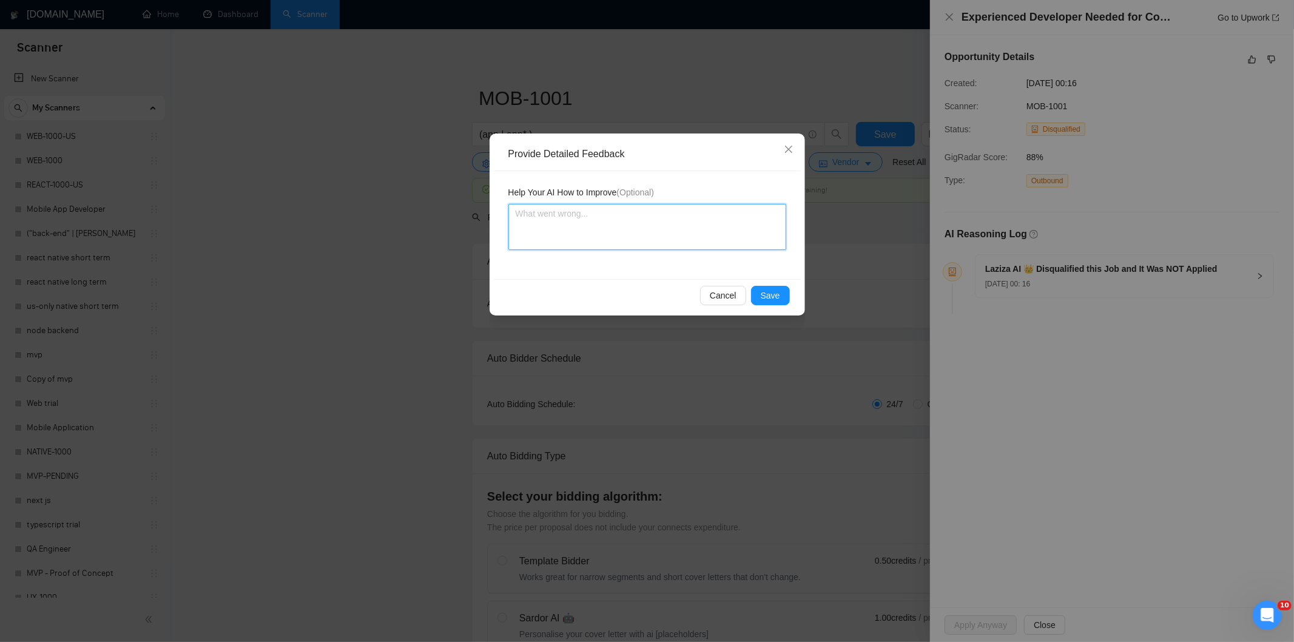
click at [709, 209] on textarea at bounding box center [647, 227] width 278 height 46
paste textarea "Not a fit — this project has been disqualified for other reasons. Example: "The…"
type textarea "Not a fit — this project has been disqualified for other reasons. Example: "The…"
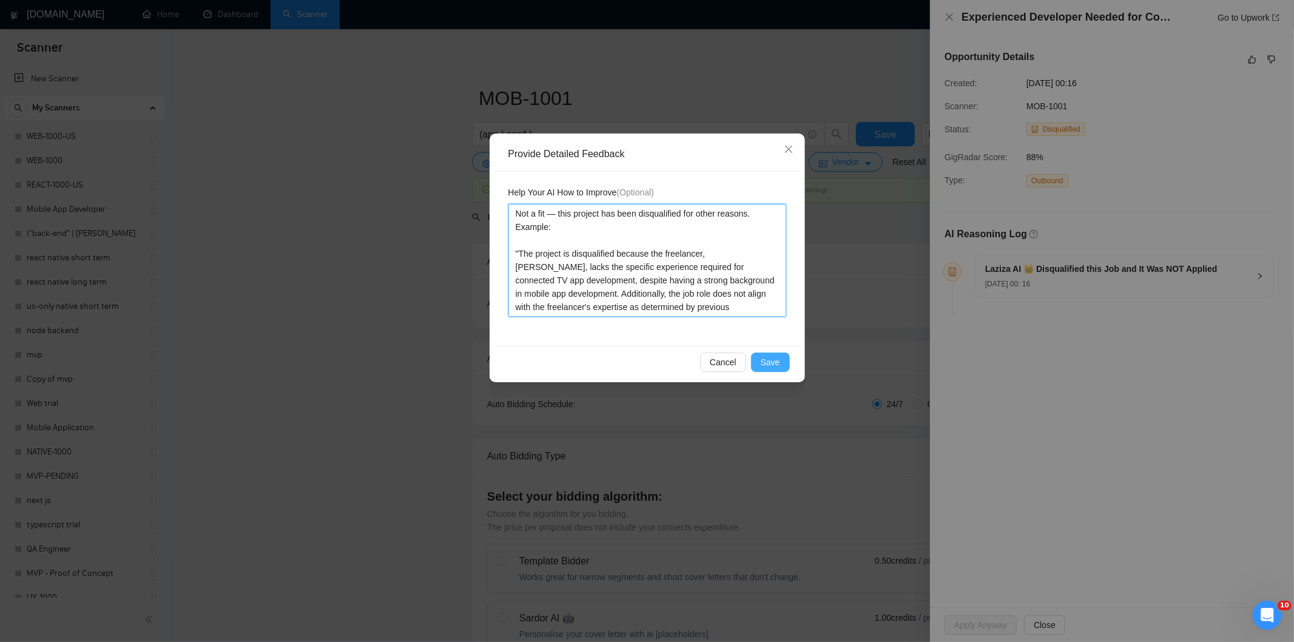
type textarea "Not a fit — this project has been disqualified for other reasons. Example: "The…"
click at [779, 364] on button "Save" at bounding box center [770, 361] width 39 height 19
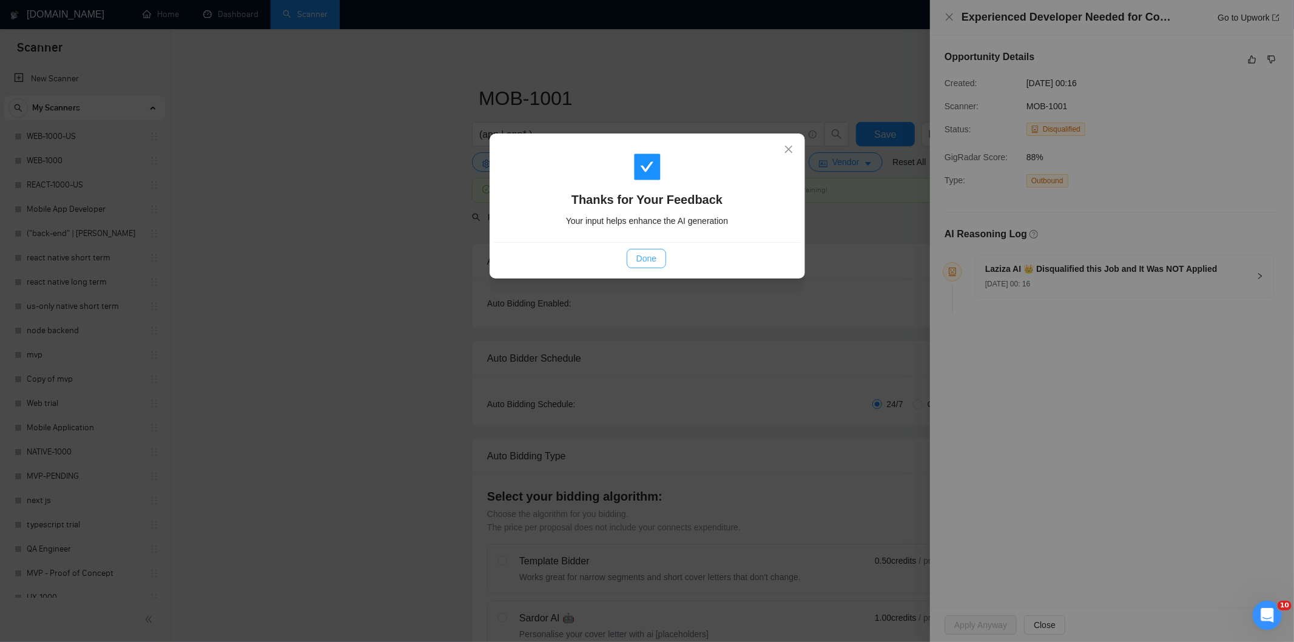
click at [654, 258] on span "Done" at bounding box center [646, 258] width 20 height 13
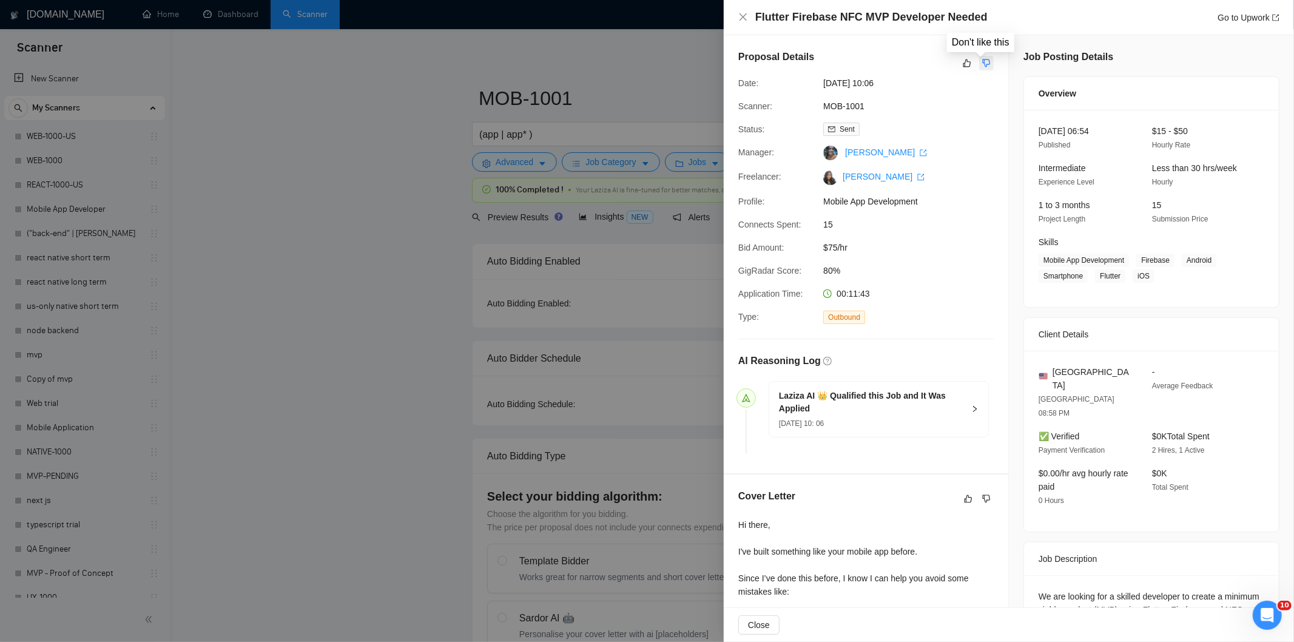
click at [983, 67] on icon "dislike" at bounding box center [986, 63] width 8 height 10
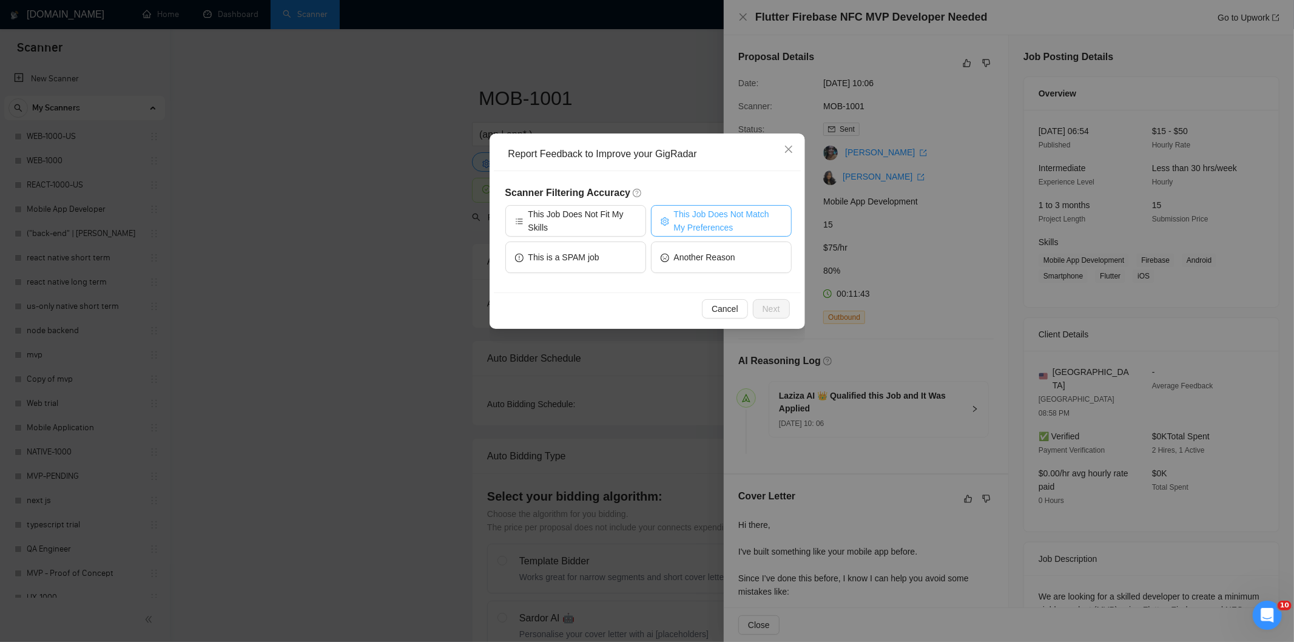
click at [770, 208] on span "This Job Does Not Match My Preferences" at bounding box center [728, 220] width 108 height 27
click at [771, 307] on span "Next" at bounding box center [771, 308] width 18 height 13
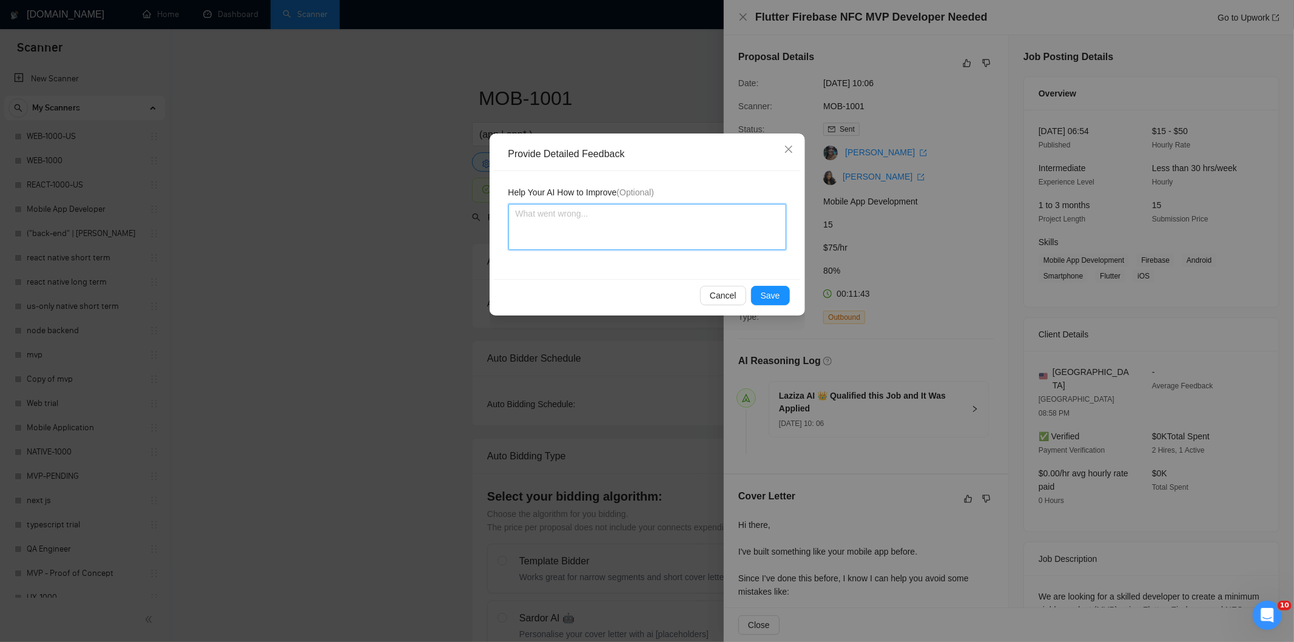
click at [728, 240] on textarea at bounding box center [647, 227] width 278 height 46
paste textarea "Not a fit — the stack mentioned isn't one Ria uses. She uses React, React Nativ…"
type textarea "Not a fit — the stack mentioned isn't one Ria uses. She uses React, React Nativ…"
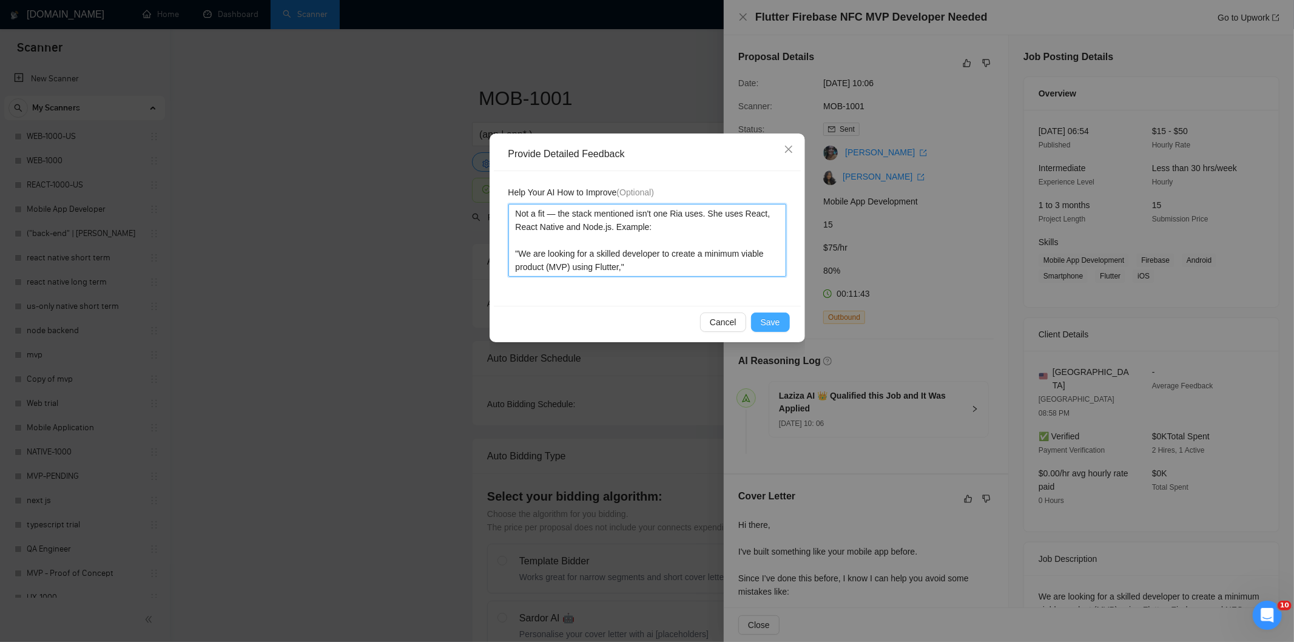
type textarea "Not a fit — the stack mentioned isn't one Ria uses. She uses React, React Nativ…"
click at [767, 323] on span "Save" at bounding box center [770, 321] width 19 height 13
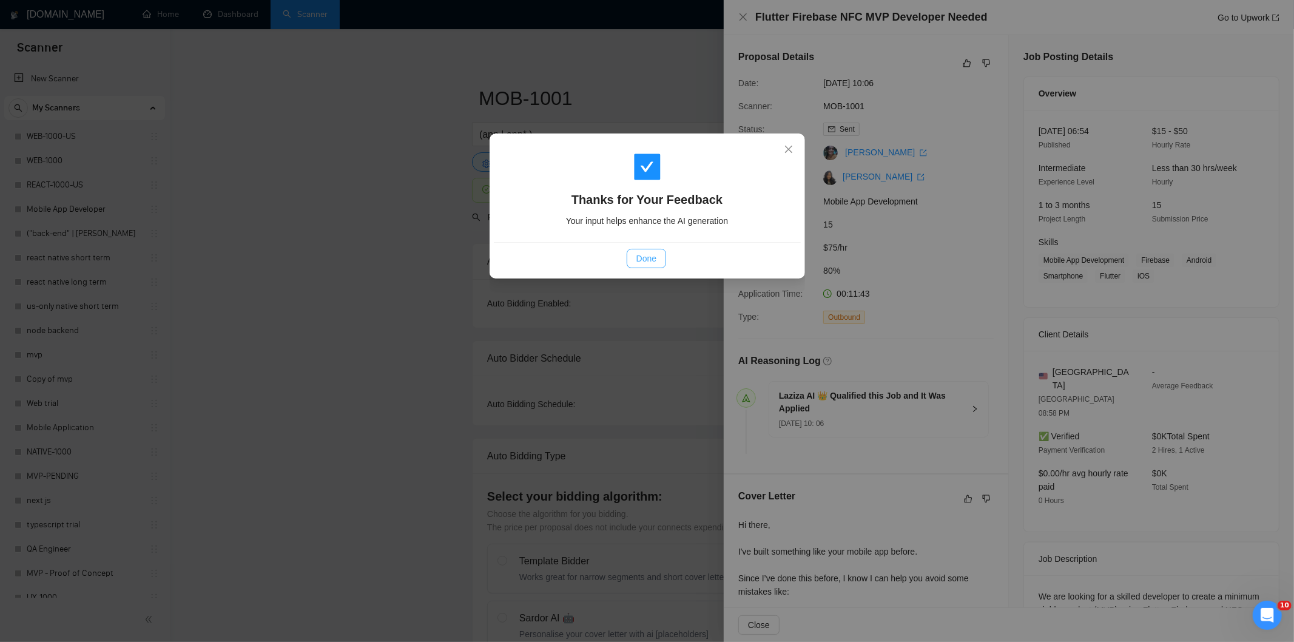
click at [657, 265] on button "Done" at bounding box center [646, 258] width 39 height 19
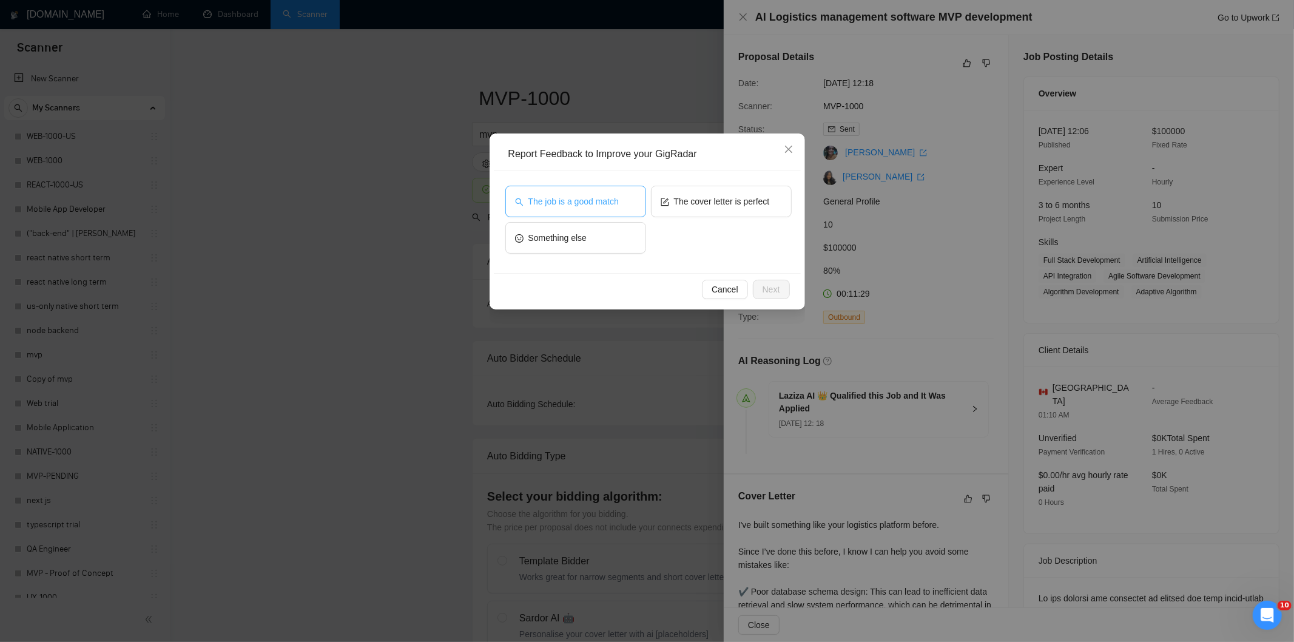
click at [547, 203] on span "The job is a good match" at bounding box center [573, 201] width 90 height 13
click at [792, 283] on div "Cancel Next" at bounding box center [647, 289] width 307 height 32
click at [783, 287] on button "Next" at bounding box center [771, 289] width 37 height 19
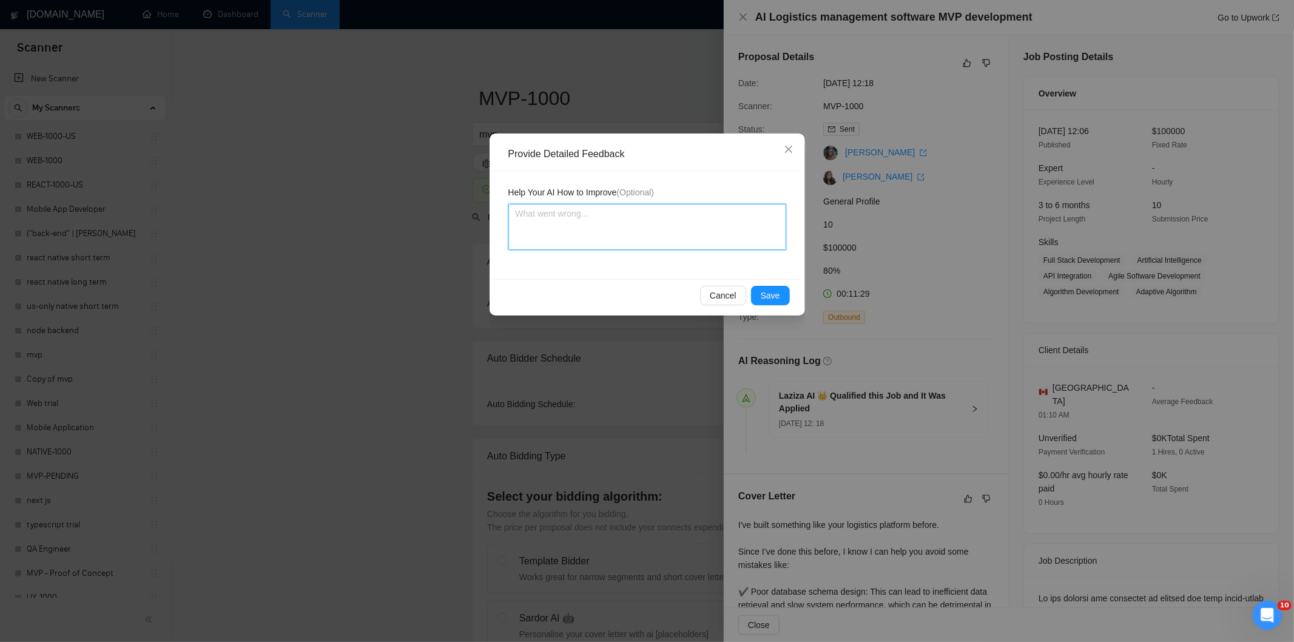
click at [702, 243] on textarea at bounding box center [647, 227] width 278 height 46
paste textarea "Good fit — the project is greenfield (no existing code), welcomes agencies, use…"
type textarea "Good fit — the project is greenfield (no existing code), welcomes agencies, use…"
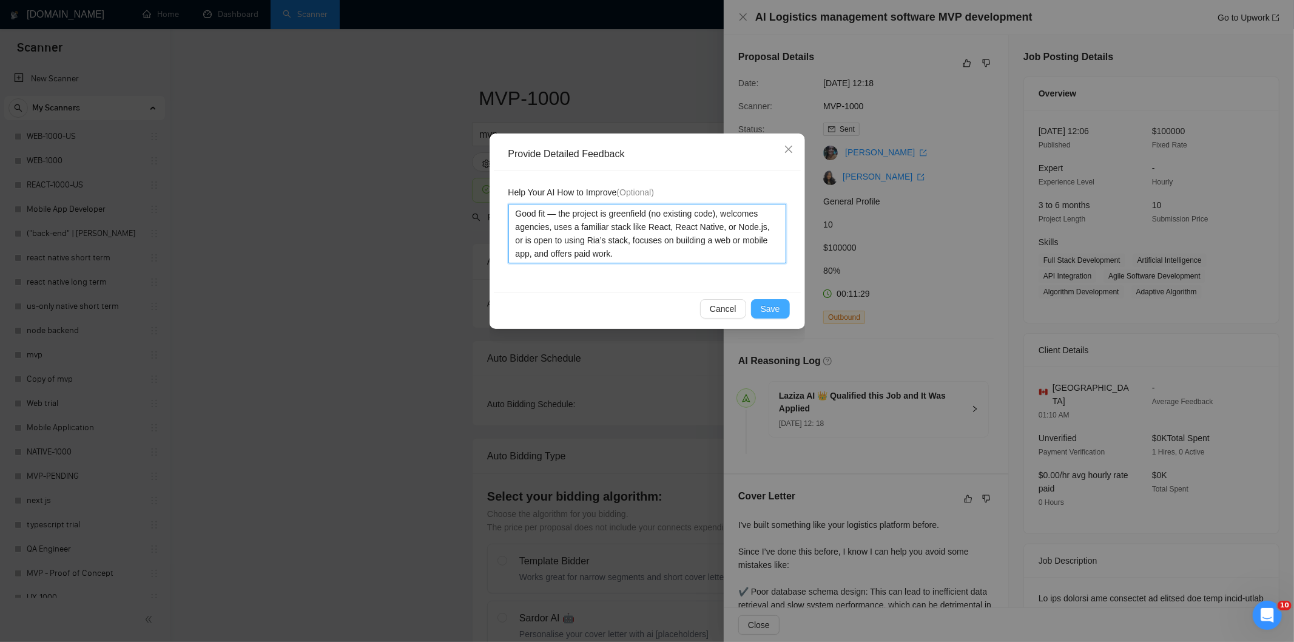
type textarea "Good fit — the project is greenfield (no existing code), welcomes agencies, use…"
click at [773, 309] on span "Save" at bounding box center [770, 308] width 19 height 13
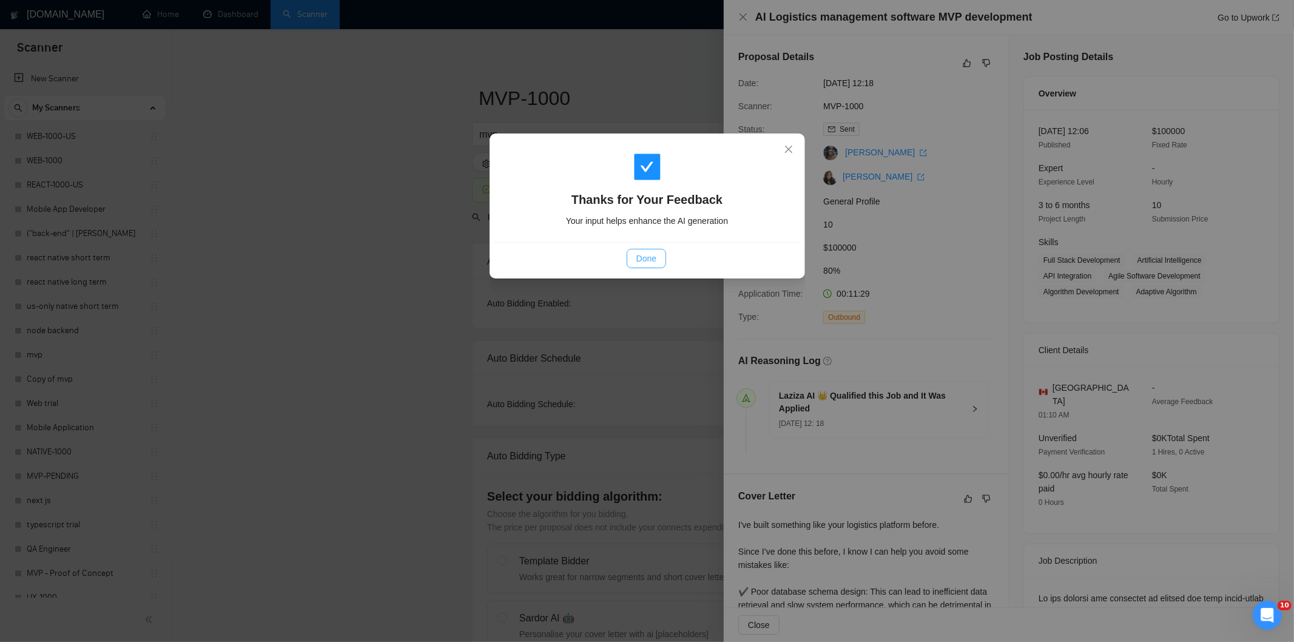
click at [637, 258] on span "Done" at bounding box center [646, 258] width 20 height 13
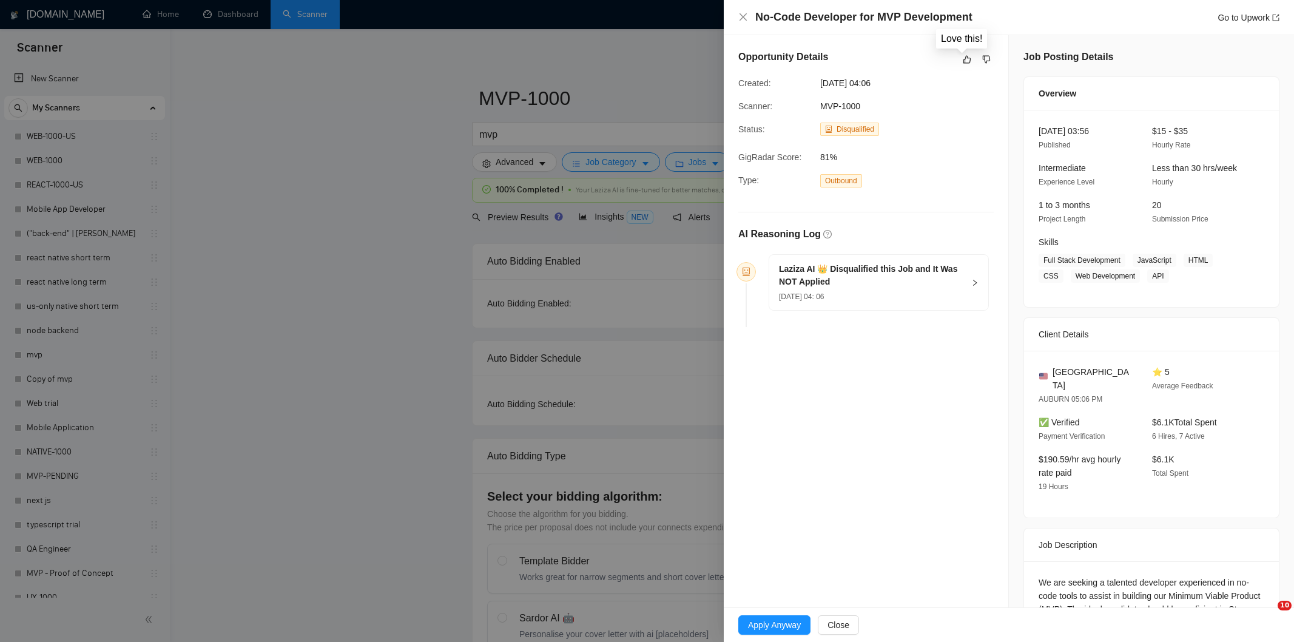
click at [963, 58] on icon "like" at bounding box center [967, 60] width 8 height 8
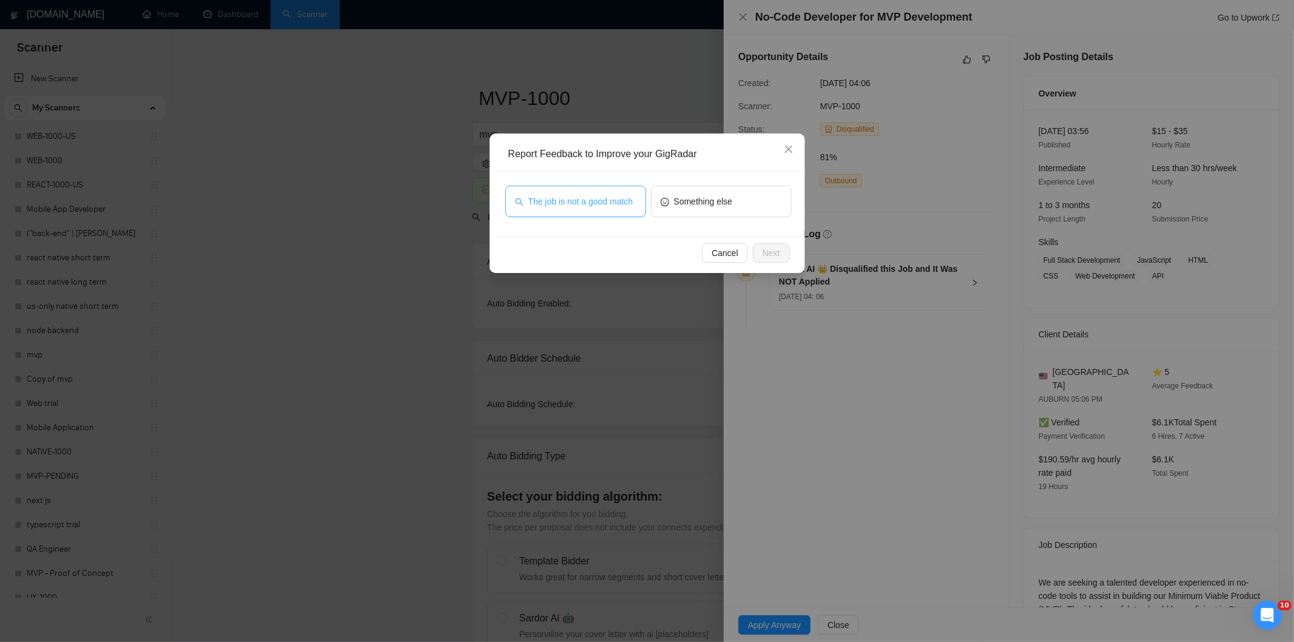
click at [554, 202] on span "The job is not a good match" at bounding box center [580, 201] width 105 height 13
click at [766, 246] on span "Next" at bounding box center [771, 252] width 18 height 13
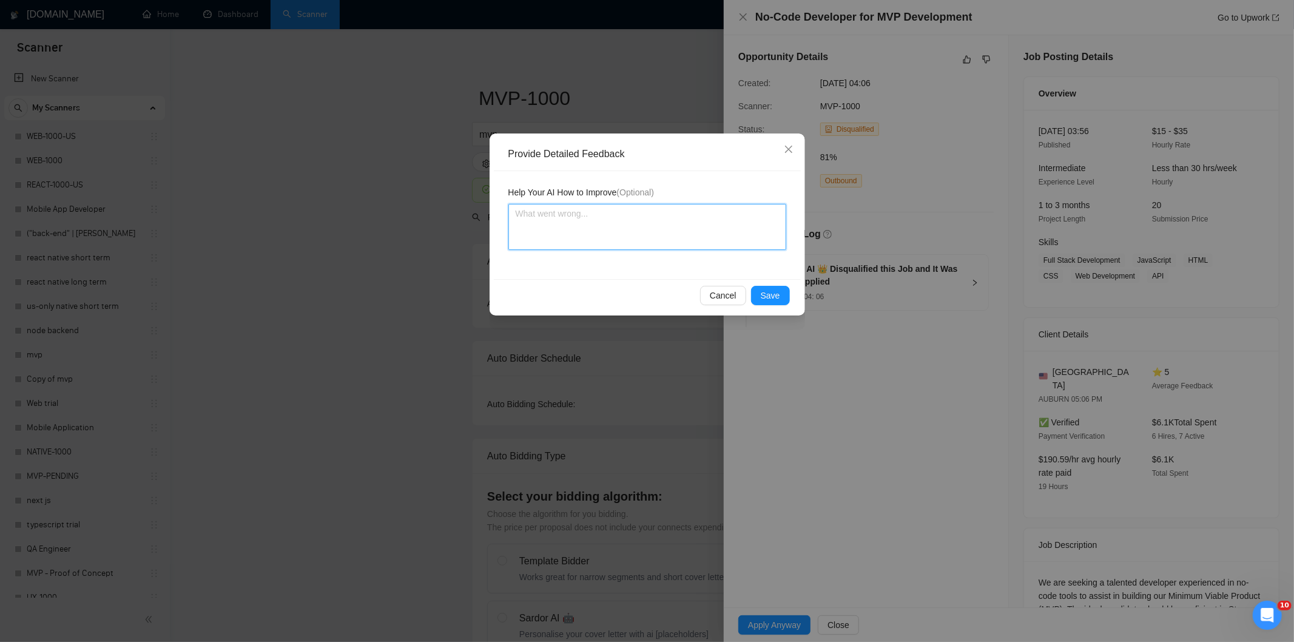
click at [732, 225] on textarea at bounding box center [647, 227] width 278 height 46
paste textarea "Not a fit — this project has been disqualified for other reasons. Example: "The…"
type textarea "Not a fit — this project has been disqualified for other reasons. Example: "The…"
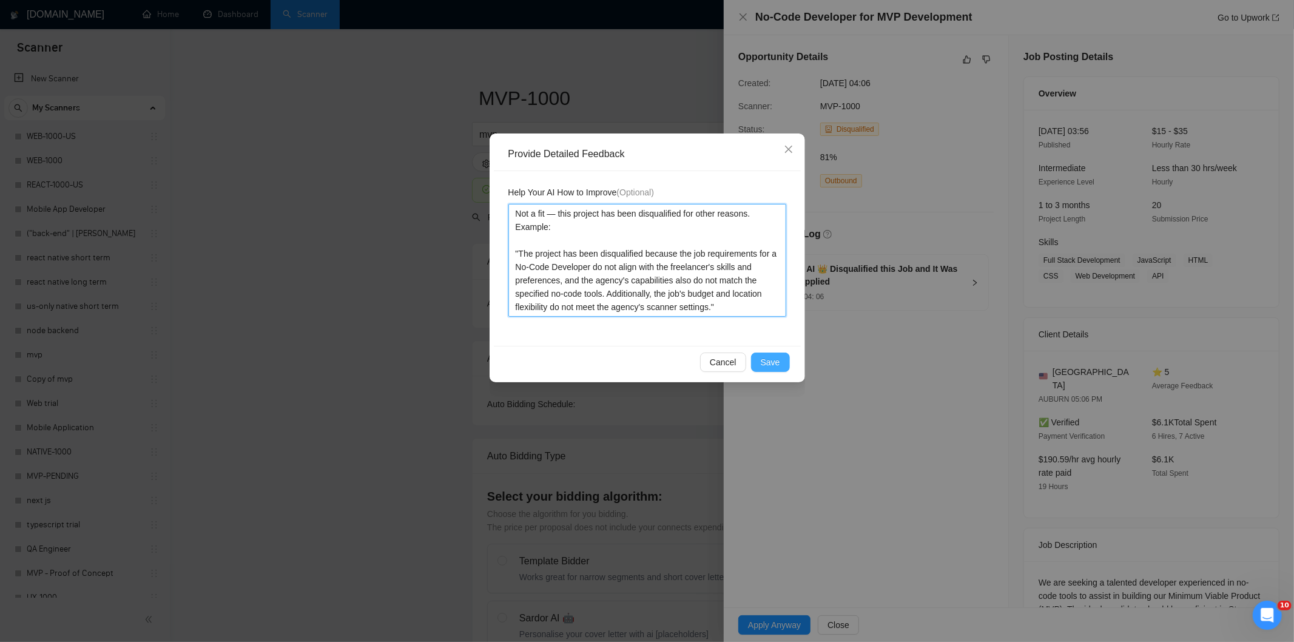
type textarea "Not a fit — this project has been disqualified for other reasons. Example: "The…"
click at [772, 354] on button "Save" at bounding box center [770, 361] width 39 height 19
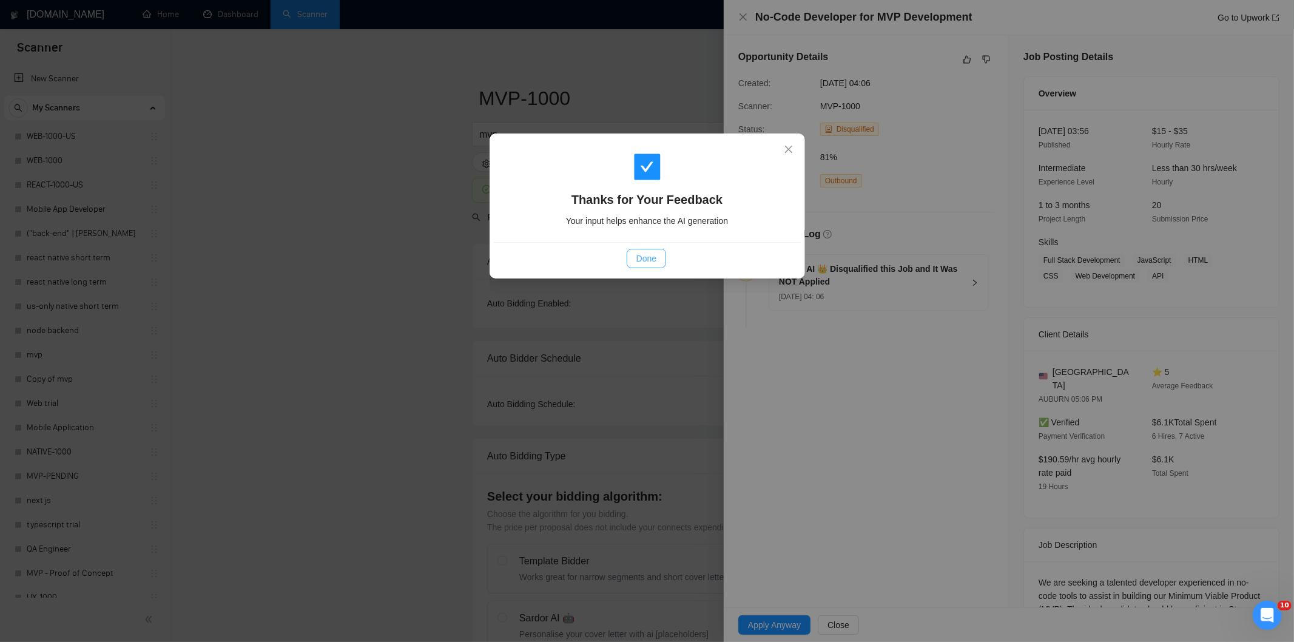
click at [658, 250] on button "Done" at bounding box center [646, 258] width 39 height 19
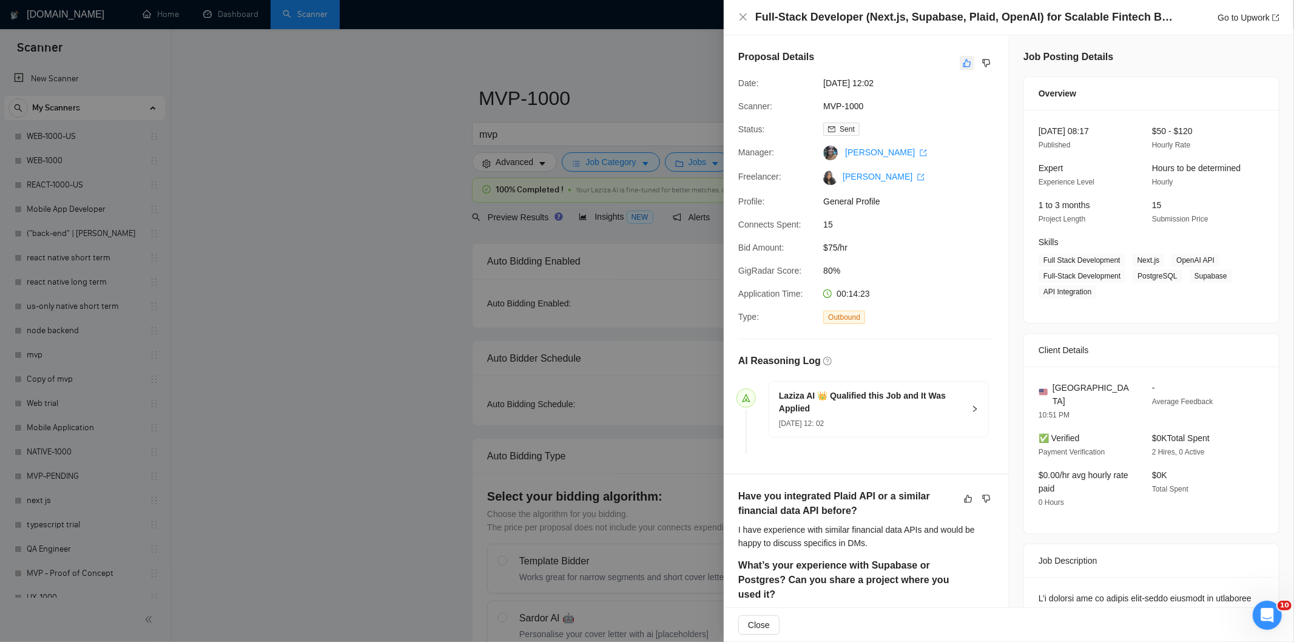
click at [963, 67] on icon "like" at bounding box center [967, 63] width 8 height 8
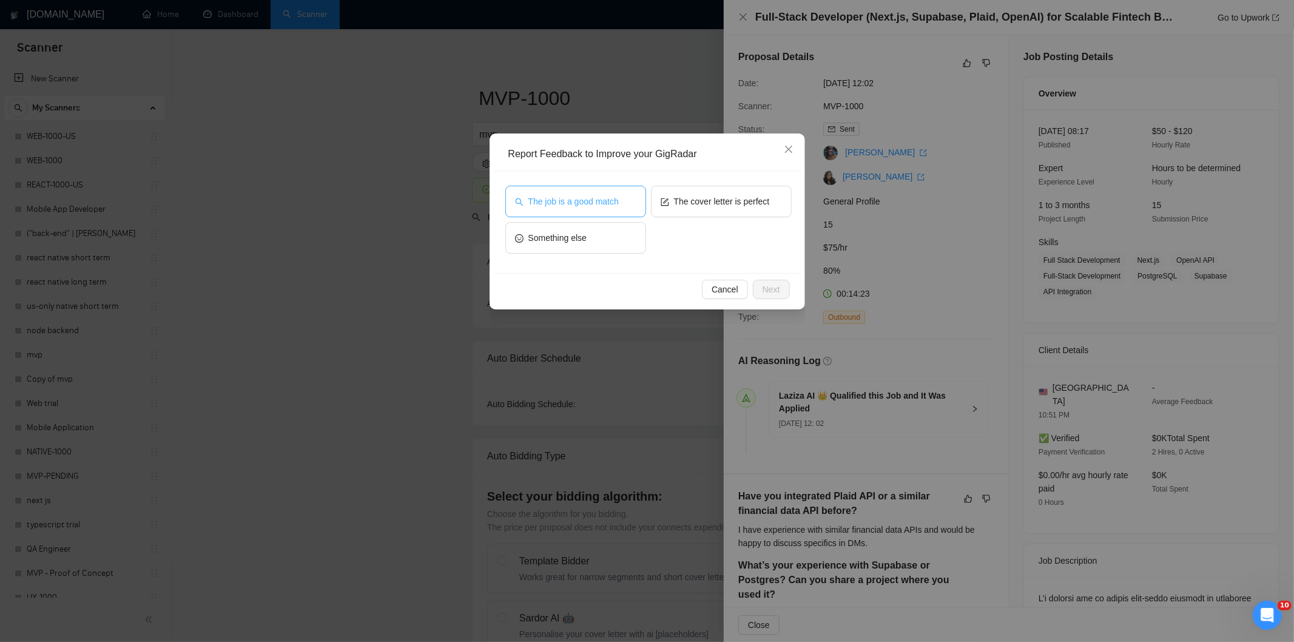
click at [586, 198] on span "The job is a good match" at bounding box center [573, 201] width 90 height 13
click at [768, 290] on span "Next" at bounding box center [771, 289] width 18 height 13
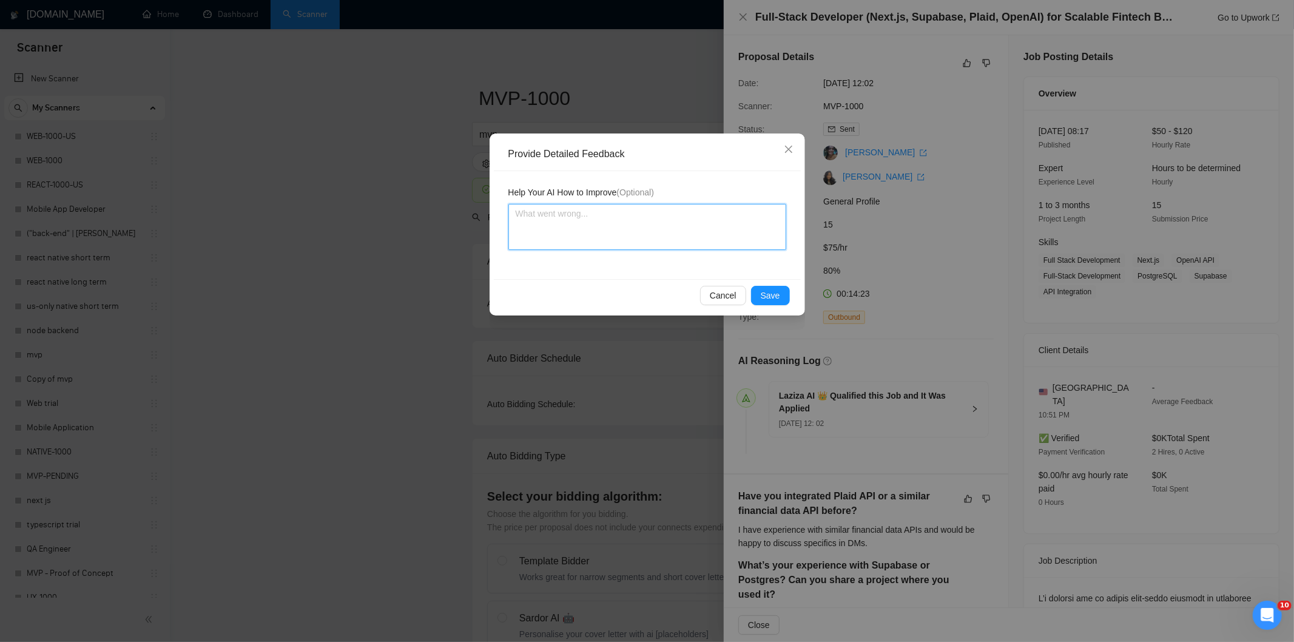
click at [694, 240] on textarea at bounding box center [647, 227] width 278 height 46
paste textarea "Good fit — the project is greenfield (no existing code), welcomes agencies, use…"
type textarea "Good fit — the project is greenfield (no existing code), welcomes agencies, use…"
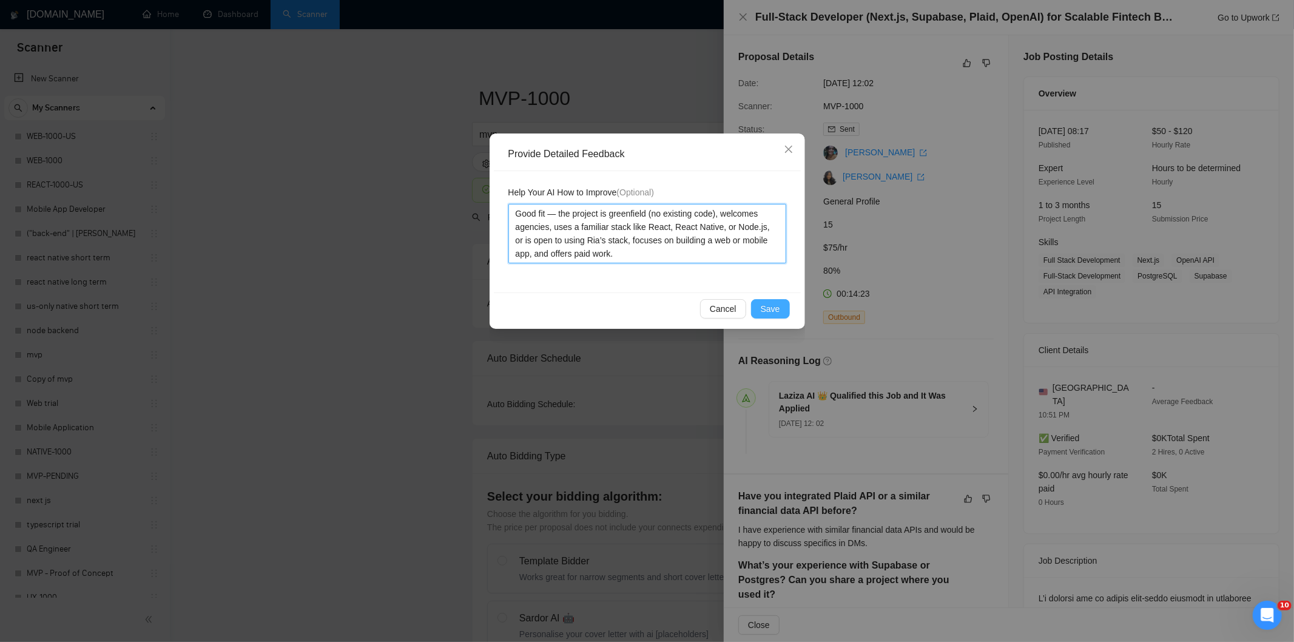
type textarea "Good fit — the project is greenfield (no existing code), welcomes agencies, use…"
click at [780, 313] on button "Save" at bounding box center [770, 308] width 39 height 19
click at [780, 313] on div "Provide Detailed Feedback Help Your AI How to Improve (Optional) Good fit — the…" at bounding box center [647, 321] width 1294 height 642
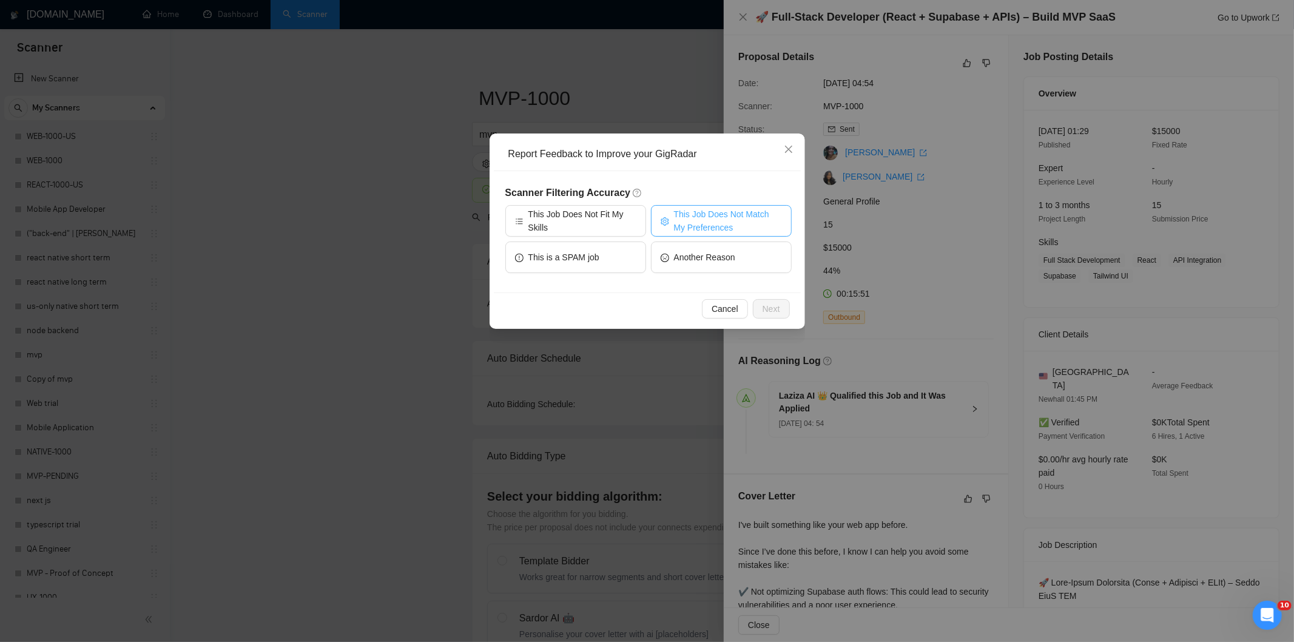
click at [747, 220] on span "This Job Does Not Match My Preferences" at bounding box center [728, 220] width 108 height 27
click at [768, 309] on span "Next" at bounding box center [771, 308] width 18 height 13
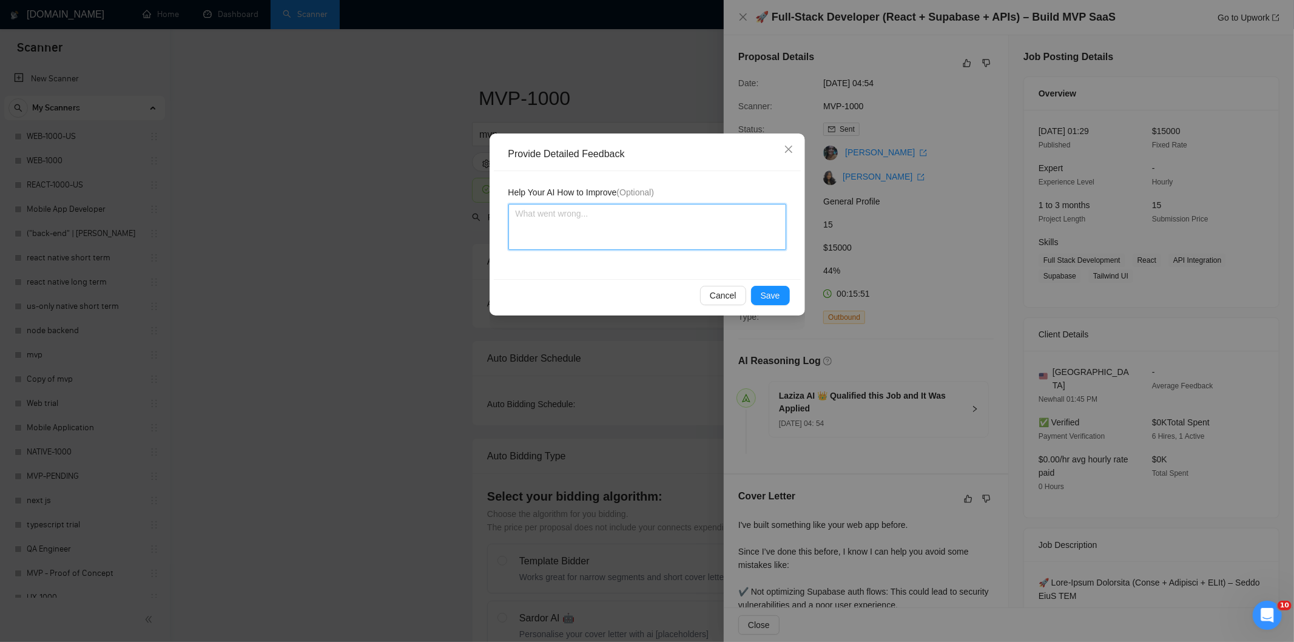
click at [721, 223] on textarea at bounding box center [647, 227] width 278 height 46
paste textarea "Not a fit — the job asks for unpaid work, offers equity, or has a small budget,…"
type textarea "Not a fit — the job asks for unpaid work, offers equity, or has a small budget,…"
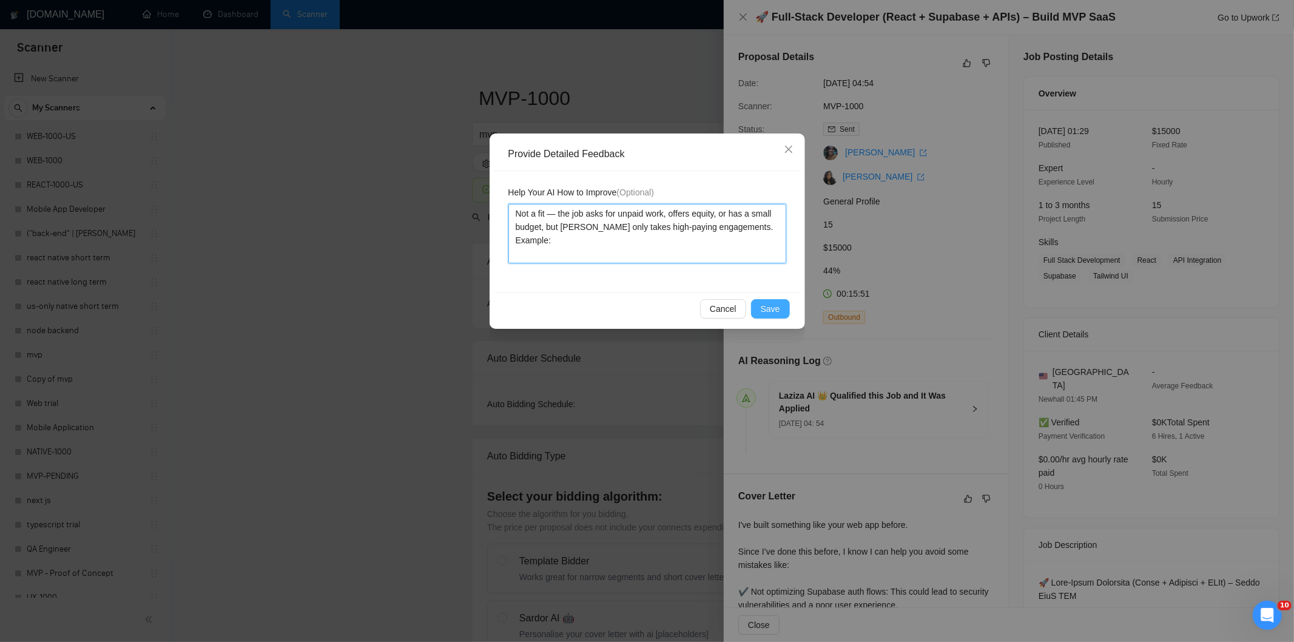
type textarea "Not a fit — the job asks for unpaid work, offers equity, or has a small budget,…"
click at [775, 306] on span "Save" at bounding box center [770, 308] width 19 height 13
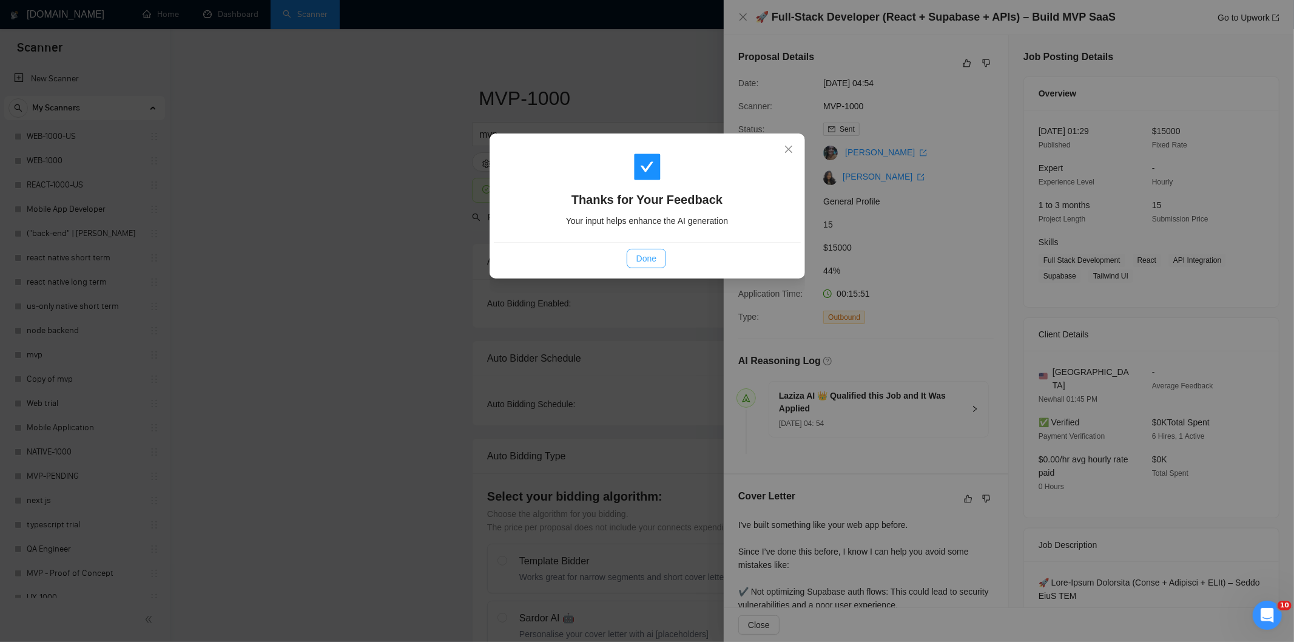
click at [651, 261] on span "Done" at bounding box center [646, 258] width 20 height 13
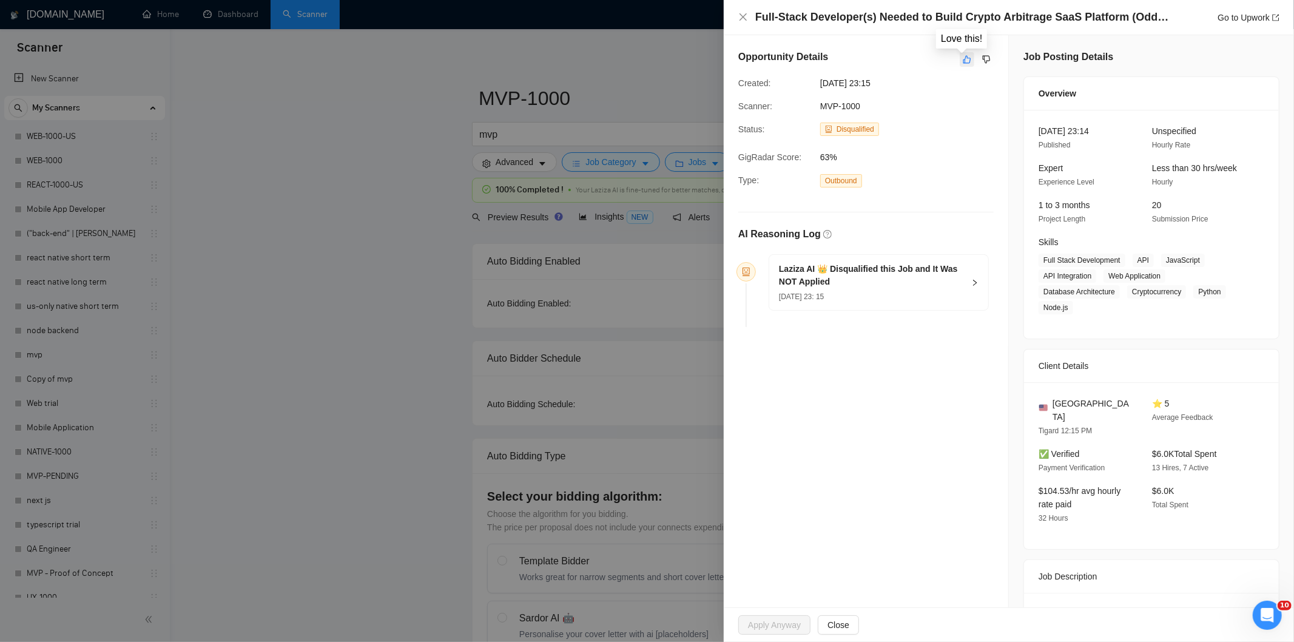
click at [966, 59] on icon "like" at bounding box center [967, 60] width 8 height 10
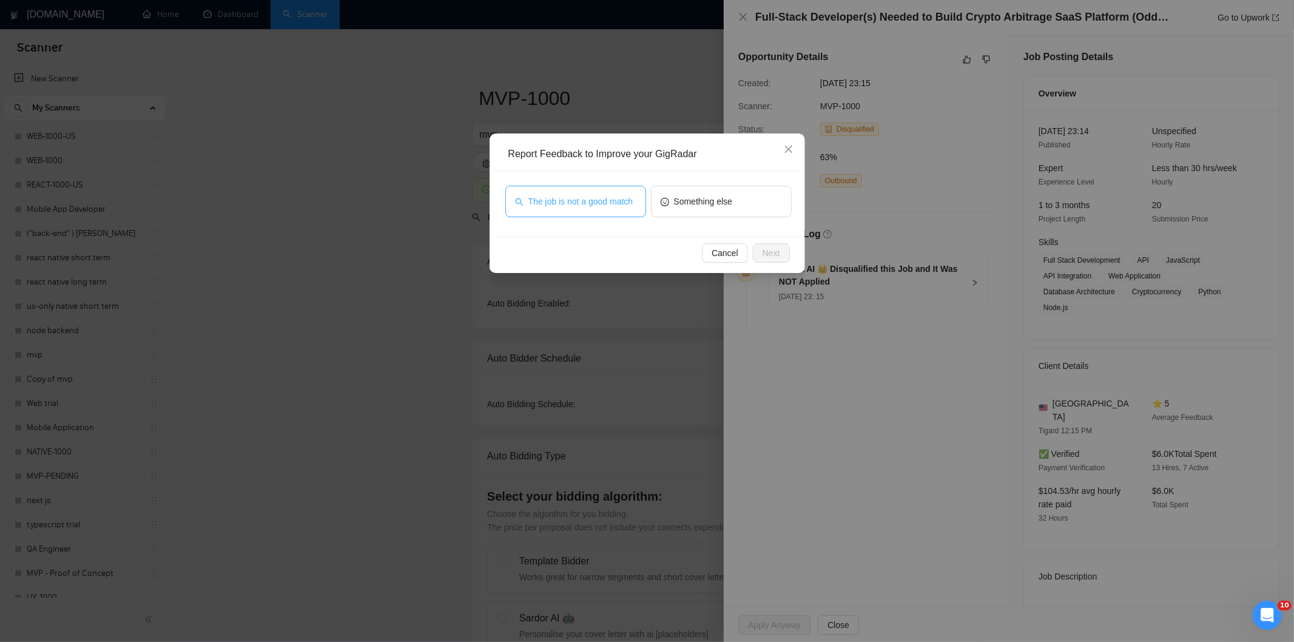
click at [628, 206] on span "The job is not a good match" at bounding box center [580, 201] width 105 height 13
click at [769, 244] on button "Next" at bounding box center [771, 252] width 37 height 19
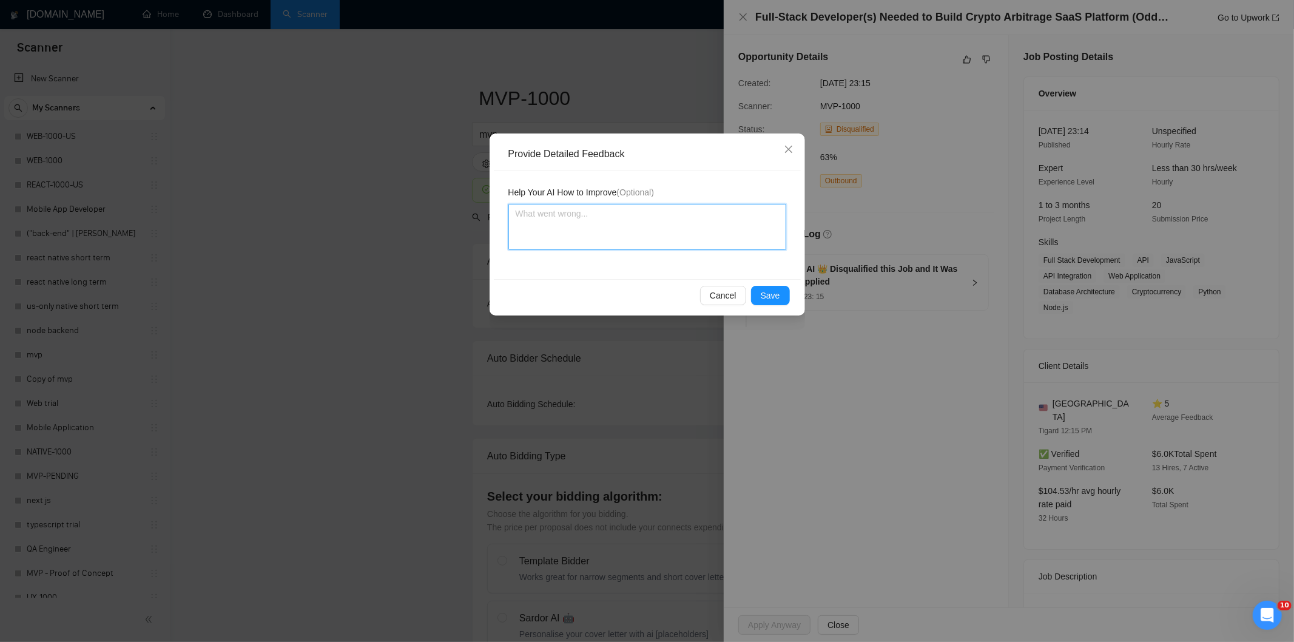
click at [712, 217] on textarea at bounding box center [647, 227] width 278 height 46
paste textarea "Not a fit — this project has been disqualified for other reasons. Example: "The…"
type textarea "Not a fit — this project has been disqualified for other reasons. Example: "The…"
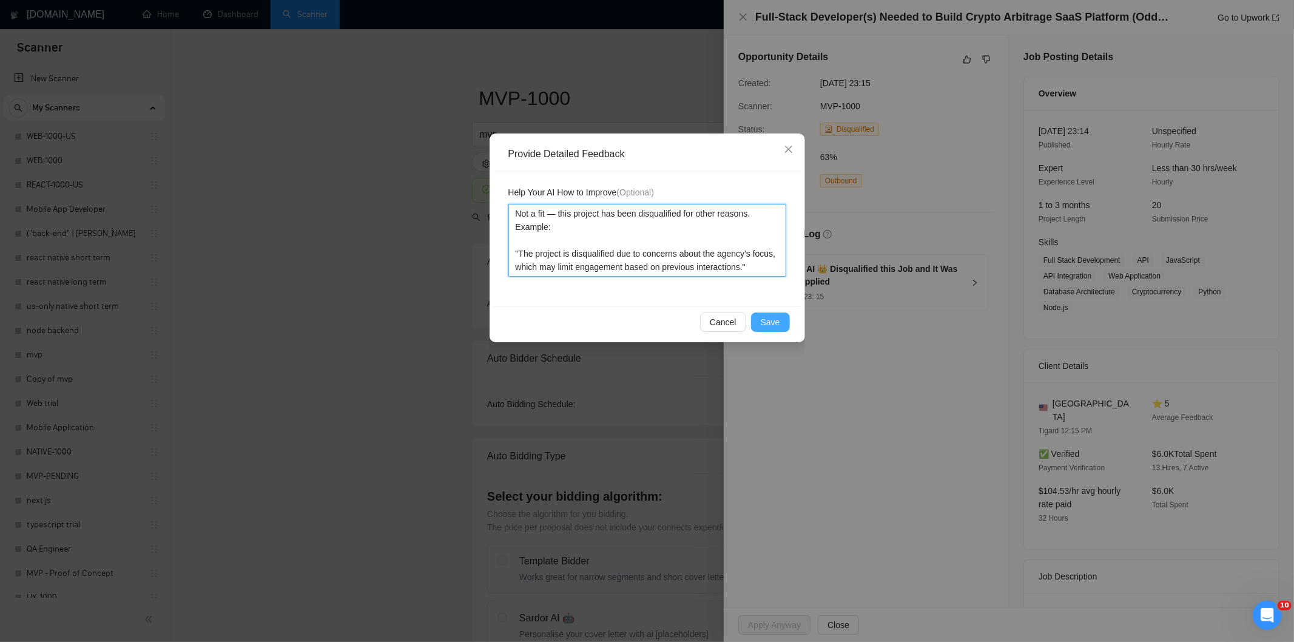
type textarea "Not a fit — this project has been disqualified for other reasons. Example: "The…"
click at [762, 319] on span "Save" at bounding box center [770, 321] width 19 height 13
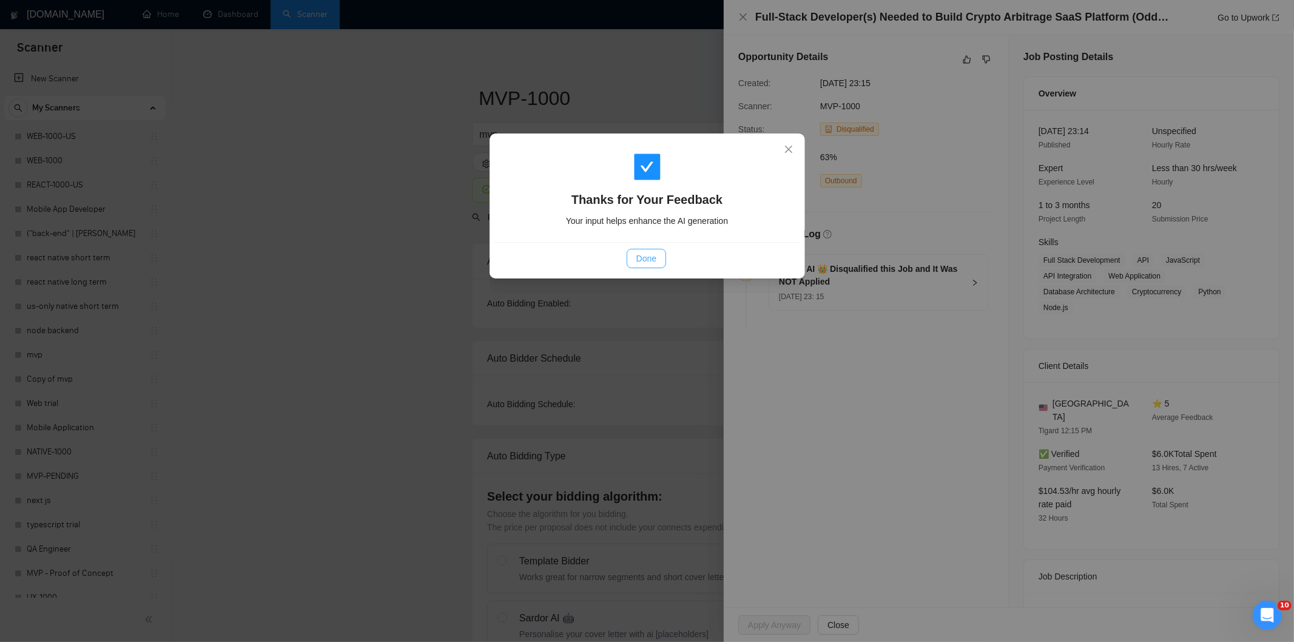
click at [645, 257] on span "Done" at bounding box center [646, 258] width 20 height 13
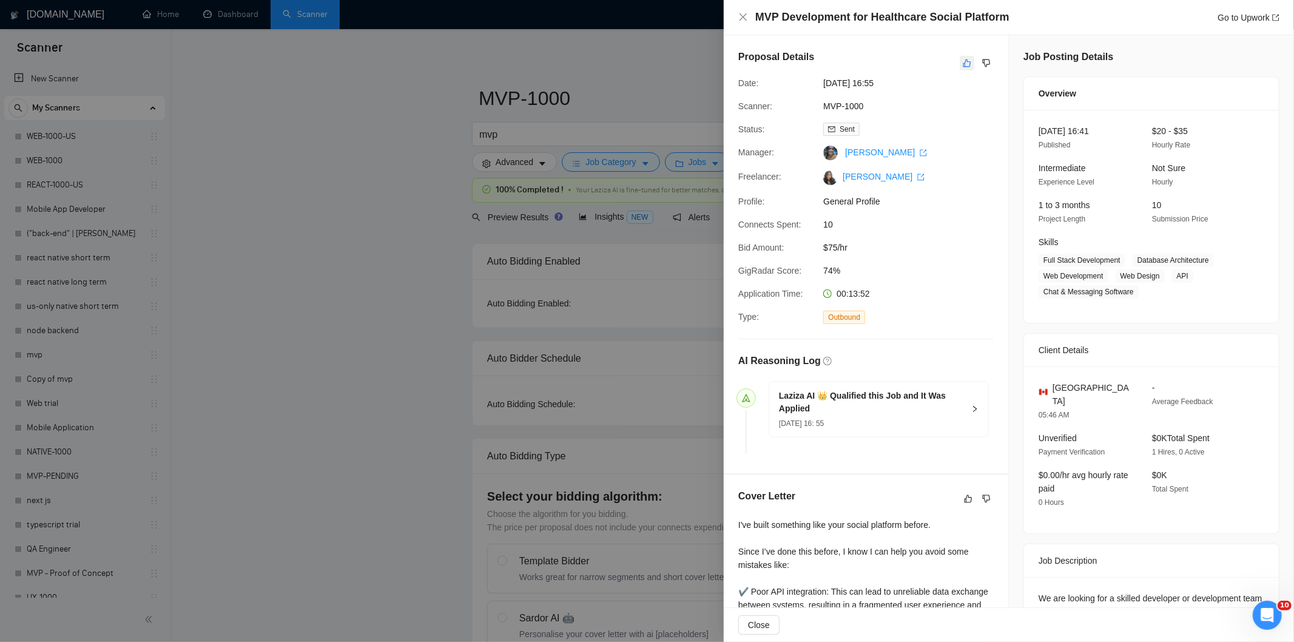
click at [963, 64] on icon "like" at bounding box center [967, 63] width 8 height 10
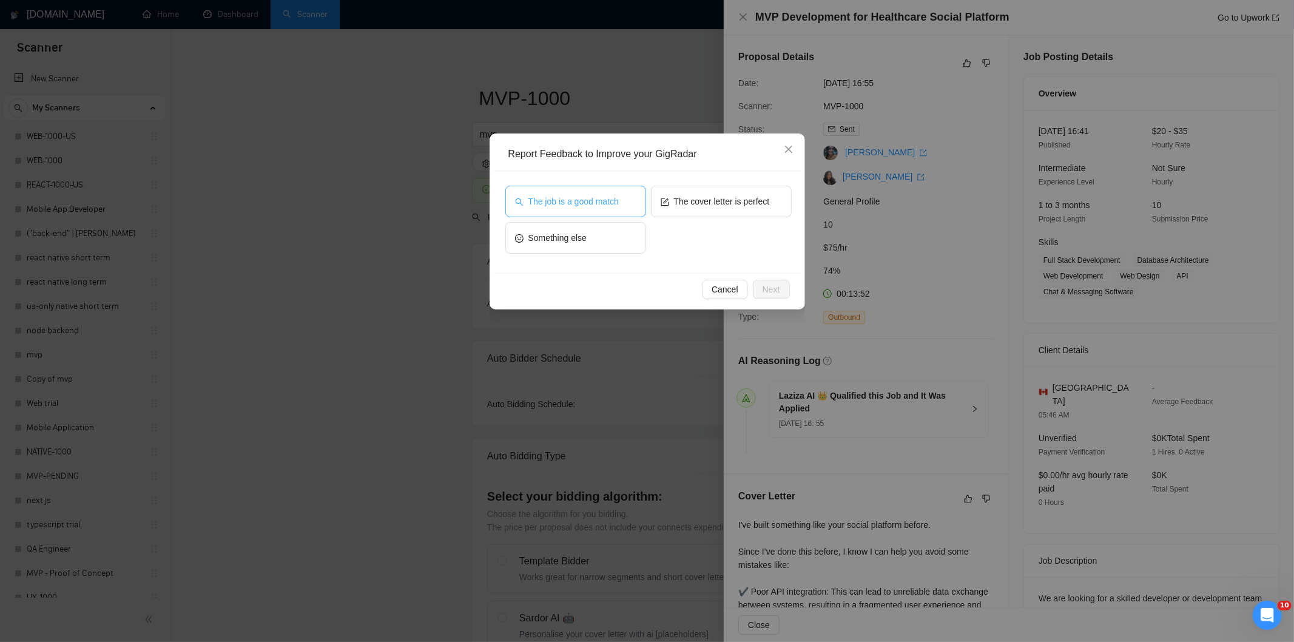
click at [549, 205] on span "The job is a good match" at bounding box center [573, 201] width 90 height 13
click at [778, 286] on span "Next" at bounding box center [771, 289] width 18 height 13
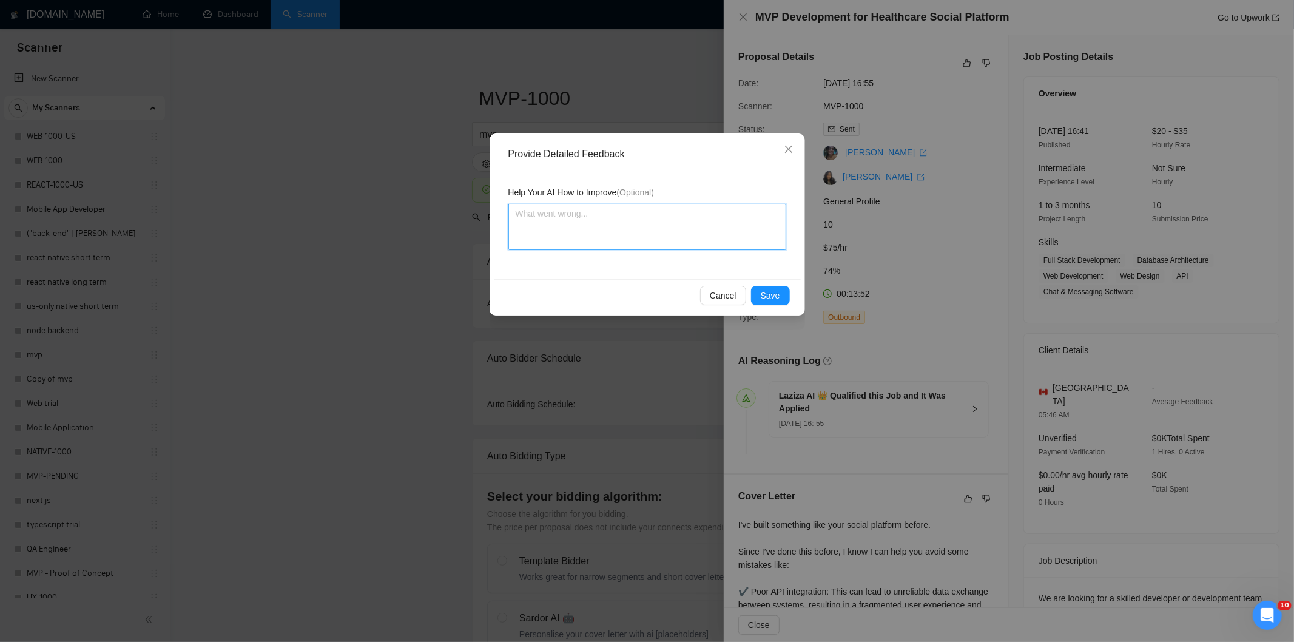
click at [642, 213] on textarea at bounding box center [647, 227] width 278 height 46
paste textarea "Good fit — the project is greenfield (no existing code), welcomes agencies, use…"
type textarea "Good fit — the project is greenfield (no existing code), welcomes agencies, use…"
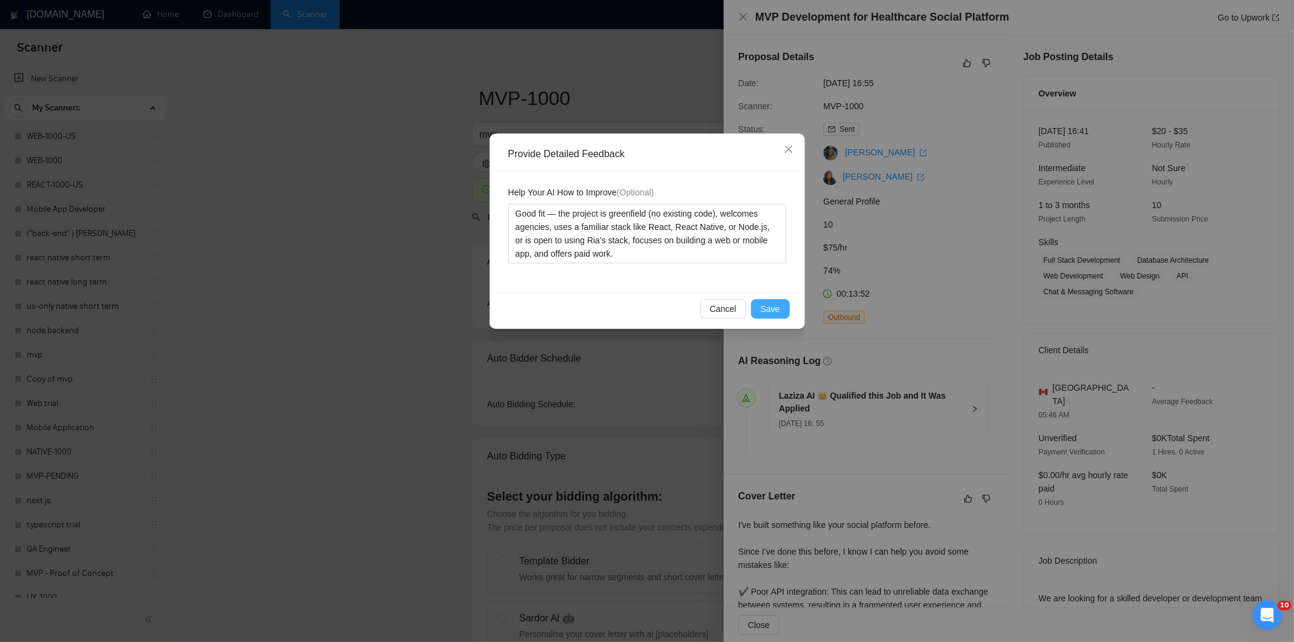
click at [781, 308] on button "Save" at bounding box center [770, 308] width 39 height 19
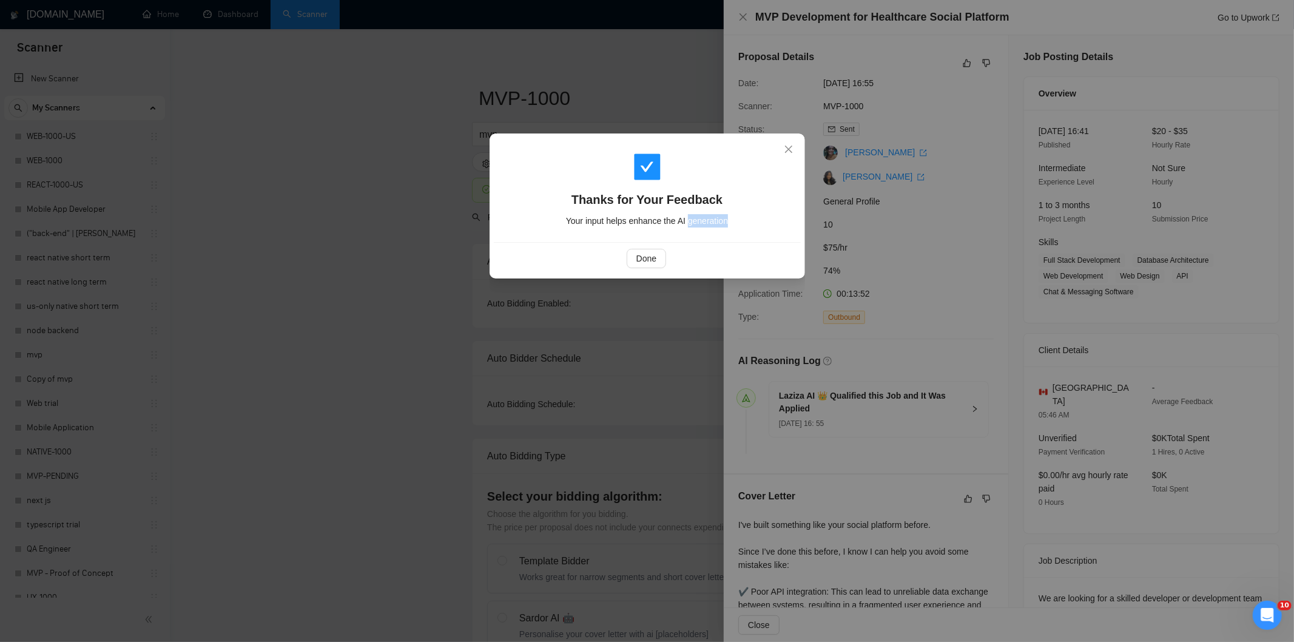
click at [781, 308] on div "Thanks for Your Feedback Your input helps enhance the AI generation Done" at bounding box center [647, 321] width 1294 height 642
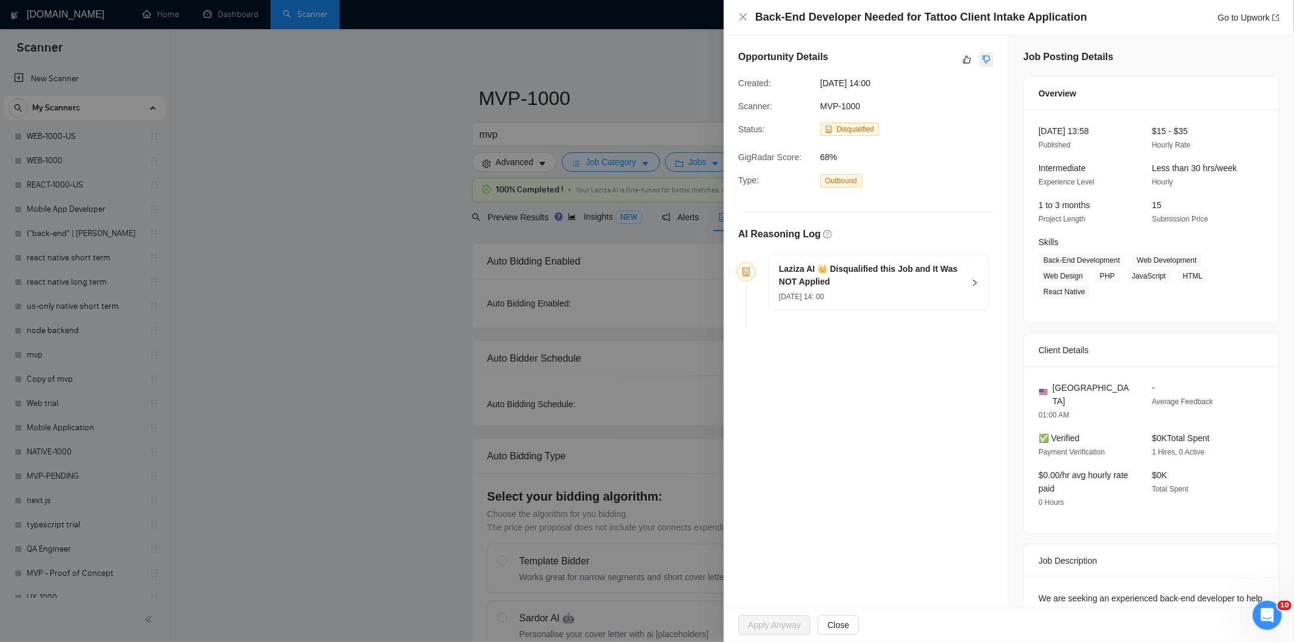
click at [983, 59] on icon "dislike" at bounding box center [986, 60] width 8 height 10
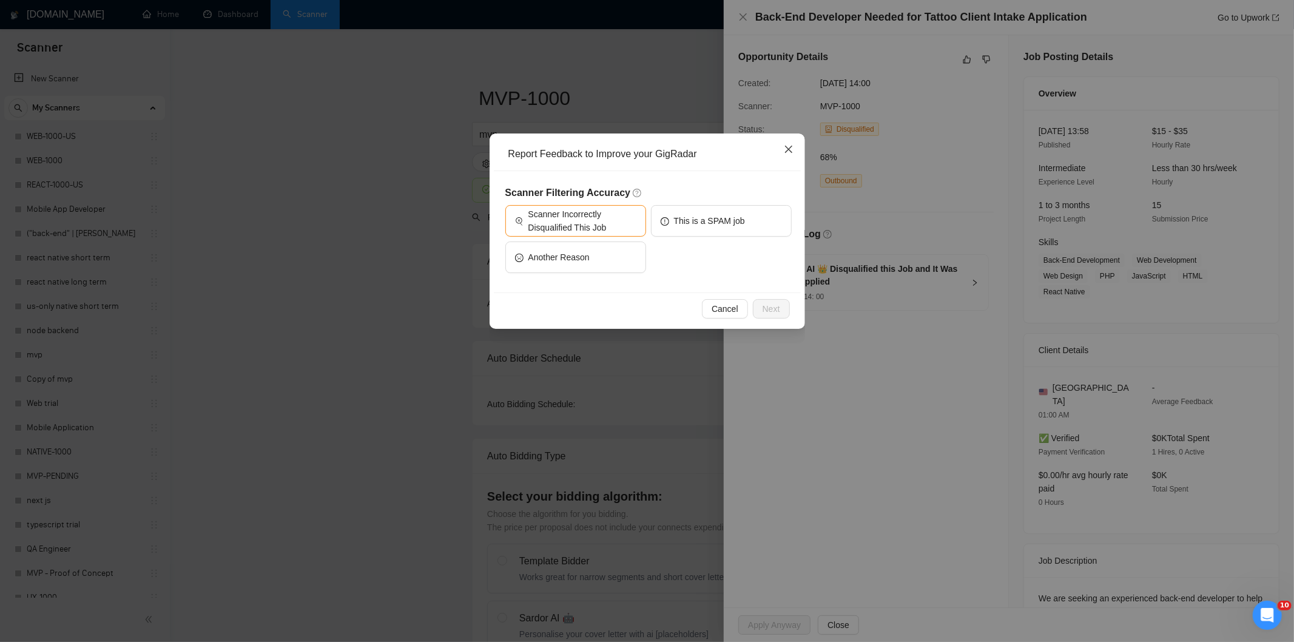
click at [793, 149] on span "Close" at bounding box center [788, 149] width 33 height 33
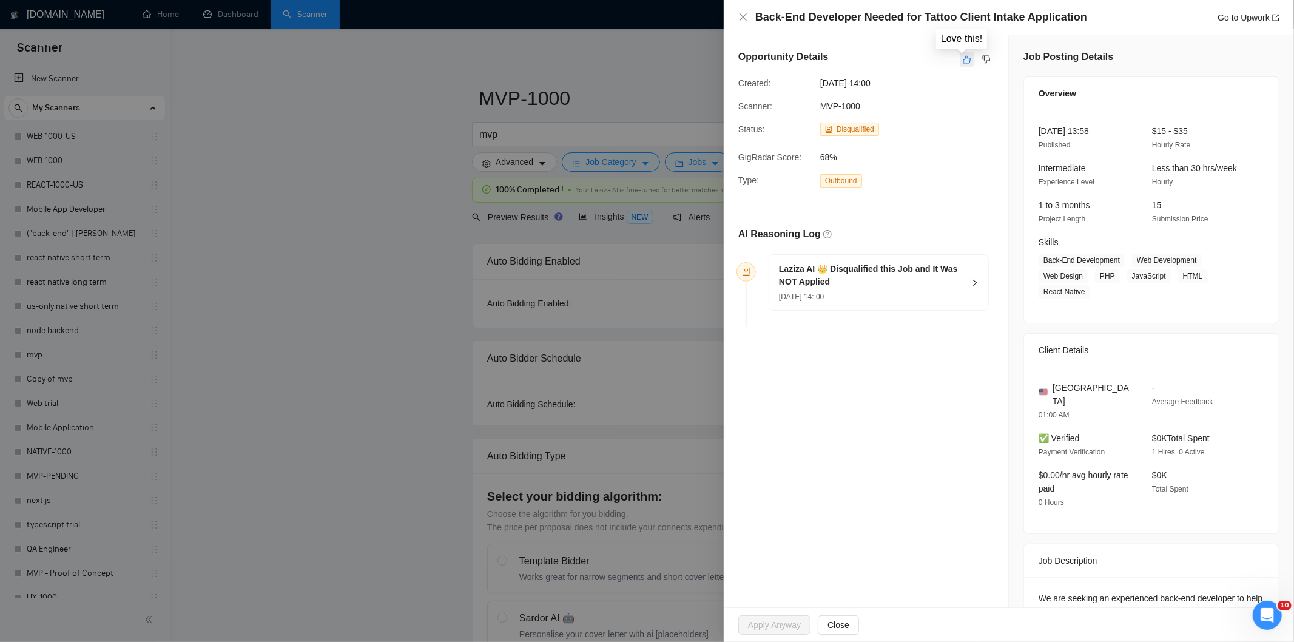
click at [963, 52] on button "button" at bounding box center [967, 59] width 15 height 15
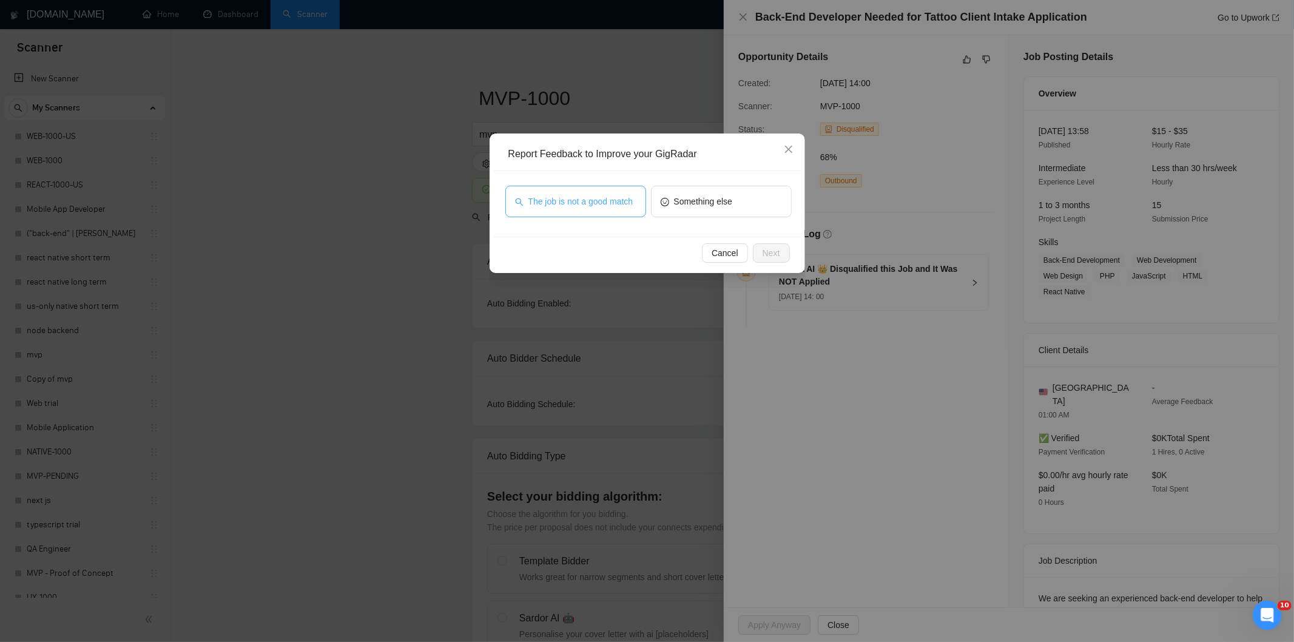
click at [601, 203] on span "The job is not a good match" at bounding box center [580, 201] width 105 height 13
click at [774, 252] on span "Next" at bounding box center [771, 252] width 18 height 13
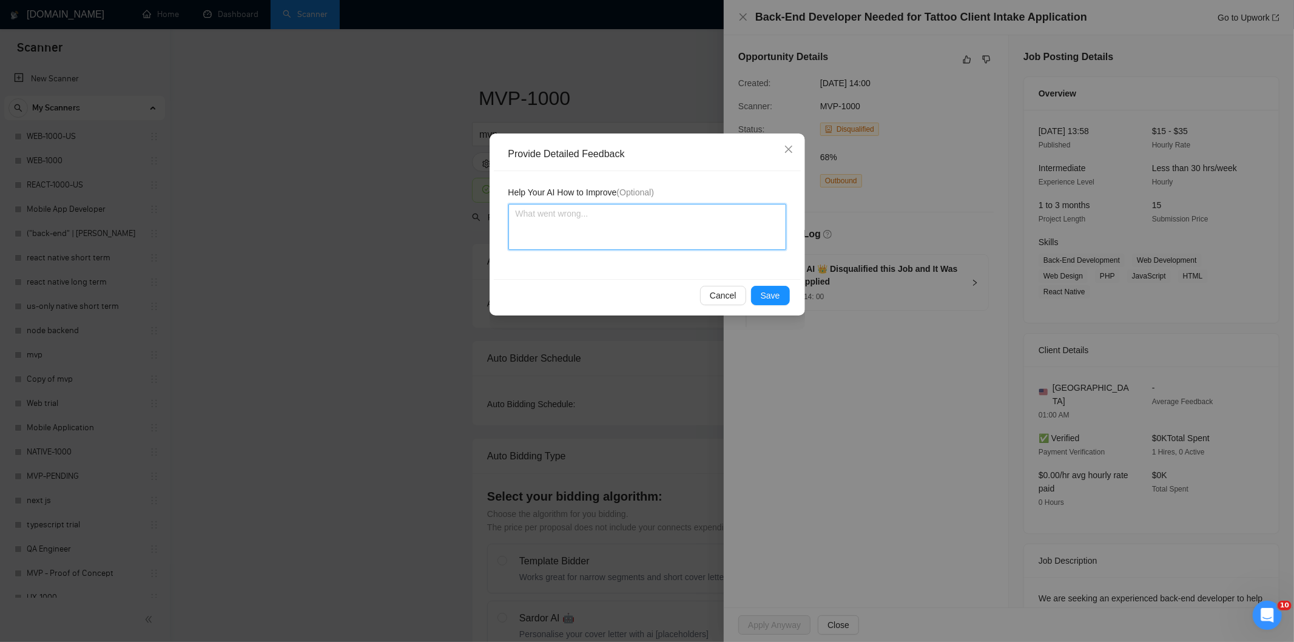
click at [755, 243] on textarea at bounding box center [647, 227] width 278 height 46
paste textarea "Not a fit — the client prefers to hire a solo developer, but Ria is an agency. …"
type textarea "Not a fit — the client prefers to hire a solo developer, but Ria is an agency. …"
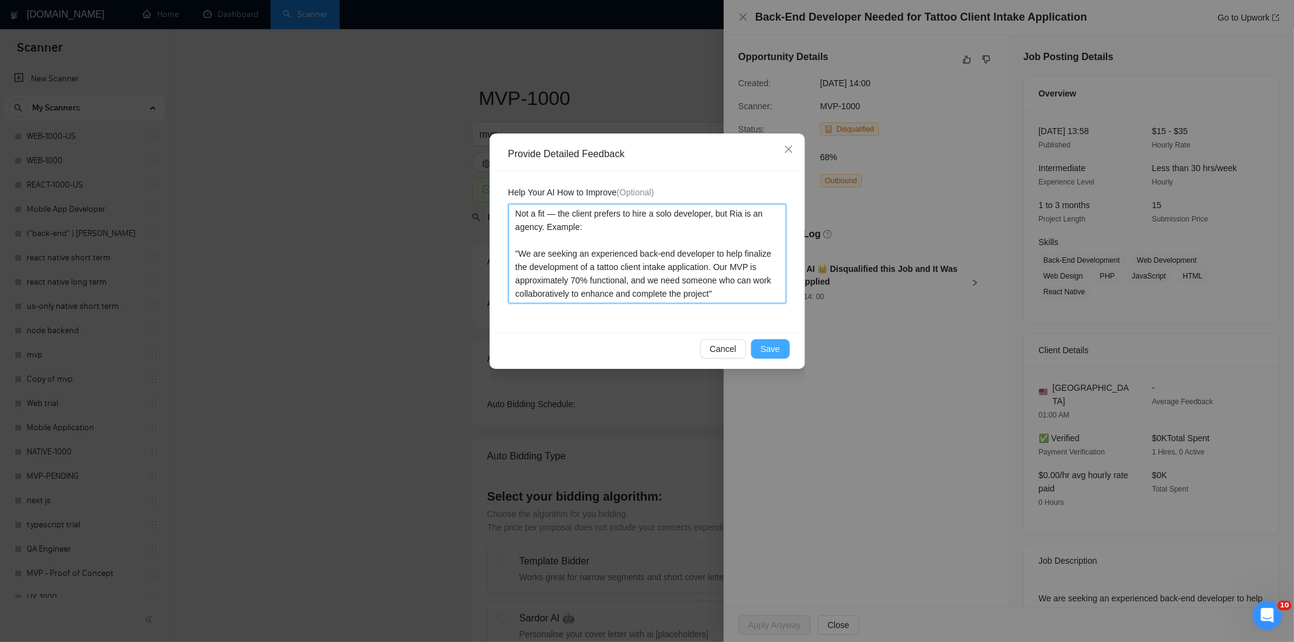
type textarea "Not a fit — the client prefers to hire a solo developer, but Ria is an agency. …"
click at [772, 348] on span "Save" at bounding box center [770, 348] width 19 height 13
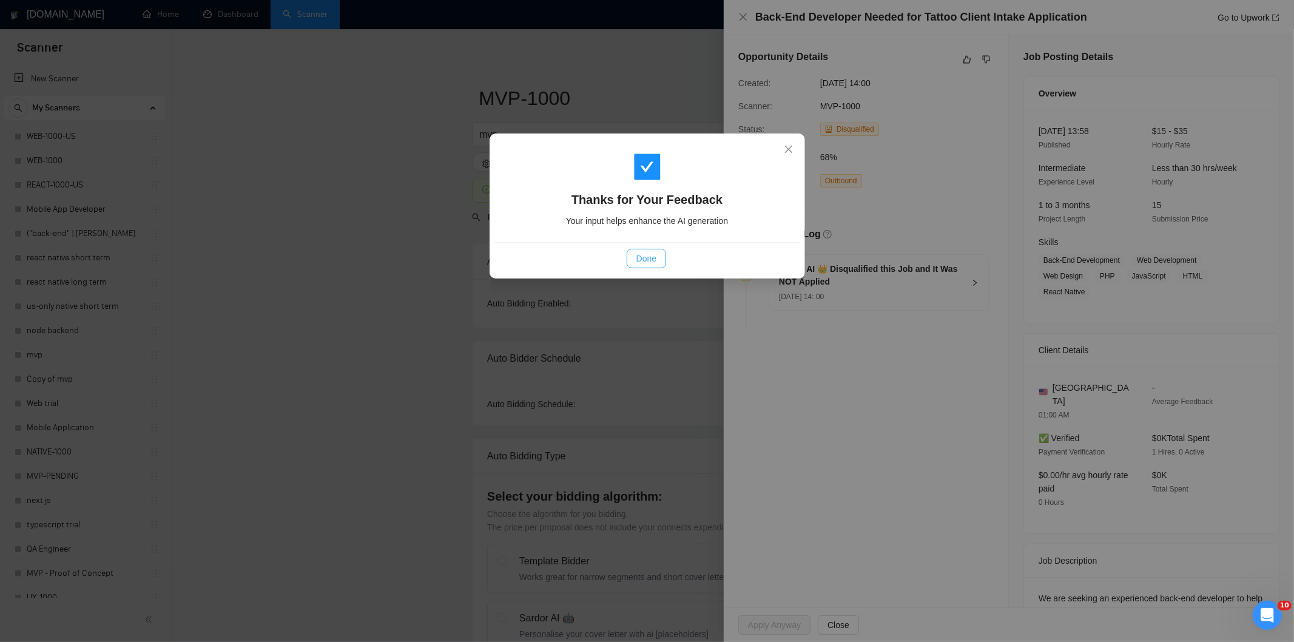
click at [646, 262] on span "Done" at bounding box center [646, 258] width 20 height 13
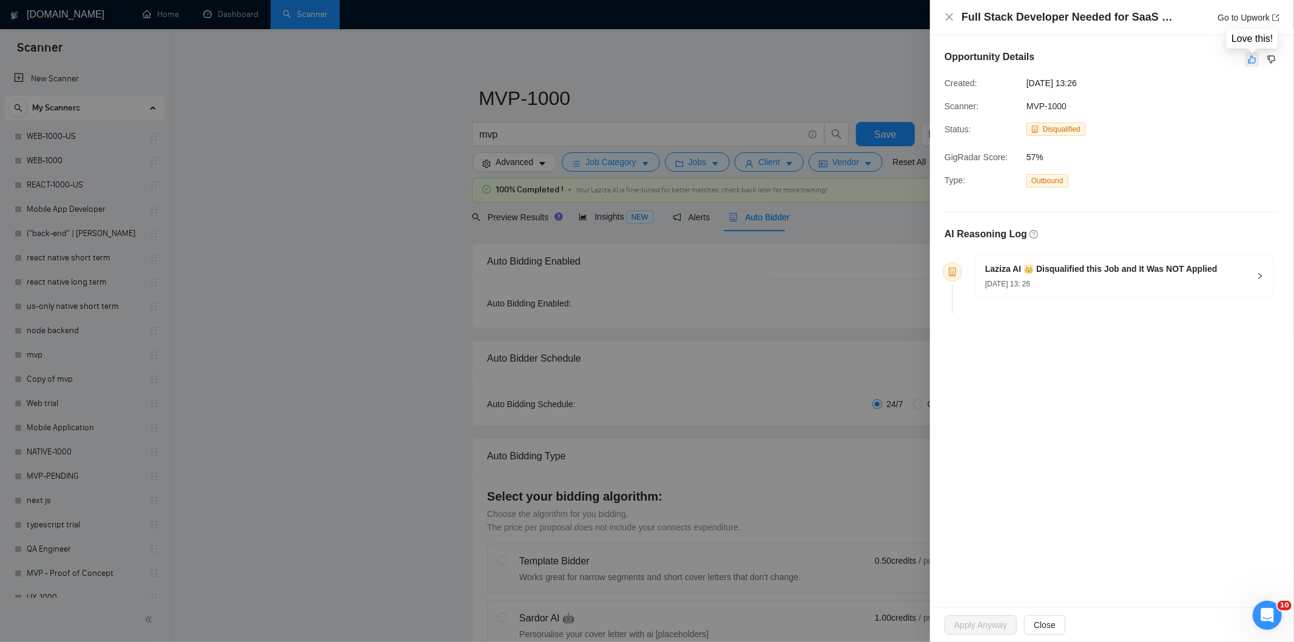
click at [1248, 53] on button "button" at bounding box center [1252, 59] width 15 height 15
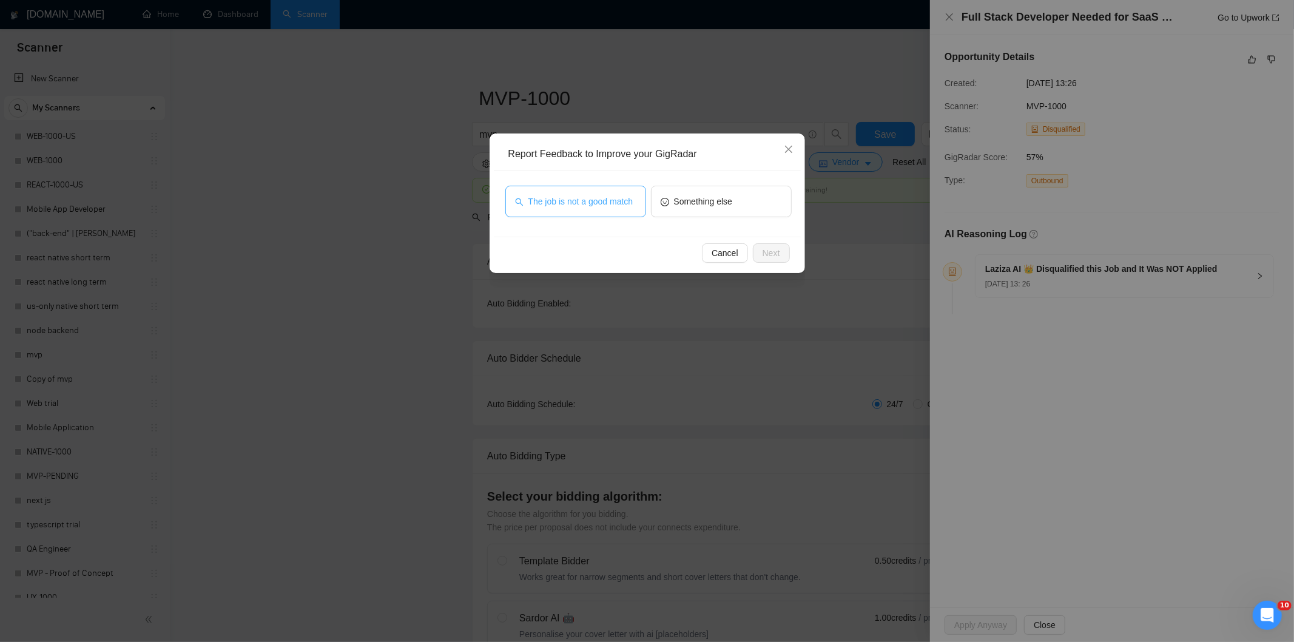
click at [620, 207] on span "The job is not a good match" at bounding box center [580, 201] width 105 height 13
click at [784, 249] on button "Next" at bounding box center [771, 252] width 37 height 19
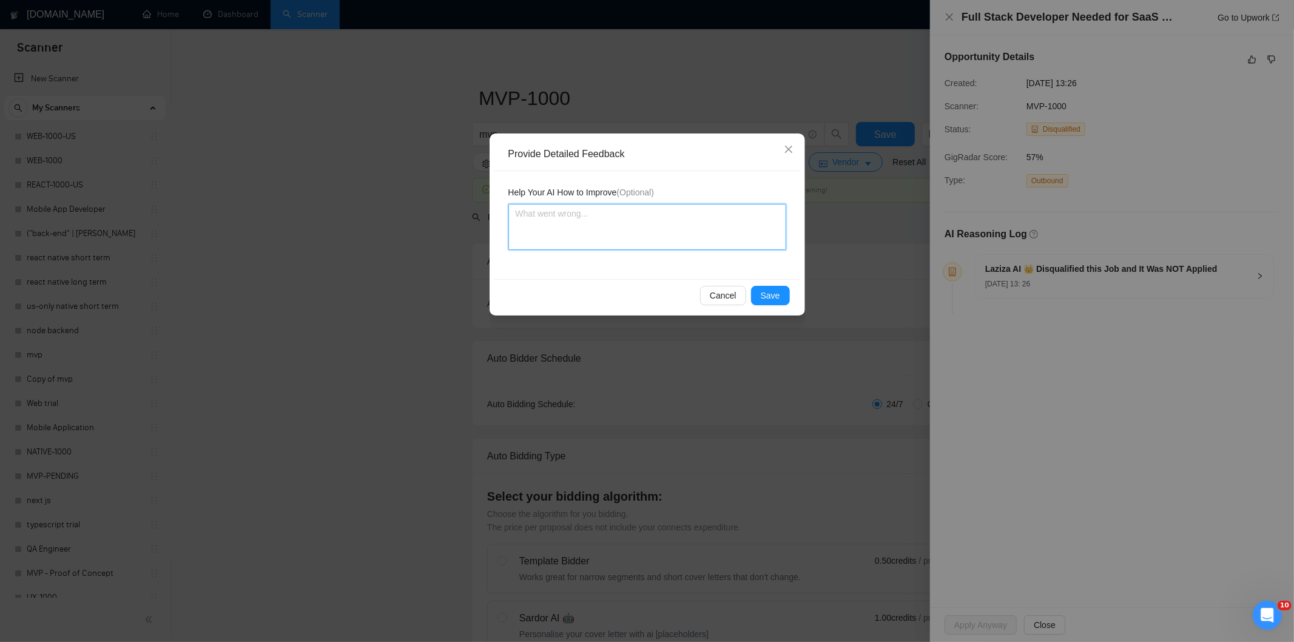
click at [722, 215] on textarea at bounding box center [647, 227] width 278 height 46
paste textarea "Not a fit — this project has been disqualified for other reasons. Example: "The…"
type textarea "Not a fit — this project has been disqualified for other reasons. Example: "The…"
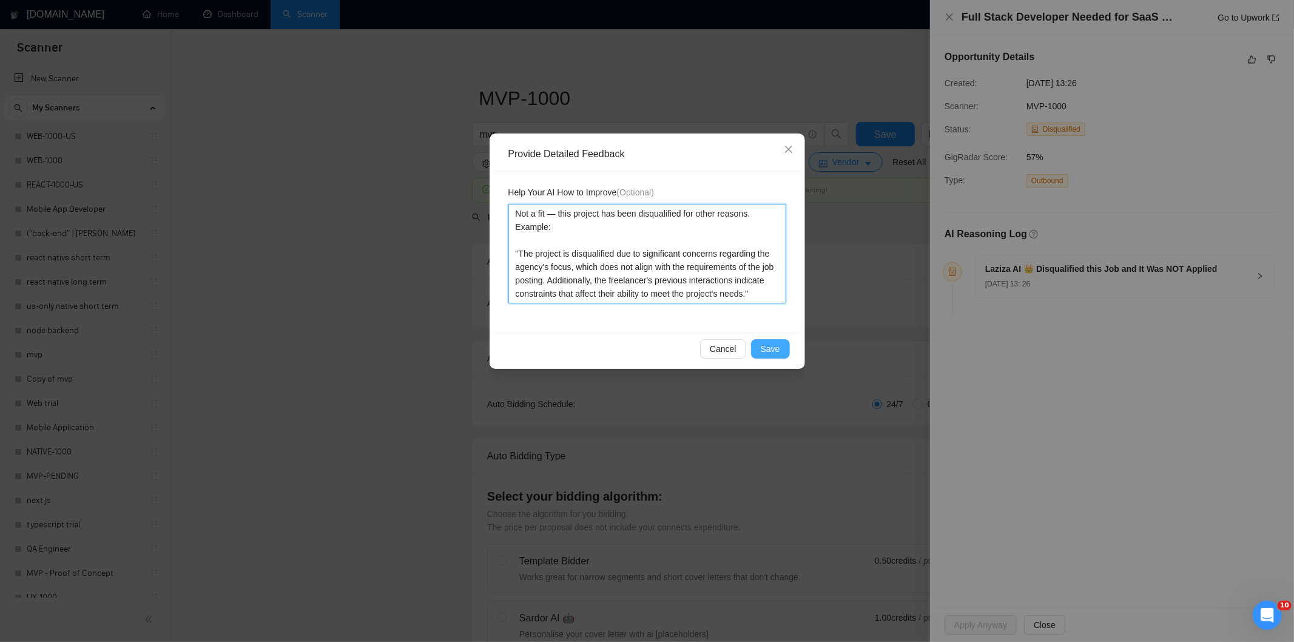
type textarea "Not a fit — this project has been disqualified for other reasons. Example: "The…"
click at [765, 340] on button "Save" at bounding box center [770, 348] width 39 height 19
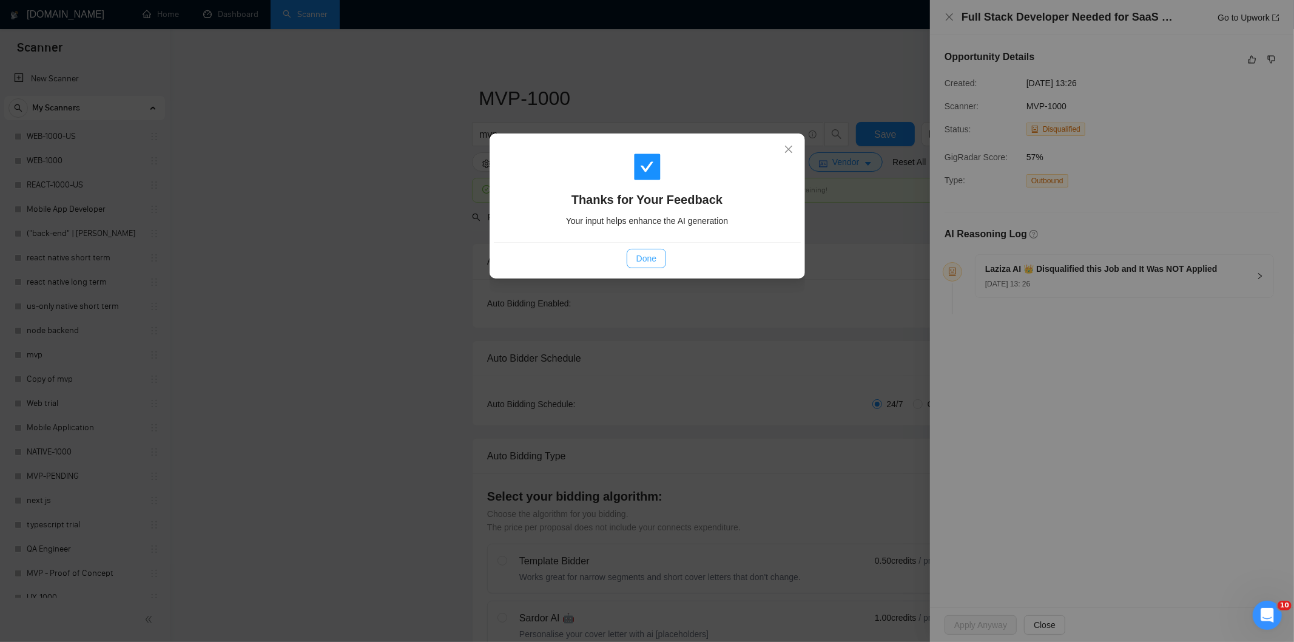
click at [653, 255] on span "Done" at bounding box center [646, 258] width 20 height 13
